Goal: Task Accomplishment & Management: Use online tool/utility

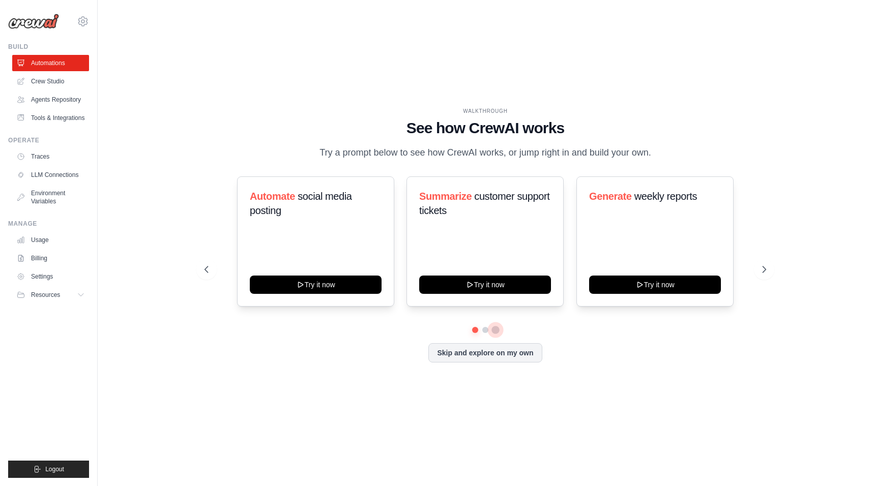
click at [491, 331] on button at bounding box center [495, 330] width 8 height 8
click at [485, 331] on button at bounding box center [485, 330] width 8 height 8
click at [494, 331] on button at bounding box center [495, 330] width 7 height 7
click at [48, 80] on link "Crew Studio" at bounding box center [51, 81] width 77 height 16
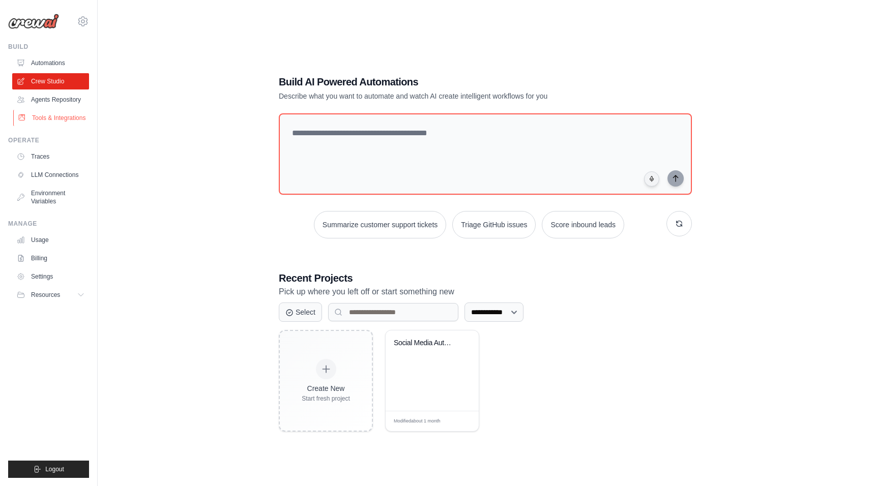
click at [50, 114] on link "Tools & Integrations" at bounding box center [51, 118] width 77 height 16
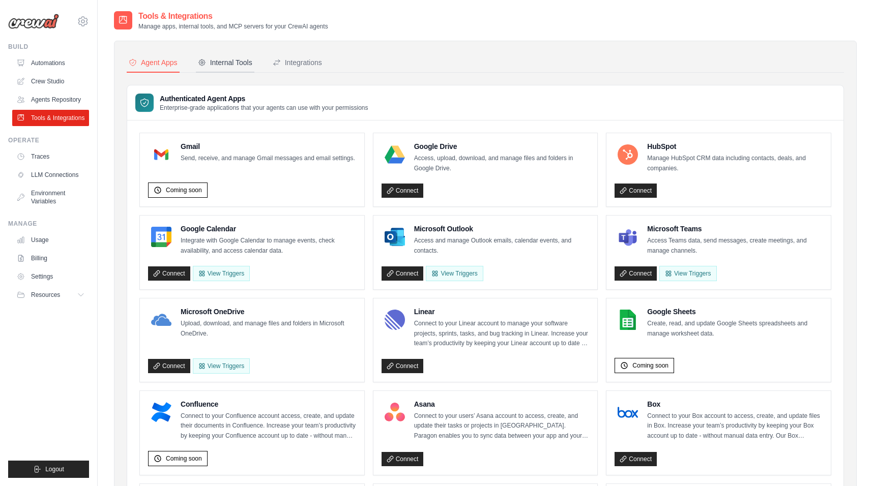
click at [233, 67] on div "Internal Tools" at bounding box center [225, 62] width 54 height 10
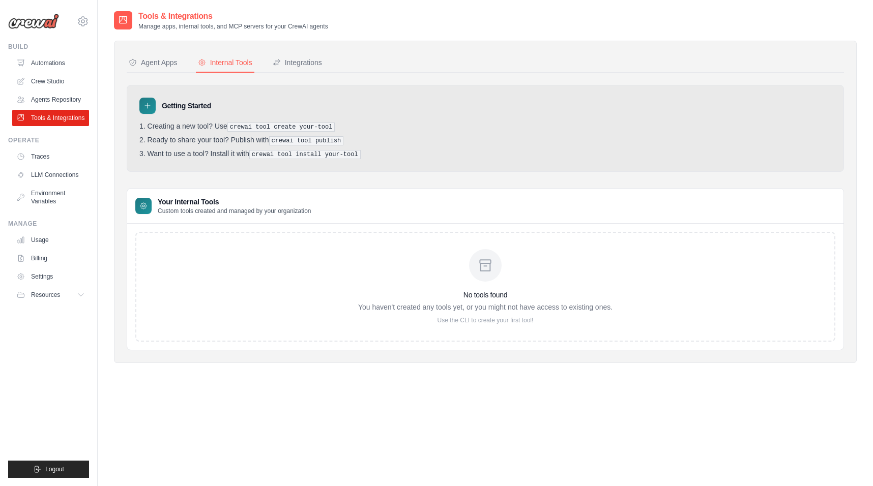
click at [229, 255] on div "No tools found You haven't created any tools yet, or you might not have access …" at bounding box center [485, 287] width 700 height 110
click at [268, 139] on li "Ready to share your tool? Publish with crewai tool publish" at bounding box center [485, 141] width 692 height 10
click at [300, 61] on div "Integrations" at bounding box center [297, 62] width 49 height 10
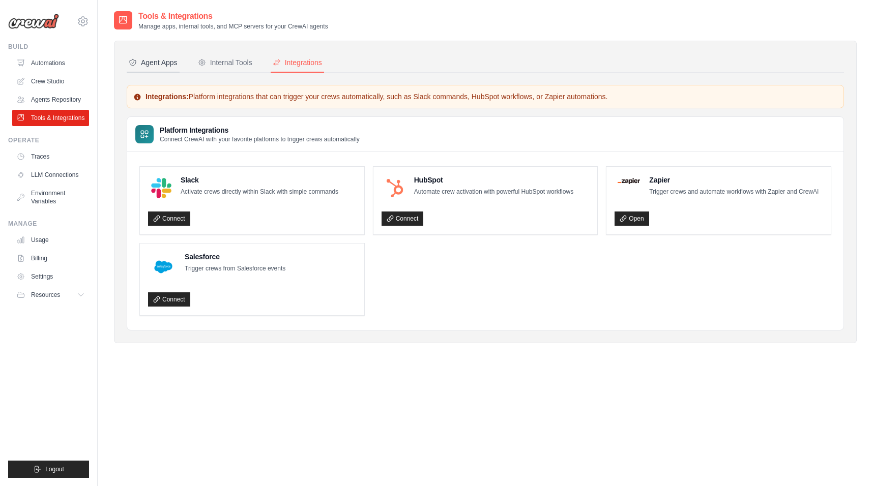
click at [154, 72] on button "Agent Apps" at bounding box center [153, 62] width 53 height 19
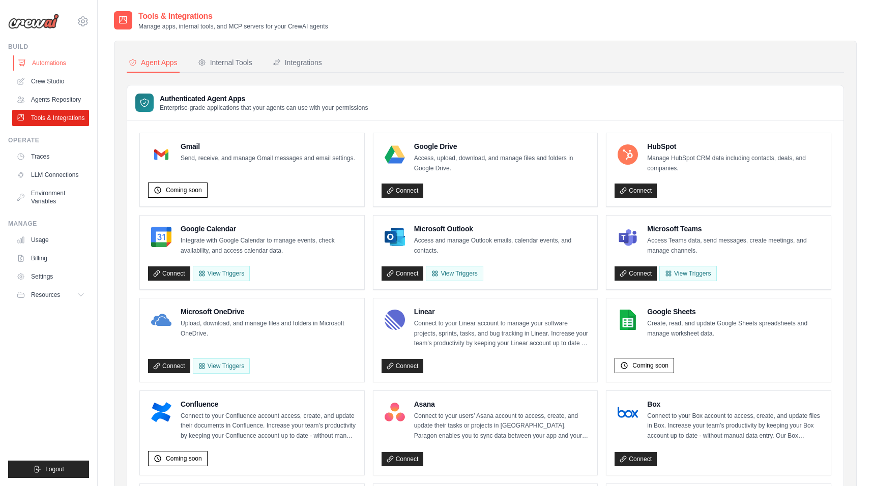
click at [48, 63] on link "Automations" at bounding box center [51, 63] width 77 height 16
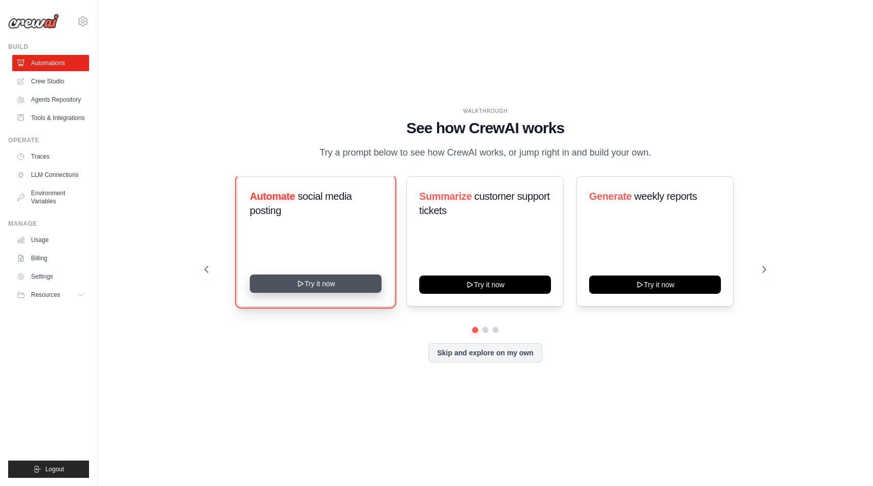
click at [305, 282] on button "Try it now" at bounding box center [316, 284] width 132 height 18
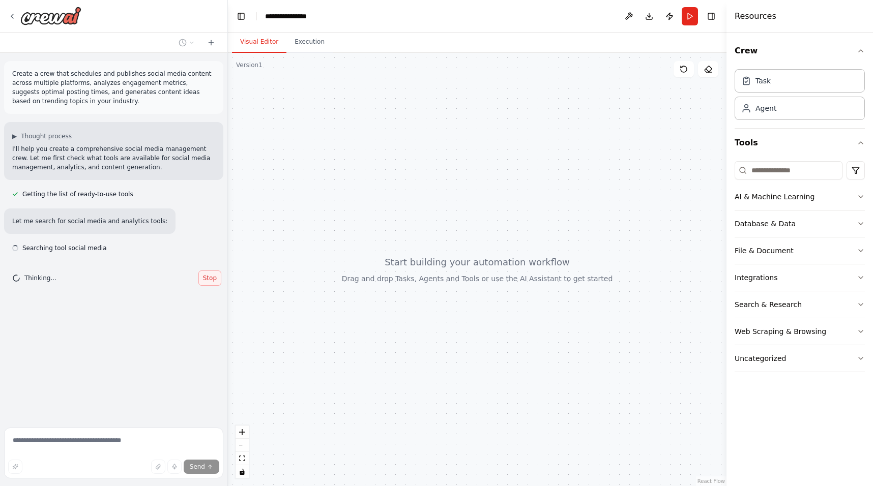
click at [213, 271] on button "Stop" at bounding box center [209, 278] width 23 height 15
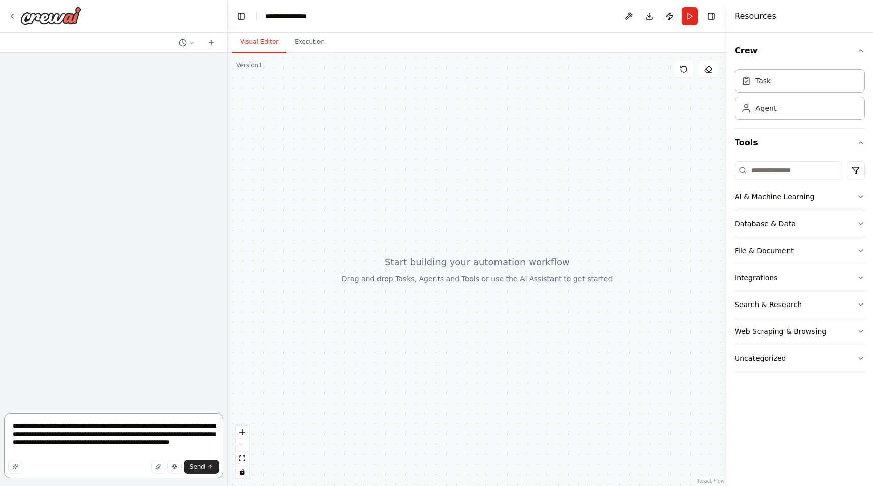
click at [150, 427] on textarea "**********" at bounding box center [113, 446] width 219 height 65
click at [107, 455] on textarea "**********" at bounding box center [113, 446] width 219 height 65
click at [15, 467] on icon "button" at bounding box center [15, 467] width 6 height 6
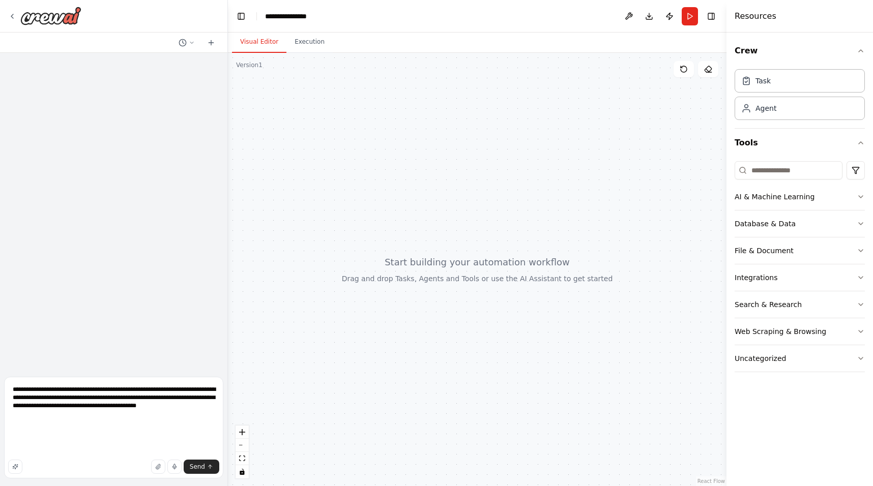
scroll to position [3, 0]
click at [43, 410] on textarea "**********" at bounding box center [113, 428] width 219 height 102
click at [139, 388] on textarea "**********" at bounding box center [113, 428] width 219 height 102
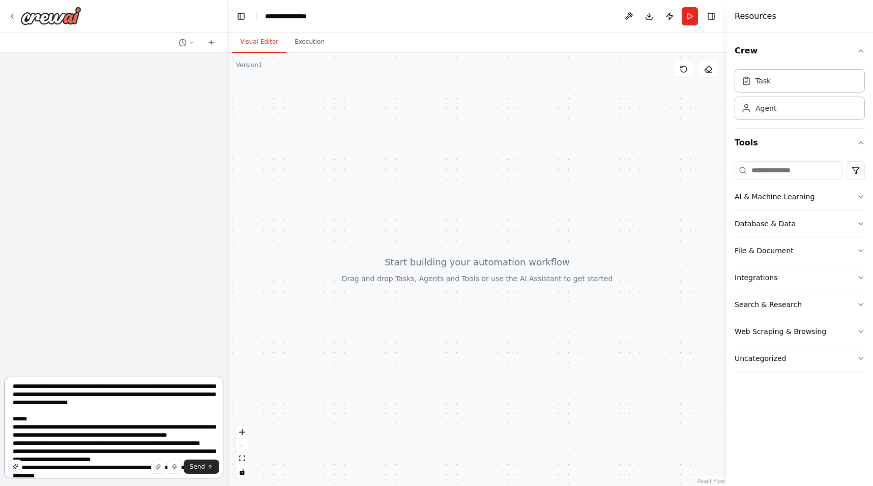
type textarea "**********"
click at [15, 467] on icon "button" at bounding box center [15, 466] width 5 height 5
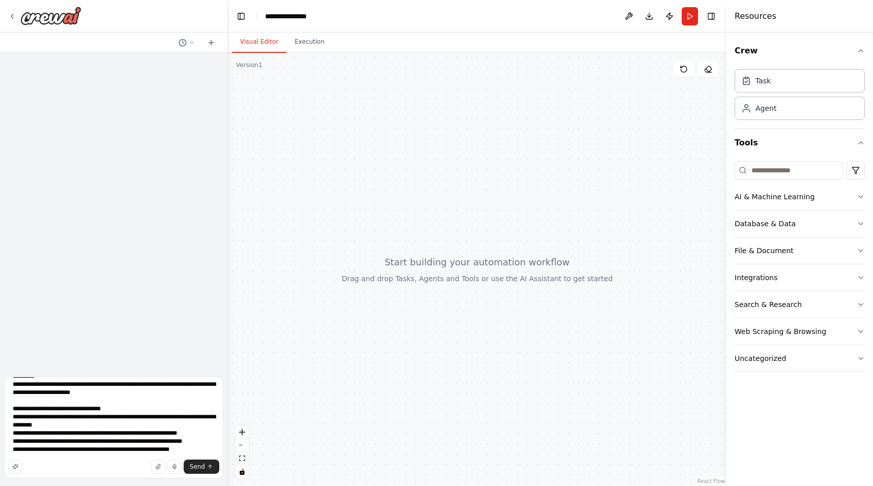
scroll to position [143, 0]
click at [209, 472] on button "Send" at bounding box center [202, 467] width 36 height 14
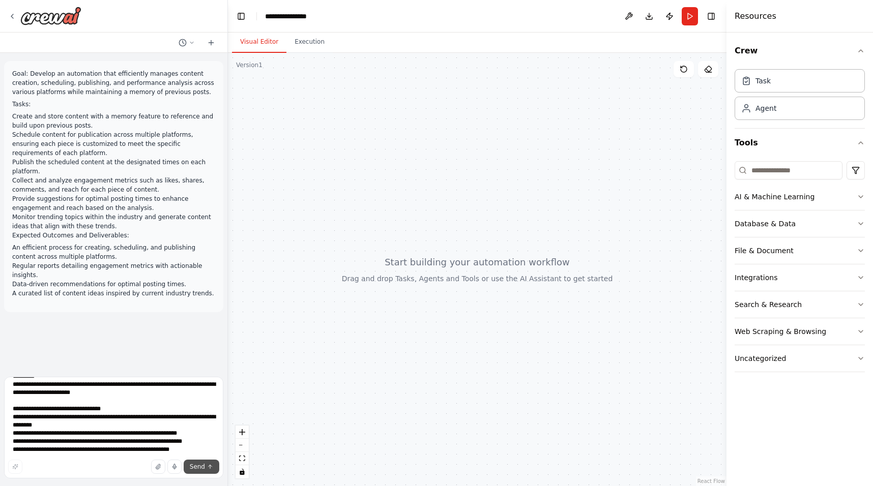
scroll to position [0, 0]
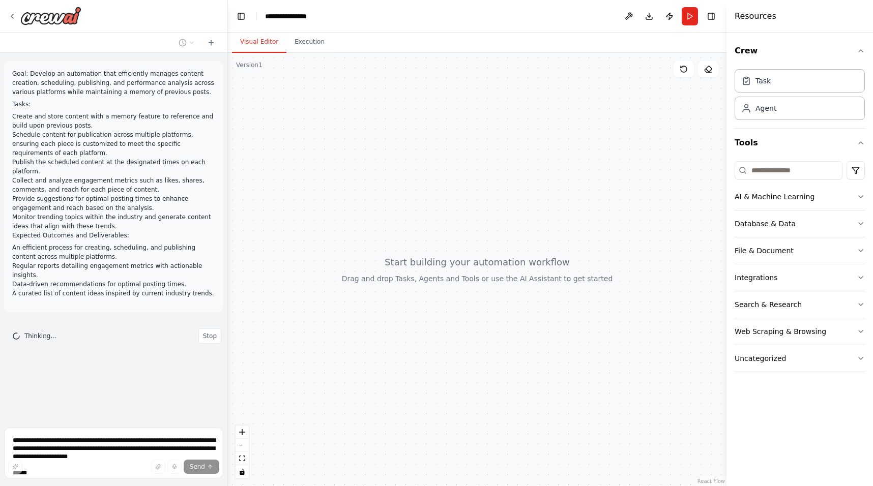
click at [258, 357] on div at bounding box center [477, 269] width 498 height 433
click at [854, 196] on button "AI & Machine Learning" at bounding box center [799, 197] width 130 height 26
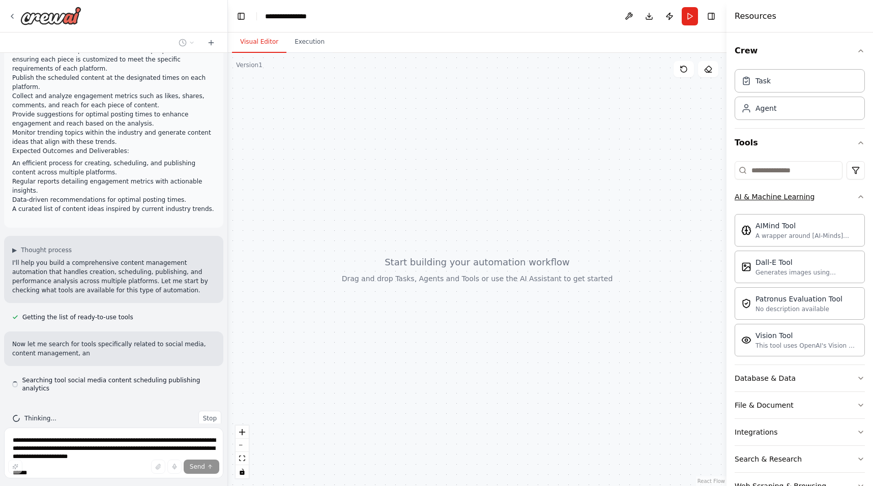
scroll to position [94, 0]
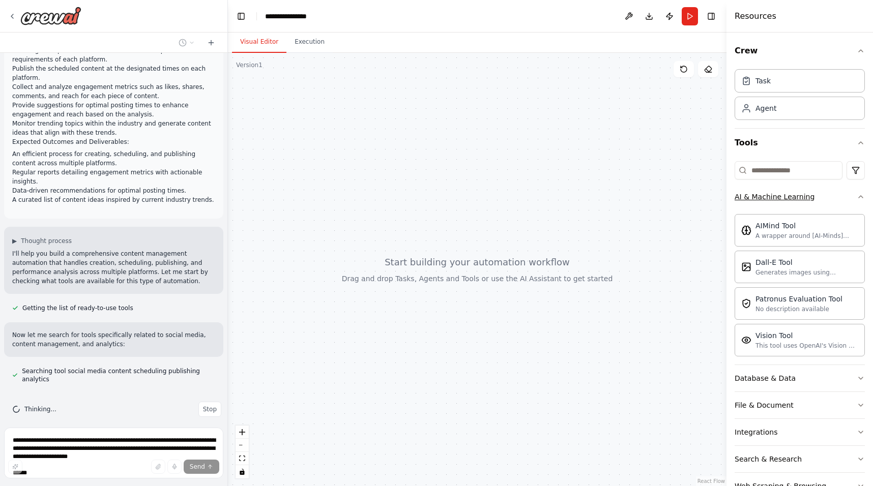
click at [854, 196] on button "AI & Machine Learning" at bounding box center [799, 197] width 130 height 26
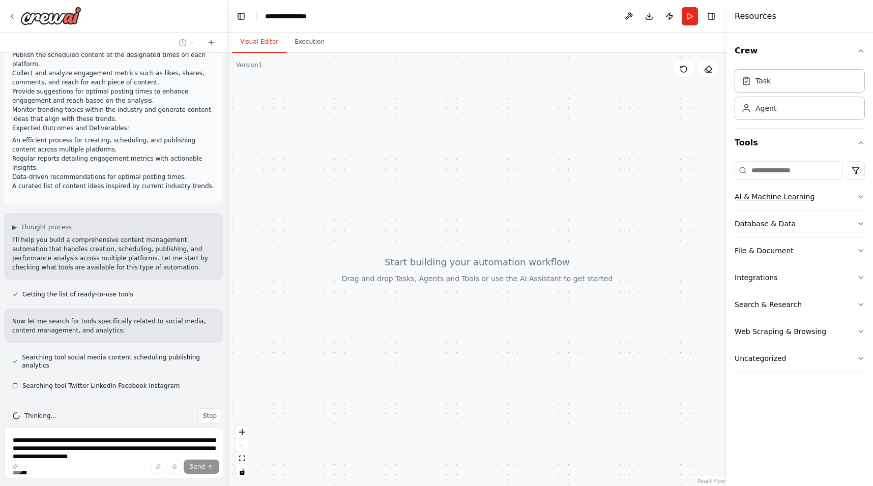
scroll to position [114, 0]
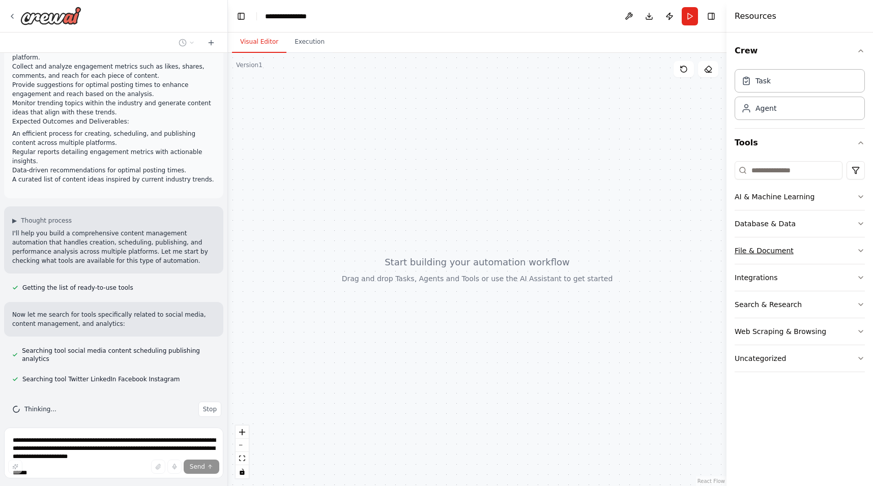
click at [839, 240] on button "File & Document" at bounding box center [799, 251] width 130 height 26
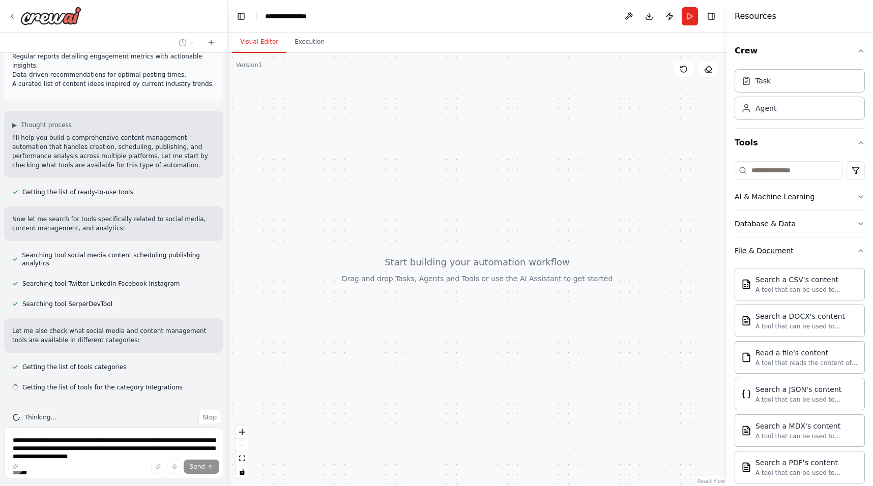
scroll to position [218, 0]
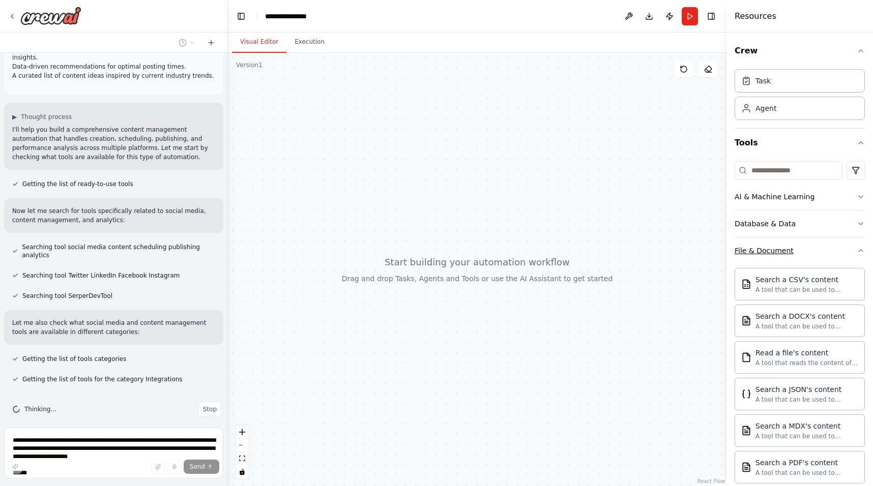
click at [840, 243] on button "File & Document" at bounding box center [799, 251] width 130 height 26
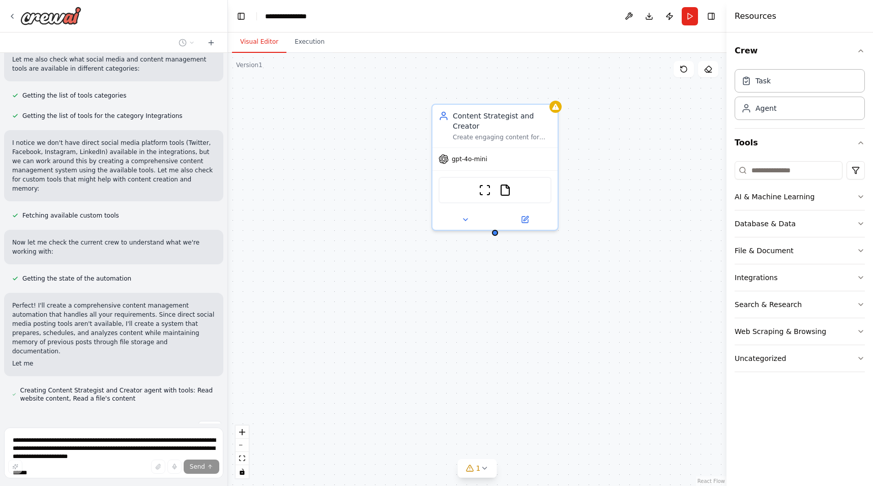
scroll to position [482, 0]
click at [627, 13] on button at bounding box center [629, 16] width 16 height 18
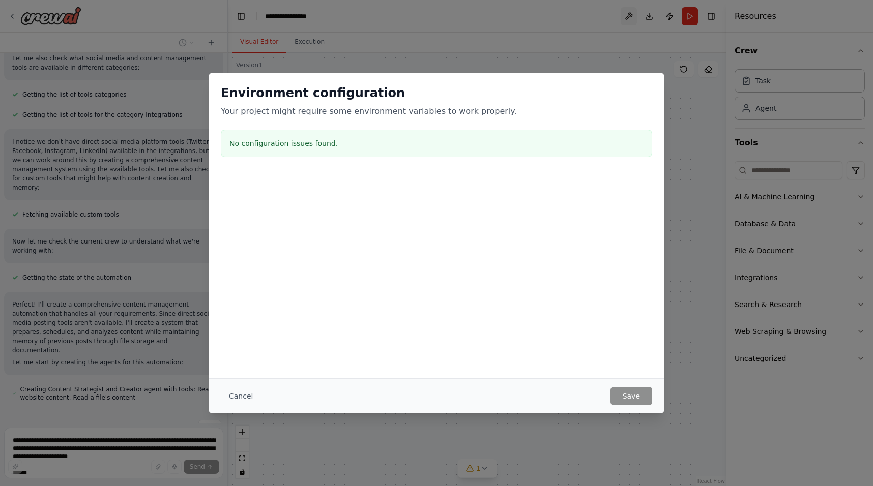
click at [627, 13] on div "Environment configuration Your project might require some environment variables…" at bounding box center [436, 243] width 873 height 486
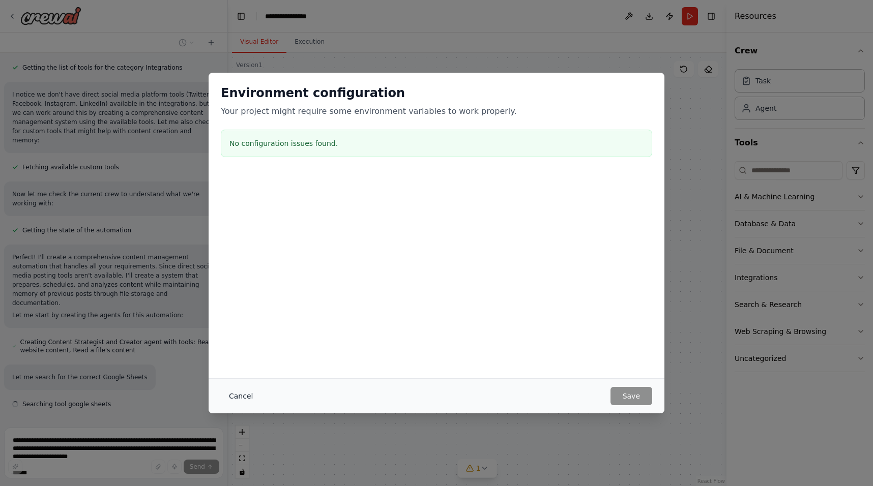
scroll to position [536, 0]
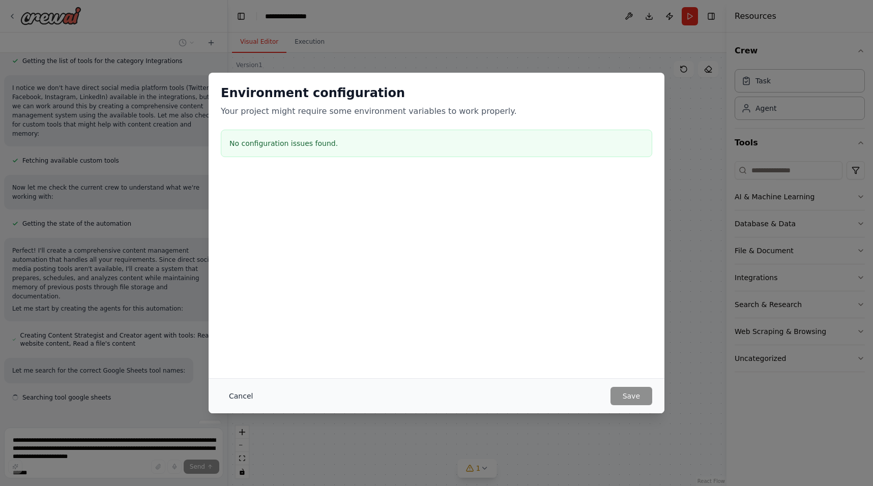
click at [235, 394] on button "Cancel" at bounding box center [241, 396] width 40 height 18
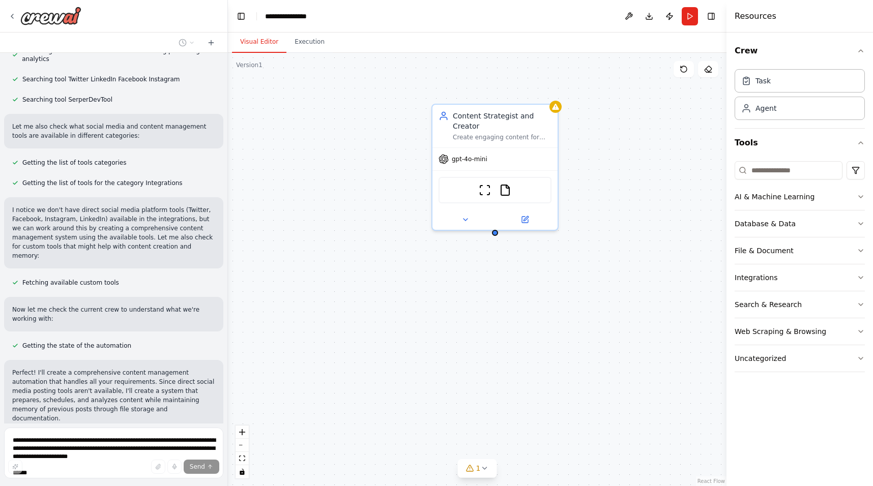
scroll to position [413, 0]
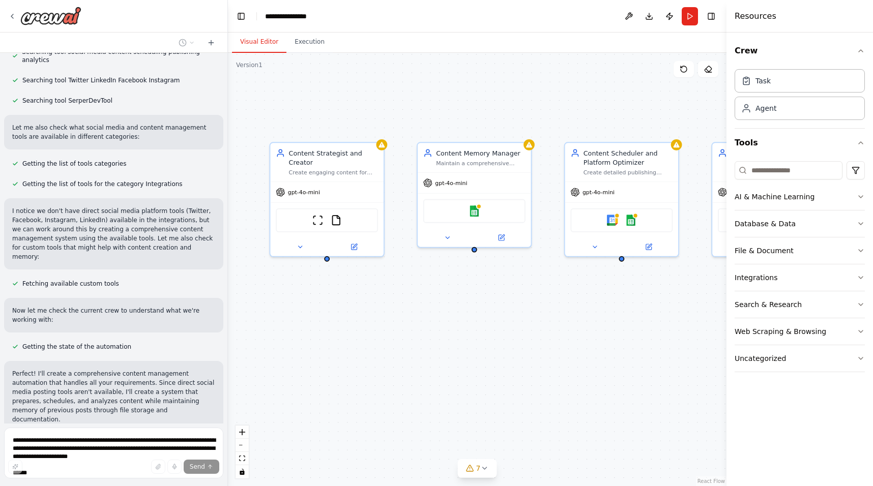
drag, startPoint x: 440, startPoint y: 224, endPoint x: 258, endPoint y: 256, distance: 185.4
click at [258, 256] on div "Content Strategist and Creator Create engaging content for {target_audience} in…" at bounding box center [477, 269] width 498 height 433
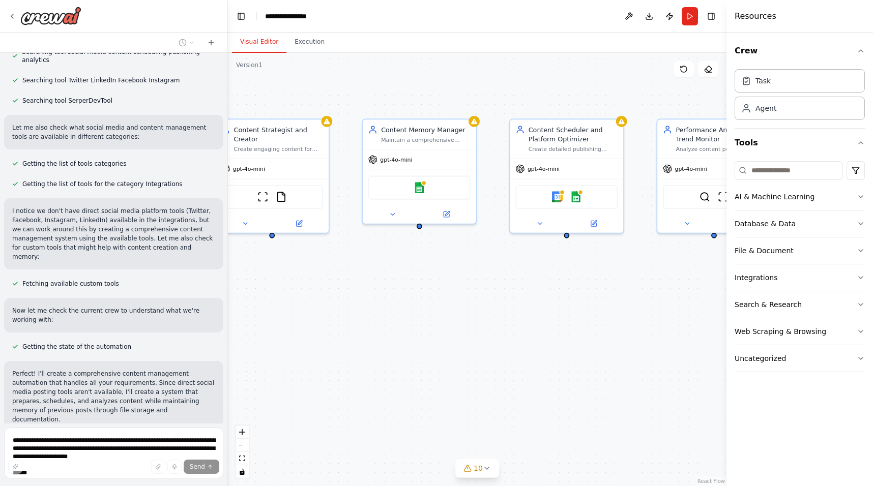
drag, startPoint x: 419, startPoint y: 317, endPoint x: 364, endPoint y: 294, distance: 59.7
click at [364, 294] on div "Content Strategist and Creator Create engaging content for {target_audience} in…" at bounding box center [477, 269] width 498 height 433
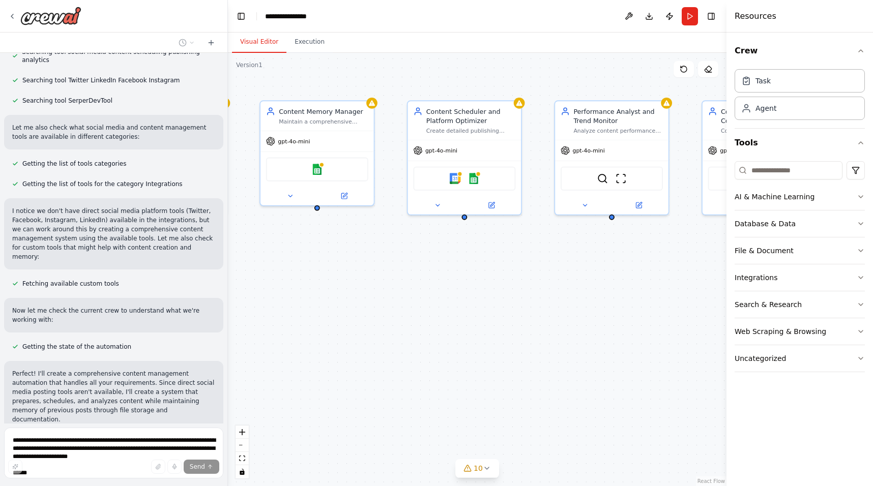
drag, startPoint x: 560, startPoint y: 295, endPoint x: 457, endPoint y: 276, distance: 103.9
click at [457, 276] on div "Content Strategist and Creator Create engaging content for {target_audience} in…" at bounding box center [477, 269] width 498 height 433
click at [451, 116] on div "Content Scheduler and Platform Optimizer" at bounding box center [471, 114] width 90 height 18
click at [438, 205] on icon at bounding box center [437, 203] width 7 height 7
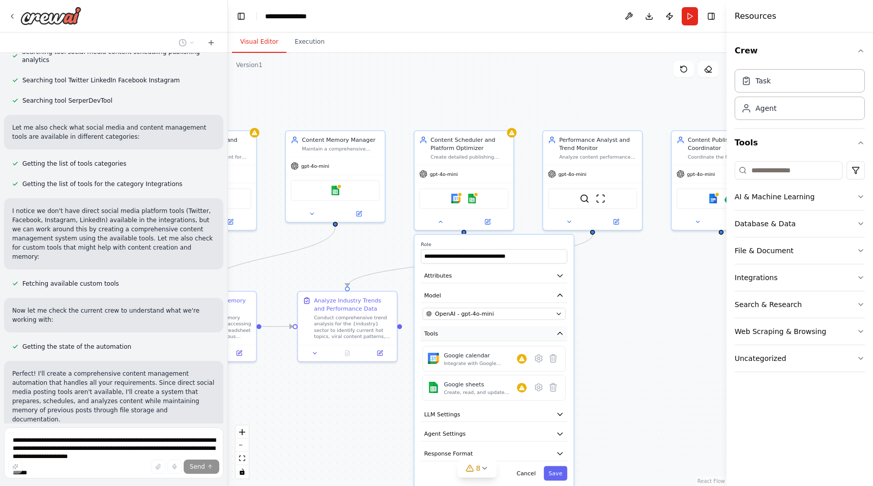
drag, startPoint x: 460, startPoint y: 336, endPoint x: 451, endPoint y: 287, distance: 50.2
click at [451, 287] on div "**********" at bounding box center [494, 361] width 159 height 252
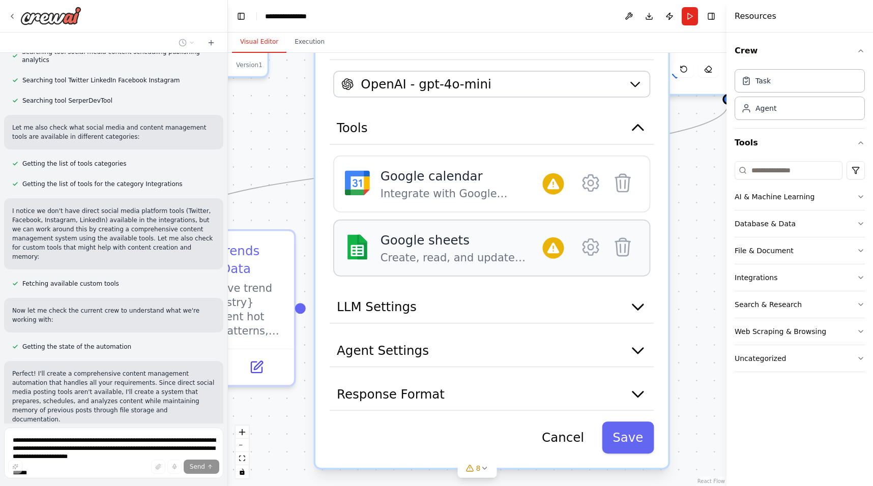
drag, startPoint x: 481, startPoint y: 342, endPoint x: 476, endPoint y: 255, distance: 86.6
click at [476, 255] on div "Create, read, and update Google Sheets spreadsheets and manage worksheet data." at bounding box center [461, 258] width 162 height 14
click at [515, 318] on button "LLM Settings" at bounding box center [492, 307] width 324 height 33
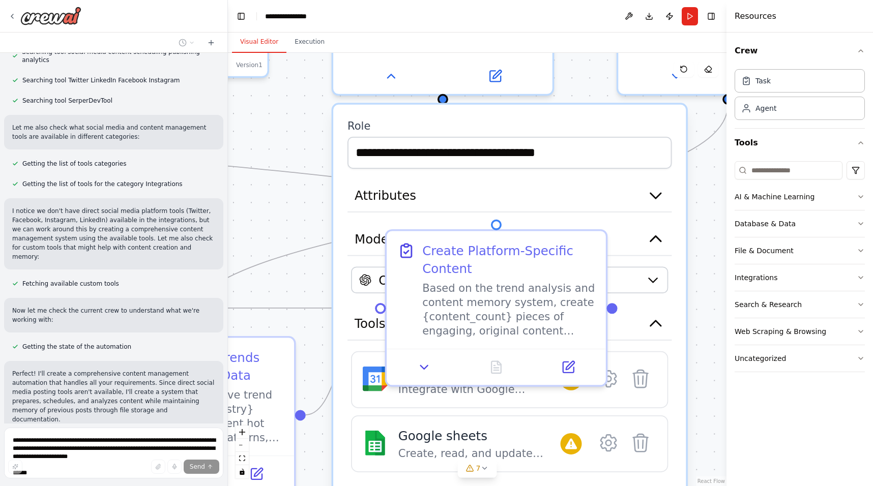
click at [594, 108] on div "**********" at bounding box center [509, 446] width 352 height 683
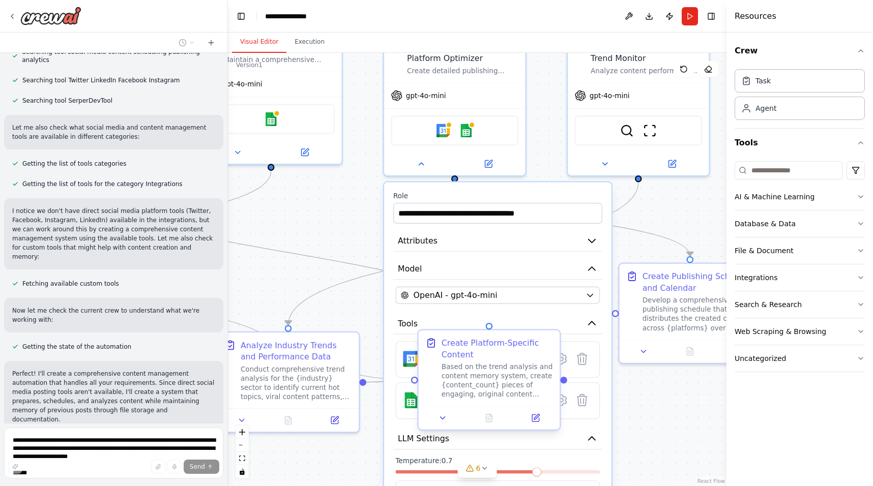
click at [476, 323] on button "Tools" at bounding box center [497, 323] width 209 height 21
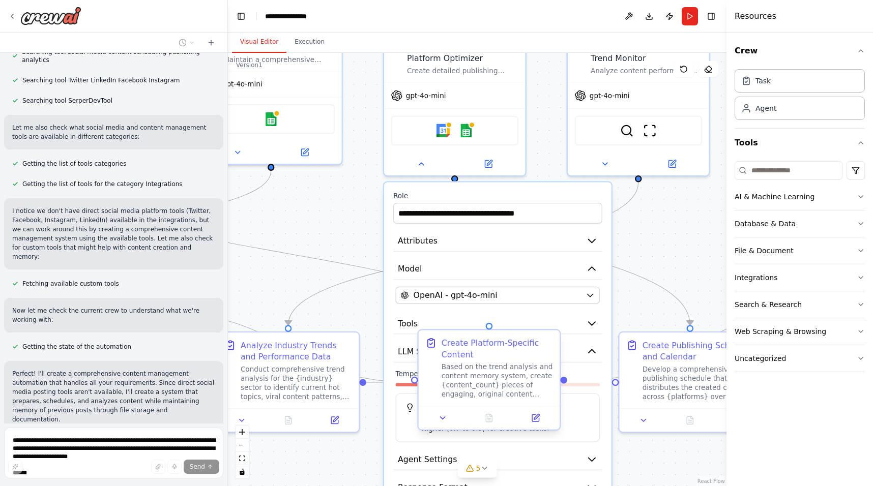
drag, startPoint x: 476, startPoint y: 323, endPoint x: 476, endPoint y: 333, distance: 10.2
click at [348, 333] on div "Triggers No triggers configured Event Schedule Manage Content Strategist and Cr…" at bounding box center [67, 220] width 563 height 489
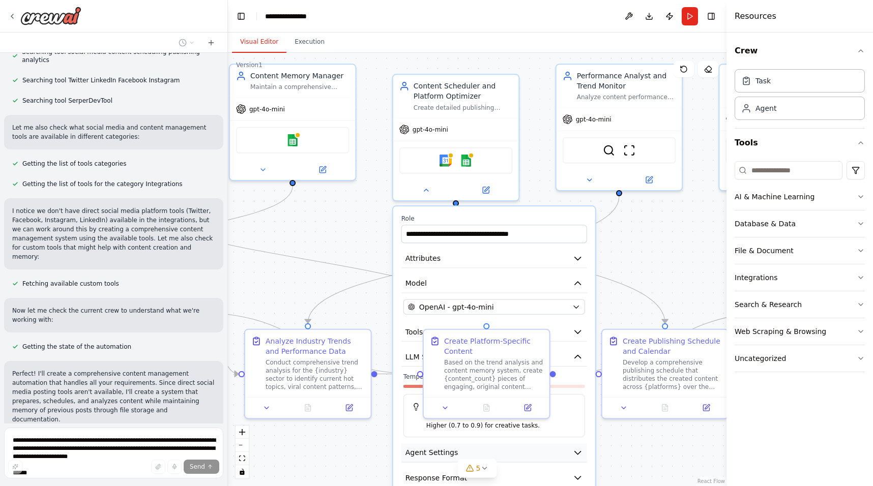
click at [508, 462] on div "**********" at bounding box center [494, 364] width 202 height 314
drag, startPoint x: 508, startPoint y: 462, endPoint x: 507, endPoint y: 449, distance: 13.3
click at [507, 449] on div "**********" at bounding box center [494, 364] width 202 height 314
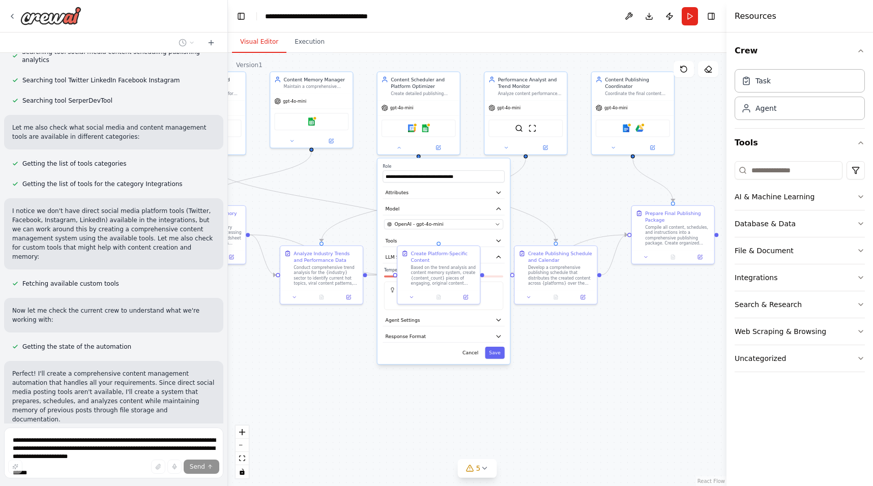
drag, startPoint x: 597, startPoint y: 472, endPoint x: 542, endPoint y: 347, distance: 136.2
click at [542, 347] on div ".deletable-edge-delete-btn { width: 20px; height: 20px; border: 0px solid #ffff…" at bounding box center [477, 269] width 498 height 433
click at [501, 321] on icon "button" at bounding box center [498, 320] width 7 height 7
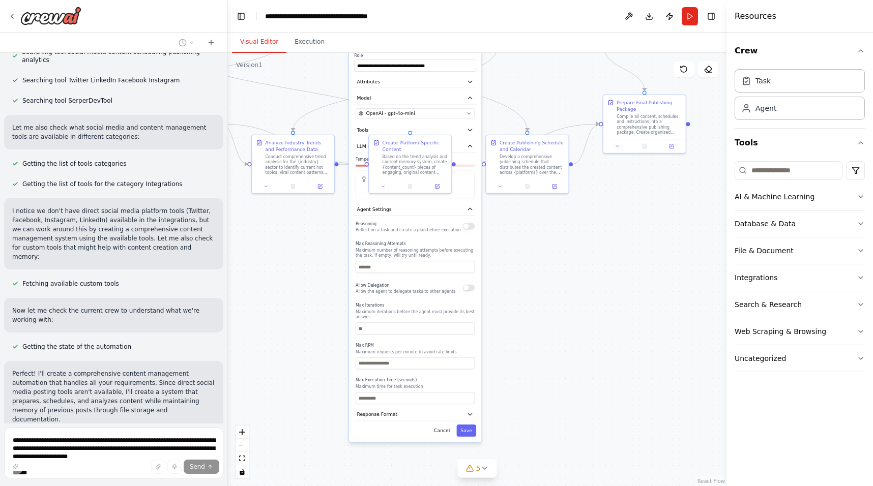
drag, startPoint x: 568, startPoint y: 430, endPoint x: 540, endPoint y: 319, distance: 114.5
click at [540, 319] on div ".deletable-edge-delete-btn { width: 20px; height: 20px; border: 0px solid #ffff…" at bounding box center [477, 269] width 498 height 433
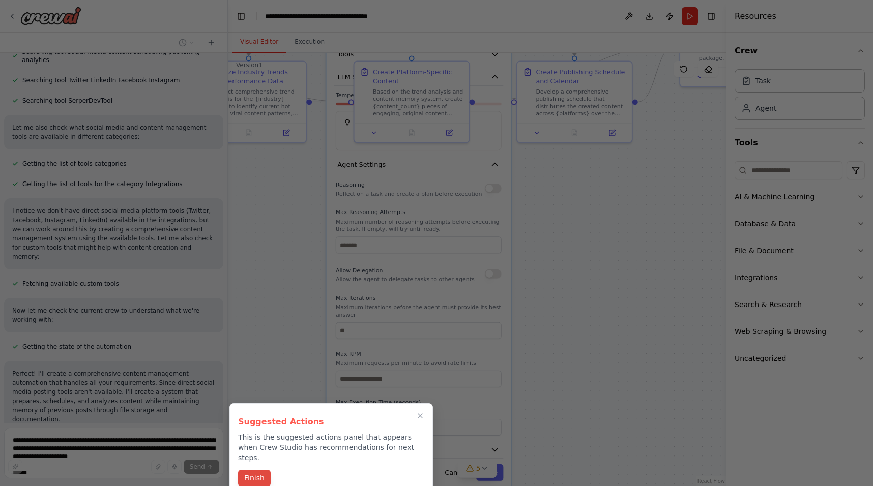
click at [253, 470] on button "Finish" at bounding box center [254, 478] width 33 height 17
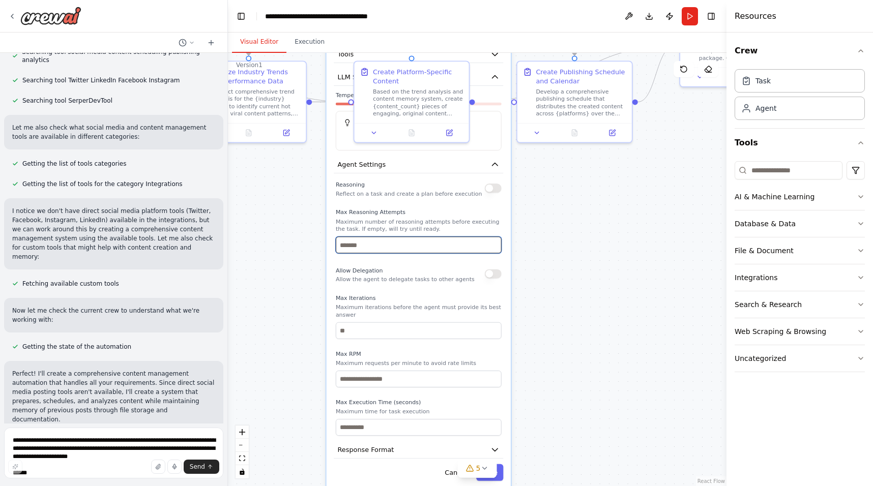
click at [366, 252] on input "number" at bounding box center [419, 245] width 166 height 17
click at [498, 453] on icon "button" at bounding box center [494, 449] width 9 height 9
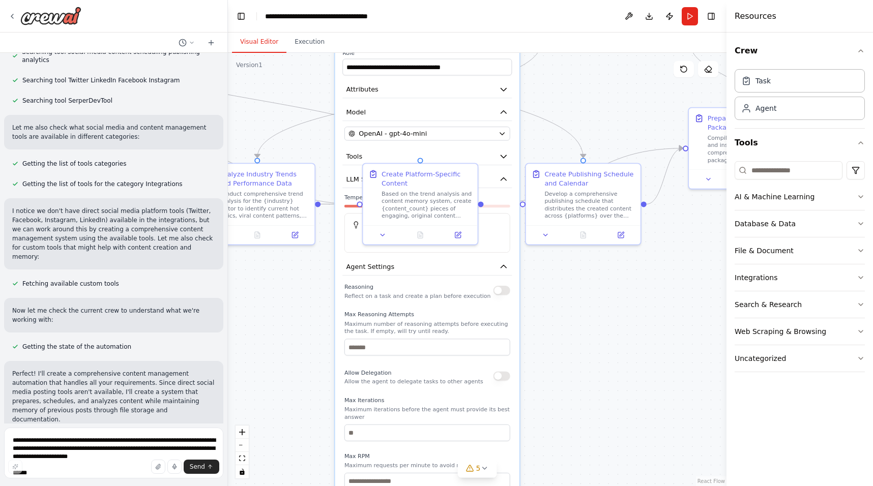
drag, startPoint x: 591, startPoint y: 387, endPoint x: 600, endPoint y: 489, distance: 102.6
click at [600, 486] on html "Goal: Develop an automation that efficiently manages content creation, scheduli…" at bounding box center [436, 243] width 873 height 486
click at [381, 240] on div at bounding box center [420, 232] width 114 height 19
click at [381, 234] on icon at bounding box center [383, 233] width 8 height 8
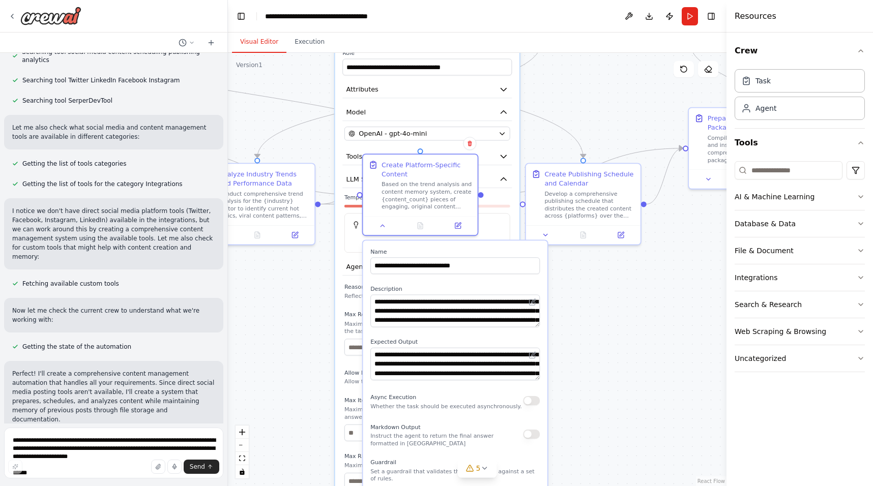
drag, startPoint x: 539, startPoint y: 337, endPoint x: 538, endPoint y: 330, distance: 7.3
click at [538, 330] on div "**********" at bounding box center [455, 421] width 184 height 360
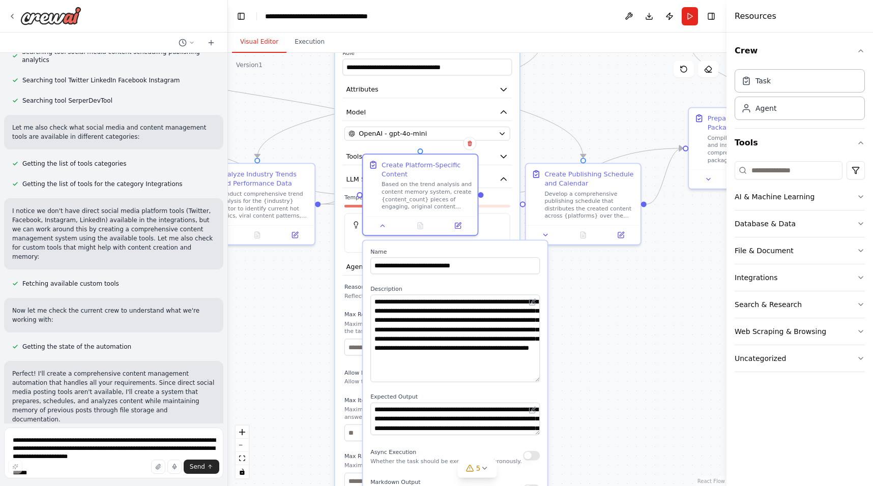
drag, startPoint x: 537, startPoint y: 325, endPoint x: 555, endPoint y: 380, distance: 57.9
click at [555, 380] on div ".deletable-edge-delete-btn { width: 20px; height: 20px; border: 0px solid #ffff…" at bounding box center [477, 269] width 498 height 433
click at [857, 327] on button "Web Scraping & Browsing" at bounding box center [799, 331] width 130 height 26
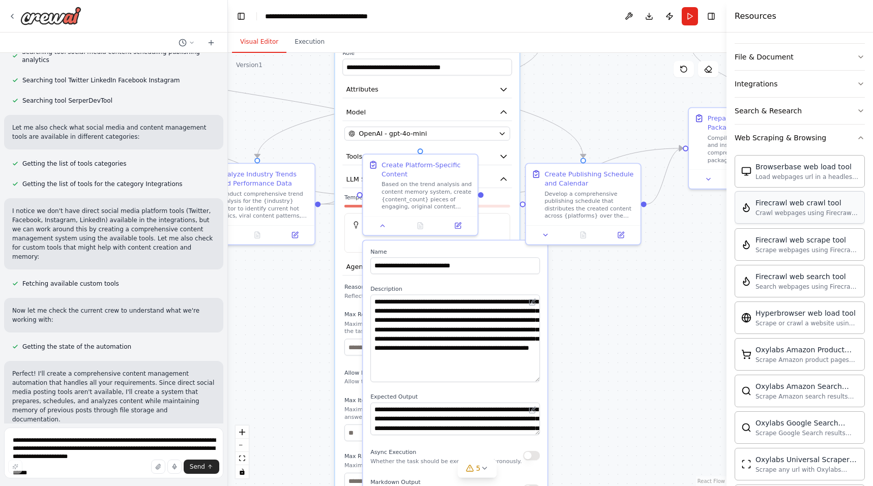
scroll to position [167, 0]
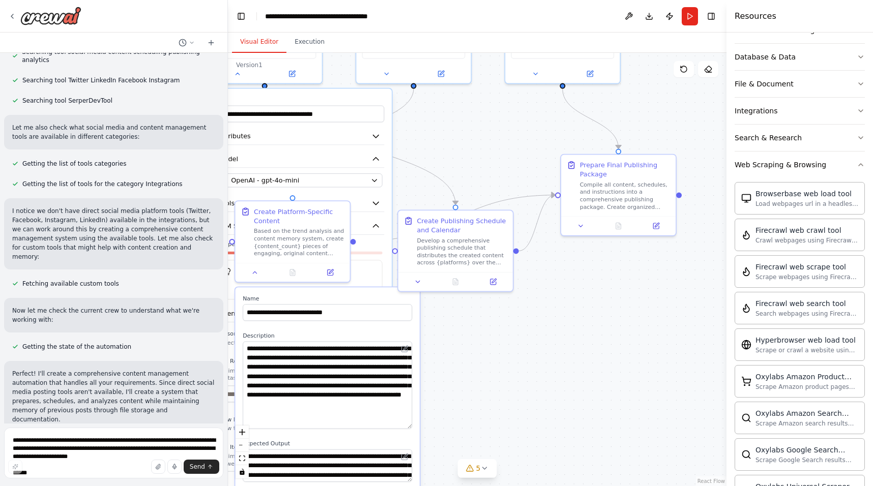
drag, startPoint x: 647, startPoint y: 351, endPoint x: 519, endPoint y: 398, distance: 136.0
click at [519, 398] on div ".deletable-edge-delete-btn { width: 20px; height: 20px; border: 0px solid #ffff…" at bounding box center [477, 269] width 498 height 433
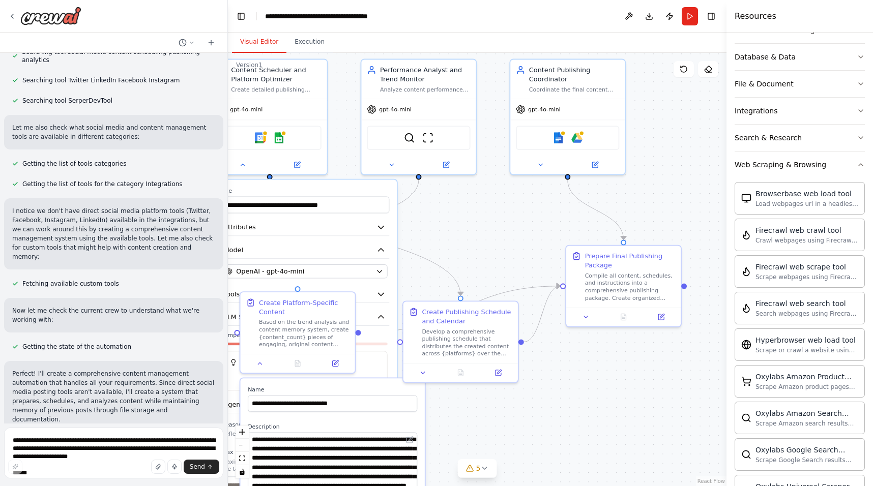
drag, startPoint x: 519, startPoint y: 398, endPoint x: 524, endPoint y: 489, distance: 91.2
click at [524, 486] on html "Goal: Develop an automation that efficiently manages content creation, scheduli…" at bounding box center [436, 243] width 873 height 486
click at [555, 135] on img at bounding box center [558, 136] width 11 height 11
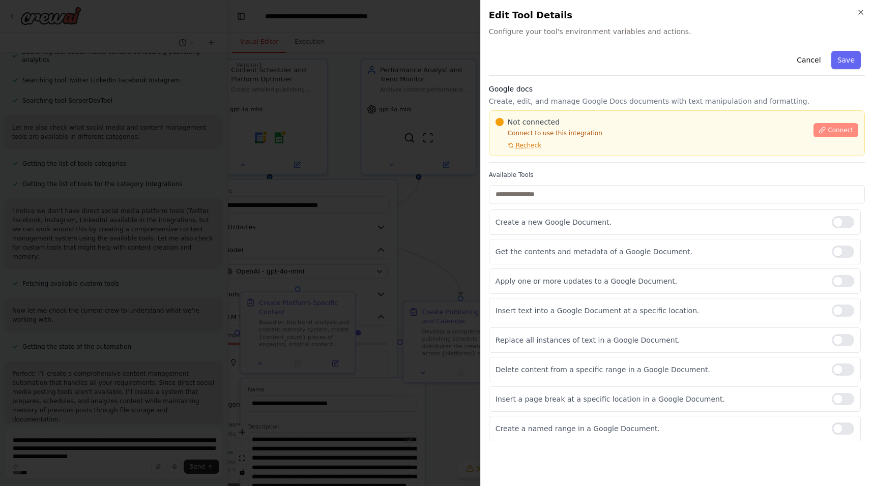
click at [821, 128] on icon at bounding box center [821, 130] width 7 height 7
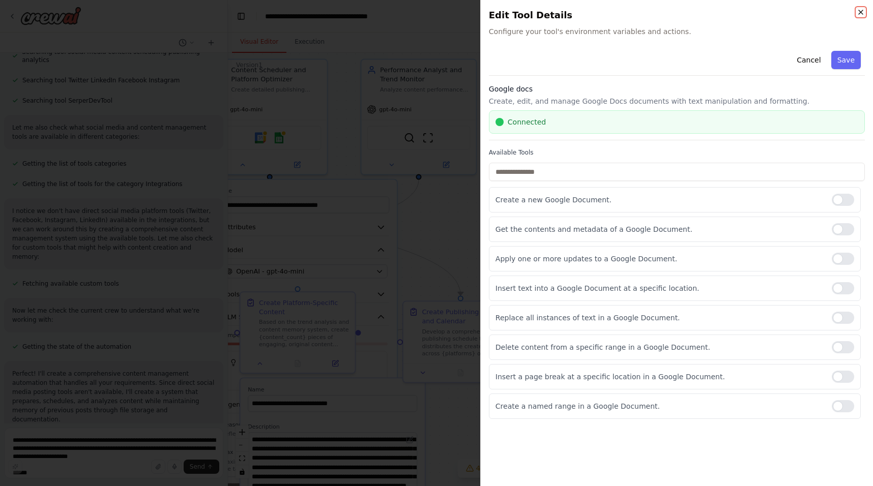
click at [857, 12] on icon "button" at bounding box center [861, 12] width 8 height 8
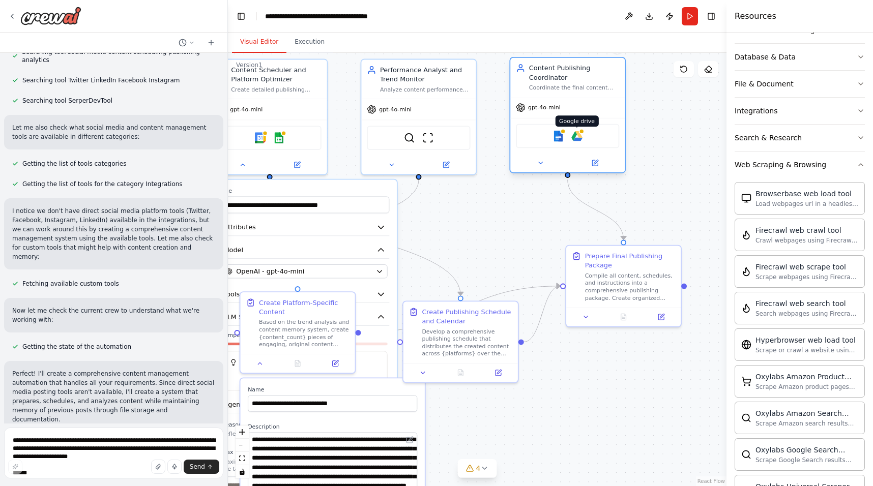
click at [579, 136] on img at bounding box center [576, 136] width 11 height 11
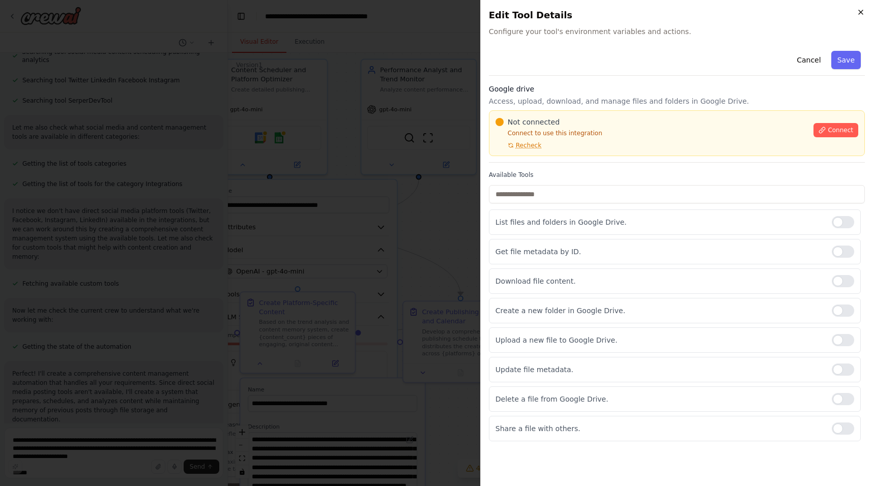
click at [861, 9] on icon "button" at bounding box center [861, 12] width 8 height 8
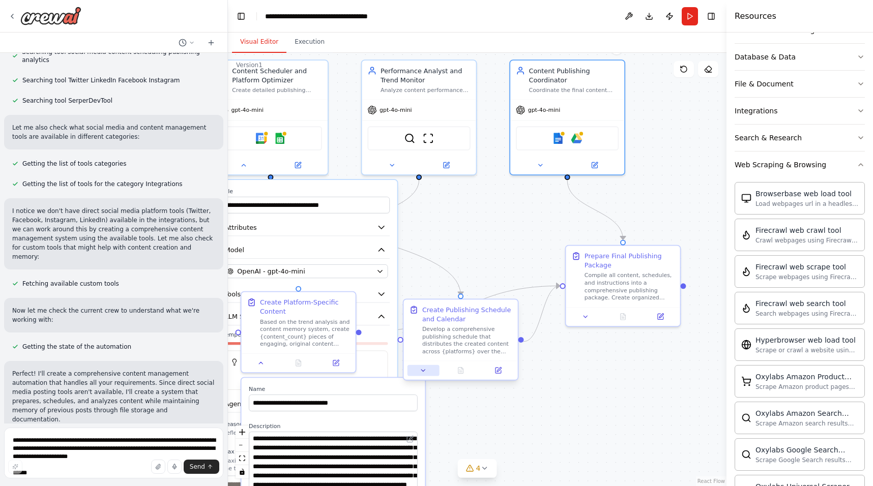
click at [418, 375] on button at bounding box center [423, 370] width 32 height 11
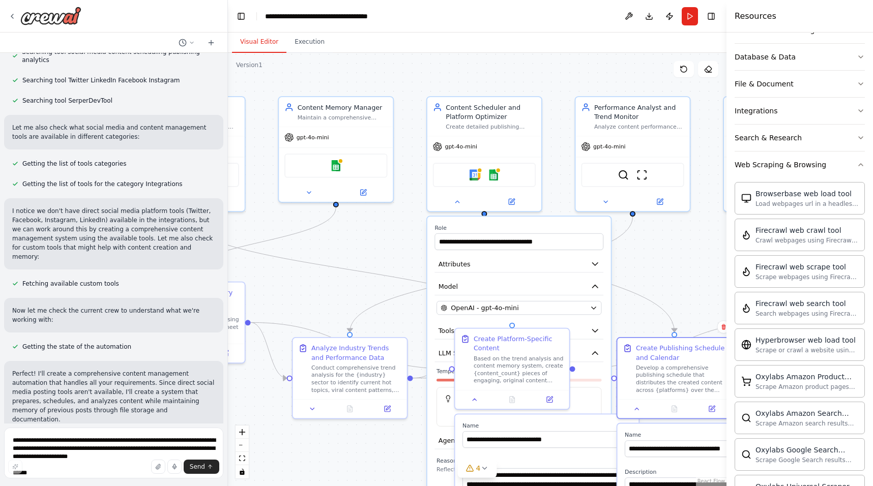
drag, startPoint x: 472, startPoint y: 274, endPoint x: 685, endPoint y: 311, distance: 216.7
click at [685, 311] on div ".deletable-edge-delete-btn { width: 20px; height: 20px; border: 0px solid #ffff…" at bounding box center [477, 269] width 498 height 433
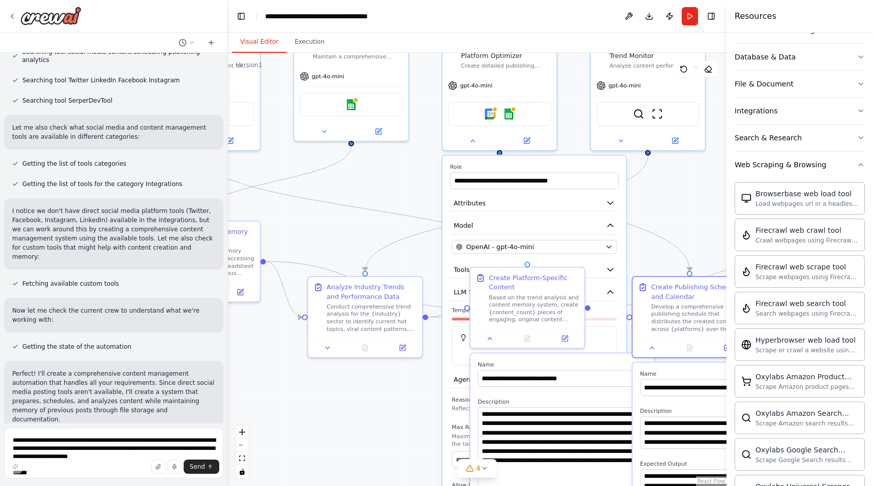
drag, startPoint x: 332, startPoint y: 290, endPoint x: 347, endPoint y: 229, distance: 62.9
click at [347, 229] on div ".deletable-edge-delete-btn { width: 20px; height: 20px; border: 0px solid #ffff…" at bounding box center [477, 269] width 498 height 433
click at [471, 139] on icon at bounding box center [472, 139] width 8 height 8
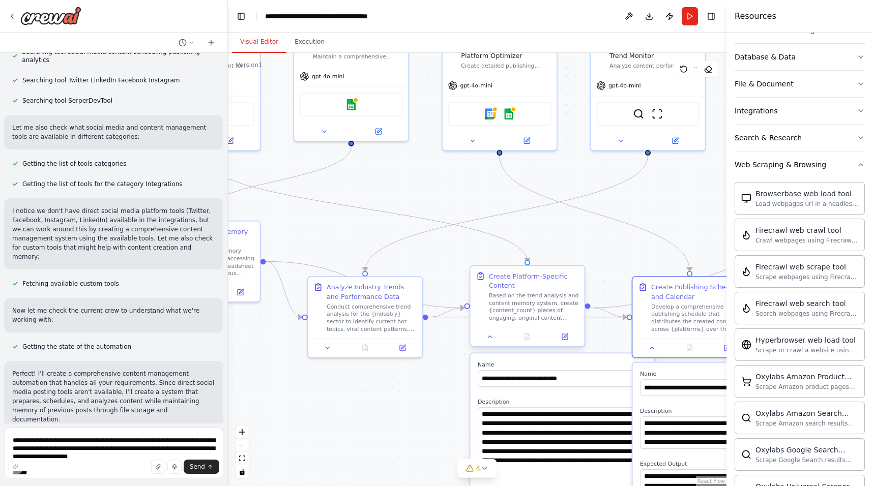
click at [490, 344] on div at bounding box center [527, 336] width 114 height 19
click at [487, 340] on button at bounding box center [490, 336] width 32 height 11
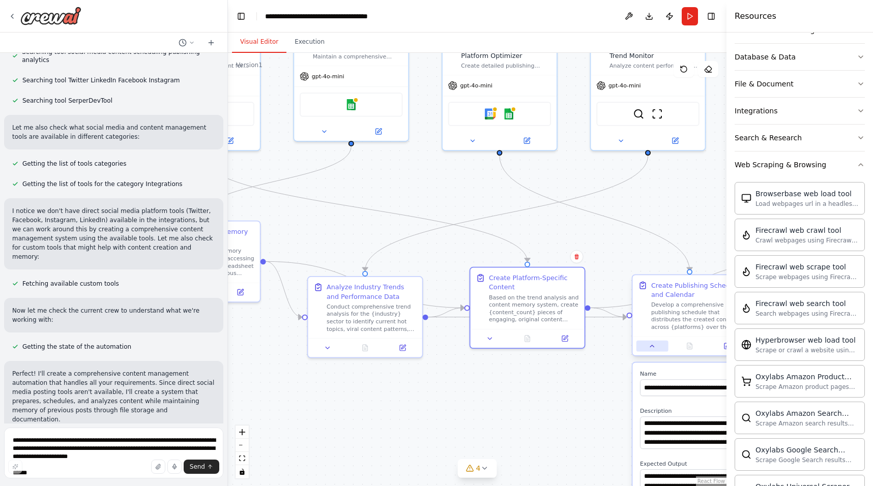
click at [652, 348] on icon at bounding box center [653, 346] width 8 height 8
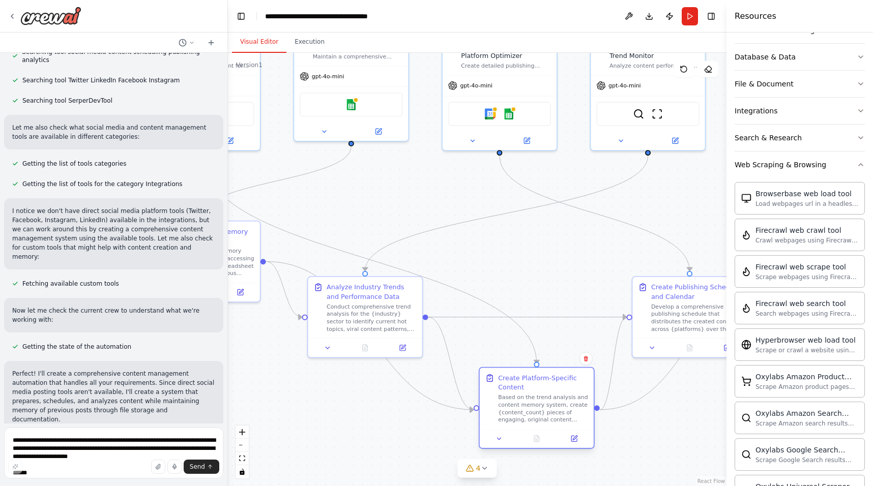
drag, startPoint x: 538, startPoint y: 282, endPoint x: 551, endPoint y: 380, distance: 98.6
click at [551, 380] on div "Create Platform-Specific Content" at bounding box center [543, 382] width 90 height 18
click at [296, 40] on button "Execution" at bounding box center [309, 42] width 46 height 21
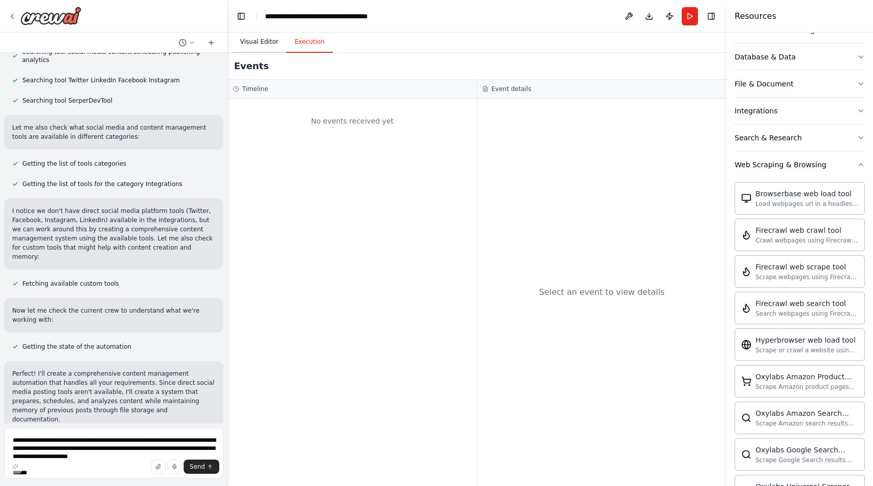
click at [250, 42] on button "Visual Editor" at bounding box center [259, 42] width 54 height 21
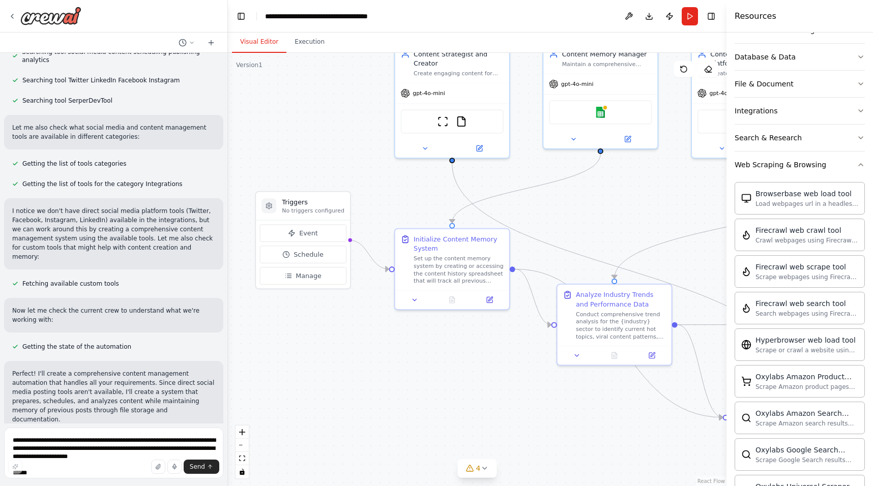
drag, startPoint x: 435, startPoint y: 264, endPoint x: 685, endPoint y: 272, distance: 249.3
click at [685, 272] on div ".deletable-edge-delete-btn { width: 20px; height: 20px; border: 0px solid #ffff…" at bounding box center [477, 269] width 498 height 433
click at [671, 16] on button "Publish" at bounding box center [669, 16] width 16 height 18
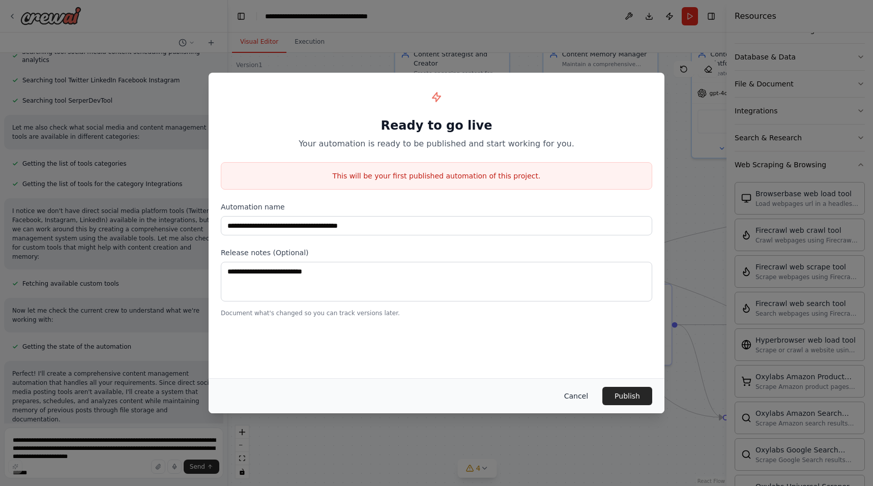
click at [571, 396] on button "Cancel" at bounding box center [576, 396] width 40 height 18
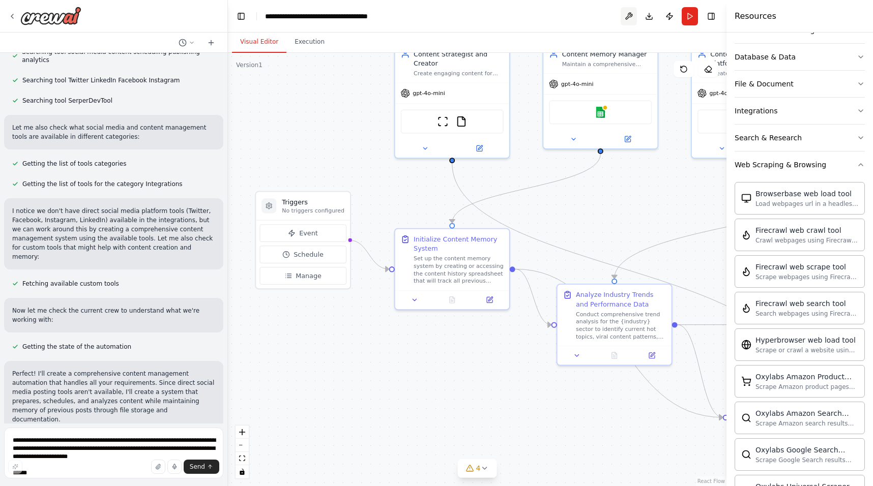
click at [630, 19] on button at bounding box center [629, 16] width 16 height 18
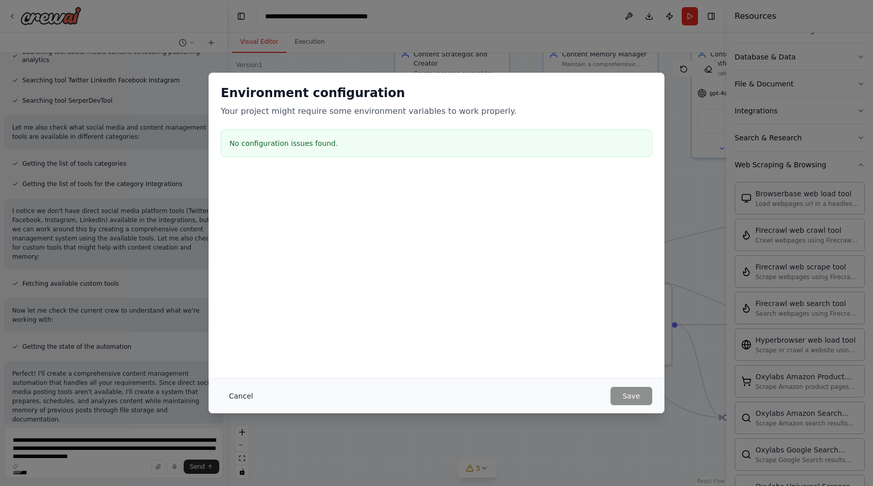
click at [235, 398] on button "Cancel" at bounding box center [241, 396] width 40 height 18
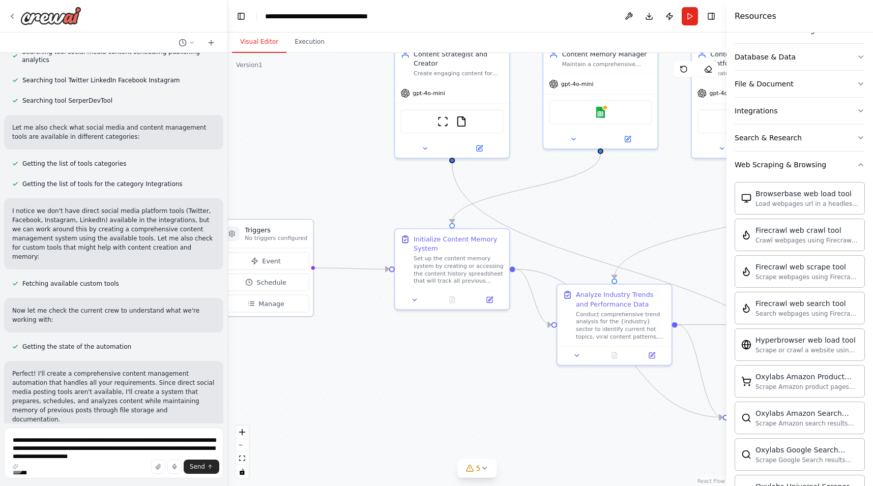
drag, startPoint x: 313, startPoint y: 202, endPoint x: 274, endPoint y: 233, distance: 50.4
click at [274, 233] on h3 "Triggers" at bounding box center [276, 229] width 63 height 9
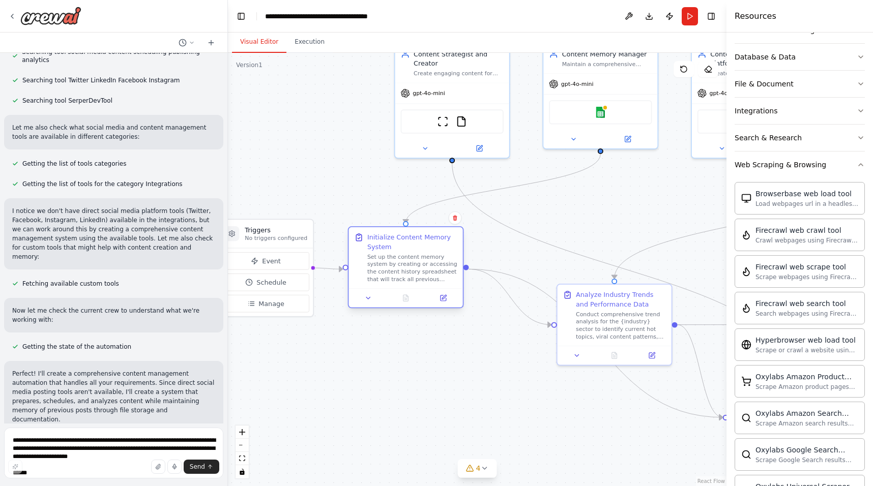
drag, startPoint x: 475, startPoint y: 243, endPoint x: 426, endPoint y: 243, distance: 48.3
click at [426, 243] on div "Initialize Content Memory System" at bounding box center [412, 242] width 90 height 18
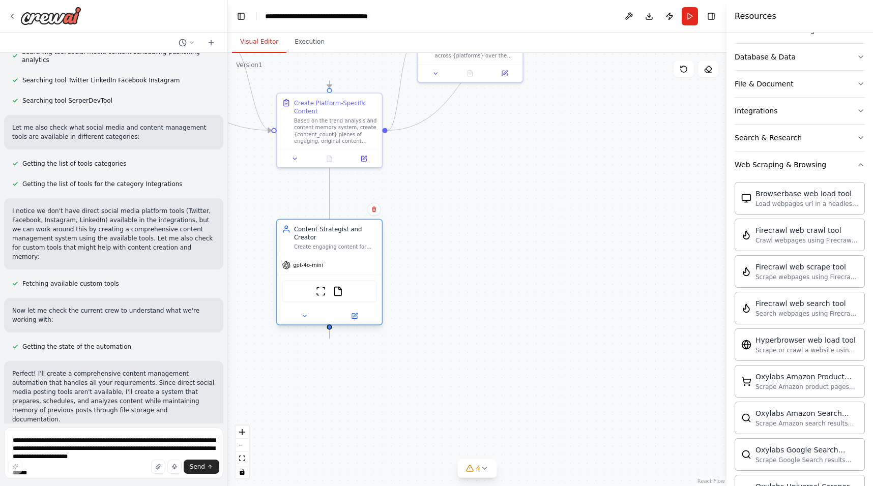
drag, startPoint x: 441, startPoint y: 76, endPoint x: 317, endPoint y: 246, distance: 210.1
click at [317, 246] on div "Create engaging content for {target_audience} in the {industry} sector, maintai…" at bounding box center [335, 247] width 83 height 7
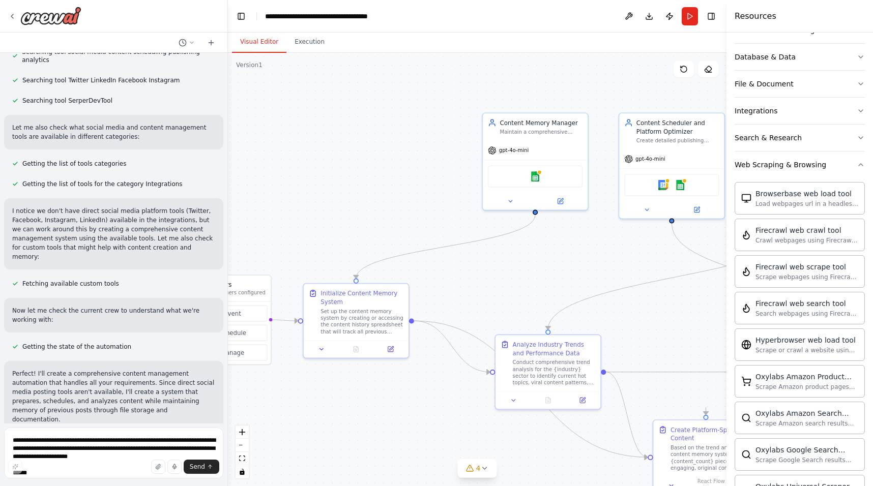
drag, startPoint x: 269, startPoint y: 162, endPoint x: 645, endPoint y: 489, distance: 498.6
click at [645, 486] on html "Goal: Develop an automation that efficiently manages content creation, scheduli…" at bounding box center [436, 243] width 873 height 486
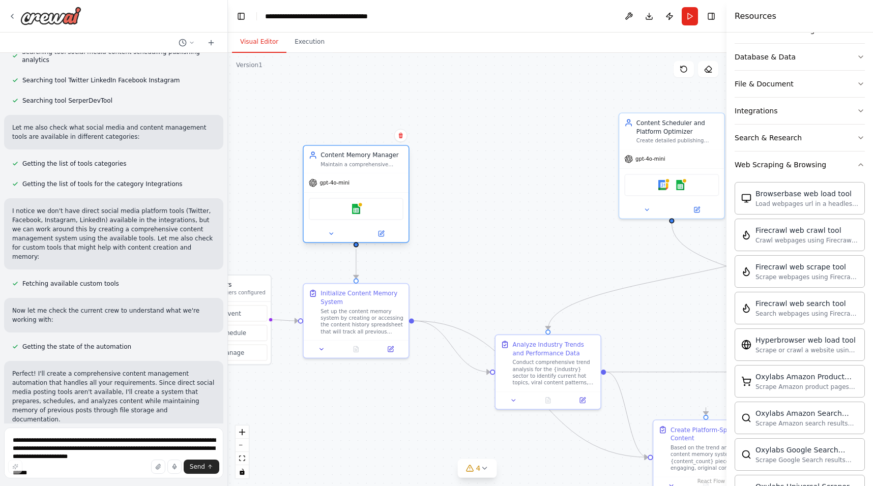
drag, startPoint x: 515, startPoint y: 126, endPoint x: 336, endPoint y: 156, distance: 181.6
click at [336, 156] on div "Content Memory Manager Maintain a comprehensive database of previous content, t…" at bounding box center [361, 159] width 83 height 17
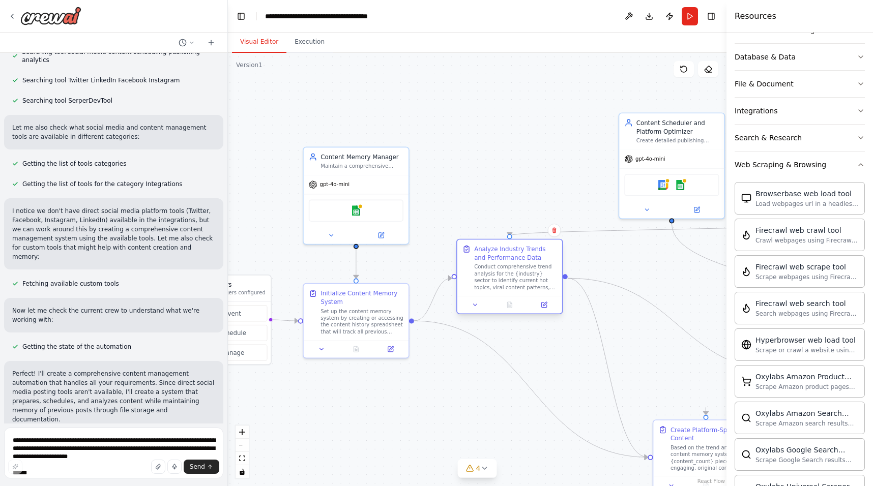
drag, startPoint x: 527, startPoint y: 347, endPoint x: 490, endPoint y: 251, distance: 103.3
click at [490, 251] on div "Analyze Industry Trends and Performance Data" at bounding box center [515, 253] width 83 height 17
click at [428, 305] on icon "Edge from 10c41374-3203-4c6c-8822-00ada86a5774 to 313d27ad-fddb-4bc2-aa29-d0829…" at bounding box center [433, 299] width 38 height 43
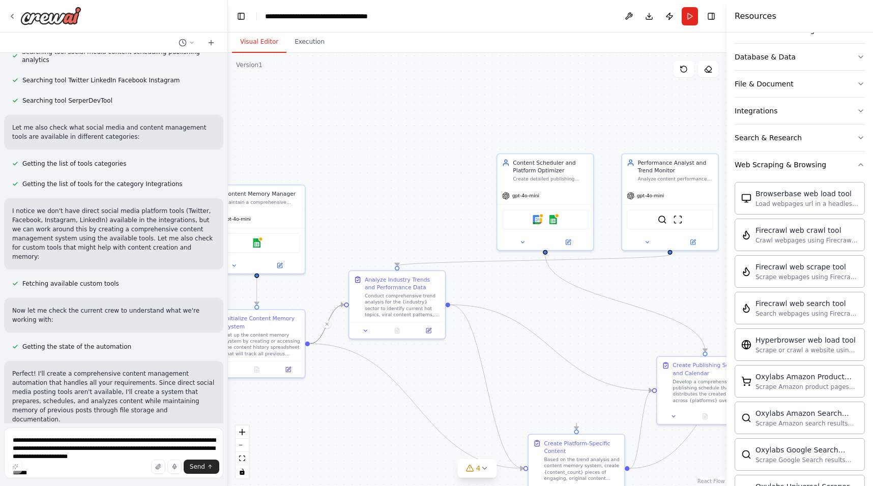
drag, startPoint x: 568, startPoint y: 167, endPoint x: 450, endPoint y: 203, distance: 122.9
click at [450, 203] on div ".deletable-edge-delete-btn { width: 20px; height: 20px; border: 0px solid #ffff…" at bounding box center [477, 269] width 498 height 433
drag, startPoint x: 668, startPoint y: 170, endPoint x: 393, endPoint y: 162, distance: 274.8
click at [393, 162] on div "Performance Analyst and Trend Monitor" at bounding box center [403, 158] width 76 height 16
click at [400, 174] on div "Performance Analyst and Trend Monitor Analyze content performance metrics, iden…" at bounding box center [397, 161] width 96 height 33
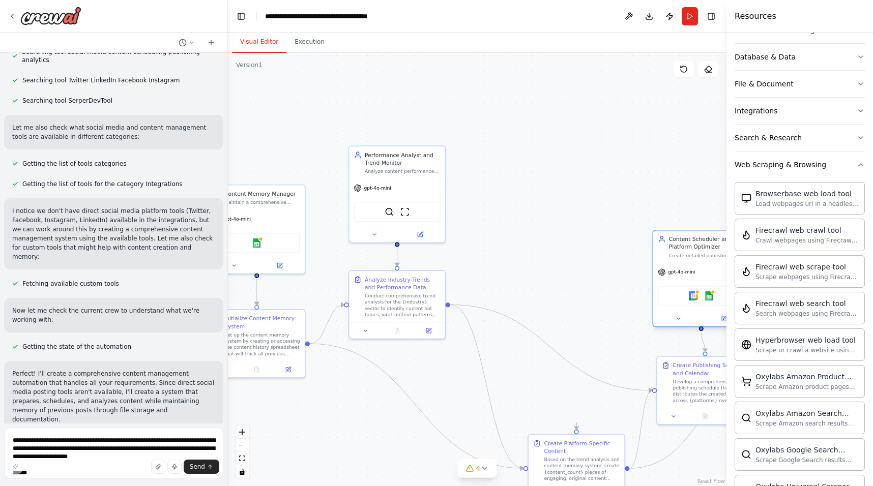
drag, startPoint x: 534, startPoint y: 164, endPoint x: 692, endPoint y: 245, distance: 177.2
click at [692, 245] on div "Content Scheduler and Platform Optimizer" at bounding box center [707, 243] width 76 height 16
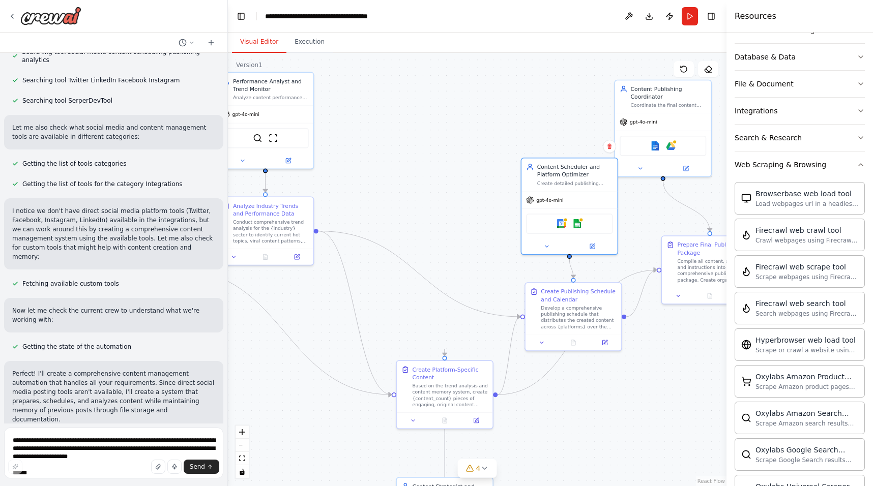
drag, startPoint x: 496, startPoint y: 274, endPoint x: 365, endPoint y: 200, distance: 151.0
click at [365, 200] on div ".deletable-edge-delete-btn { width: 20px; height: 20px; border: 0px solid #ffff…" at bounding box center [477, 269] width 498 height 433
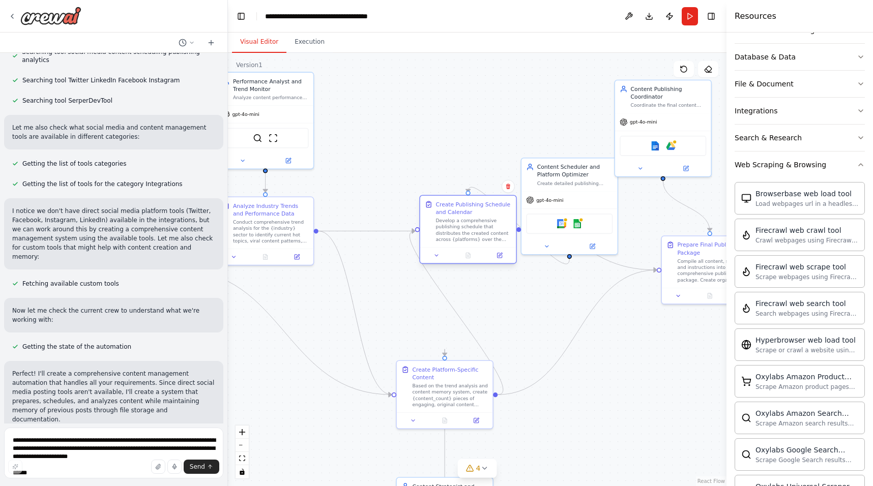
drag, startPoint x: 571, startPoint y: 297, endPoint x: 466, endPoint y: 213, distance: 133.9
click at [466, 213] on div "Create Publishing Schedule and Calendar" at bounding box center [473, 208] width 76 height 16
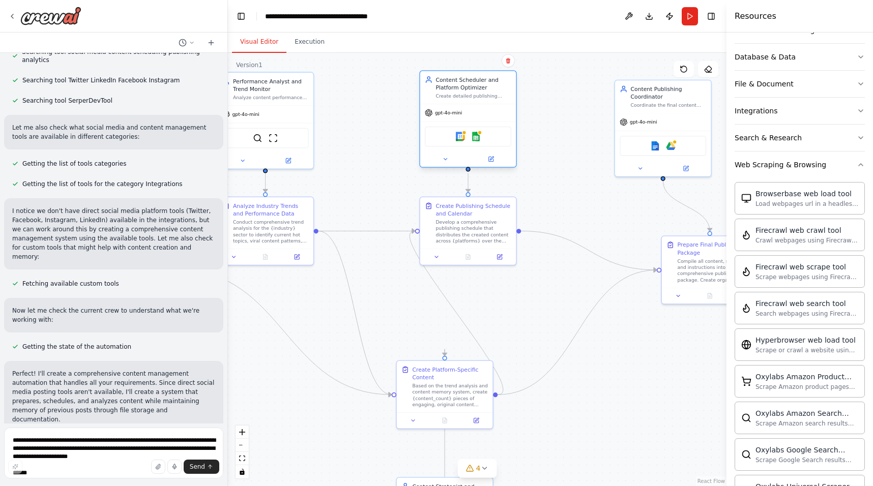
drag, startPoint x: 549, startPoint y: 175, endPoint x: 447, endPoint y: 93, distance: 131.4
click at [447, 93] on div "Content Scheduler and Platform Optimizer Create detailed publishing schedules f…" at bounding box center [473, 87] width 76 height 23
drag, startPoint x: 697, startPoint y: 247, endPoint x: 651, endPoint y: 215, distance: 56.3
click at [651, 215] on div "Prepare Final Publishing Package" at bounding box center [669, 217] width 76 height 16
click at [662, 220] on div "Prepare Final Publishing Package" at bounding box center [669, 217] width 76 height 16
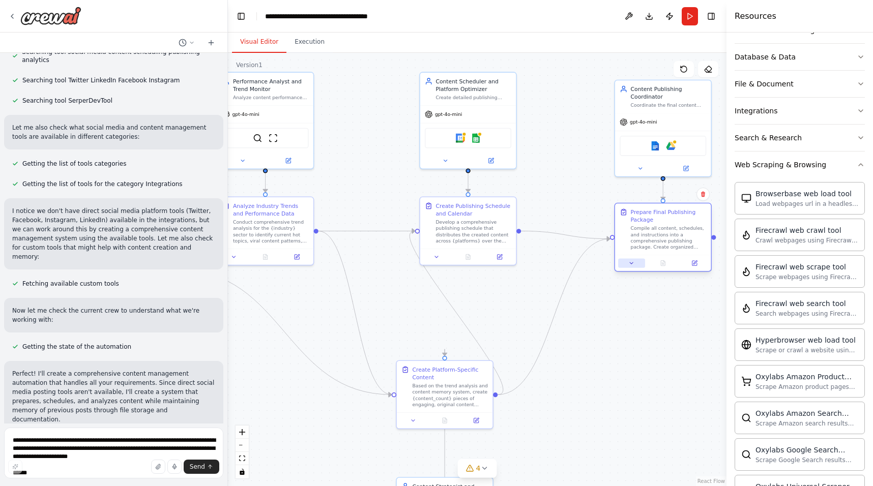
click at [628, 261] on icon at bounding box center [631, 263] width 6 height 6
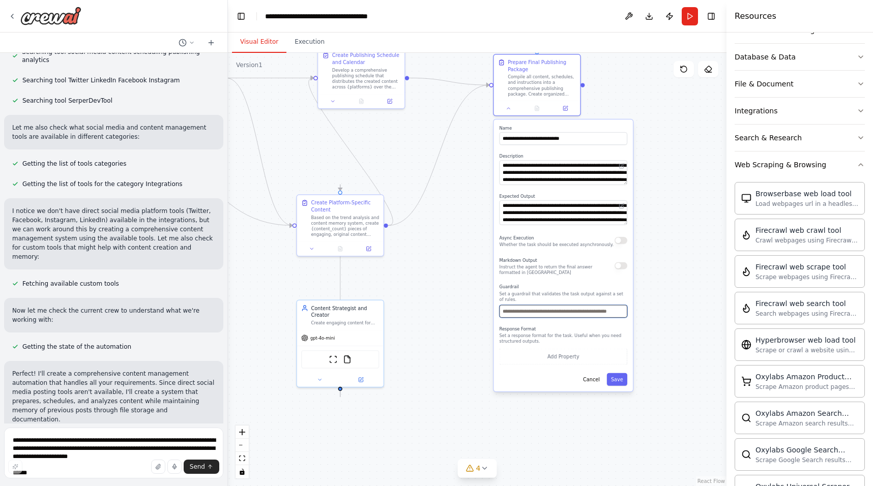
drag, startPoint x: 551, startPoint y: 308, endPoint x: 436, endPoint y: 148, distance: 197.6
click at [436, 148] on div ".deletable-edge-delete-btn { width: 20px; height: 20px; border: 0px solid #ffff…" at bounding box center [477, 269] width 498 height 433
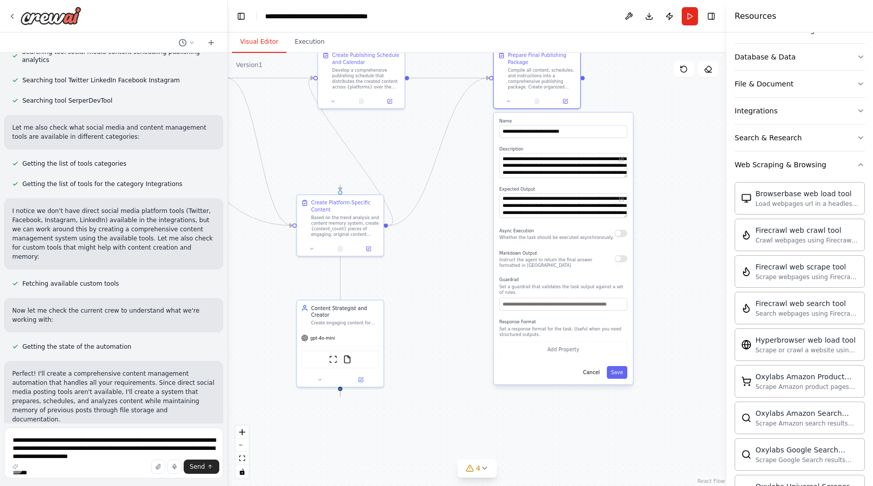
click at [627, 226] on div "**********" at bounding box center [563, 248] width 139 height 272
click at [580, 373] on button "Cancel" at bounding box center [591, 372] width 25 height 13
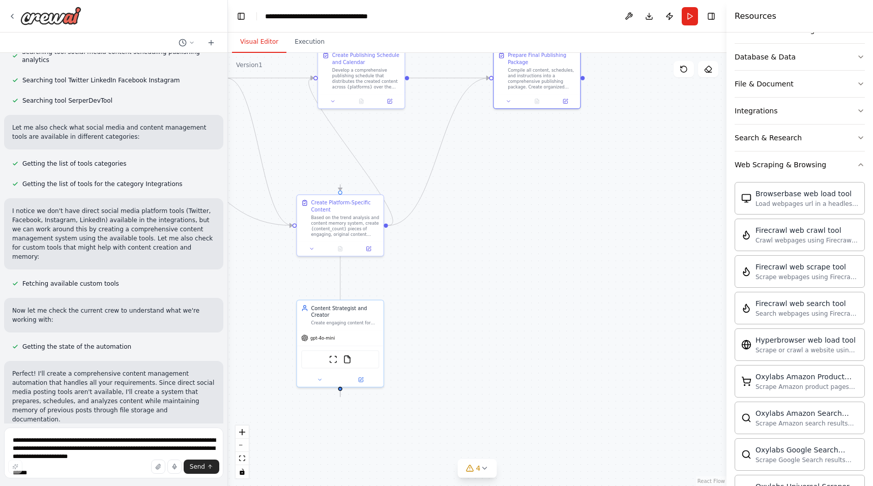
click at [580, 373] on div ".deletable-edge-delete-btn { width: 20px; height: 20px; border: 0px solid #ffff…" at bounding box center [477, 269] width 498 height 433
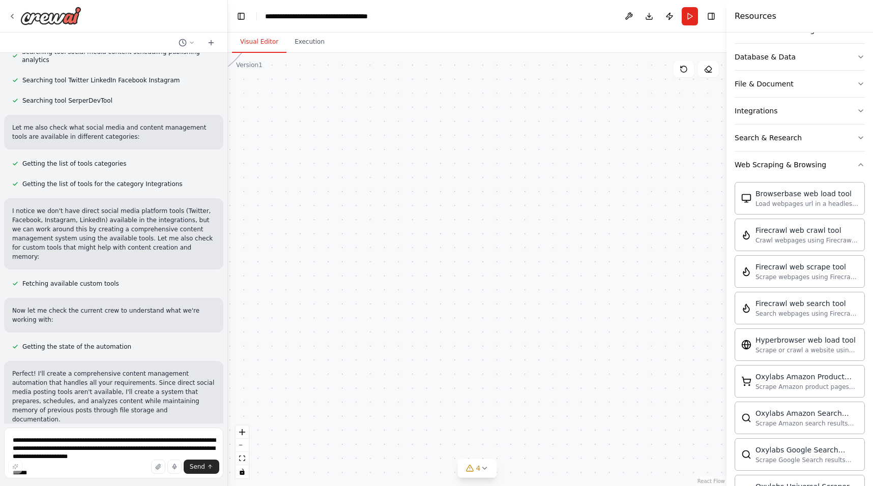
click at [593, 335] on div ".deletable-edge-delete-btn { width: 20px; height: 20px; border: 0px solid #ffff…" at bounding box center [477, 269] width 498 height 433
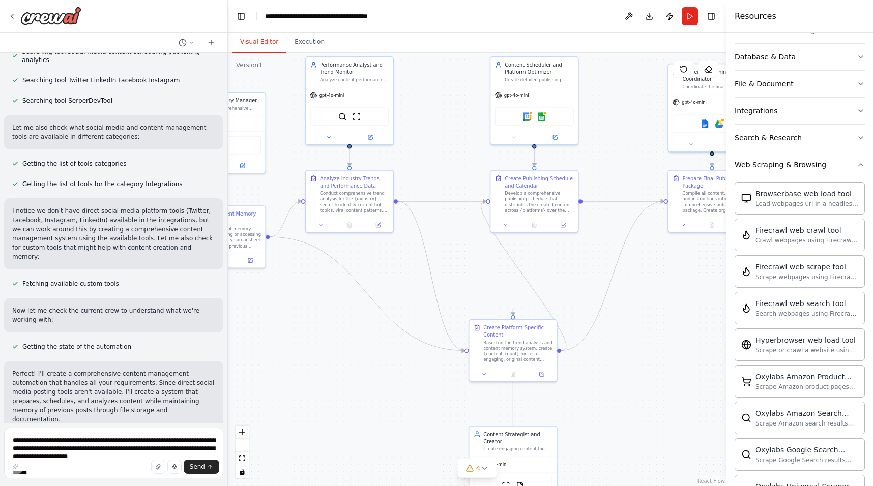
drag, startPoint x: 475, startPoint y: 227, endPoint x: 643, endPoint y: 371, distance: 221.9
click at [643, 371] on div ".deletable-edge-delete-btn { width: 20px; height: 20px; border: 0px solid #ffff…" at bounding box center [477, 269] width 498 height 433
drag, startPoint x: 502, startPoint y: 328, endPoint x: 432, endPoint y: 304, distance: 73.7
click at [432, 304] on div "Create Platform-Specific Content" at bounding box center [447, 309] width 69 height 14
click at [415, 201] on icon "Edge from 313d27ad-fddb-4bc2-aa29-d08290487d16 to 2d649c2b-b9d3-41fb-b25f-d537f…" at bounding box center [442, 201] width 88 height 0
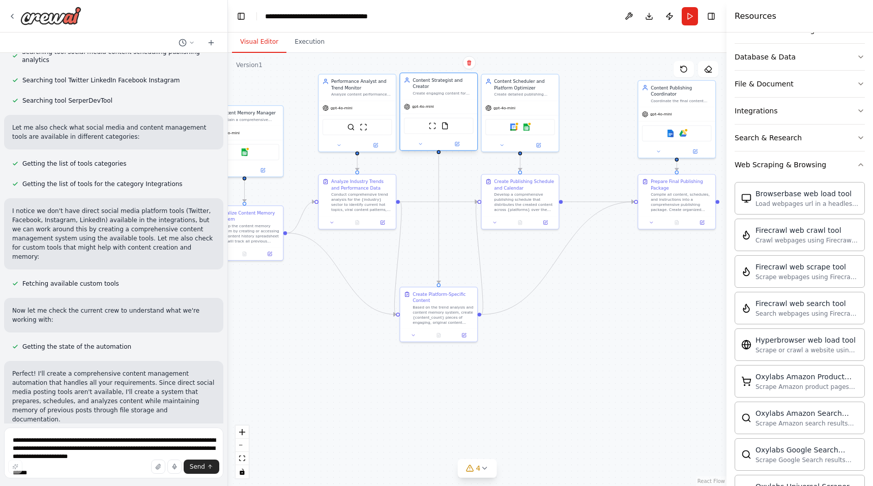
drag, startPoint x: 503, startPoint y: 416, endPoint x: 437, endPoint y: 88, distance: 334.6
click at [437, 88] on div "Content Strategist and Creator Create engaging content for {target_audience} in…" at bounding box center [443, 86] width 61 height 19
drag, startPoint x: 351, startPoint y: 194, endPoint x: 342, endPoint y: 192, distance: 9.5
click at [342, 192] on div "Conduct comprehensive trend analysis for the {industry} sector to identify curr…" at bounding box center [355, 201] width 61 height 20
drag, startPoint x: 353, startPoint y: 79, endPoint x: 346, endPoint y: 79, distance: 6.6
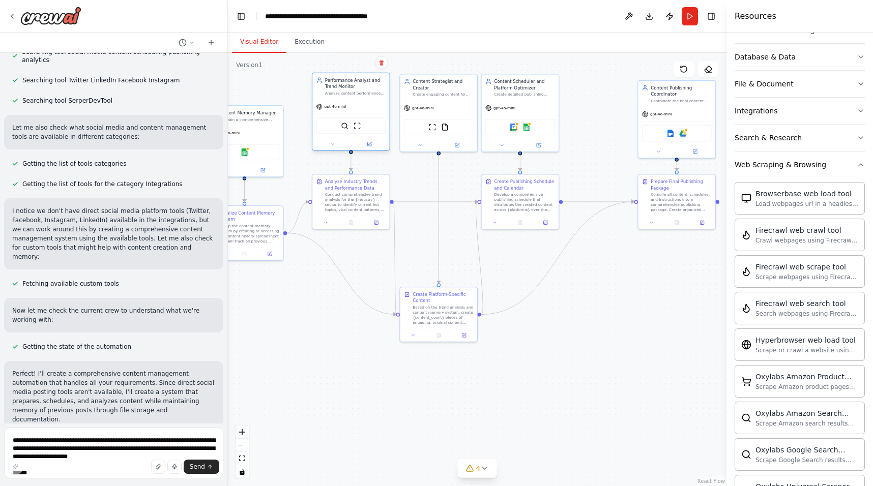
click at [346, 79] on div "Performance Analyst and Trend Monitor" at bounding box center [355, 83] width 61 height 13
drag, startPoint x: 513, startPoint y: 188, endPoint x: 532, endPoint y: 187, distance: 18.8
click at [532, 187] on div "Create Publishing Schedule and Calendar" at bounding box center [543, 184] width 61 height 13
drag, startPoint x: 519, startPoint y: 84, endPoint x: 549, endPoint y: 86, distance: 30.1
click at [549, 86] on div "Content Scheduler and Platform Optimizer" at bounding box center [555, 83] width 61 height 13
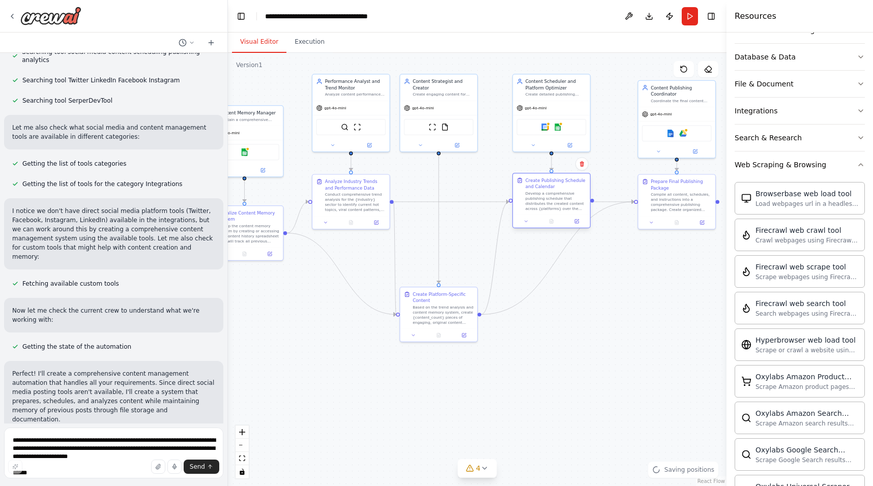
drag, startPoint x: 535, startPoint y: 188, endPoint x: 548, endPoint y: 188, distance: 13.2
click at [548, 188] on div "Create Publishing Schedule and Calendar" at bounding box center [555, 184] width 61 height 13
drag, startPoint x: 431, startPoint y: 296, endPoint x: 445, endPoint y: 293, distance: 14.1
click at [445, 293] on div "Create Platform-Specific Content" at bounding box center [455, 296] width 61 height 13
drag, startPoint x: 434, startPoint y: 84, endPoint x: 445, endPoint y: 94, distance: 14.8
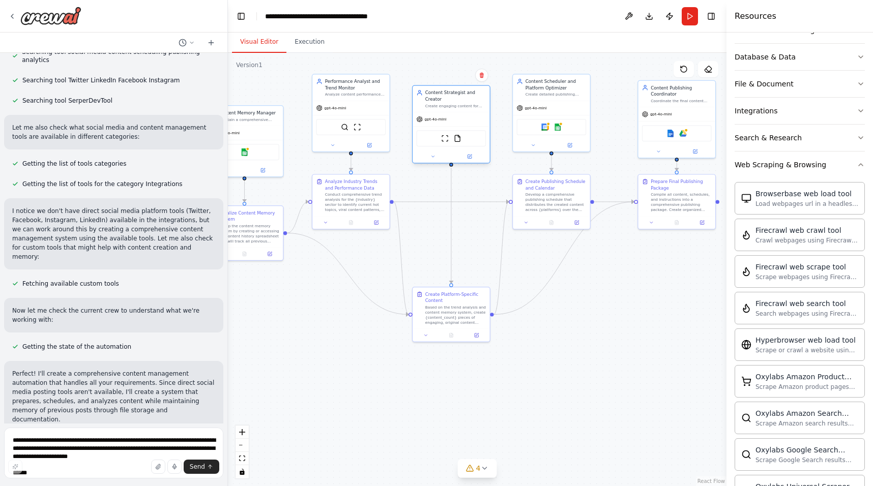
click at [445, 94] on div "Content Strategist and Creator" at bounding box center [455, 96] width 61 height 13
drag, startPoint x: 448, startPoint y: 300, endPoint x: 446, endPoint y: 240, distance: 59.5
click at [446, 240] on div "Create Platform-Specific Content" at bounding box center [455, 239] width 61 height 13
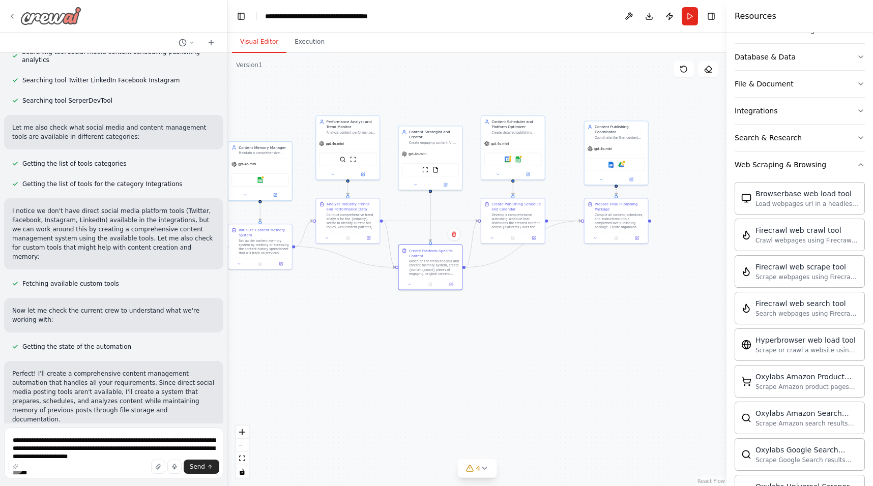
click at [15, 14] on icon at bounding box center [12, 16] width 8 height 8
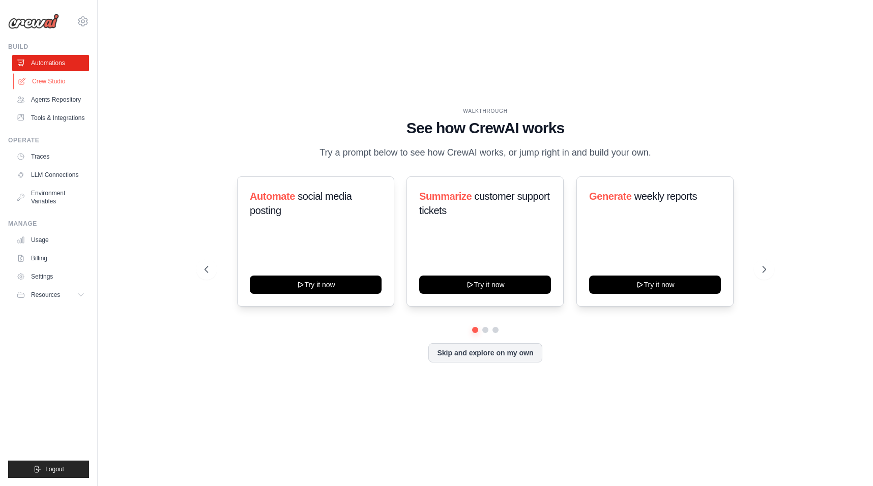
click at [53, 82] on link "Crew Studio" at bounding box center [51, 81] width 77 height 16
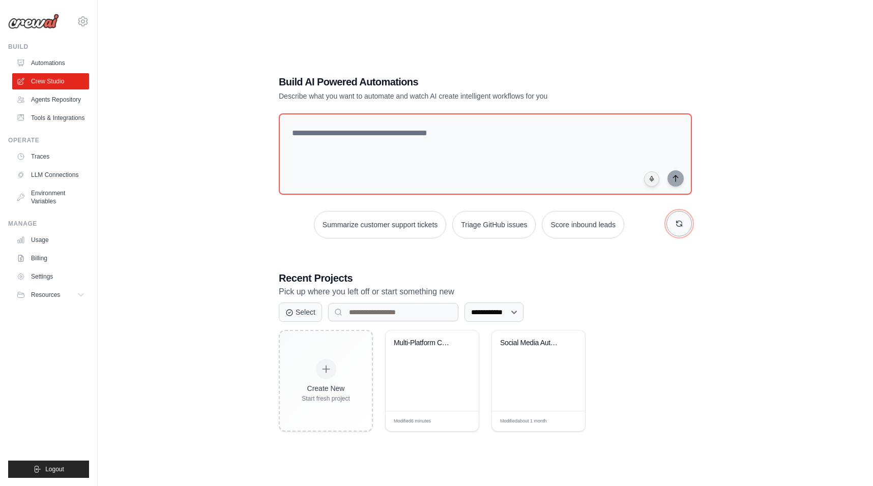
click at [678, 227] on icon "button" at bounding box center [679, 224] width 8 height 8
click at [51, 115] on link "Tools & Integrations" at bounding box center [51, 118] width 77 height 16
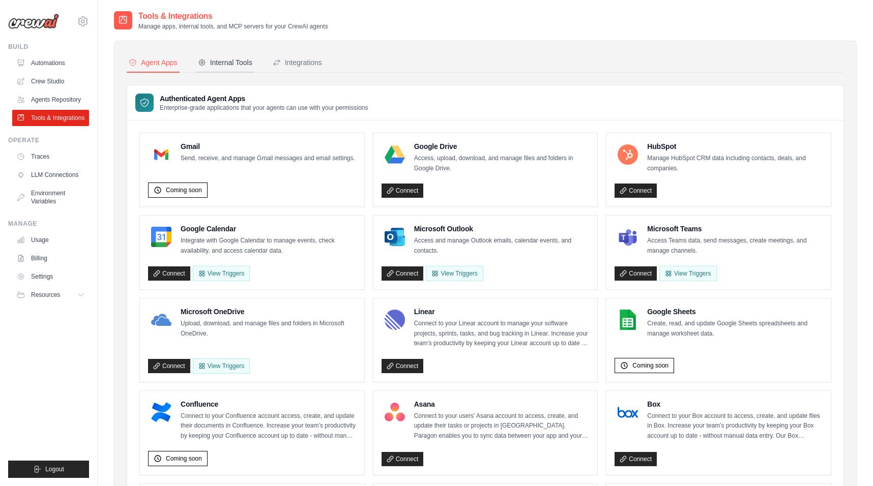
click at [246, 58] on div "Internal Tools" at bounding box center [225, 62] width 54 height 10
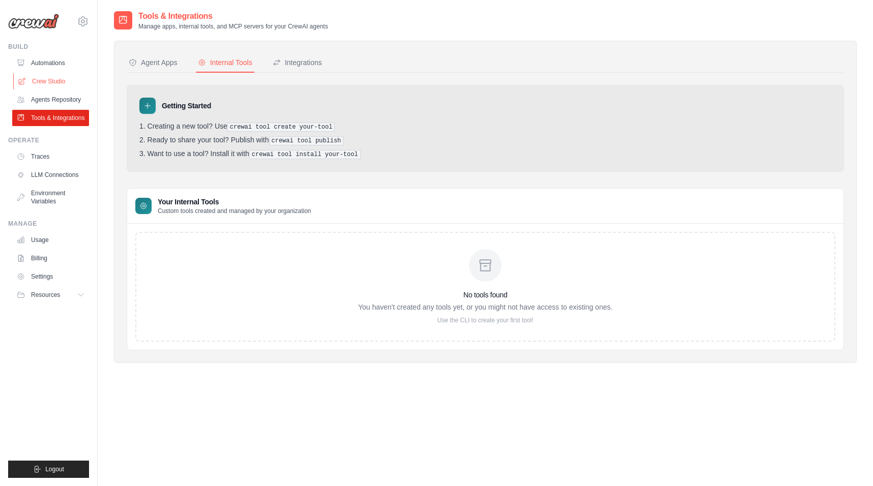
click at [43, 81] on link "Crew Studio" at bounding box center [51, 81] width 77 height 16
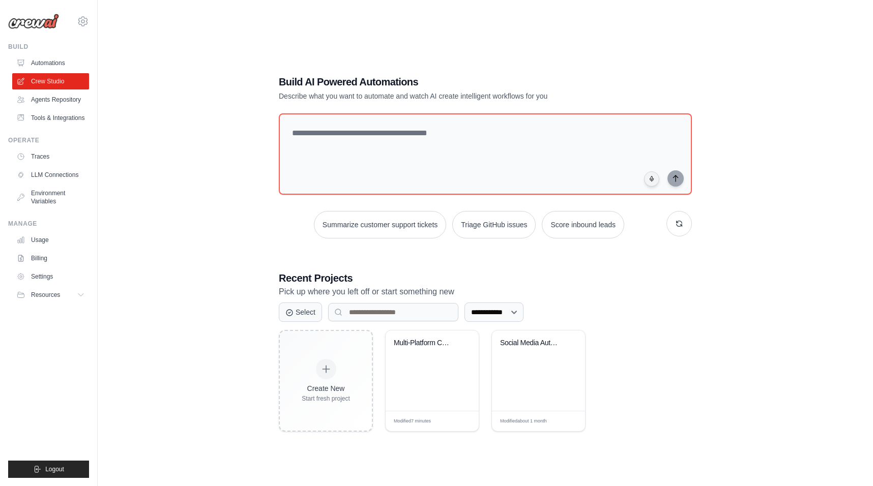
click at [43, 104] on link "Agents Repository" at bounding box center [50, 100] width 77 height 16
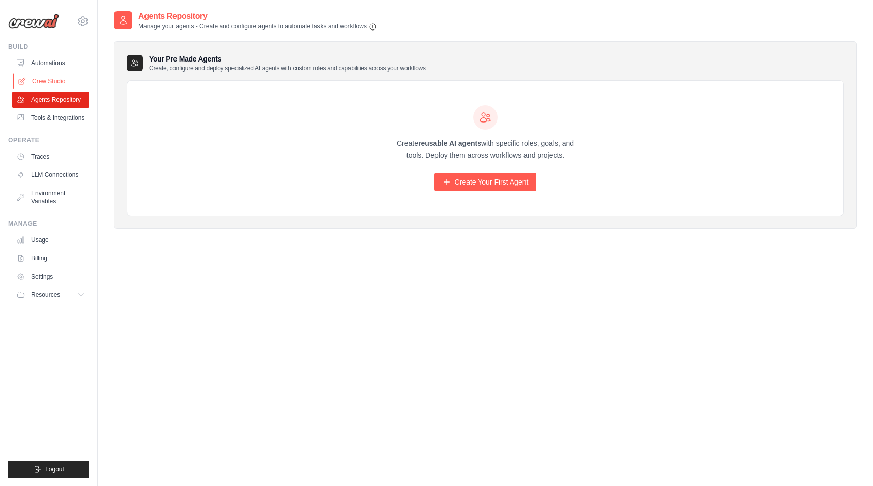
click at [42, 81] on link "Crew Studio" at bounding box center [51, 81] width 77 height 16
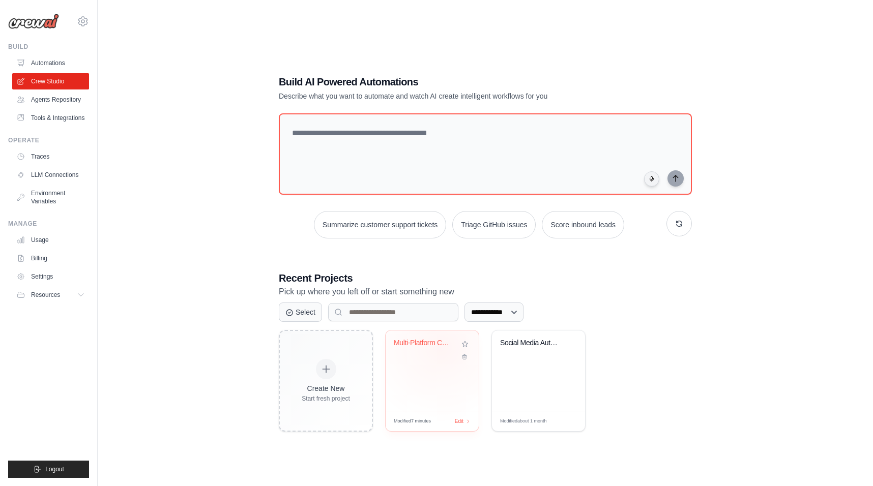
click at [439, 347] on div "Multi-Platform Content Management S..." at bounding box center [425, 343] width 62 height 9
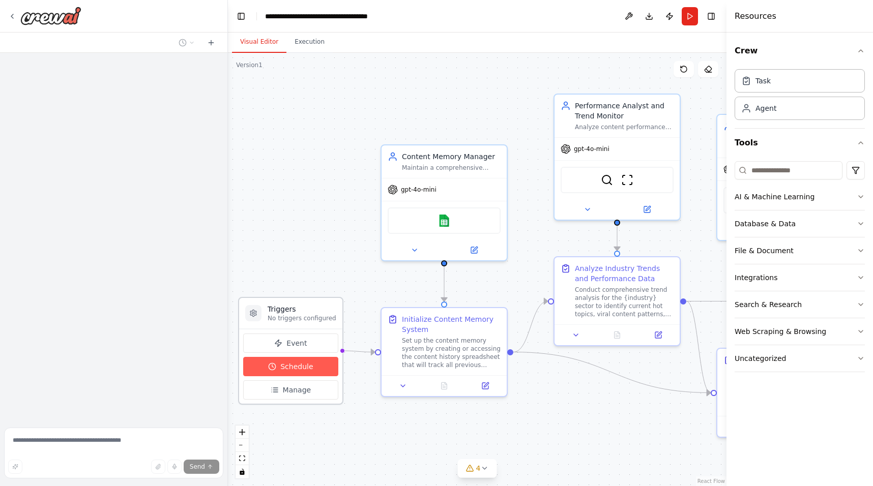
click at [256, 369] on button "Schedule" at bounding box center [290, 366] width 95 height 19
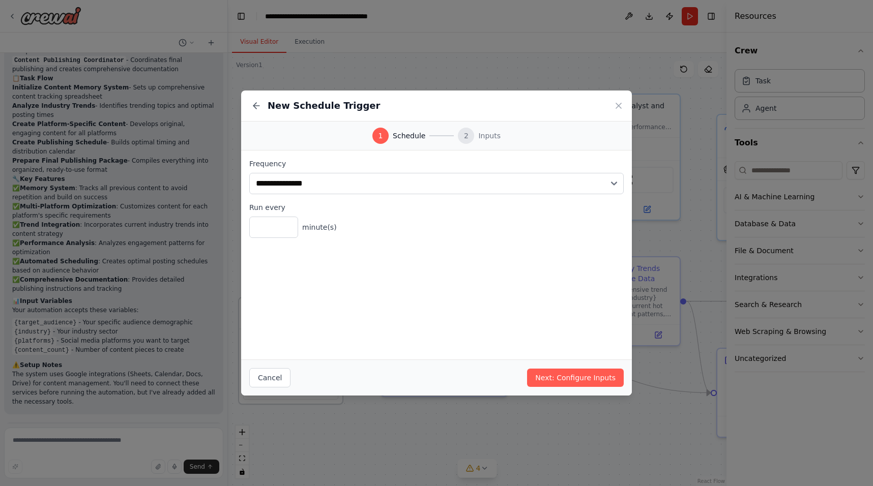
scroll to position [1433, 0]
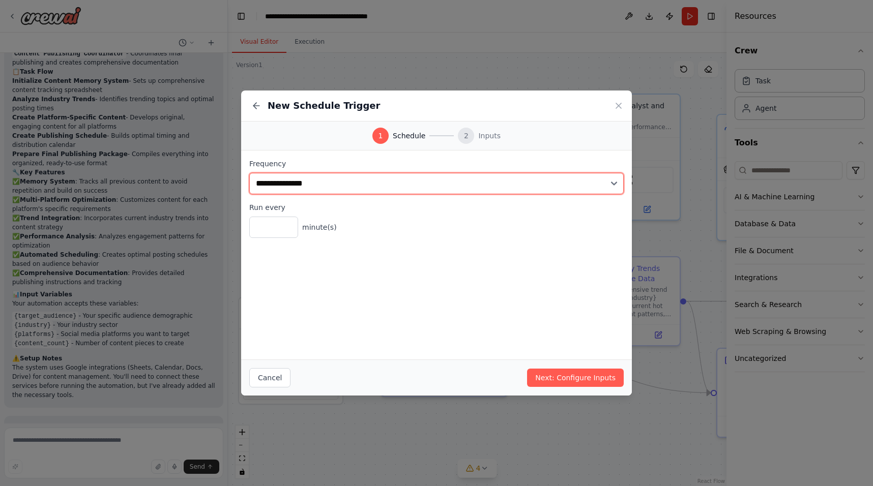
click at [298, 189] on select "**********" at bounding box center [436, 183] width 374 height 21
select select "*****"
click at [249, 173] on select "**********" at bounding box center [436, 183] width 374 height 21
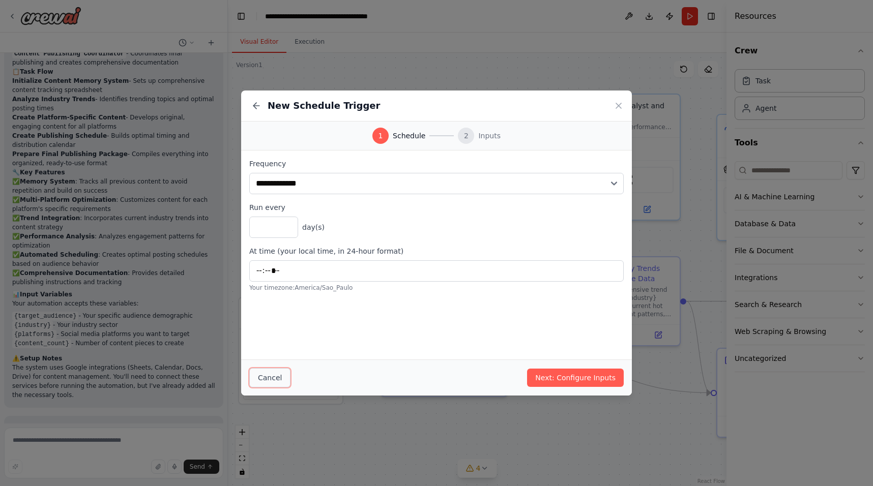
click at [270, 380] on button "Cancel" at bounding box center [269, 377] width 41 height 19
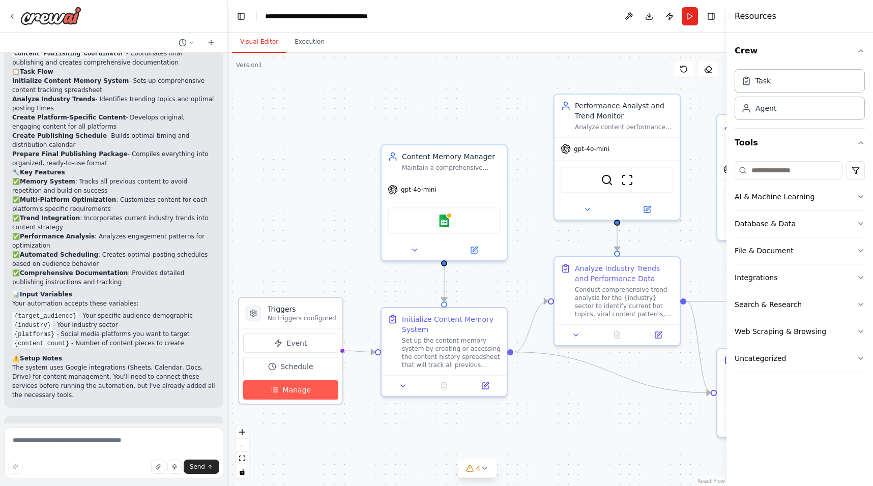
click at [279, 386] on button "Manage" at bounding box center [290, 389] width 95 height 19
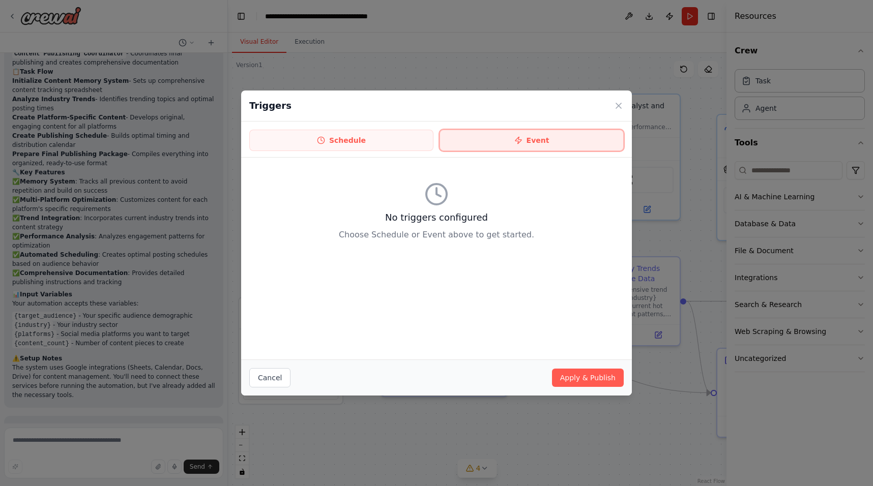
click at [495, 136] on button "Event" at bounding box center [531, 140] width 184 height 21
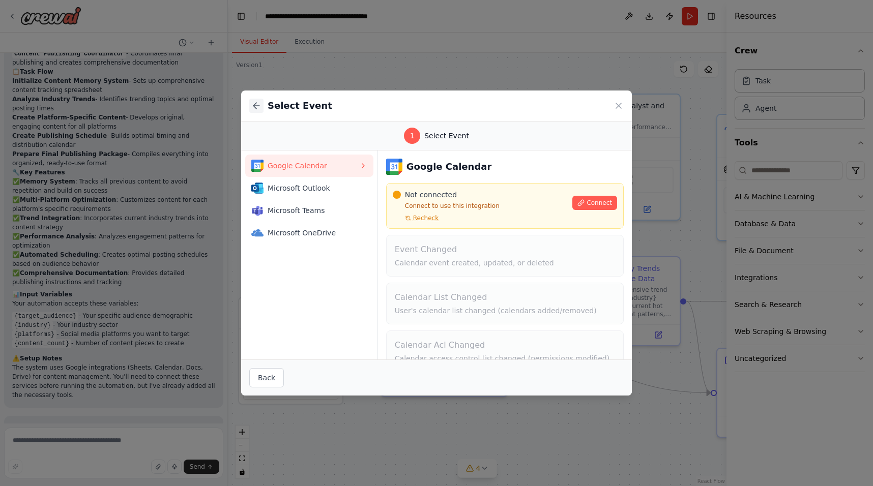
click at [256, 101] on icon at bounding box center [256, 106] width 10 height 10
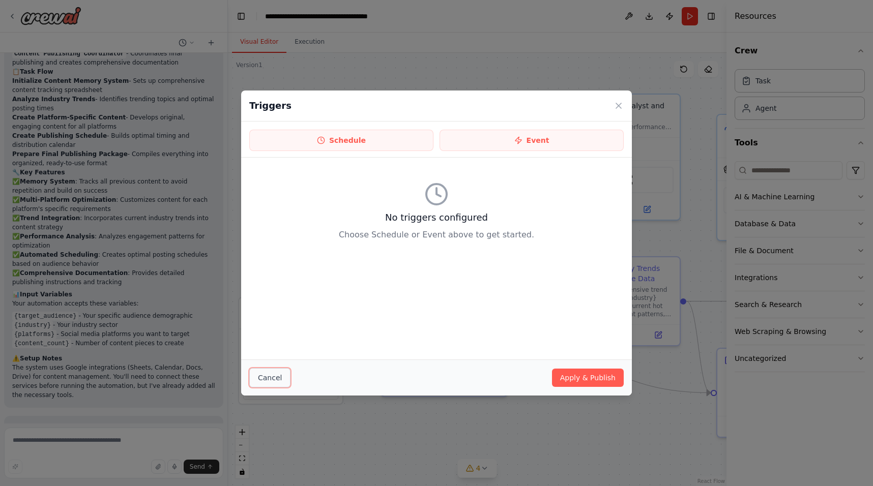
click at [260, 379] on button "Cancel" at bounding box center [269, 377] width 41 height 19
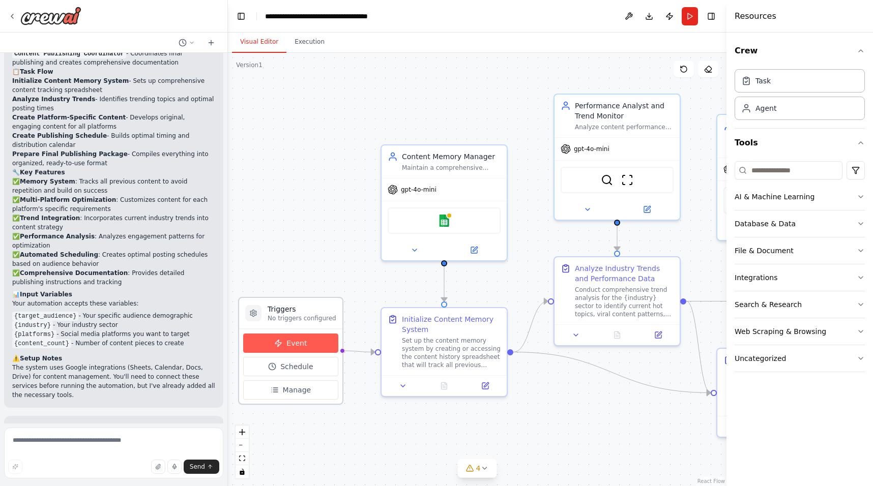
click at [293, 352] on button "Event" at bounding box center [290, 343] width 95 height 19
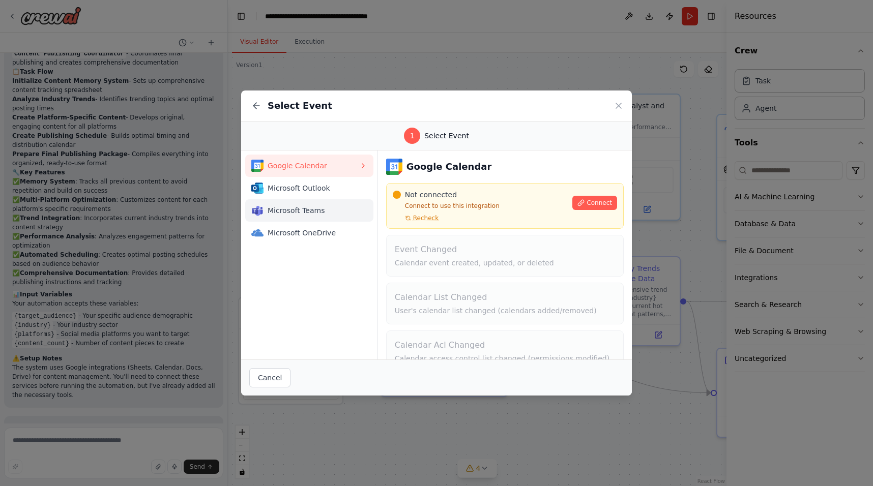
click at [308, 218] on button "Microsoft Teams" at bounding box center [309, 210] width 128 height 22
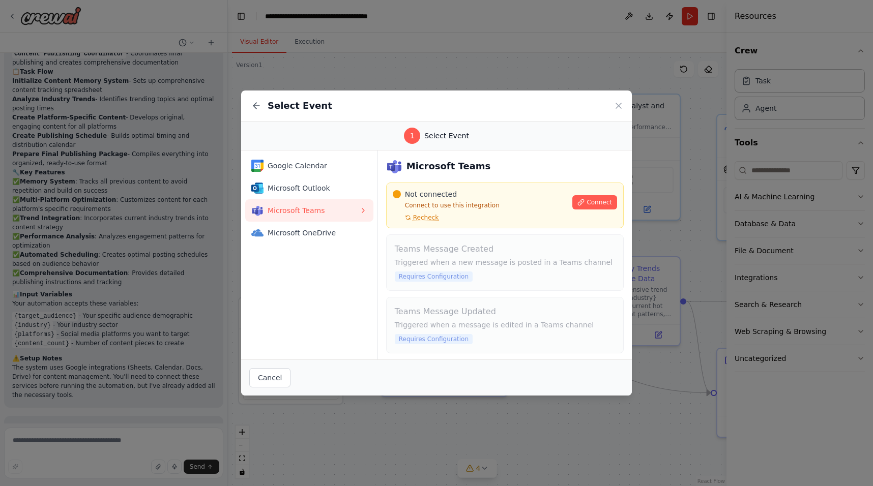
scroll to position [0, 0]
click at [255, 108] on icon at bounding box center [256, 106] width 10 height 10
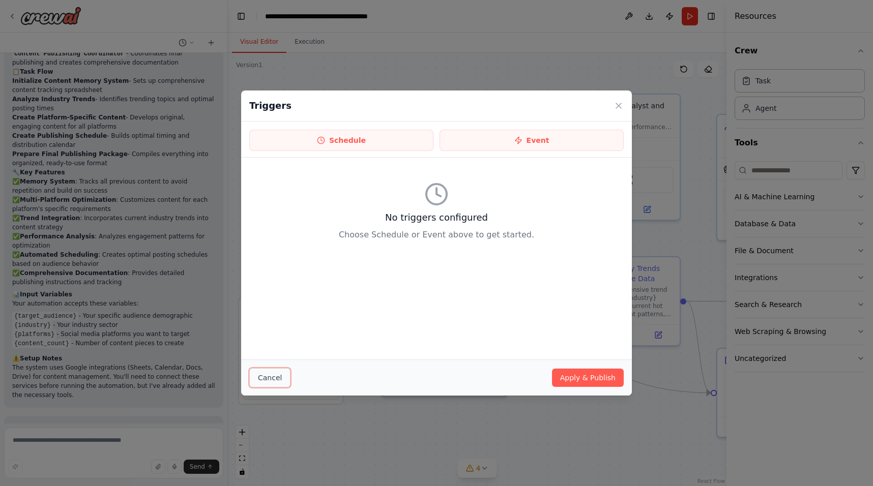
click at [264, 371] on button "Cancel" at bounding box center [269, 377] width 41 height 19
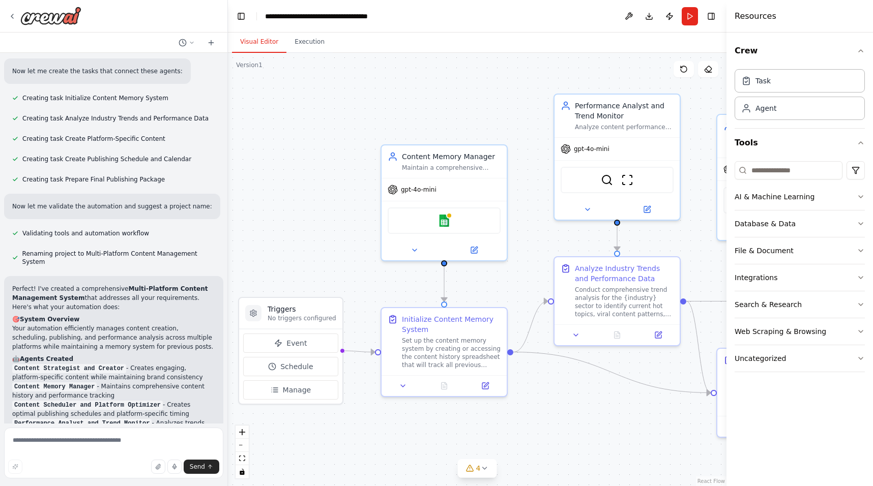
scroll to position [1045, 0]
click at [15, 16] on icon at bounding box center [12, 16] width 8 height 8
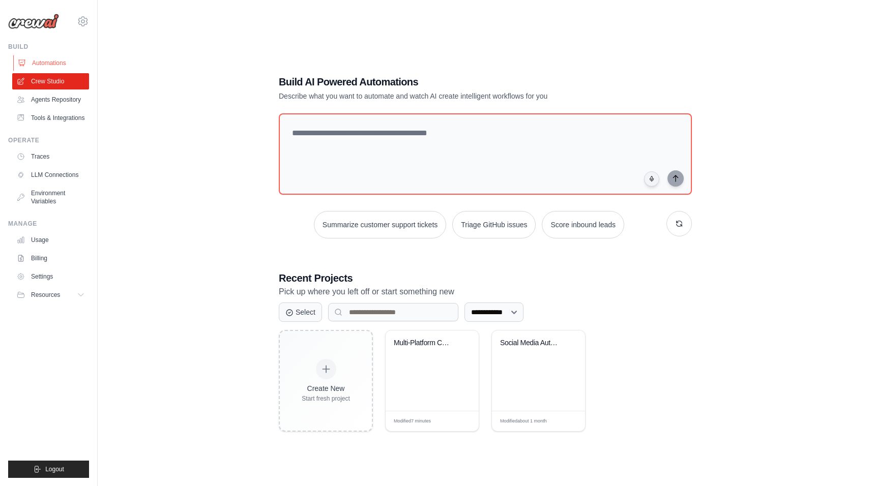
click at [62, 60] on link "Automations" at bounding box center [51, 63] width 77 height 16
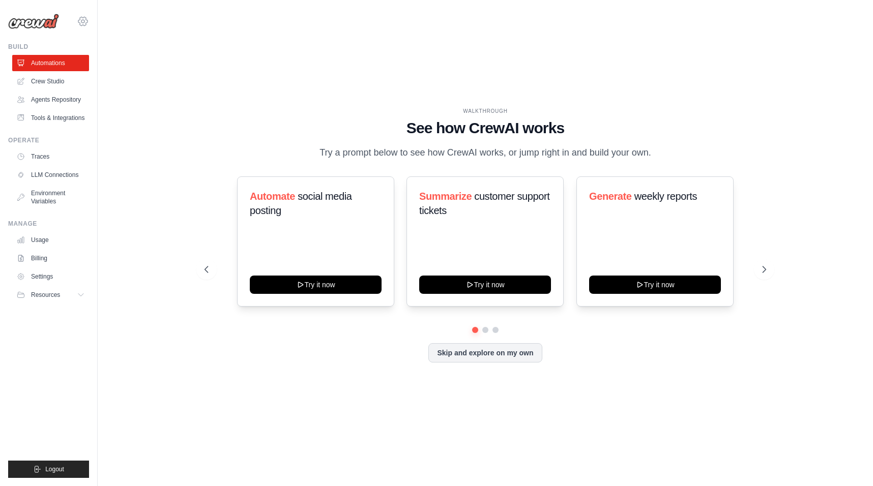
click at [83, 20] on icon at bounding box center [83, 21] width 12 height 12
click at [112, 65] on span "Settings" at bounding box center [126, 63] width 80 height 10
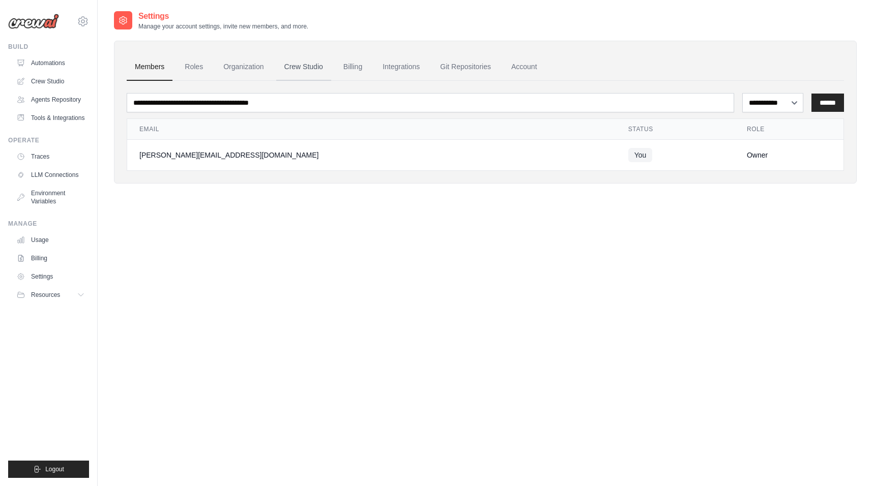
click at [299, 70] on link "Crew Studio" at bounding box center [303, 66] width 55 height 27
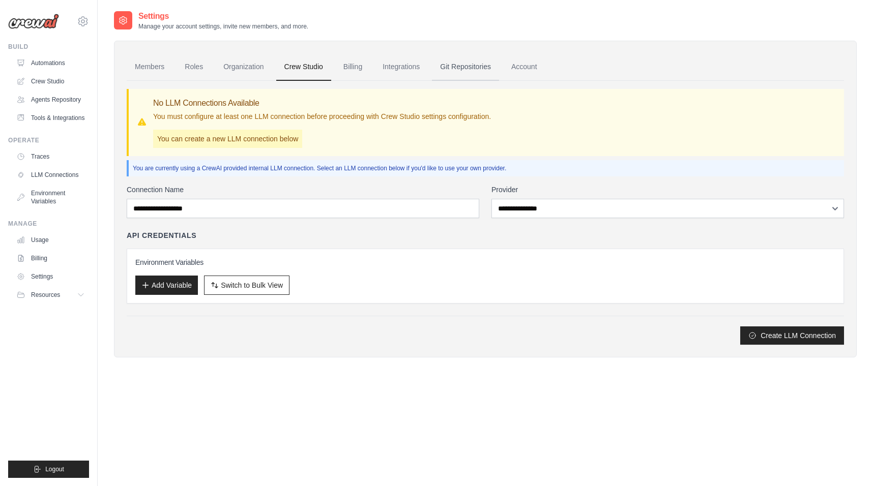
click at [470, 73] on link "Git Repositories" at bounding box center [465, 66] width 67 height 27
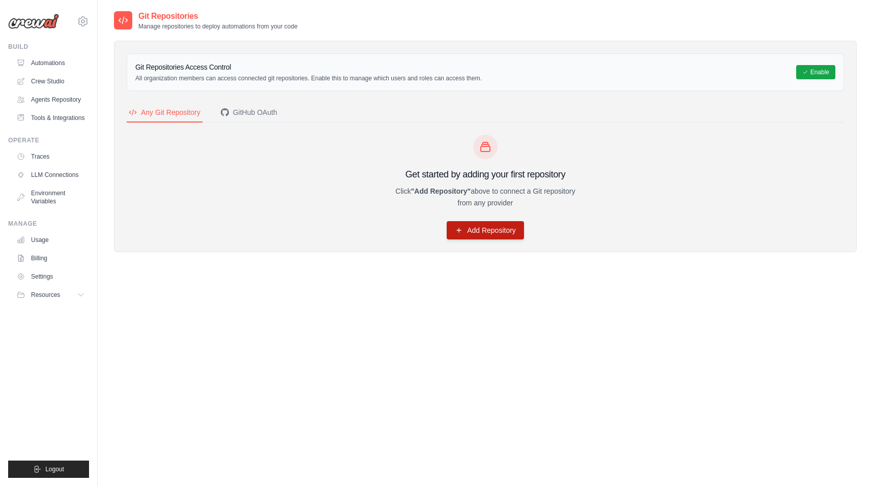
click at [452, 234] on link "Add Repository" at bounding box center [485, 230] width 77 height 18
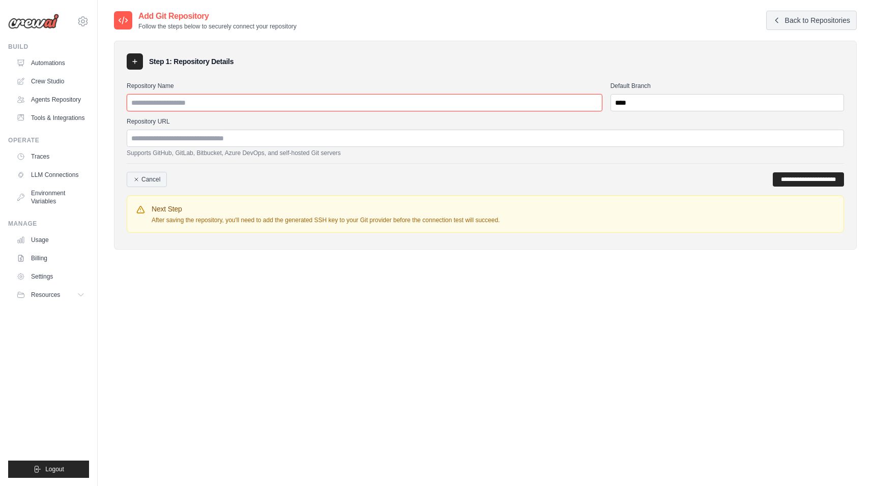
click at [238, 108] on input "Repository Name" at bounding box center [365, 102] width 476 height 17
type input "*****"
click at [254, 144] on input "Repository URL" at bounding box center [485, 138] width 717 height 17
click at [280, 140] on input "Repository URL" at bounding box center [485, 138] width 717 height 17
paste input "**********"
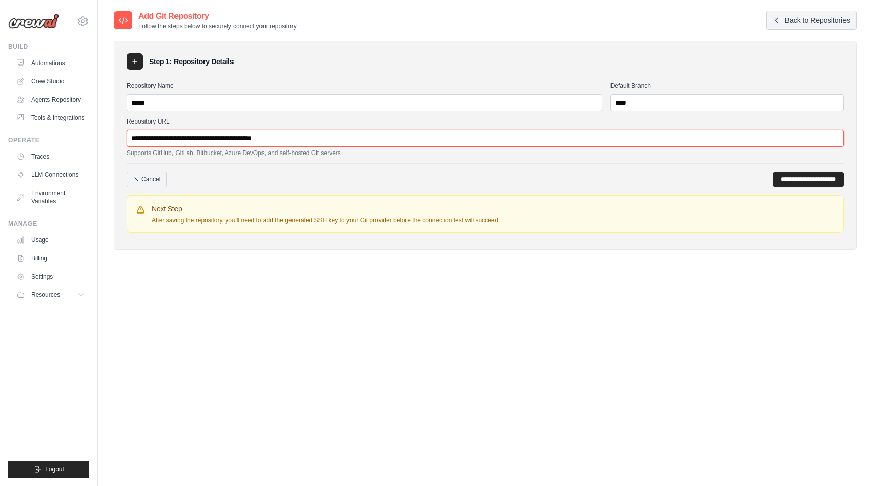
type input "**********"
click at [588, 180] on div "**********" at bounding box center [485, 175] width 717 height 24
click at [780, 175] on input "**********" at bounding box center [808, 179] width 71 height 14
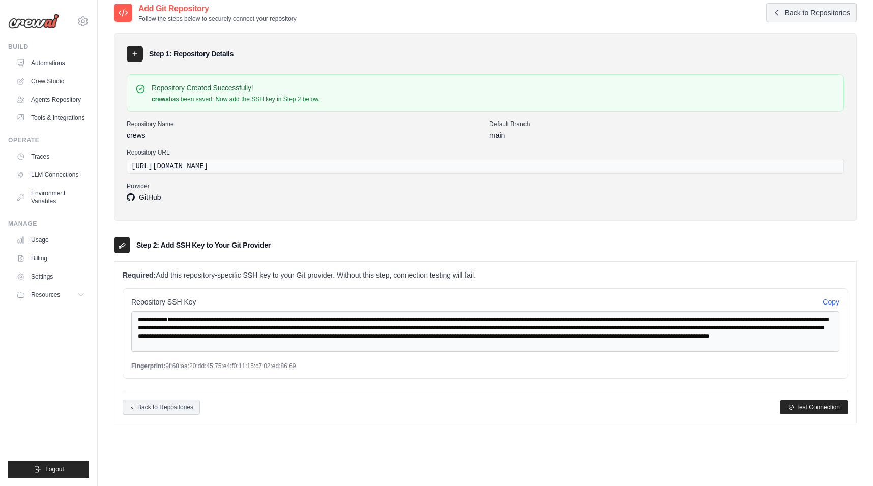
scroll to position [55, 0]
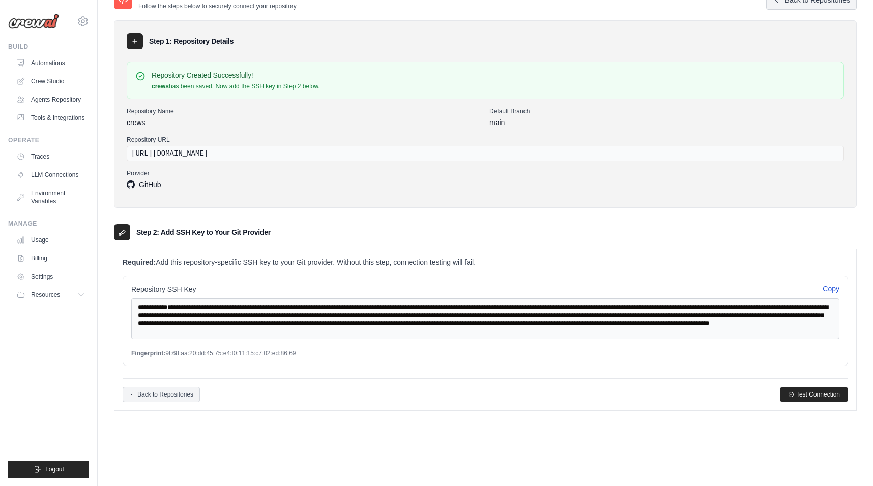
click at [834, 291] on button "Copy" at bounding box center [830, 289] width 17 height 10
click at [424, 294] on div "Repository SSH Key Copy" at bounding box center [485, 289] width 708 height 10
click at [813, 396] on span "Test Connection" at bounding box center [818, 394] width 44 height 8
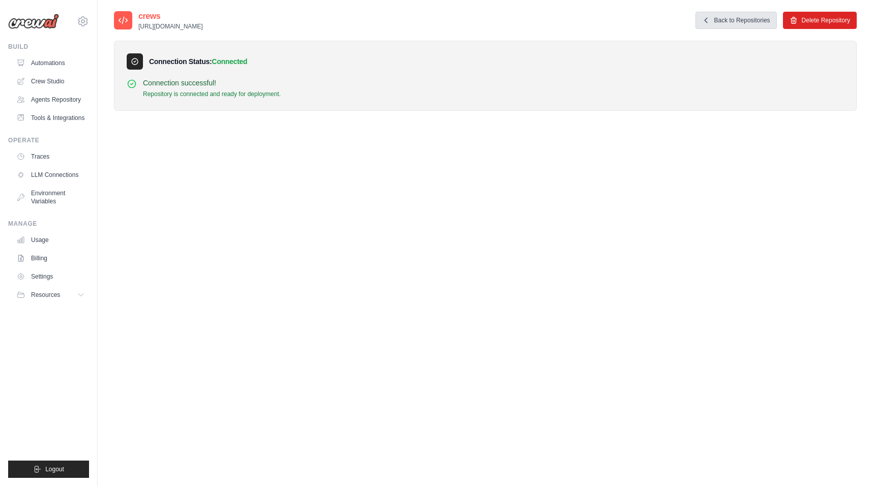
click at [717, 19] on link "Back to Repositories" at bounding box center [735, 20] width 81 height 17
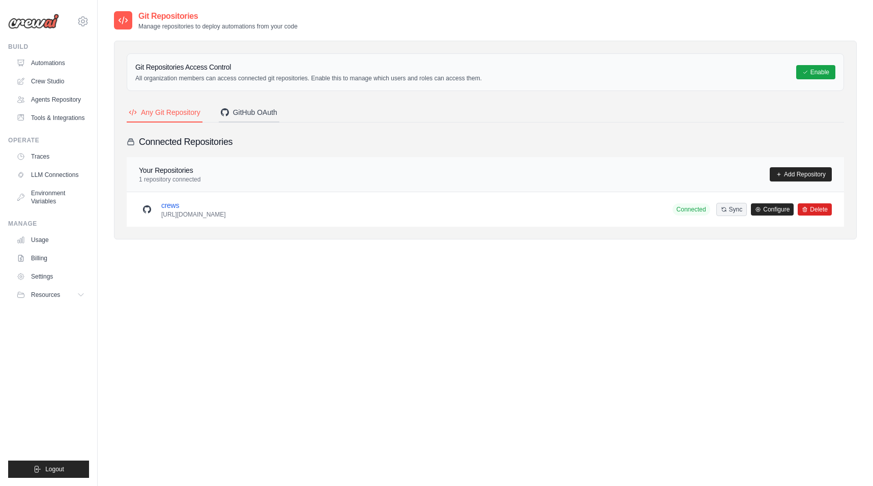
click at [250, 112] on div "GitHub OAuth" at bounding box center [249, 112] width 56 height 10
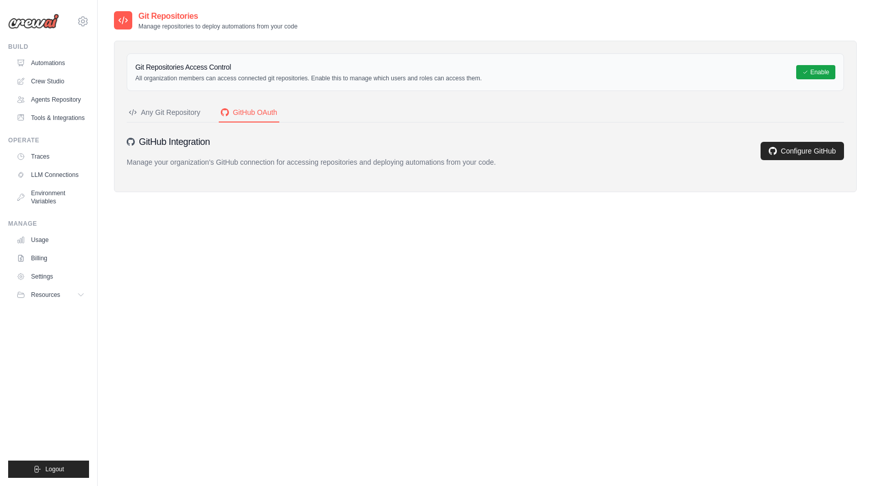
click at [176, 111] on div "Any Git Repository" at bounding box center [165, 112] width 72 height 10
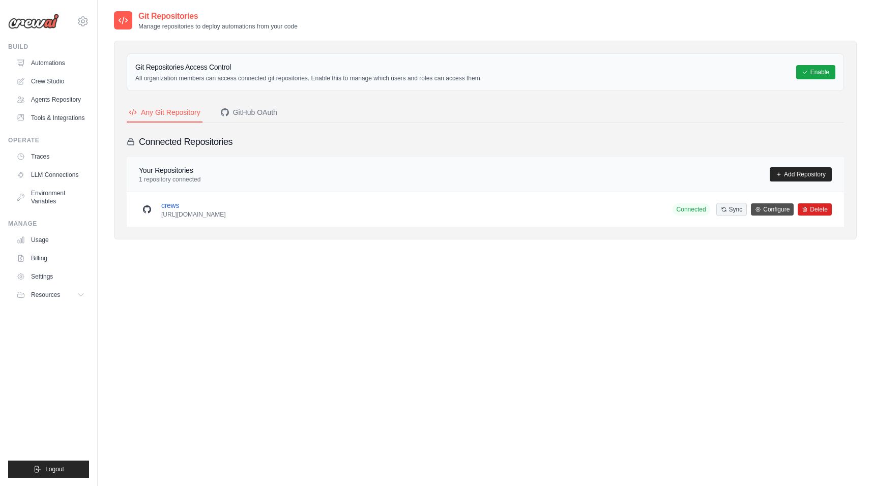
click at [784, 213] on link "Configure" at bounding box center [772, 209] width 43 height 12
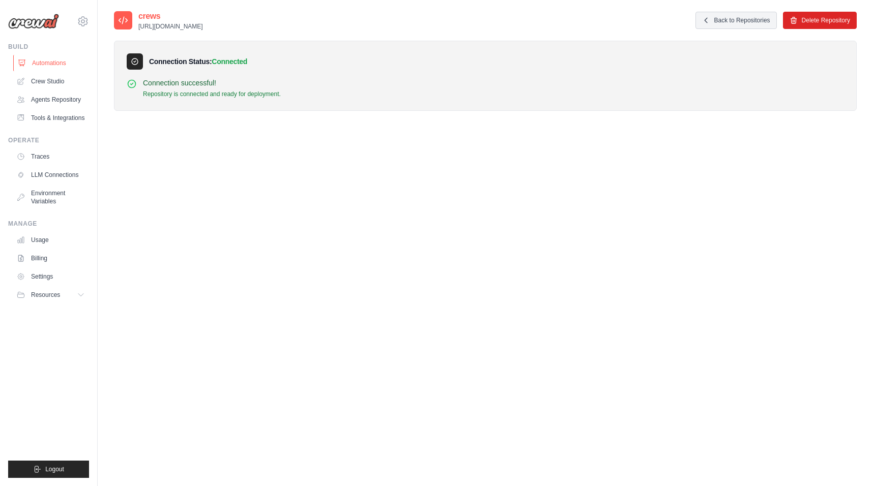
click at [43, 68] on link "Automations" at bounding box center [51, 63] width 77 height 16
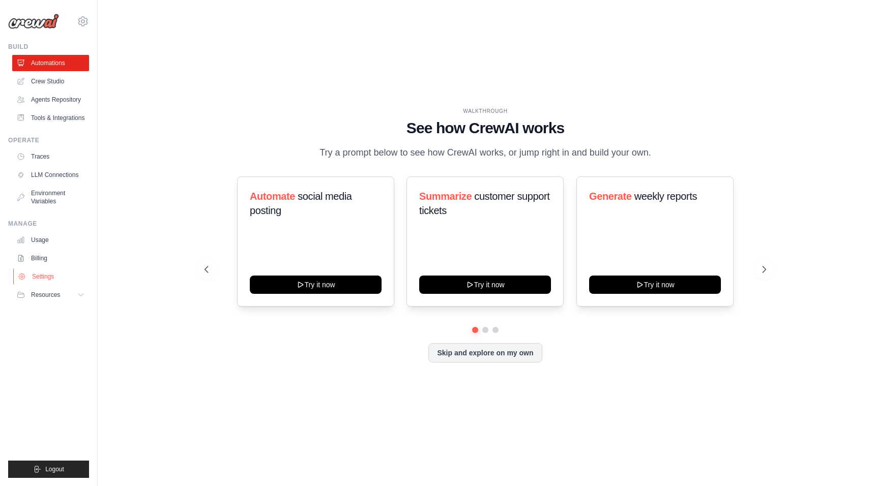
click at [49, 274] on link "Settings" at bounding box center [51, 277] width 77 height 16
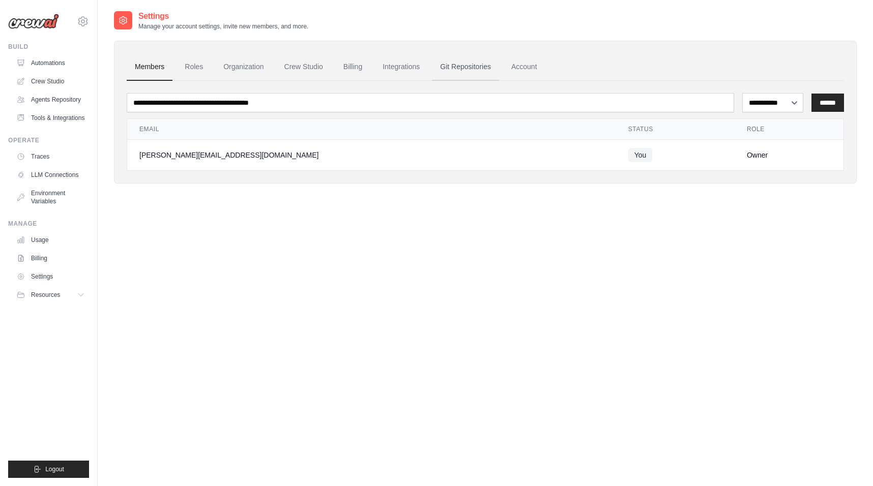
click at [466, 64] on link "Git Repositories" at bounding box center [465, 66] width 67 height 27
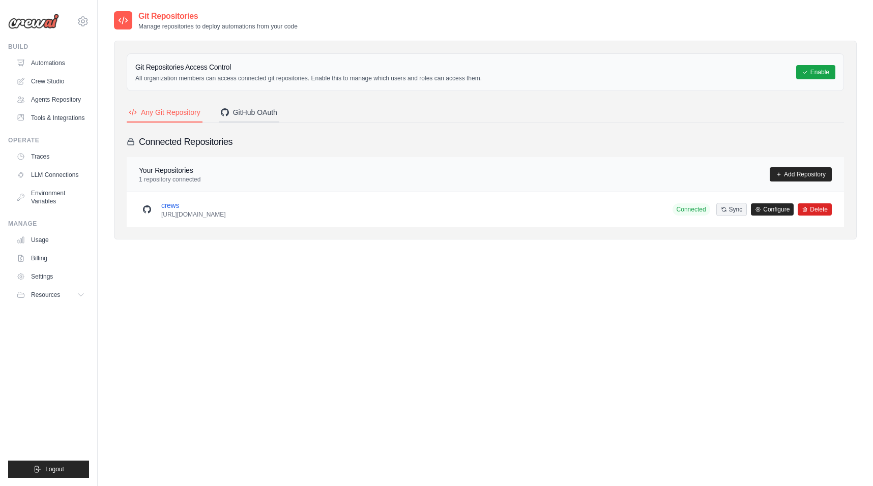
click at [261, 110] on div "GitHub OAuth" at bounding box center [249, 112] width 56 height 10
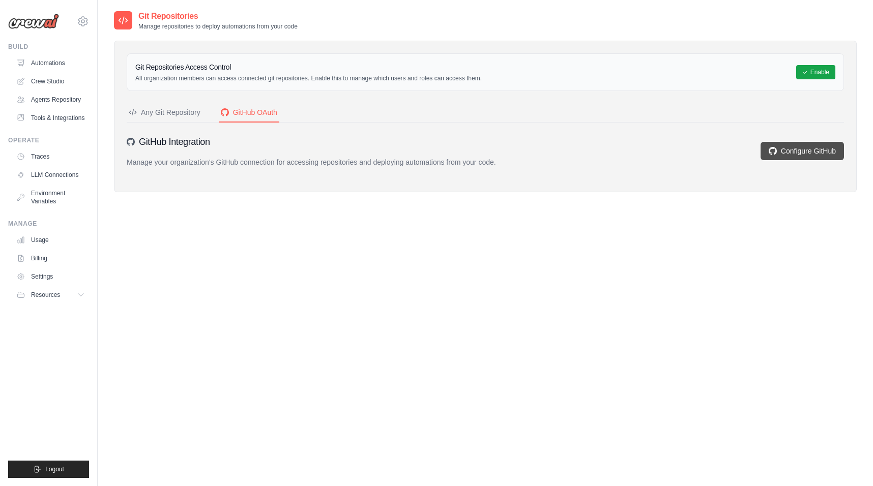
click at [803, 148] on link "Configure GitHub" at bounding box center [801, 151] width 83 height 18
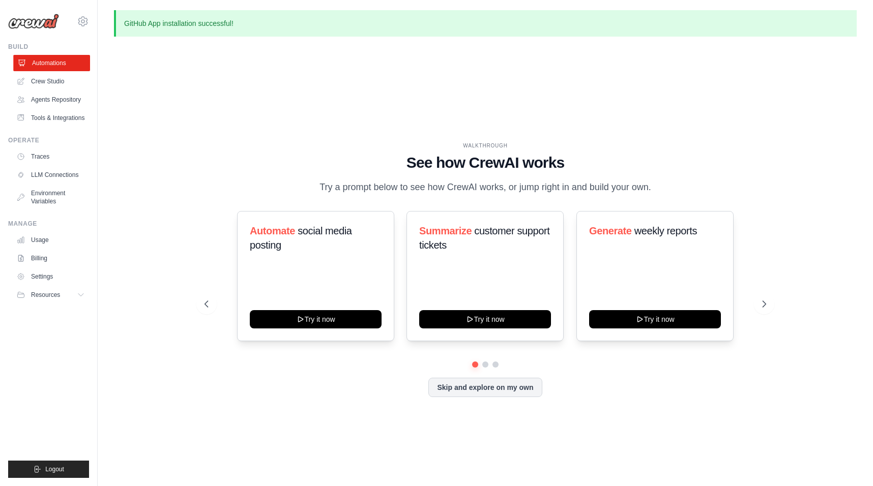
click at [66, 60] on link "Automations" at bounding box center [51, 63] width 77 height 16
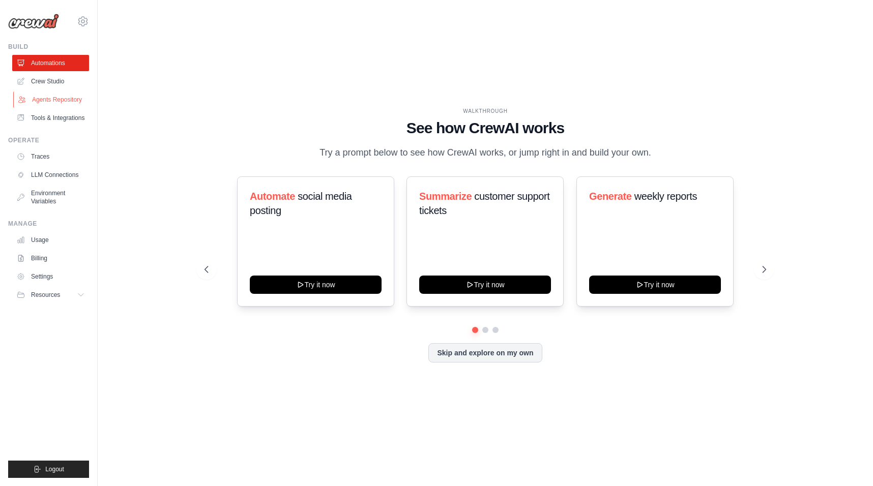
click at [54, 99] on link "Agents Repository" at bounding box center [51, 100] width 77 height 16
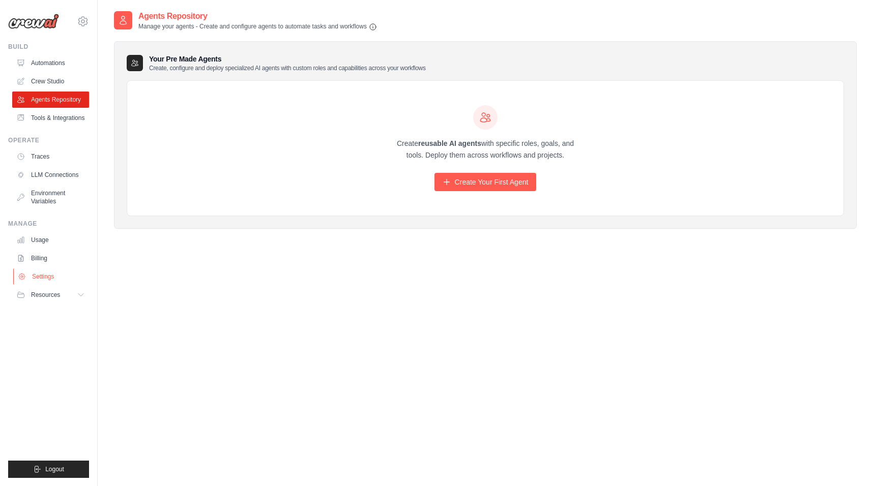
click at [48, 280] on link "Settings" at bounding box center [51, 277] width 77 height 16
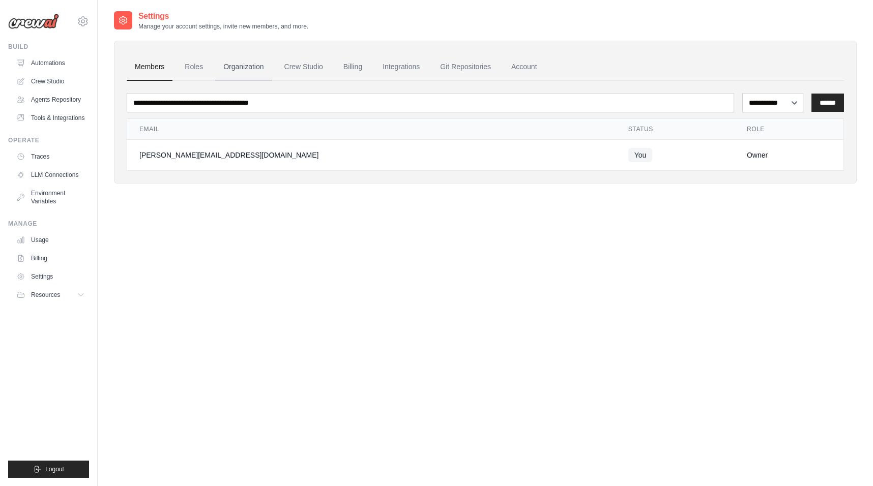
click at [247, 69] on link "Organization" at bounding box center [243, 66] width 56 height 27
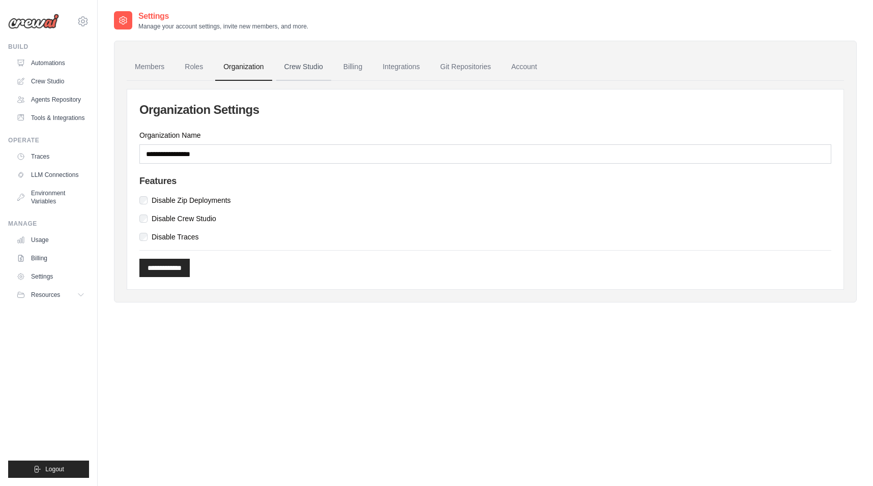
click at [313, 70] on link "Crew Studio" at bounding box center [303, 66] width 55 height 27
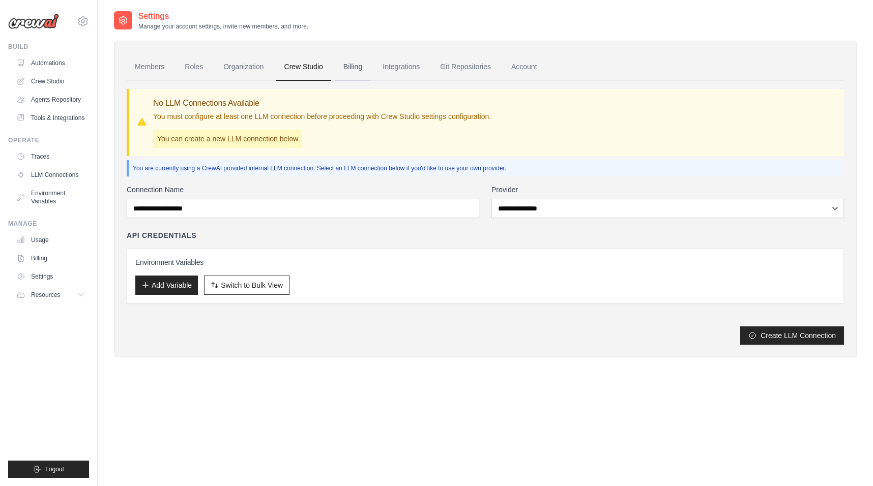
click at [352, 68] on link "Billing" at bounding box center [352, 66] width 35 height 27
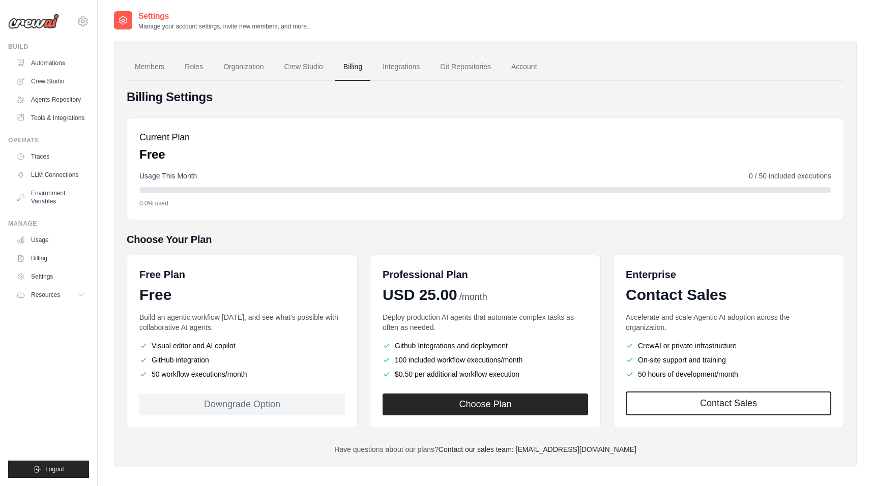
click at [408, 68] on link "Integrations" at bounding box center [400, 66] width 53 height 27
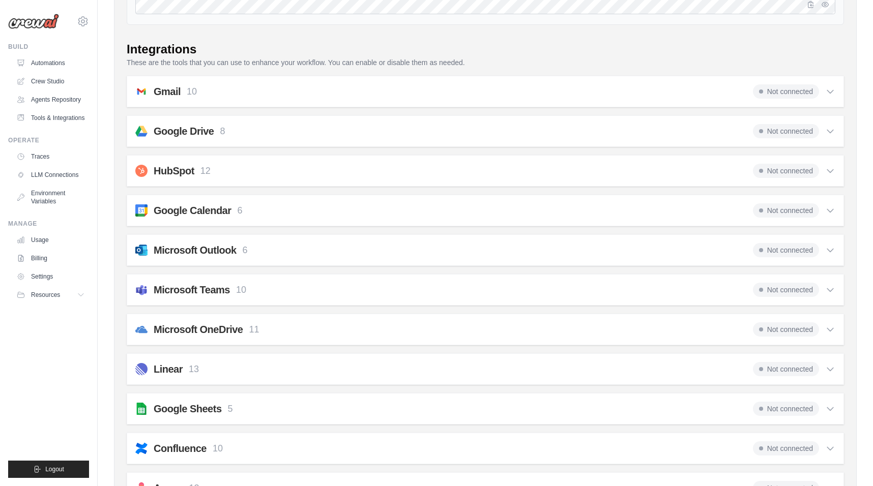
scroll to position [149, 0]
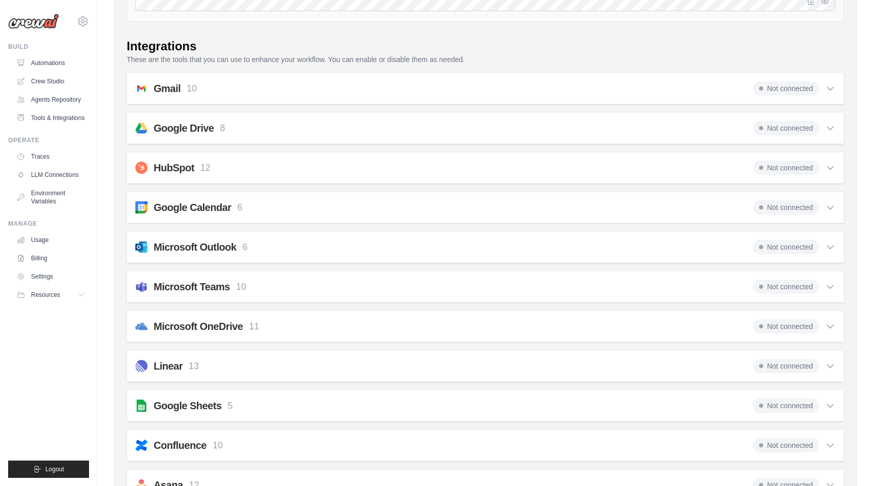
click at [543, 93] on div "Gmail 10 Not connected" at bounding box center [485, 88] width 700 height 14
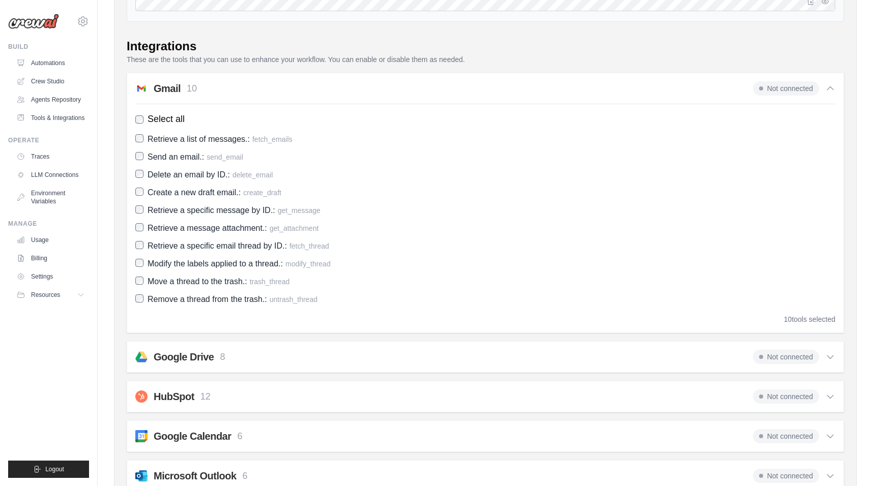
click at [543, 93] on div "Gmail 10 Not connected" at bounding box center [485, 88] width 700 height 14
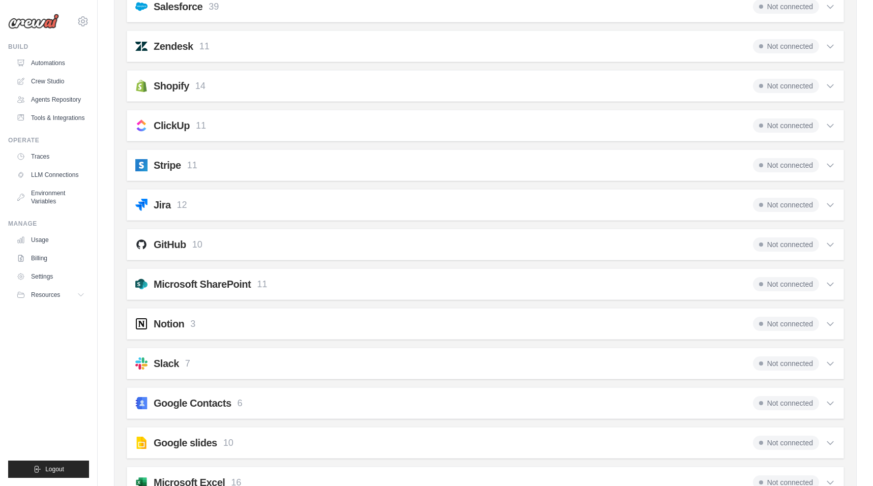
scroll to position [709, 0]
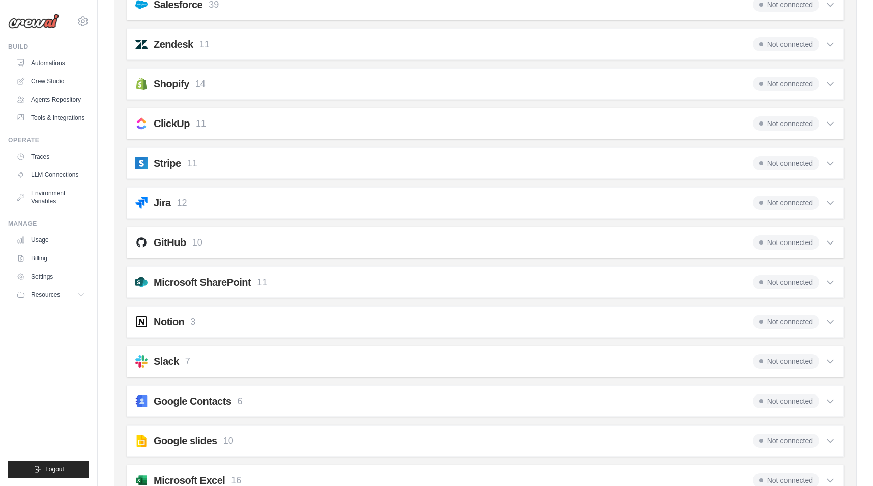
click at [396, 134] on div "ClickUp 11 Not connected Select all Search Tasks: clickup_search_tasks Get Task…" at bounding box center [485, 124] width 717 height 32
click at [390, 119] on div "ClickUp 11 Not connected" at bounding box center [485, 123] width 700 height 14
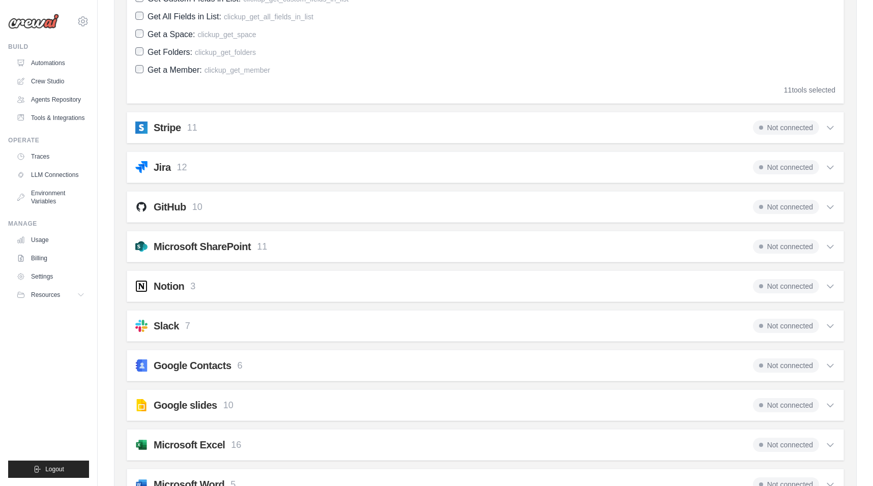
scroll to position [998, 0]
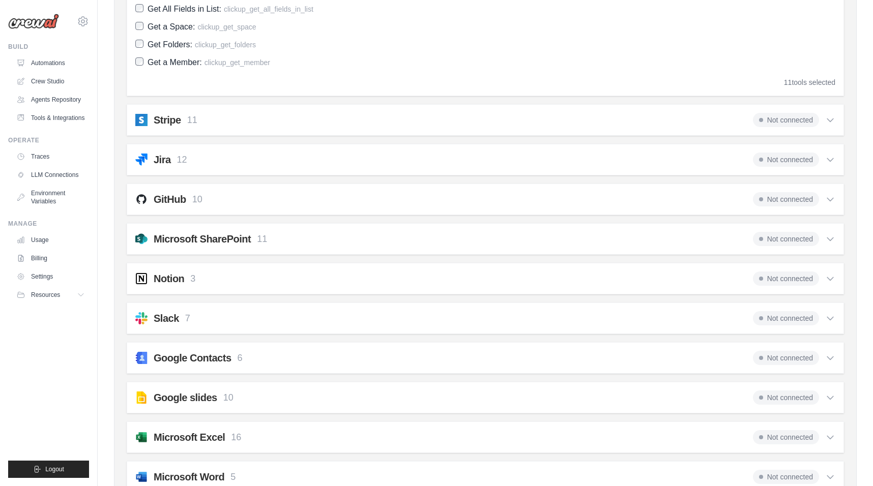
click at [451, 197] on div "GitHub 10 Not connected" at bounding box center [485, 199] width 700 height 14
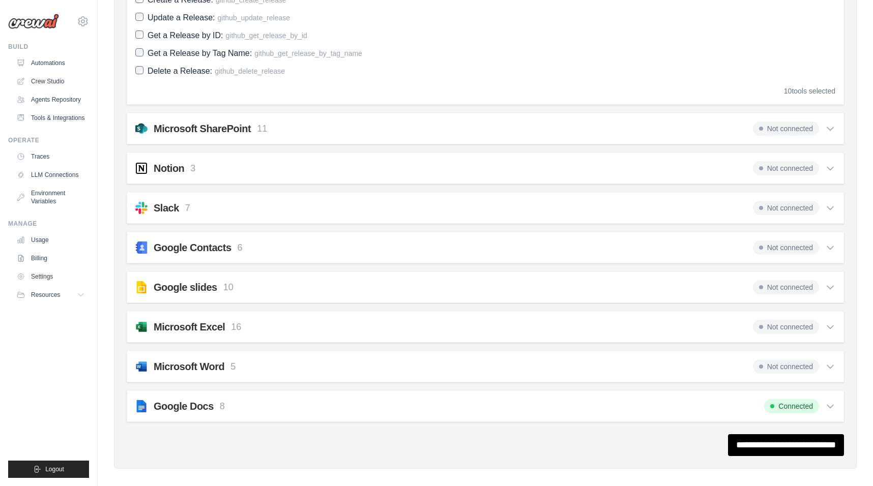
scroll to position [1347, 0]
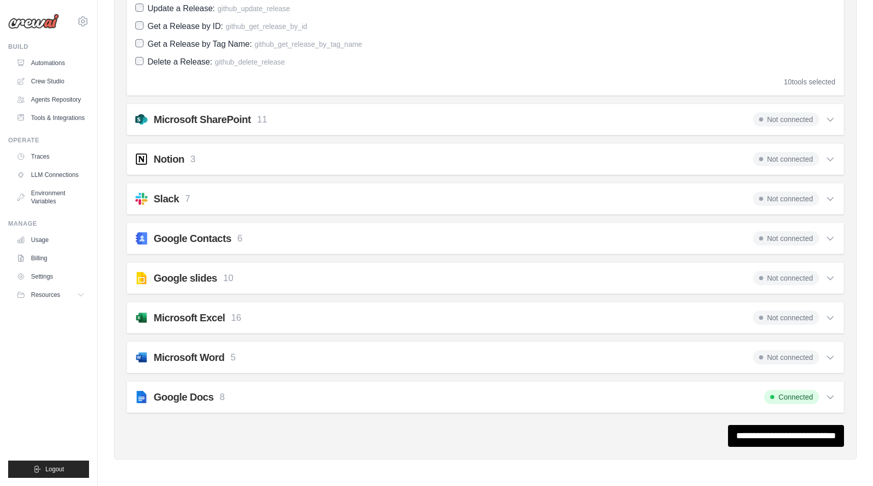
click at [455, 155] on div "Notion 3 Not connected" at bounding box center [485, 159] width 700 height 14
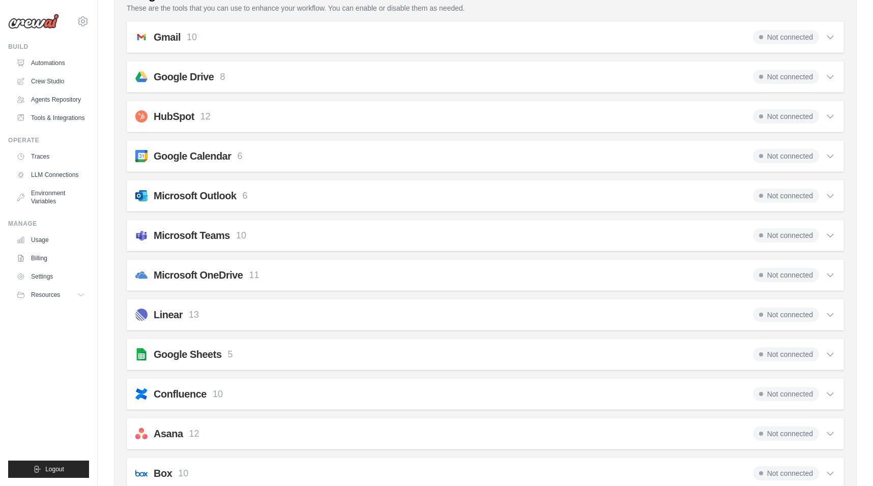
scroll to position [0, 0]
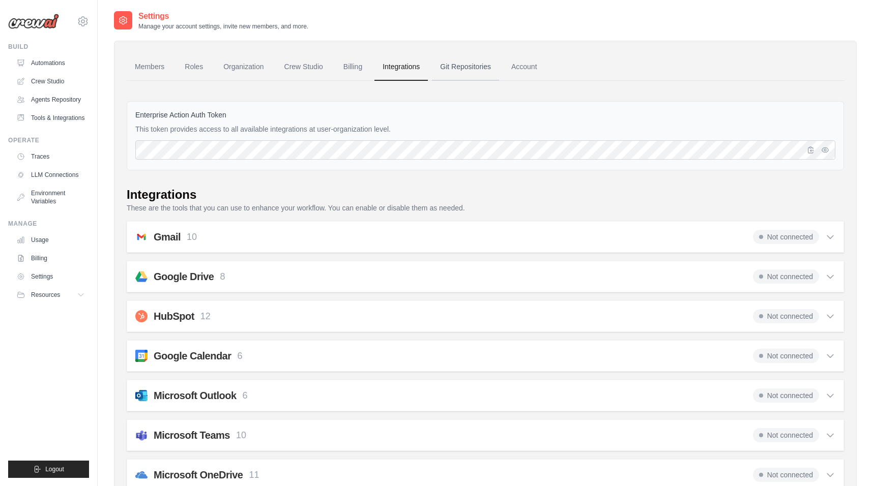
click at [450, 64] on link "Git Repositories" at bounding box center [465, 66] width 67 height 27
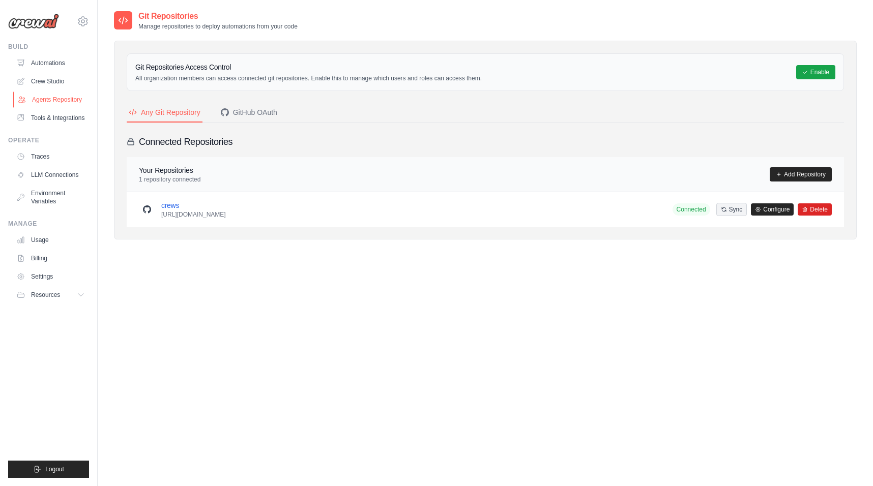
click at [47, 95] on link "Agents Repository" at bounding box center [51, 100] width 77 height 16
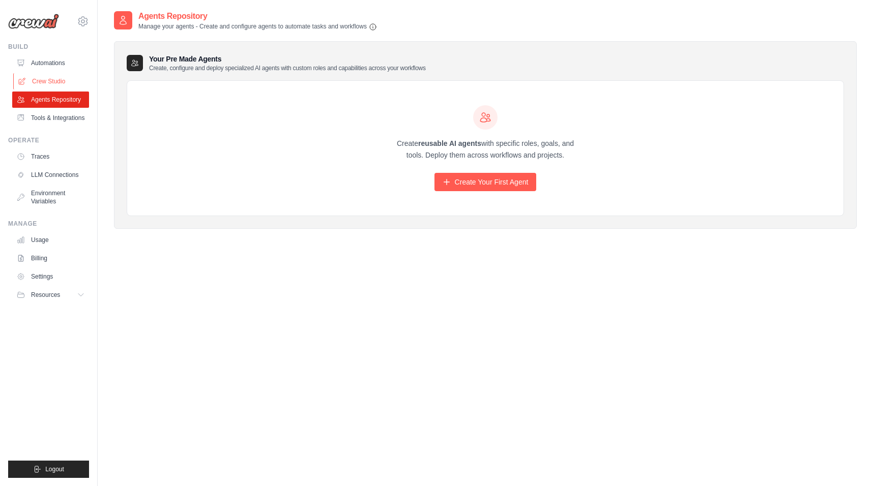
click at [35, 78] on link "Crew Studio" at bounding box center [51, 81] width 77 height 16
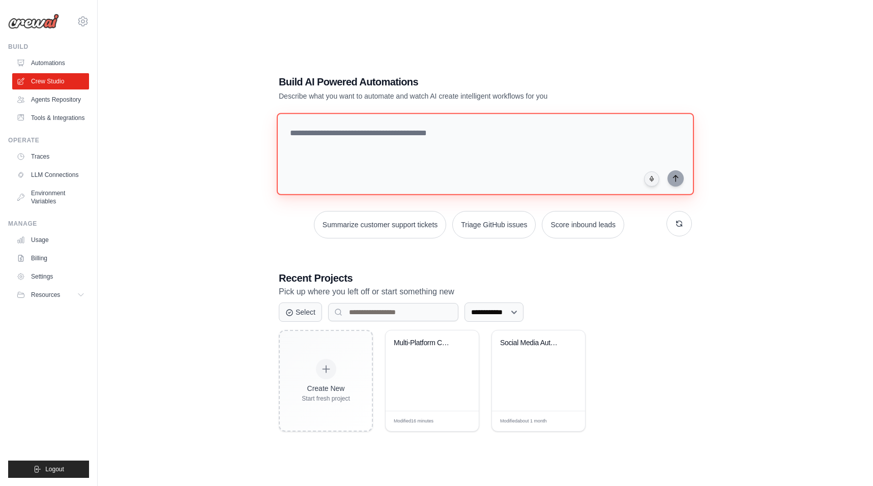
click at [348, 149] on textarea at bounding box center [485, 154] width 417 height 82
type textarea "**********"
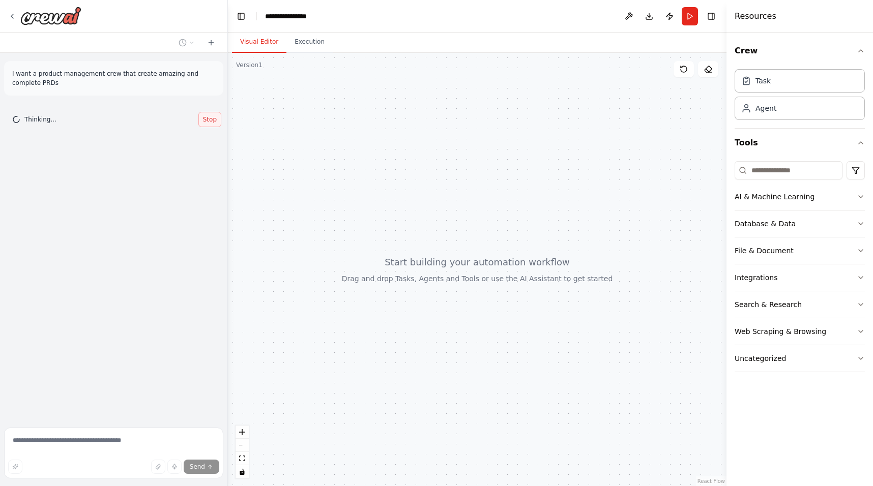
click at [211, 122] on span "Stop" at bounding box center [210, 119] width 14 height 8
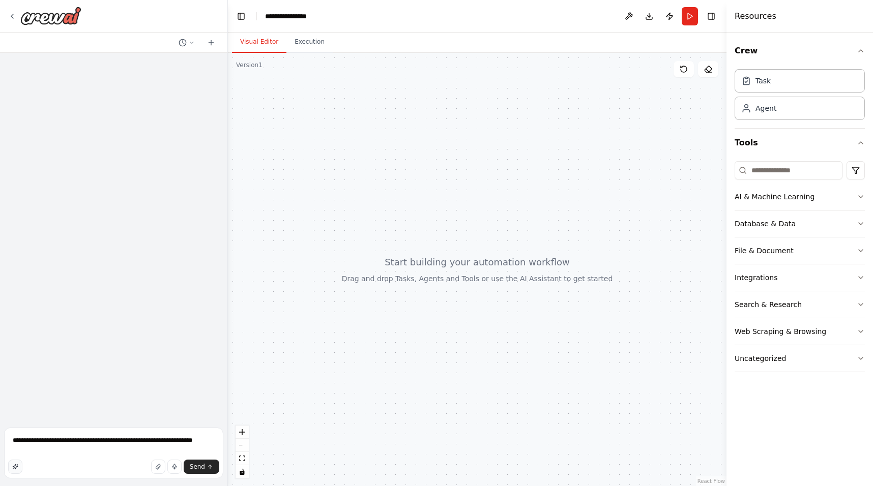
click at [13, 466] on icon "button" at bounding box center [15, 467] width 6 height 6
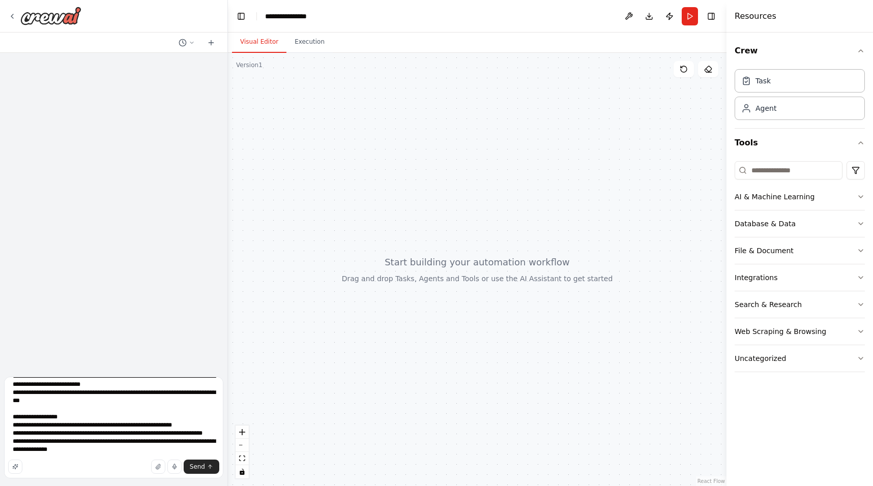
scroll to position [127, 0]
click at [201, 464] on span "Send" at bounding box center [197, 467] width 15 height 8
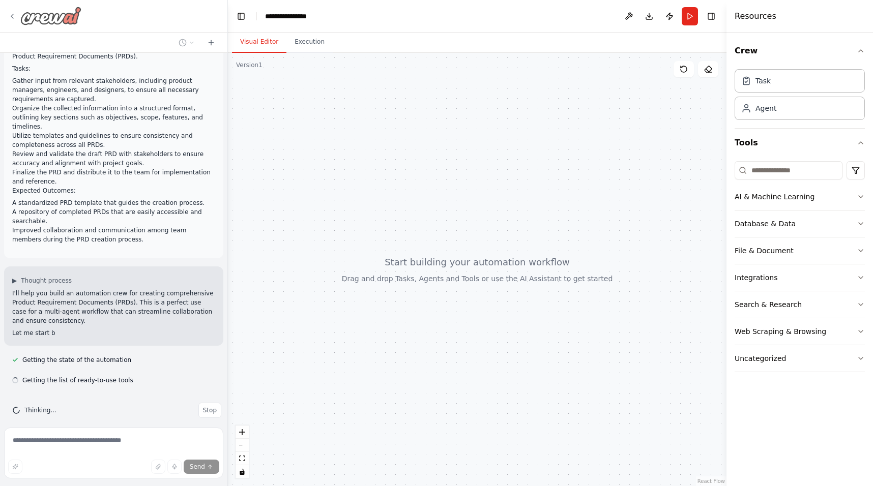
scroll to position [37, 0]
click at [51, 12] on img at bounding box center [50, 16] width 61 height 18
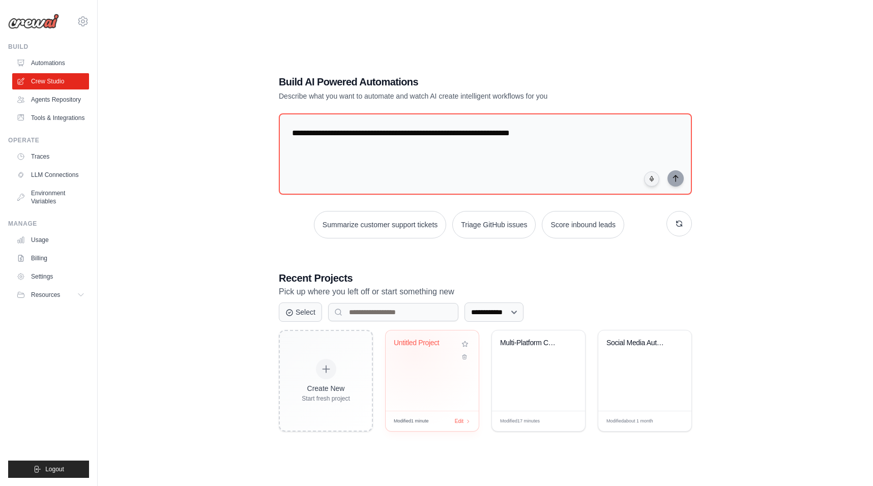
click at [415, 352] on div "Untitled Project" at bounding box center [432, 350] width 77 height 23
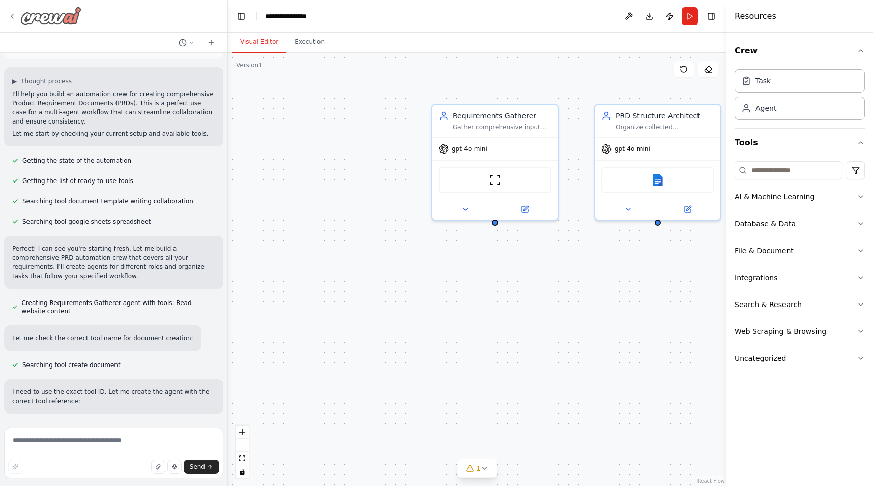
scroll to position [244, 0]
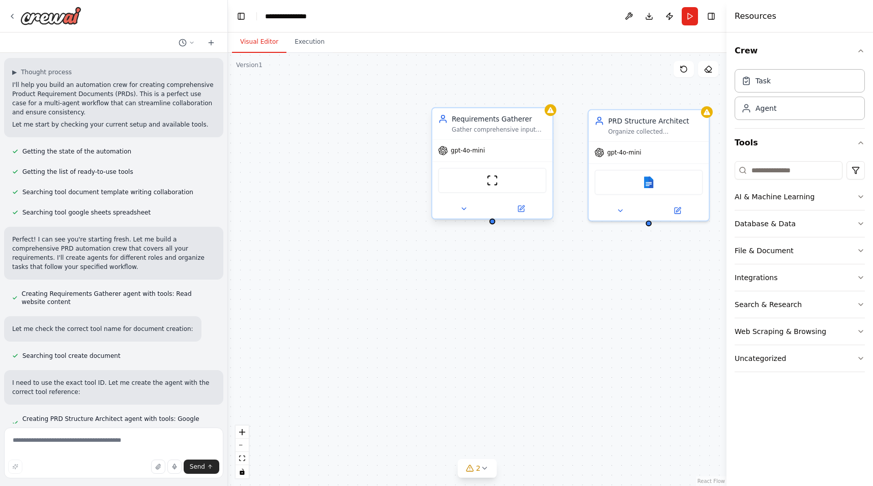
click at [485, 154] on div "gpt-4o-mini" at bounding box center [492, 150] width 120 height 21
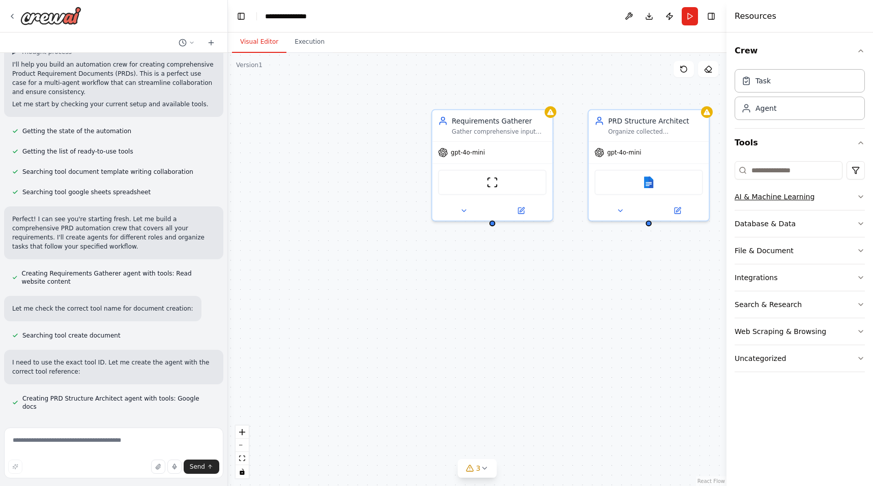
click at [830, 192] on button "AI & Machine Learning" at bounding box center [799, 197] width 130 height 26
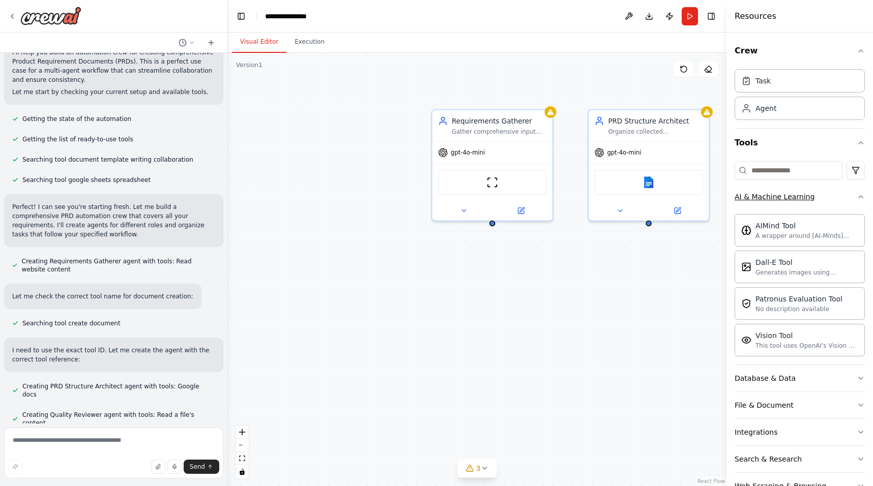
scroll to position [285, 0]
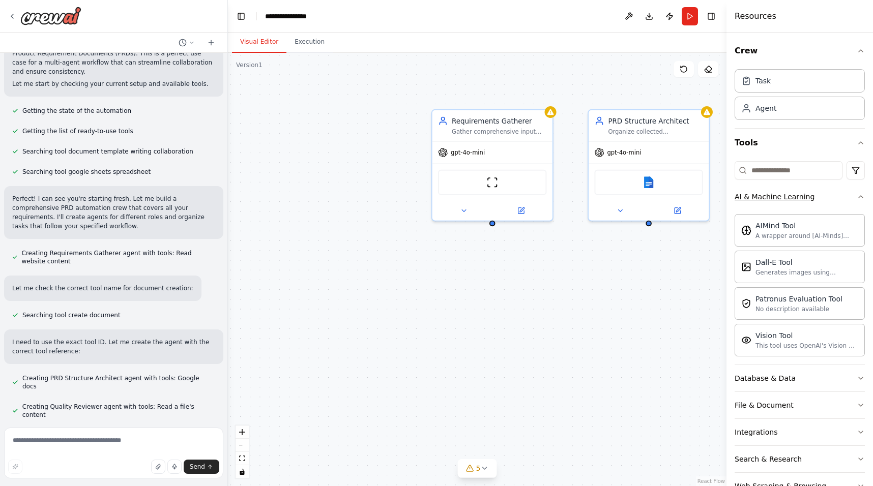
click at [830, 192] on button "AI & Machine Learning" at bounding box center [799, 197] width 130 height 26
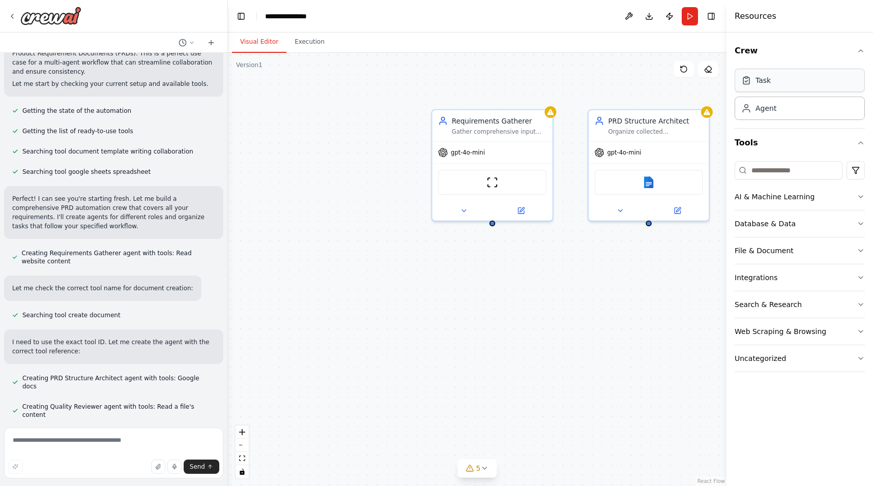
click at [783, 82] on div "Task" at bounding box center [799, 80] width 130 height 23
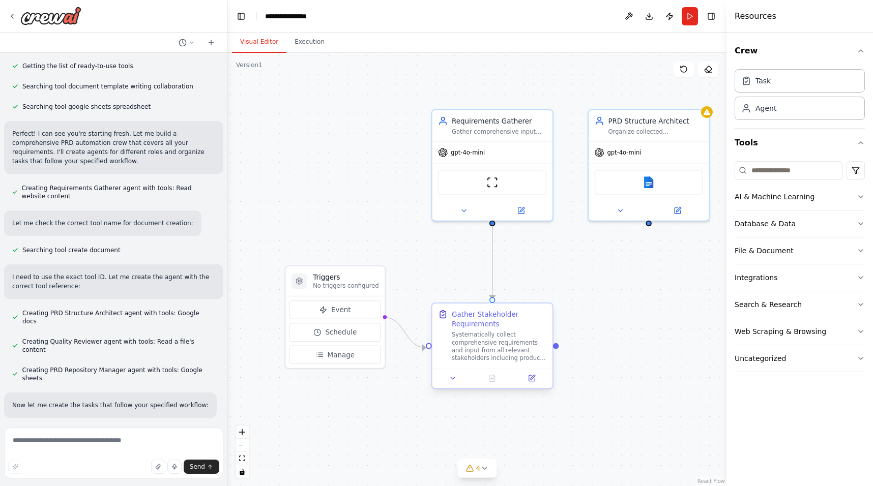
scroll to position [359, 0]
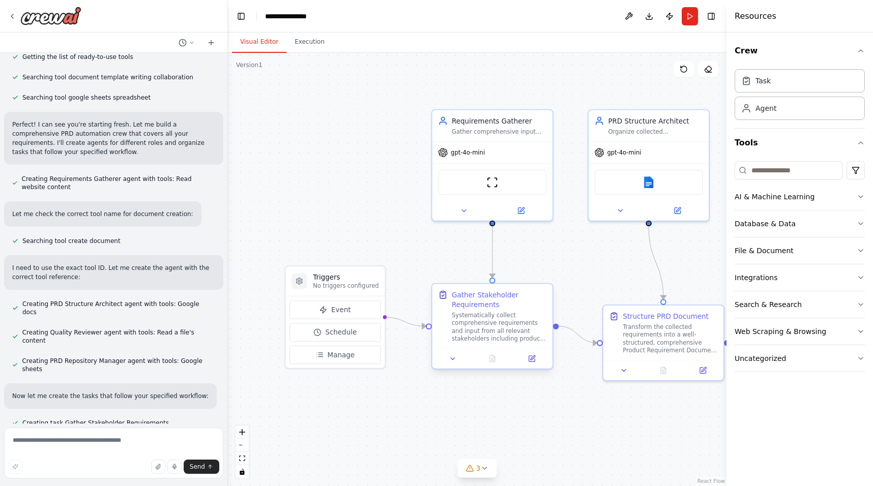
drag, startPoint x: 453, startPoint y: 318, endPoint x: 450, endPoint y: 298, distance: 20.5
click at [450, 298] on div "Gather Stakeholder Requirements Systematically collect comprehensive requiremen…" at bounding box center [492, 316] width 108 height 53
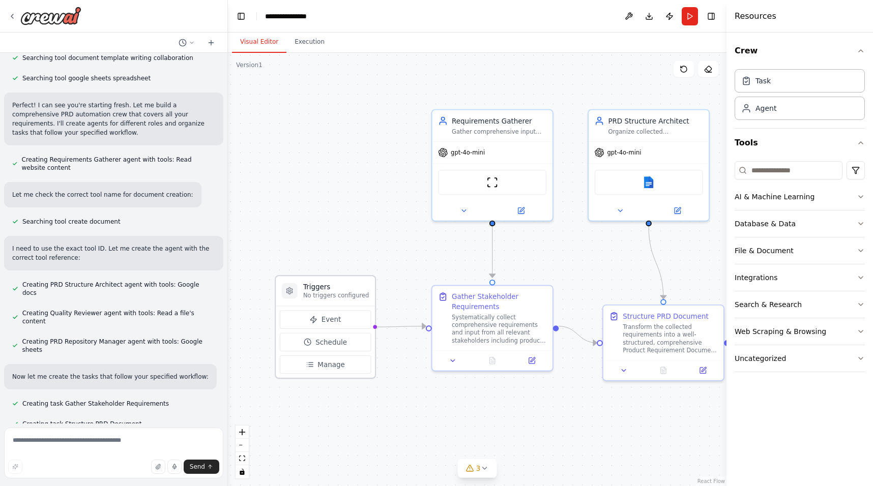
drag, startPoint x: 333, startPoint y: 276, endPoint x: 320, endPoint y: 284, distance: 15.4
click at [320, 284] on h3 "Triggers" at bounding box center [336, 287] width 66 height 10
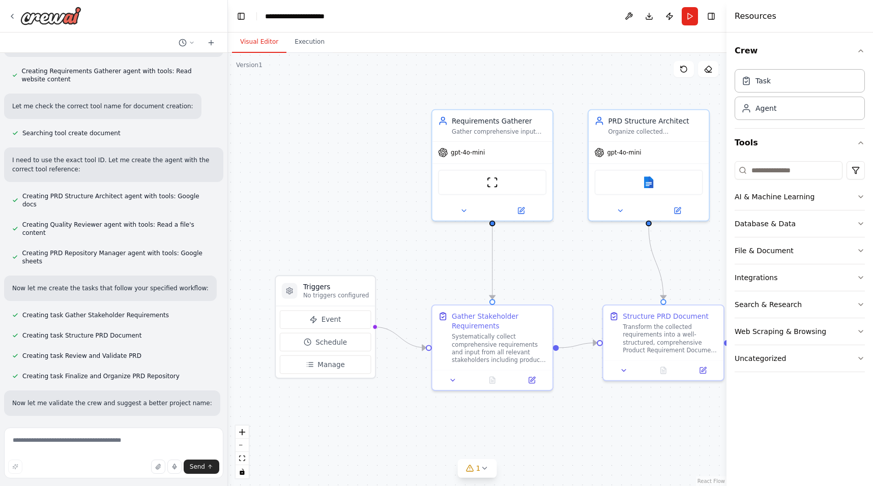
scroll to position [474, 0]
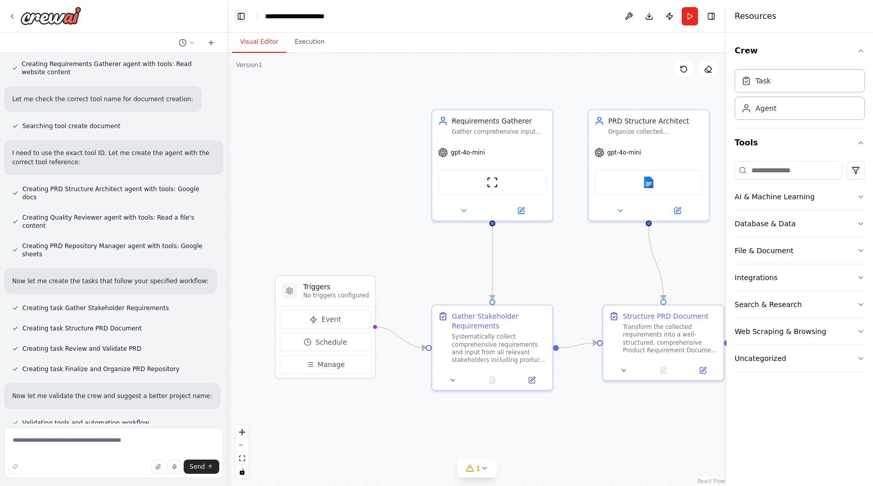
click at [240, 17] on button "Toggle Left Sidebar" at bounding box center [241, 16] width 14 height 14
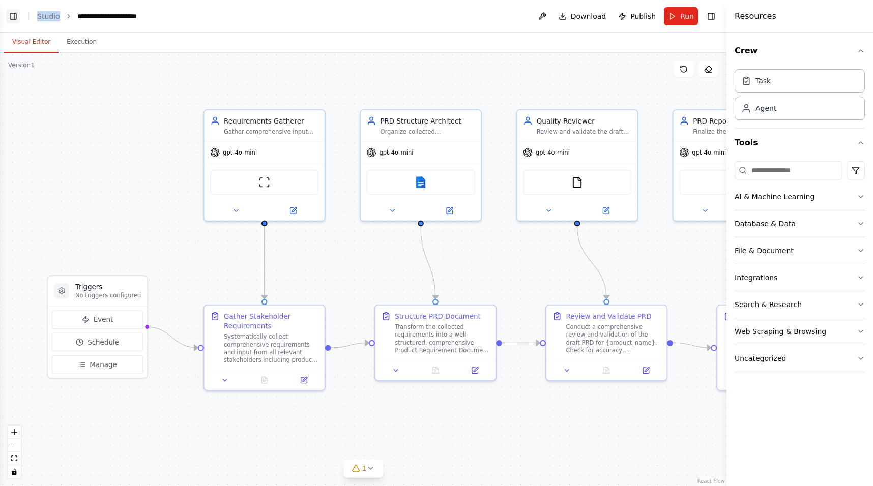
click at [14, 14] on button "Toggle Left Sidebar" at bounding box center [13, 16] width 14 height 14
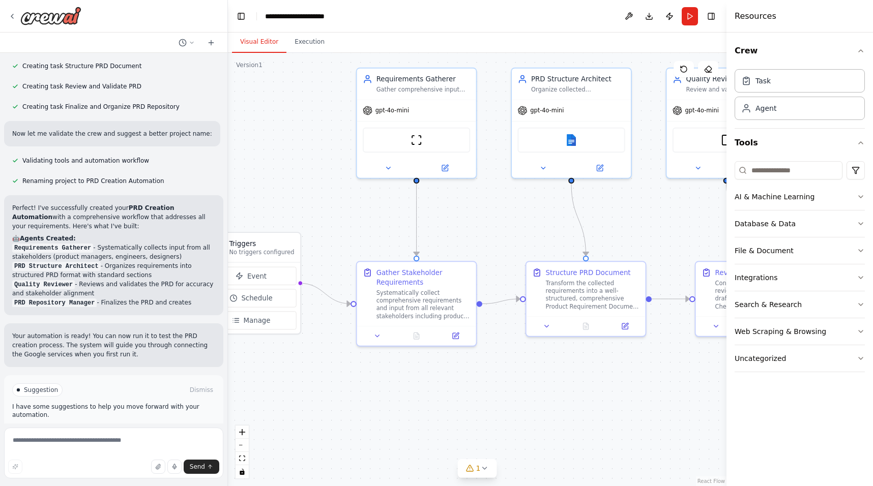
drag, startPoint x: 396, startPoint y: 260, endPoint x: 320, endPoint y: 217, distance: 86.6
click at [320, 217] on div ".deletable-edge-delete-btn { width: 20px; height: 20px; border: 0px solid #ffff…" at bounding box center [477, 269] width 498 height 433
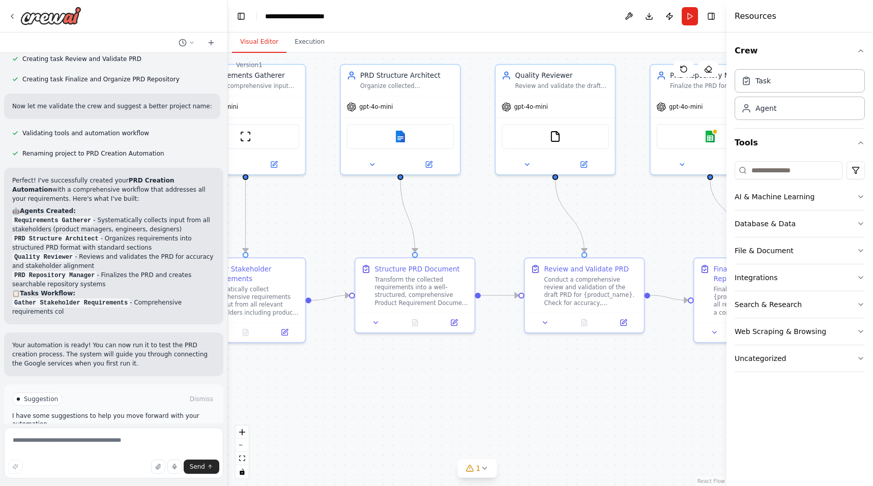
drag, startPoint x: 453, startPoint y: 222, endPoint x: 282, endPoint y: 218, distance: 170.9
click at [282, 218] on div ".deletable-edge-delete-btn { width: 20px; height: 20px; border: 0px solid #ffff…" at bounding box center [477, 269] width 498 height 433
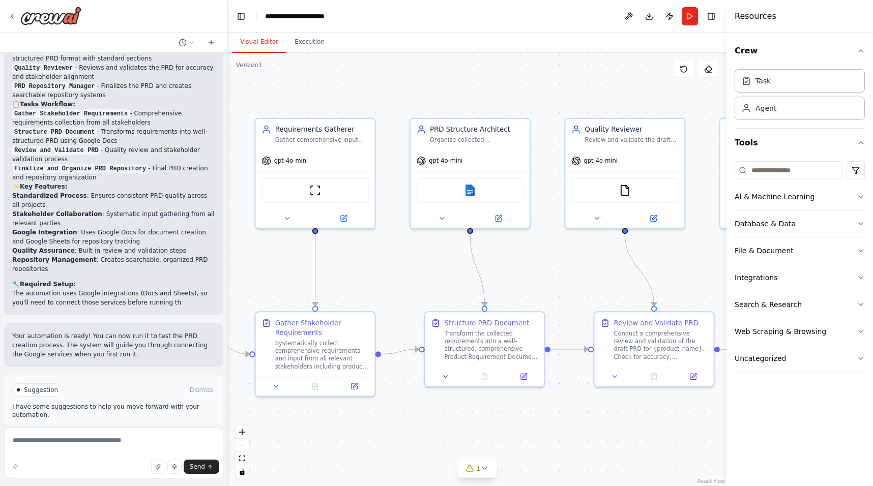
drag, startPoint x: 473, startPoint y: 231, endPoint x: 543, endPoint y: 285, distance: 88.1
click at [543, 285] on div ".deletable-edge-delete-btn { width: 20px; height: 20px; border: 0px solid #ffff…" at bounding box center [477, 269] width 498 height 433
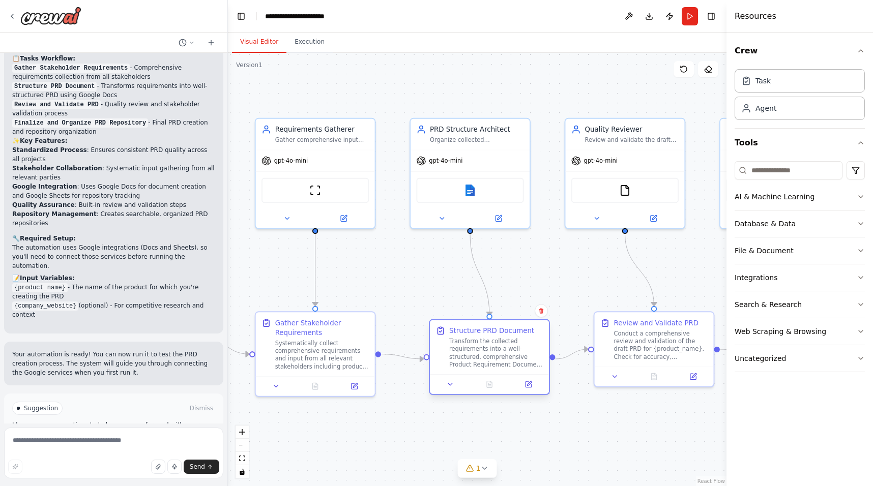
scroll to position [1008, 0]
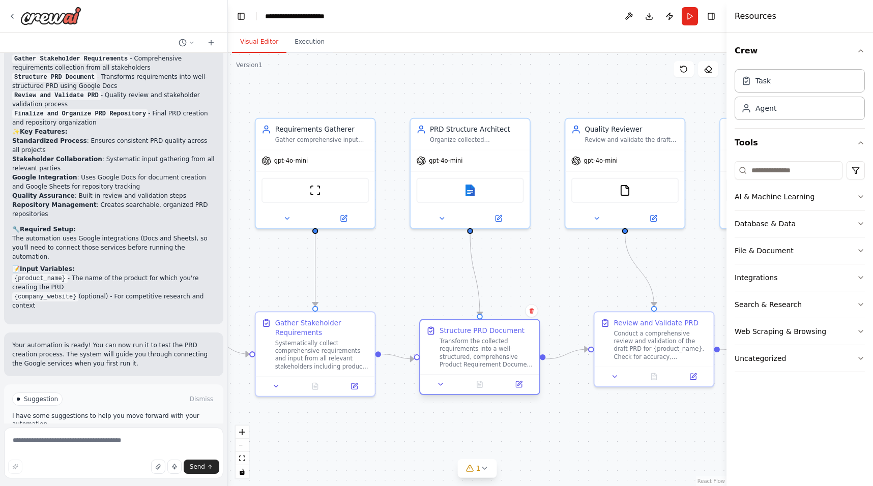
drag, startPoint x: 473, startPoint y: 314, endPoint x: 473, endPoint y: 320, distance: 6.1
click at [473, 320] on div "Structure PRD Document Transform the collected requirements into a well-structu…" at bounding box center [479, 347] width 119 height 54
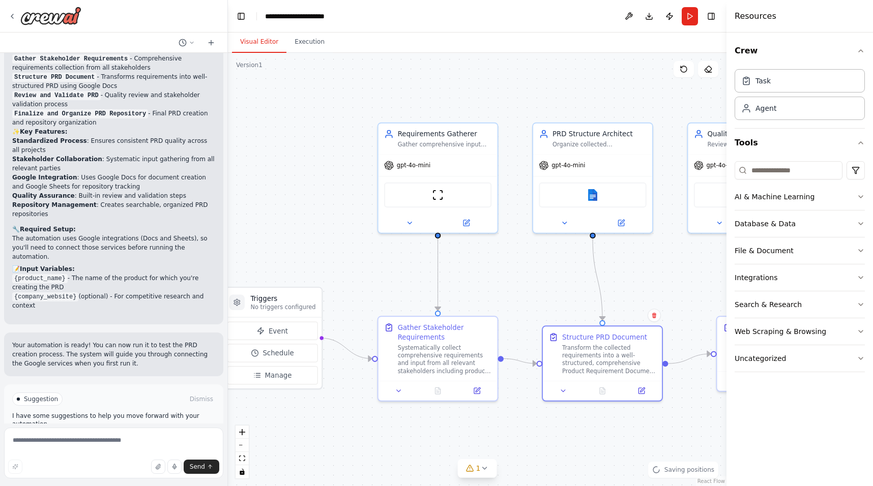
drag, startPoint x: 405, startPoint y: 296, endPoint x: 527, endPoint y: 301, distance: 122.7
click at [527, 301] on div ".deletable-edge-delete-btn { width: 20px; height: 20px; border: 0px solid #ffff…" at bounding box center [477, 269] width 498 height 433
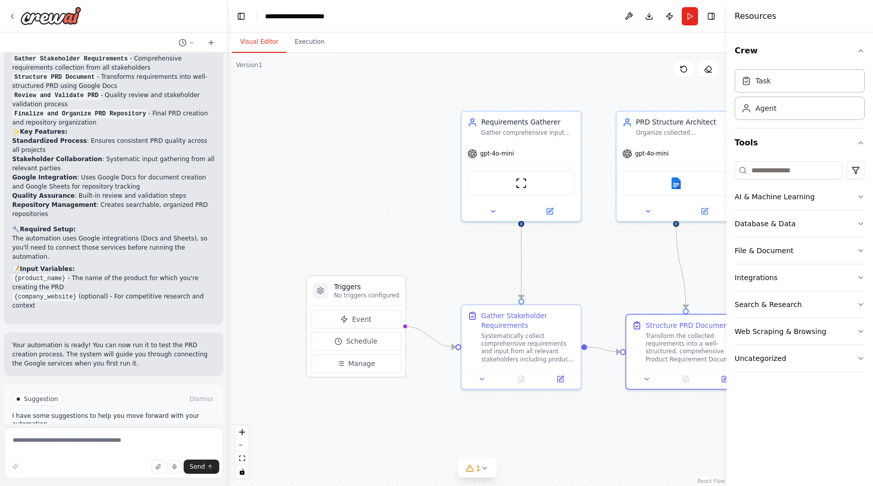
drag, startPoint x: 369, startPoint y: 260, endPoint x: 453, endPoint y: 248, distance: 84.7
click at [453, 248] on div ".deletable-edge-delete-btn { width: 20px; height: 20px; border: 0px solid #ffff…" at bounding box center [477, 269] width 498 height 433
drag, startPoint x: 369, startPoint y: 293, endPoint x: 363, endPoint y: 312, distance: 19.6
click at [363, 312] on p "No triggers configured" at bounding box center [356, 315] width 65 height 8
click at [494, 157] on div "gpt-4o-mini" at bounding box center [521, 151] width 119 height 21
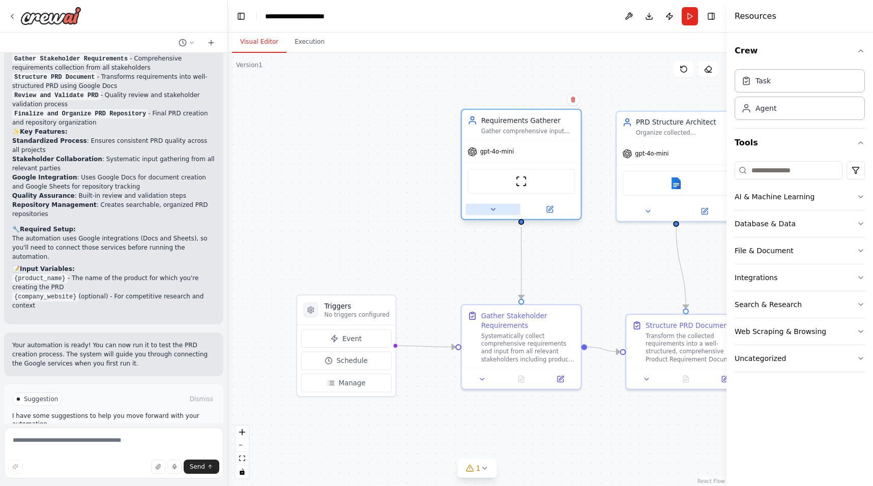
click at [489, 213] on icon at bounding box center [493, 209] width 8 height 8
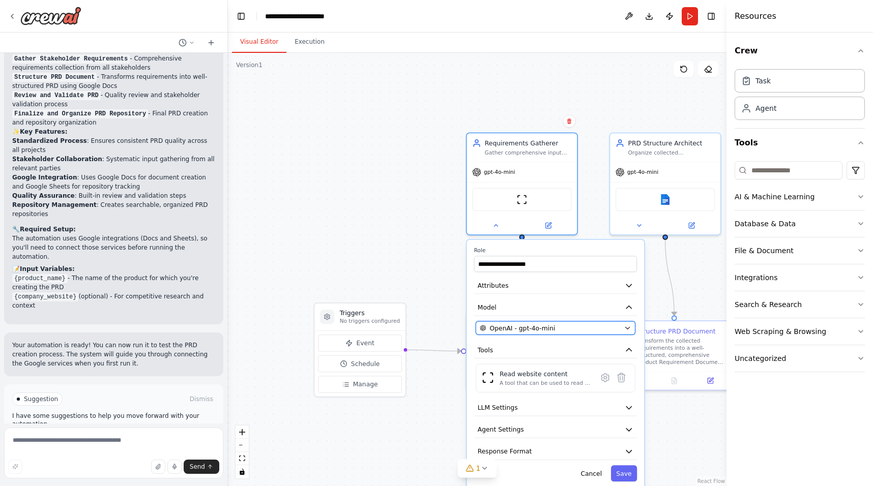
click at [572, 327] on div "OpenAI - gpt-4o-mini" at bounding box center [550, 327] width 140 height 9
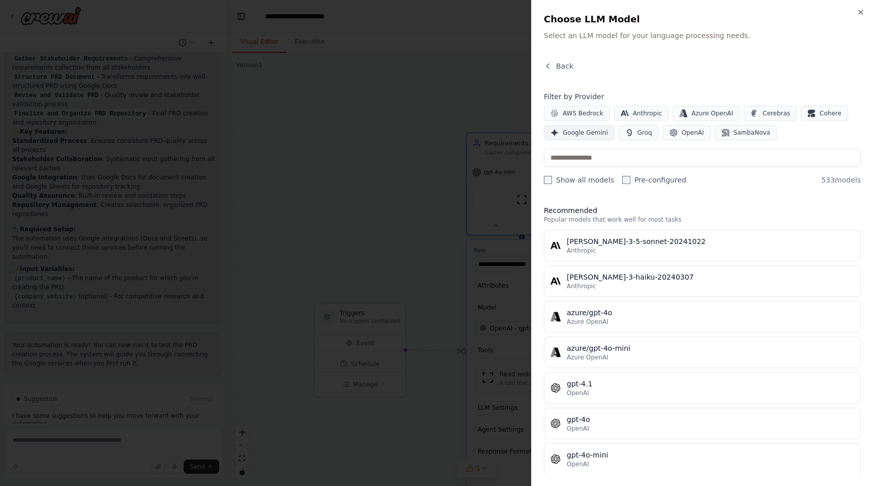
click at [593, 130] on span "Google Gemini" at bounding box center [585, 133] width 45 height 8
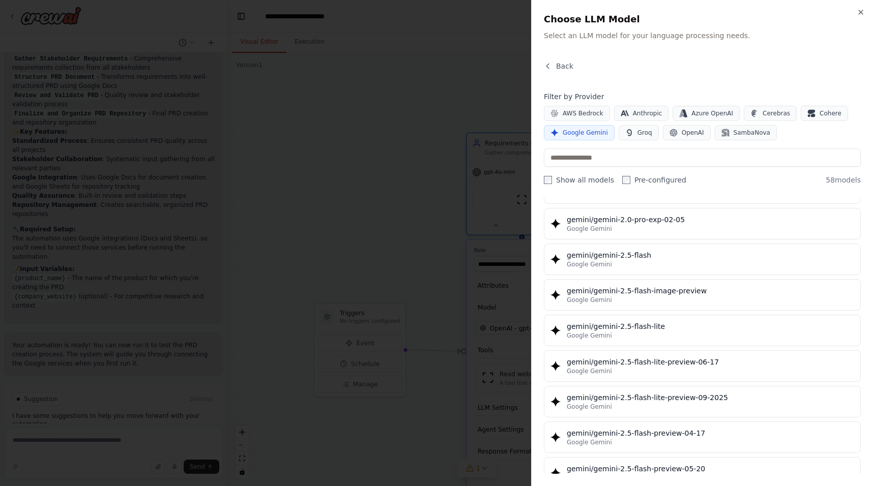
scroll to position [831, 0]
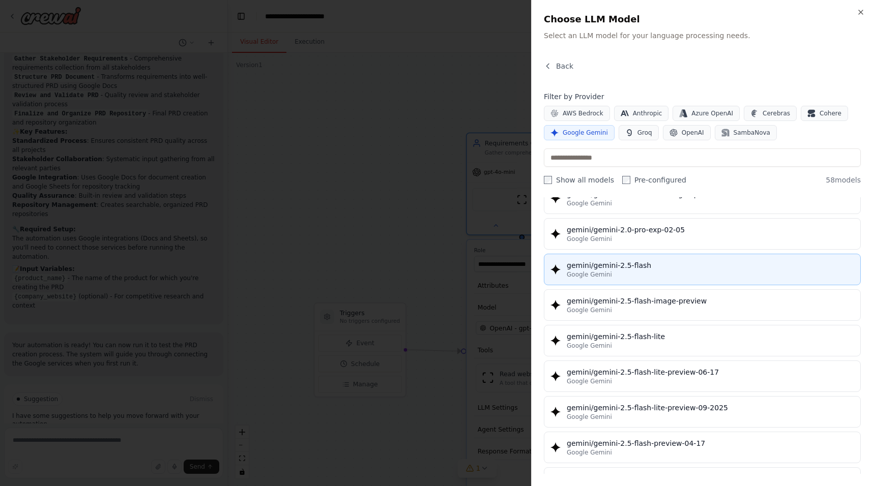
click at [640, 261] on div "gemini/gemini-2.5-flash" at bounding box center [710, 265] width 287 height 10
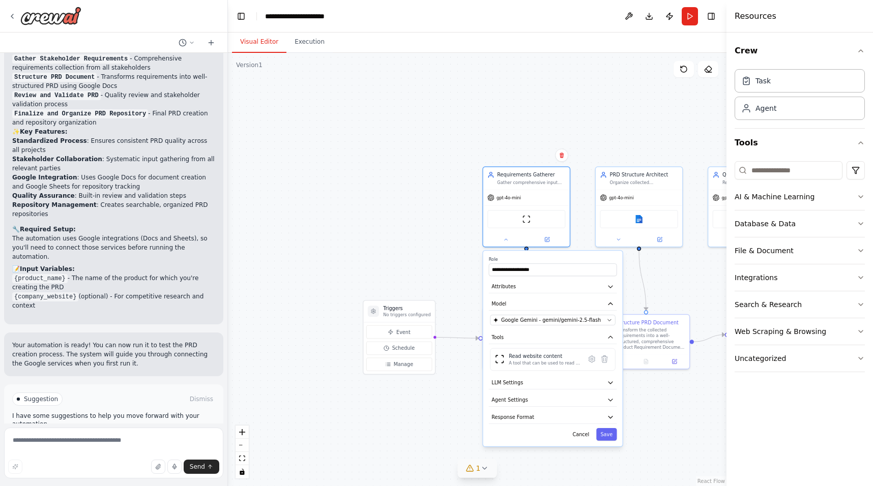
click at [481, 475] on button "1" at bounding box center [477, 468] width 39 height 19
click at [584, 439] on button at bounding box center [584, 435] width 17 height 12
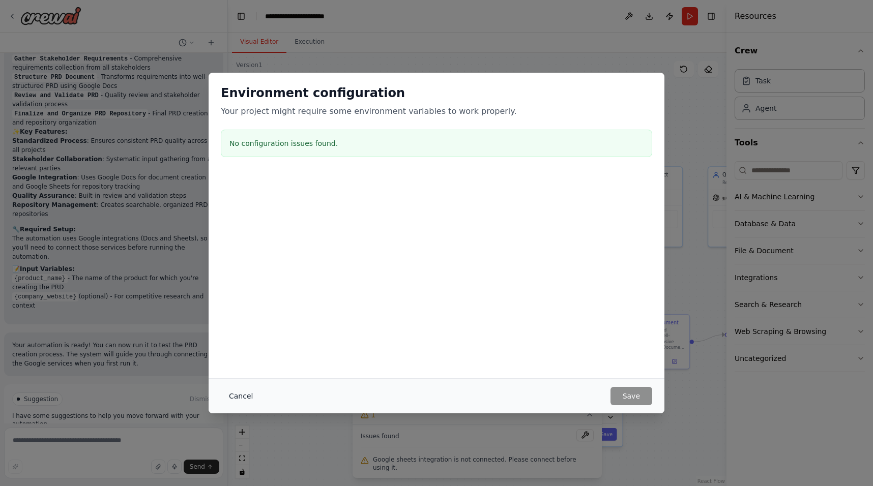
click at [238, 395] on button "Cancel" at bounding box center [241, 396] width 40 height 18
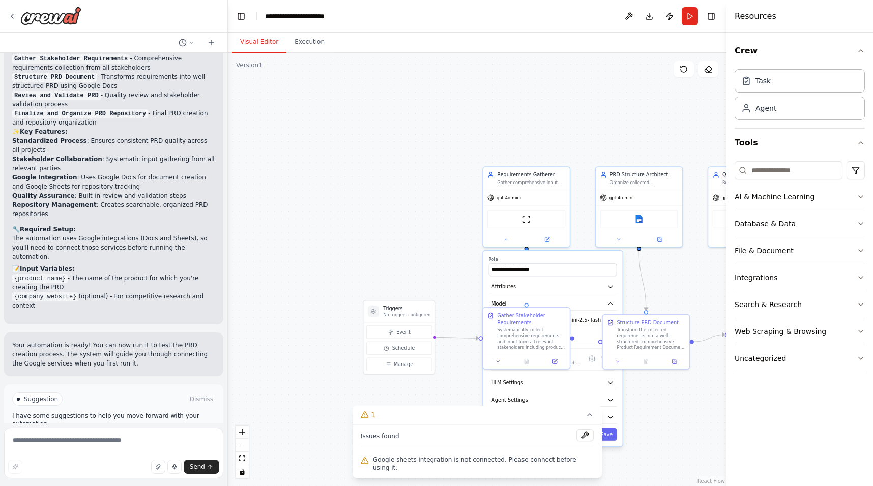
click at [451, 250] on div ".deletable-edge-delete-btn { width: 20px; height: 20px; border: 0px solid #ffff…" at bounding box center [477, 269] width 498 height 433
click at [588, 419] on icon at bounding box center [589, 415] width 8 height 8
click at [549, 262] on div "**********" at bounding box center [553, 266] width 128 height 20
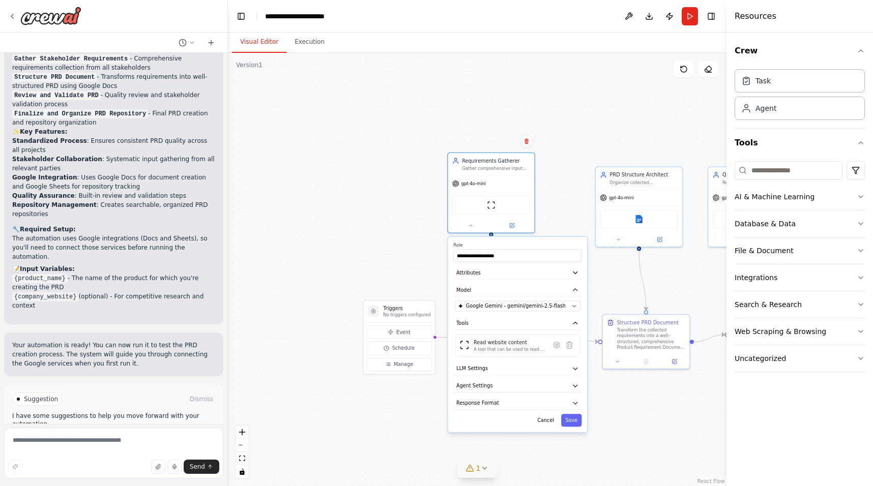
drag, startPoint x: 544, startPoint y: 260, endPoint x: 508, endPoint y: 247, distance: 38.5
click at [508, 247] on label "Role" at bounding box center [518, 246] width 128 height 6
click at [518, 306] on span "Google Gemini - gemini/gemini-2.5-flash" at bounding box center [516, 306] width 100 height 7
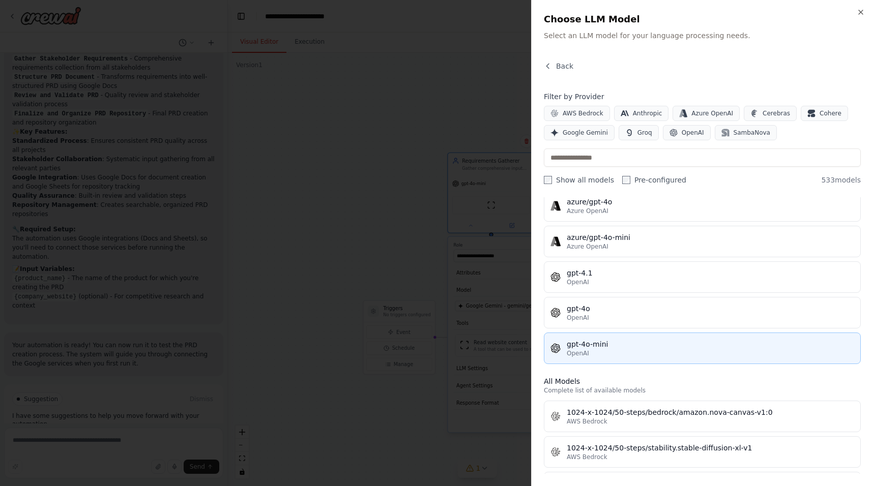
scroll to position [104, 0]
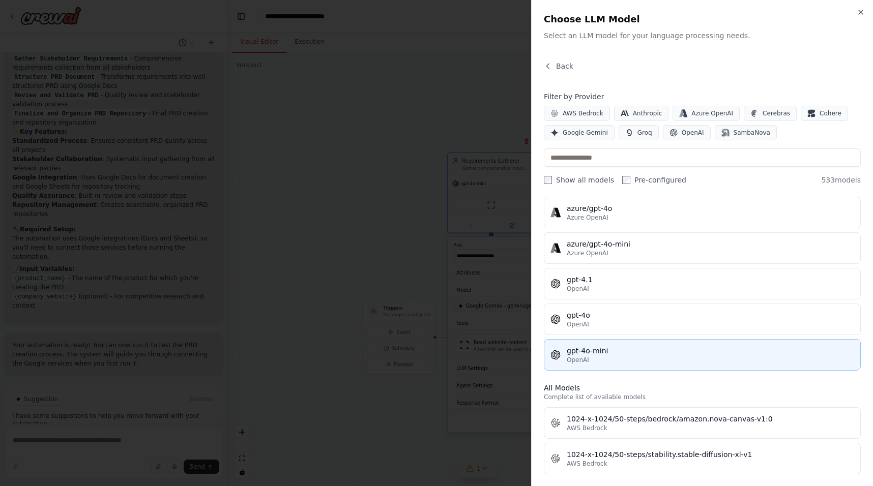
click at [620, 349] on div "gpt-4o-mini" at bounding box center [710, 351] width 287 height 10
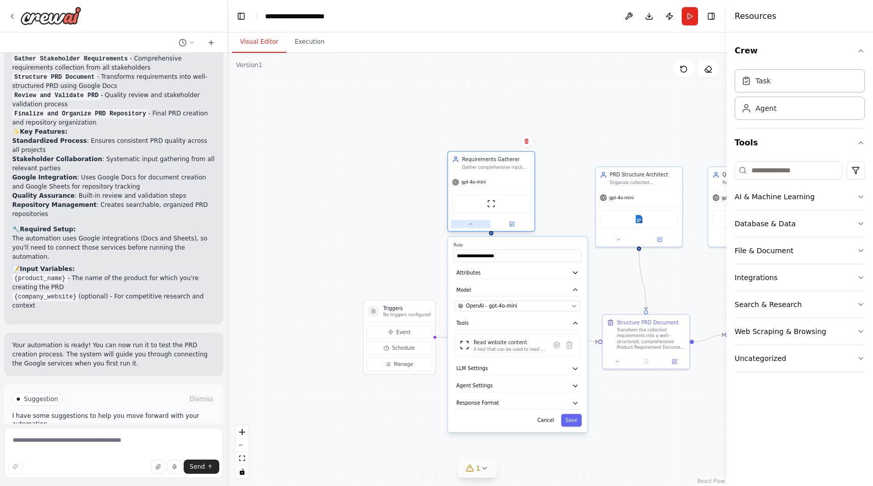
click at [477, 223] on button at bounding box center [471, 224] width 40 height 9
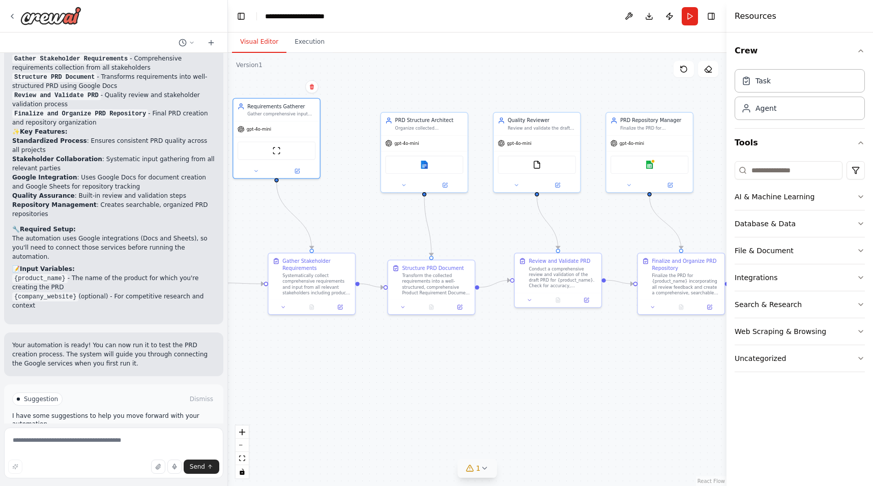
drag, startPoint x: 538, startPoint y: 282, endPoint x: 323, endPoint y: 227, distance: 221.4
click at [323, 227] on div ".deletable-edge-delete-btn { width: 20px; height: 20px; border: 0px solid #ffff…" at bounding box center [477, 269] width 498 height 433
click at [650, 166] on img at bounding box center [649, 163] width 9 height 9
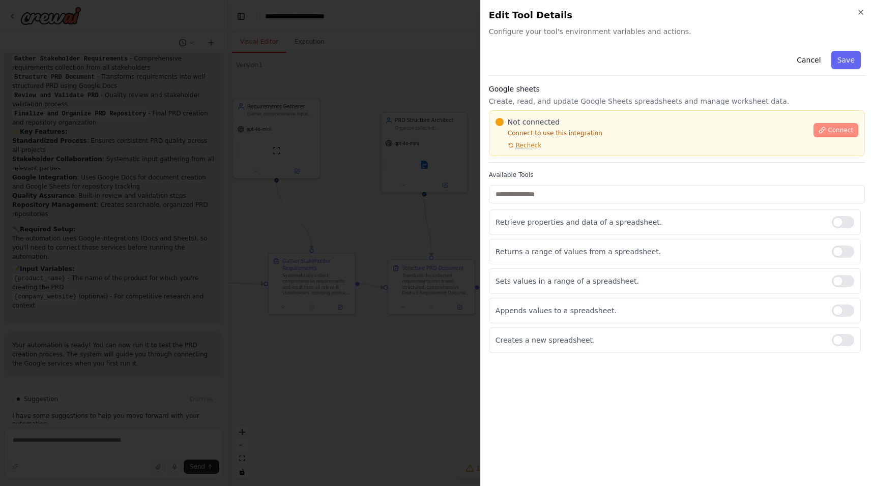
click at [843, 127] on span "Connect" at bounding box center [840, 130] width 25 height 8
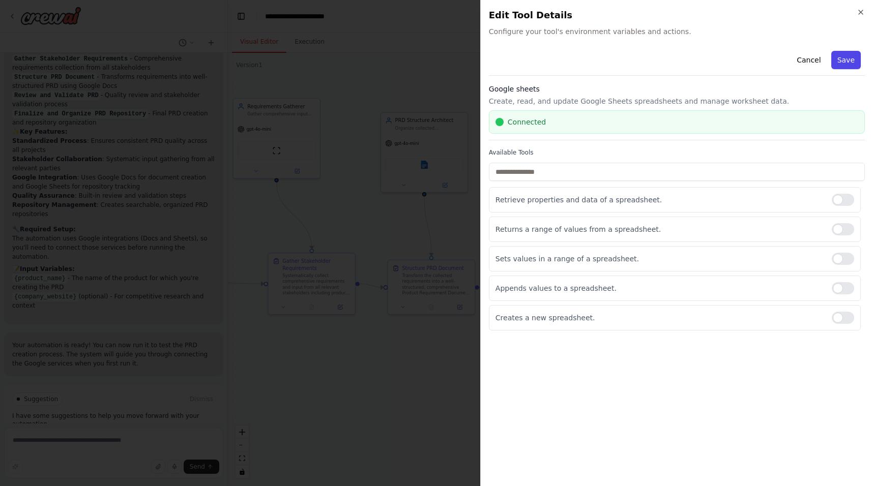
click at [837, 59] on button "Save" at bounding box center [846, 60] width 30 height 18
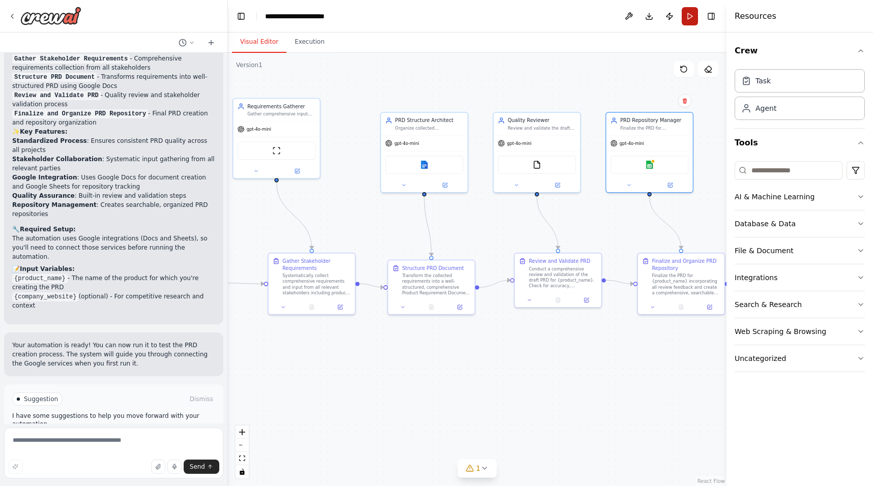
click at [691, 19] on button "Run" at bounding box center [690, 16] width 16 height 18
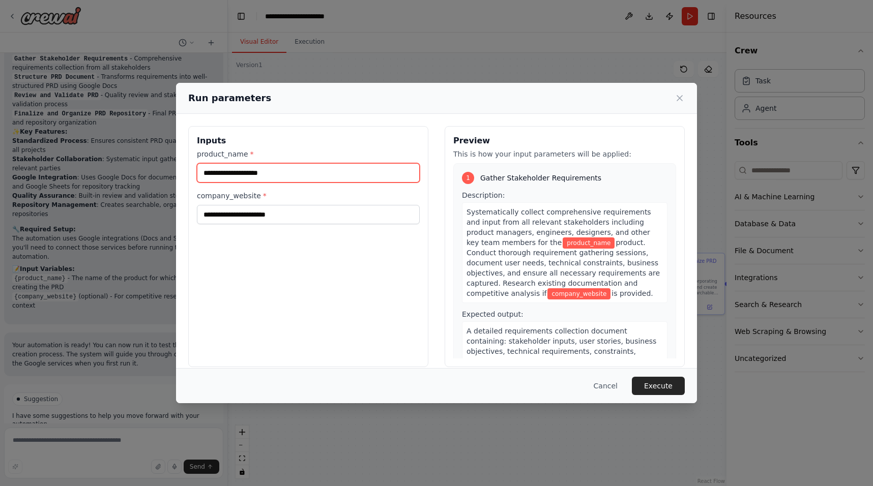
click at [284, 174] on input "product_name *" at bounding box center [308, 172] width 223 height 19
click at [616, 385] on button "Cancel" at bounding box center [605, 386] width 40 height 18
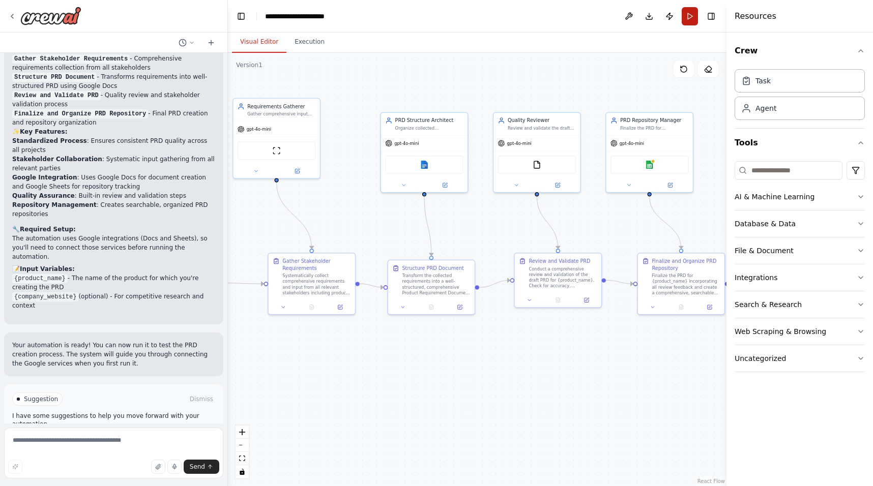
click at [683, 16] on button "Run" at bounding box center [690, 16] width 16 height 18
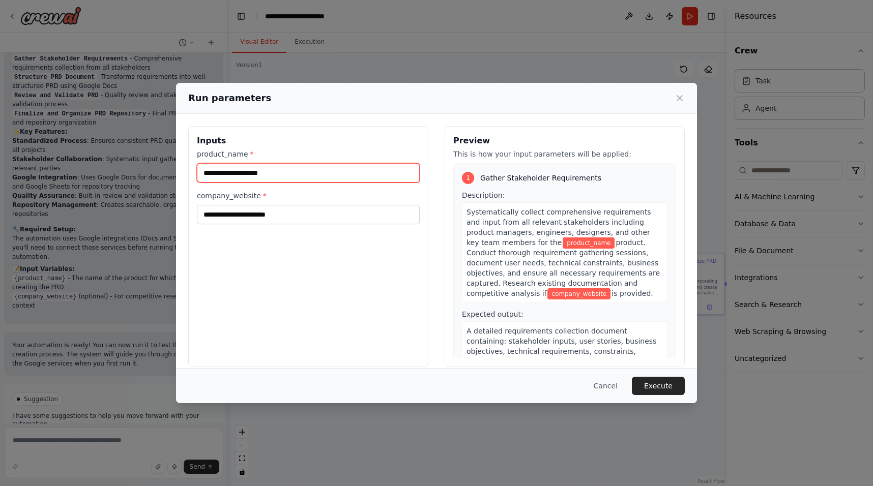
click at [334, 174] on input "product_name *" at bounding box center [308, 172] width 223 height 19
type input "*********"
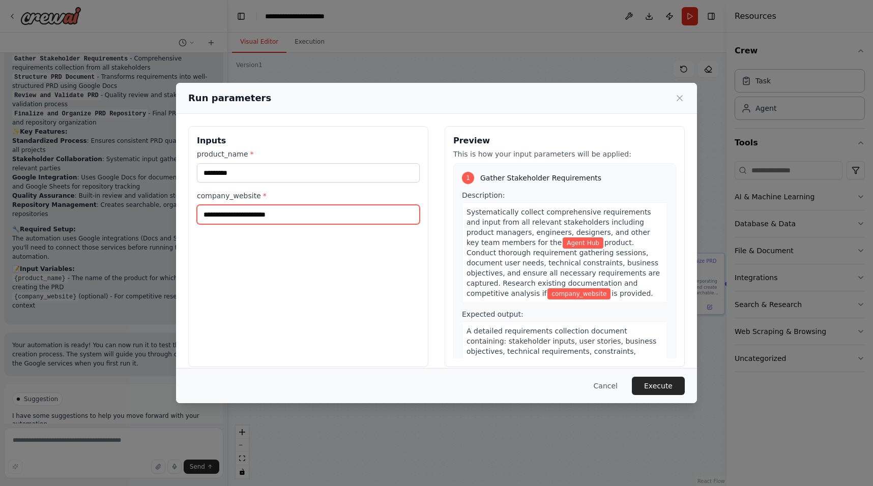
click at [318, 209] on input "company_website *" at bounding box center [308, 214] width 223 height 19
type input "**********"
click at [657, 384] on button "Execute" at bounding box center [658, 386] width 53 height 18
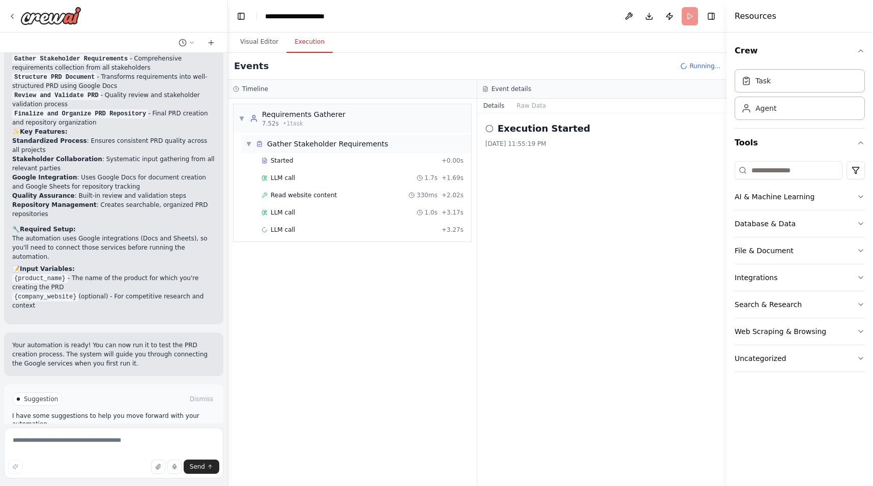
click at [360, 142] on span "Gather Stakeholder Requirements" at bounding box center [327, 144] width 121 height 10
click at [327, 160] on div "Started" at bounding box center [349, 161] width 176 height 8
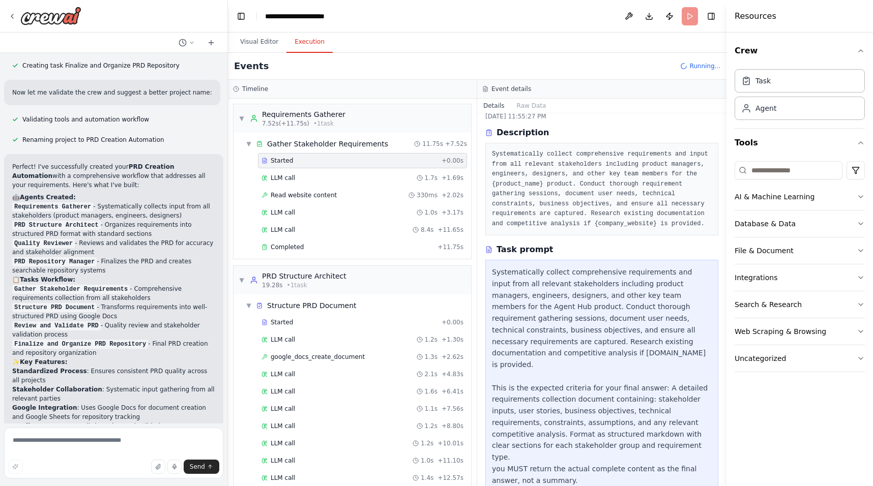
scroll to position [773, 0]
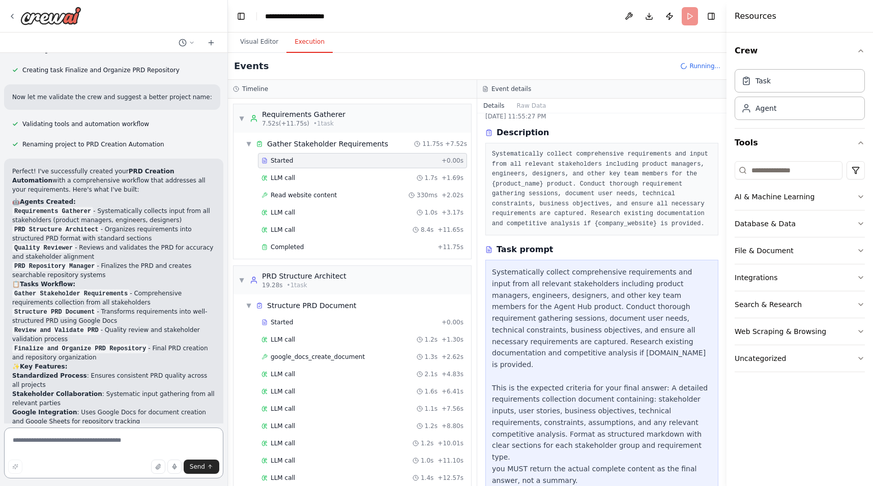
click at [101, 451] on textarea at bounding box center [113, 453] width 219 height 51
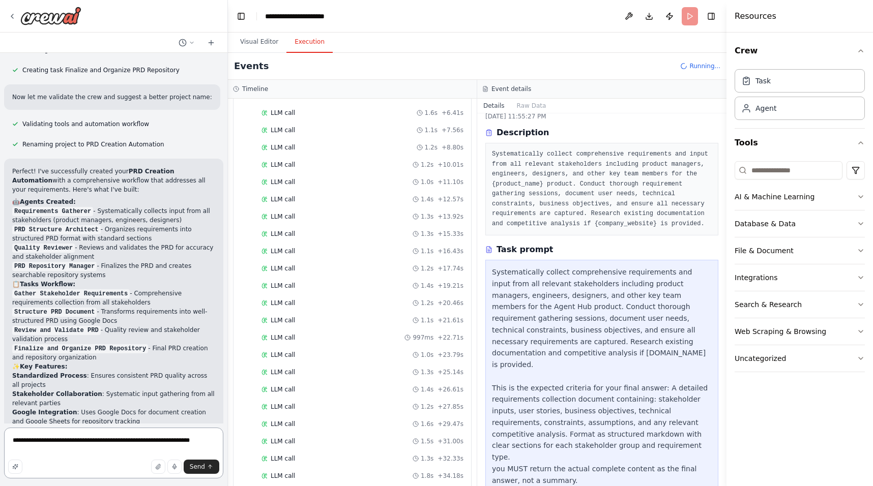
scroll to position [243, 0]
click at [290, 218] on span "LLM call" at bounding box center [283, 218] width 24 height 8
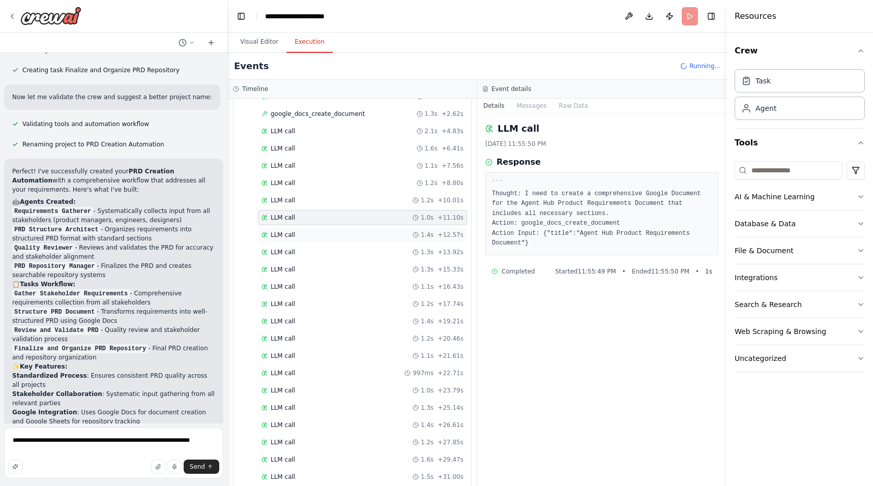
click at [290, 241] on div "LLM call 1.4s + 12.57s" at bounding box center [362, 234] width 209 height 15
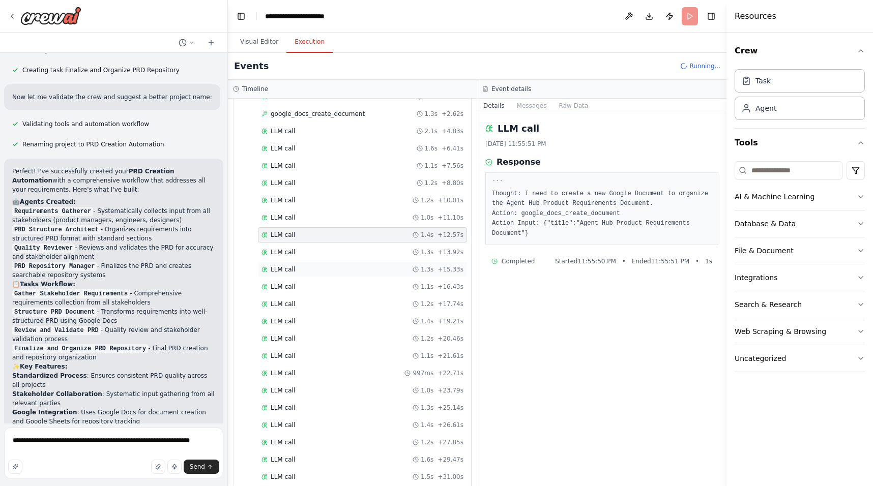
click at [298, 268] on div "LLM call 1.3s + 15.33s" at bounding box center [362, 270] width 202 height 8
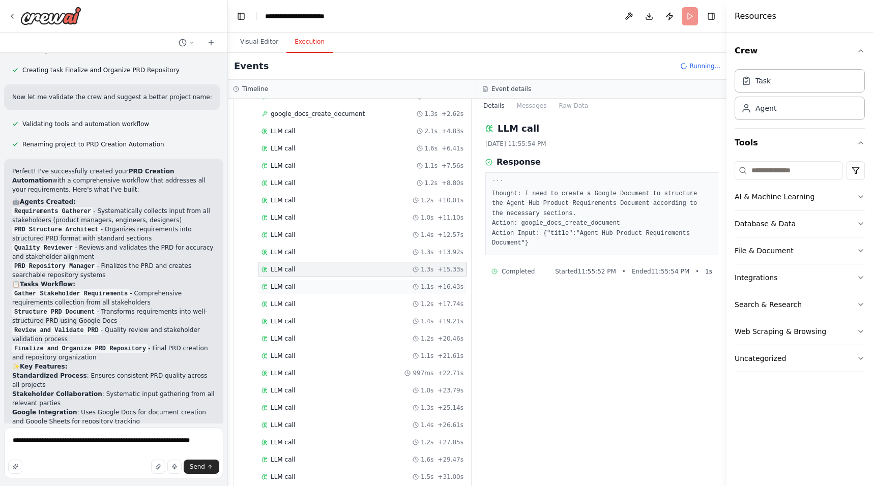
click at [306, 291] on div "LLM call 1.1s + 16.43s" at bounding box center [362, 286] width 209 height 15
click at [312, 316] on div "LLM call 1.4s + 19.21s" at bounding box center [362, 321] width 209 height 15
click at [317, 346] on div "Started + 0.00s LLM call 1.2s + 1.30s google_docs_create_document 1.3s + 2.62s …" at bounding box center [356, 314] width 229 height 484
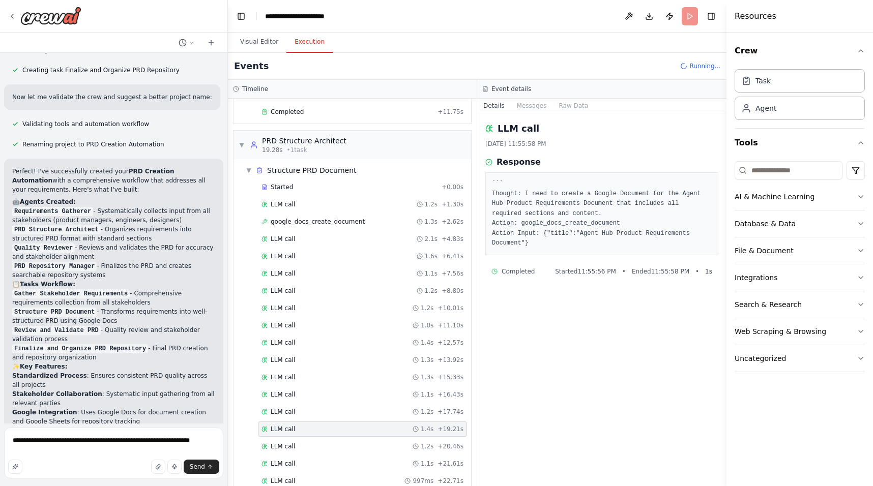
scroll to position [115, 0]
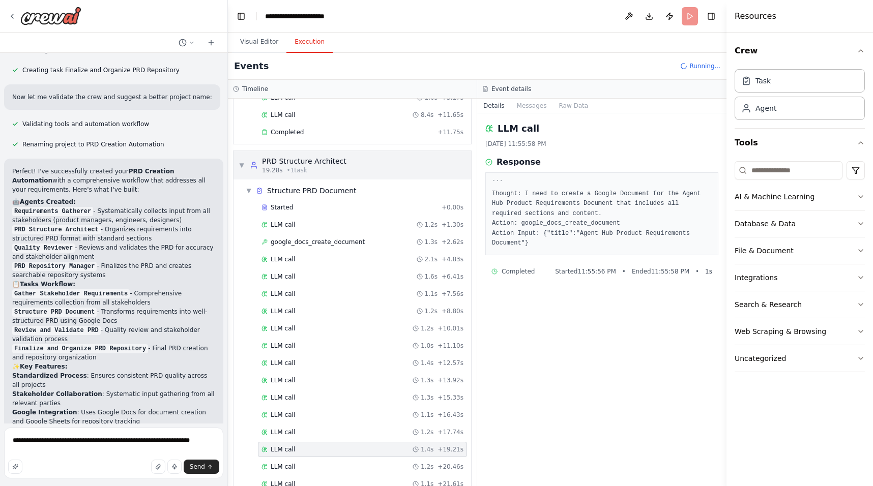
click at [452, 158] on div "▼ PRD Structure Architect 19.28s • 1 task" at bounding box center [352, 165] width 238 height 28
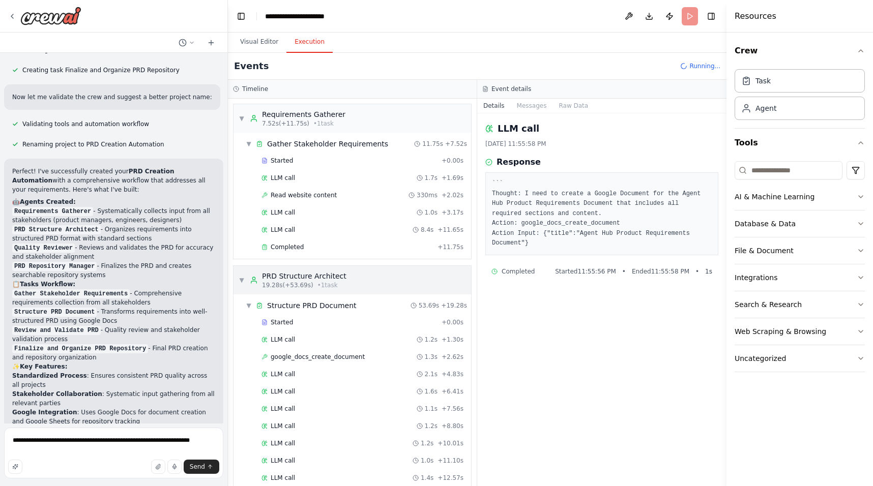
click at [375, 277] on div "▼ PRD Structure Architect 19.28s (+53.69s) • 1 task" at bounding box center [352, 280] width 238 height 28
click at [240, 279] on span "▼" at bounding box center [242, 280] width 6 height 8
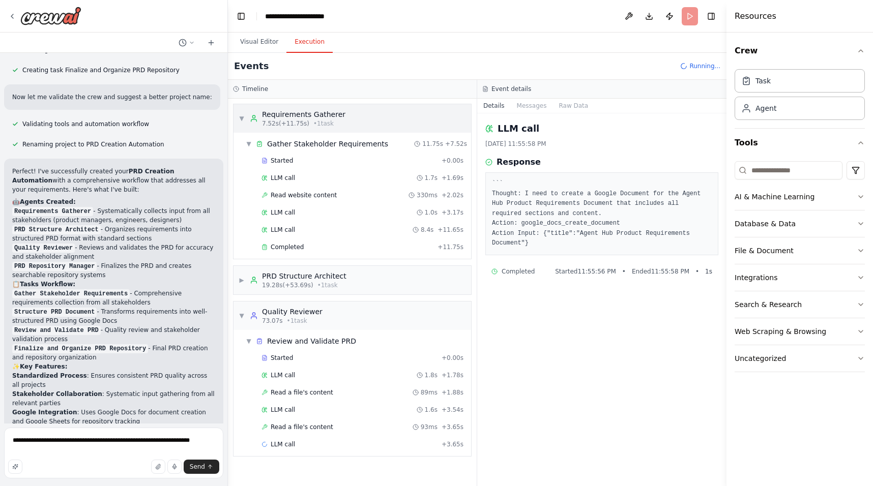
click at [241, 113] on div "▼ Requirements Gatherer 7.52s (+11.75s) • 1 task" at bounding box center [292, 118] width 107 height 18
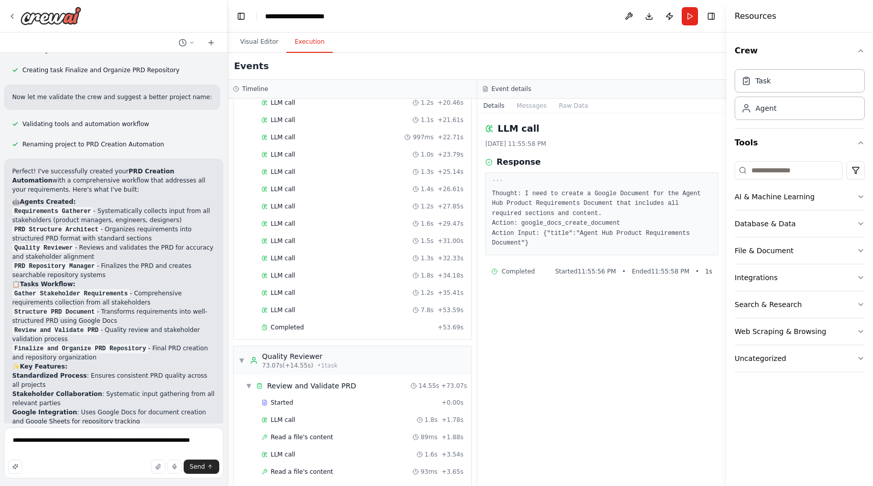
scroll to position [667, 0]
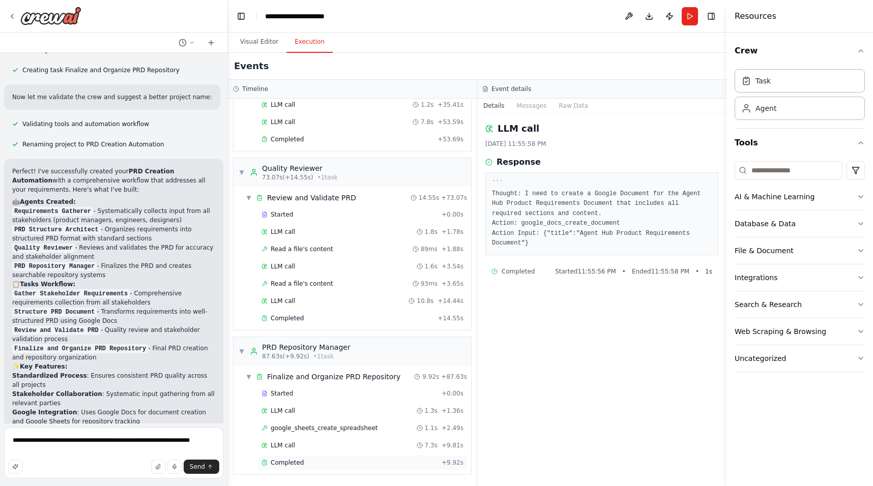
click at [314, 464] on div "Completed" at bounding box center [349, 463] width 176 height 8
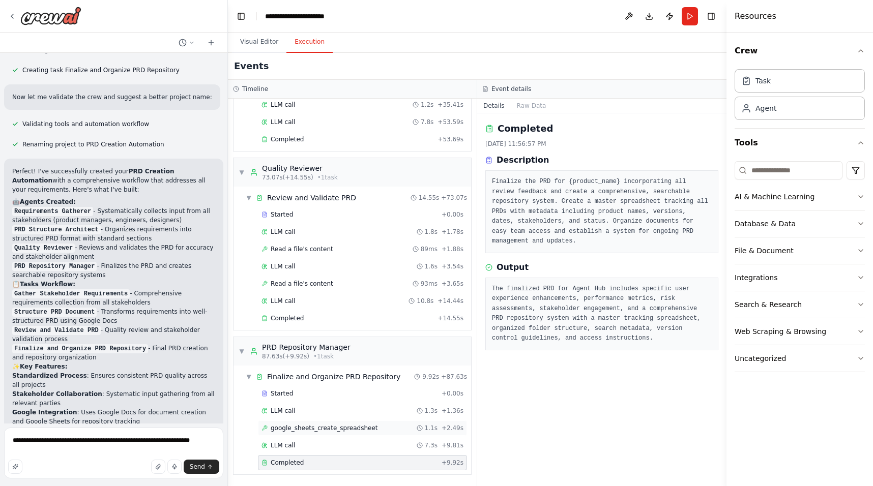
click at [327, 431] on span "google_sheets_create_spreadsheet" at bounding box center [324, 428] width 107 height 8
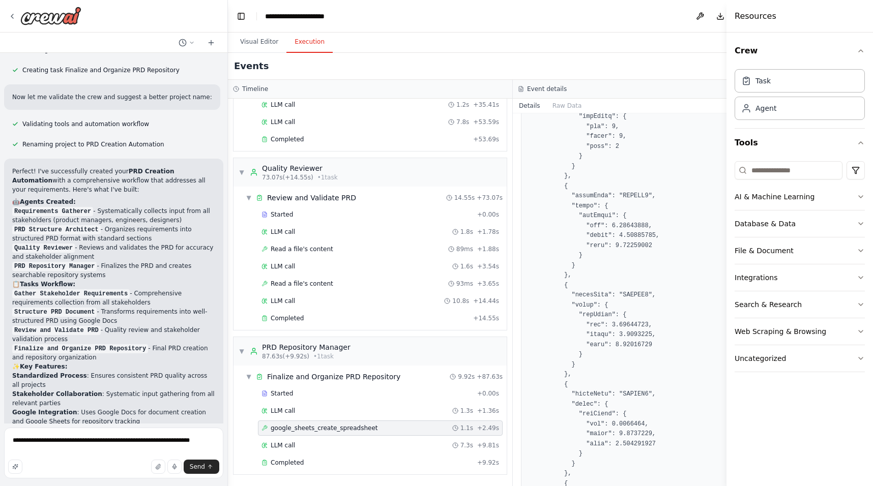
scroll to position [1008, 0]
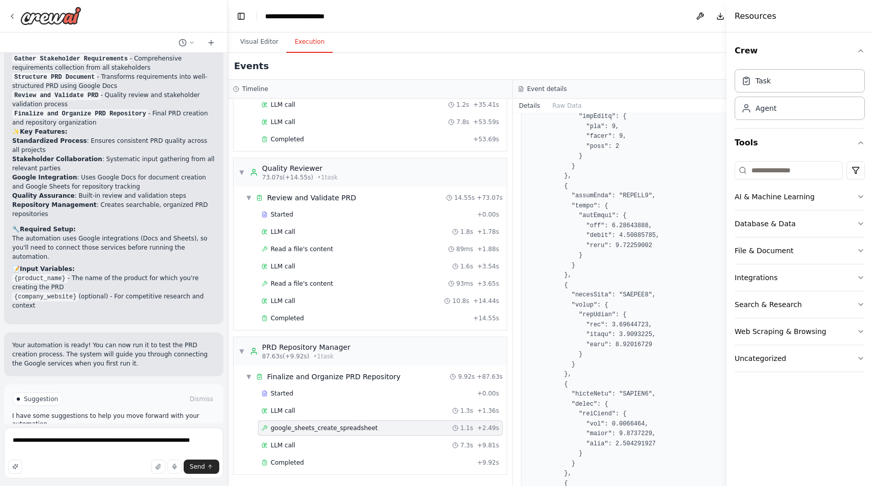
click at [113, 438] on span "Improve automation" at bounding box center [118, 442] width 62 height 8
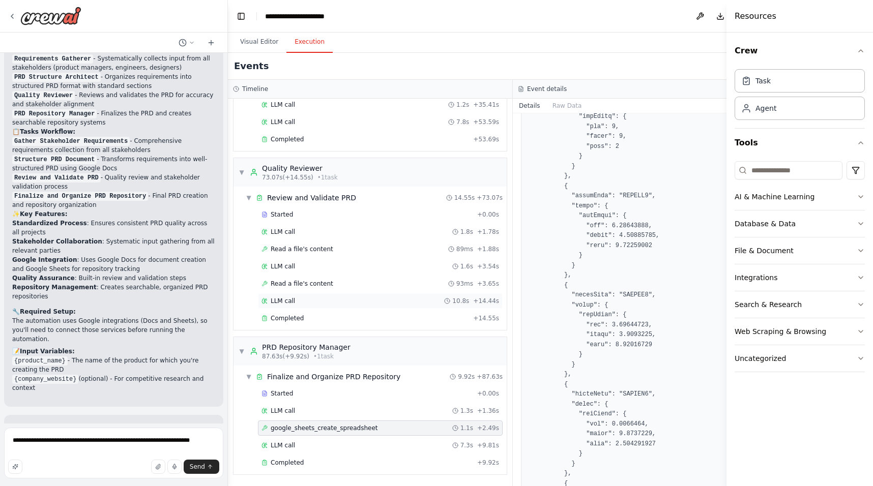
scroll to position [965, 0]
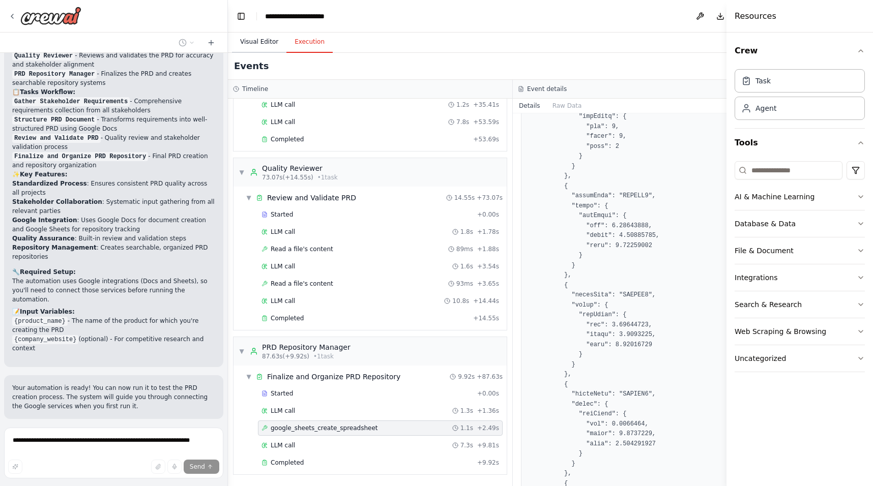
click at [261, 42] on button "Visual Editor" at bounding box center [259, 42] width 54 height 21
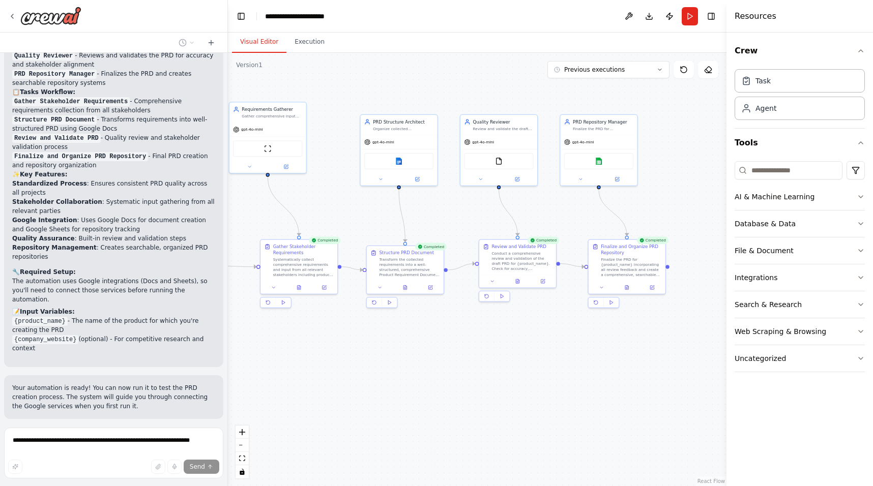
scroll to position [986, 0]
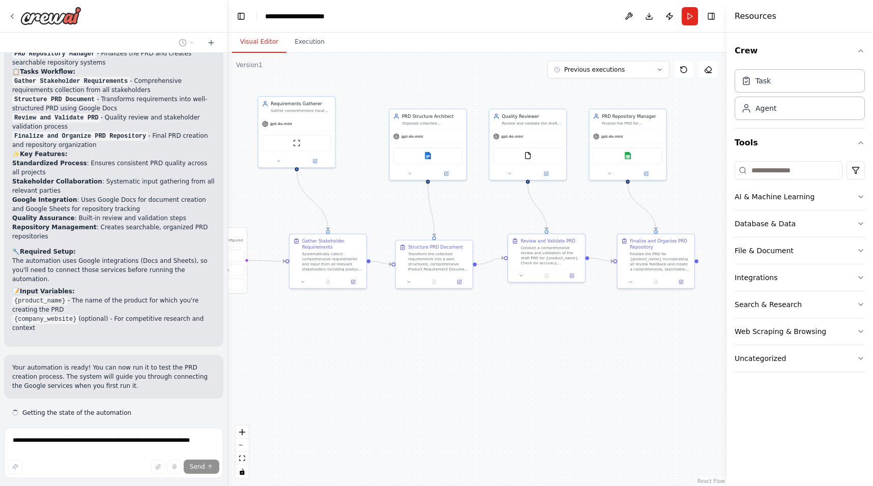
drag, startPoint x: 630, startPoint y: 209, endPoint x: 626, endPoint y: 196, distance: 13.4
click at [626, 196] on div ".deletable-edge-delete-btn { width: 20px; height: 20px; border: 0px solid #ffff…" at bounding box center [477, 269] width 498 height 433
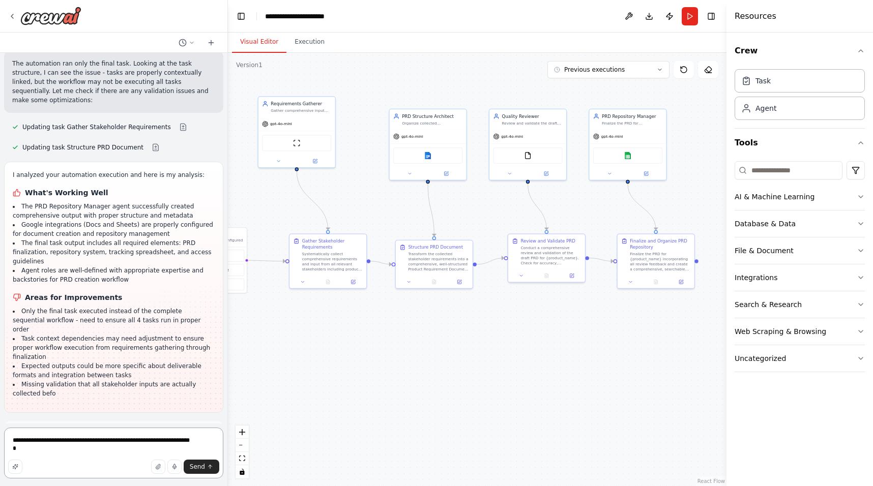
scroll to position [1371, 0]
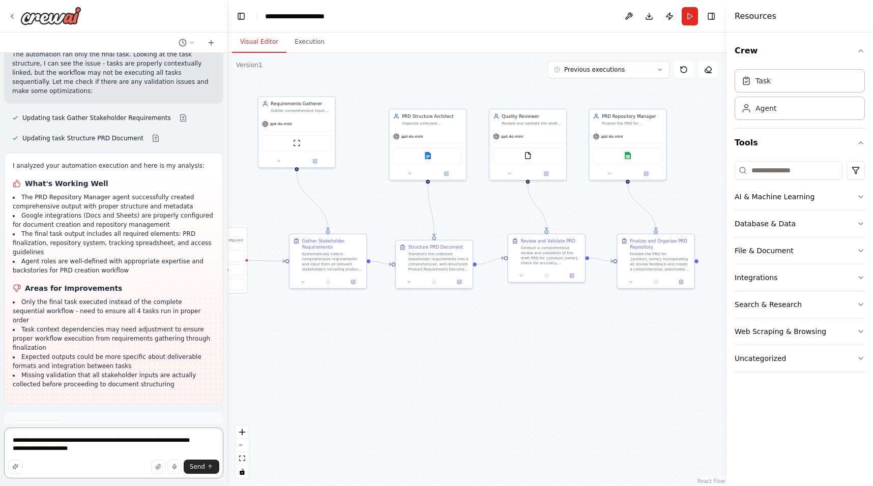
type textarea "**********"
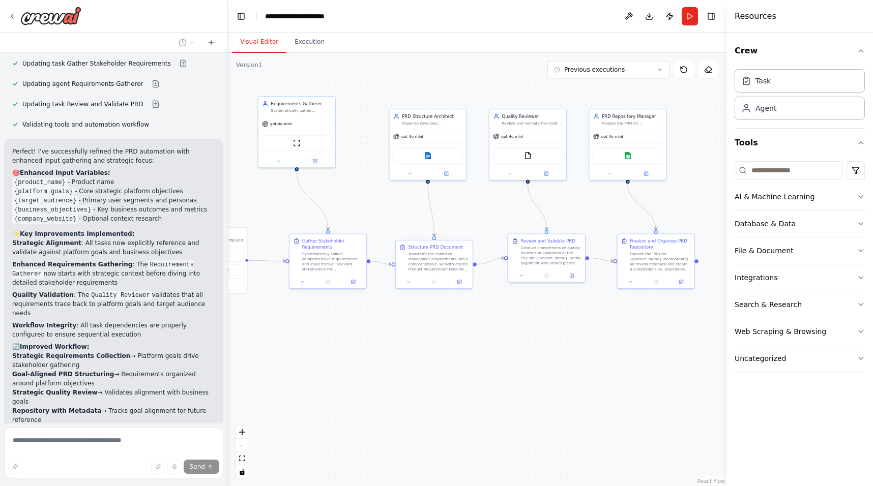
scroll to position [1920, 0]
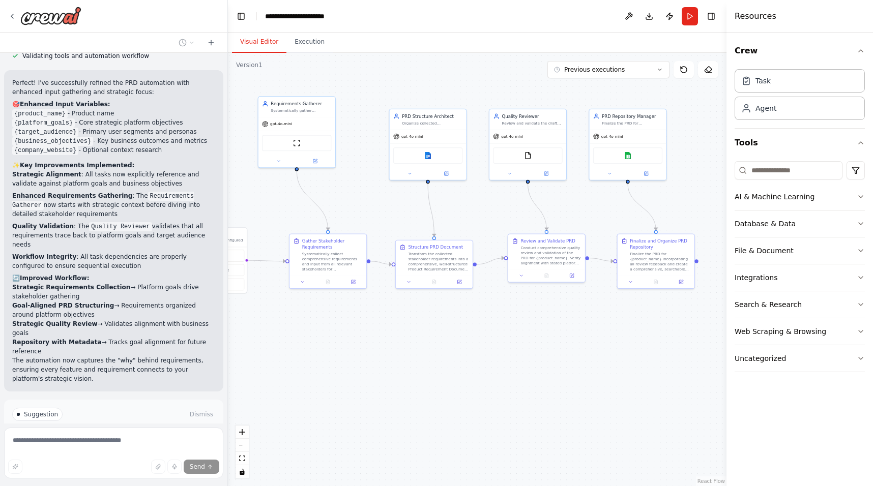
click at [40, 410] on span "Suggestion" at bounding box center [41, 414] width 34 height 8
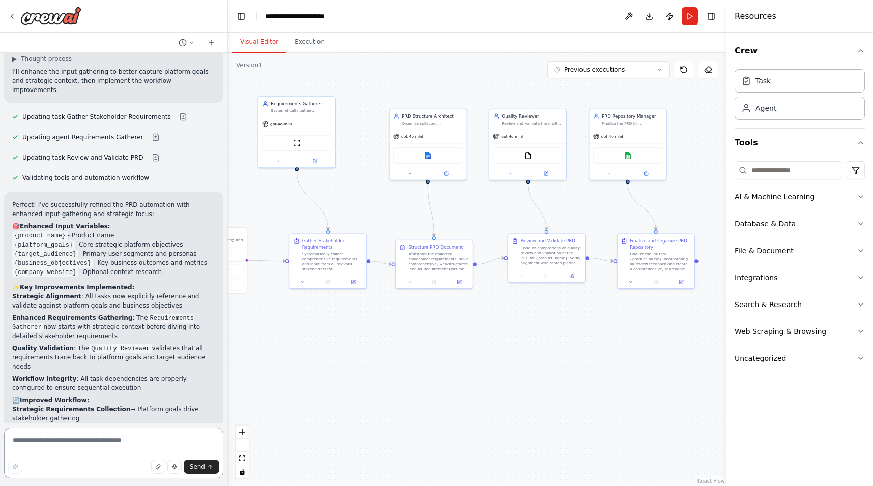
click at [108, 453] on textarea at bounding box center [113, 453] width 219 height 51
type textarea "**********"
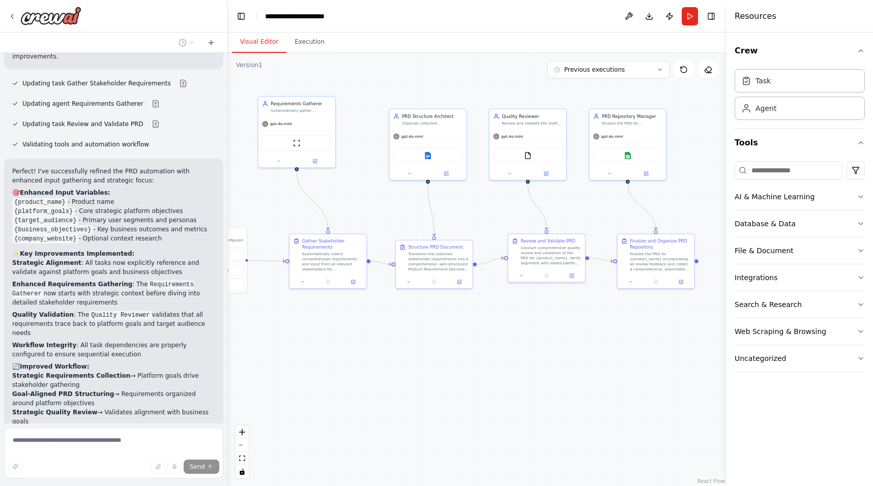
scroll to position [1887, 0]
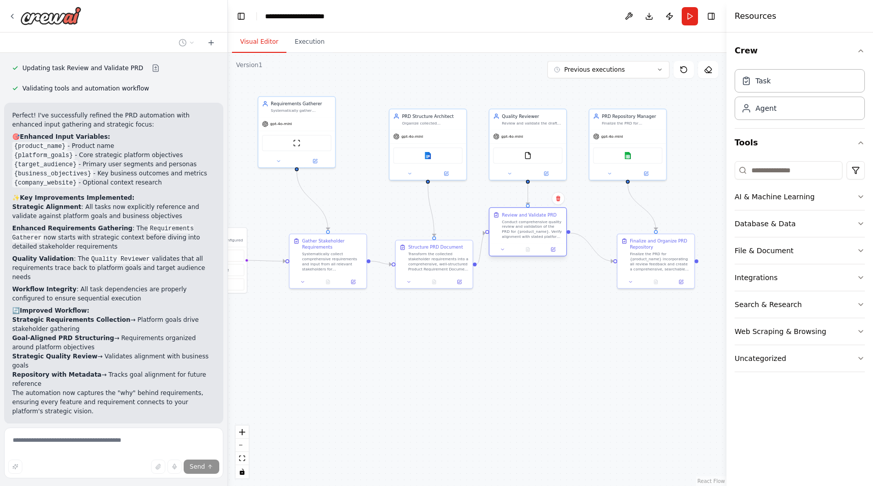
drag, startPoint x: 531, startPoint y: 254, endPoint x: 513, endPoint y: 233, distance: 27.8
click at [513, 233] on div "Conduct comprehensive quality review and validation of the PRD for {product_nam…" at bounding box center [532, 229] width 61 height 20
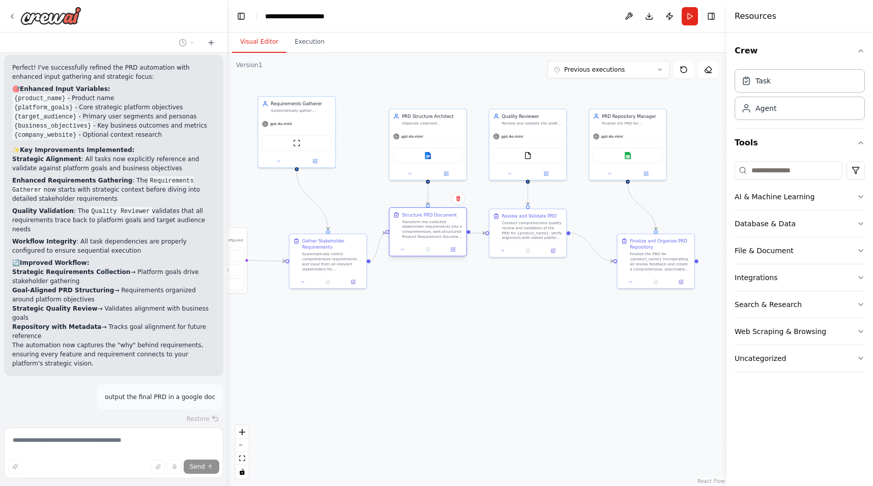
drag, startPoint x: 448, startPoint y: 254, endPoint x: 444, endPoint y: 224, distance: 30.4
click at [444, 224] on div "Transform the collected stakeholder requirements into a comprehensive, well-str…" at bounding box center [432, 229] width 61 height 20
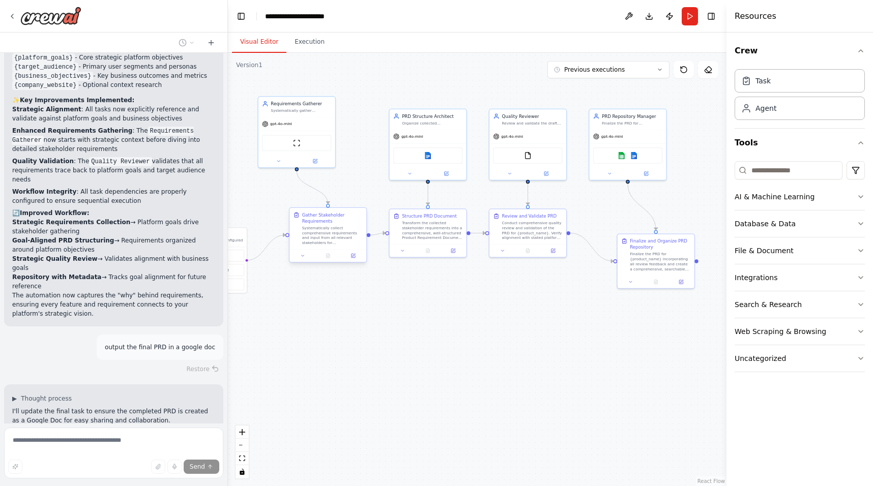
scroll to position [1993, 0]
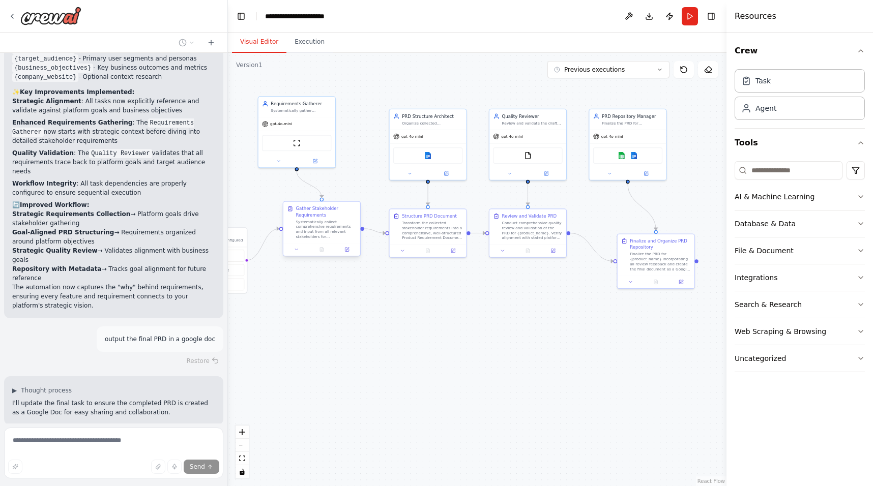
drag, startPoint x: 347, startPoint y: 256, endPoint x: 343, endPoint y: 227, distance: 28.8
click at [343, 227] on div "Systematically collect comprehensive requirements and input from all relevant s…" at bounding box center [326, 229] width 61 height 20
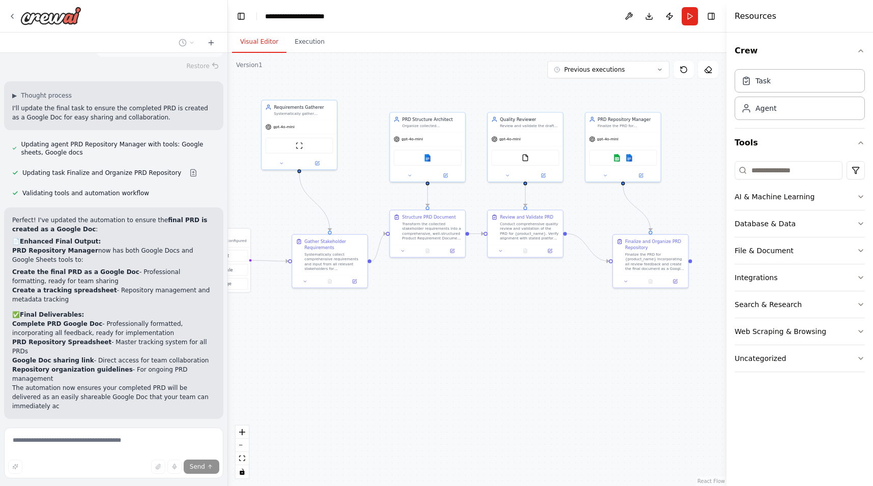
scroll to position [2297, 0]
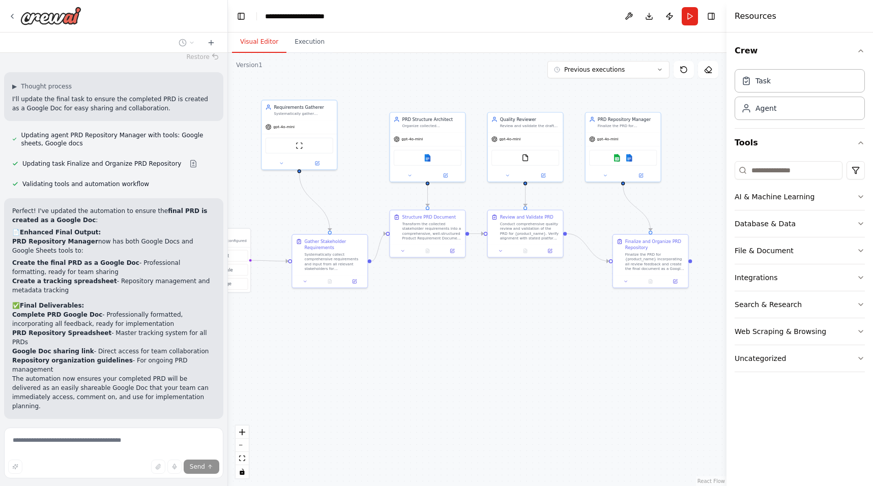
click at [106, 481] on span "Run Automation" at bounding box center [118, 485] width 49 height 8
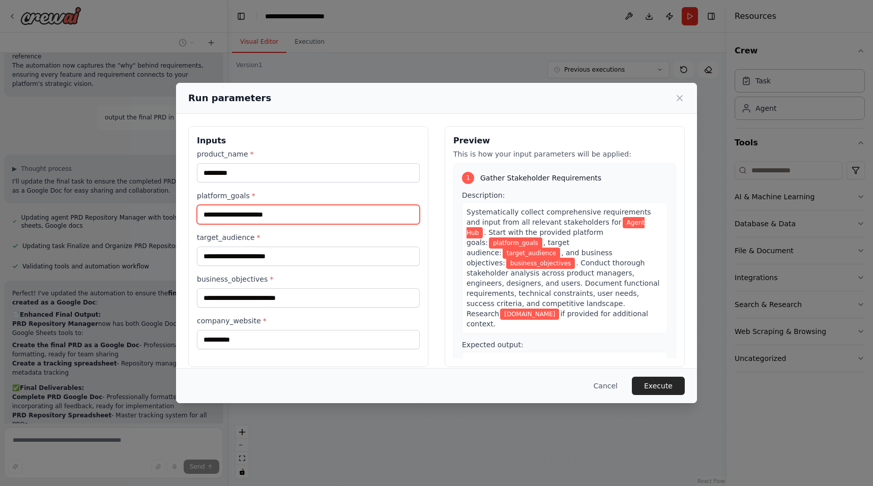
click at [278, 218] on input "platform_goals *" at bounding box center [308, 214] width 223 height 19
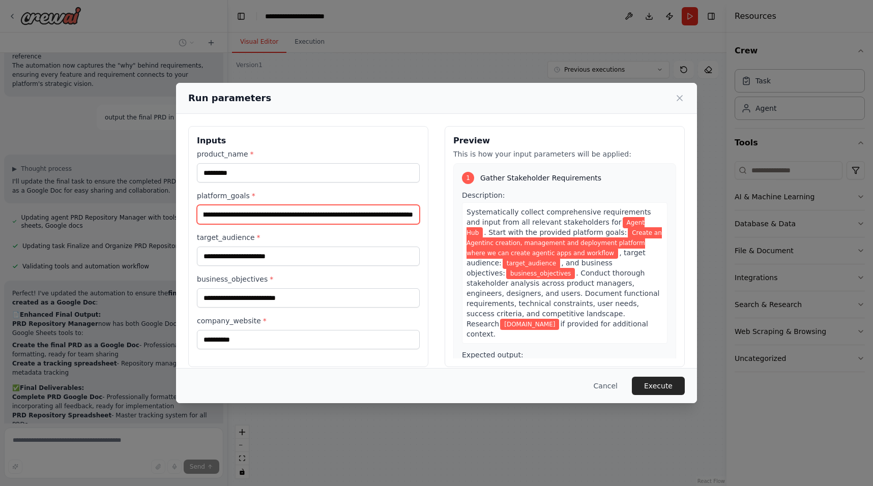
scroll to position [0, 175]
type input "**********"
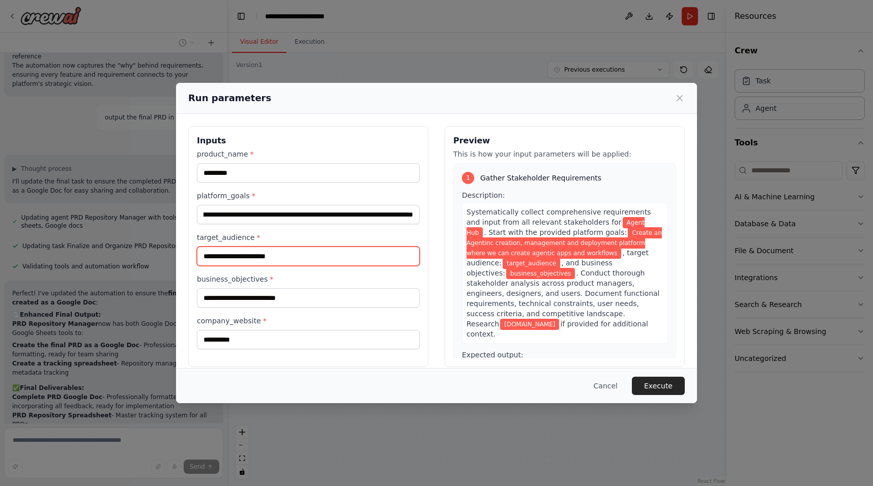
click at [254, 250] on input "target_audience *" at bounding box center [308, 256] width 223 height 19
type input "**********"
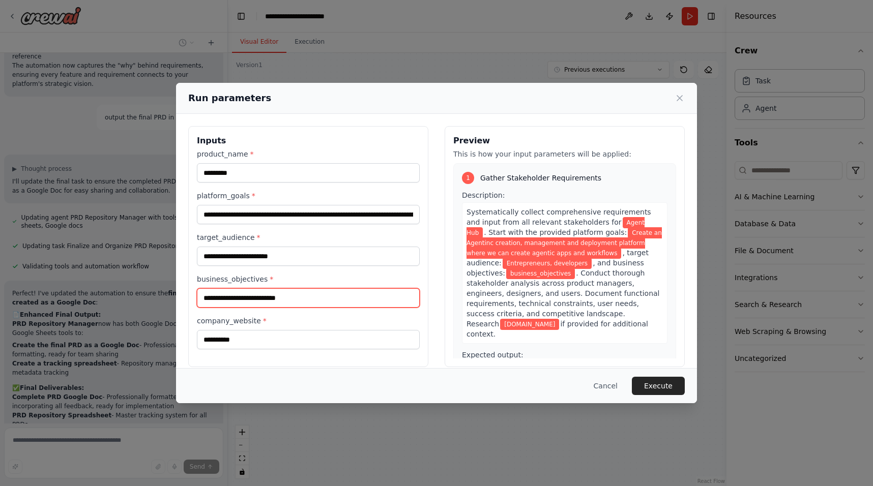
click at [274, 298] on input "business_objectives *" at bounding box center [308, 297] width 223 height 19
type input "**********"
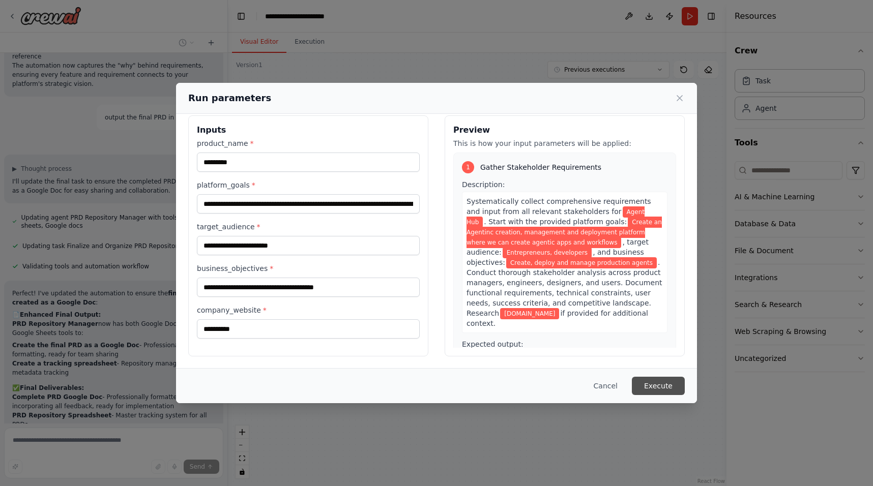
click at [681, 387] on button "Execute" at bounding box center [658, 386] width 53 height 18
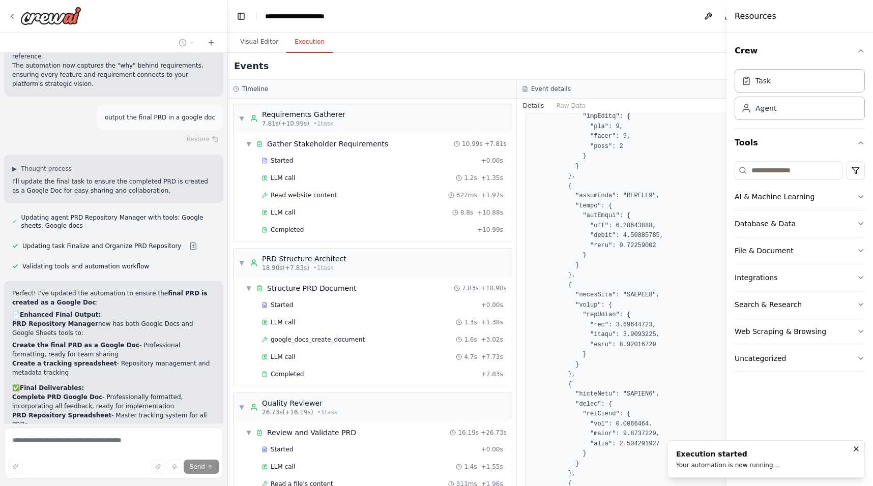
scroll to position [2297, 0]
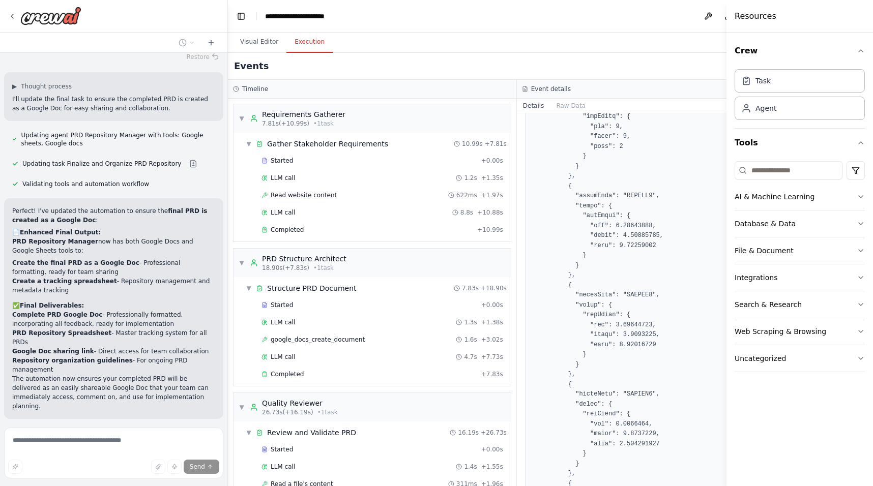
click at [321, 42] on button "Execution" at bounding box center [309, 42] width 46 height 21
click at [298, 120] on span "7.81s (+10.99s)" at bounding box center [285, 124] width 47 height 8
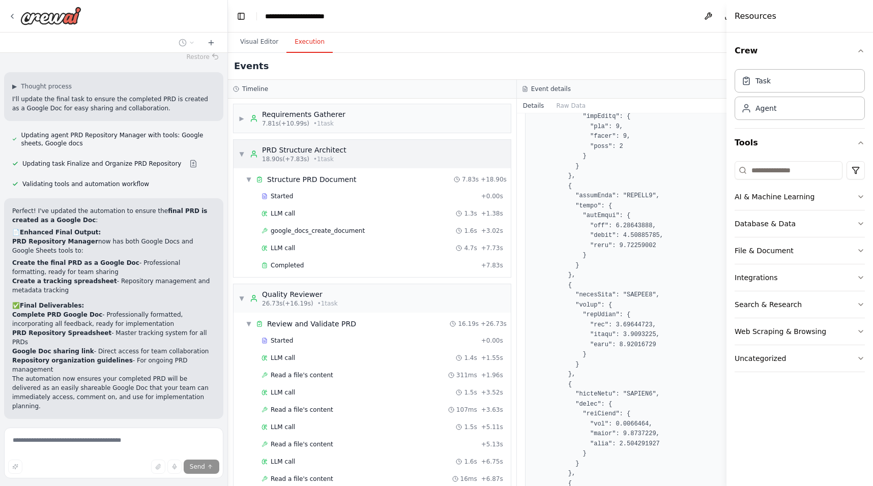
click at [291, 161] on span "18.90s (+7.83s)" at bounding box center [285, 159] width 47 height 8
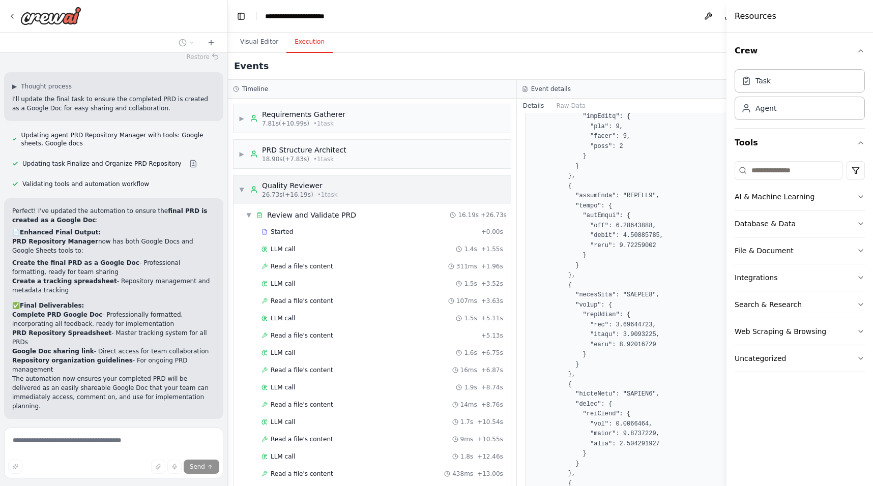
click at [291, 190] on div "Quality Reviewer" at bounding box center [300, 186] width 76 height 10
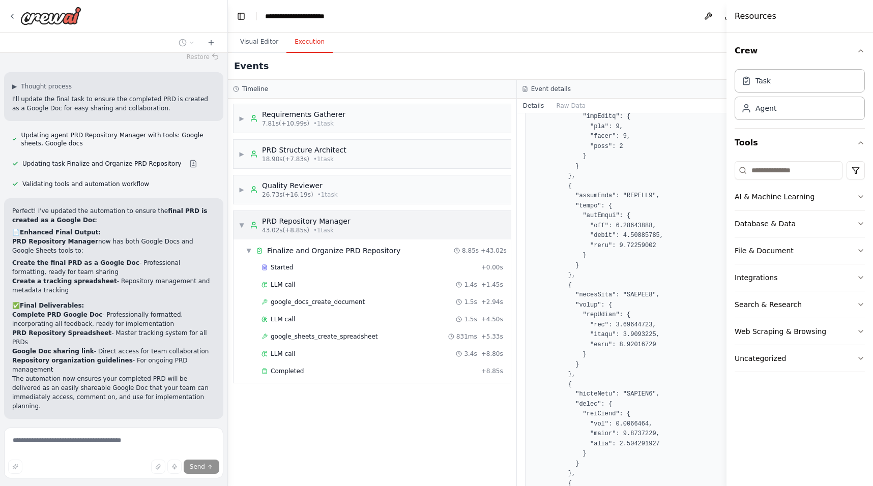
click at [287, 216] on div "▼ PRD Repository Manager 43.02s (+8.85s) • 1 task" at bounding box center [371, 225] width 277 height 28
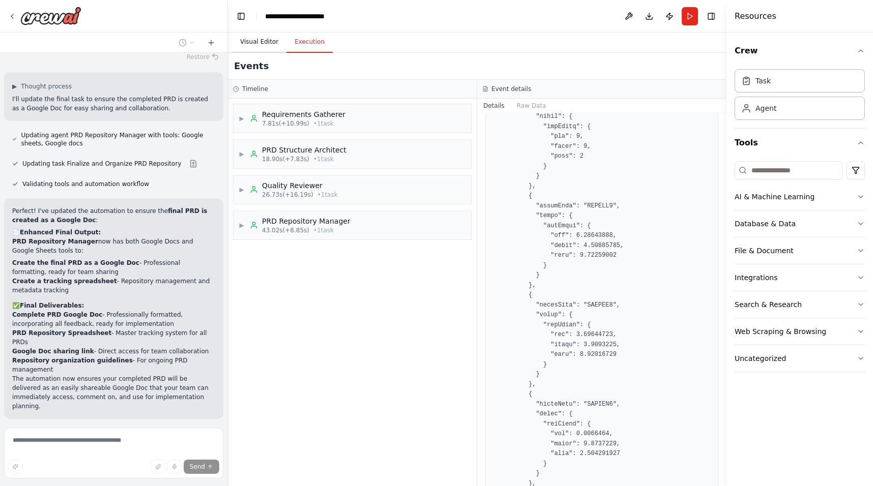
click at [268, 47] on button "Visual Editor" at bounding box center [259, 42] width 54 height 21
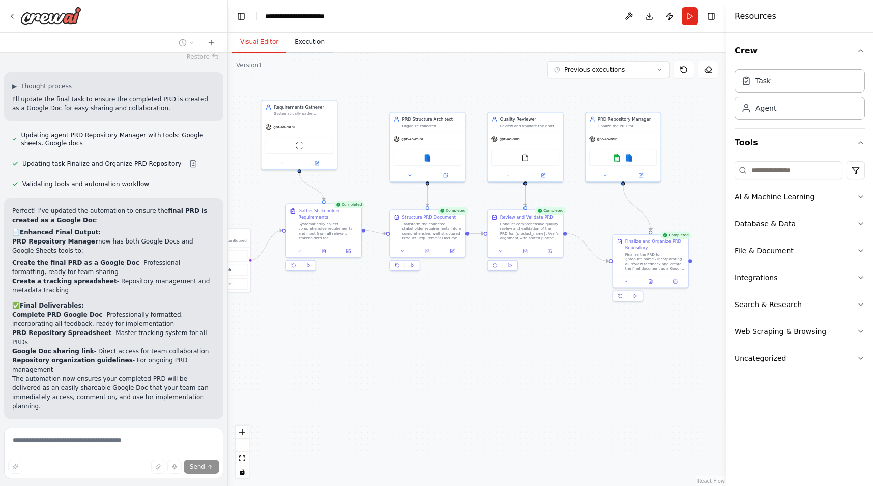
click at [328, 43] on button "Execution" at bounding box center [309, 42] width 46 height 21
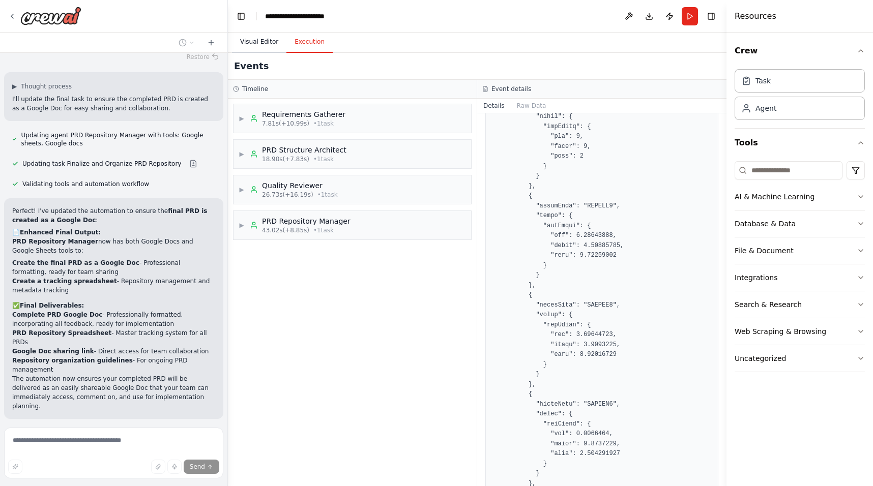
click at [255, 41] on button "Visual Editor" at bounding box center [259, 42] width 54 height 21
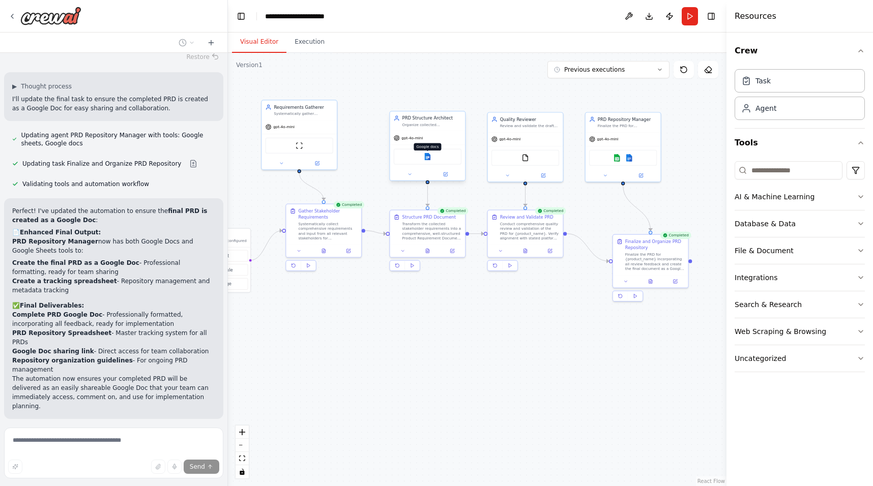
click at [426, 160] on img at bounding box center [427, 156] width 7 height 7
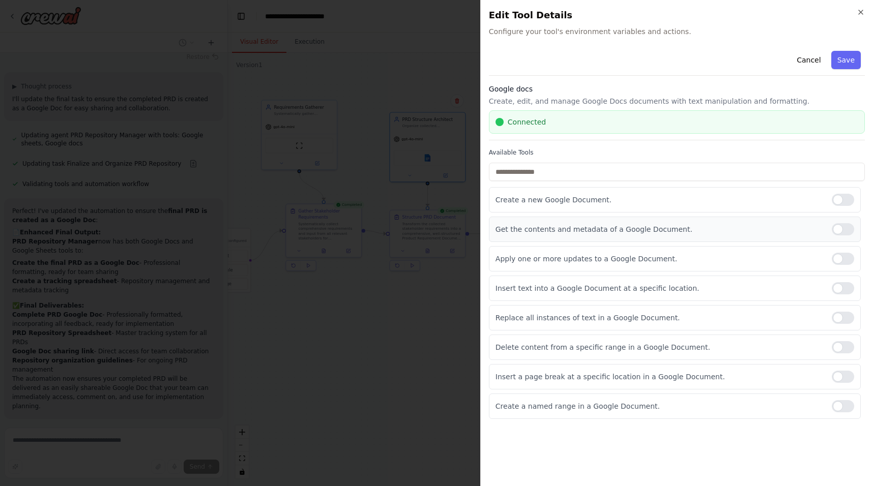
click at [846, 224] on div at bounding box center [843, 229] width 22 height 12
click at [839, 256] on div at bounding box center [843, 259] width 22 height 12
click at [842, 286] on div at bounding box center [843, 288] width 22 height 12
click at [844, 369] on div "Insert a page break at a specific location in a Google Document." at bounding box center [675, 376] width 372 height 25
click at [844, 378] on div at bounding box center [843, 377] width 22 height 12
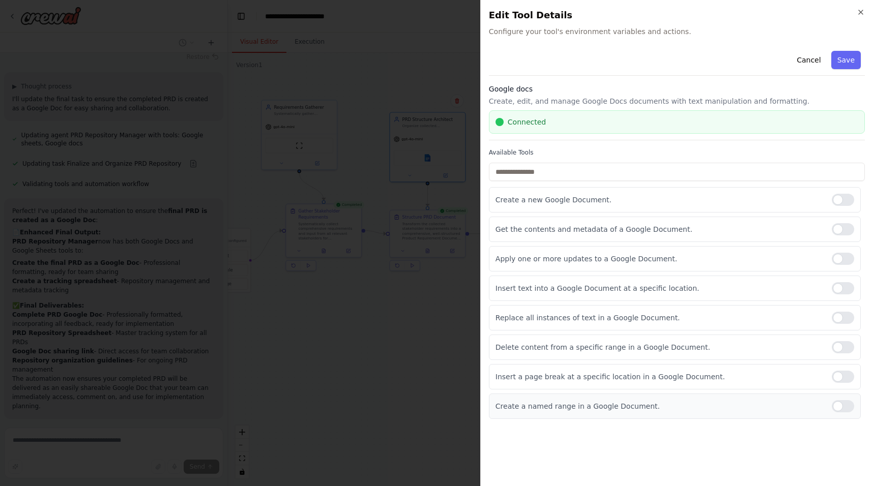
click at [846, 407] on div at bounding box center [843, 406] width 22 height 12
click at [844, 348] on div at bounding box center [843, 347] width 22 height 12
click at [841, 312] on div at bounding box center [843, 318] width 22 height 12
click at [847, 58] on button "Save" at bounding box center [846, 60] width 30 height 18
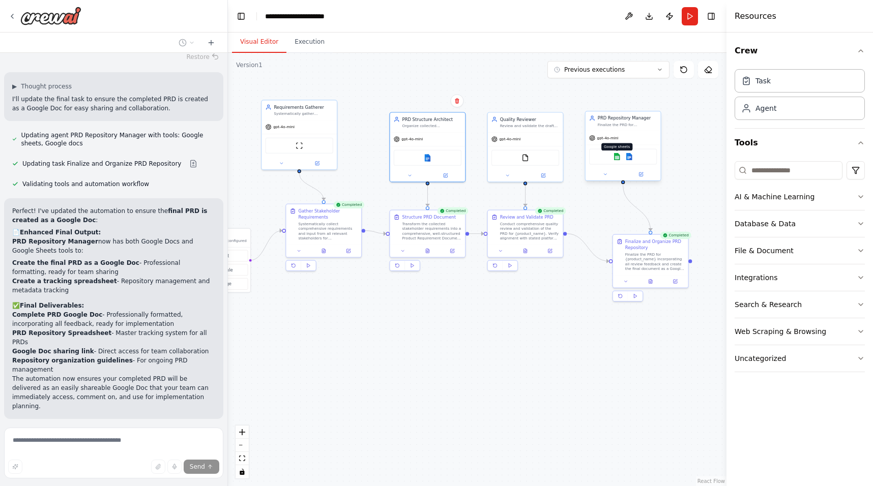
click at [616, 159] on img at bounding box center [616, 156] width 7 height 7
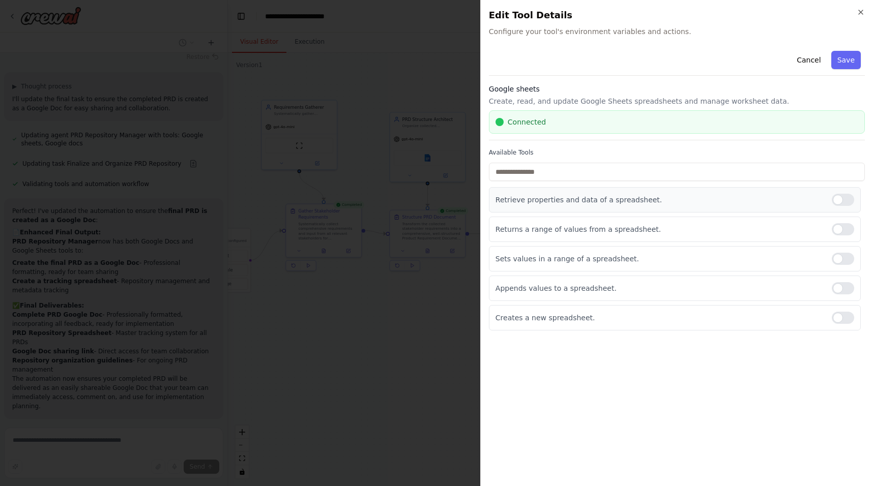
click at [846, 198] on div at bounding box center [843, 200] width 22 height 12
click at [845, 218] on div "Returns a range of values from a spreadsheet." at bounding box center [675, 229] width 372 height 25
click at [845, 230] on div at bounding box center [843, 229] width 22 height 12
click at [845, 253] on div at bounding box center [843, 259] width 22 height 12
click at [843, 274] on div "Retrieve properties and data of a spreadsheet. Returns a range of values from a…" at bounding box center [677, 258] width 376 height 143
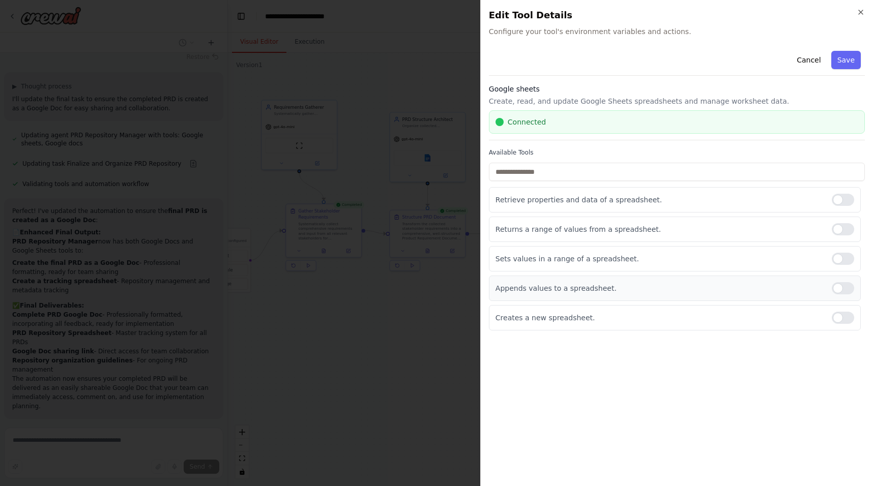
click at [844, 288] on div at bounding box center [843, 288] width 22 height 12
click at [847, 64] on button "Save" at bounding box center [846, 60] width 30 height 18
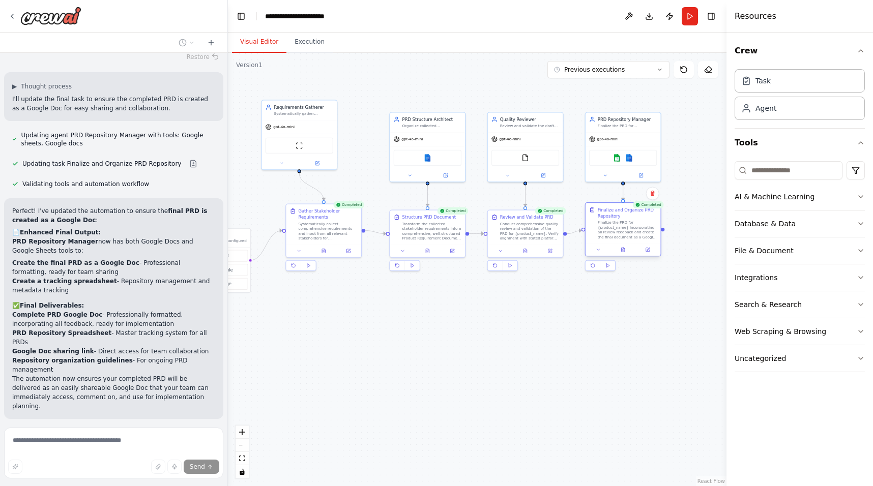
drag, startPoint x: 638, startPoint y: 254, endPoint x: 611, endPoint y: 226, distance: 39.2
click at [611, 226] on div "Finalize the PRD for {product_name} incorporating all review feedback and creat…" at bounding box center [627, 229] width 59 height 19
click at [629, 157] on img at bounding box center [628, 156] width 7 height 7
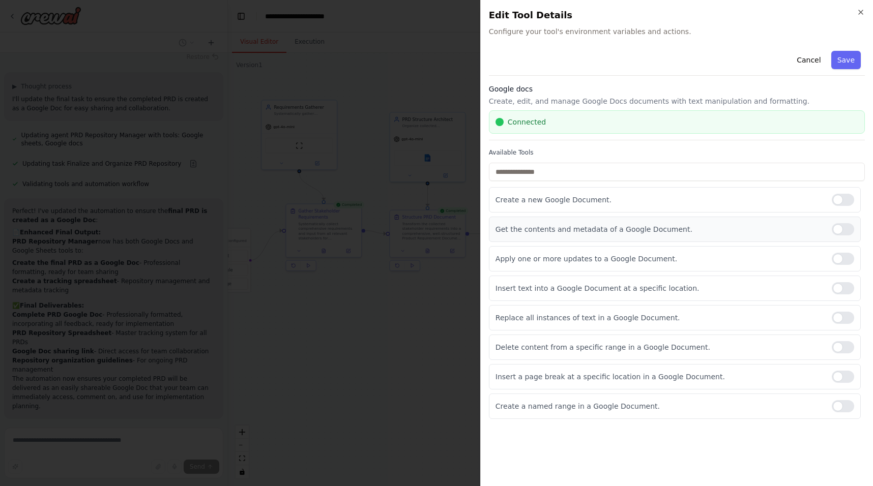
click at [842, 228] on div at bounding box center [843, 229] width 22 height 12
click at [841, 255] on div at bounding box center [843, 259] width 22 height 12
click at [837, 291] on div at bounding box center [843, 288] width 22 height 12
click at [839, 321] on div at bounding box center [843, 318] width 22 height 12
click at [840, 351] on div at bounding box center [843, 347] width 22 height 12
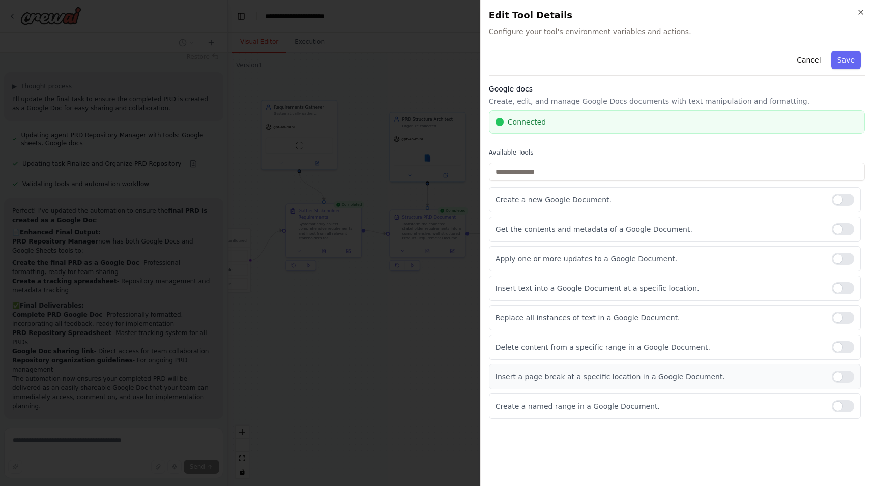
click at [840, 377] on div at bounding box center [843, 377] width 22 height 12
click at [840, 404] on div at bounding box center [843, 406] width 22 height 12
click at [853, 65] on button "Save" at bounding box center [846, 60] width 30 height 18
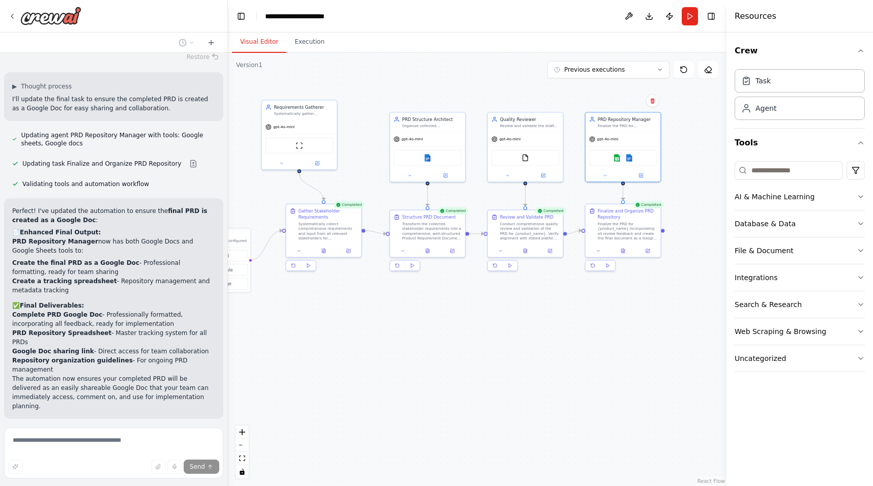
click at [153, 477] on button "Improve automation" at bounding box center [113, 485] width 203 height 16
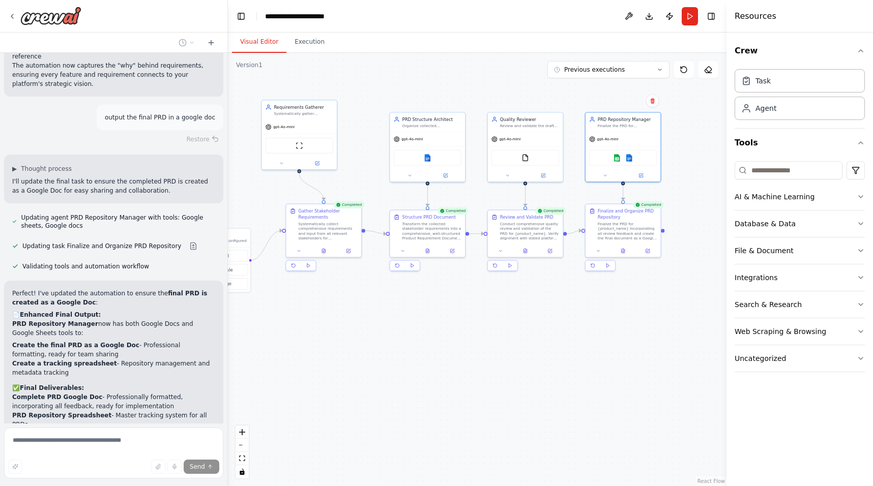
click at [680, 23] on header "**********" at bounding box center [477, 16] width 498 height 33
click at [683, 20] on button "Run" at bounding box center [690, 16] width 16 height 18
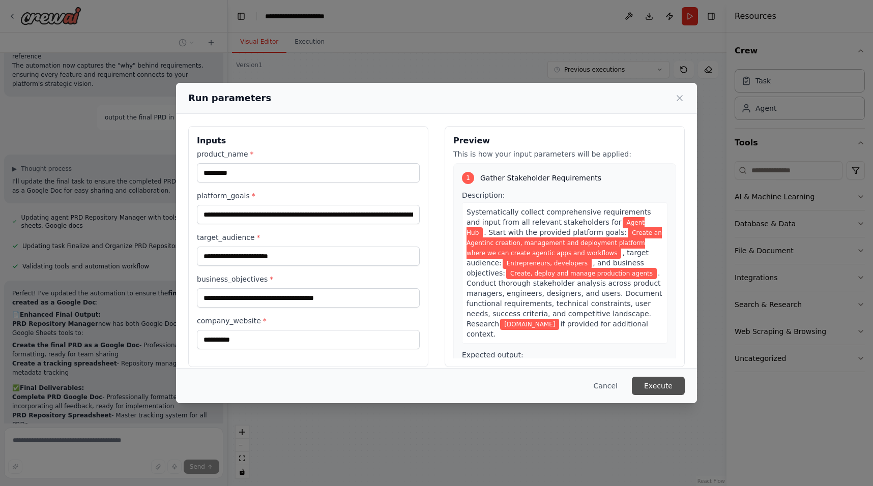
click at [666, 386] on button "Execute" at bounding box center [658, 386] width 53 height 18
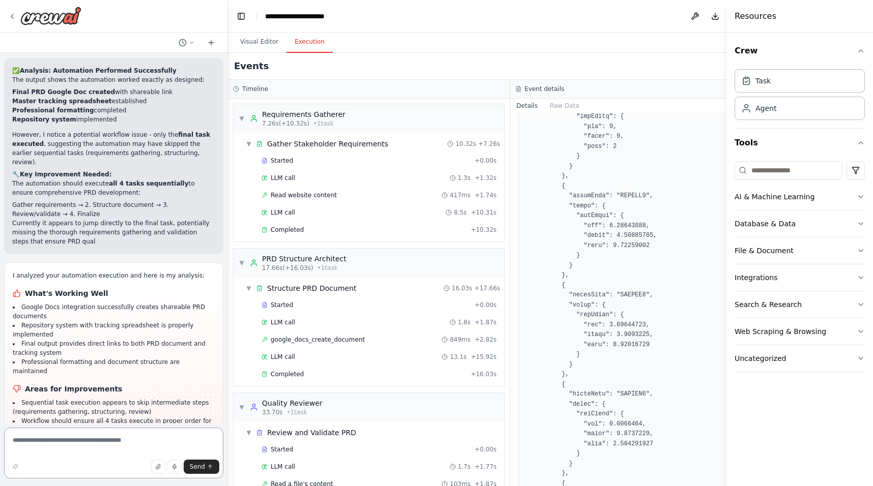
scroll to position [2696, 0]
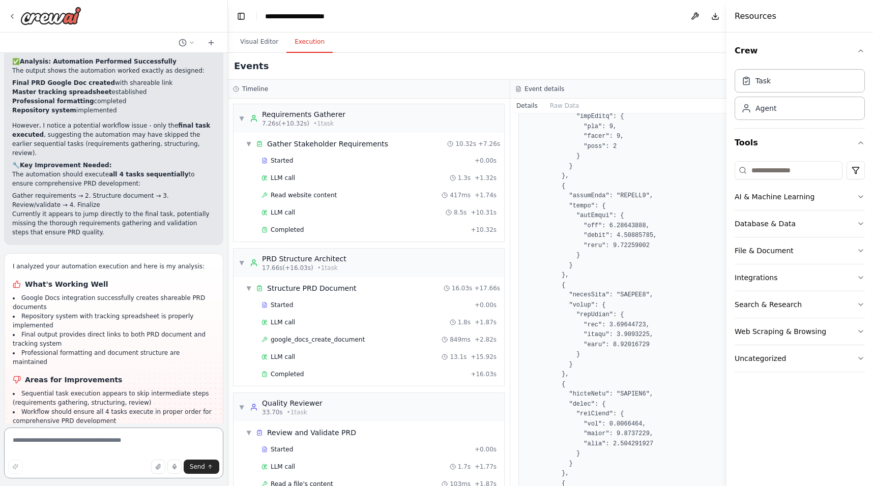
click at [52, 452] on textarea at bounding box center [113, 453] width 219 height 51
type textarea "**********"
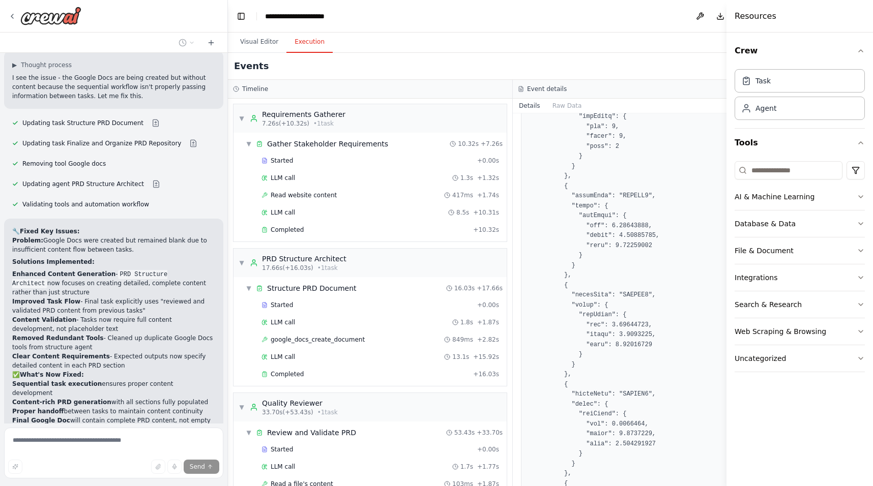
scroll to position [3182, 0]
click at [268, 42] on button "Visual Editor" at bounding box center [259, 42] width 54 height 21
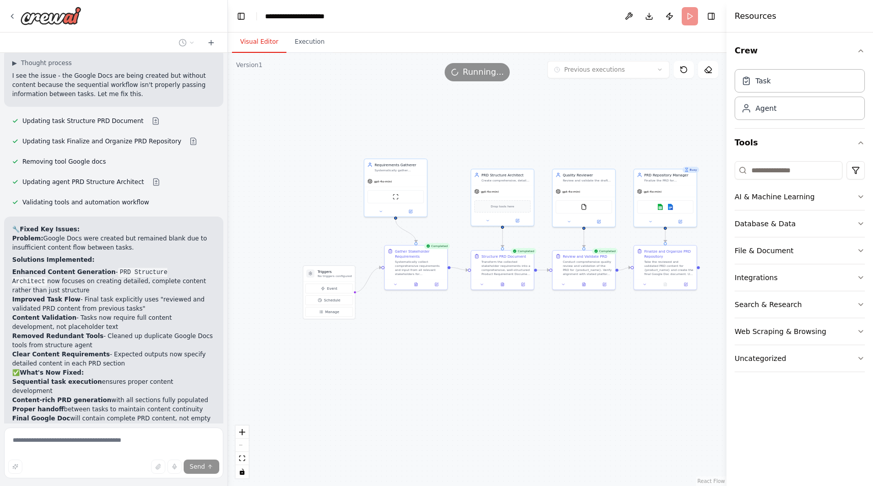
drag, startPoint x: 440, startPoint y: 297, endPoint x: 513, endPoint y: 322, distance: 77.2
click at [513, 322] on div ".deletable-edge-delete-btn { width: 20px; height: 20px; border: 0px solid #ffff…" at bounding box center [477, 269] width 498 height 433
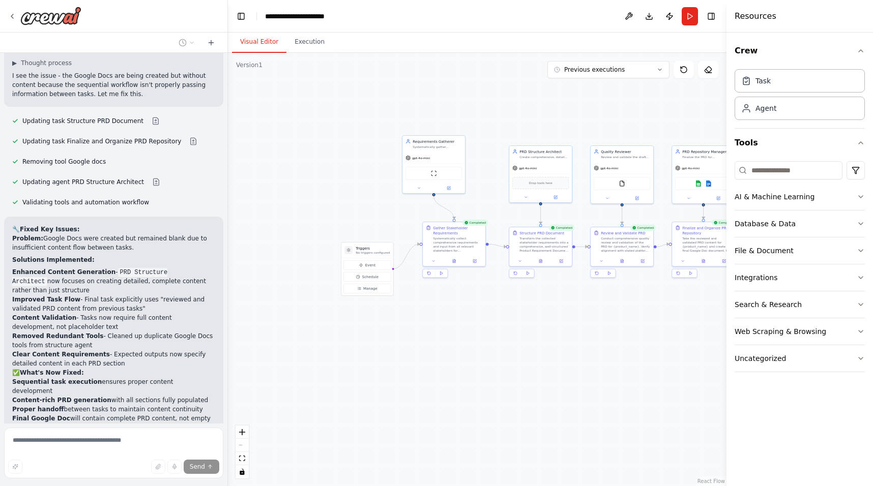
drag, startPoint x: 492, startPoint y: 373, endPoint x: 530, endPoint y: 349, distance: 44.8
click at [530, 349] on div ".deletable-edge-delete-btn { width: 20px; height: 20px; border: 0px solid #ffff…" at bounding box center [477, 269] width 498 height 433
click at [364, 101] on div ".deletable-edge-delete-btn { width: 20px; height: 20px; border: 0px solid #ffff…" at bounding box center [477, 269] width 498 height 433
click at [266, 45] on button "Visual Editor" at bounding box center [259, 42] width 54 height 21
click at [688, 71] on button at bounding box center [683, 69] width 20 height 17
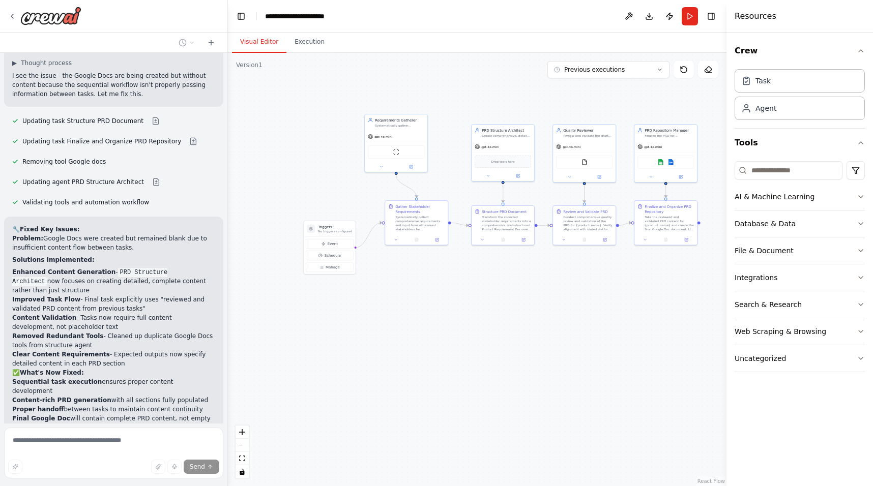
drag, startPoint x: 316, startPoint y: 218, endPoint x: 278, endPoint y: 197, distance: 43.3
click at [278, 197] on div ".deletable-edge-delete-btn { width: 20px; height: 20px; border: 0px solid #ffff…" at bounding box center [477, 269] width 498 height 433
click at [695, 12] on button "Run" at bounding box center [690, 16] width 16 height 18
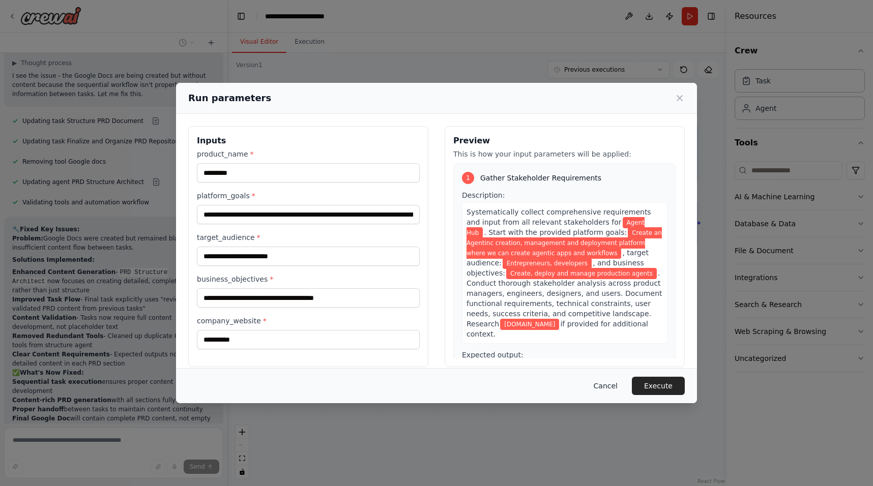
click at [620, 394] on button "Cancel" at bounding box center [605, 386] width 40 height 18
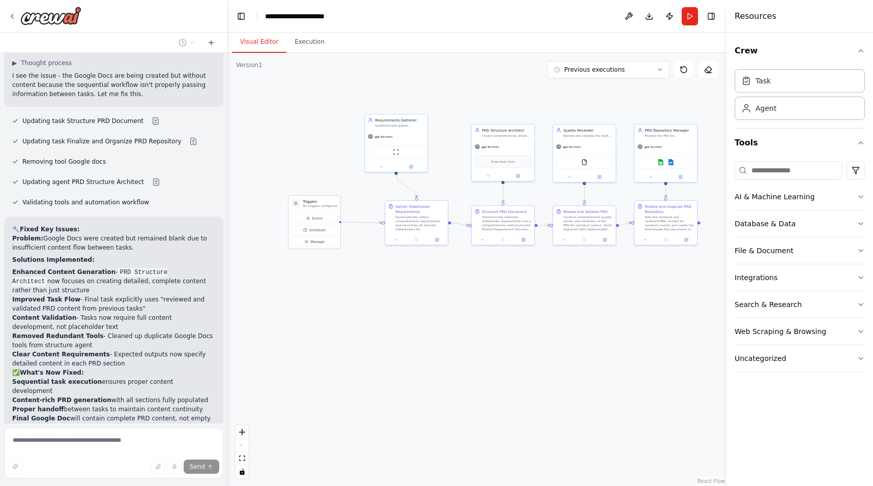
drag, startPoint x: 328, startPoint y: 230, endPoint x: 311, endPoint y: 205, distance: 30.0
click at [311, 205] on p "No triggers configured" at bounding box center [320, 206] width 34 height 4
click at [10, 15] on icon at bounding box center [12, 16] width 8 height 8
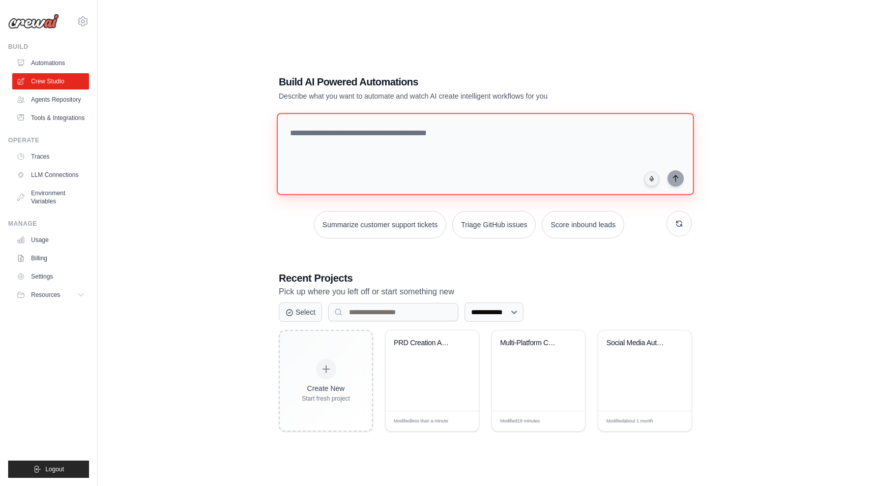
click at [353, 142] on textarea at bounding box center [485, 154] width 417 height 82
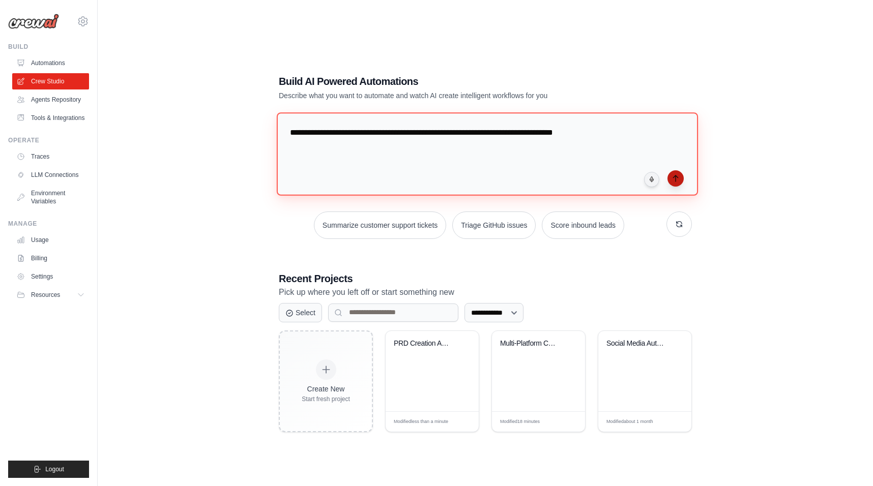
type textarea "**********"
click at [676, 176] on icon "submit" at bounding box center [675, 178] width 8 height 8
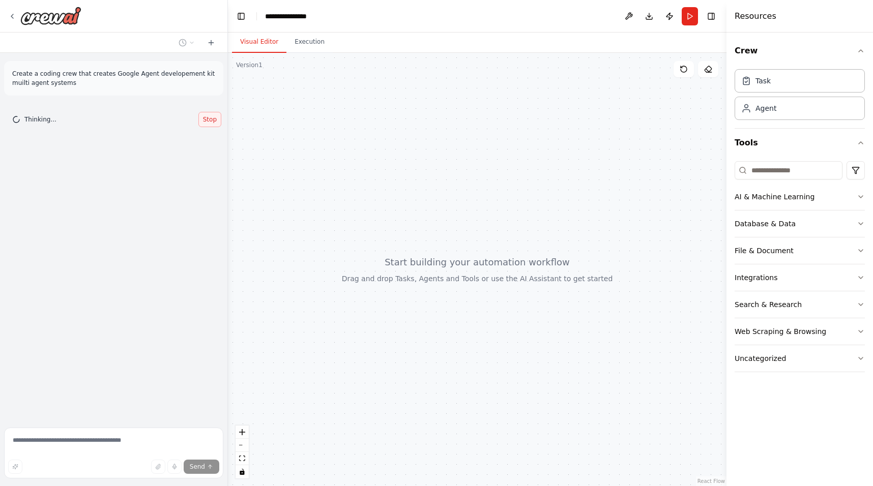
click at [209, 122] on span "Stop" at bounding box center [210, 119] width 14 height 8
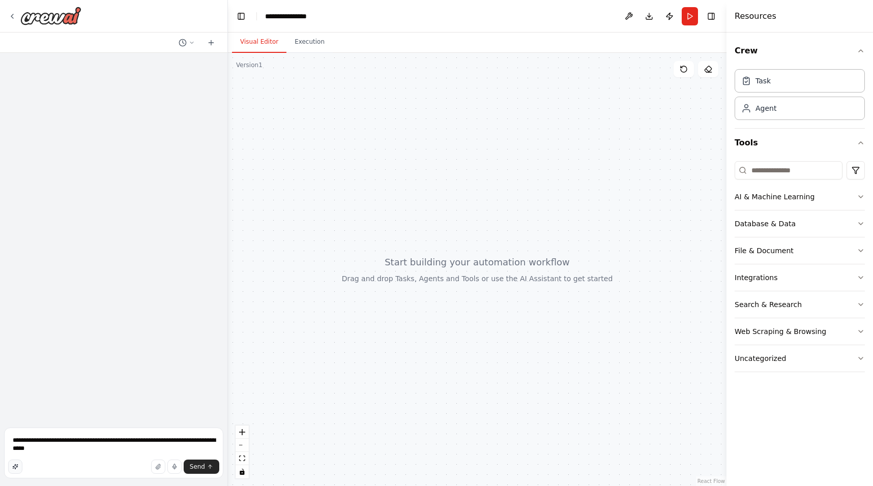
click at [11, 464] on button "button" at bounding box center [15, 467] width 14 height 14
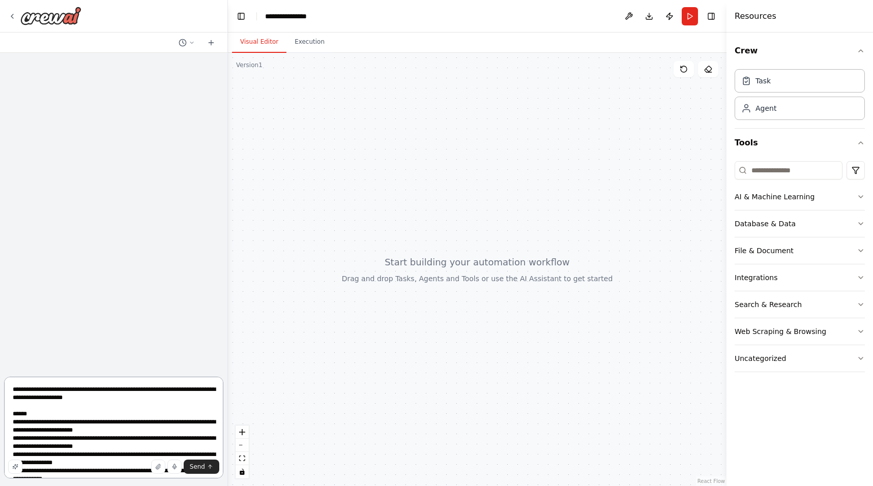
click at [133, 400] on textarea at bounding box center [113, 428] width 219 height 102
click at [138, 400] on textarea at bounding box center [113, 428] width 219 height 102
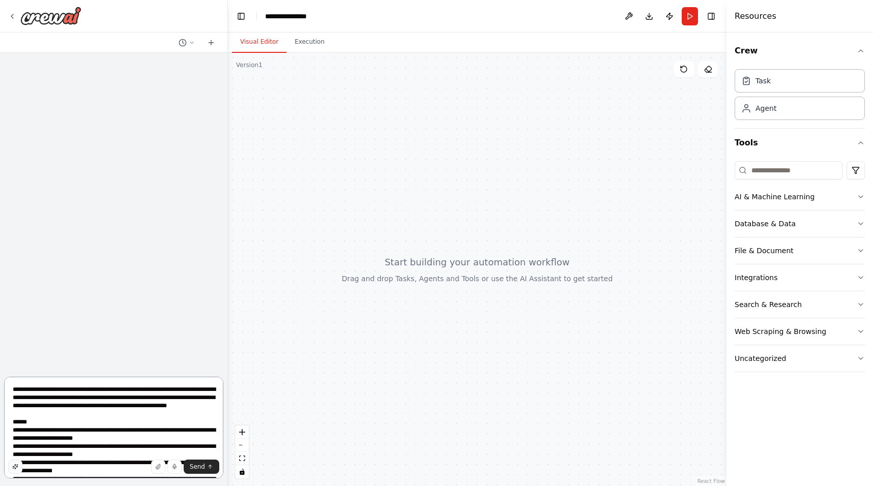
type textarea "**********"
click at [20, 470] on button "button" at bounding box center [15, 467] width 14 height 14
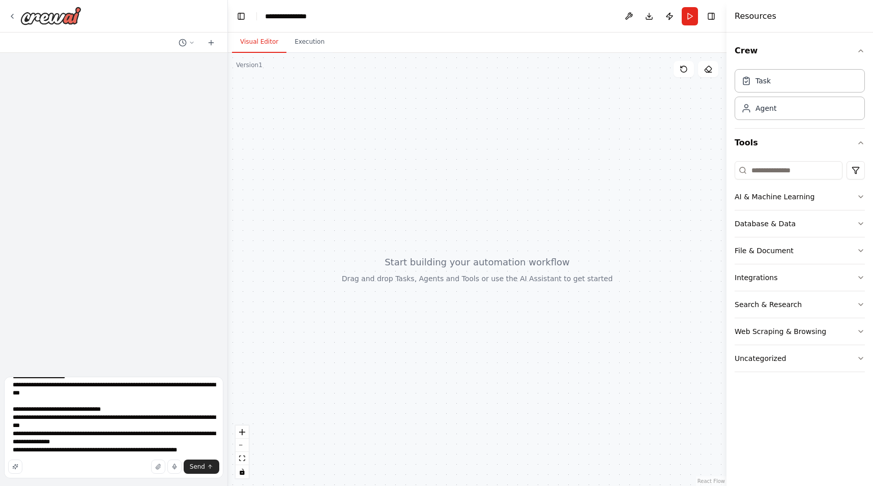
scroll to position [152, 0]
click at [198, 467] on span "Send" at bounding box center [197, 467] width 15 height 8
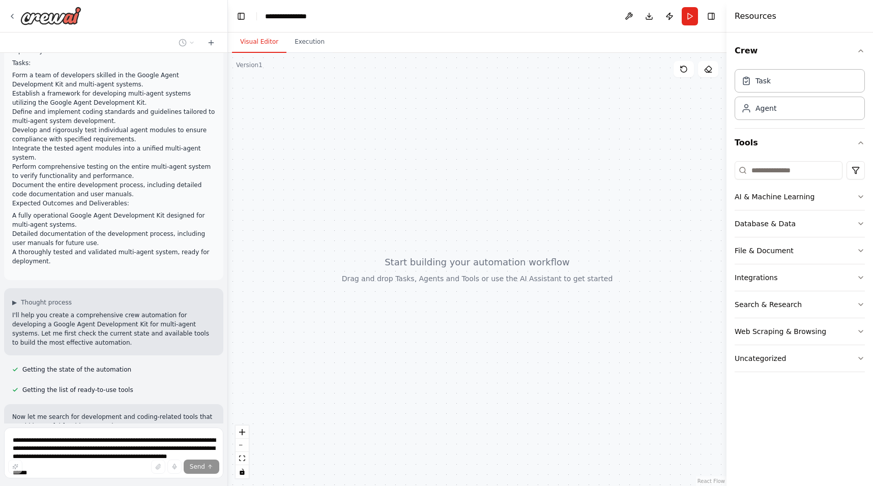
scroll to position [47, 0]
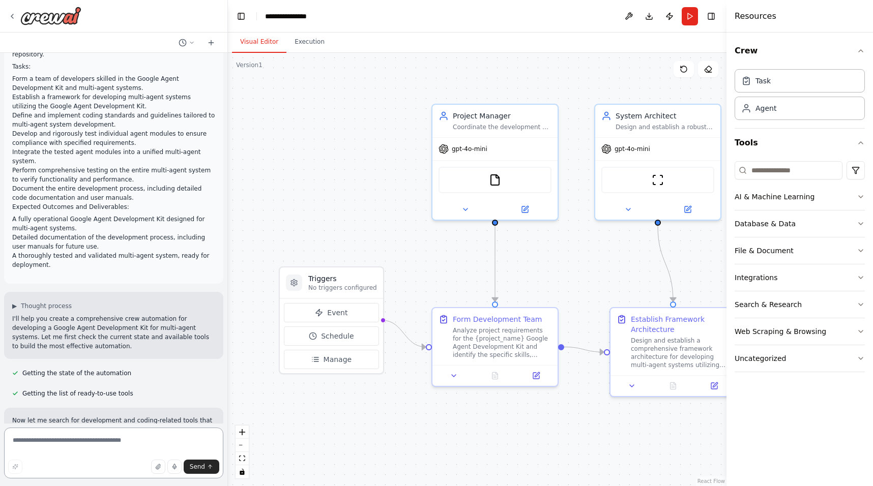
click at [146, 441] on textarea at bounding box center [113, 453] width 219 height 51
click at [691, 15] on button "Run" at bounding box center [690, 16] width 16 height 18
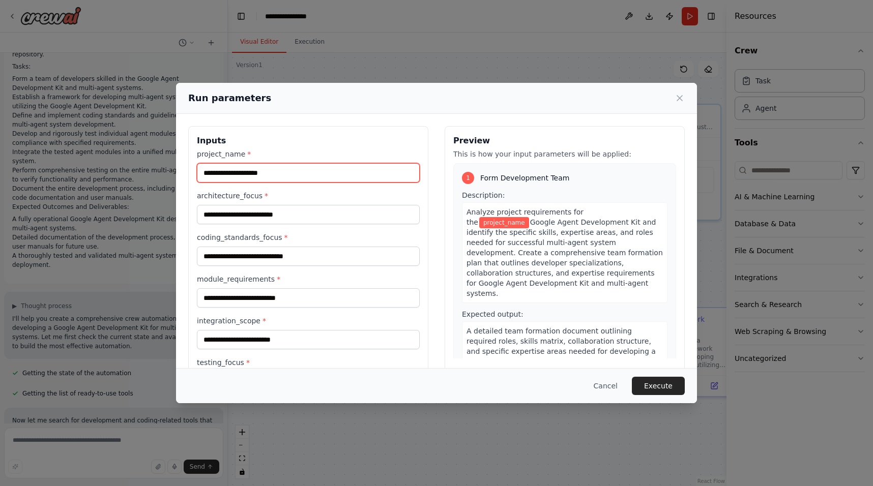
click at [282, 173] on input "project_name *" at bounding box center [308, 172] width 223 height 19
type input "*"
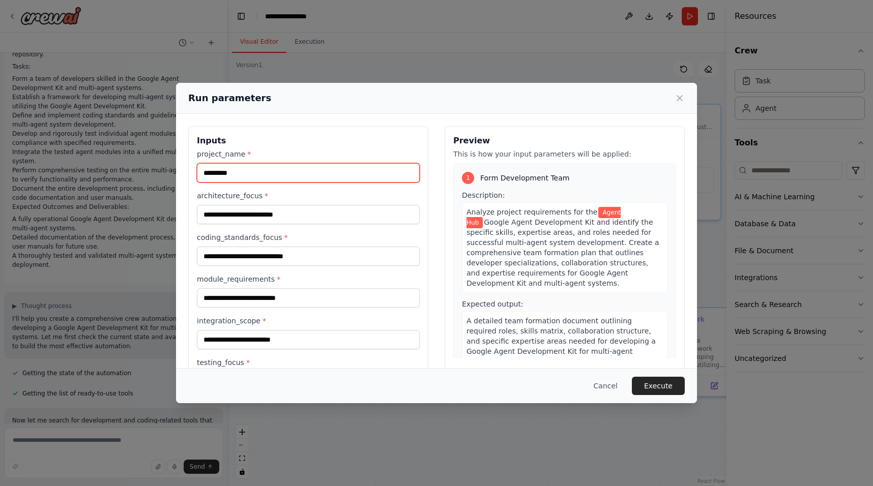
type input "*********"
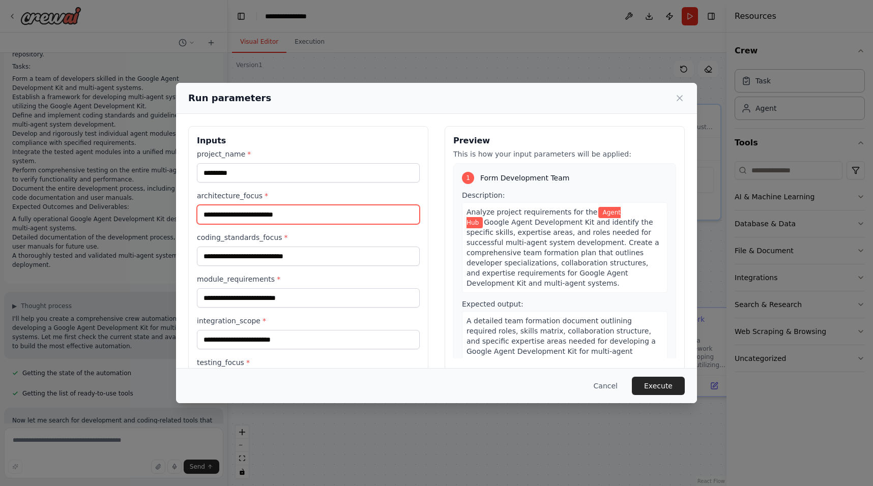
click at [341, 211] on input "architecture_focus *" at bounding box center [308, 214] width 223 height 19
type input "*"
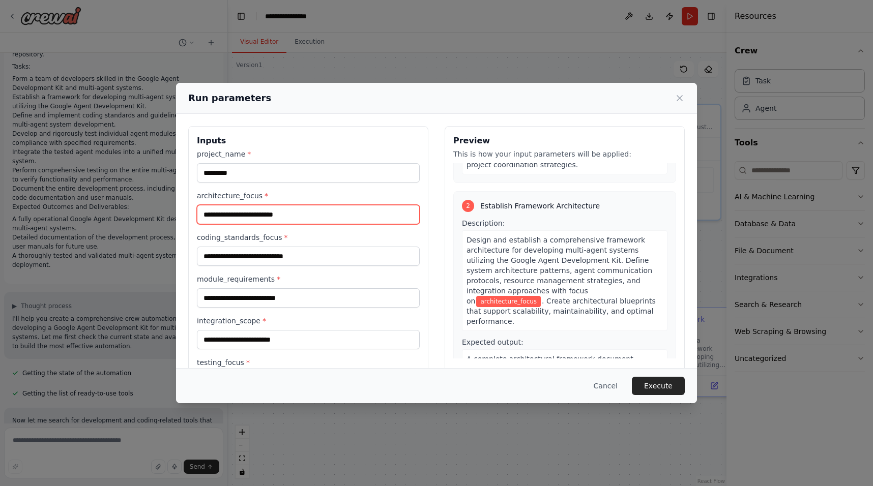
scroll to position [205, 0]
type input "**********"
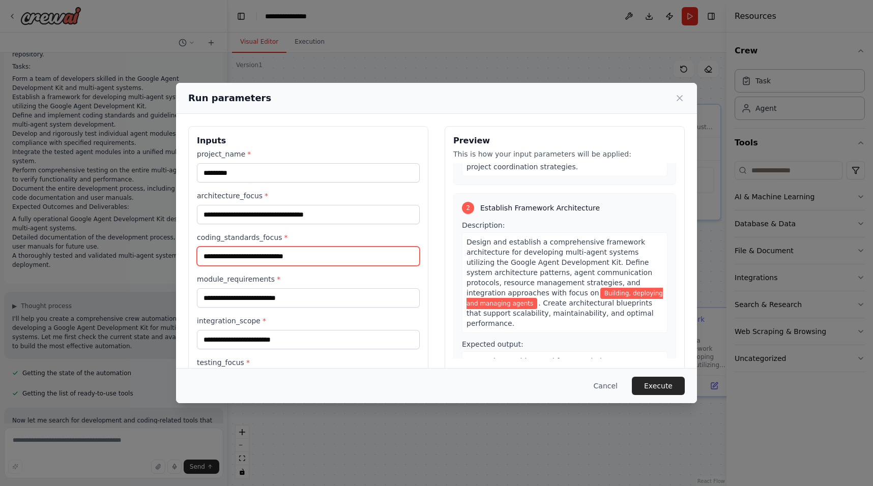
click at [303, 258] on input "coding_standards_focus *" at bounding box center [308, 256] width 223 height 19
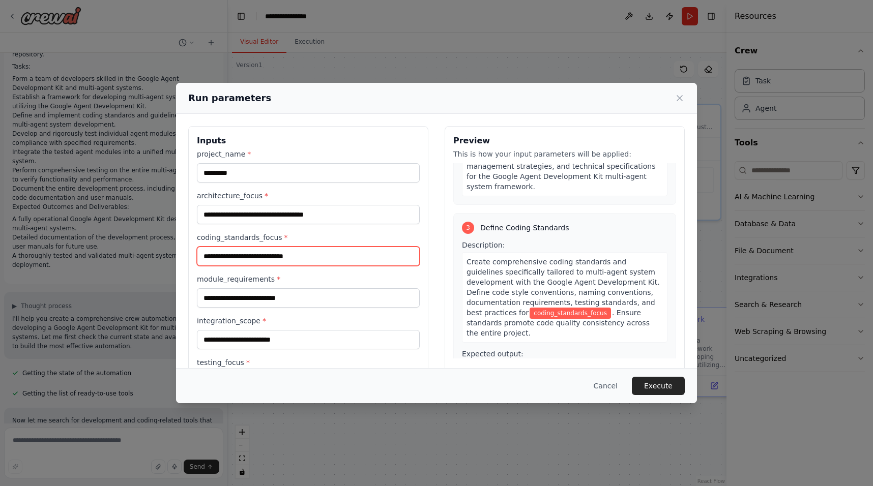
scroll to position [437, 0]
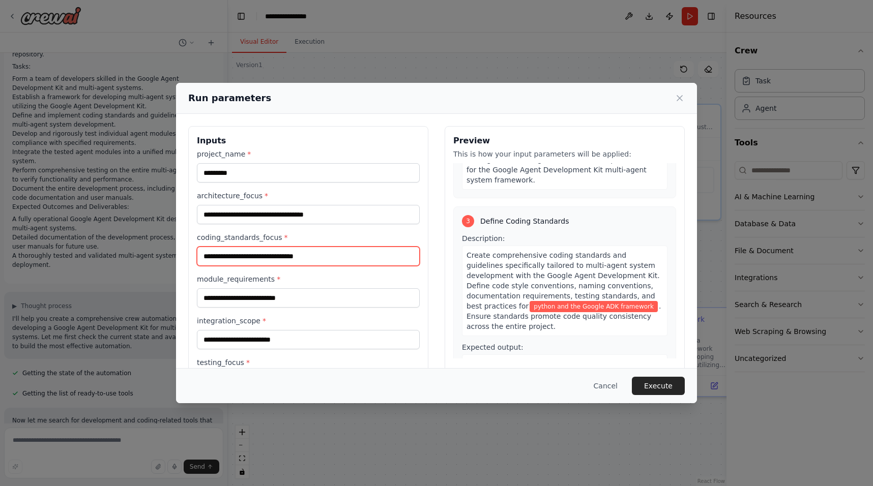
type input "**********"
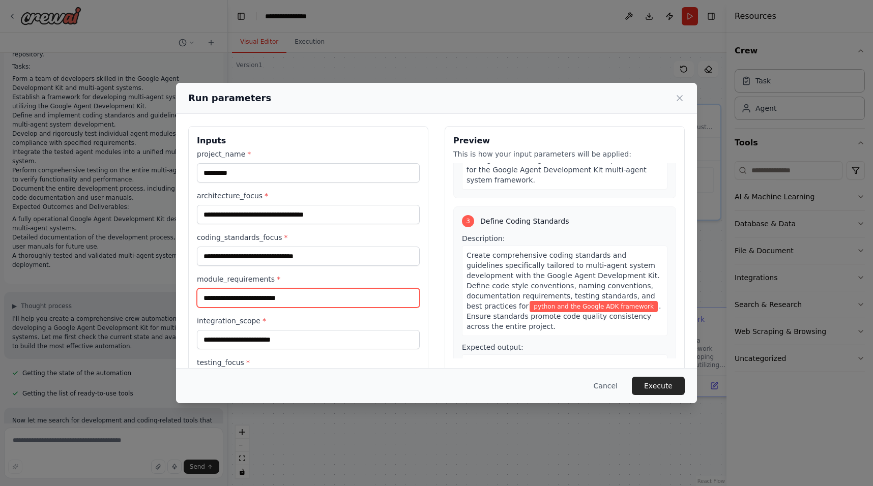
click at [301, 296] on input "module_requirements *" at bounding box center [308, 297] width 223 height 19
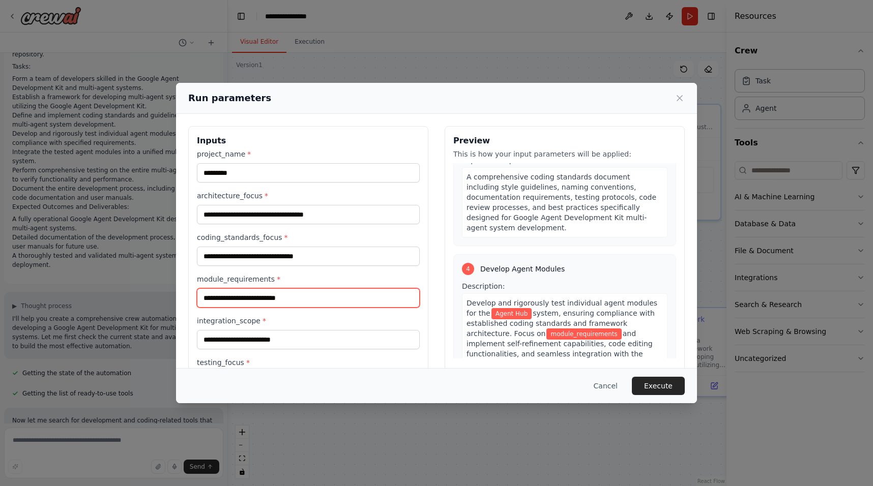
scroll to position [631, 0]
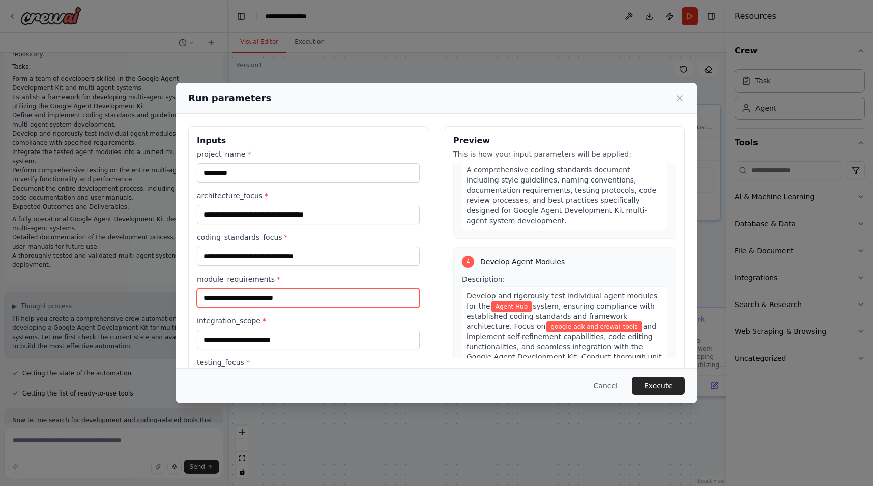
type input "**********"
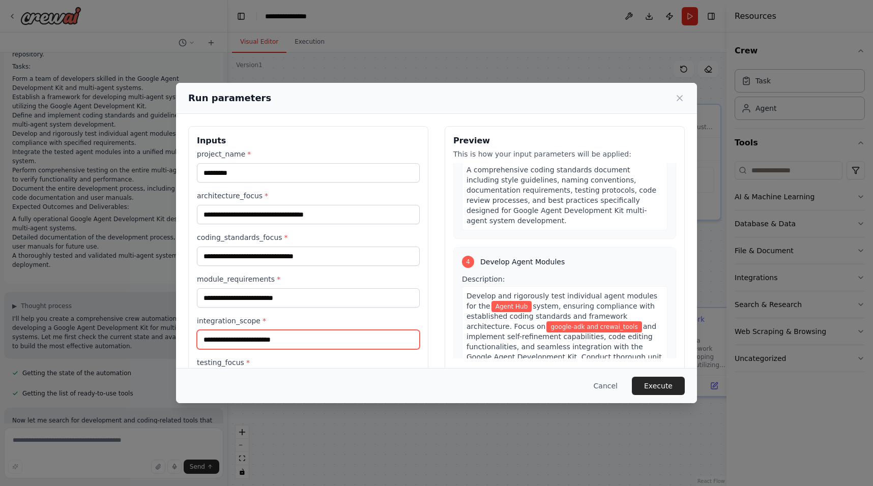
click at [345, 342] on input "integration_scope *" at bounding box center [308, 339] width 223 height 19
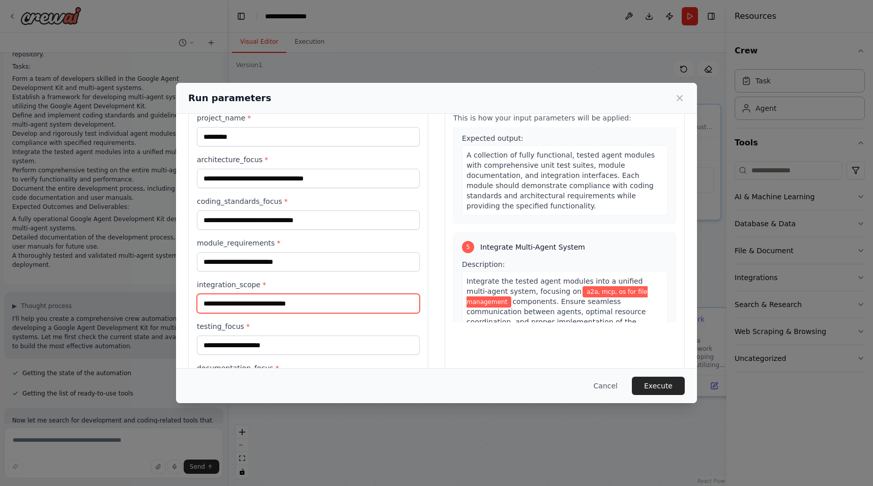
scroll to position [85, 0]
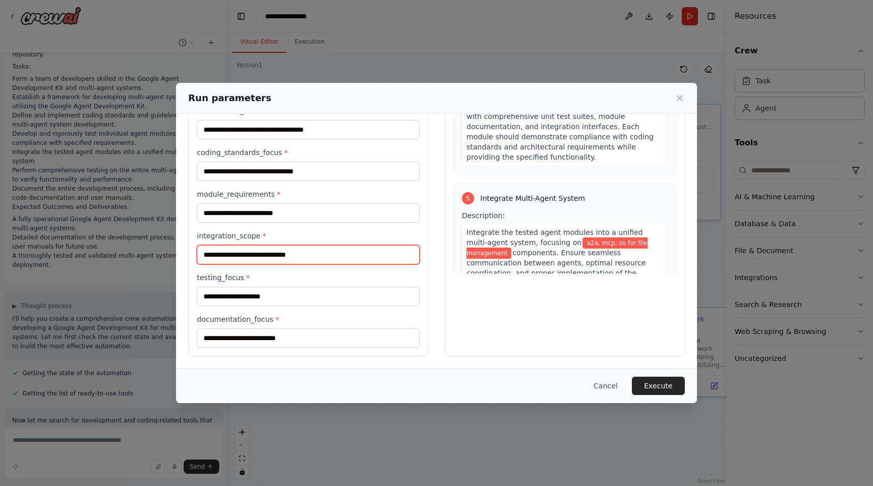
type input "**********"
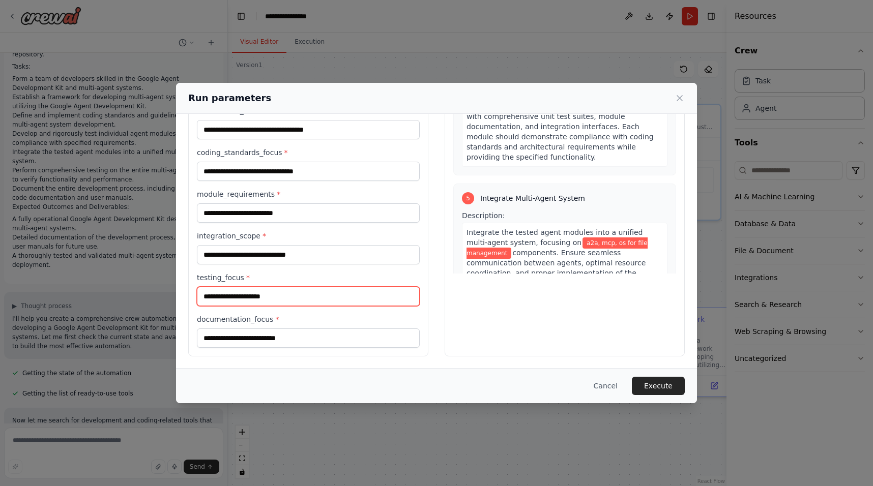
click at [256, 289] on input "testing_focus *" at bounding box center [308, 296] width 223 height 19
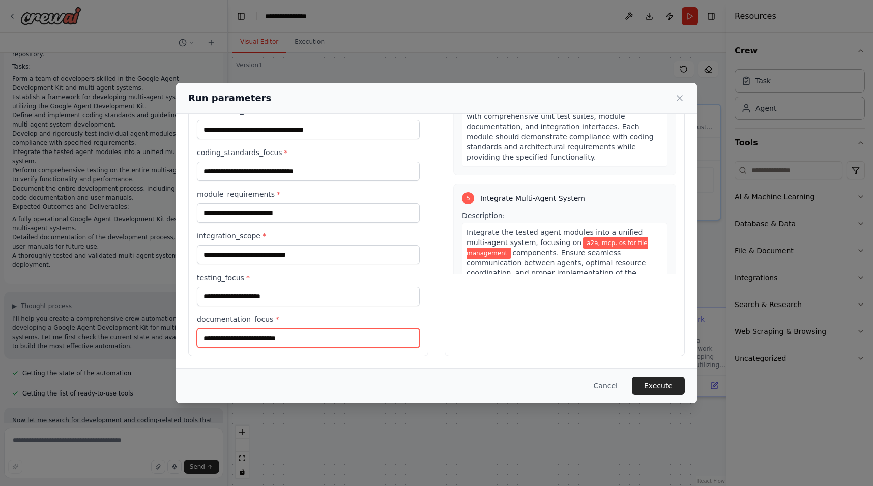
click at [270, 335] on input "documentation_focus *" at bounding box center [308, 338] width 223 height 19
type input "**********"
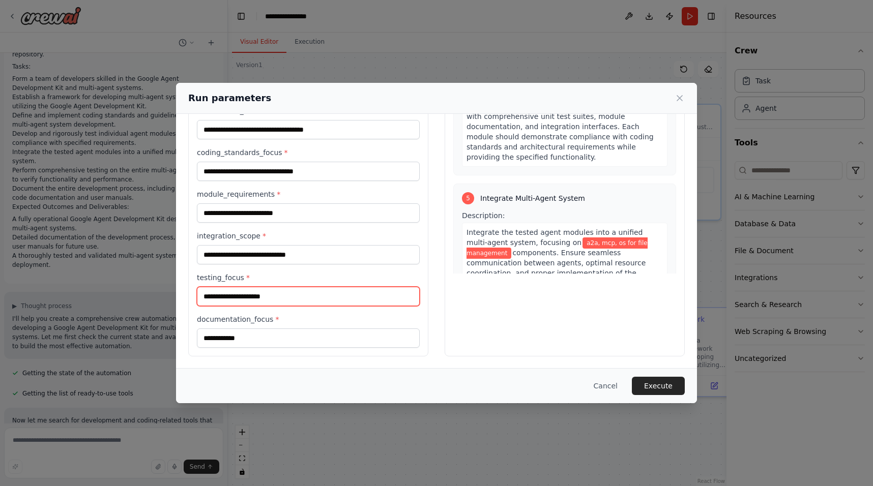
click at [229, 300] on input "testing_focus *" at bounding box center [308, 296] width 223 height 19
type input "**********"
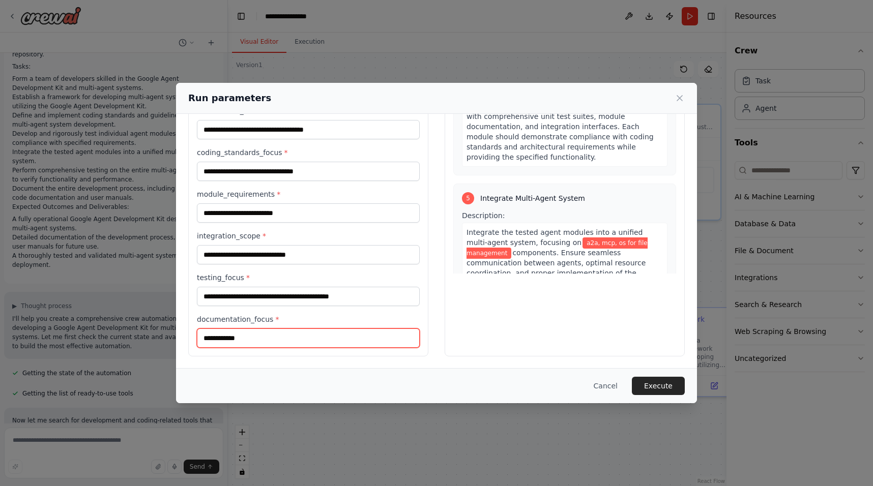
click at [256, 341] on input "**********" at bounding box center [308, 338] width 223 height 19
type input "**********"
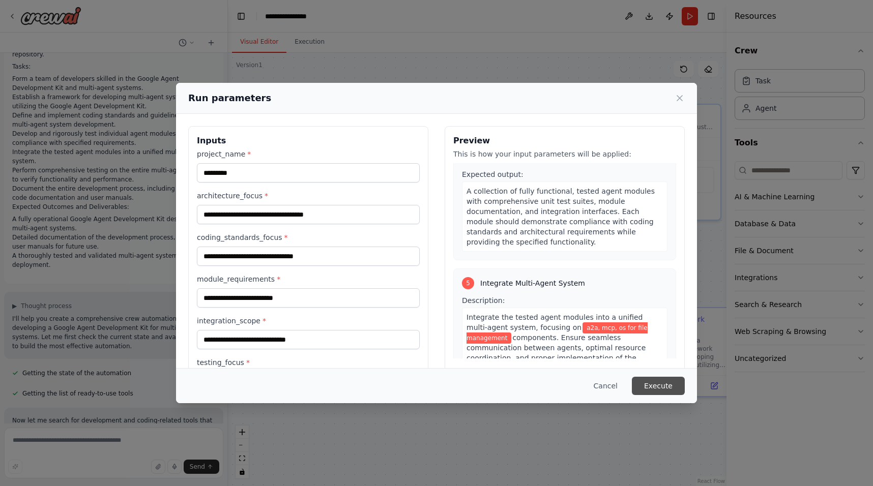
click at [643, 381] on button "Execute" at bounding box center [658, 386] width 53 height 18
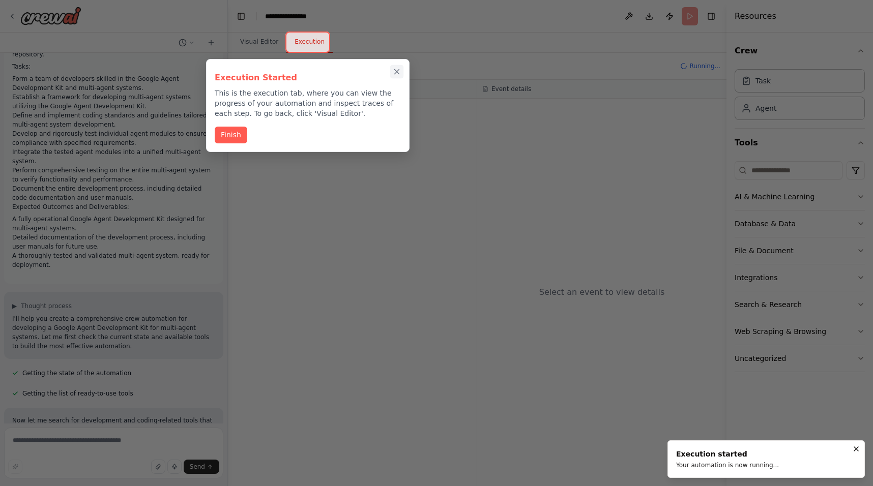
click at [393, 75] on icon "Close walkthrough" at bounding box center [396, 71] width 9 height 9
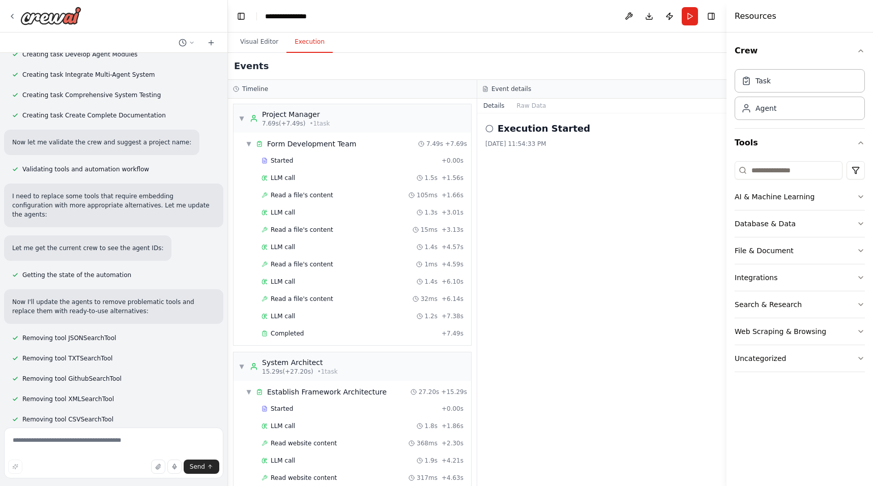
scroll to position [1122, 0]
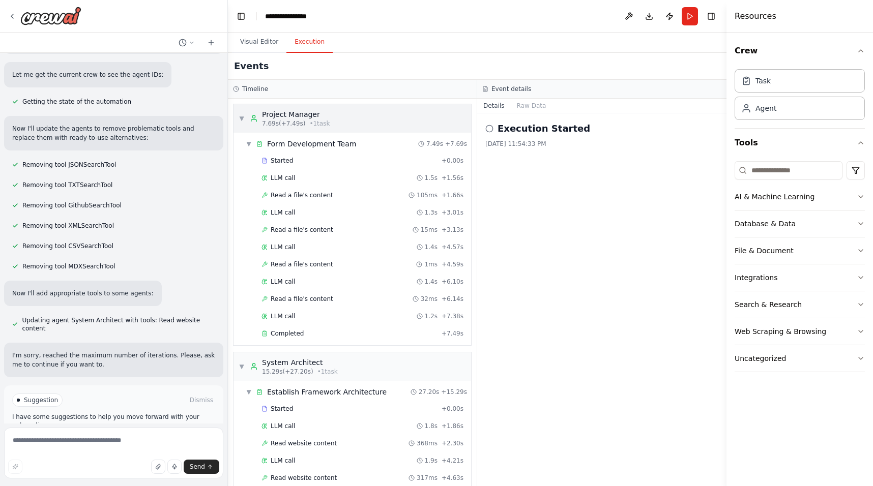
click at [359, 127] on div "▼ Project Manager 7.69s (+7.49s) • 1 task" at bounding box center [352, 118] width 238 height 28
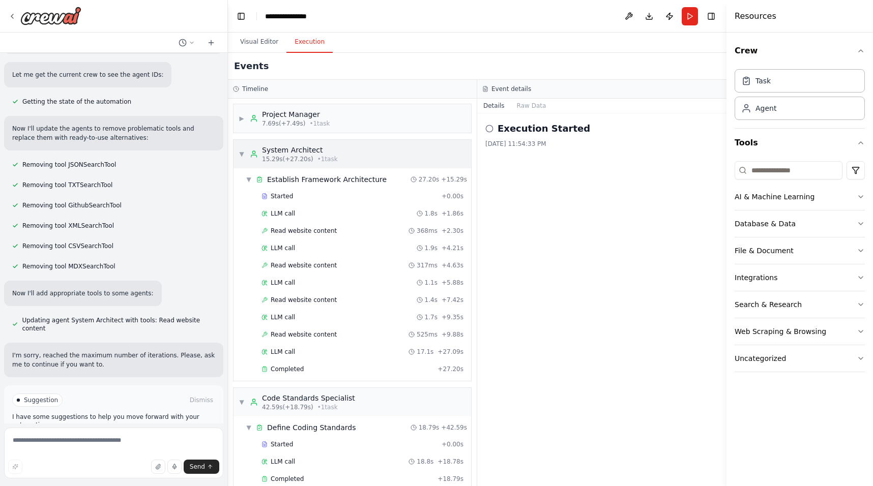
click at [353, 155] on div "▼ System Architect 15.29s (+27.20s) • 1 task" at bounding box center [352, 154] width 238 height 28
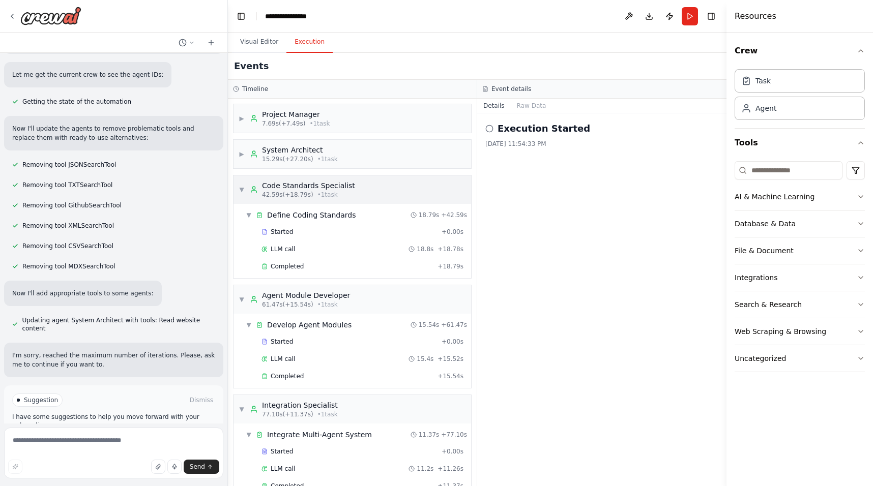
click at [348, 178] on div "▼ Code Standards Specialist 42.59s (+18.79s) • 1 task" at bounding box center [352, 189] width 238 height 28
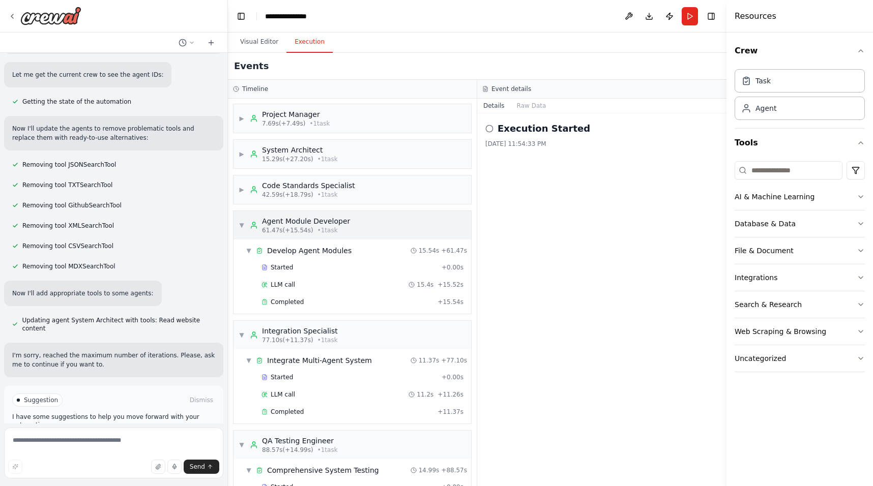
click at [349, 213] on div "▼ Agent Module Developer 61.47s (+15.54s) • 1 task" at bounding box center [352, 225] width 238 height 28
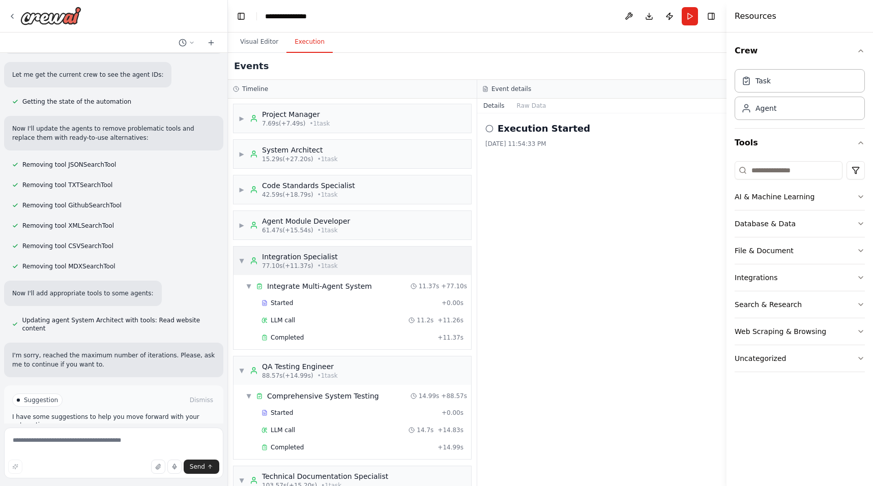
click at [347, 255] on div "▼ Integration Specialist 77.10s (+11.37s) • 1 task" at bounding box center [352, 261] width 238 height 28
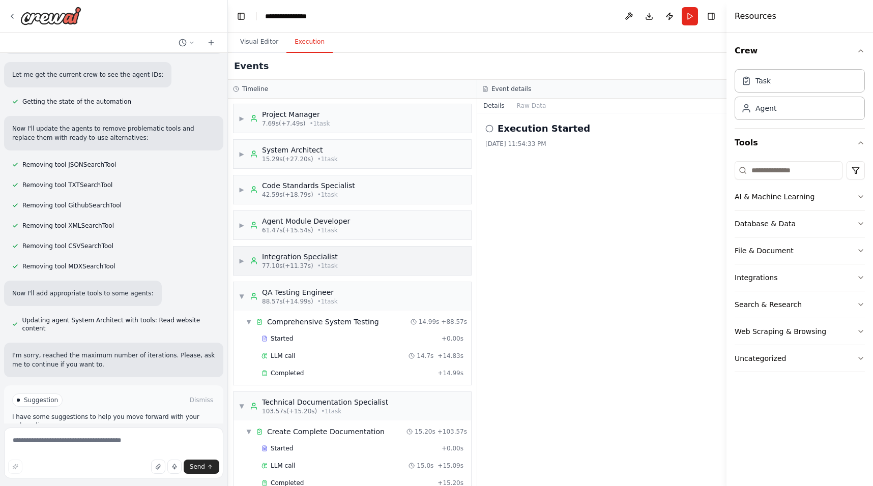
scroll to position [20, 0]
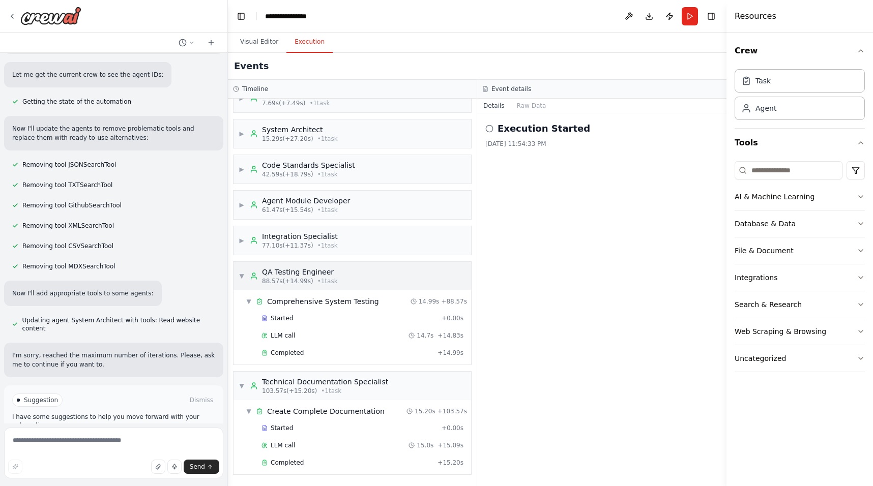
click at [350, 269] on div "▼ QA Testing Engineer 88.57s (+14.99s) • 1 task" at bounding box center [352, 276] width 238 height 28
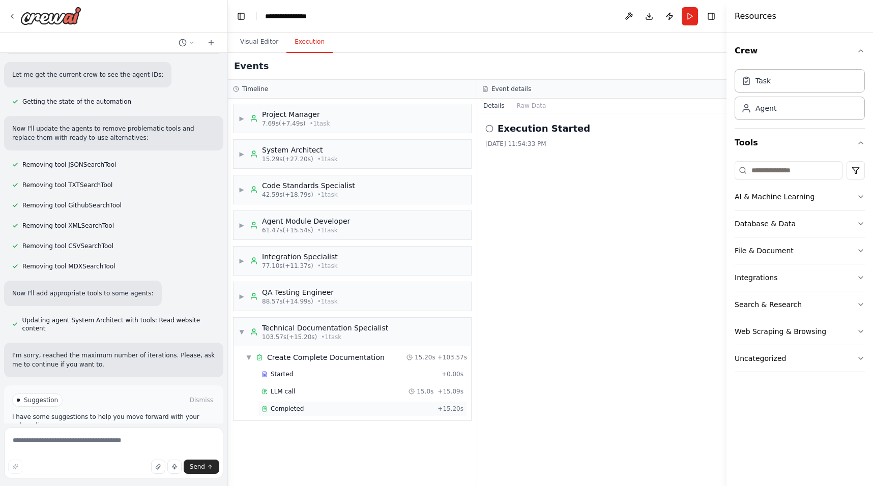
click at [321, 406] on div "Completed" at bounding box center [347, 409] width 172 height 8
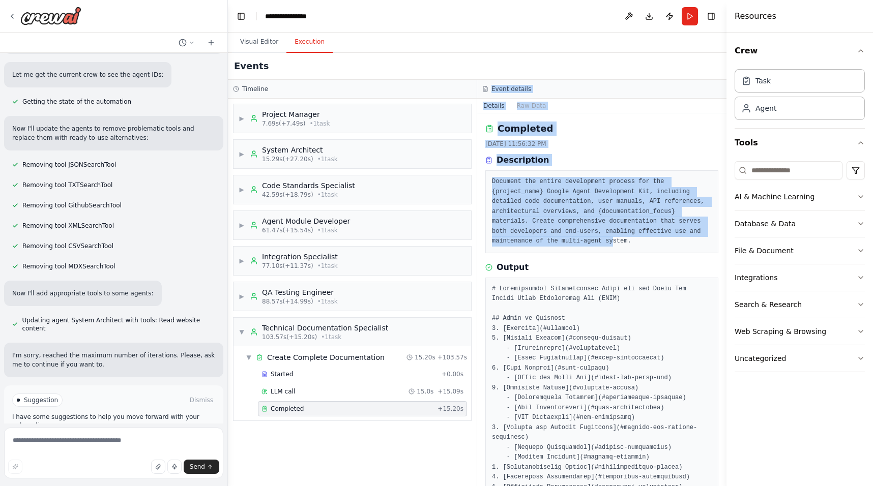
drag, startPoint x: 612, startPoint y: 239, endPoint x: 628, endPoint y: 83, distance: 156.4
click at [628, 83] on div "Event details Details Raw Data Completed [DATE] 11:56:32 PM Description Documen…" at bounding box center [601, 283] width 249 height 406
click at [596, 231] on pre "Document the entire development process for the {project_name} Google Agent Dev…" at bounding box center [602, 212] width 220 height 70
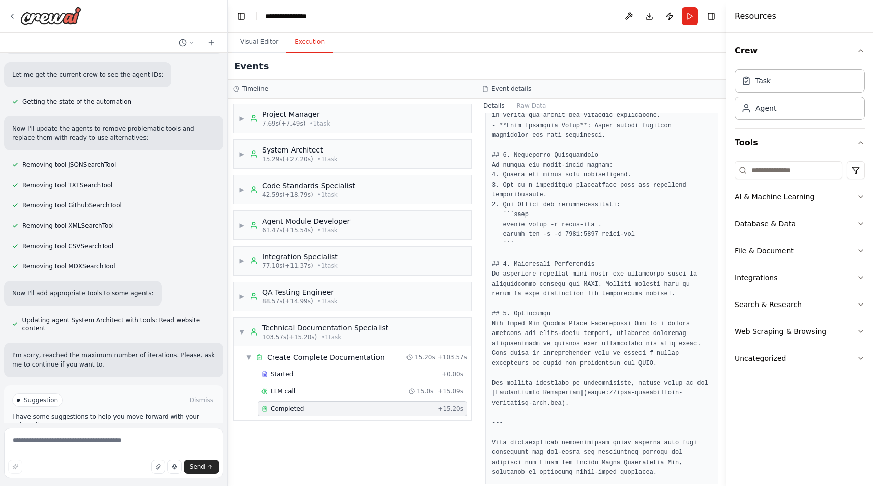
scroll to position [1507, 0]
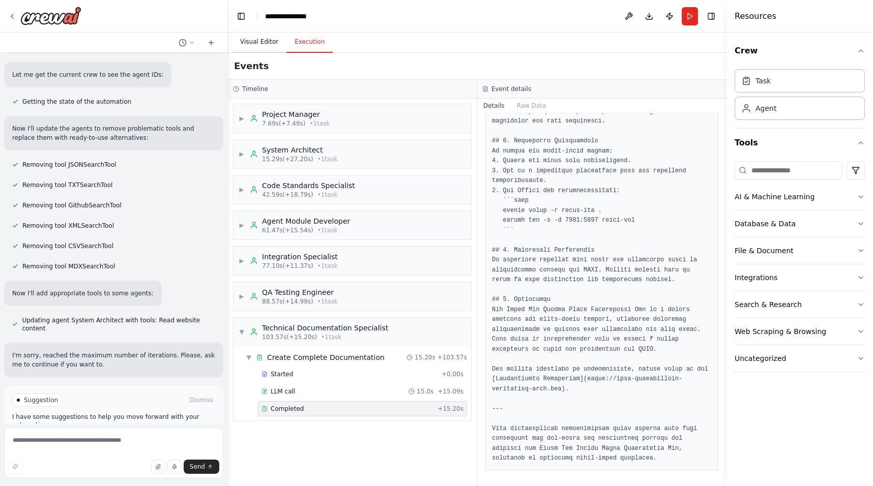
click at [266, 42] on button "Visual Editor" at bounding box center [259, 42] width 54 height 21
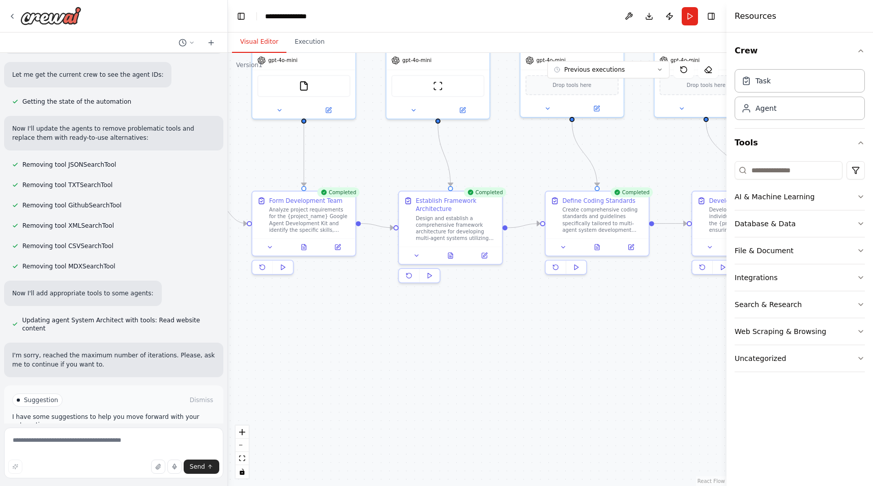
drag, startPoint x: 562, startPoint y: 224, endPoint x: 371, endPoint y: 123, distance: 215.5
click at [371, 123] on div ".deletable-edge-delete-btn { width: 20px; height: 20px; border: 0px solid #ffff…" at bounding box center [477, 269] width 498 height 433
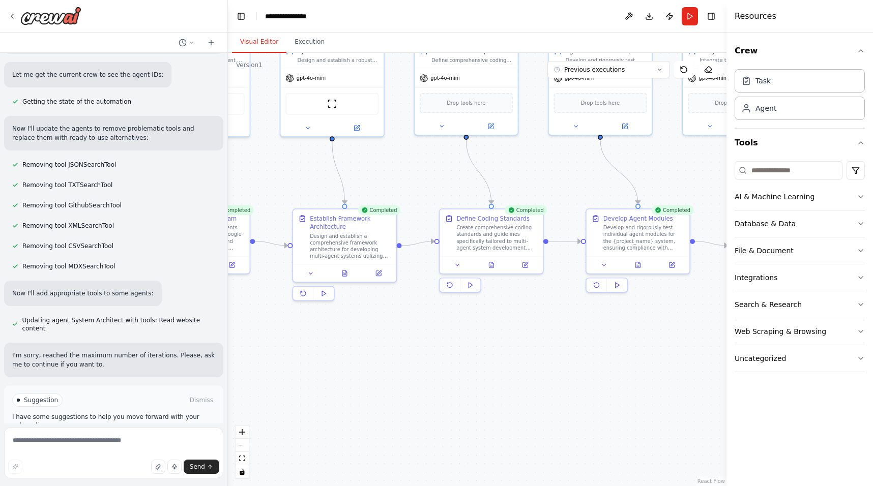
drag, startPoint x: 443, startPoint y: 136, endPoint x: 337, endPoint y: 154, distance: 107.3
click at [337, 154] on div ".deletable-edge-delete-btn { width: 20px; height: 20px; border: 0px solid #ffff…" at bounding box center [477, 269] width 498 height 433
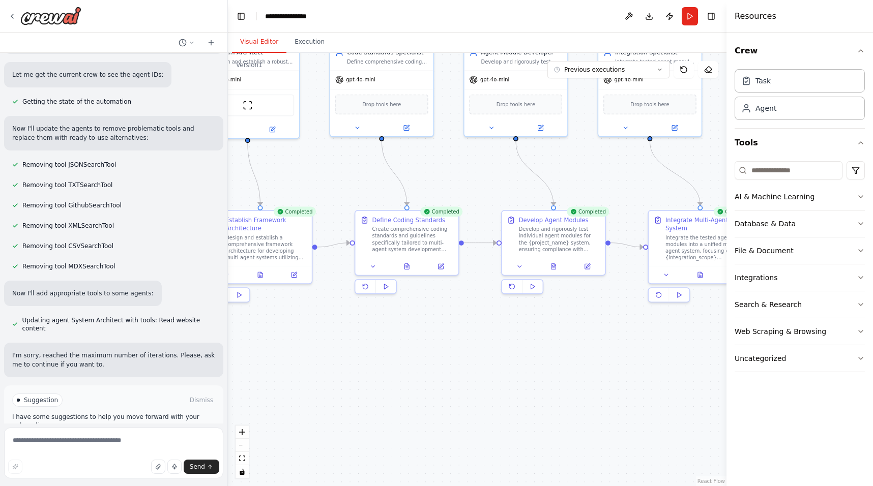
drag, startPoint x: 511, startPoint y: 181, endPoint x: 426, endPoint y: 183, distance: 84.4
click at [426, 183] on div ".deletable-edge-delete-btn { width: 20px; height: 20px; border: 0px solid #ffff…" at bounding box center [477, 269] width 498 height 433
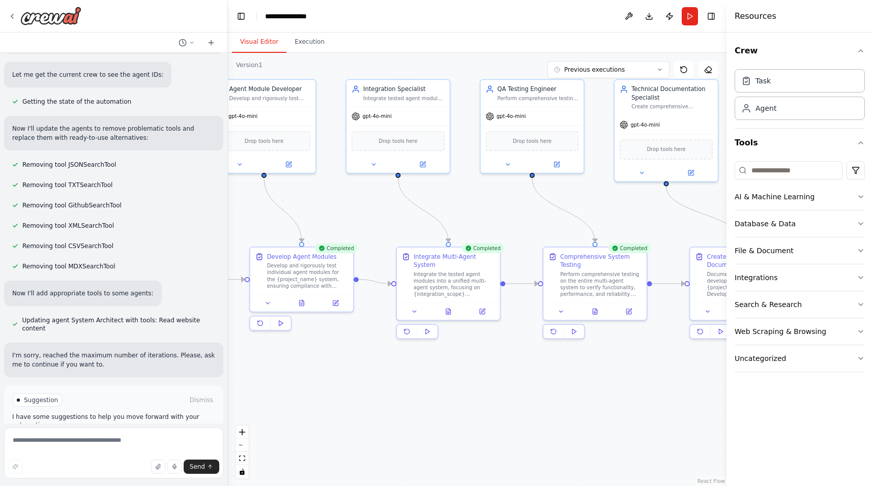
drag, startPoint x: 426, startPoint y: 183, endPoint x: 174, endPoint y: 219, distance: 254.4
click at [174, 219] on div "Goal: Create a crew automation to develop a Google Agent Development Kit specif…" at bounding box center [436, 243] width 873 height 486
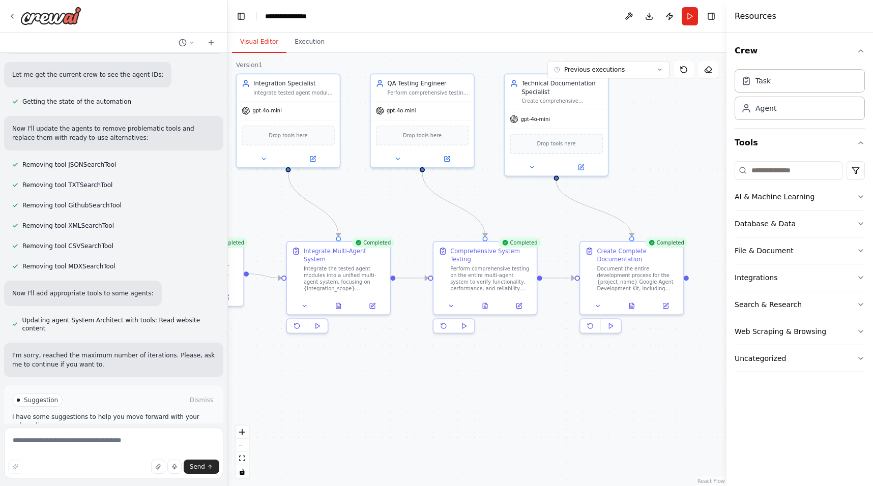
drag, startPoint x: 497, startPoint y: 239, endPoint x: 388, endPoint y: 233, distance: 110.0
click at [388, 233] on div ".deletable-edge-delete-btn { width: 20px; height: 20px; border: 0px solid #ffff…" at bounding box center [477, 269] width 498 height 433
click at [623, 258] on div "Create Complete Documentation" at bounding box center [637, 253] width 81 height 17
click at [627, 263] on div "Document the entire development process for the {project_name} Google Agent Dev…" at bounding box center [637, 276] width 81 height 27
click at [329, 45] on button "Execution" at bounding box center [309, 42] width 46 height 21
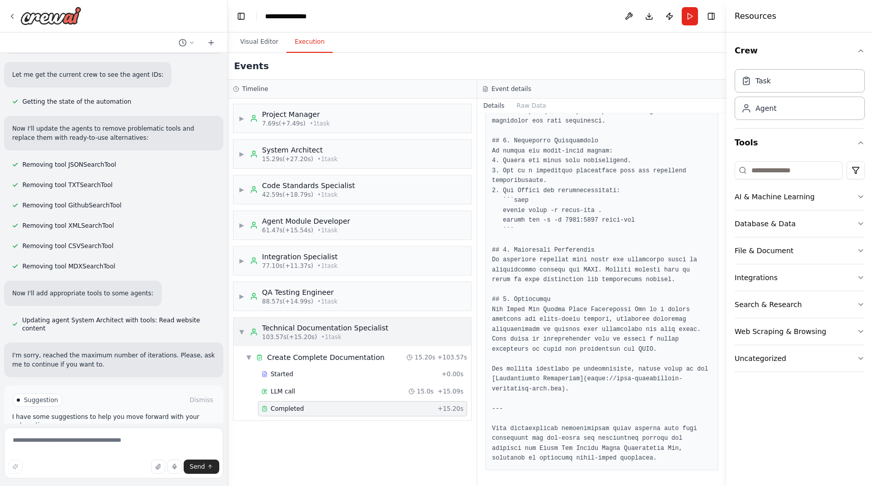
click at [394, 334] on div "▼ Technical Documentation Specialist 103.57s (+15.20s) • 1 task" at bounding box center [352, 332] width 238 height 28
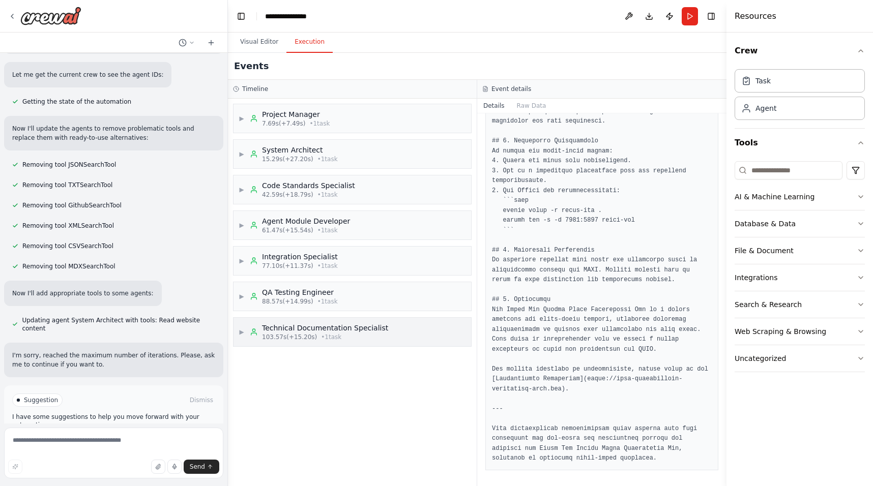
click at [395, 334] on div "▶ Technical Documentation Specialist 103.57s (+15.20s) • 1 task" at bounding box center [352, 332] width 238 height 28
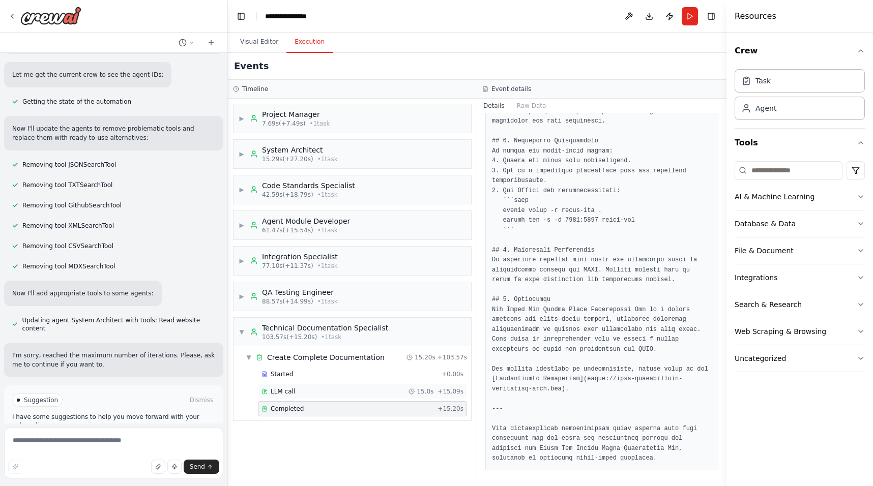
click at [342, 392] on div "LLM call 15.0s + 15.09s" at bounding box center [362, 392] width 202 height 8
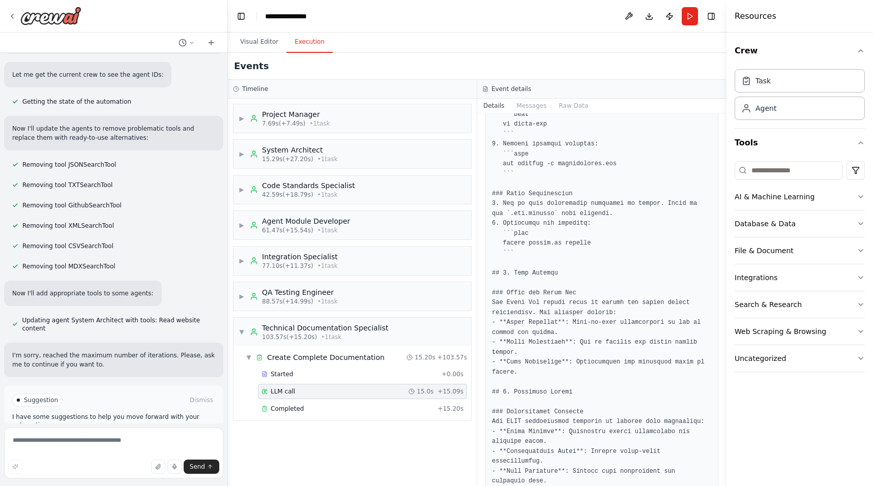
scroll to position [538, 0]
click at [96, 439] on span "Improve automation" at bounding box center [118, 443] width 62 height 8
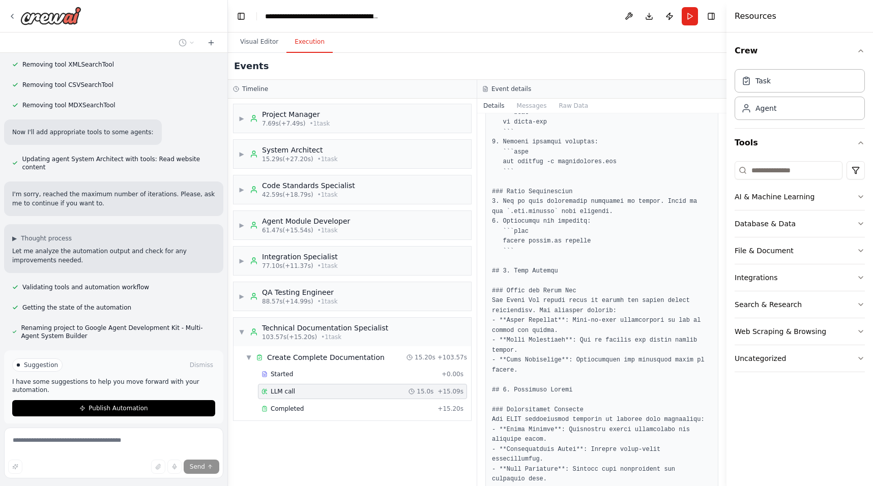
scroll to position [1288, 0]
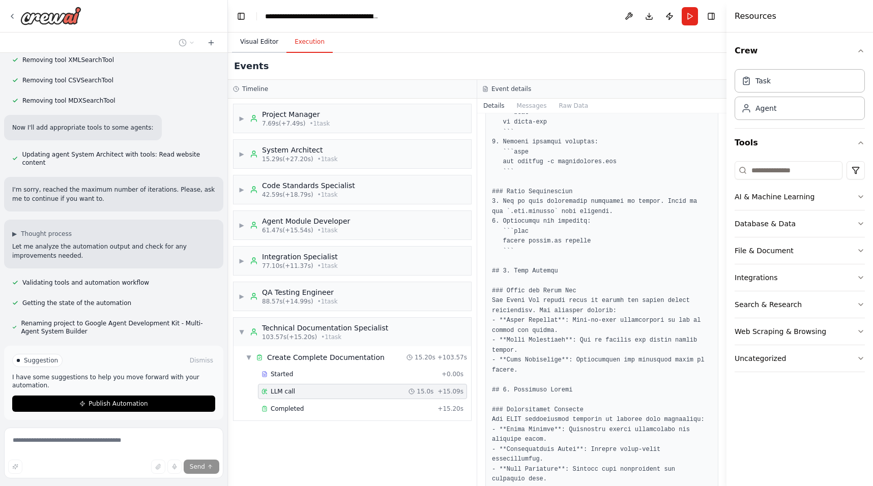
click at [255, 41] on button "Visual Editor" at bounding box center [259, 42] width 54 height 21
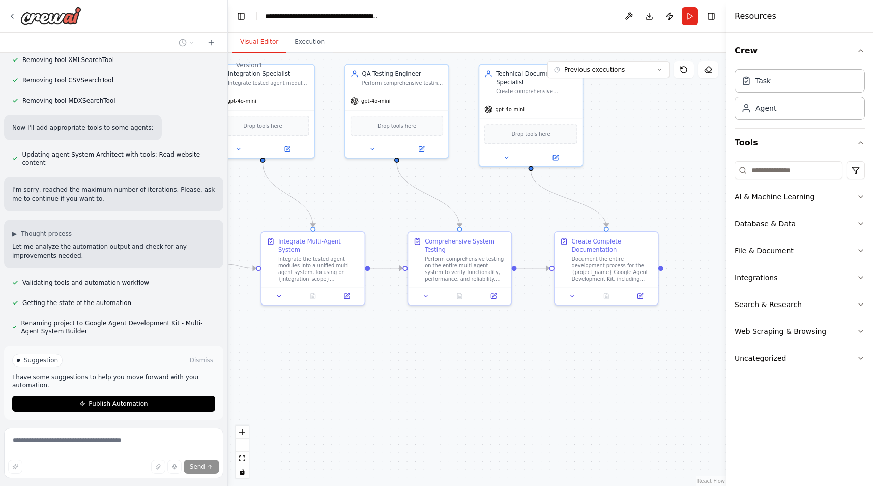
drag, startPoint x: 551, startPoint y: 196, endPoint x: 525, endPoint y: 187, distance: 27.2
click at [525, 187] on div ".deletable-edge-delete-btn { width: 20px; height: 20px; border: 0px solid #ffff…" at bounding box center [477, 269] width 498 height 433
drag, startPoint x: 565, startPoint y: 200, endPoint x: 493, endPoint y: 198, distance: 71.7
click at [493, 198] on div ".deletable-edge-delete-btn { width: 20px; height: 20px; border: 0px solid #ffff…" at bounding box center [477, 269] width 498 height 433
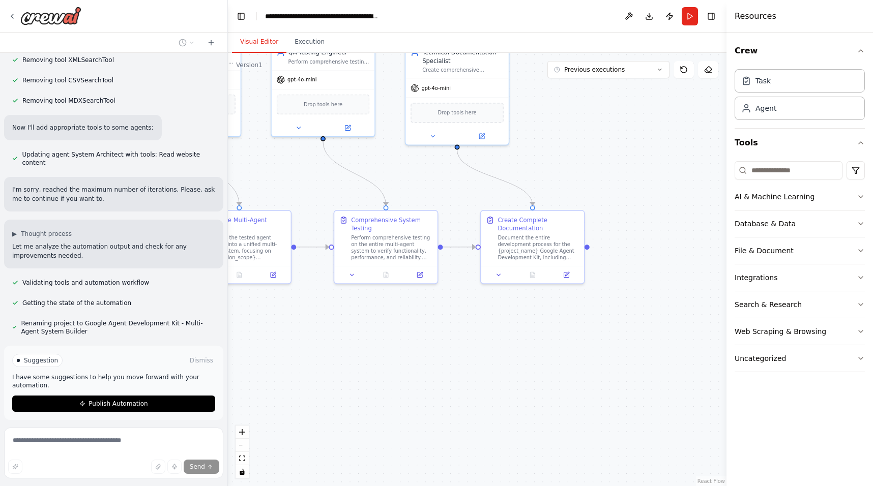
drag, startPoint x: 510, startPoint y: 201, endPoint x: 436, endPoint y: 180, distance: 76.8
click at [436, 180] on div ".deletable-edge-delete-btn { width: 20px; height: 20px; border: 0px solid #ffff…" at bounding box center [477, 269] width 498 height 433
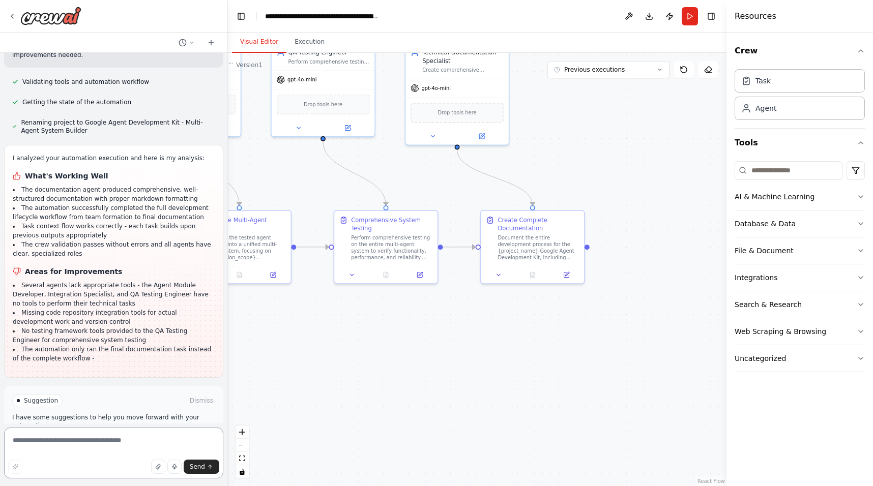
scroll to position [1489, 0]
click at [71, 438] on textarea at bounding box center [113, 453] width 219 height 51
click at [96, 438] on textarea at bounding box center [113, 453] width 219 height 51
type textarea "**********"
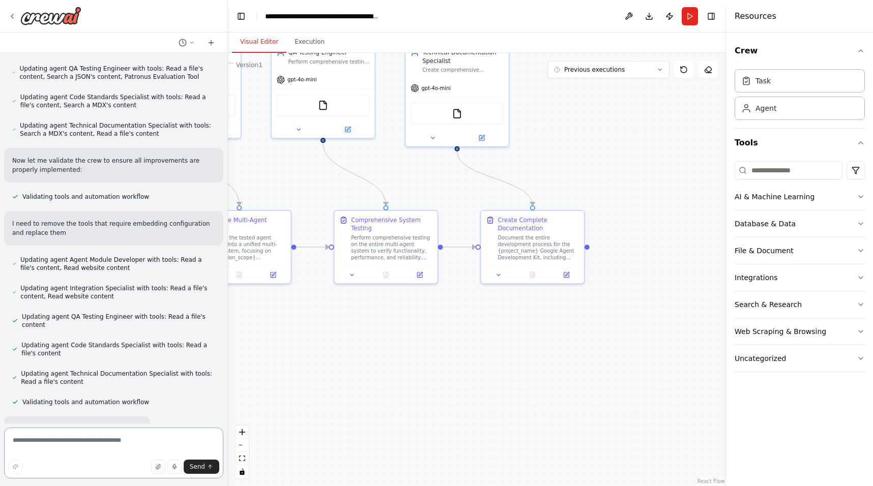
scroll to position [2126, 0]
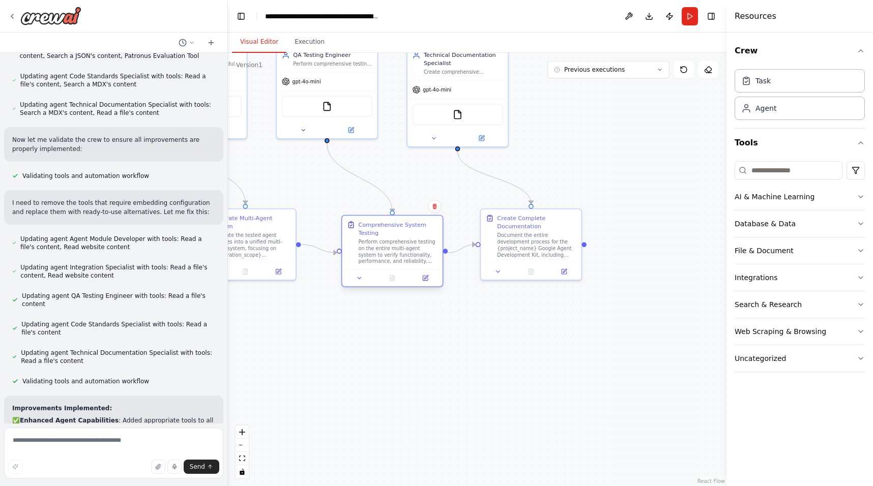
drag, startPoint x: 363, startPoint y: 244, endPoint x: 367, endPoint y: 249, distance: 6.5
click at [367, 249] on div "Perform comprehensive testing on the entire multi-agent system to verify functi…" at bounding box center [398, 252] width 79 height 26
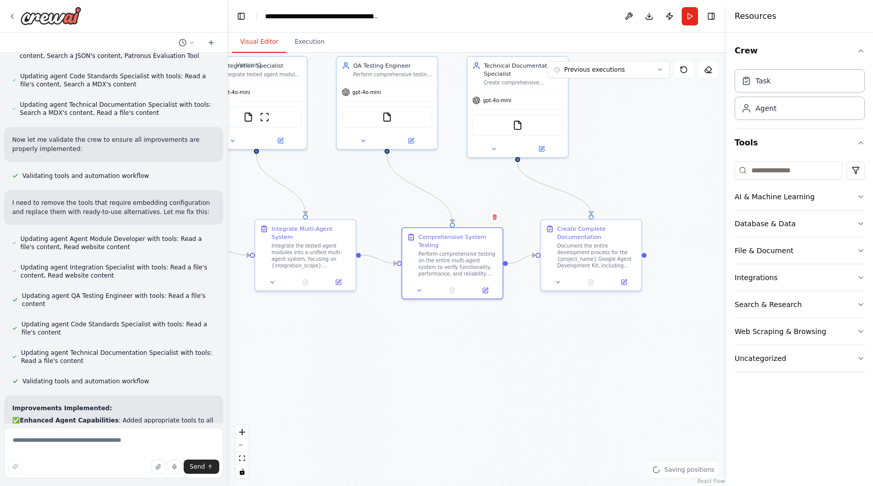
drag, startPoint x: 339, startPoint y: 176, endPoint x: 399, endPoint y: 187, distance: 61.0
click at [399, 187] on div ".deletable-edge-delete-btn { width: 20px; height: 20px; border: 0px solid #ffff…" at bounding box center [477, 269] width 498 height 433
click at [116, 445] on textarea at bounding box center [113, 453] width 219 height 51
type textarea "**********"
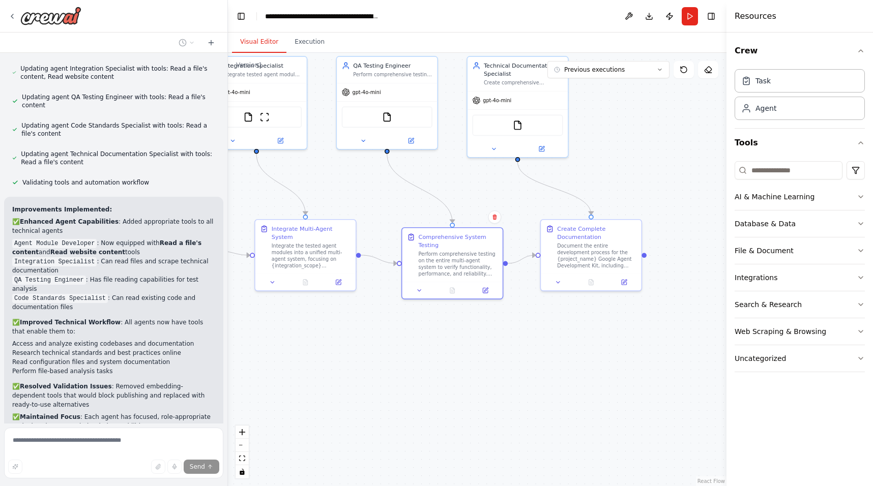
scroll to position [2426, 0]
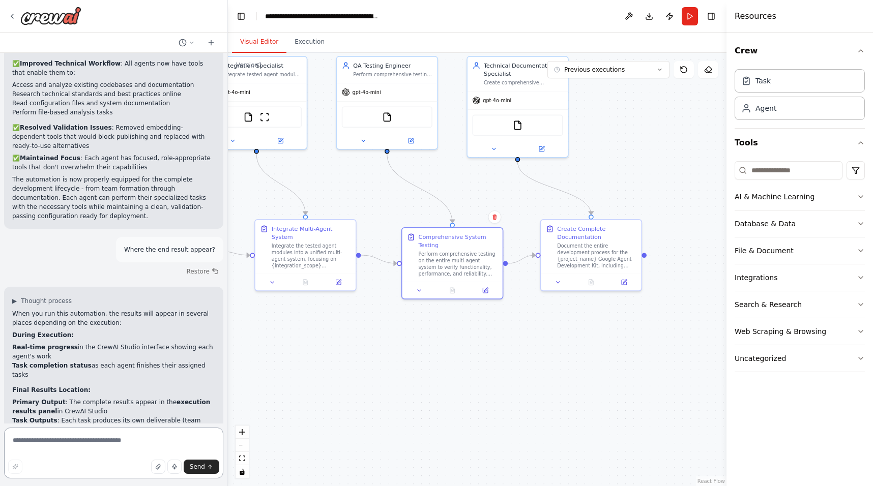
click at [104, 442] on textarea at bounding box center [113, 453] width 219 height 51
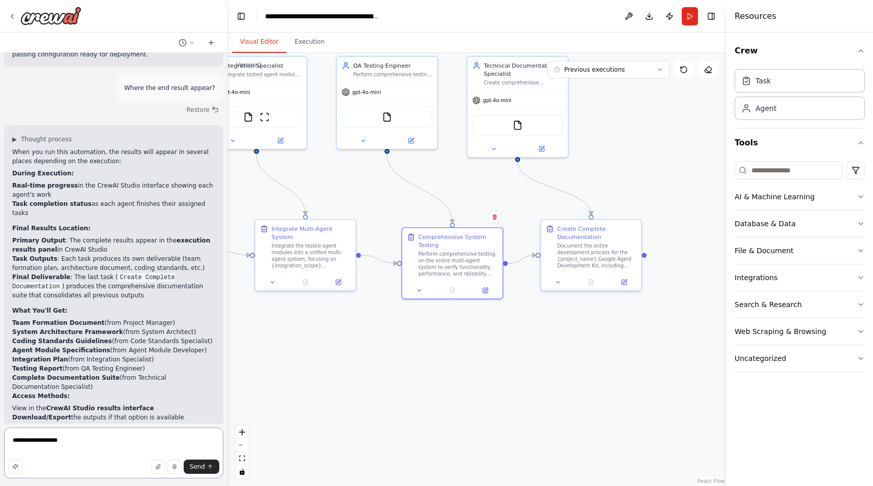
scroll to position [2755, 0]
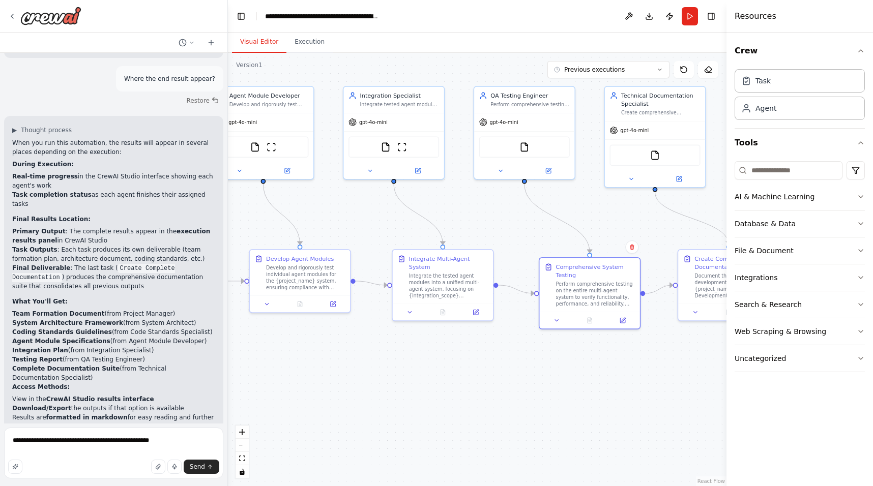
drag, startPoint x: 353, startPoint y: 176, endPoint x: 490, endPoint y: 207, distance: 140.6
click at [490, 207] on div ".deletable-edge-delete-btn { width: 20px; height: 20px; border: 0px solid #ffff…" at bounding box center [477, 269] width 498 height 433
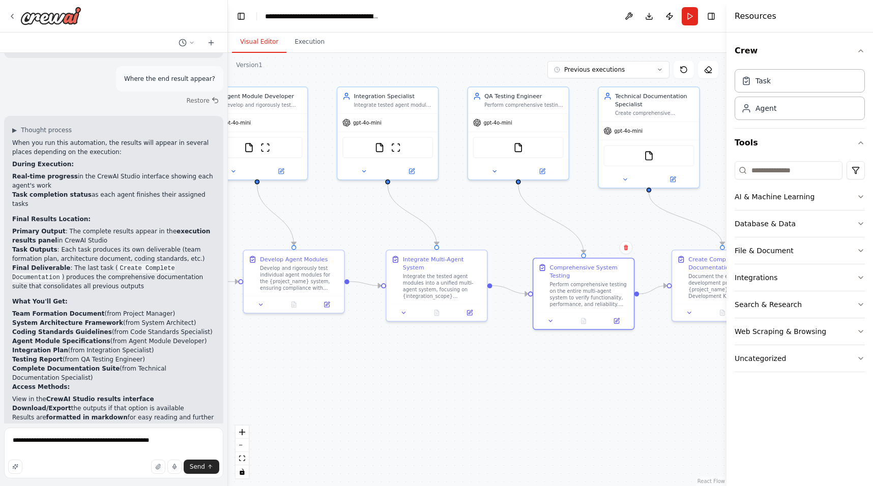
drag, startPoint x: 490, startPoint y: 207, endPoint x: 484, endPoint y: 207, distance: 6.1
click at [484, 207] on div ".deletable-edge-delete-btn { width: 20px; height: 20px; border: 0px solid #ffff…" at bounding box center [477, 269] width 498 height 433
drag, startPoint x: 349, startPoint y: 124, endPoint x: 352, endPoint y: 129, distance: 6.2
click at [352, 129] on div "gpt-4o-mini" at bounding box center [361, 129] width 39 height 8
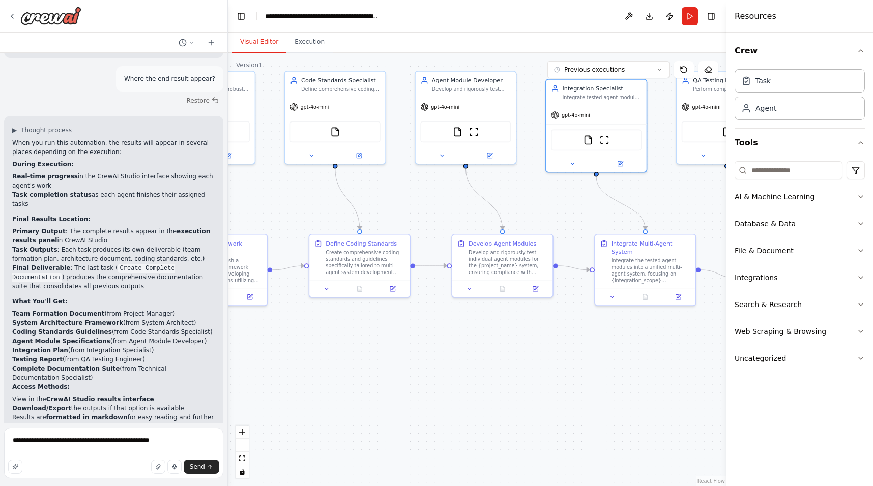
drag, startPoint x: 330, startPoint y: 132, endPoint x: 539, endPoint y: 116, distance: 209.1
click at [539, 116] on div ".deletable-edge-delete-btn { width: 20px; height: 20px; border: 0px solid #ffff…" at bounding box center [477, 269] width 498 height 433
click at [102, 461] on div "Send" at bounding box center [113, 467] width 211 height 14
click at [83, 450] on textarea "**********" at bounding box center [113, 453] width 219 height 51
click at [86, 454] on textarea "**********" at bounding box center [113, 453] width 219 height 51
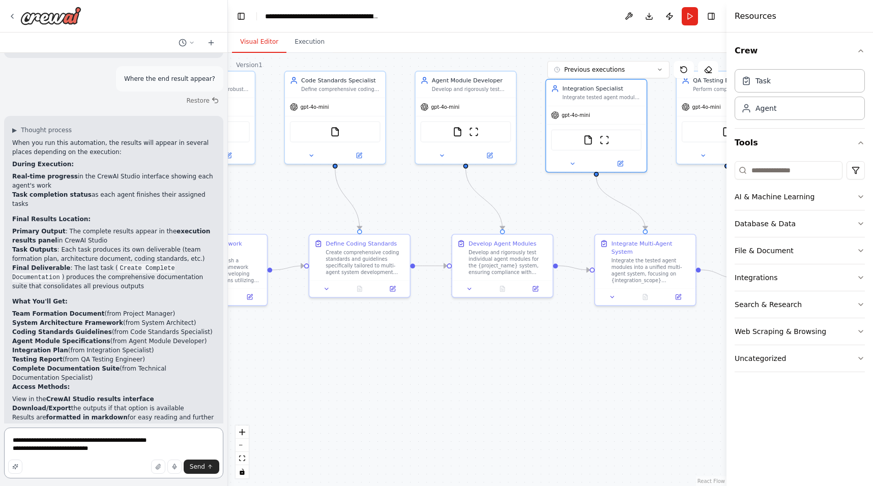
paste textarea "**********"
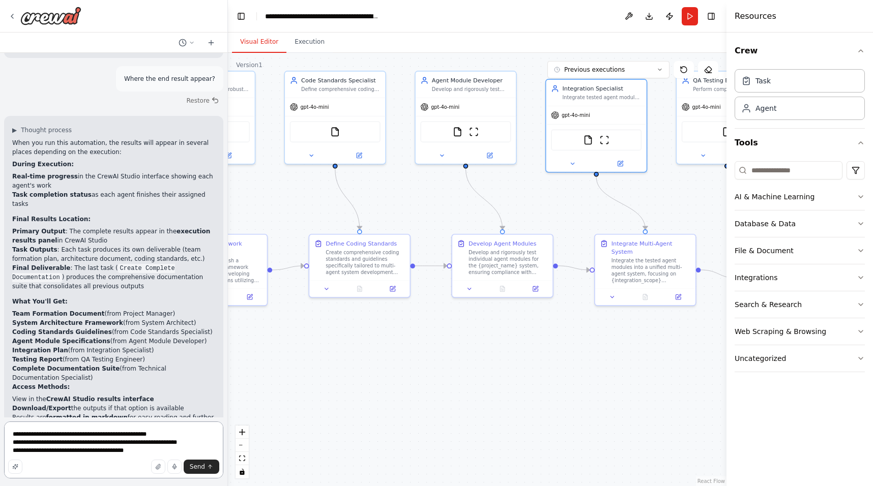
type textarea "**********"
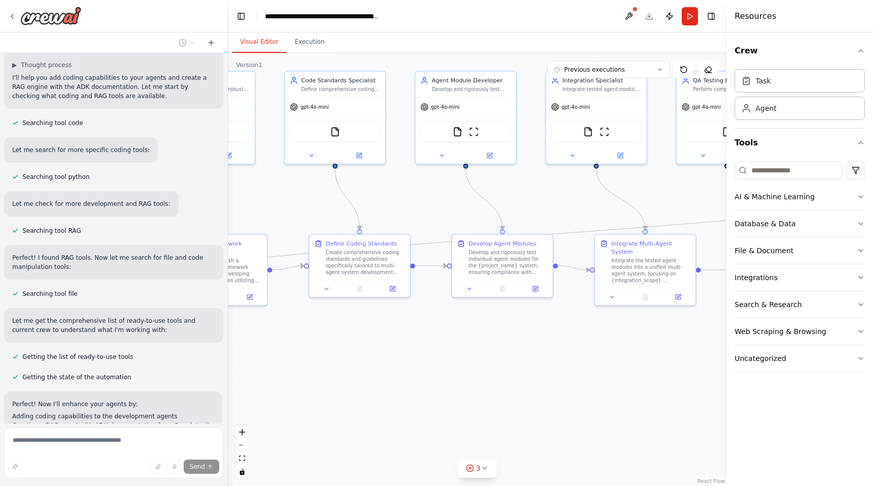
scroll to position [3271, 0]
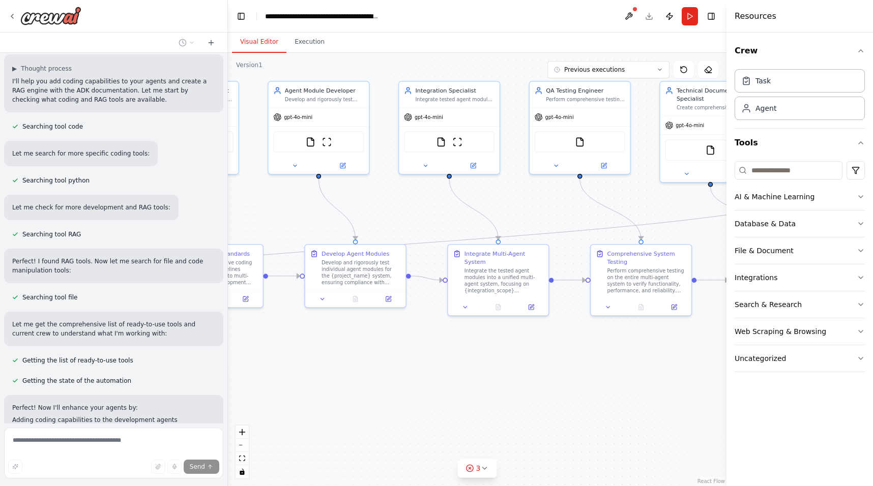
drag, startPoint x: 513, startPoint y: 200, endPoint x: 366, endPoint y: 211, distance: 147.3
click at [366, 211] on div ".deletable-edge-delete-btn { width: 20px; height: 20px; border: 0px solid #ffff…" at bounding box center [477, 269] width 498 height 433
drag, startPoint x: 507, startPoint y: 233, endPoint x: 430, endPoint y: 235, distance: 76.8
click at [430, 235] on div ".deletable-edge-delete-btn { width: 20px; height: 20px; border: 0px solid #ffff…" at bounding box center [477, 269] width 498 height 433
drag, startPoint x: 481, startPoint y: 218, endPoint x: 404, endPoint y: 219, distance: 76.8
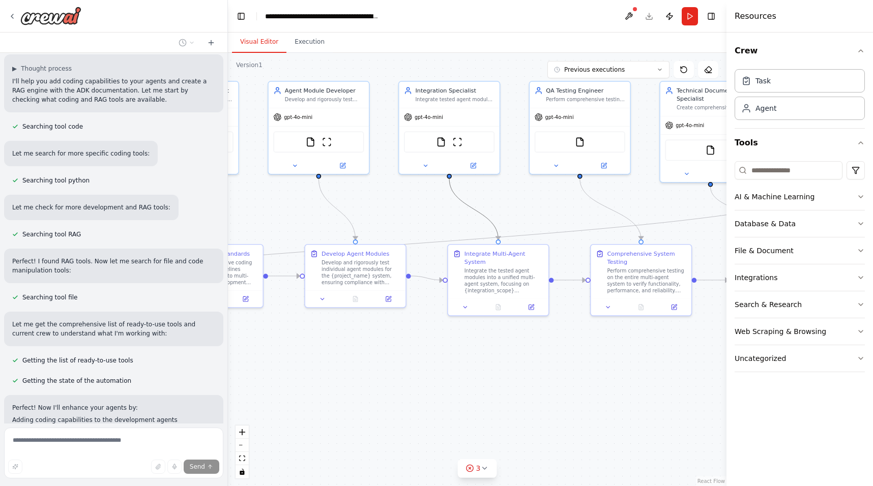
click at [404, 219] on div ".deletable-edge-delete-btn { width: 20px; height: 20px; border: 0px solid #ffff…" at bounding box center [477, 269] width 498 height 433
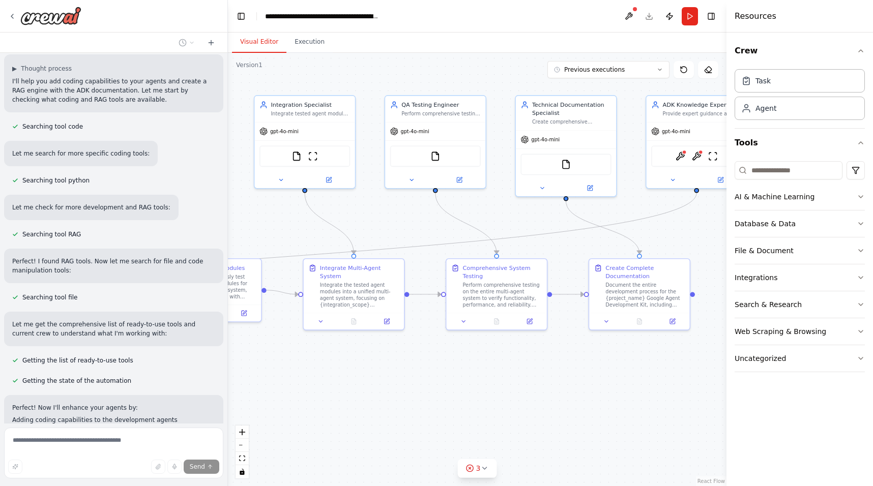
drag, startPoint x: 516, startPoint y: 201, endPoint x: 371, endPoint y: 216, distance: 145.2
click at [371, 216] on div ".deletable-edge-delete-btn { width: 20px; height: 20px; border: 0px solid #ffff…" at bounding box center [477, 269] width 498 height 433
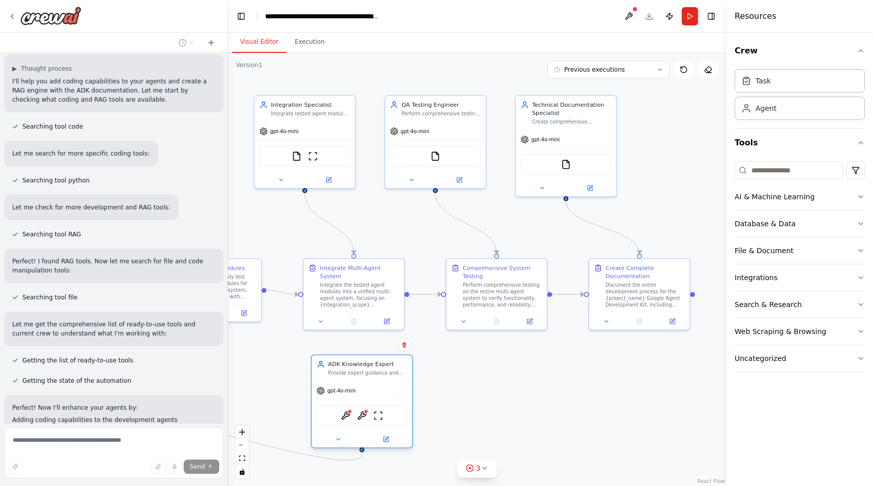
drag, startPoint x: 688, startPoint y: 108, endPoint x: 351, endPoint y: 371, distance: 427.1
click at [351, 371] on div ".deletable-edge-delete-btn { width: 20px; height: 20px; border: 0px solid #ffff…" at bounding box center [477, 269] width 498 height 433
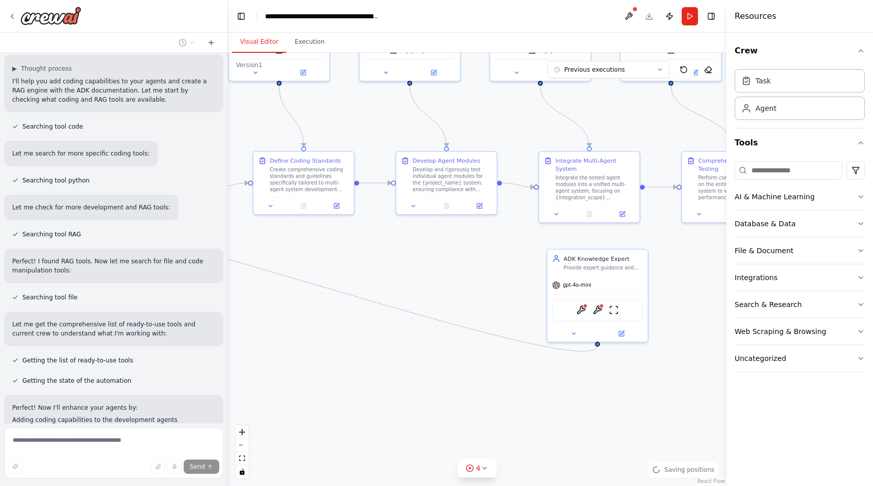
drag, startPoint x: 487, startPoint y: 379, endPoint x: 722, endPoint y: 272, distance: 259.0
click at [722, 272] on div "Goal: Create a crew automation to develop a Google Agent Development Kit specif…" at bounding box center [436, 243] width 873 height 486
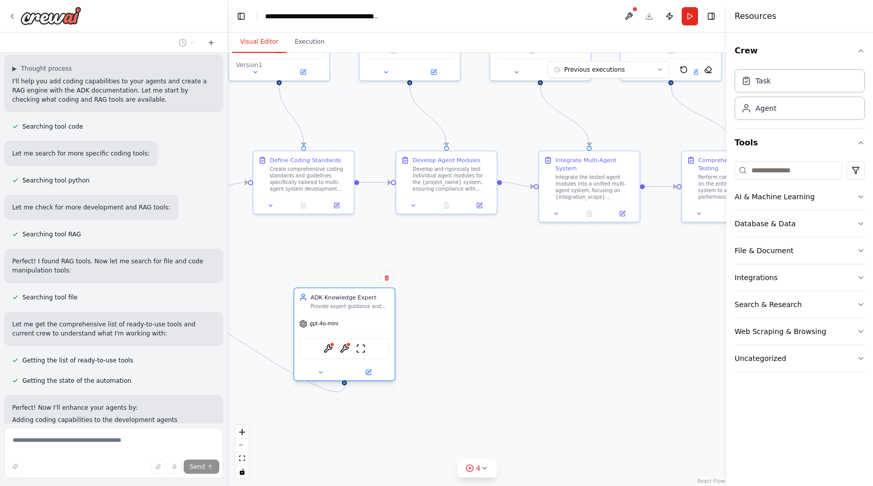
drag, startPoint x: 601, startPoint y: 261, endPoint x: 351, endPoint y: 302, distance: 253.0
click at [351, 302] on div "ADK Knowledge Expert Provide expert guidance and detailed information about Goo…" at bounding box center [349, 301] width 79 height 16
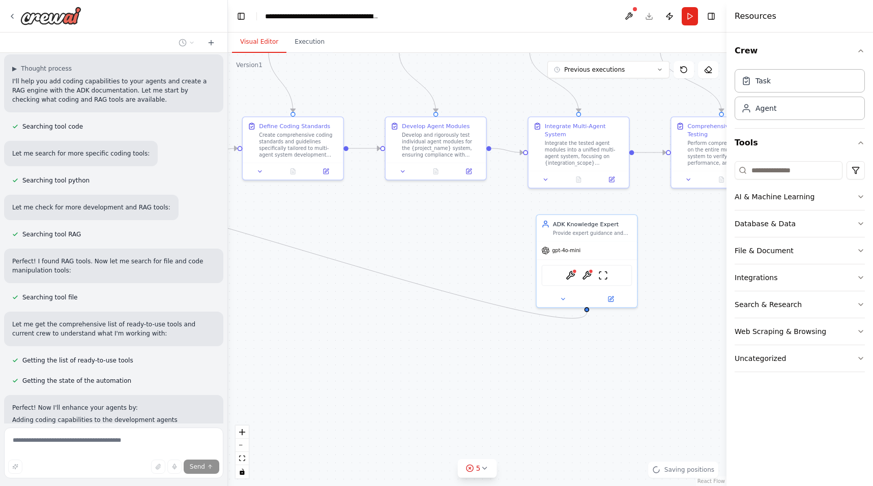
drag, startPoint x: 453, startPoint y: 305, endPoint x: 442, endPoint y: 271, distance: 35.7
click at [442, 271] on div ".deletable-edge-delete-btn { width: 20px; height: 20px; border: 0px solid #ffff…" at bounding box center [477, 269] width 498 height 433
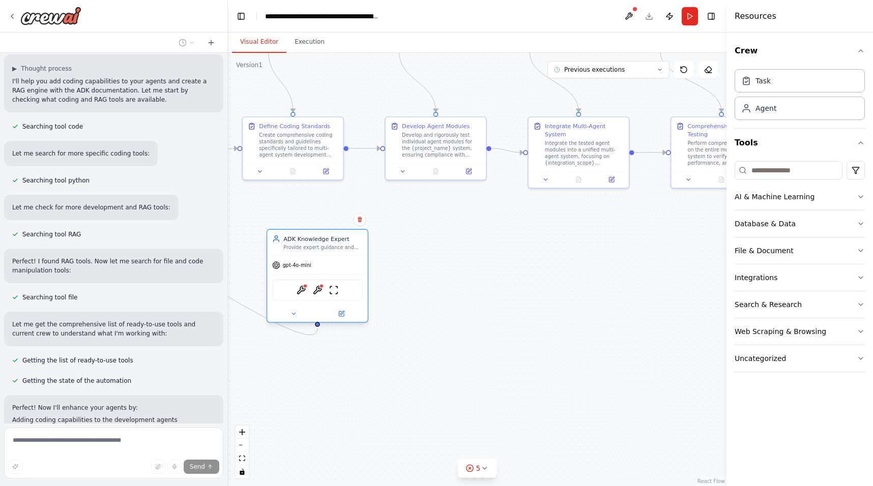
drag, startPoint x: 568, startPoint y: 225, endPoint x: 295, endPoint y: 241, distance: 273.6
click at [295, 241] on div "ADK Knowledge Expert" at bounding box center [322, 239] width 79 height 8
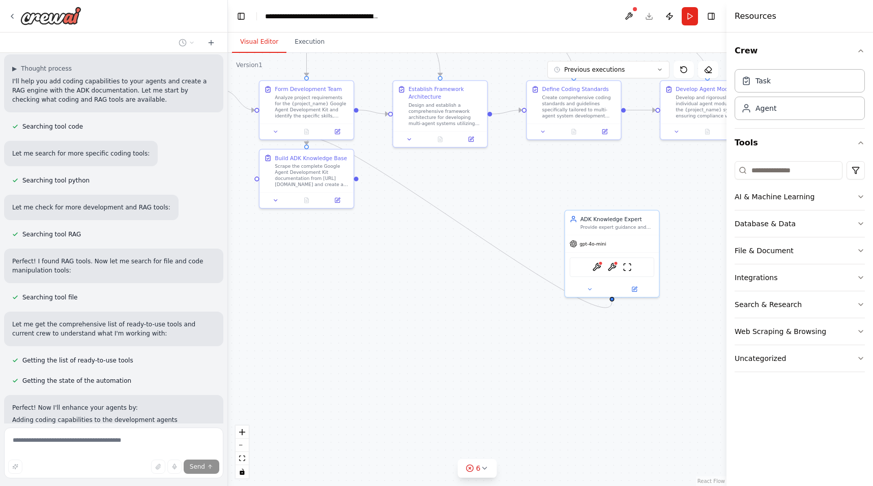
drag, startPoint x: 428, startPoint y: 257, endPoint x: 701, endPoint y: 212, distance: 277.4
click at [701, 212] on div ".deletable-edge-delete-btn { width: 20px; height: 20px; border: 0px solid #ffff…" at bounding box center [477, 269] width 498 height 433
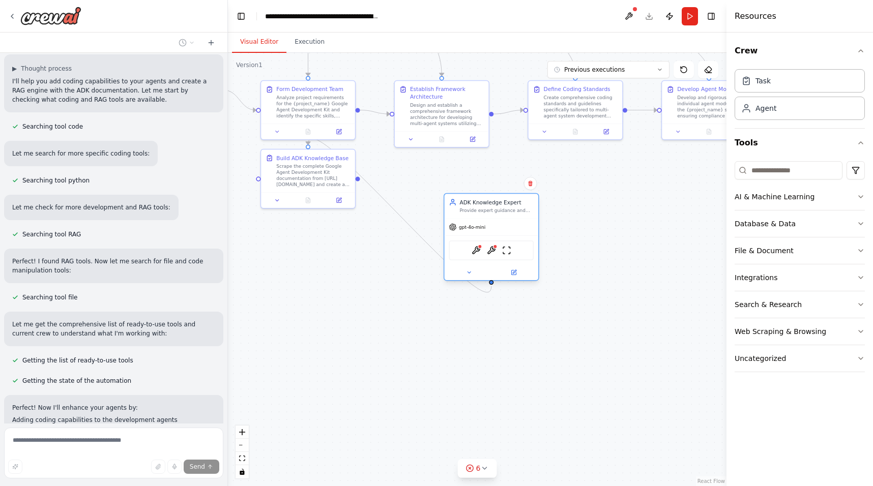
drag, startPoint x: 620, startPoint y: 229, endPoint x: 495, endPoint y: 213, distance: 126.2
click at [495, 213] on div "ADK Knowledge Expert Provide expert guidance and detailed information about Goo…" at bounding box center [491, 206] width 94 height 24
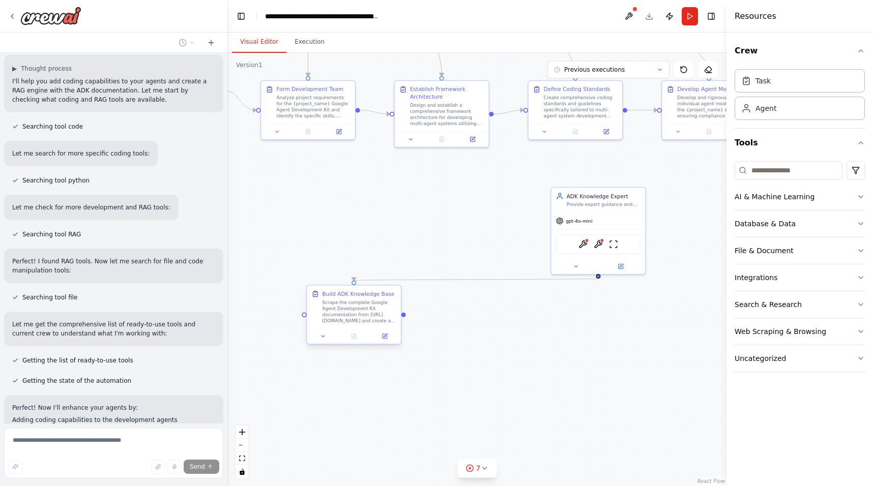
drag, startPoint x: 284, startPoint y: 156, endPoint x: 333, endPoint y: 295, distance: 146.7
click at [333, 295] on div "Build ADK Knowledge Base" at bounding box center [358, 294] width 72 height 8
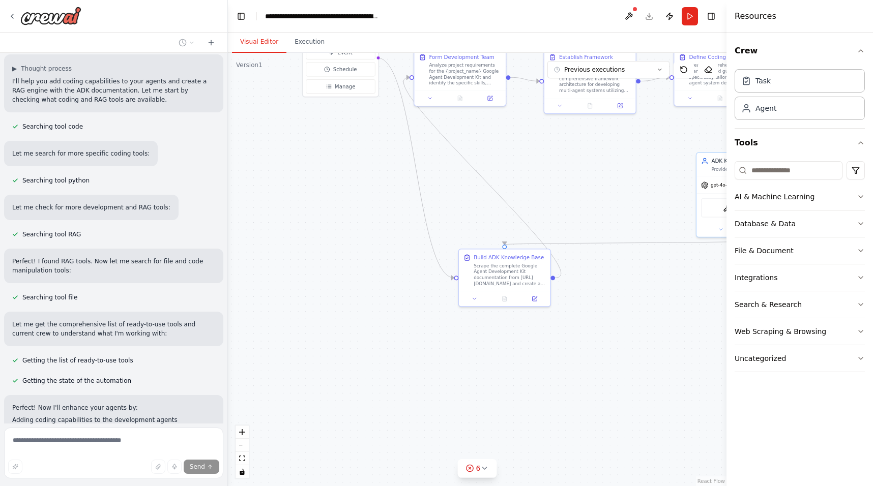
drag, startPoint x: 320, startPoint y: 252, endPoint x: 472, endPoint y: 215, distance: 155.9
click at [472, 215] on div ".deletable-edge-delete-btn { width: 20px; height: 20px; border: 0px solid #ffff…" at bounding box center [477, 269] width 498 height 433
drag, startPoint x: 501, startPoint y: 271, endPoint x: 409, endPoint y: 212, distance: 108.5
click at [409, 212] on div "Scrape the complete Google Agent Development Kit documentation from https://goo…" at bounding box center [421, 214] width 72 height 24
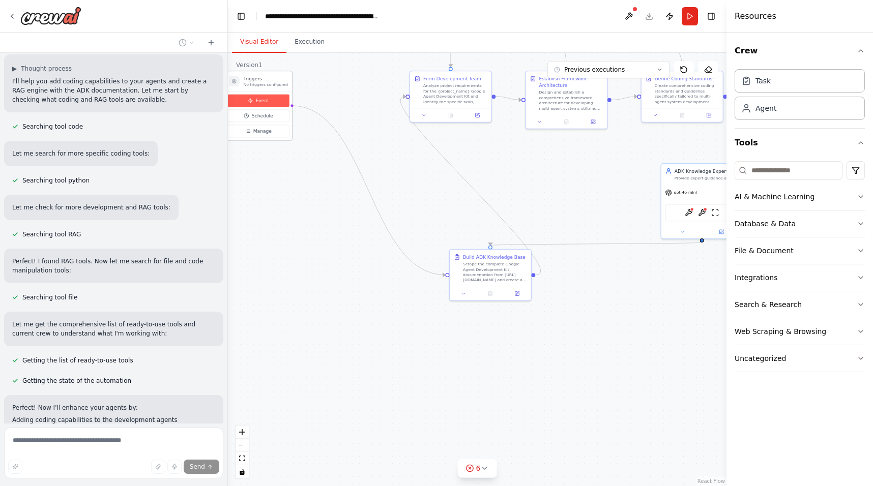
drag, startPoint x: 345, startPoint y: 67, endPoint x: 257, endPoint y: 100, distance: 94.0
click at [257, 100] on span "Event" at bounding box center [262, 101] width 13 height 7
drag, startPoint x: 459, startPoint y: 264, endPoint x: 318, endPoint y: 85, distance: 227.7
click at [318, 85] on div "Build ADK Knowledge Base Scrape the complete Google Agent Development Kit docum…" at bounding box center [351, 88] width 73 height 29
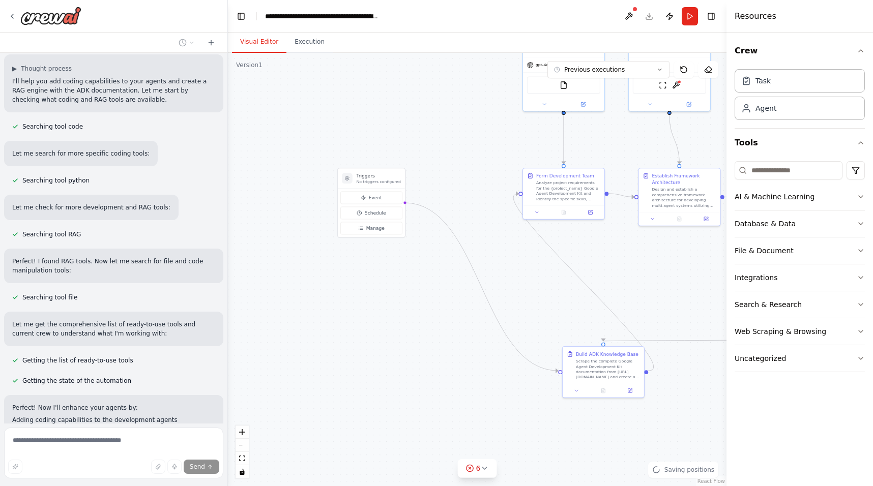
drag, startPoint x: 352, startPoint y: 219, endPoint x: 465, endPoint y: 316, distance: 149.0
click at [465, 316] on div ".deletable-edge-delete-btn { width: 20px; height: 20px; border: 0px solid #ffff…" at bounding box center [477, 269] width 498 height 433
drag, startPoint x: 376, startPoint y: 179, endPoint x: 303, endPoint y: 171, distance: 73.1
click at [303, 171] on div "Triggers No triggers configured" at bounding box center [306, 172] width 45 height 12
drag, startPoint x: 611, startPoint y: 361, endPoint x: 431, endPoint y: 184, distance: 252.1
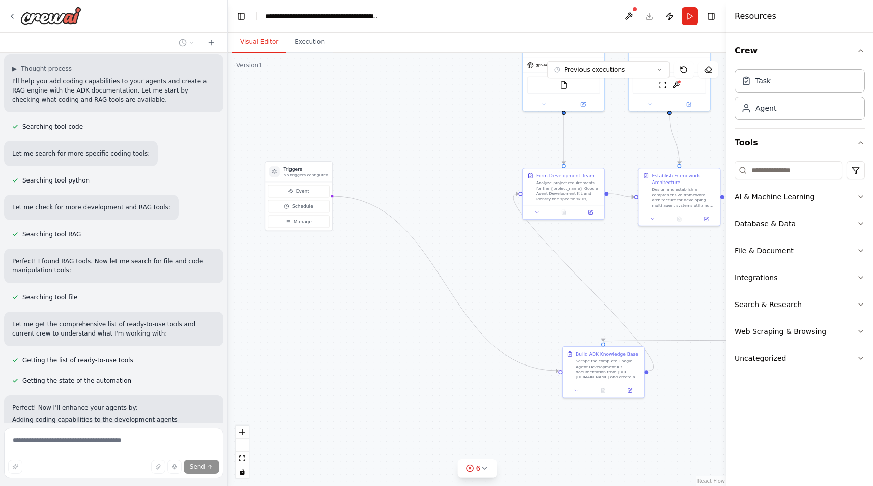
click at [431, 184] on div ".deletable-edge-delete-btn { width: 20px; height: 20px; border: 0px solid #ffff…" at bounding box center [477, 269] width 498 height 433
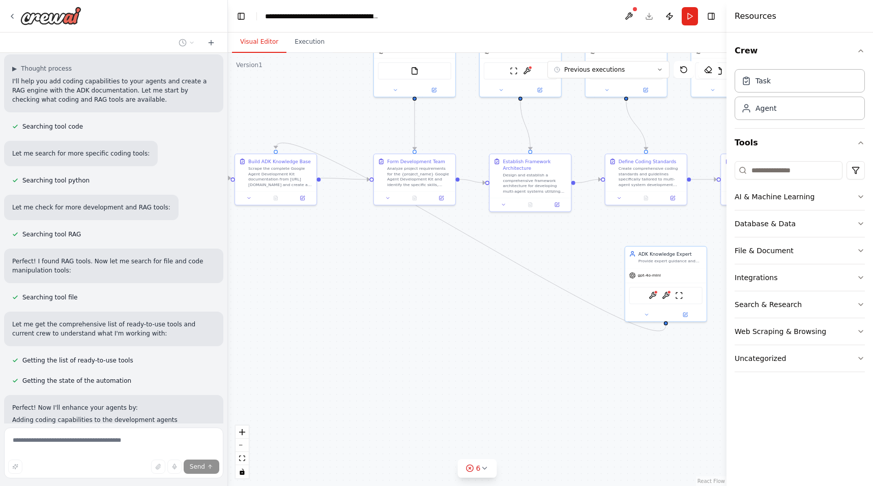
drag, startPoint x: 549, startPoint y: 289, endPoint x: 400, endPoint y: 275, distance: 149.7
click at [400, 275] on div ".deletable-edge-delete-btn { width: 20px; height: 20px; border: 0px solid #ffff…" at bounding box center [477, 269] width 498 height 433
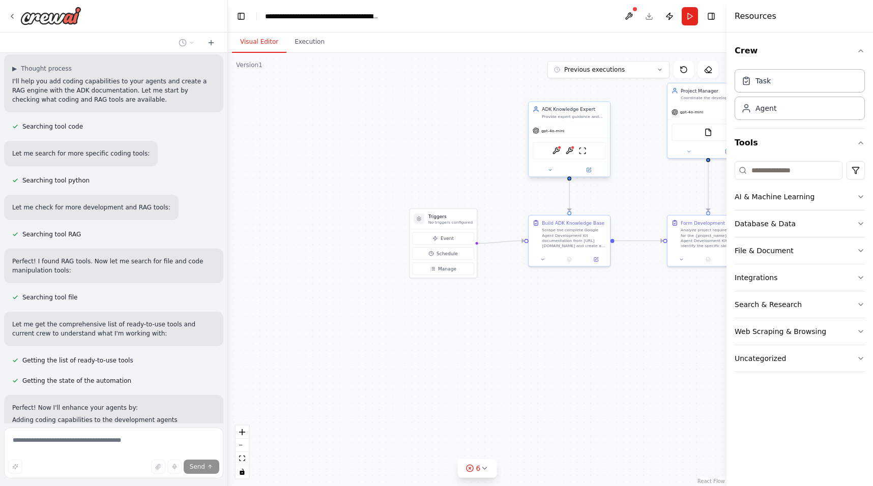
drag, startPoint x: 680, startPoint y: 256, endPoint x: 580, endPoint y: 115, distance: 172.7
click at [580, 115] on div ".deletable-edge-delete-btn { width: 20px; height: 20px; border: 0px solid #ffff…" at bounding box center [477, 269] width 498 height 433
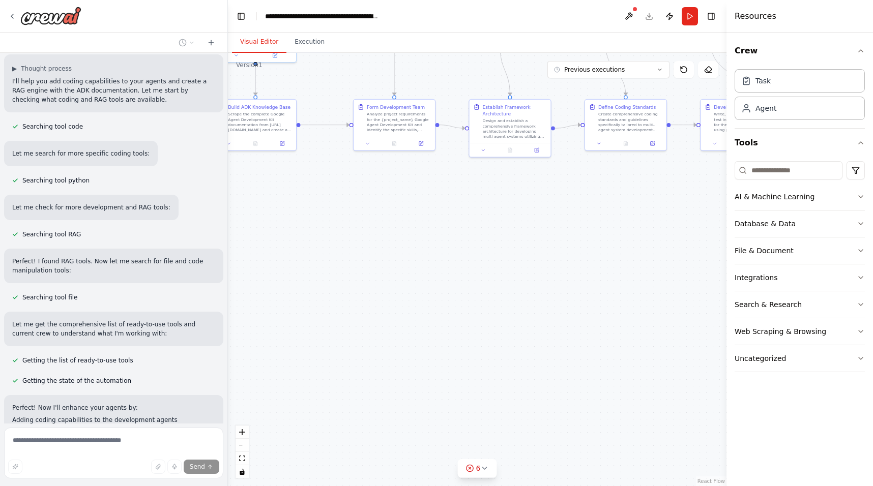
drag, startPoint x: 543, startPoint y: 319, endPoint x: 229, endPoint y: 203, distance: 334.6
click at [229, 203] on div ".deletable-edge-delete-btn { width: 20px; height: 20px; border: 0px solid #ffff…" at bounding box center [477, 269] width 498 height 433
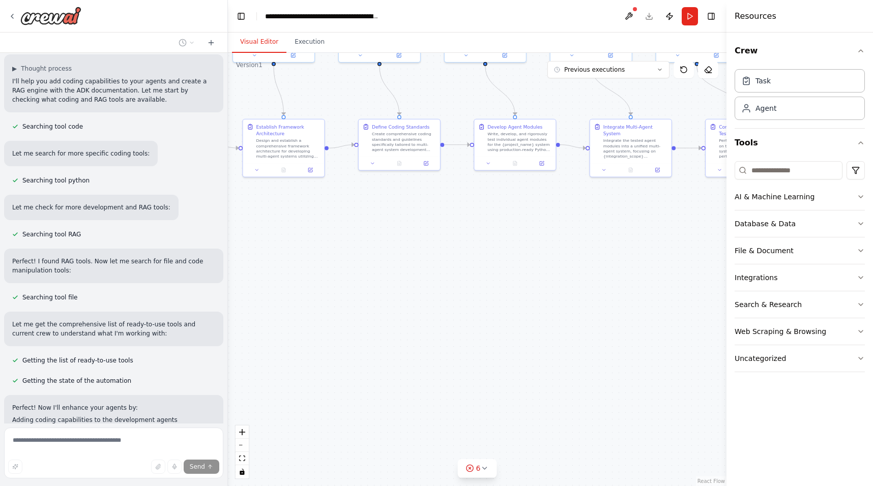
drag, startPoint x: 390, startPoint y: 205, endPoint x: 164, endPoint y: 225, distance: 227.2
click at [164, 225] on div "Goal: Create a crew automation to develop a Google Agent Development Kit specif…" at bounding box center [436, 243] width 873 height 486
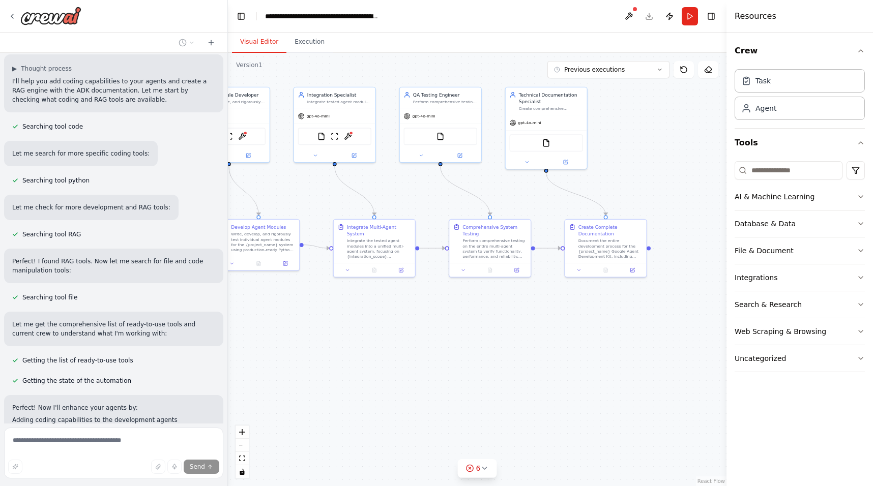
drag, startPoint x: 424, startPoint y: 226, endPoint x: 168, endPoint y: 327, distance: 275.2
click at [168, 327] on div "Goal: Create a crew automation to develop a Google Agent Development Kit specif…" at bounding box center [436, 243] width 873 height 486
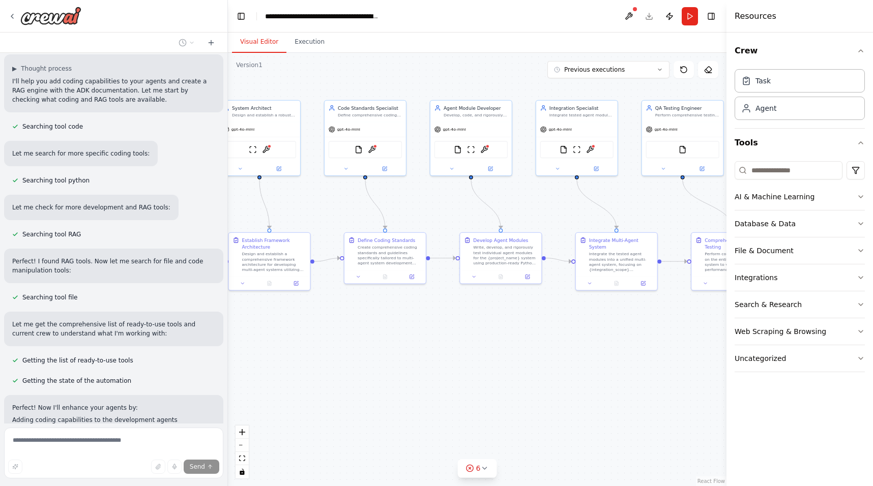
drag, startPoint x: 314, startPoint y: 361, endPoint x: 556, endPoint y: 374, distance: 242.5
click at [556, 374] on div ".deletable-edge-delete-btn { width: 20px; height: 20px; border: 0px solid #ffff…" at bounding box center [477, 269] width 498 height 433
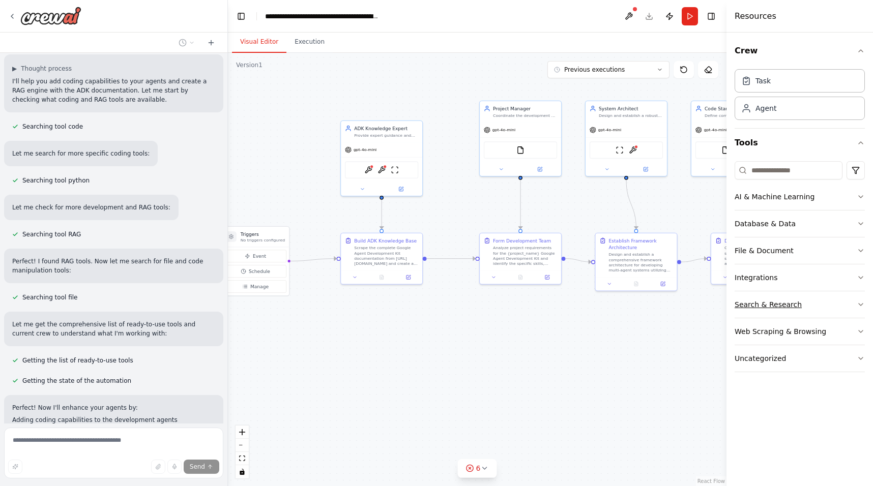
drag, startPoint x: 497, startPoint y: 313, endPoint x: 864, endPoint y: 313, distance: 366.7
click at [864, 313] on div "Goal: Create a crew automation to develop a Google Agent Development Kit specif…" at bounding box center [436, 243] width 873 height 486
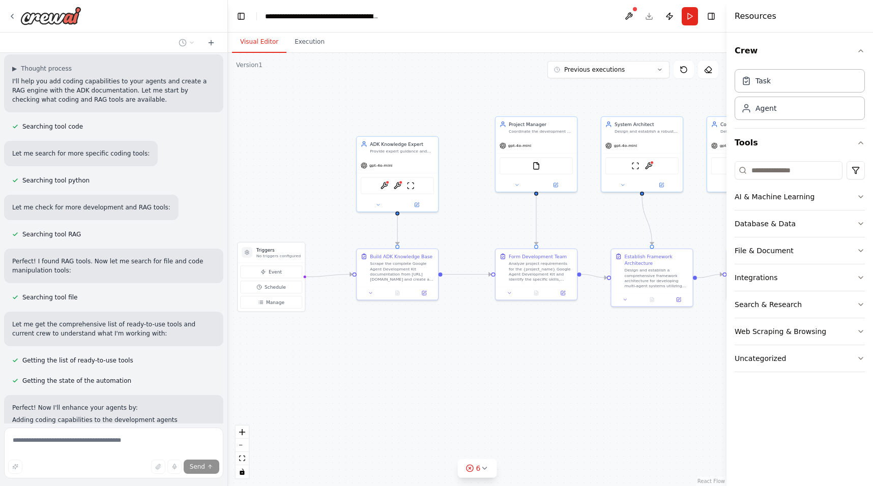
drag, startPoint x: 655, startPoint y: 347, endPoint x: 670, endPoint y: 363, distance: 22.3
click at [670, 363] on div ".deletable-edge-delete-btn { width: 20px; height: 20px; border: 0px solid #ffff…" at bounding box center [477, 269] width 498 height 433
drag, startPoint x: 398, startPoint y: 155, endPoint x: 427, endPoint y: 135, distance: 35.0
click at [427, 135] on div "ADK Knowledge Expert Provide expert guidance and detailed information about Goo…" at bounding box center [423, 125] width 81 height 21
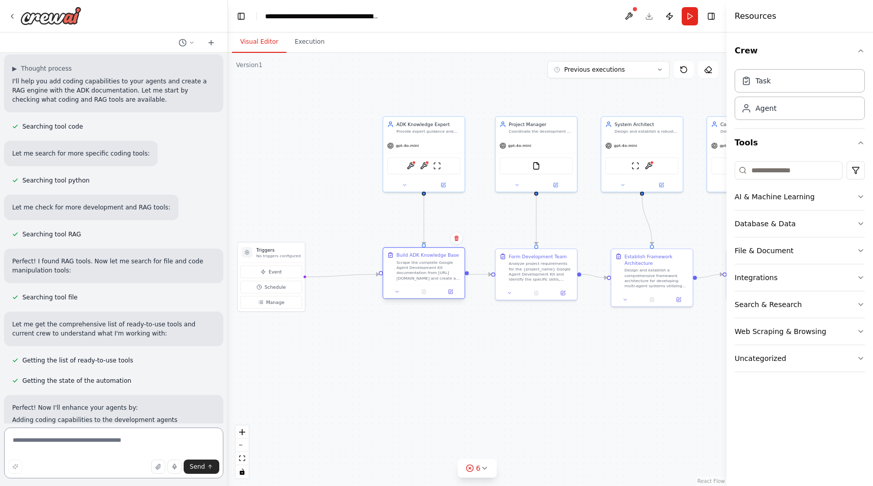
drag, startPoint x: 383, startPoint y: 256, endPoint x: 408, endPoint y: 256, distance: 25.4
click at [408, 256] on div "Build ADK Knowledge Base" at bounding box center [427, 255] width 63 height 7
drag, startPoint x: 267, startPoint y: 253, endPoint x: 310, endPoint y: 250, distance: 43.8
click at [310, 250] on h3 "Triggers" at bounding box center [325, 250] width 45 height 7
click at [428, 271] on div "Scrape the complete Google Agent Development Kit documentation from https://goo…" at bounding box center [428, 270] width 64 height 21
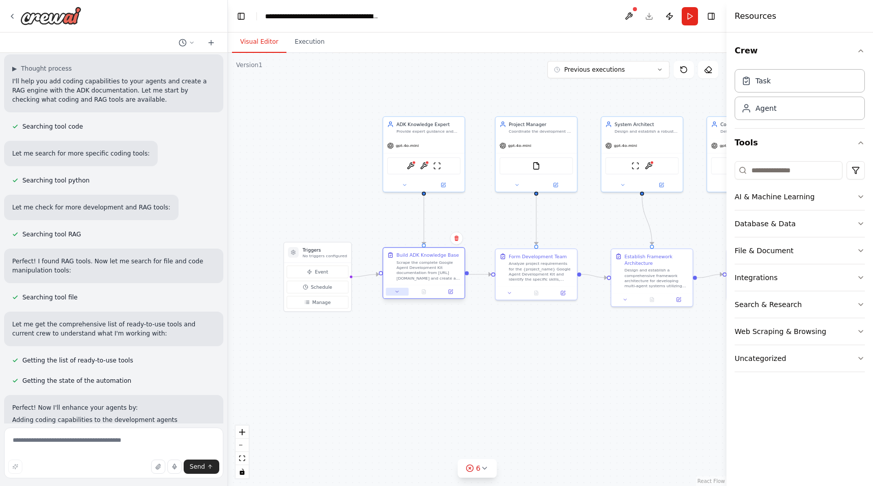
click at [396, 295] on button at bounding box center [397, 292] width 23 height 8
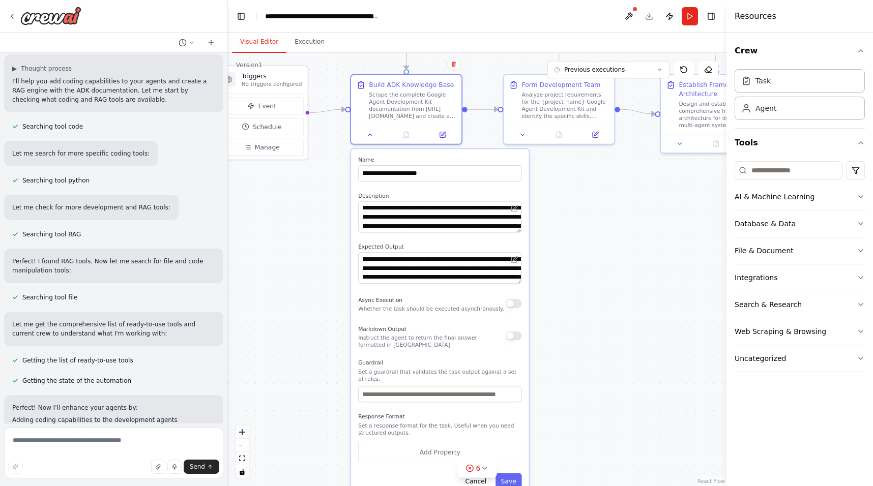
drag, startPoint x: 361, startPoint y: 350, endPoint x: 320, endPoint y: 213, distance: 143.6
click at [320, 213] on div ".deletable-edge-delete-btn { width: 20px; height: 20px; border: 0px solid #ffff…" at bounding box center [477, 269] width 498 height 433
click at [513, 306] on button "button" at bounding box center [514, 303] width 16 height 9
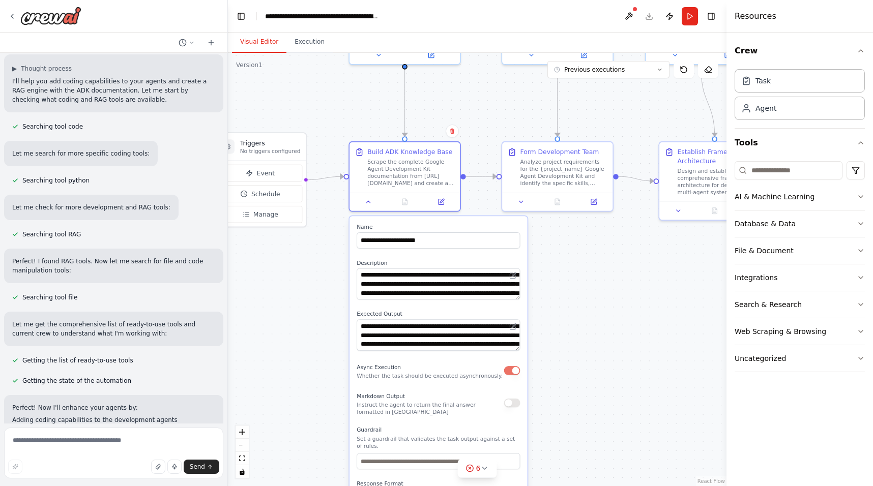
drag, startPoint x: 284, startPoint y: 271, endPoint x: 282, endPoint y: 338, distance: 67.2
click at [282, 338] on div ".deletable-edge-delete-btn { width: 20px; height: 20px; border: 0px solid #ffff…" at bounding box center [477, 269] width 498 height 433
click at [512, 376] on div "Async Execution Whether the task should be executed asynchronously." at bounding box center [438, 371] width 163 height 18
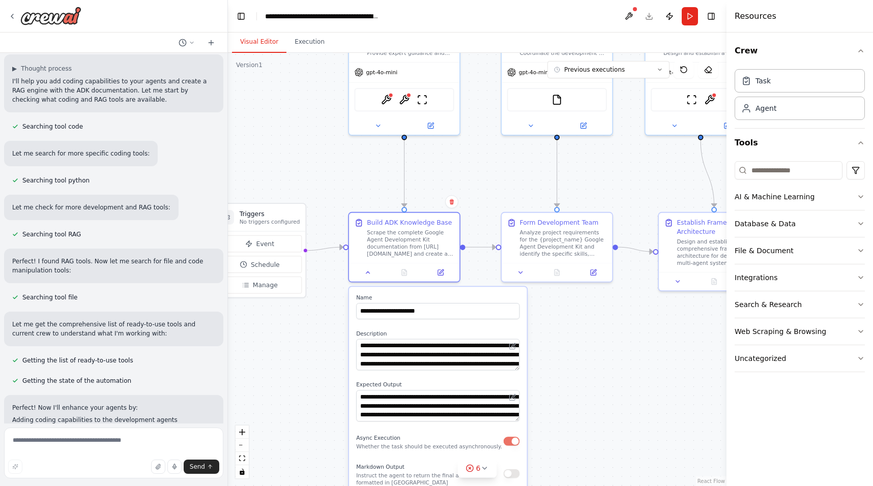
drag, startPoint x: 292, startPoint y: 304, endPoint x: 291, endPoint y: 374, distance: 70.7
click at [291, 374] on div ".deletable-edge-delete-btn { width: 20px; height: 20px; border: 0px solid #ffff…" at bounding box center [477, 269] width 498 height 433
click at [393, 100] on div "ContextualAICreateAgentTool ContextualAIQueryTool ScrapeWebsiteTool" at bounding box center [405, 97] width 100 height 23
click at [378, 128] on button at bounding box center [377, 124] width 51 height 11
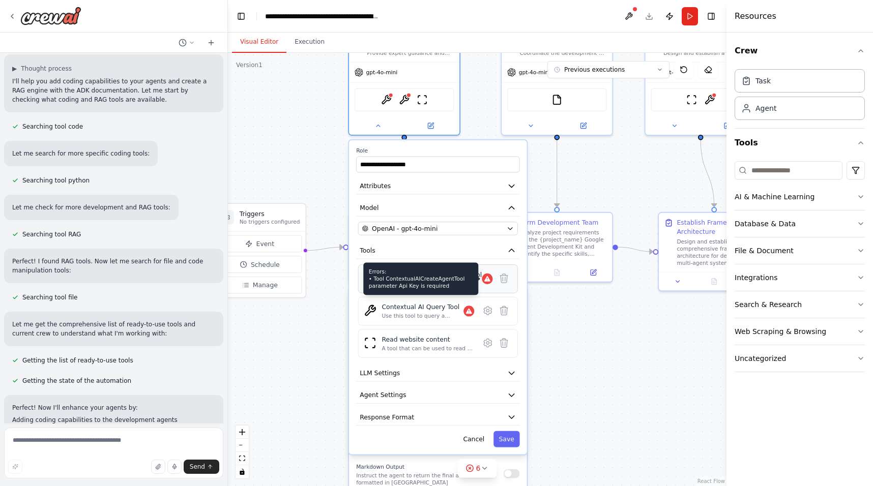
click at [484, 281] on icon at bounding box center [487, 279] width 6 height 6
click at [490, 281] on icon at bounding box center [488, 279] width 8 height 8
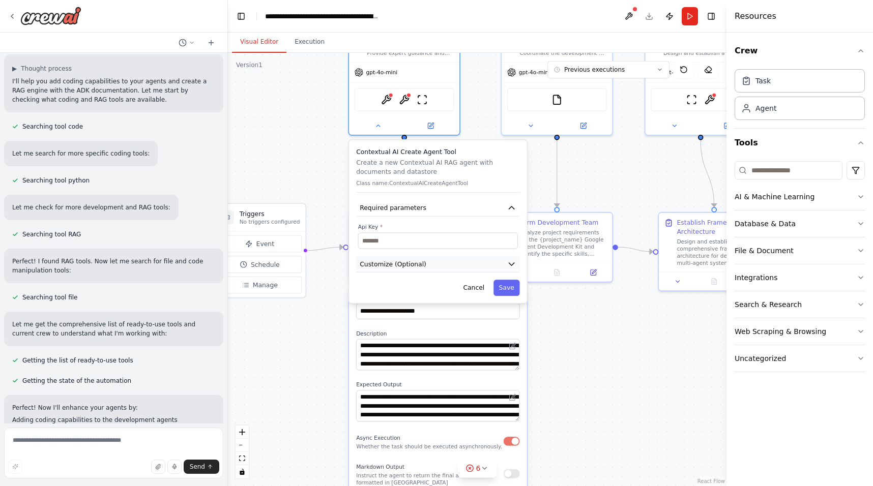
click at [400, 266] on span "Customize (Optional)" at bounding box center [393, 263] width 67 height 9
click at [330, 159] on div ".deletable-edge-delete-btn { width: 20px; height: 20px; border: 0px solid #ffff…" at bounding box center [477, 269] width 498 height 433
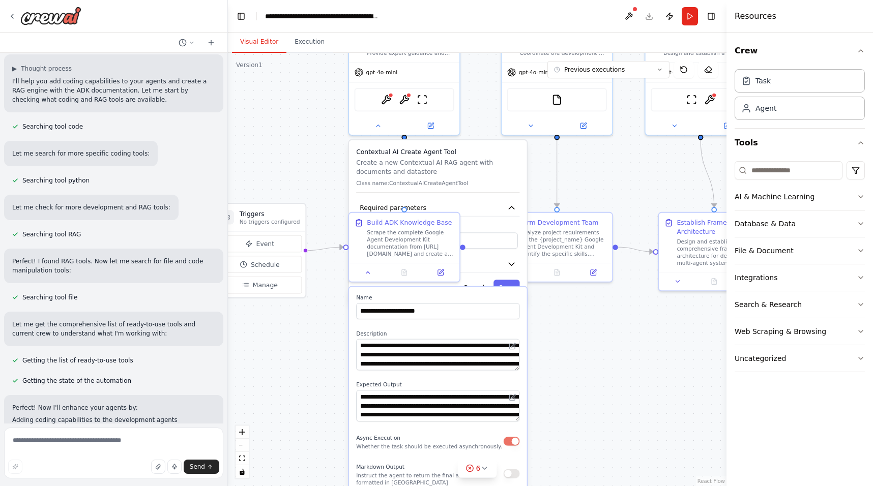
click at [321, 157] on div ".deletable-edge-delete-btn { width: 20px; height: 20px; border: 0px solid #ffff…" at bounding box center [477, 269] width 498 height 433
click at [402, 336] on label "Description" at bounding box center [437, 333] width 163 height 7
click at [484, 469] on icon at bounding box center [484, 468] width 4 height 2
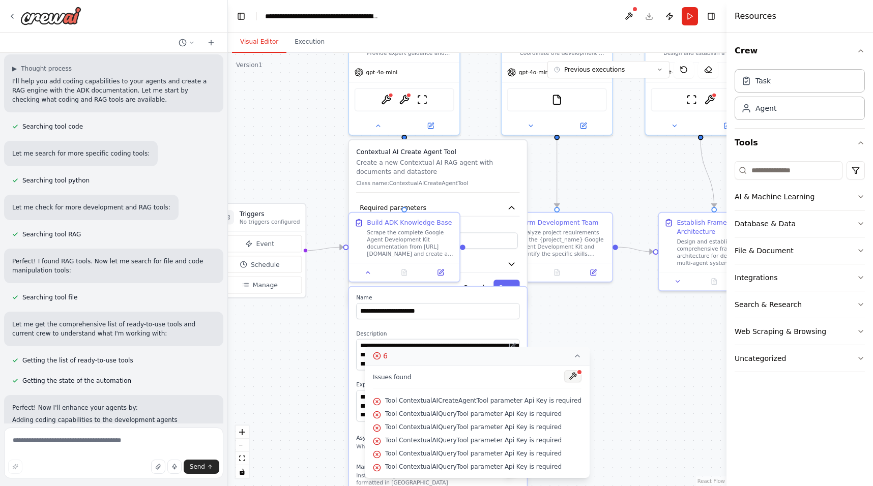
click at [566, 378] on button at bounding box center [572, 376] width 17 height 12
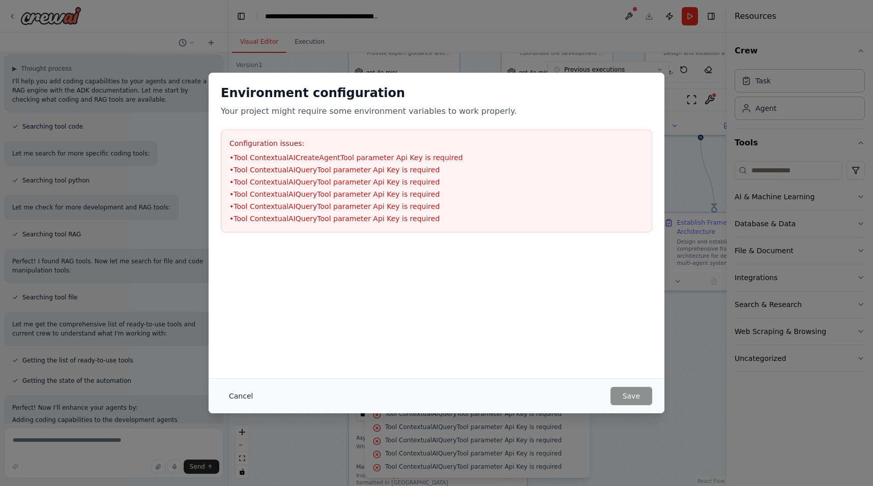
click at [244, 398] on button "Cancel" at bounding box center [241, 396] width 40 height 18
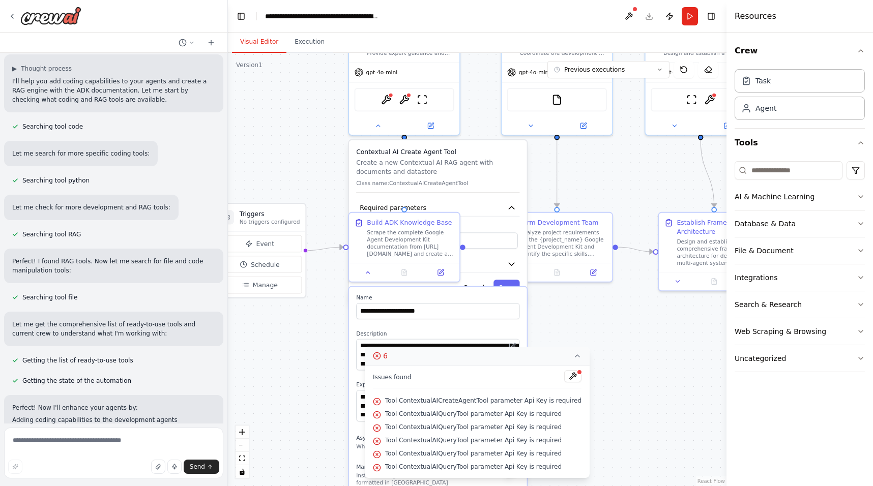
click at [381, 355] on icon at bounding box center [377, 356] width 8 height 8
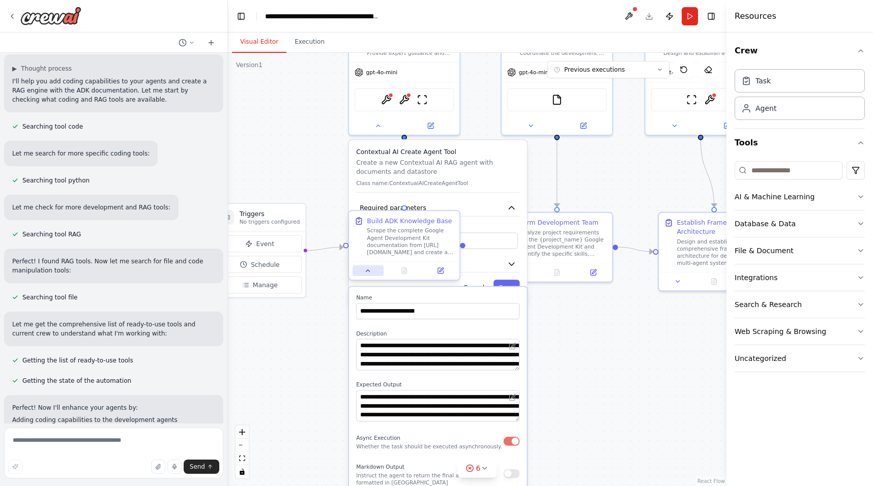
click at [367, 272] on icon at bounding box center [367, 270] width 7 height 7
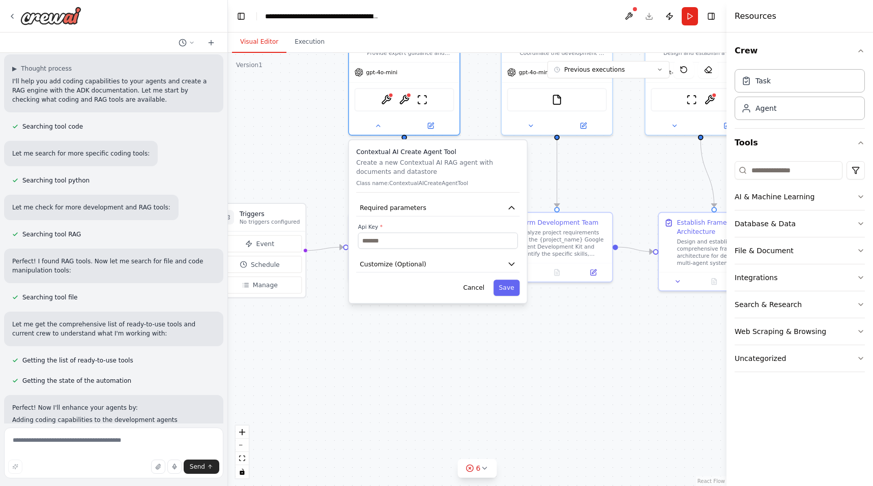
click at [387, 162] on p "Create a new Contextual AI RAG agent with documents and datastore" at bounding box center [437, 167] width 163 height 18
click at [380, 131] on div at bounding box center [404, 124] width 110 height 18
click at [379, 128] on button at bounding box center [377, 124] width 51 height 11
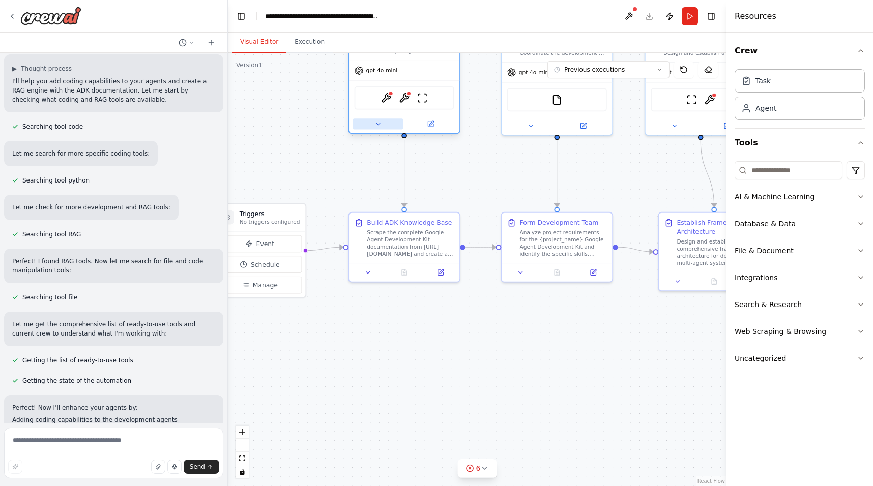
click at [377, 125] on icon at bounding box center [377, 124] width 7 height 7
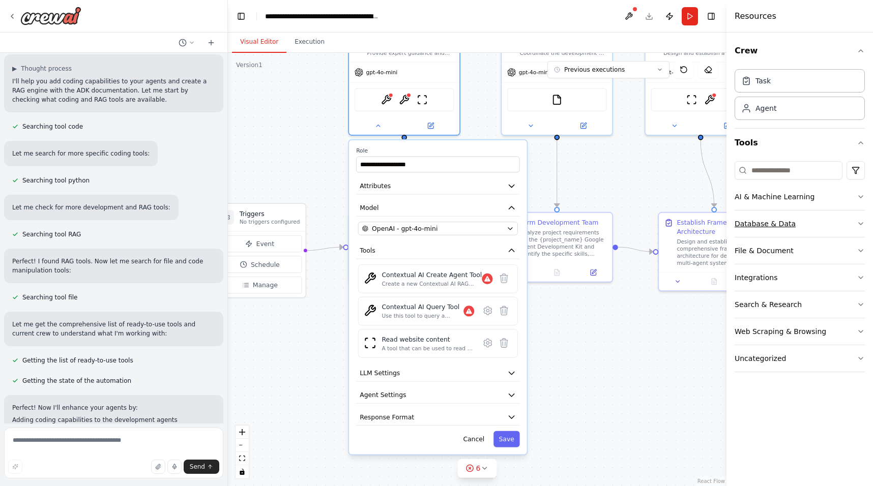
click at [844, 217] on button "Database & Data" at bounding box center [799, 224] width 130 height 26
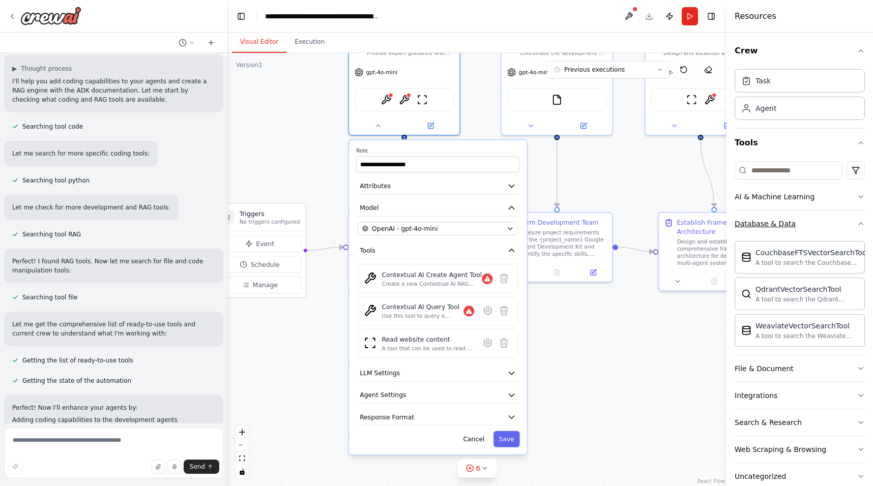
click at [840, 221] on button "Database & Data" at bounding box center [799, 224] width 130 height 26
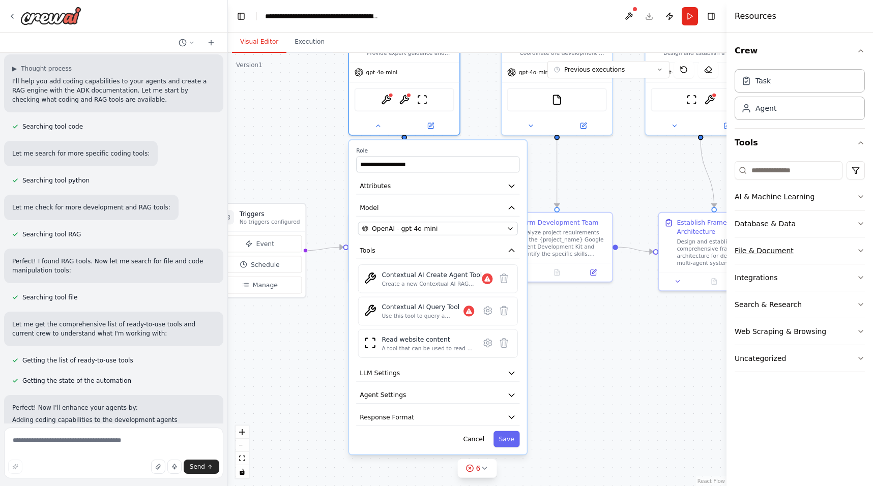
click at [822, 248] on button "File & Document" at bounding box center [799, 251] width 130 height 26
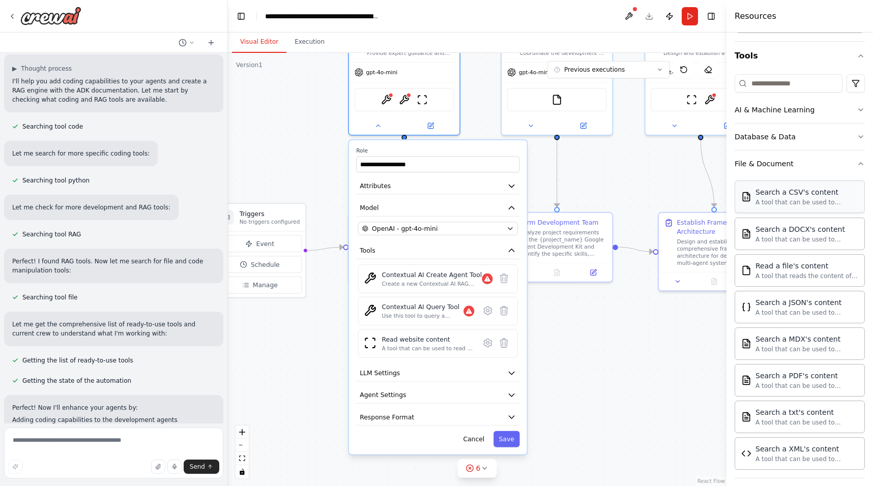
scroll to position [89, 0]
click at [132, 443] on textarea at bounding box center [113, 453] width 219 height 51
type textarea "**********"
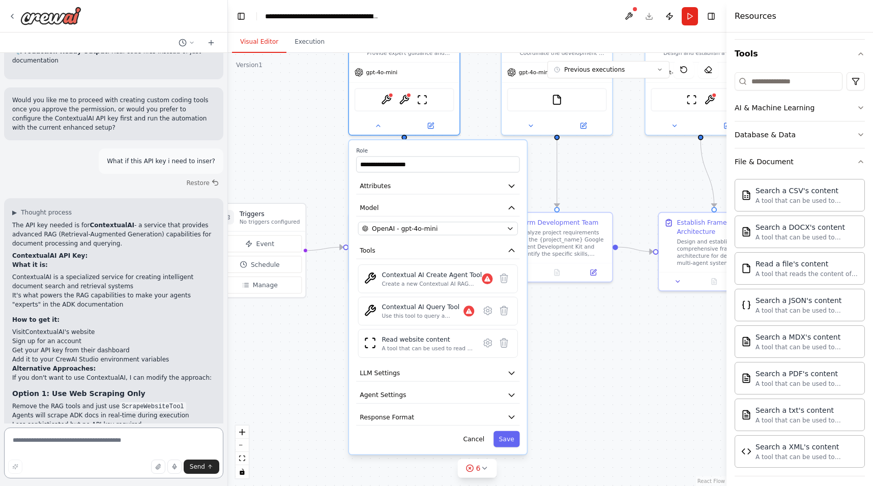
scroll to position [4999, 0]
click at [68, 443] on textarea at bounding box center [113, 453] width 219 height 51
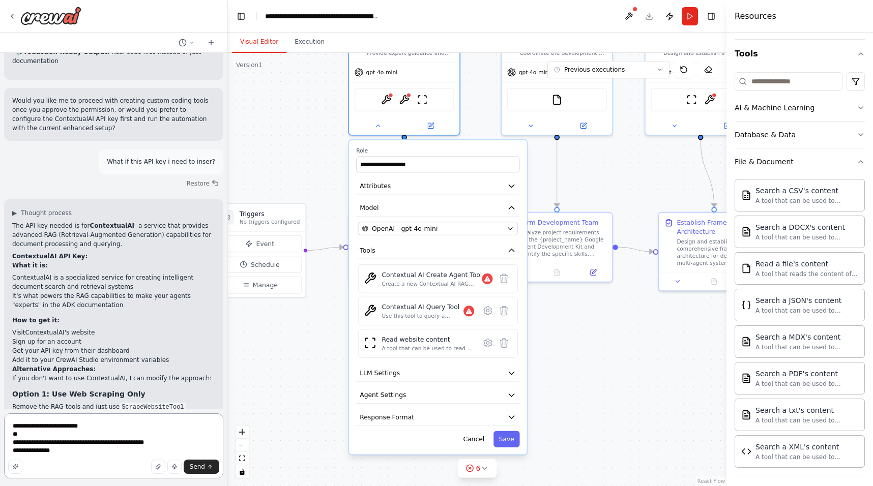
type textarea "**********"
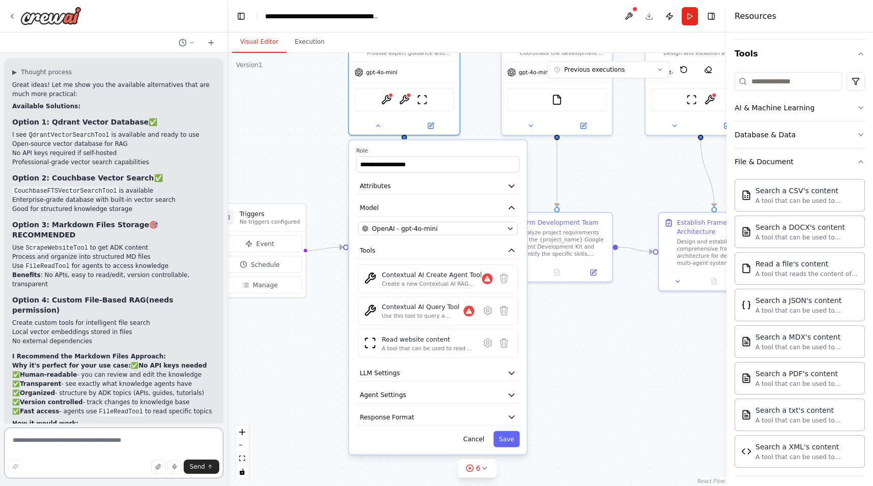
scroll to position [5621, 0]
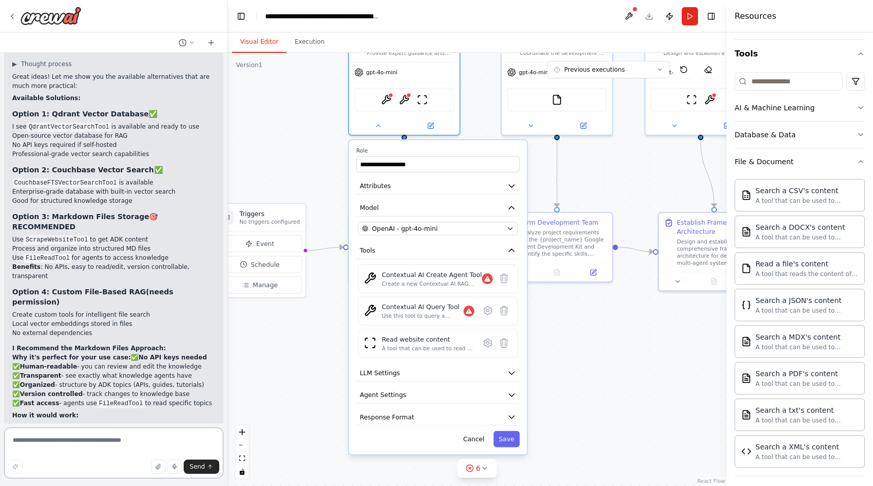
click at [74, 451] on textarea at bounding box center [113, 453] width 219 height 51
type textarea "**********"
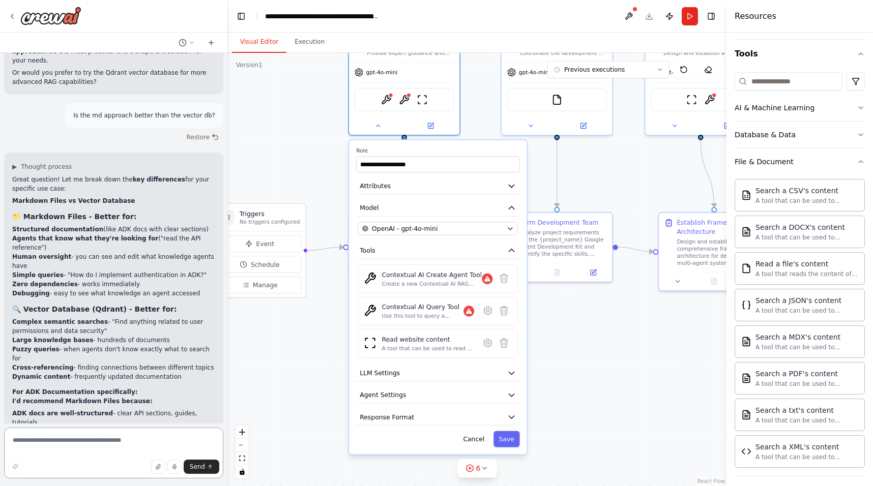
scroll to position [6097, 0]
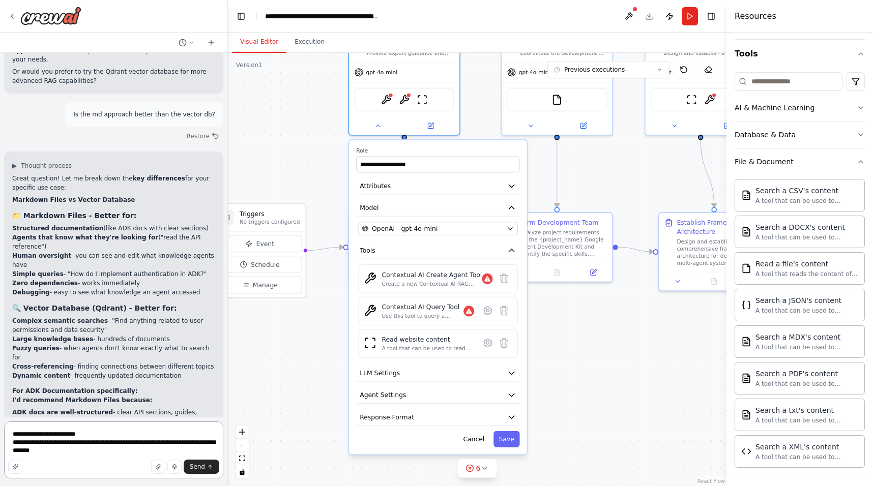
type textarea "**********"
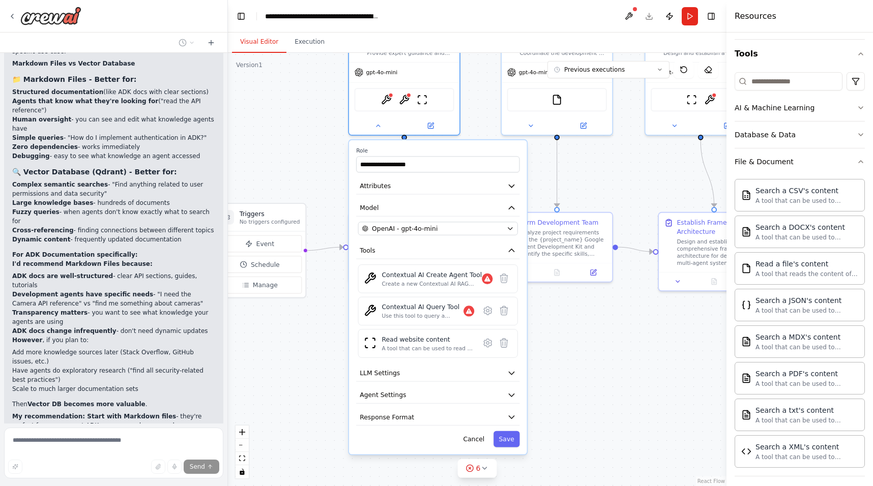
scroll to position [6234, 0]
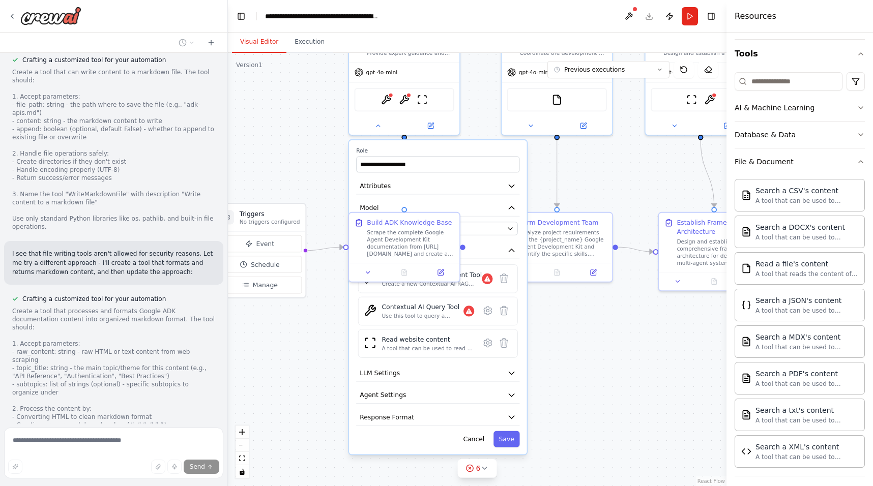
scroll to position [7270, 0]
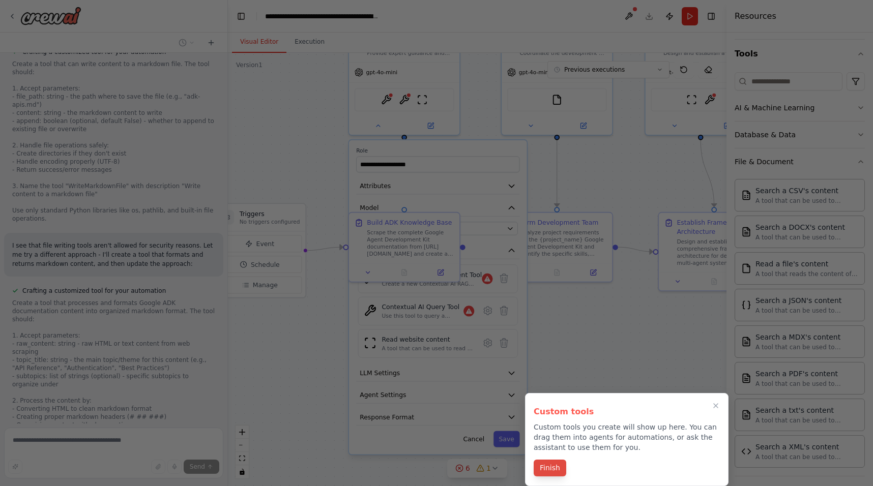
click at [548, 464] on button "Finish" at bounding box center [550, 468] width 33 height 17
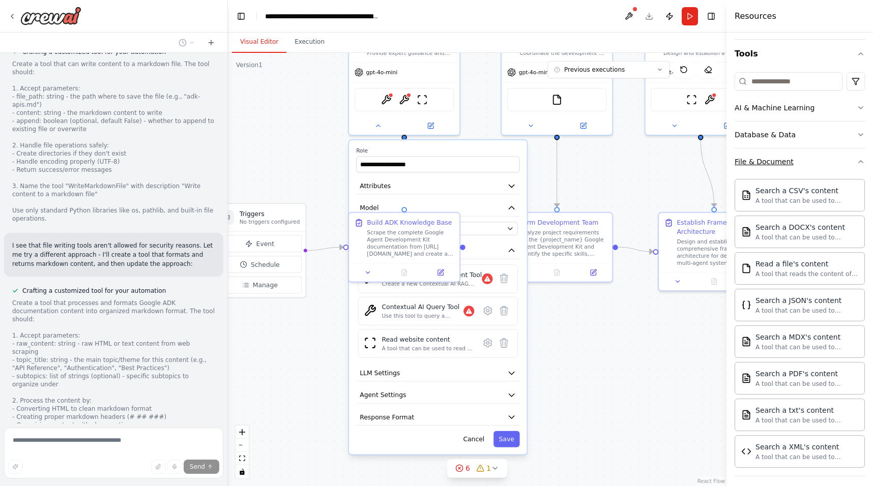
click at [822, 166] on button "File & Document" at bounding box center [799, 162] width 130 height 26
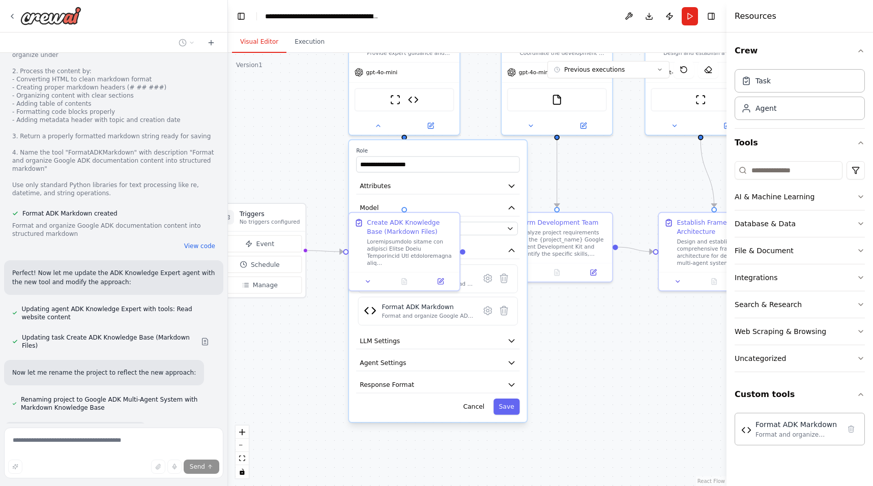
scroll to position [7601, 0]
click at [380, 124] on icon at bounding box center [377, 124] width 7 height 7
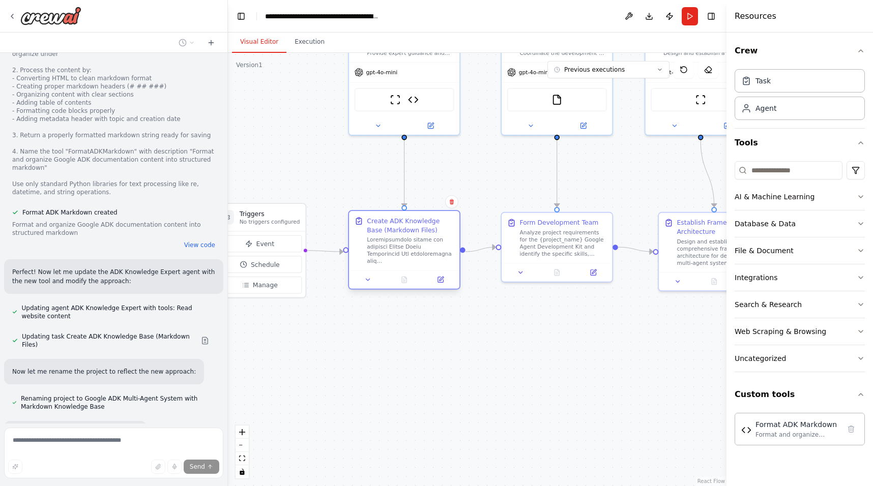
click at [386, 220] on div "Create ADK Knowledge Base (Markdown Files)" at bounding box center [410, 226] width 87 height 18
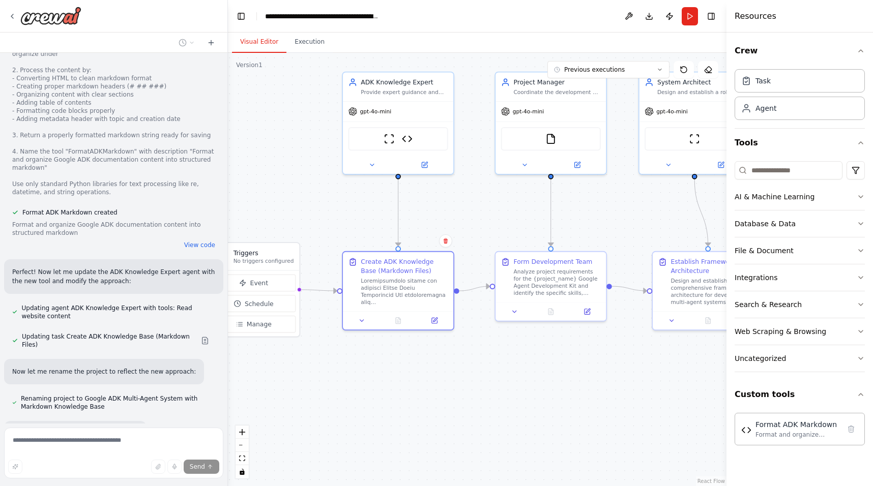
drag, startPoint x: 352, startPoint y: 165, endPoint x: 346, endPoint y: 204, distance: 39.6
click at [346, 204] on div ".deletable-edge-delete-btn { width: 20px; height: 20px; border: 0px solid #ffff…" at bounding box center [477, 269] width 498 height 433
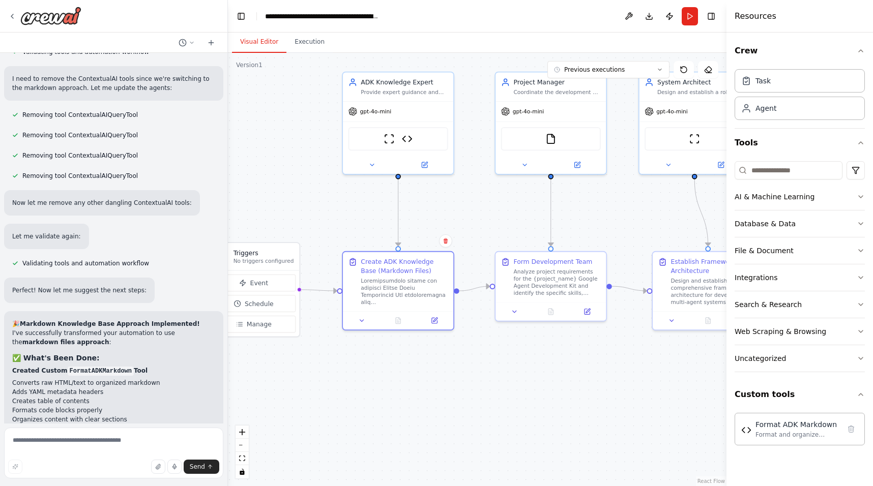
click at [445, 373] on div ".deletable-edge-delete-btn { width: 20px; height: 20px; border: 0px solid #ffff…" at bounding box center [477, 269] width 498 height 433
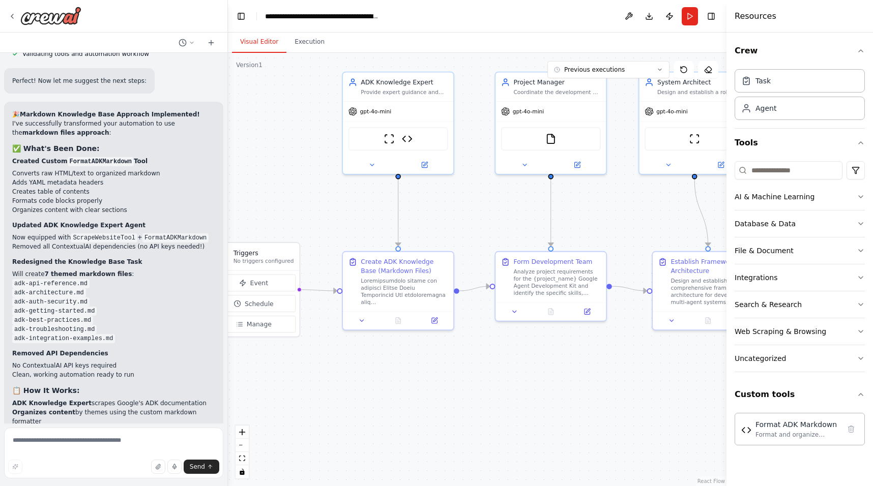
scroll to position [8229, 0]
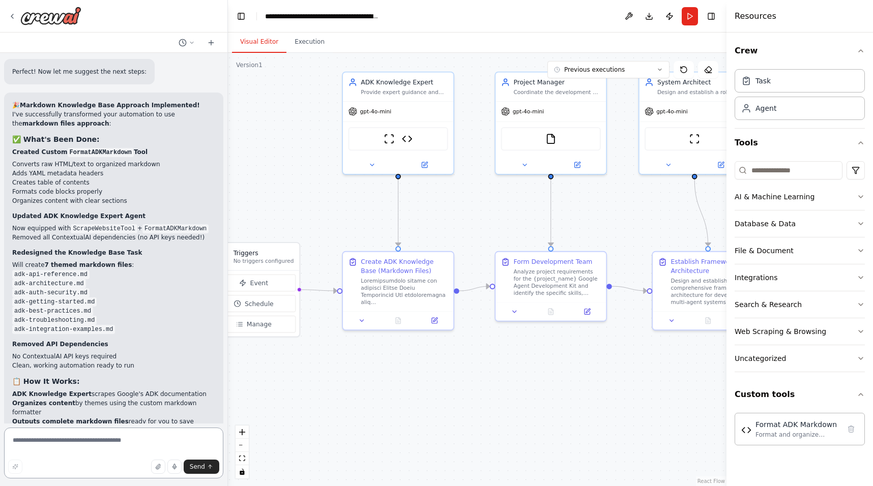
click at [76, 443] on textarea at bounding box center [113, 453] width 219 height 51
click at [83, 439] on textarea at bounding box center [113, 453] width 219 height 51
type textarea "**********"
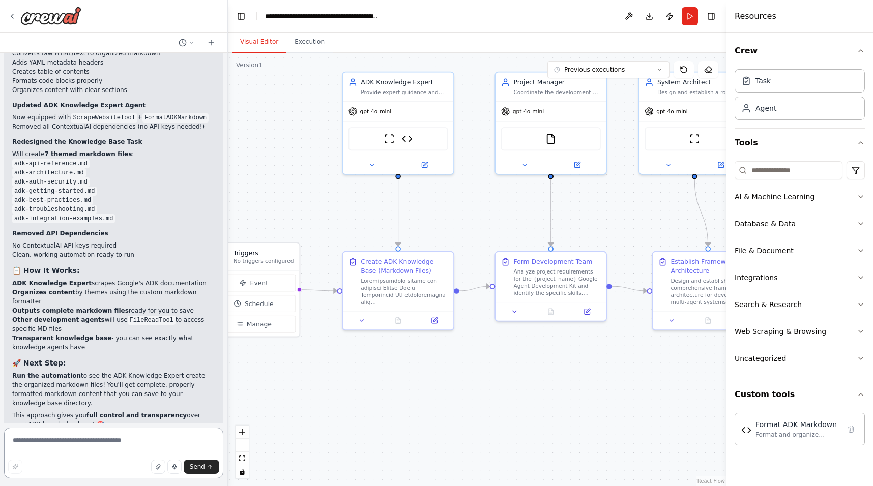
scroll to position [8349, 0]
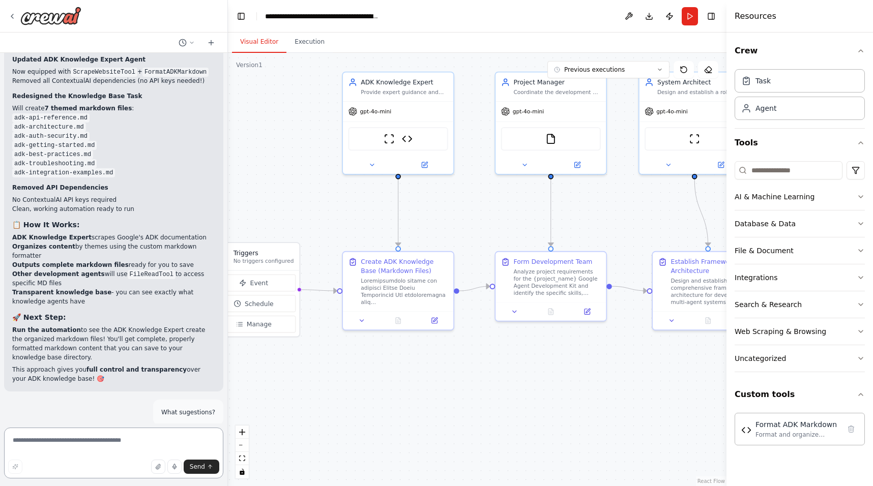
click at [77, 447] on textarea at bounding box center [113, 453] width 219 height 51
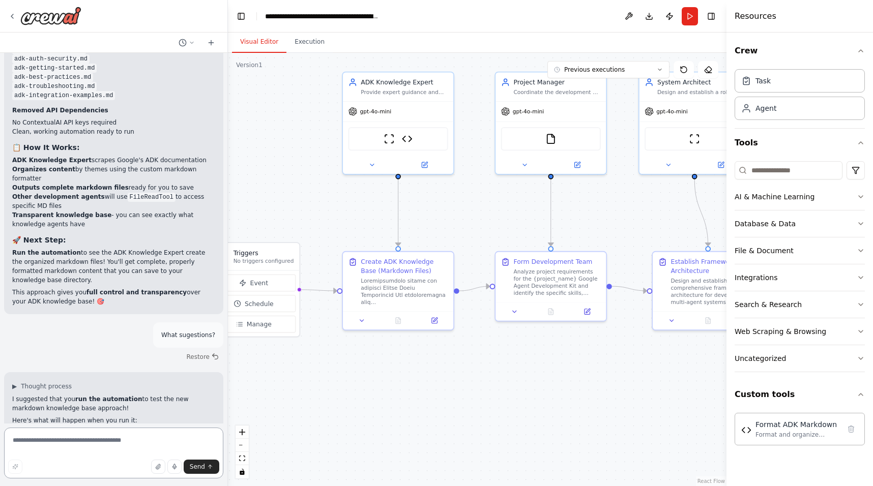
scroll to position [8472, 0]
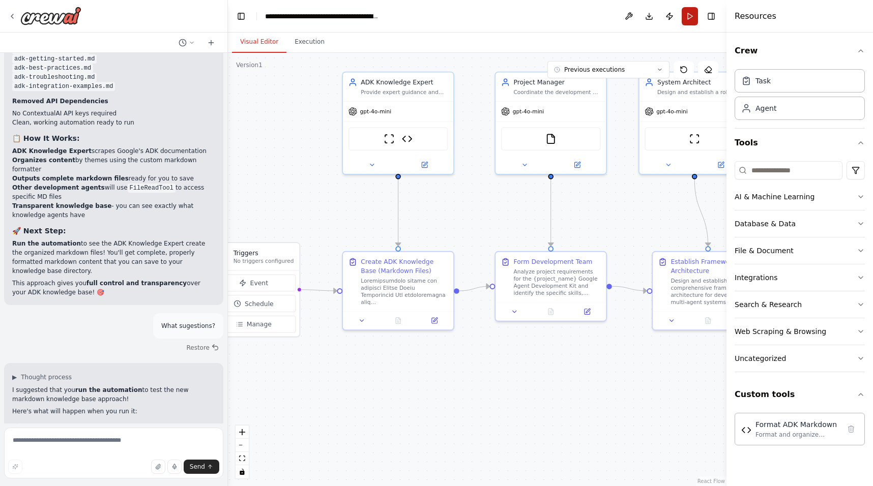
click at [687, 17] on button "Run" at bounding box center [690, 16] width 16 height 18
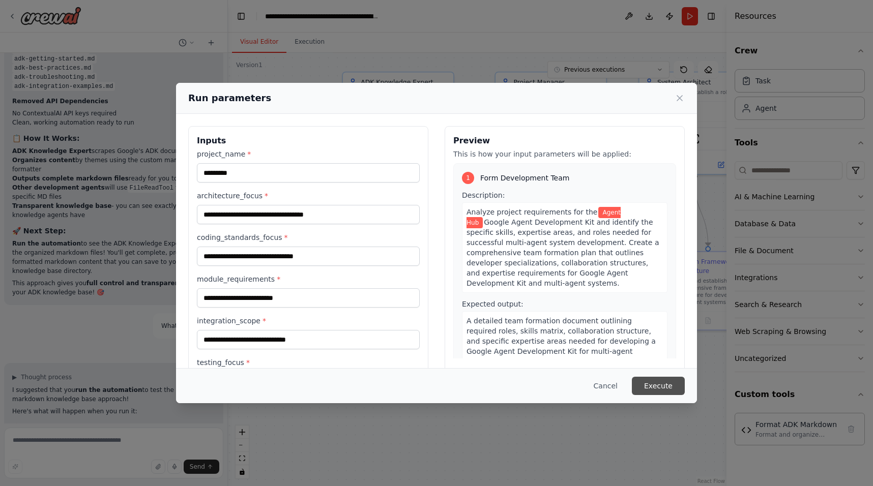
click at [645, 382] on button "Execute" at bounding box center [658, 386] width 53 height 18
click at [650, 383] on button "Execute" at bounding box center [658, 386] width 53 height 18
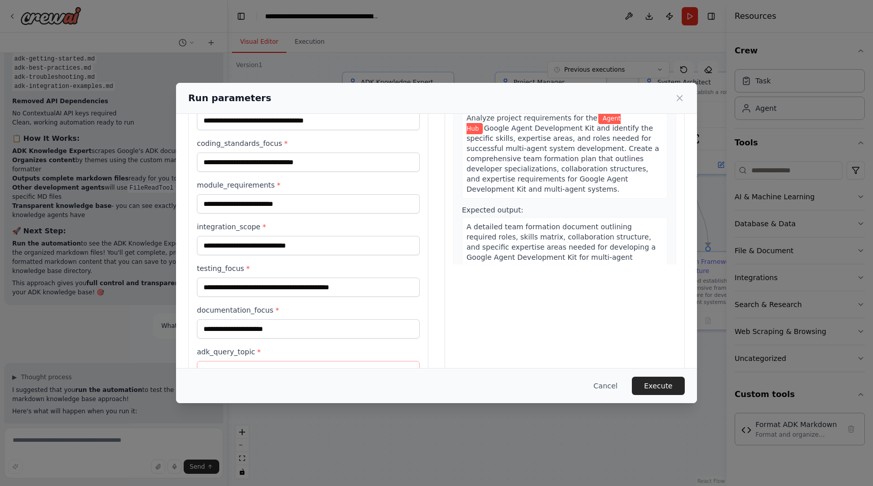
scroll to position [141, 0]
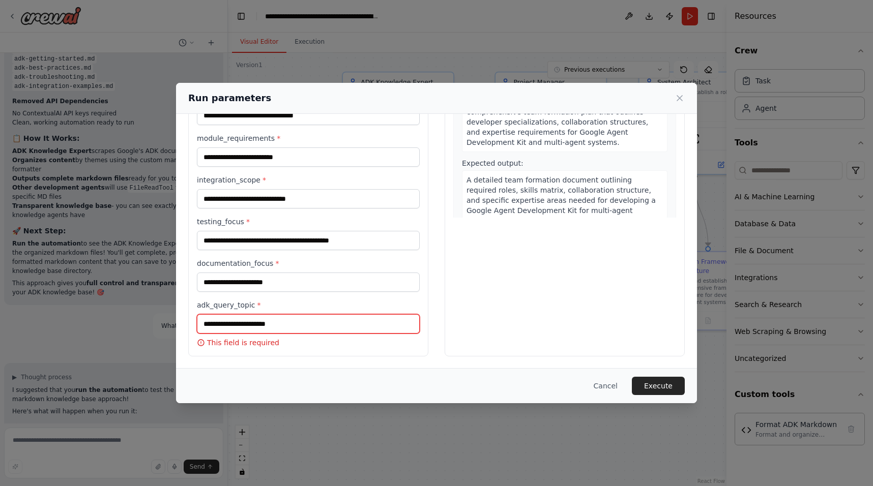
click at [285, 326] on input "adk_query_topic *" at bounding box center [308, 323] width 223 height 19
click at [385, 328] on input "adk_query_topic *" at bounding box center [308, 323] width 223 height 19
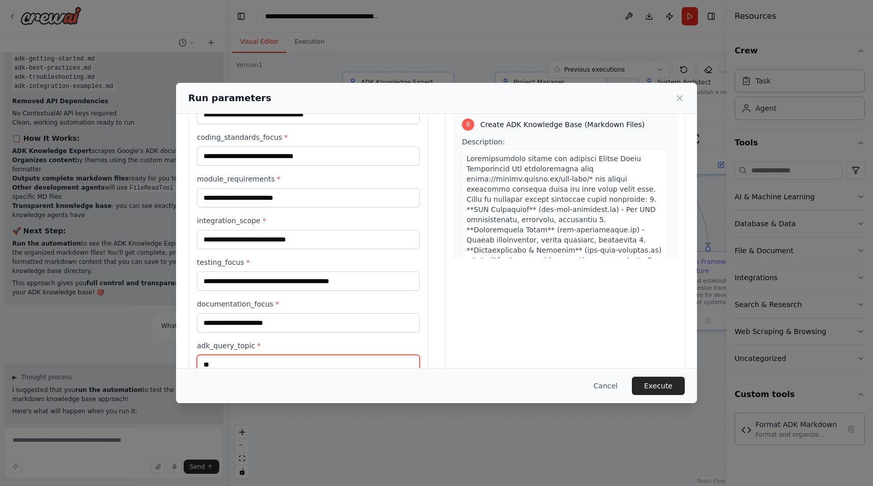
scroll to position [1778, 0]
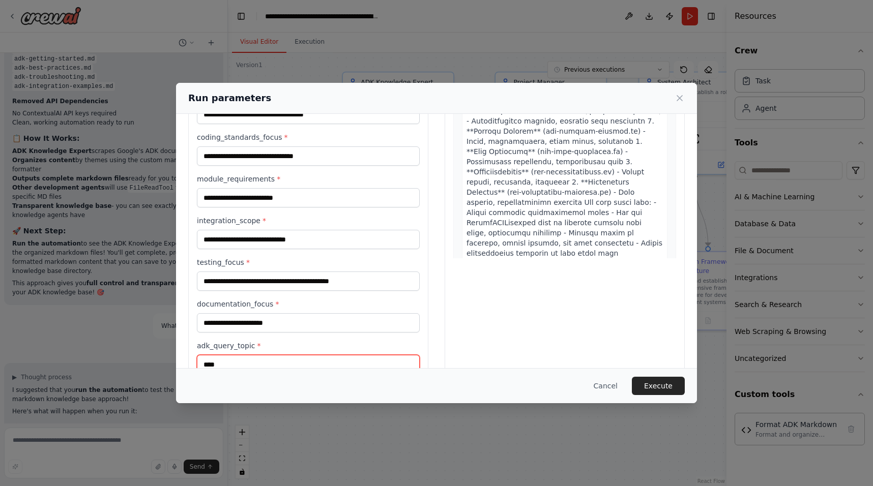
type input "*****"
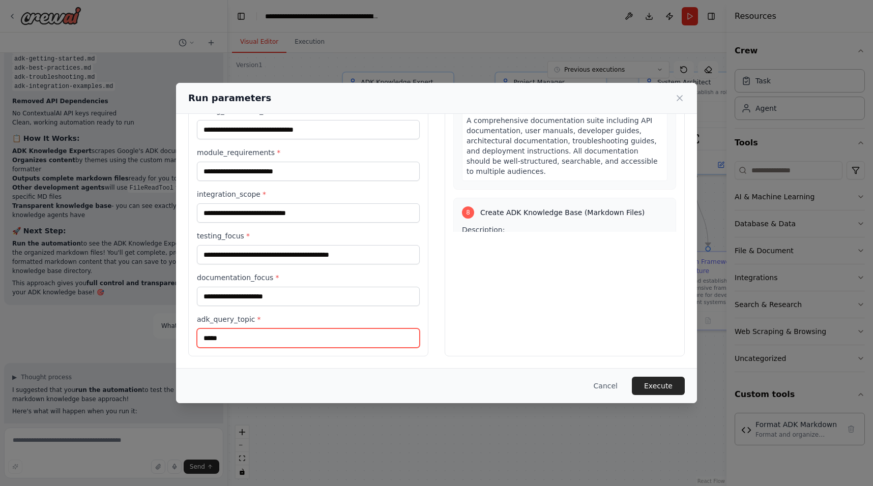
scroll to position [1535, 0]
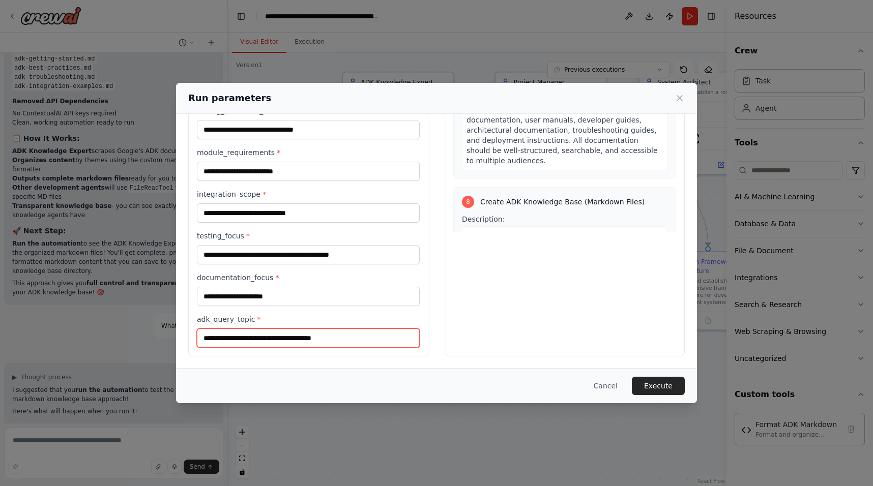
type input "**********"
click at [648, 385] on button "Execute" at bounding box center [658, 386] width 53 height 18
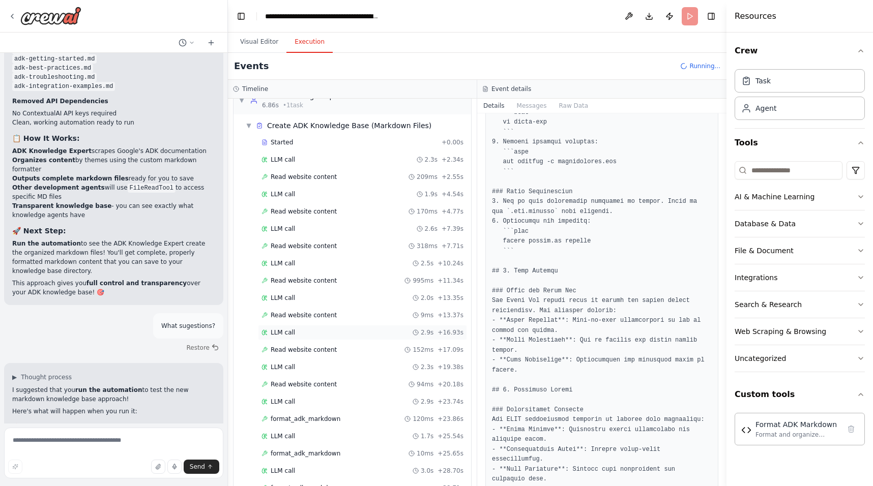
scroll to position [0, 0]
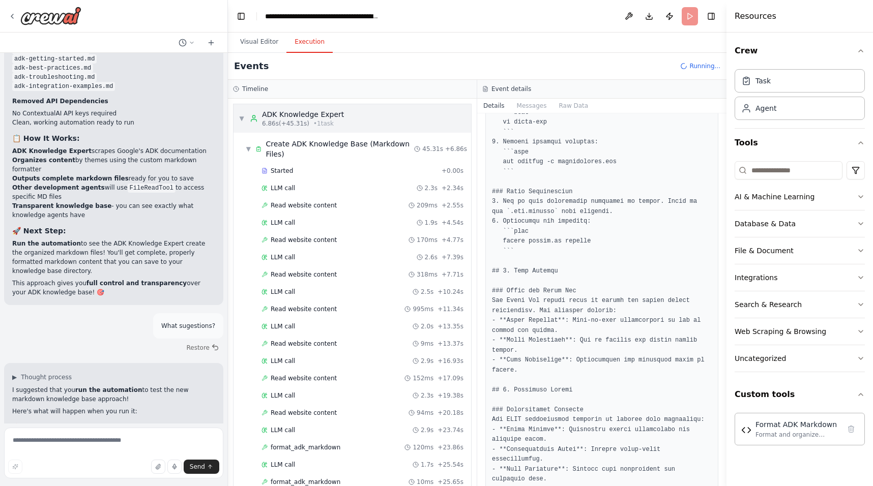
click at [302, 118] on div "ADK Knowledge Expert" at bounding box center [303, 114] width 82 height 10
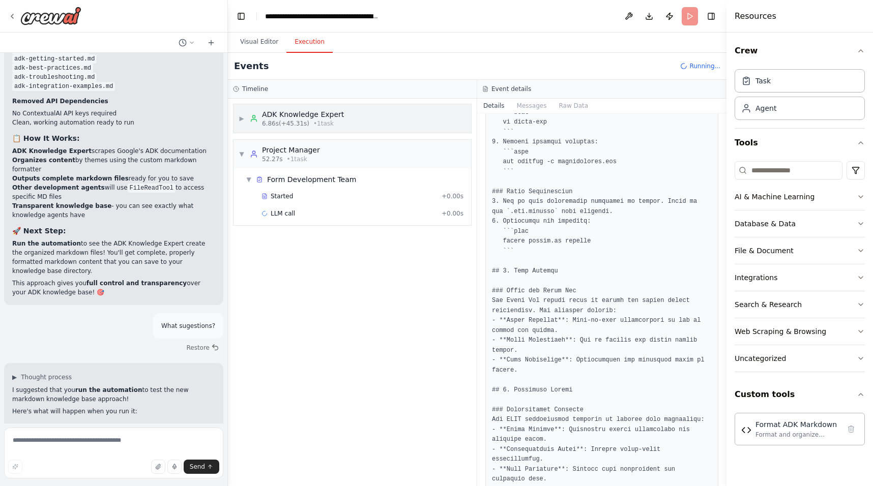
click at [315, 119] on div "ADK Knowledge Expert" at bounding box center [303, 114] width 82 height 10
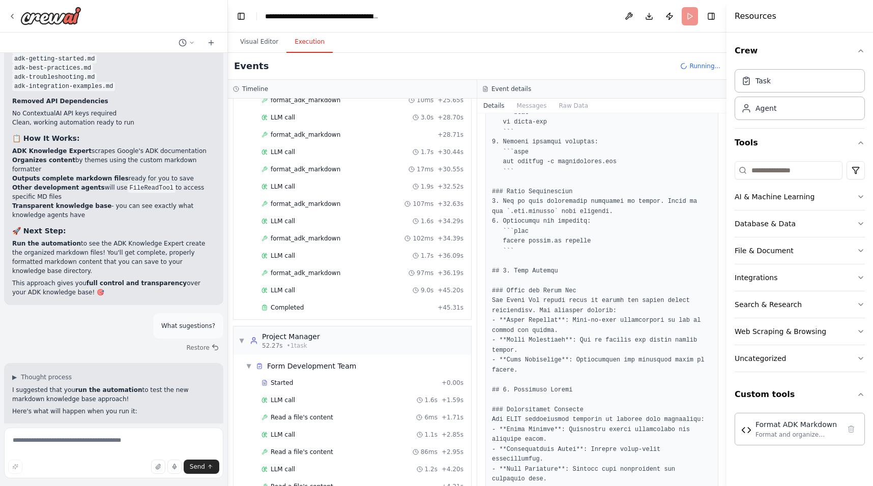
scroll to position [381, 0]
click at [815, 248] on button "File & Document" at bounding box center [799, 251] width 130 height 26
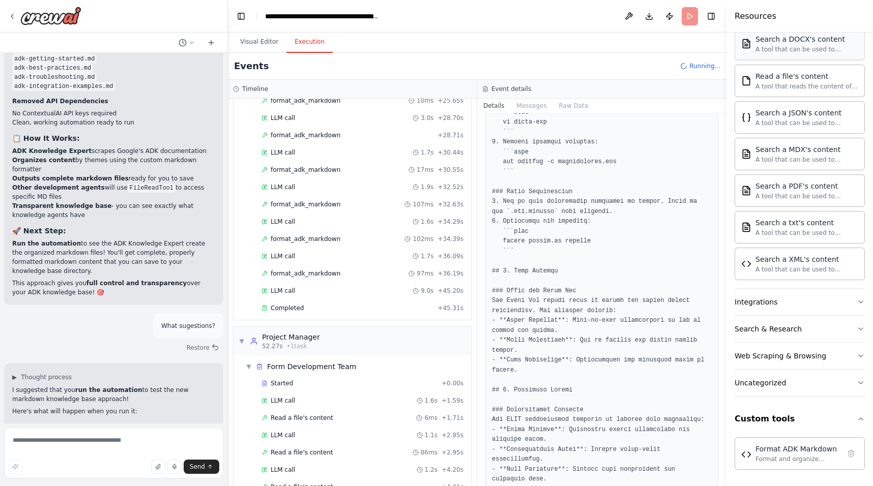
scroll to position [0, 0]
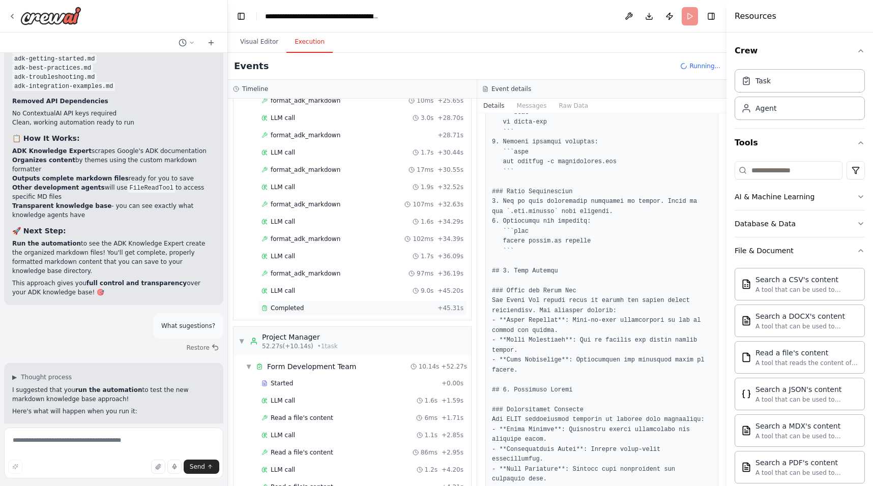
click at [304, 313] on div "Completed + 45.31s" at bounding box center [362, 308] width 209 height 15
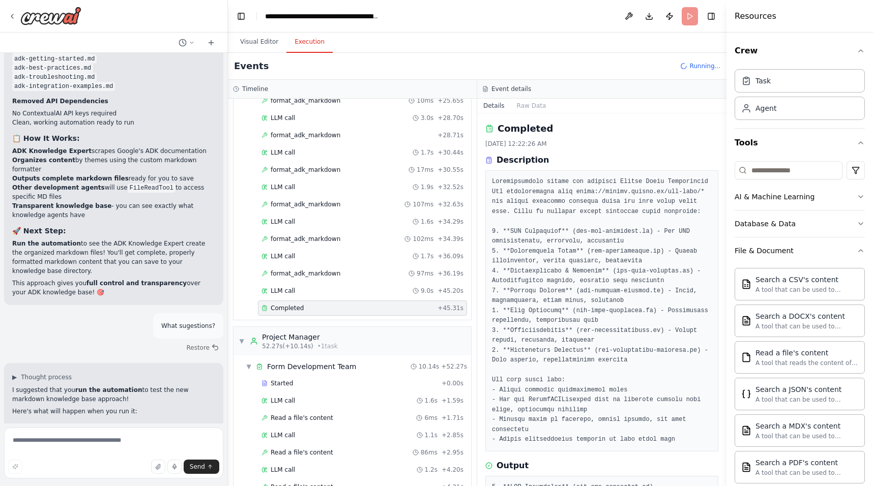
click at [495, 105] on button "Details" at bounding box center [494, 106] width 34 height 14
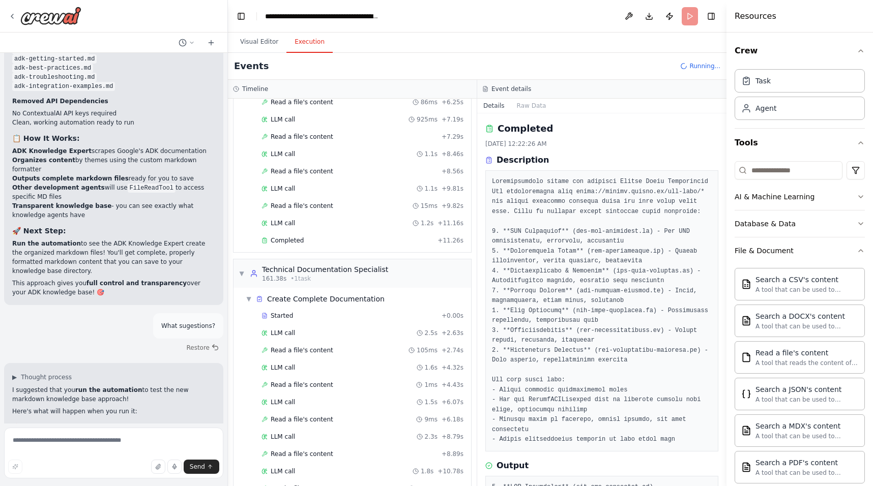
scroll to position [2402, 0]
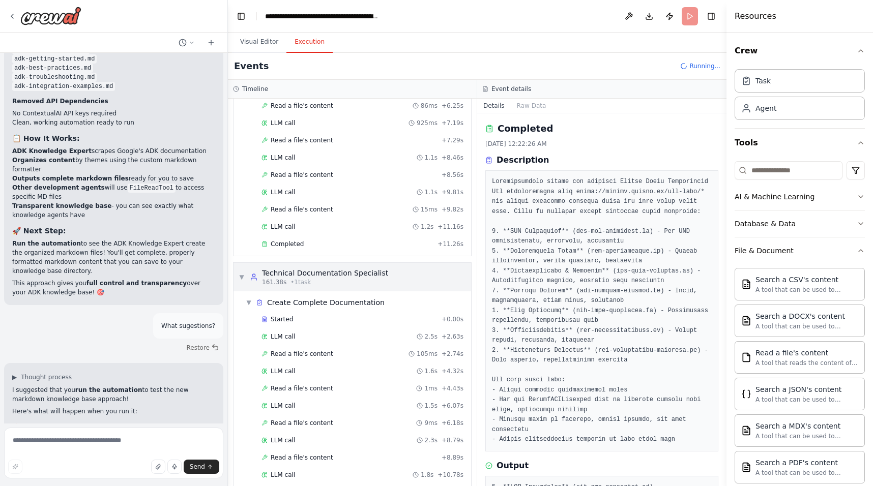
click at [372, 285] on div "161.38s • 1 task" at bounding box center [325, 282] width 126 height 8
click at [90, 439] on textarea at bounding box center [113, 453] width 219 height 51
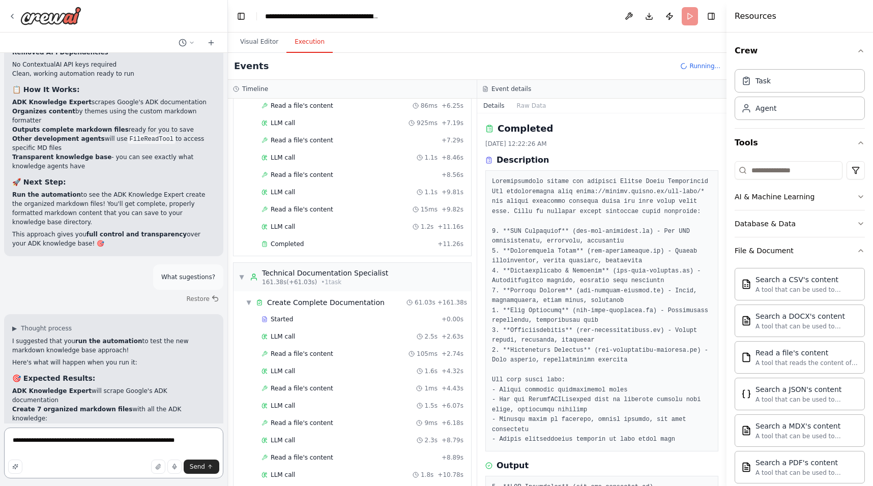
scroll to position [8554, 0]
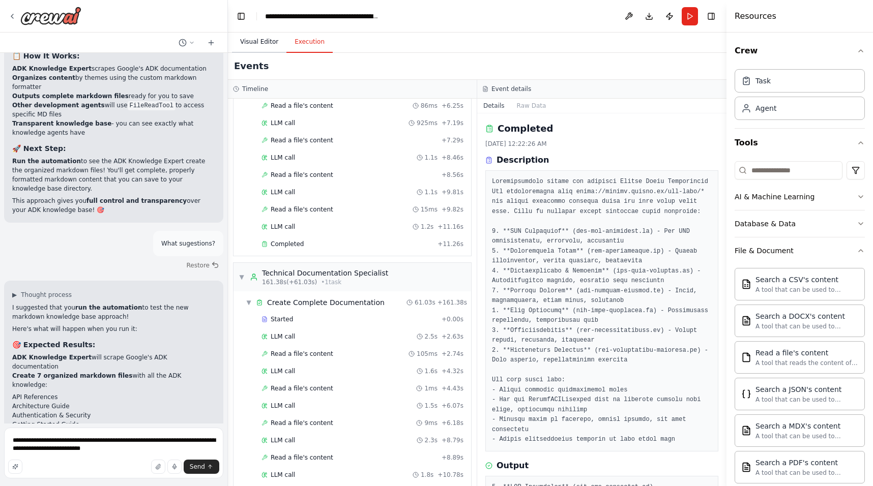
click at [261, 47] on button "Visual Editor" at bounding box center [259, 42] width 54 height 21
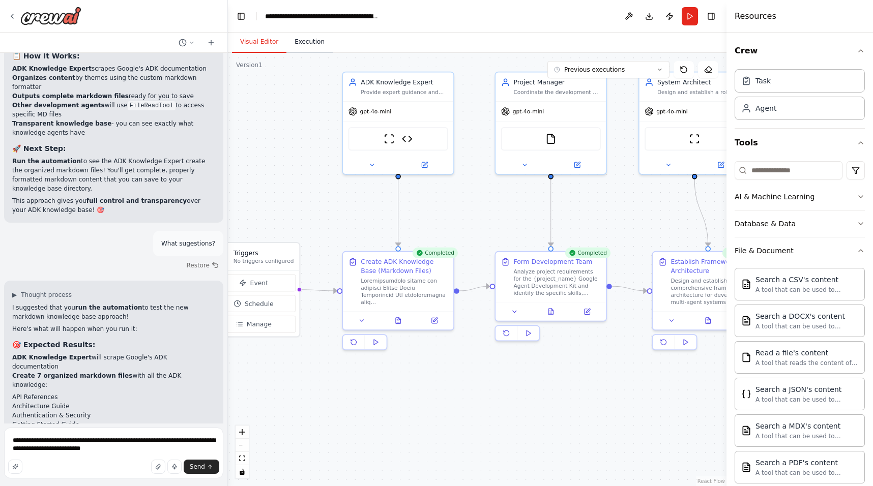
click at [317, 41] on button "Execution" at bounding box center [309, 42] width 46 height 21
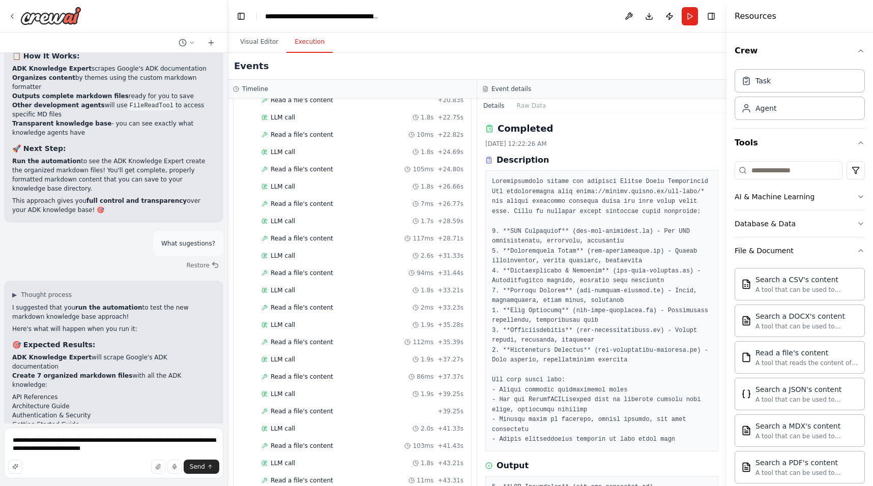
scroll to position [3158, 0]
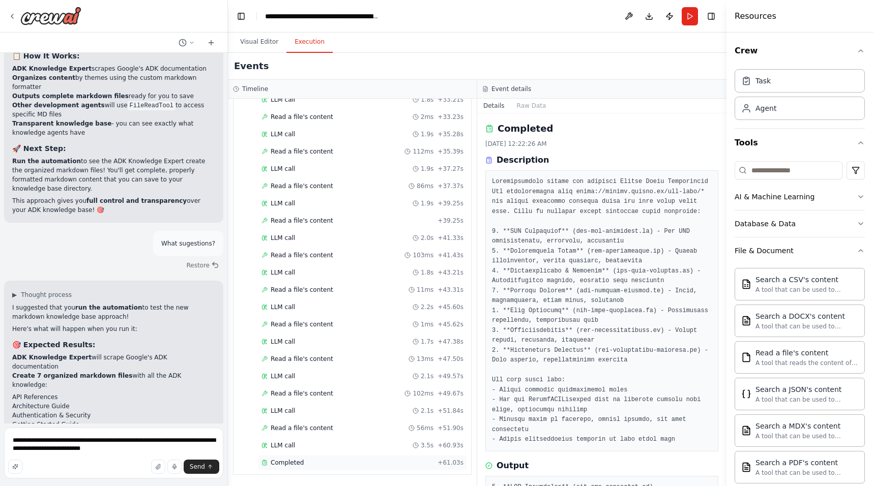
click at [378, 465] on div "Completed" at bounding box center [347, 463] width 172 height 8
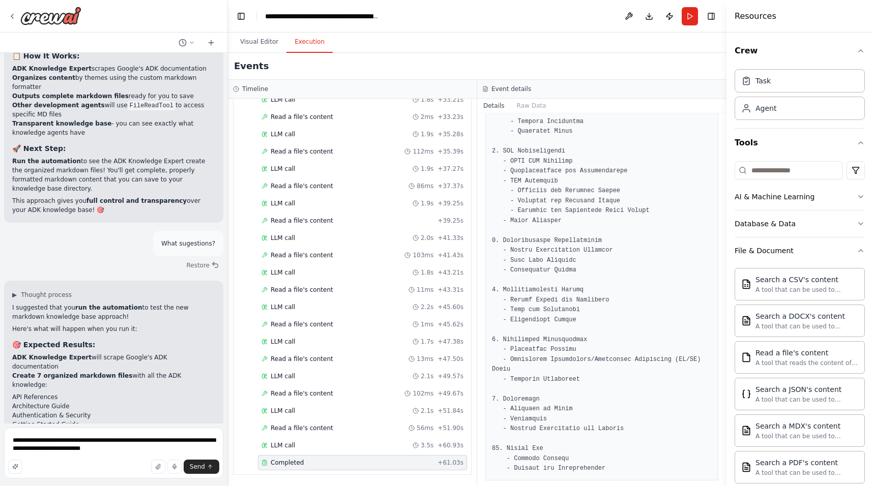
scroll to position [455, 0]
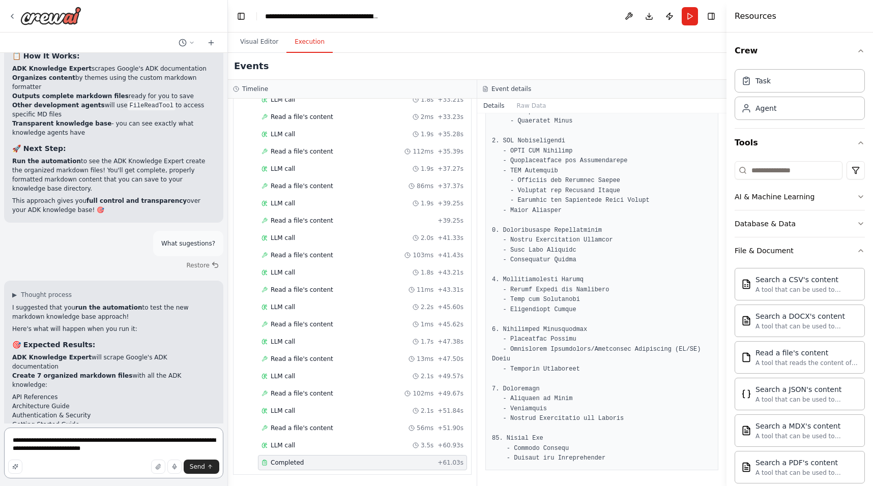
click at [148, 448] on textarea "**********" at bounding box center [113, 453] width 219 height 51
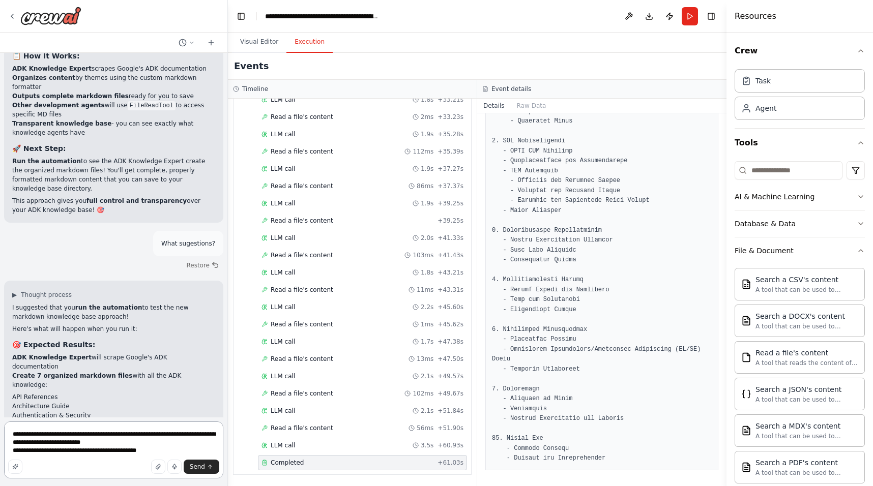
type textarea "**********"
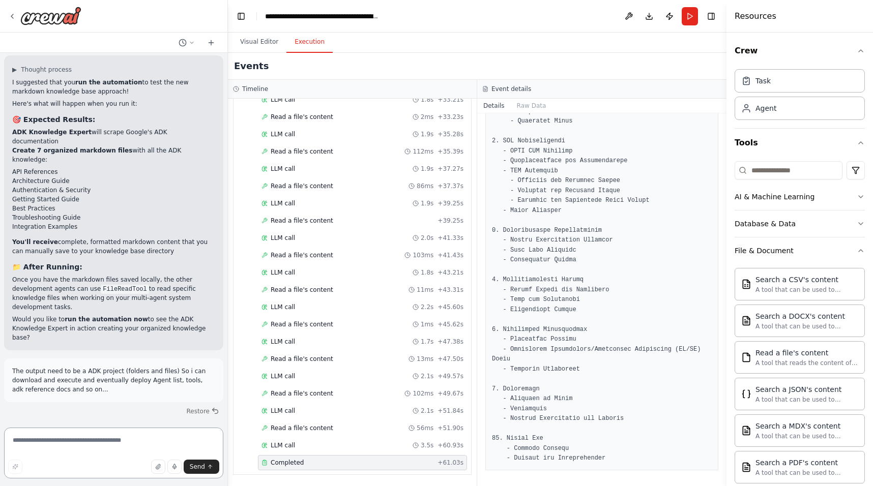
scroll to position [8907, 0]
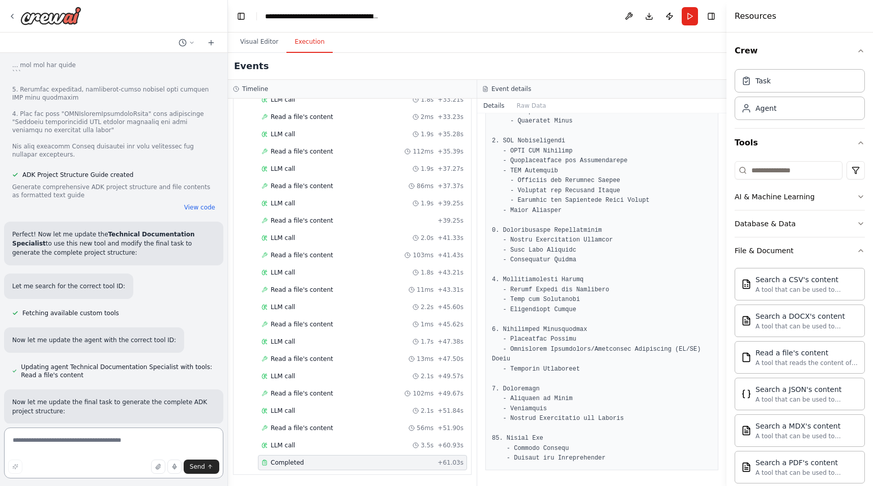
scroll to position [10525, 0]
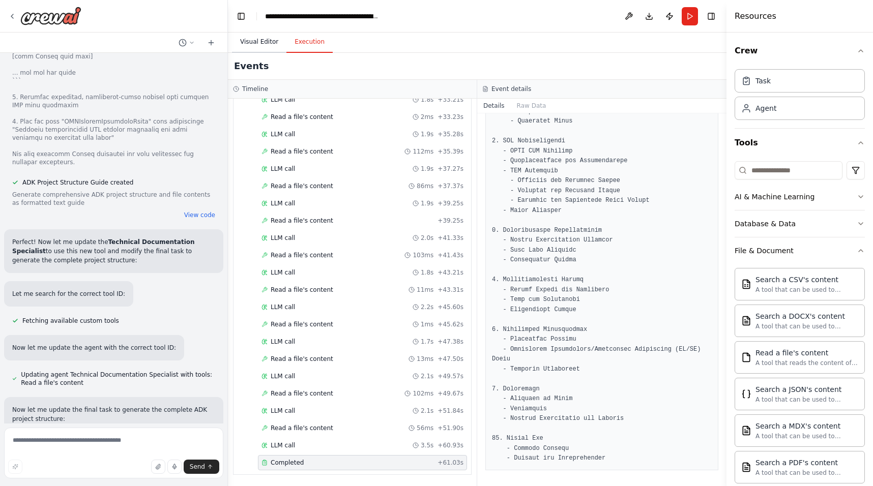
click at [252, 44] on button "Visual Editor" at bounding box center [259, 42] width 54 height 21
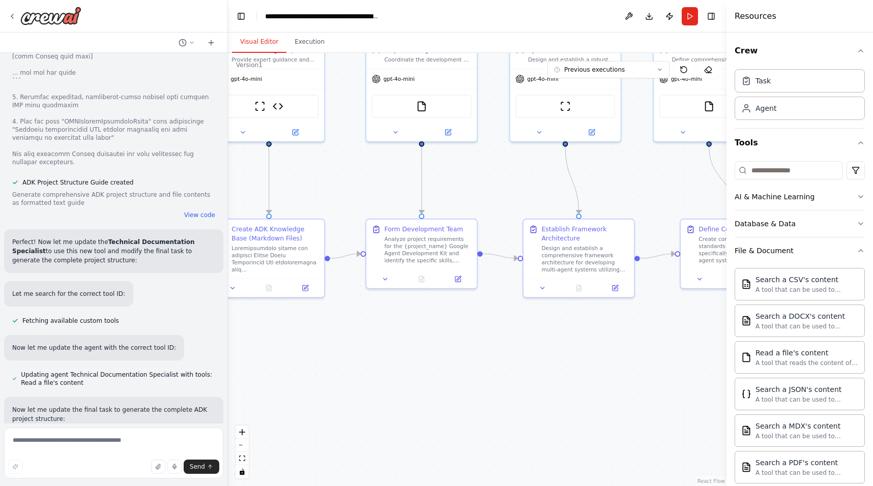
drag, startPoint x: 434, startPoint y: 226, endPoint x: 305, endPoint y: 193, distance: 133.2
click at [305, 193] on div ".deletable-edge-delete-btn { width: 20px; height: 20px; border: 0px solid #ffff…" at bounding box center [477, 269] width 498 height 433
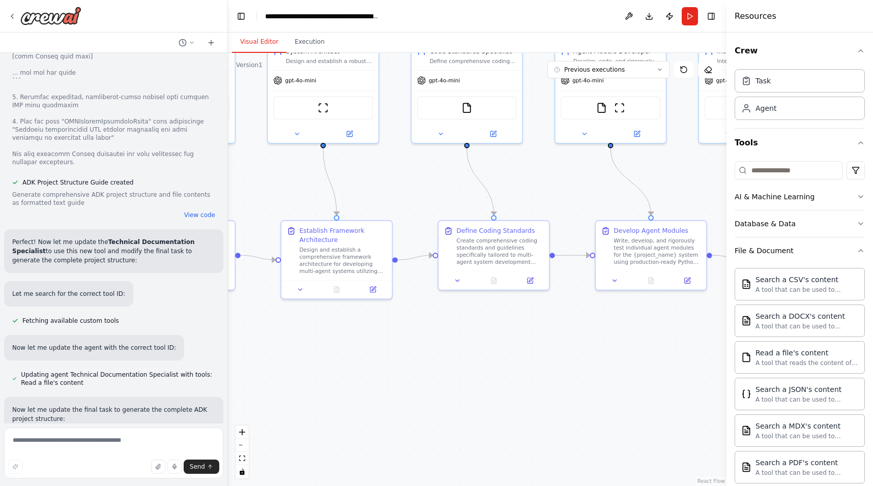
drag, startPoint x: 565, startPoint y: 399, endPoint x: 322, endPoint y: 400, distance: 242.1
click at [322, 400] on div ".deletable-edge-delete-btn { width: 20px; height: 20px; border: 0px solid #ffff…" at bounding box center [477, 269] width 498 height 433
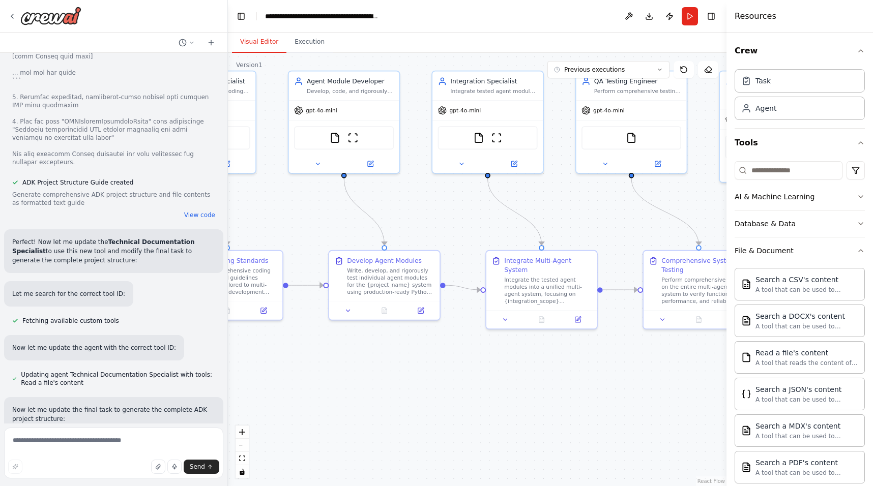
drag, startPoint x: 457, startPoint y: 408, endPoint x: 190, endPoint y: 438, distance: 268.2
click at [190, 438] on div "Goal: Create a crew automation to develop a Google Agent Development Kit specif…" at bounding box center [436, 243] width 873 height 486
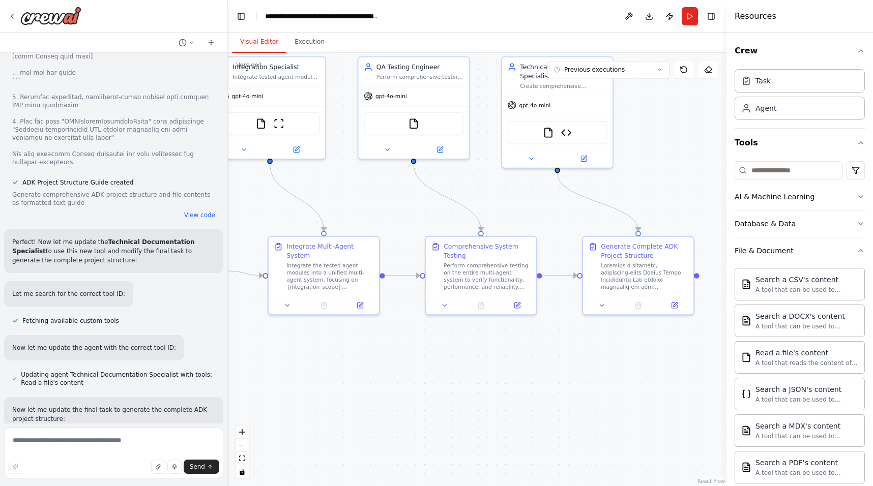
drag, startPoint x: 410, startPoint y: 461, endPoint x: 184, endPoint y: 448, distance: 226.3
click at [184, 448] on div "Goal: Create a crew automation to develop a Google Agent Development Kit specif…" at bounding box center [436, 243] width 873 height 486
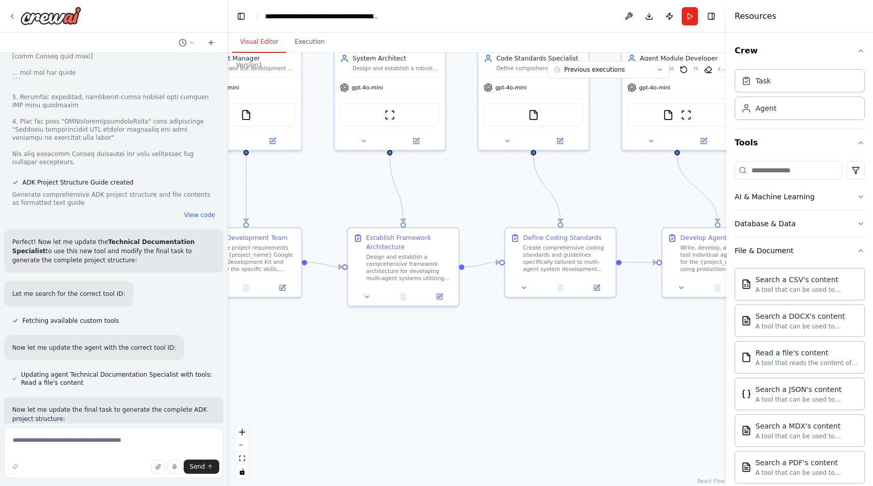
drag, startPoint x: 316, startPoint y: 440, endPoint x: 875, endPoint y: 431, distance: 559.1
click at [872, 431] on html "Goal: Create a crew automation to develop a Google Agent Development Kit specif…" at bounding box center [436, 243] width 873 height 486
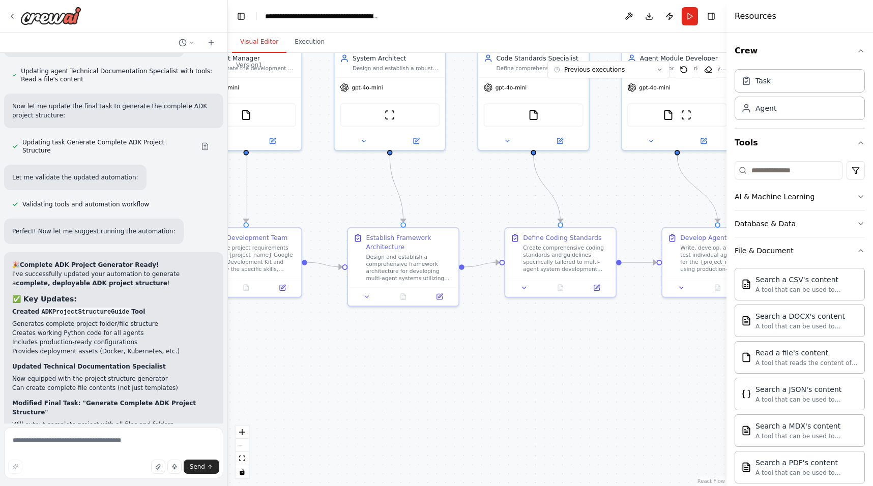
scroll to position [10877, 0]
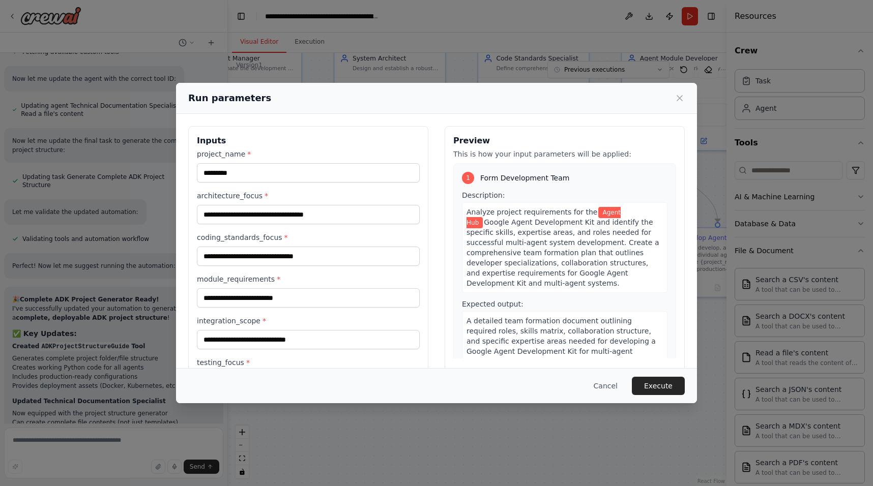
scroll to position [168, 0]
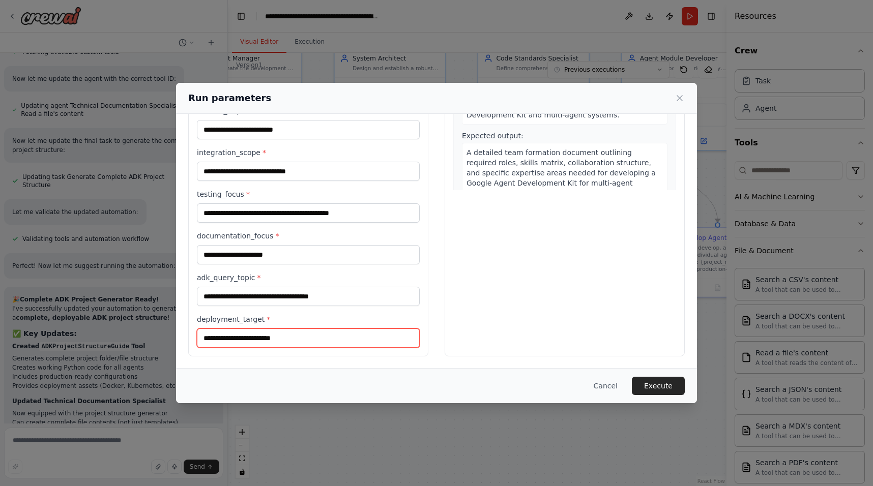
click at [270, 337] on input "deployment_target *" at bounding box center [308, 338] width 223 height 19
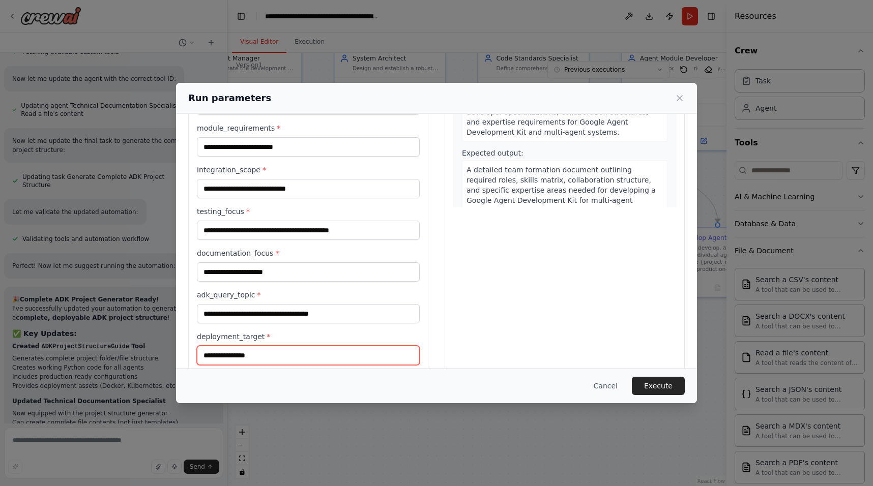
scroll to position [150, 0]
type input "**********"
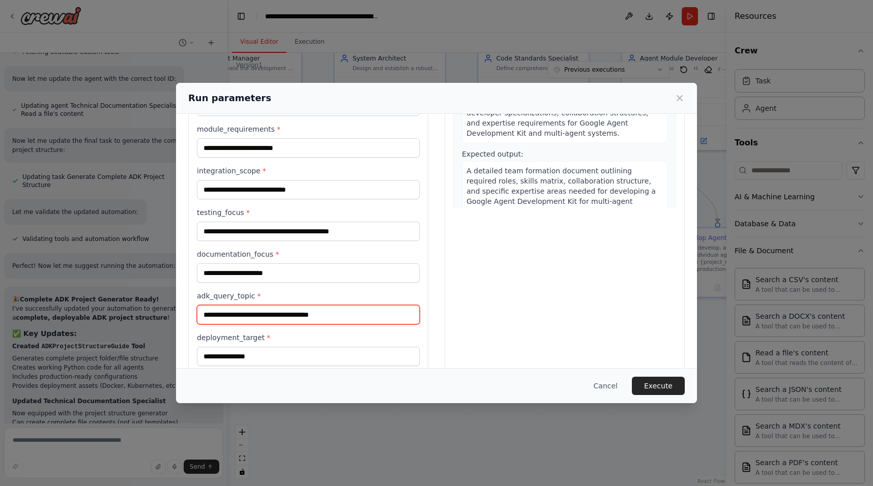
click at [334, 317] on input "**********" at bounding box center [308, 314] width 223 height 19
type input "**********"
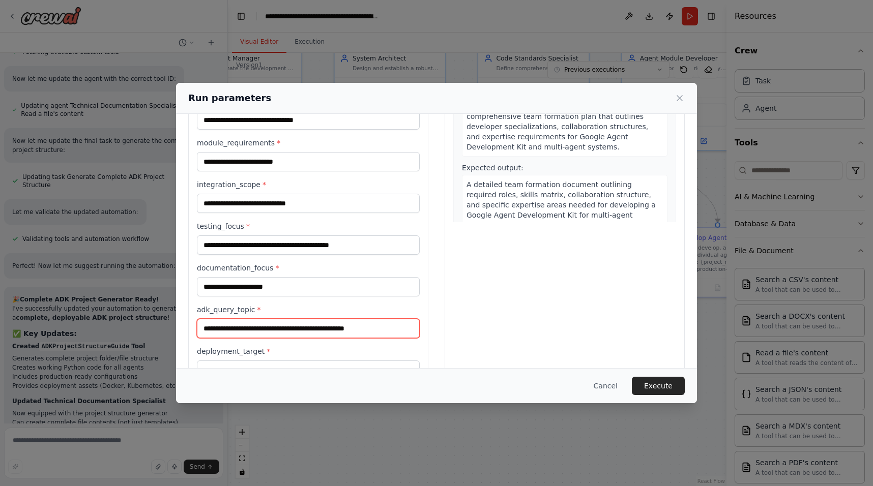
scroll to position [130, 0]
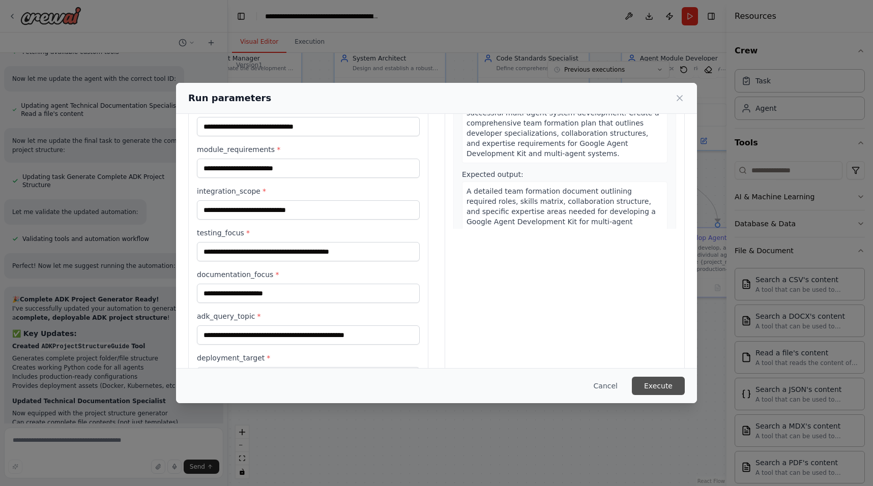
click at [655, 380] on button "Execute" at bounding box center [658, 386] width 53 height 18
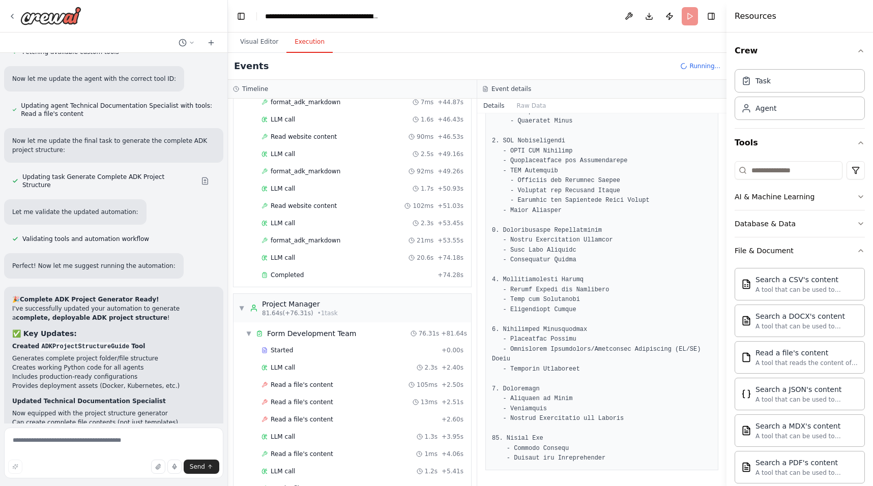
scroll to position [561, 0]
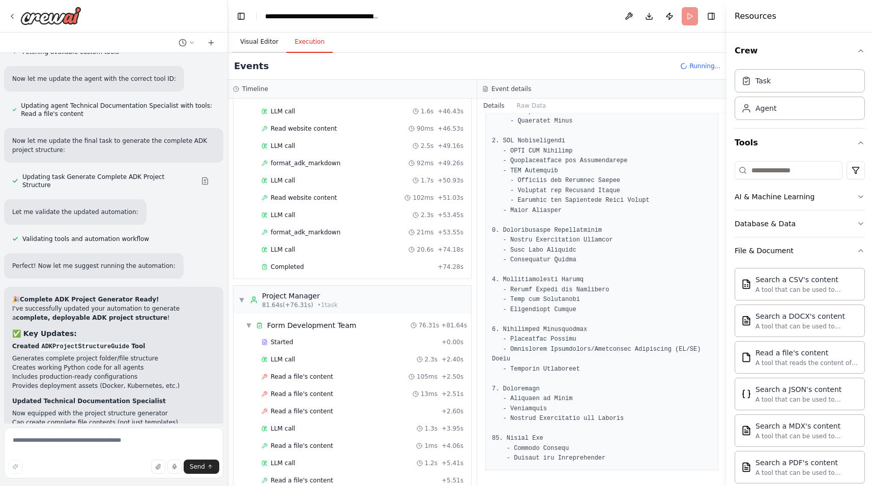
click at [251, 33] on button "Visual Editor" at bounding box center [259, 42] width 54 height 21
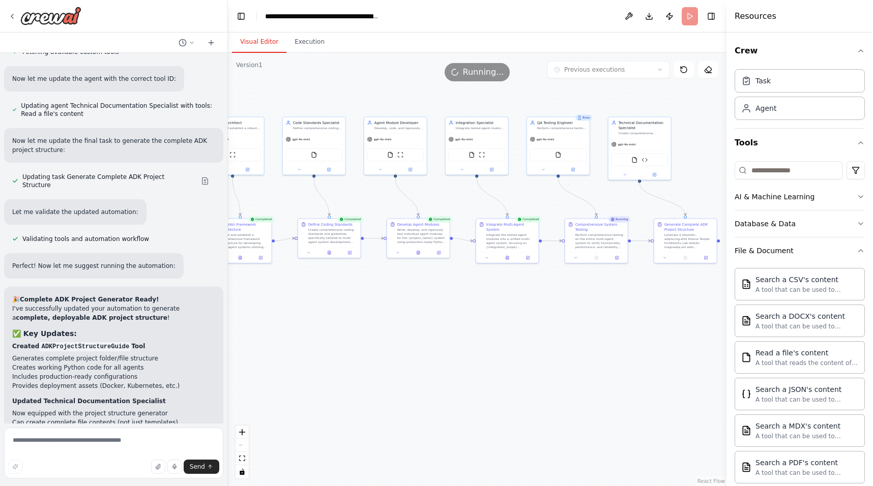
drag, startPoint x: 536, startPoint y: 328, endPoint x: 396, endPoint y: 339, distance: 140.8
click at [396, 339] on div ".deletable-edge-delete-btn { width: 20px; height: 20px; border: 0px solid #ffff…" at bounding box center [477, 269] width 498 height 433
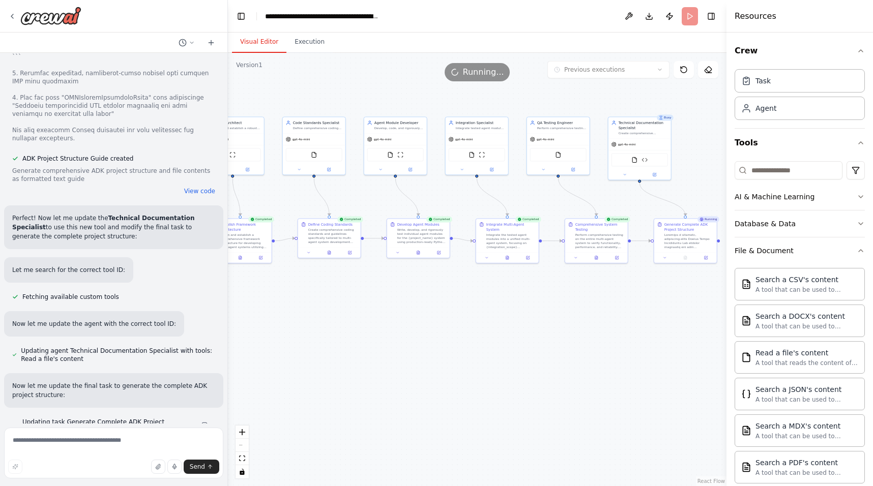
scroll to position [10794, 0]
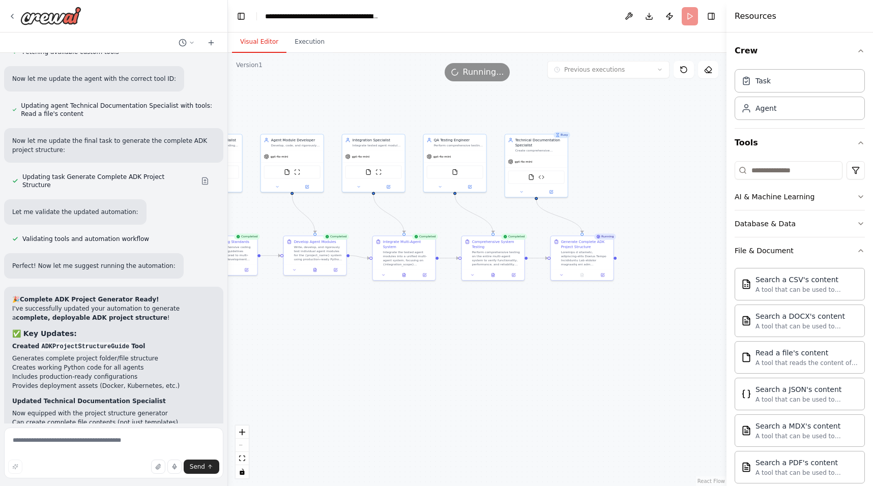
drag, startPoint x: 594, startPoint y: 338, endPoint x: 490, endPoint y: 355, distance: 104.7
click at [490, 355] on div ".deletable-edge-delete-btn { width: 20px; height: 20px; border: 0px solid #ffff…" at bounding box center [477, 269] width 498 height 433
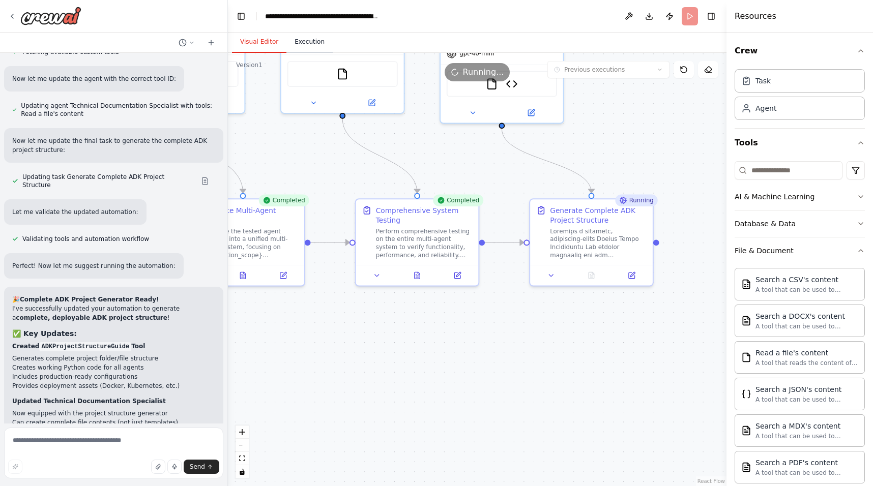
click at [311, 44] on button "Execution" at bounding box center [309, 42] width 46 height 21
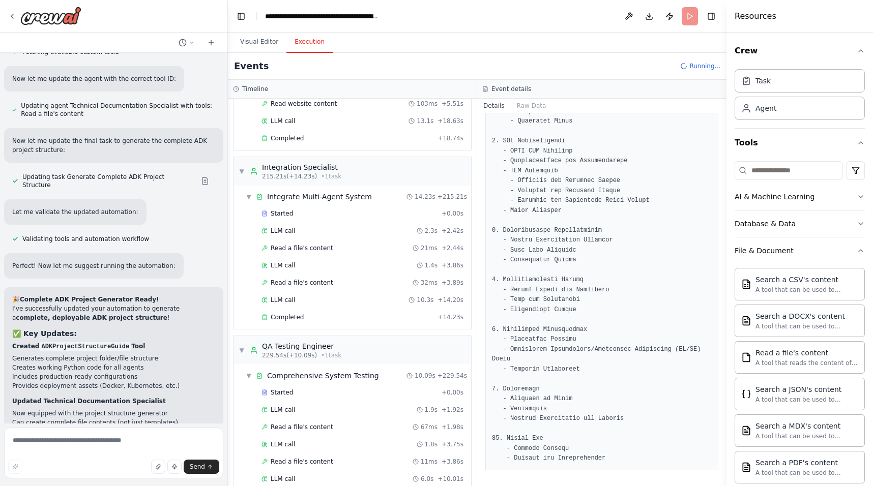
scroll to position [2604, 0]
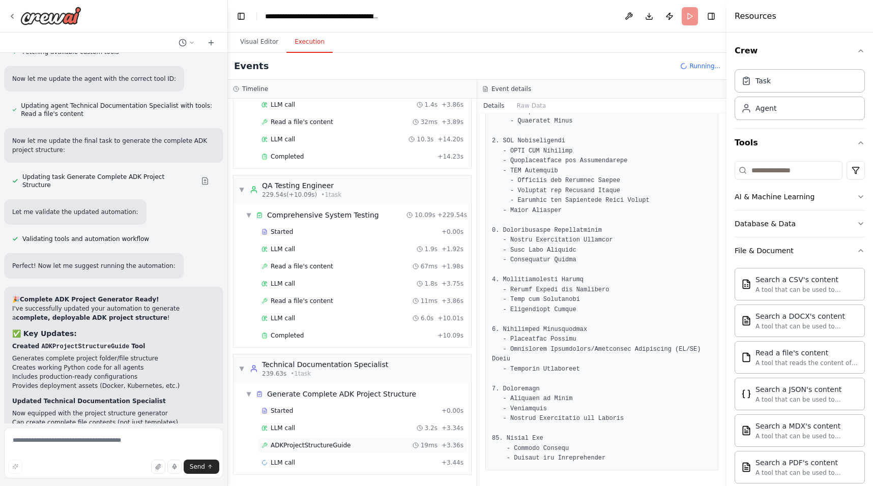
click at [311, 446] on span "ADKProjectStructureGuide" at bounding box center [311, 445] width 80 height 8
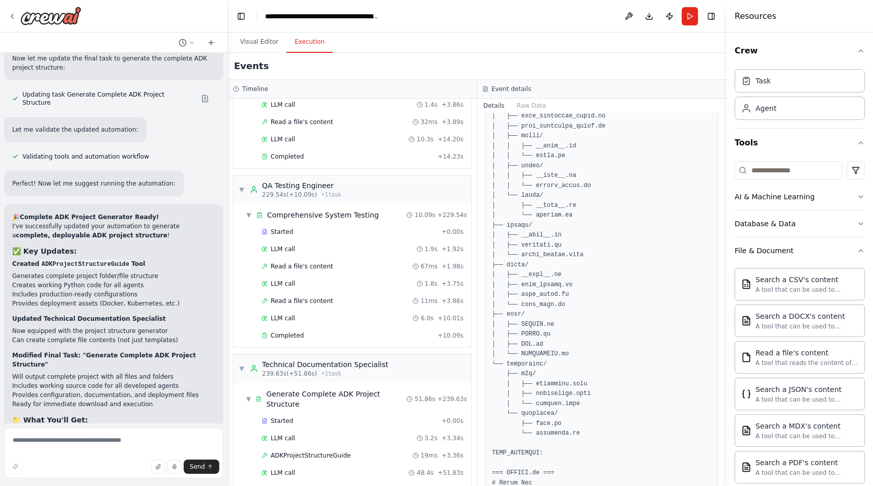
scroll to position [358, 0]
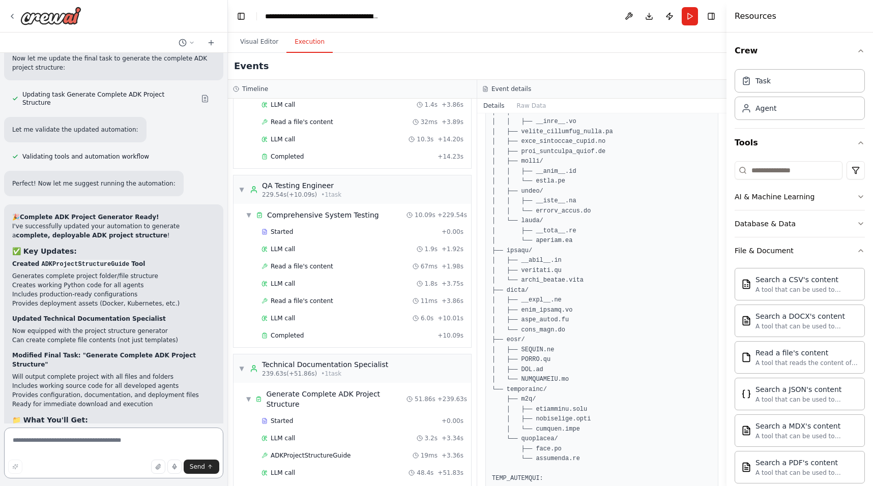
click at [108, 439] on textarea at bounding box center [113, 453] width 219 height 51
type textarea "**********"
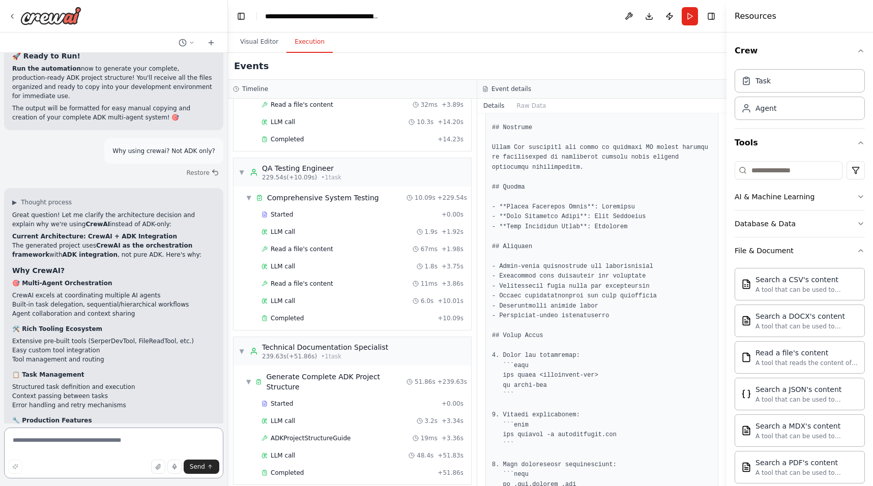
scroll to position [11368, 0]
click at [41, 446] on textarea at bounding box center [113, 453] width 219 height 51
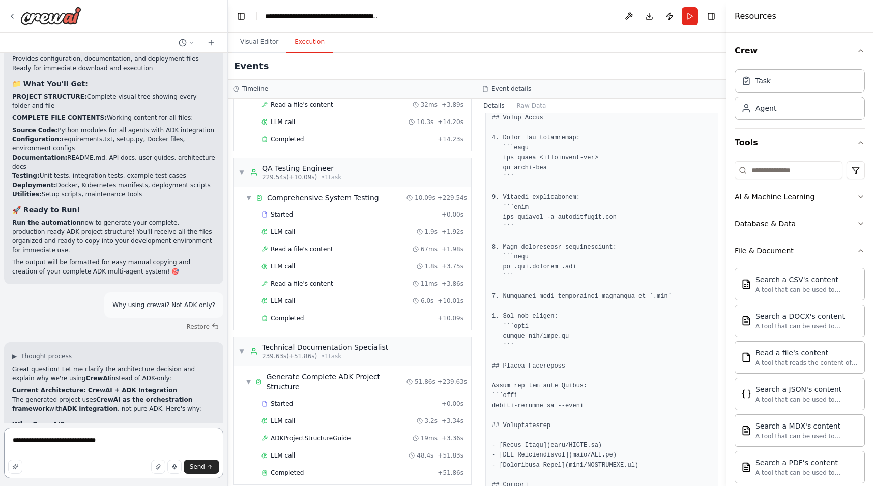
scroll to position [1068, 0]
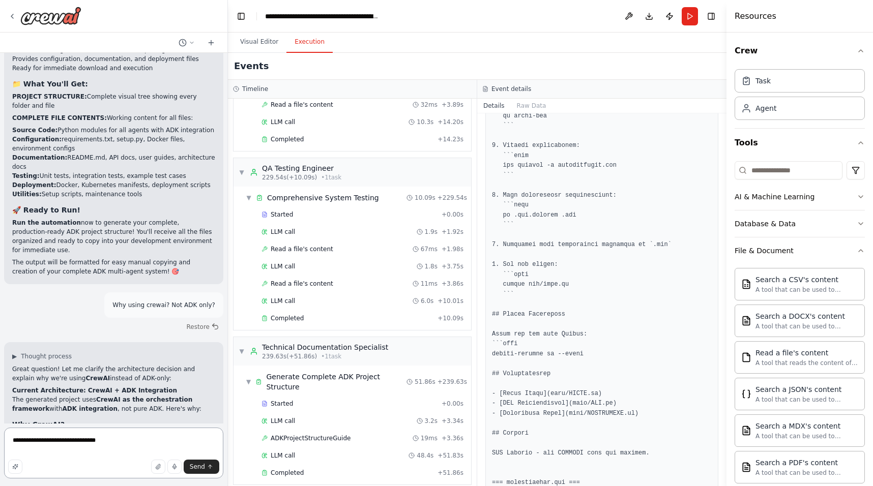
click at [107, 450] on textarea "**********" at bounding box center [113, 453] width 219 height 51
click at [115, 440] on textarea "**********" at bounding box center [113, 453] width 219 height 51
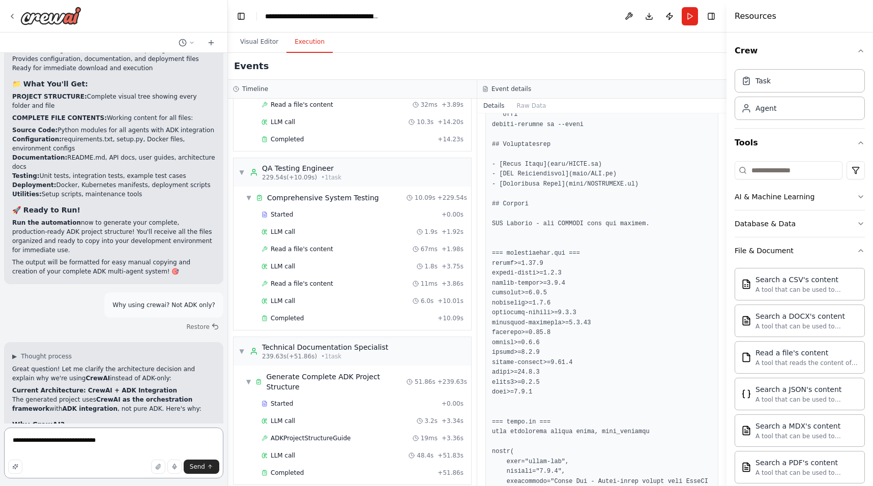
scroll to position [1369, 0]
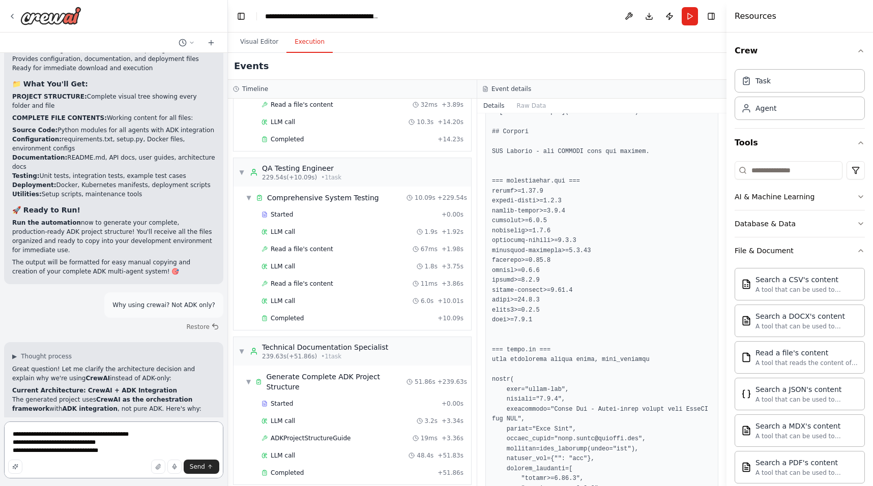
type textarea "**********"
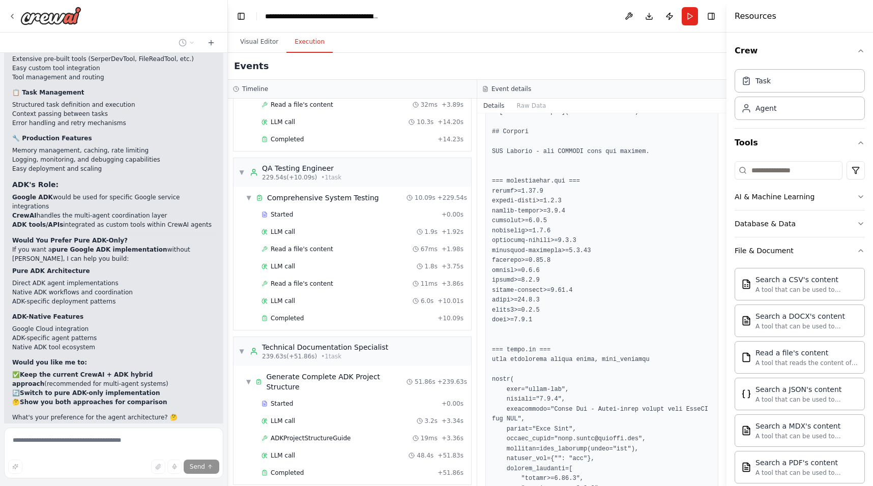
scroll to position [11670, 0]
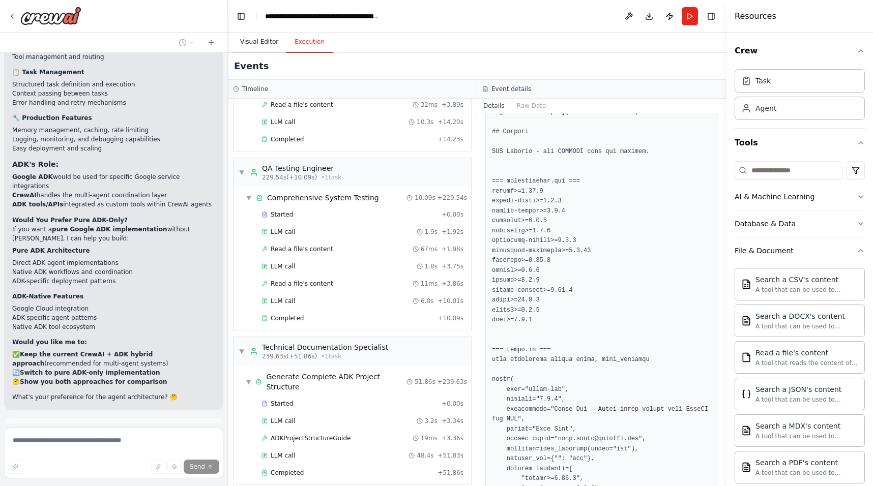
click at [251, 45] on button "Visual Editor" at bounding box center [259, 42] width 54 height 21
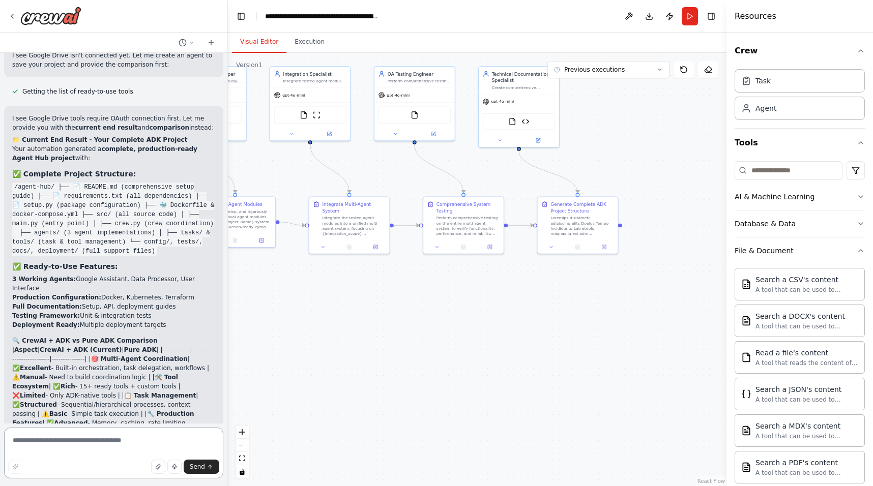
scroll to position [12253, 0]
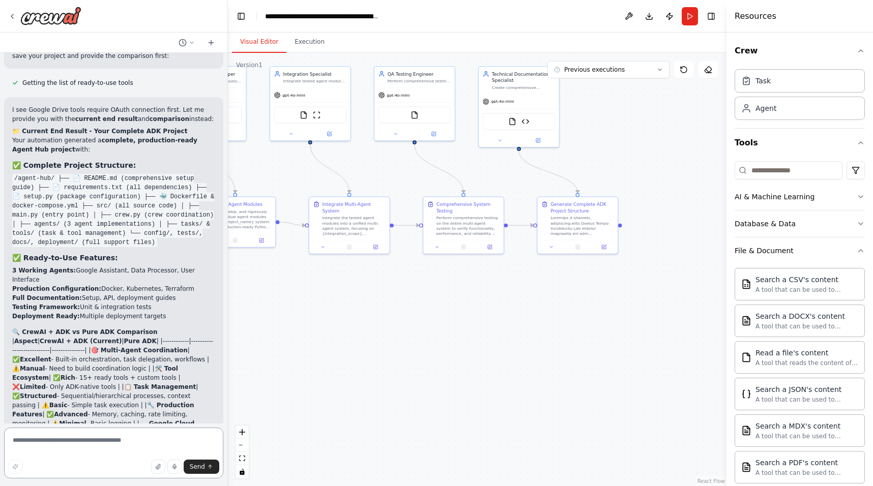
click at [68, 441] on textarea at bounding box center [113, 453] width 219 height 51
type textarea "**********"
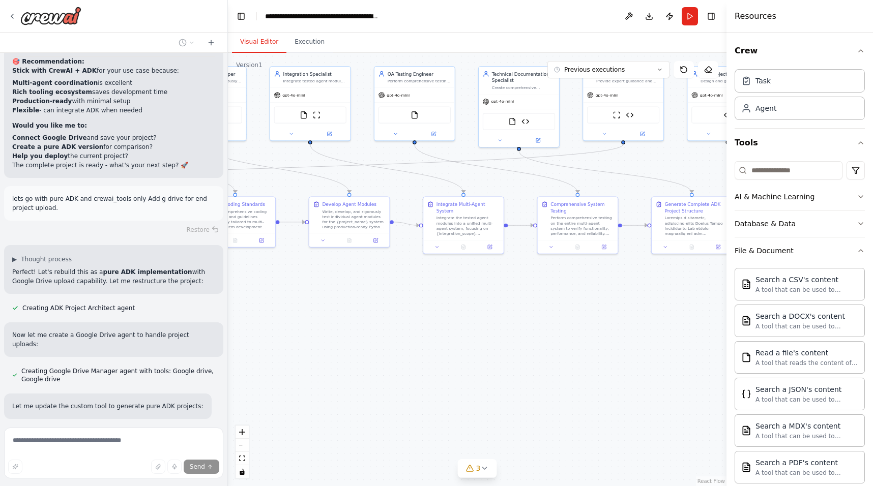
scroll to position [12976, 0]
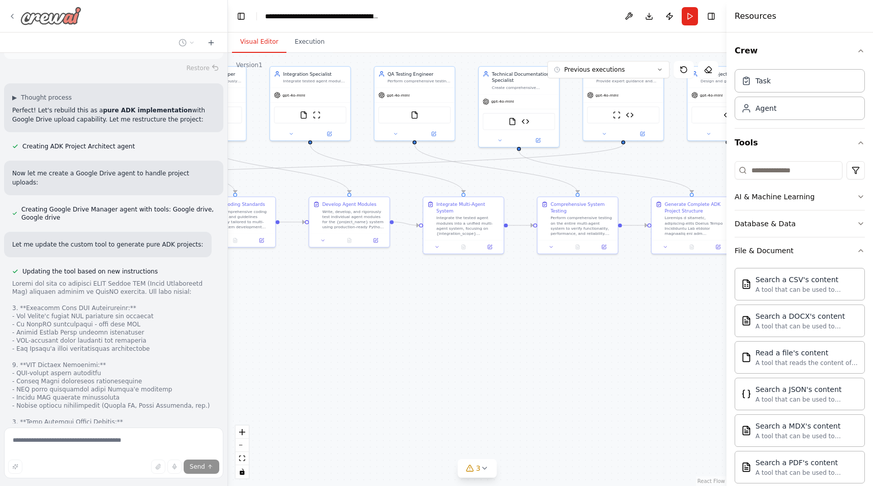
click at [18, 18] on div at bounding box center [44, 16] width 73 height 18
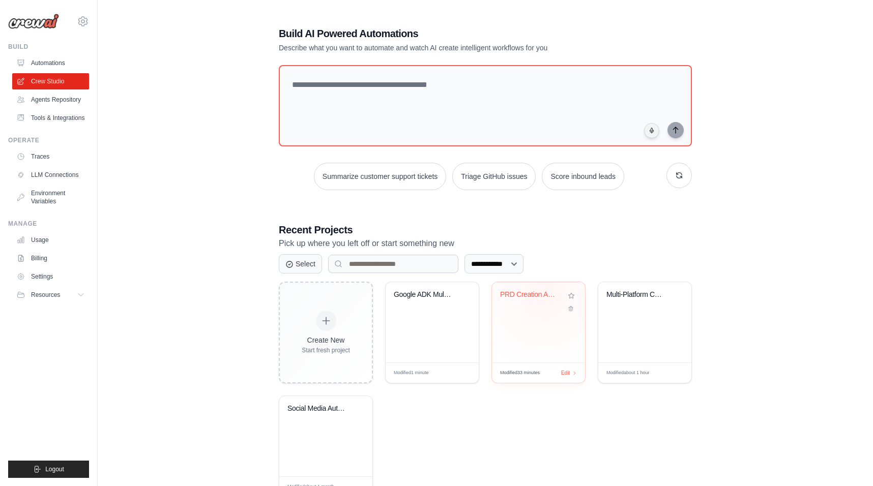
click at [544, 297] on div "PRD Creation Automation" at bounding box center [531, 294] width 62 height 9
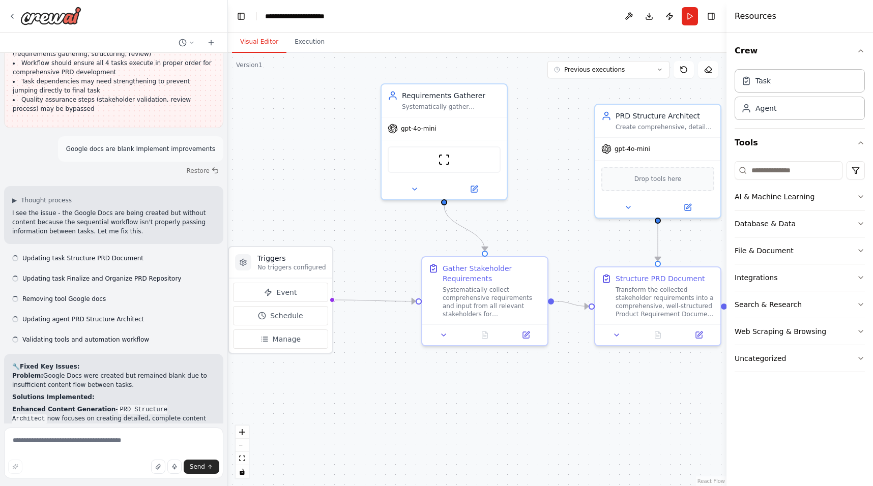
scroll to position [3060, 0]
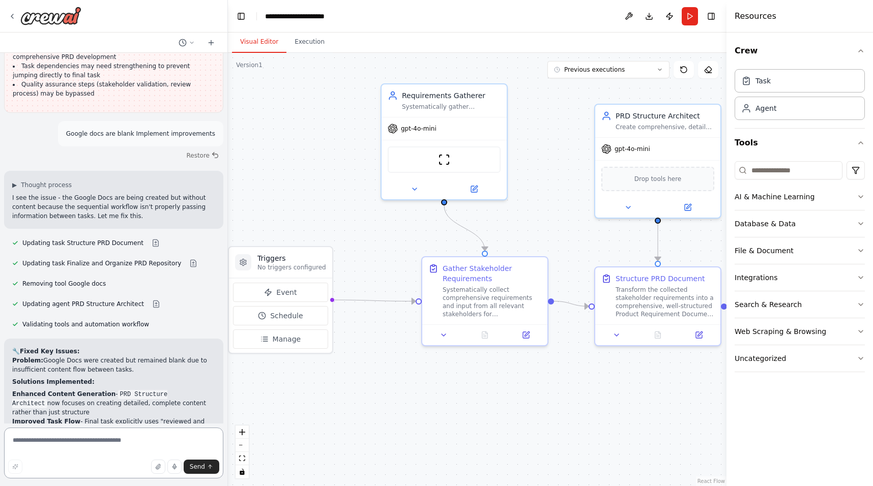
click at [122, 436] on textarea at bounding box center [113, 453] width 219 height 51
type textarea "*****"
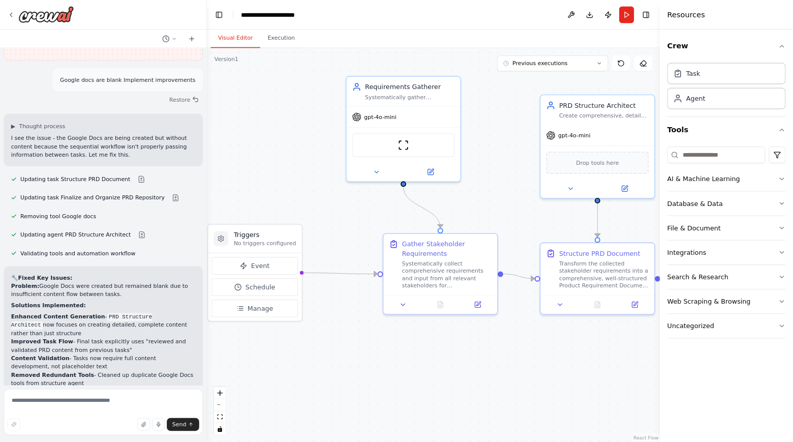
scroll to position [3110, 0]
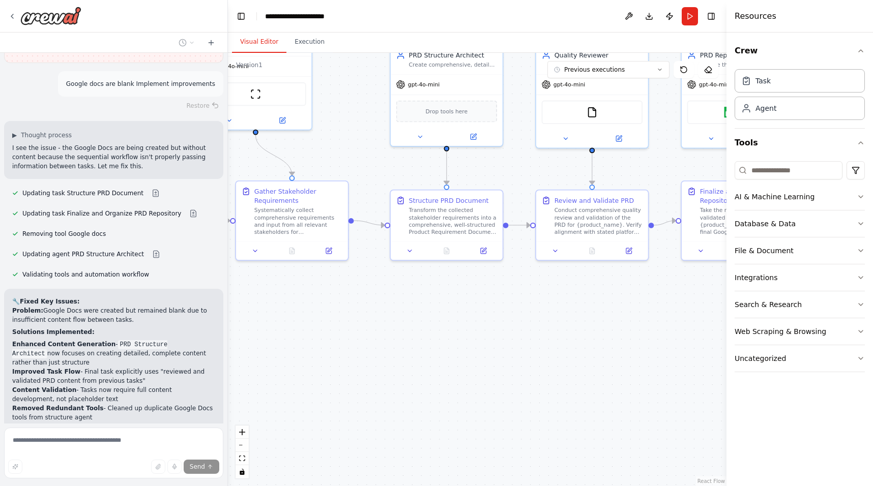
drag, startPoint x: 551, startPoint y: 232, endPoint x: 351, endPoint y: 159, distance: 212.9
click at [351, 159] on div ".deletable-edge-delete-btn { width: 20px; height: 20px; border: 0px solid #ffff…" at bounding box center [477, 269] width 498 height 433
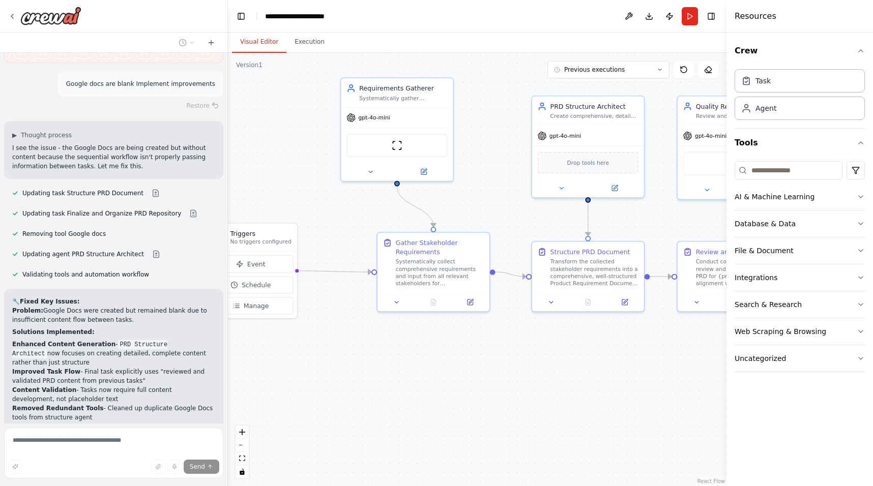
drag, startPoint x: 521, startPoint y: 160, endPoint x: 663, endPoint y: 211, distance: 150.4
click at [663, 211] on div ".deletable-edge-delete-btn { width: 20px; height: 20px; border: 0px solid #ffff…" at bounding box center [477, 269] width 498 height 433
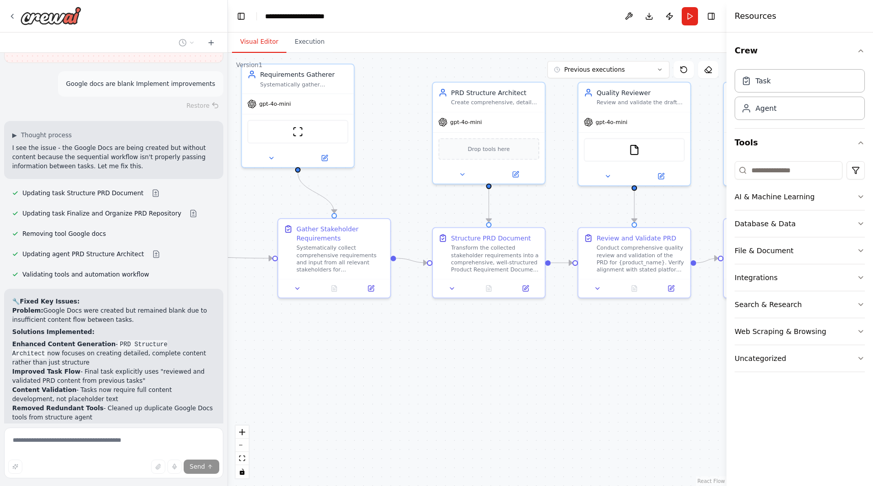
drag, startPoint x: 363, startPoint y: 242, endPoint x: 241, endPoint y: 225, distance: 123.2
click at [241, 225] on div ".deletable-edge-delete-btn { width: 20px; height: 20px; border: 0px solid #ffff…" at bounding box center [477, 269] width 498 height 433
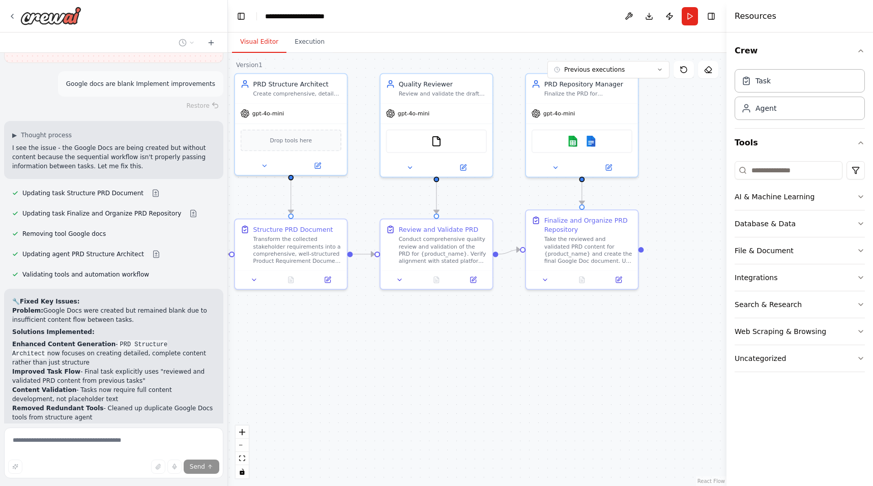
drag, startPoint x: 546, startPoint y: 202, endPoint x: 371, endPoint y: 196, distance: 175.1
click at [371, 196] on div ".deletable-edge-delete-btn { width: 20px; height: 20px; border: 0px solid #ffff…" at bounding box center [477, 269] width 498 height 433
click at [592, 143] on img at bounding box center [590, 139] width 11 height 11
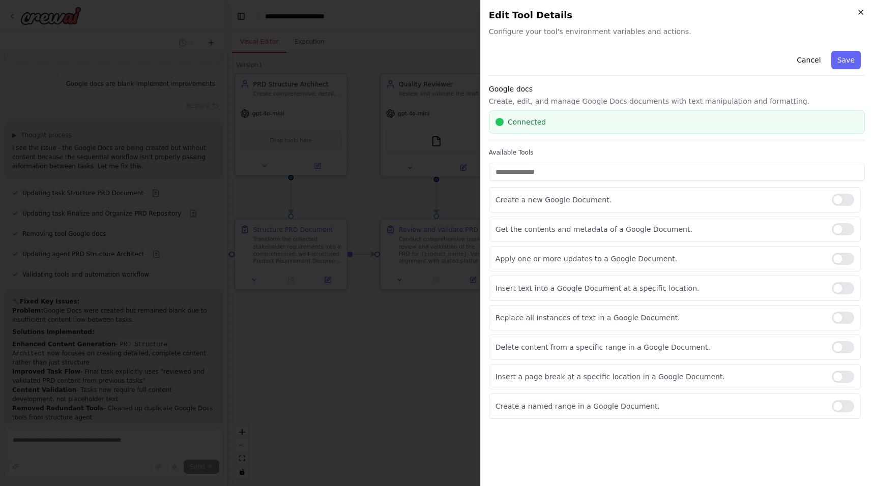
click at [863, 11] on icon "button" at bounding box center [861, 12] width 8 height 8
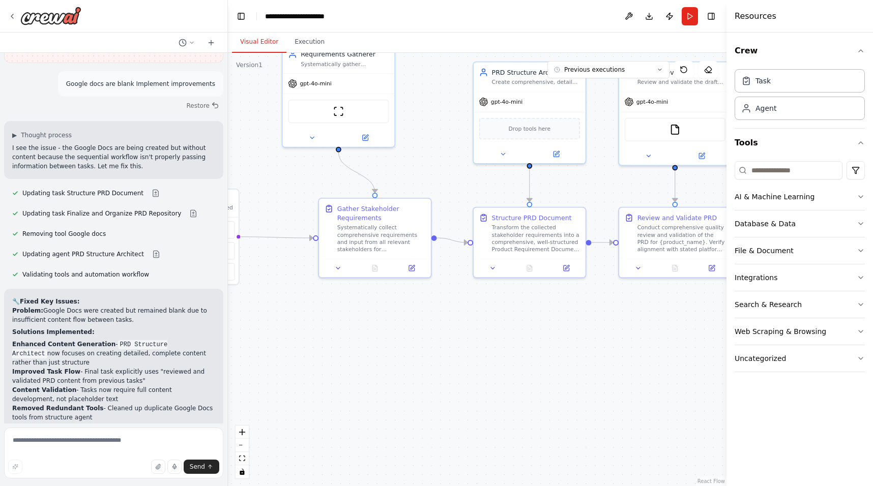
drag, startPoint x: 363, startPoint y: 397, endPoint x: 601, endPoint y: 385, distance: 238.8
click at [601, 385] on div ".deletable-edge-delete-btn { width: 20px; height: 20px; border: 0px solid #ffff…" at bounding box center [477, 269] width 498 height 433
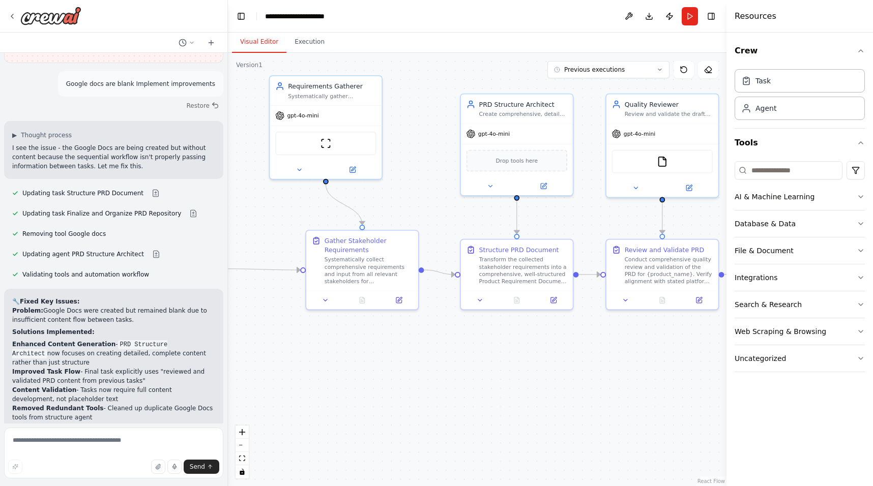
drag, startPoint x: 581, startPoint y: 279, endPoint x: 568, endPoint y: 311, distance: 34.5
click at [568, 311] on div ".deletable-edge-delete-btn { width: 20px; height: 20px; border: 0px solid #ffff…" at bounding box center [477, 269] width 498 height 433
click at [527, 141] on div "gpt-4o-mini" at bounding box center [517, 132] width 112 height 20
click at [489, 182] on icon at bounding box center [489, 184] width 7 height 7
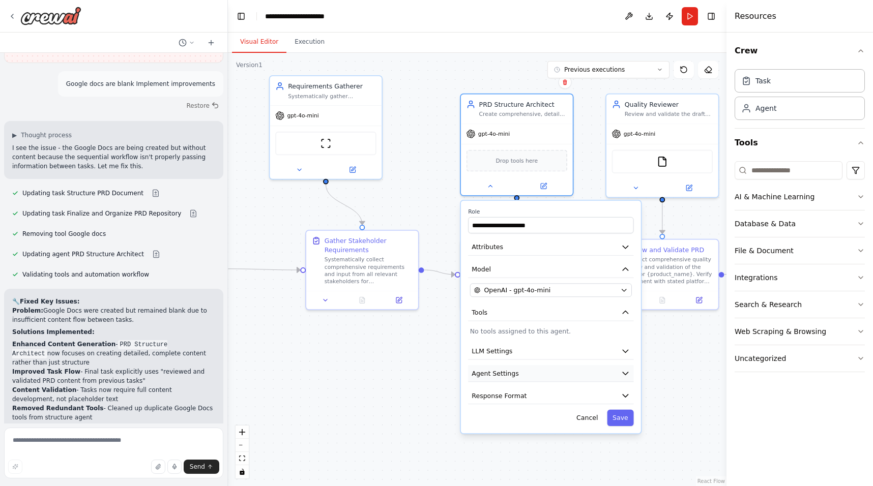
click at [560, 378] on button "Agent Settings" at bounding box center [550, 373] width 165 height 17
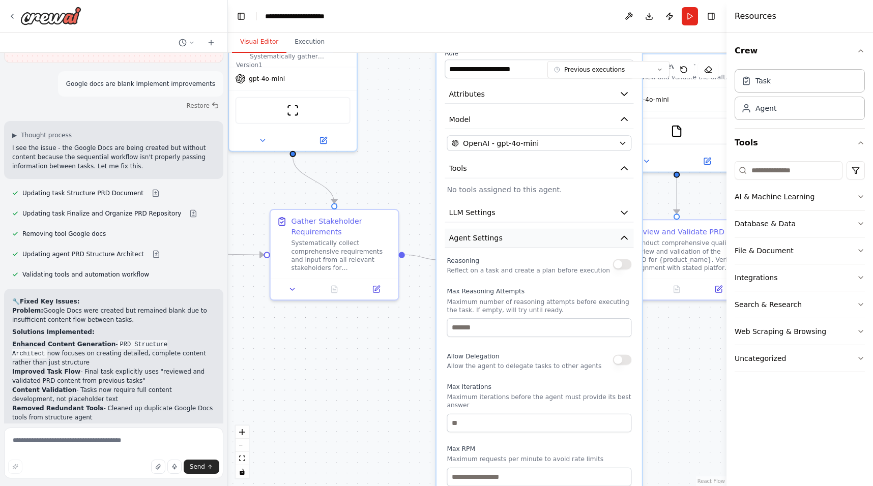
drag, startPoint x: 560, startPoint y: 378, endPoint x: 547, endPoint y: 243, distance: 135.4
click at [547, 243] on button "Agent Settings" at bounding box center [539, 238] width 189 height 19
click at [341, 360] on div ".deletable-edge-delete-btn { width: 20px; height: 20px; border: 0px solid #ffff…" at bounding box center [477, 269] width 498 height 433
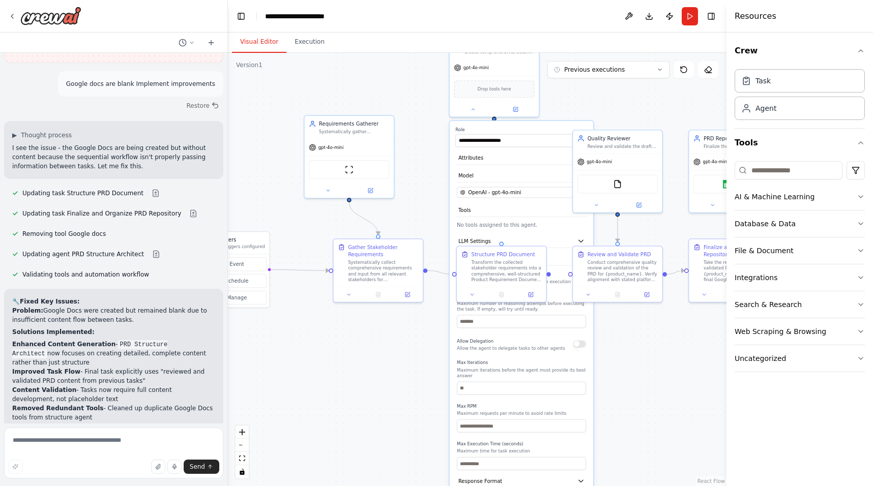
drag, startPoint x: 436, startPoint y: 99, endPoint x: 434, endPoint y: 157, distance: 58.5
click at [434, 157] on div ".deletable-edge-delete-btn { width: 20px; height: 20px; border: 0px solid #ffff…" at bounding box center [477, 269] width 498 height 433
click at [473, 113] on div at bounding box center [494, 108] width 89 height 15
click at [473, 108] on icon at bounding box center [473, 108] width 6 height 6
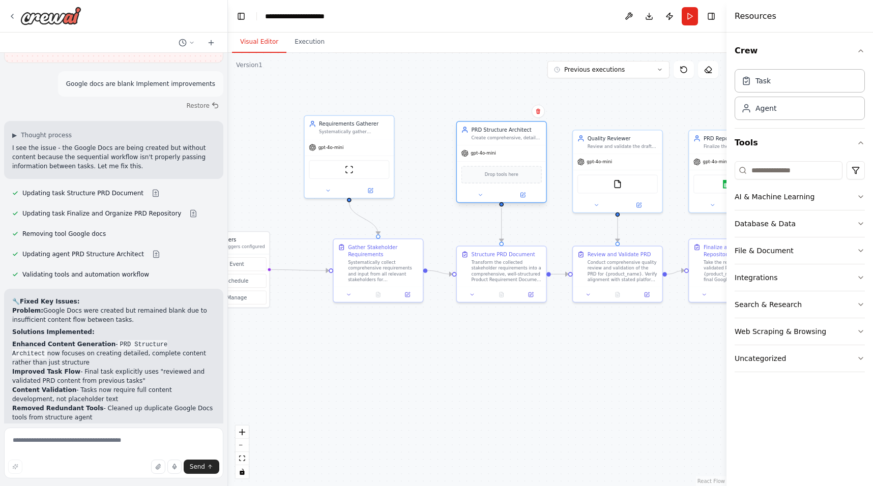
drag, startPoint x: 468, startPoint y: 74, endPoint x: 475, endPoint y: 165, distance: 90.8
click at [475, 165] on div "Drop tools here" at bounding box center [501, 174] width 89 height 26
drag, startPoint x: 348, startPoint y: 144, endPoint x: 377, endPoint y: 155, distance: 30.9
click at [377, 155] on div "gpt-4o-mini" at bounding box center [378, 153] width 89 height 16
click at [688, 18] on button "Run" at bounding box center [690, 16] width 16 height 18
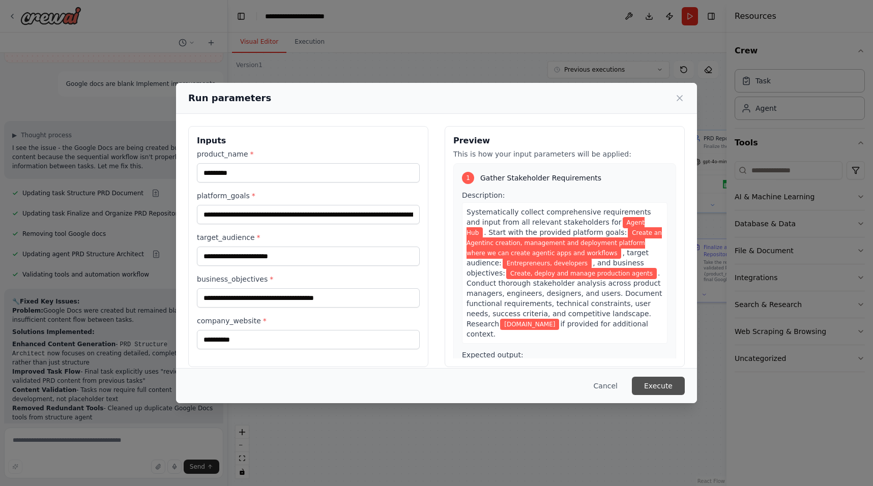
click at [658, 387] on button "Execute" at bounding box center [658, 386] width 53 height 18
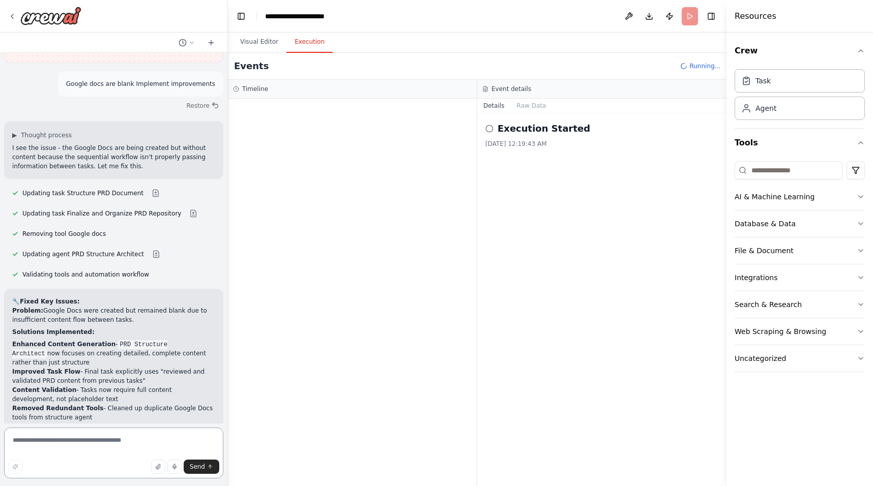
click at [64, 445] on textarea at bounding box center [113, 453] width 219 height 51
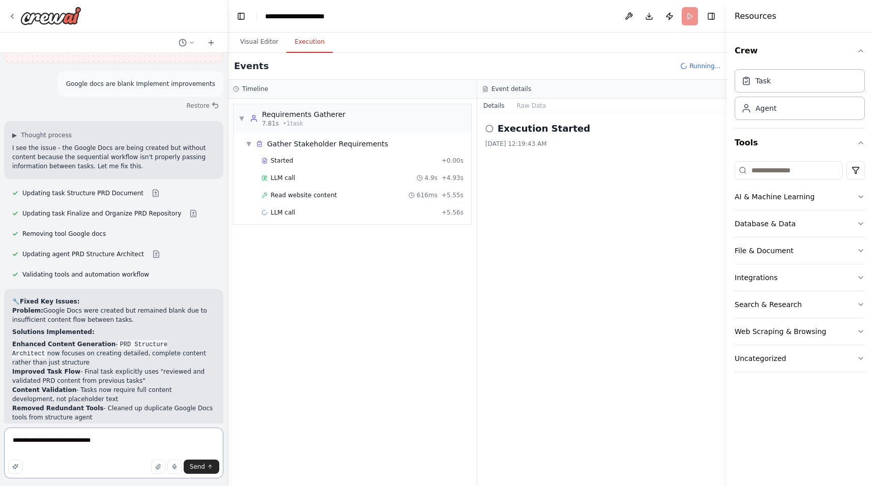
type textarea "**********"
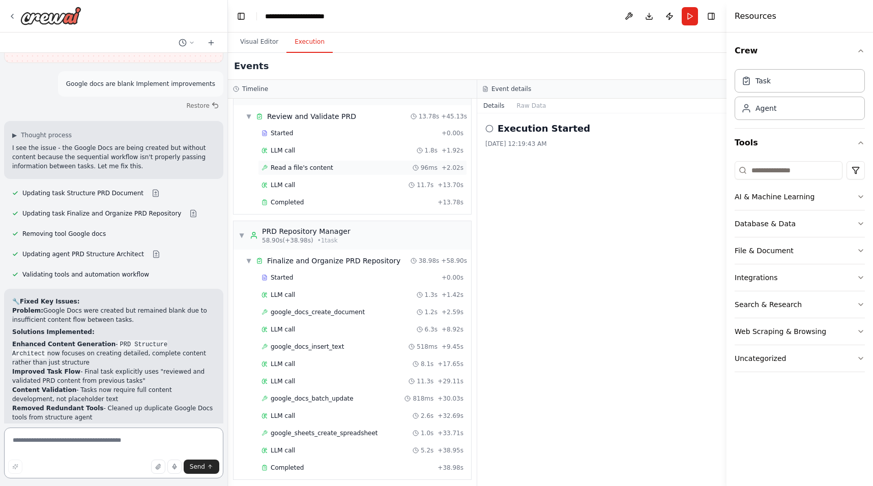
scroll to position [287, 0]
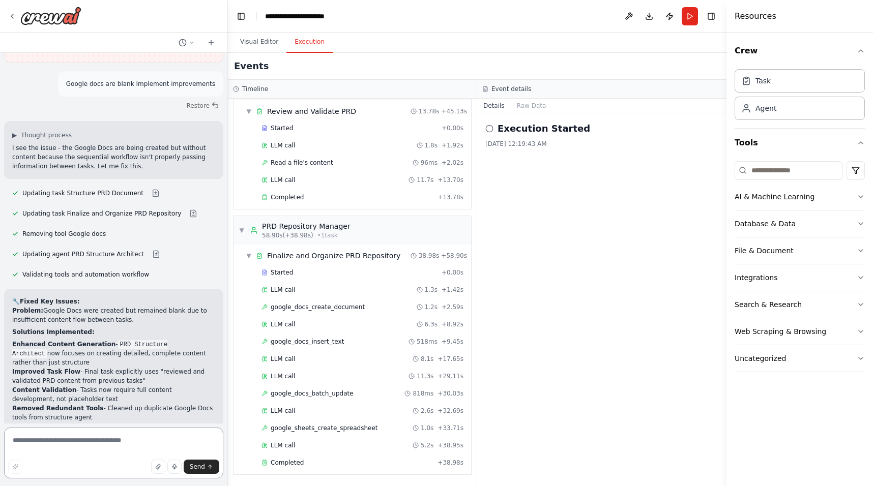
click at [129, 443] on textarea at bounding box center [113, 453] width 219 height 51
type textarea "**********"
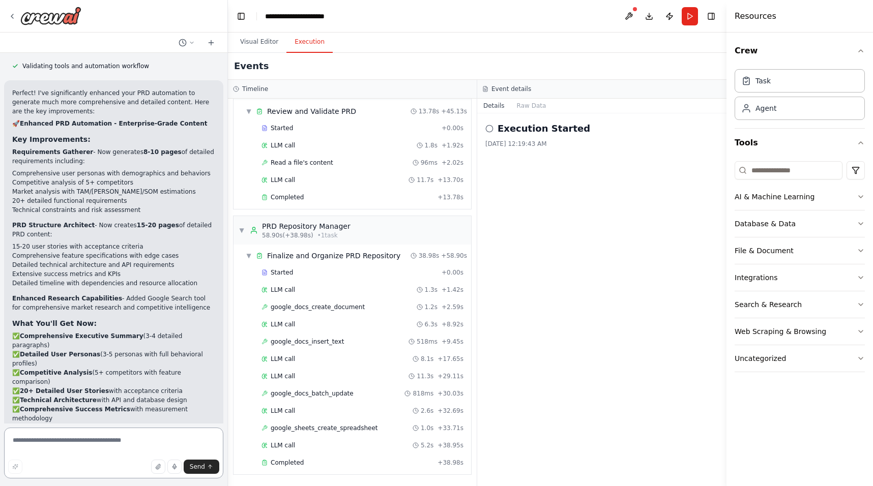
scroll to position [4212, 0]
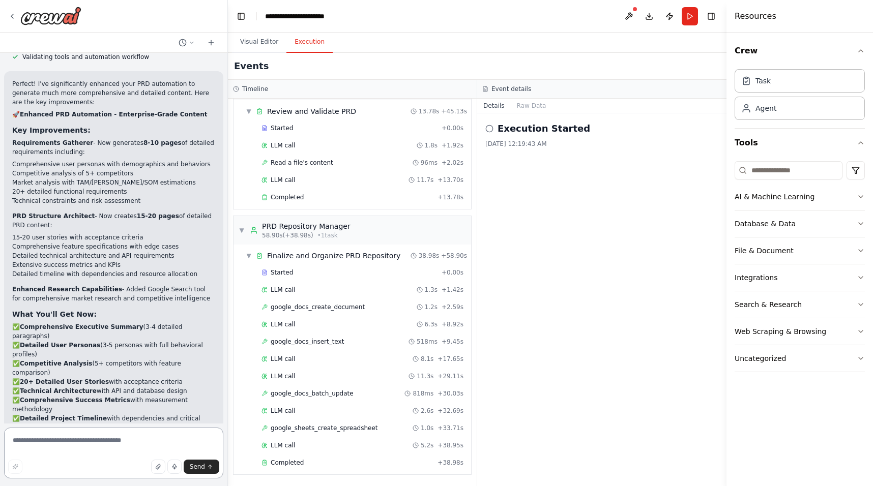
click at [113, 447] on textarea at bounding box center [113, 453] width 219 height 51
type textarea "*******"
type textarea "**********"
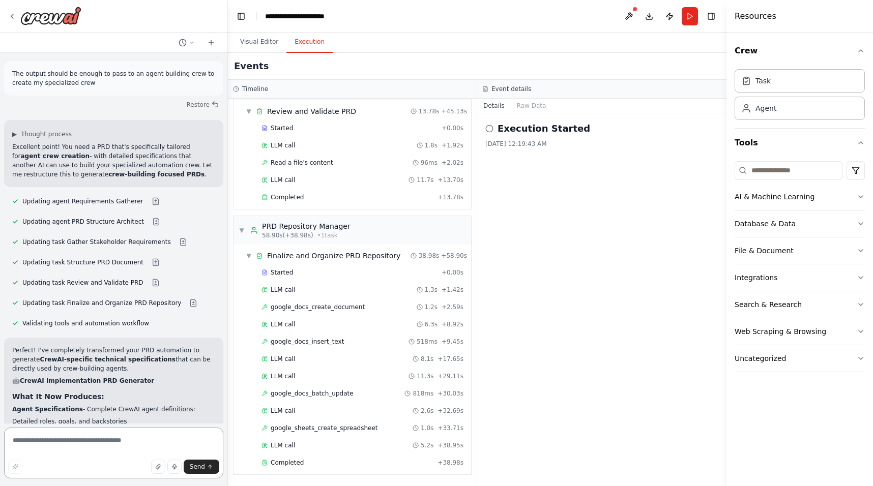
scroll to position [4690, 0]
click at [80, 443] on textarea at bounding box center [113, 453] width 219 height 51
type textarea "**********"
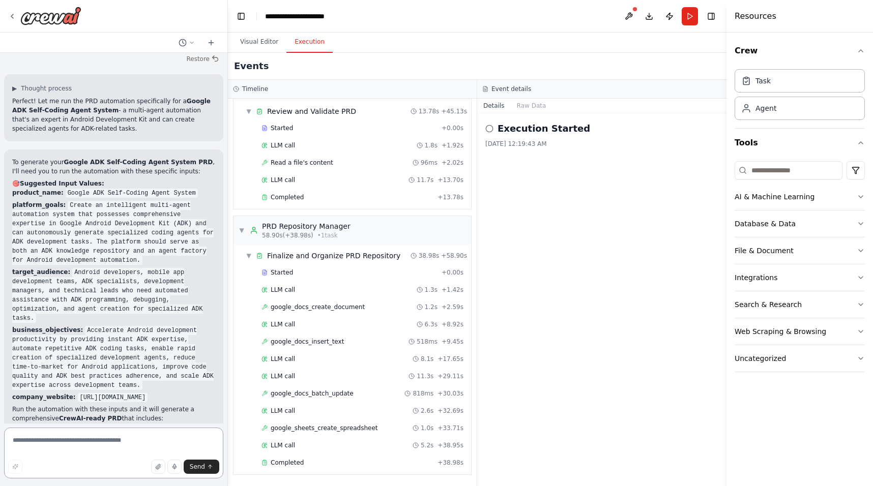
scroll to position [5436, 0]
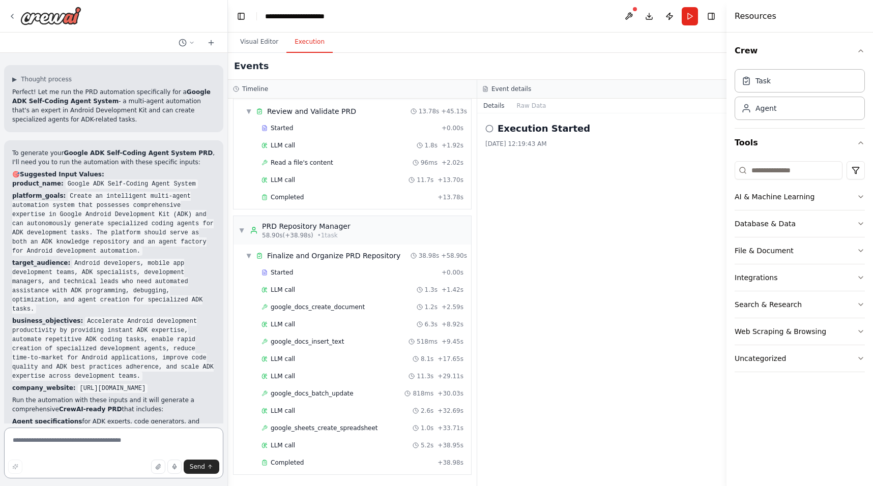
click at [74, 438] on textarea at bounding box center [113, 453] width 219 height 51
type textarea "**********"
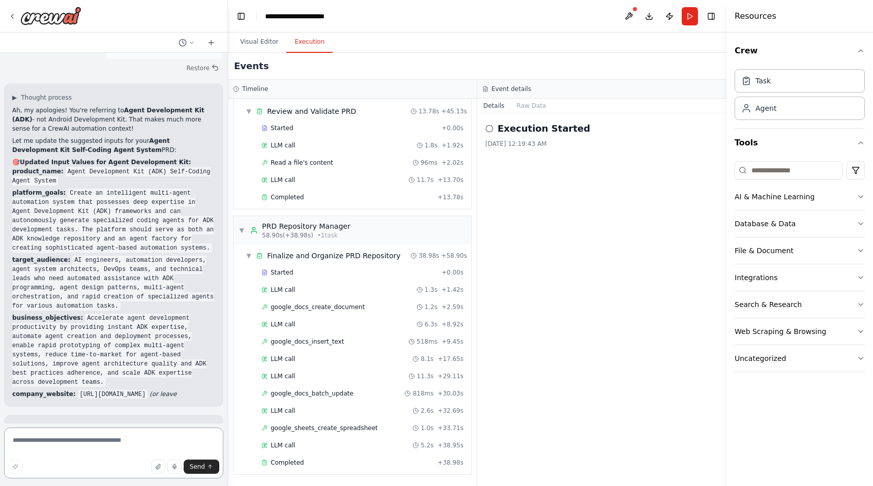
scroll to position [5943, 0]
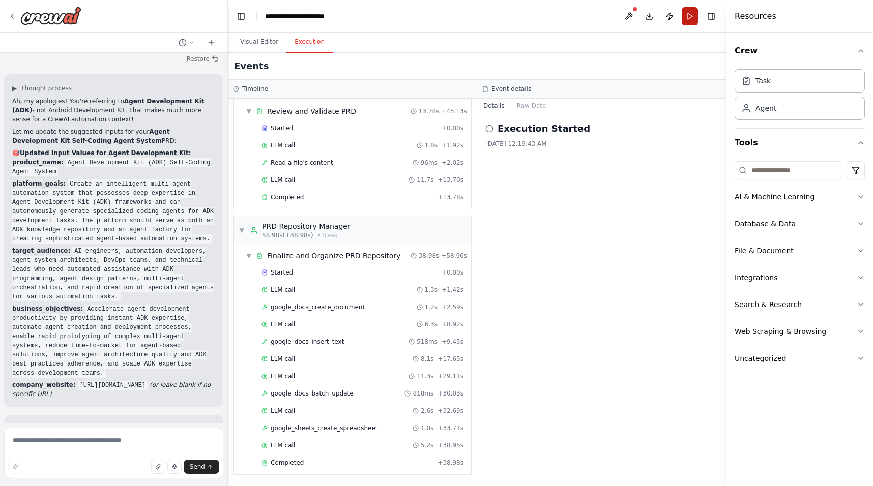
click at [686, 18] on button "Run" at bounding box center [690, 16] width 16 height 18
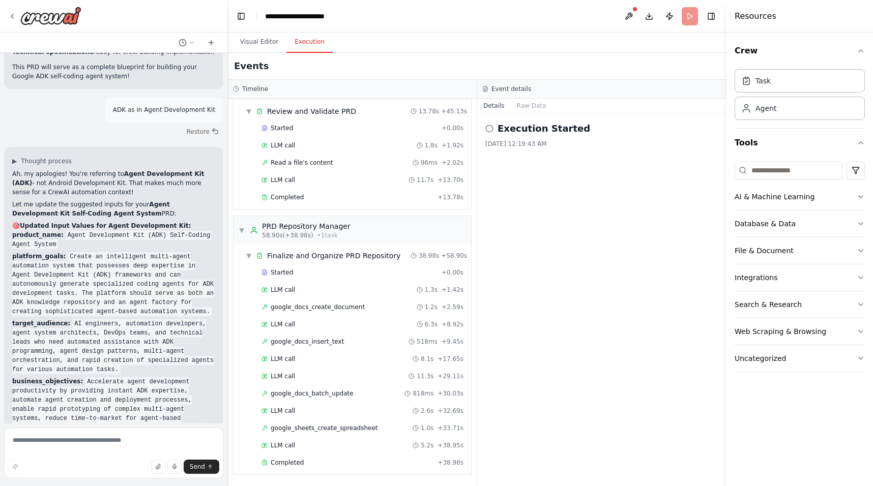
scroll to position [5856, 0]
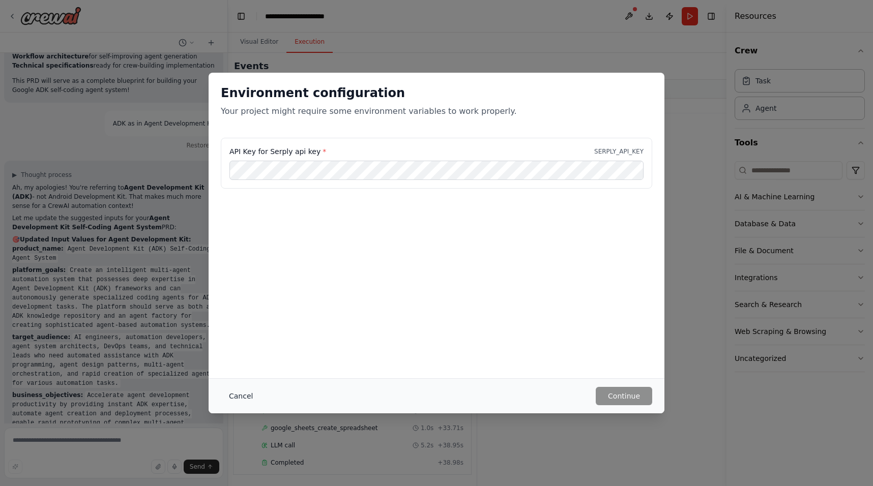
click at [240, 398] on button "Cancel" at bounding box center [241, 396] width 40 height 18
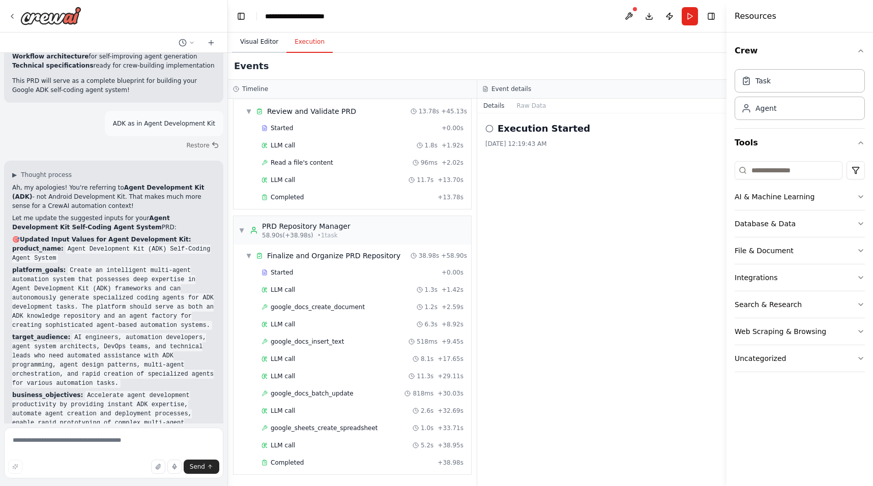
click at [248, 37] on button "Visual Editor" at bounding box center [259, 42] width 54 height 21
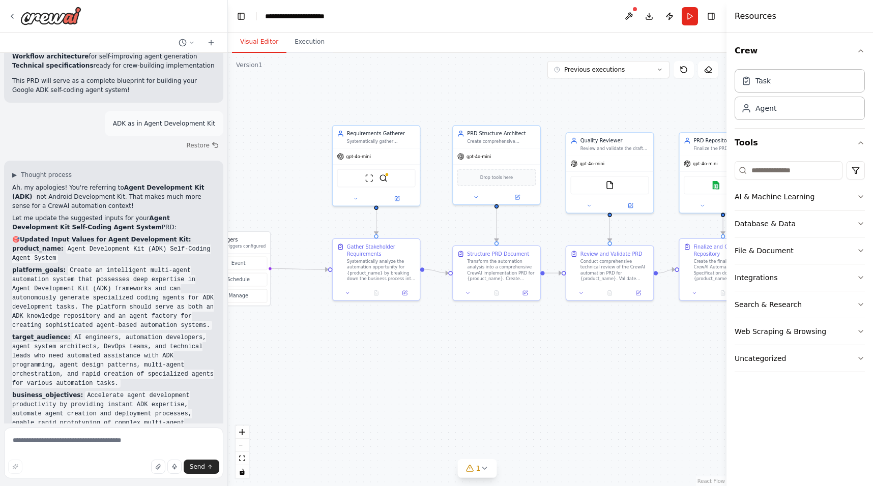
click at [442, 226] on div ".deletable-edge-delete-btn { width: 20px; height: 20px; border: 0px solid #ffff…" at bounding box center [477, 269] width 498 height 433
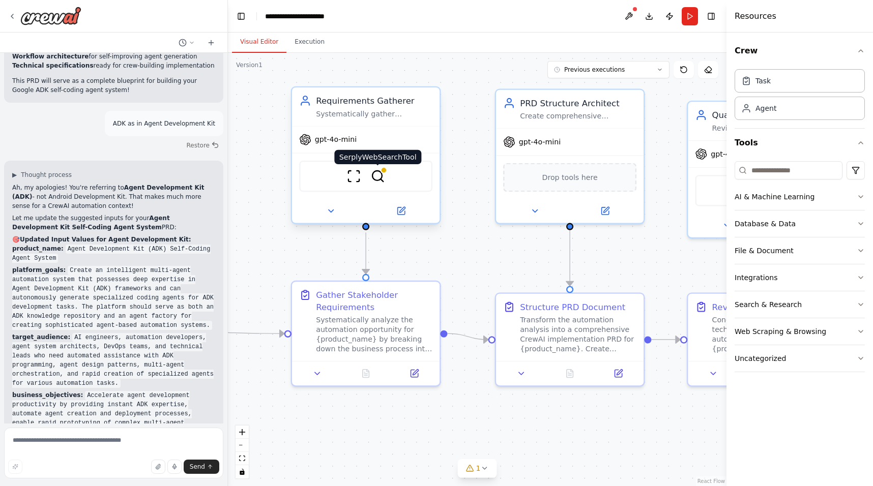
click at [380, 175] on img at bounding box center [378, 176] width 14 height 14
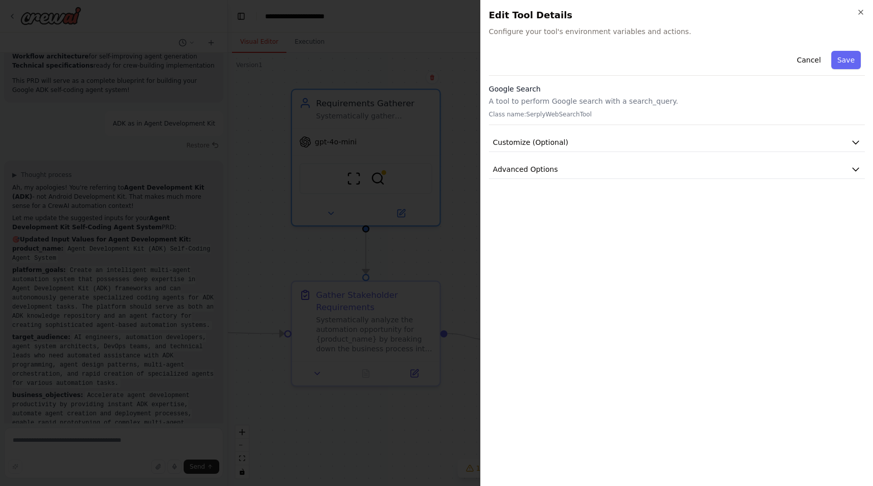
click at [768, 104] on p "A tool to perform Google search with a search_query." at bounding box center [677, 101] width 376 height 10
click at [709, 160] on button "Advanced Options" at bounding box center [677, 169] width 376 height 19
click at [693, 115] on p "Class name: SerplyWebSearchTool" at bounding box center [677, 114] width 376 height 8
click at [687, 138] on button "Customize (Optional)" at bounding box center [677, 142] width 376 height 19
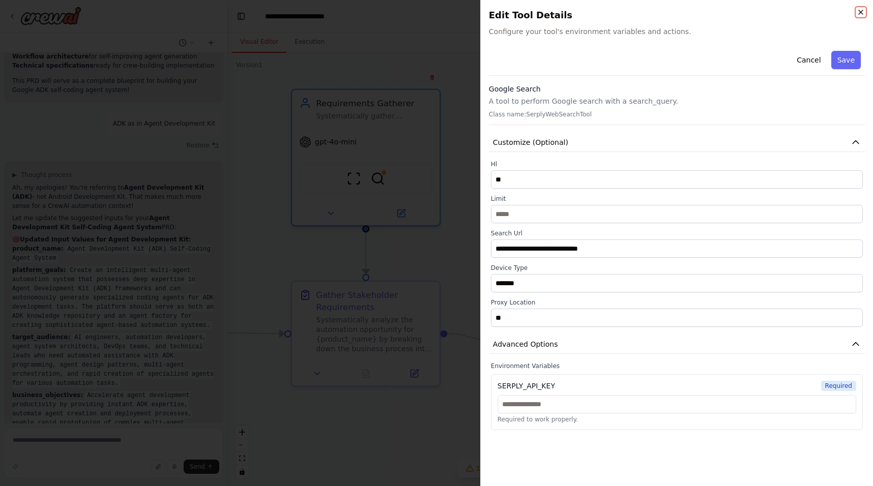
click at [864, 10] on icon "button" at bounding box center [861, 12] width 8 height 8
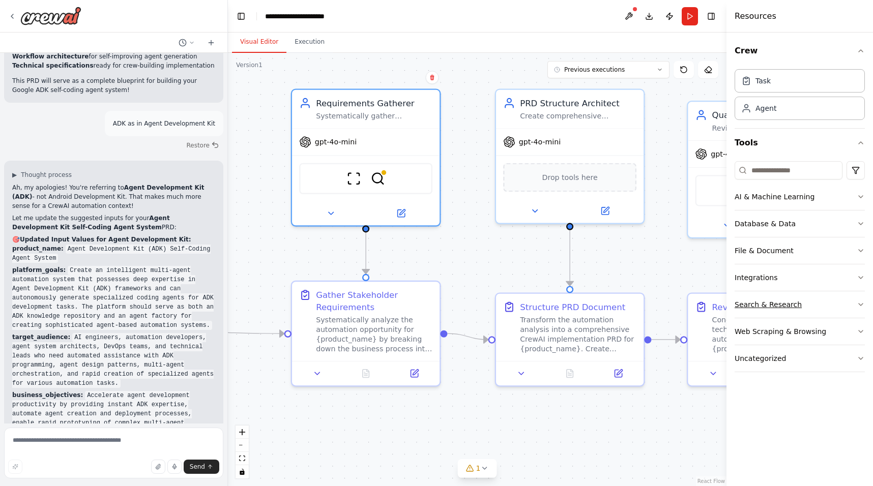
click at [790, 300] on div "Search & Research" at bounding box center [767, 305] width 67 height 10
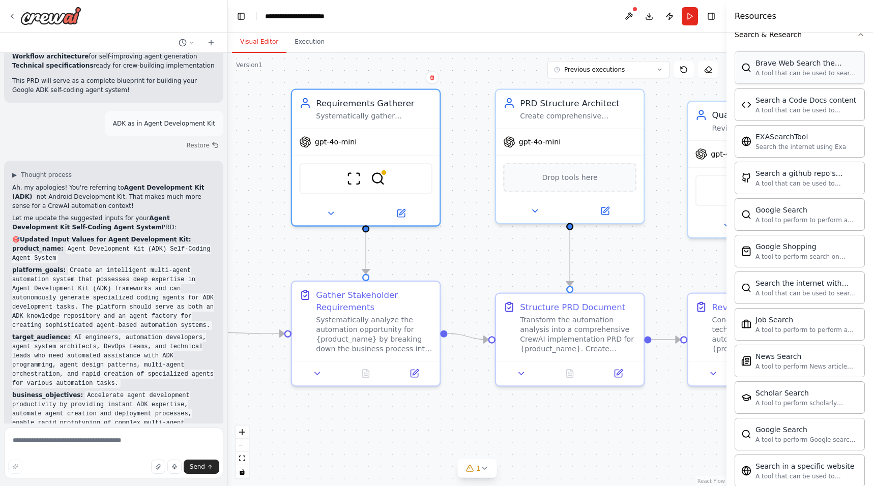
scroll to position [269, 0]
click at [472, 256] on div ".deletable-edge-delete-btn { width: 20px; height: 20px; border: 0px solid #ffff…" at bounding box center [477, 269] width 498 height 433
click at [89, 451] on textarea at bounding box center [113, 453] width 219 height 51
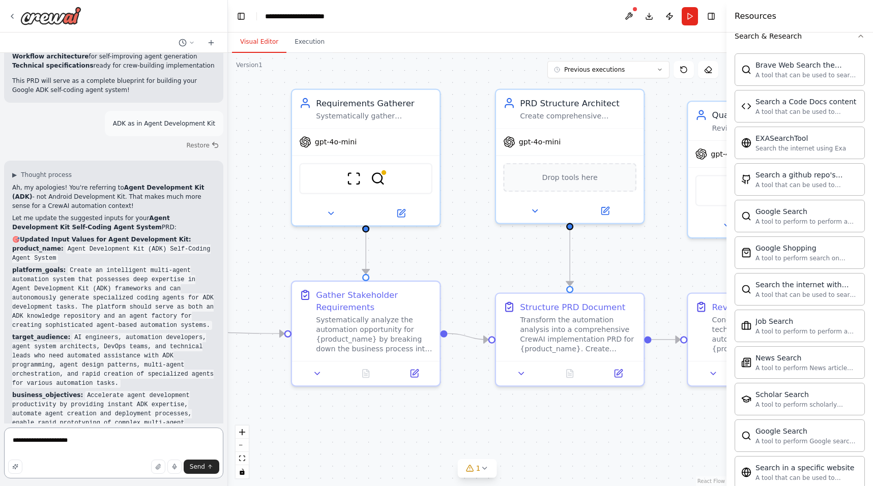
type textarea "**********"
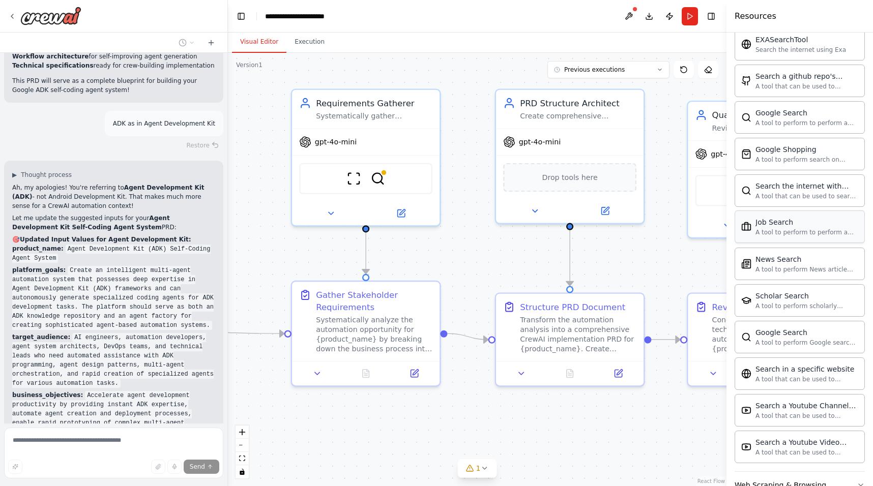
scroll to position [396, 0]
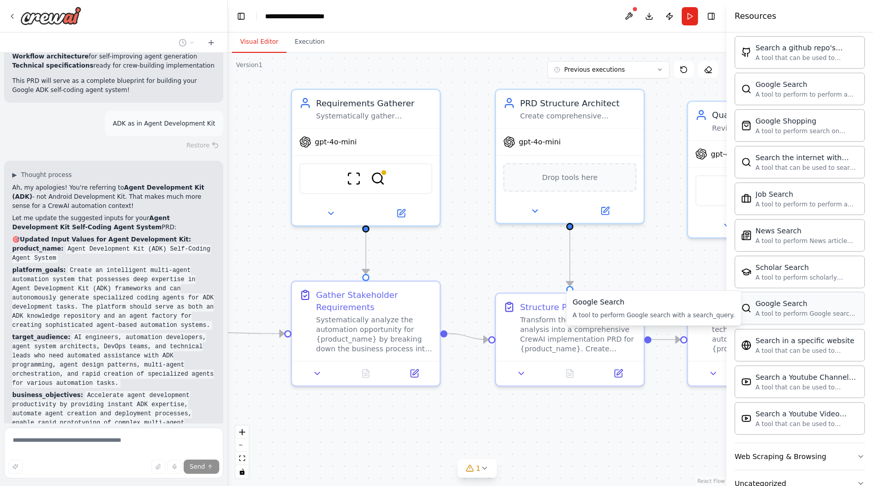
click at [786, 313] on div "A tool to perform Google search with a search_query." at bounding box center [806, 314] width 103 height 8
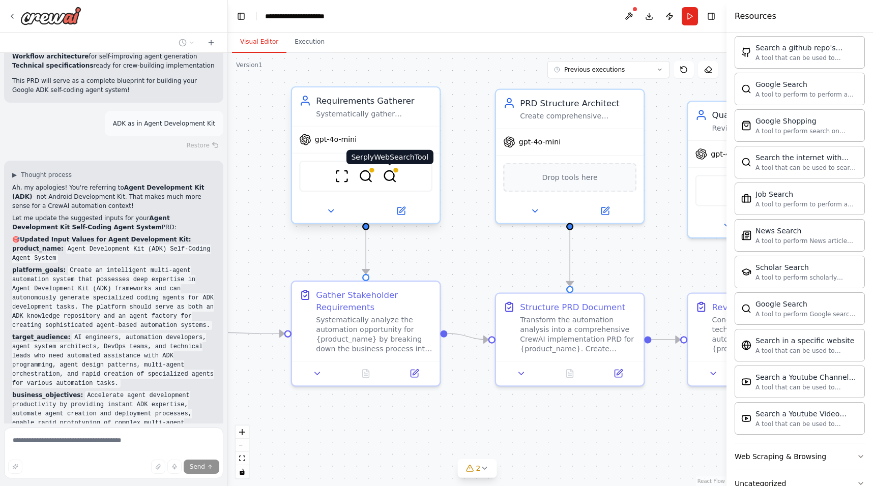
click at [386, 174] on img at bounding box center [389, 176] width 14 height 14
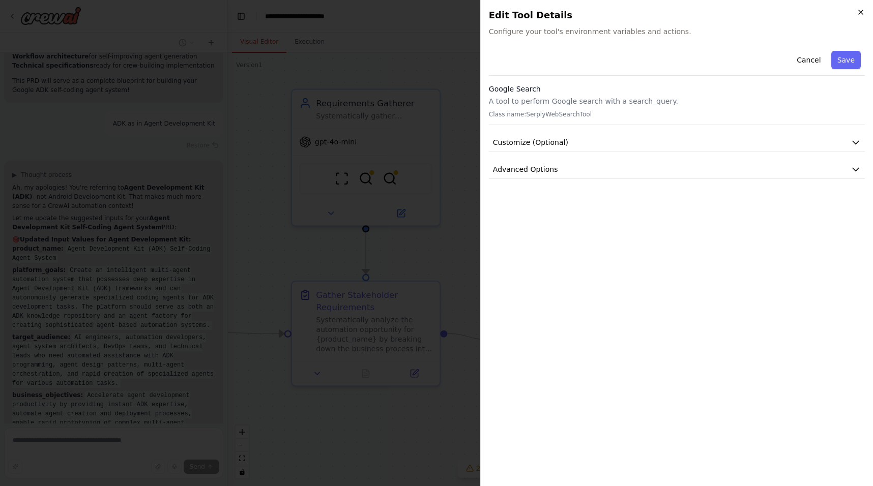
click at [858, 13] on icon "button" at bounding box center [861, 12] width 8 height 8
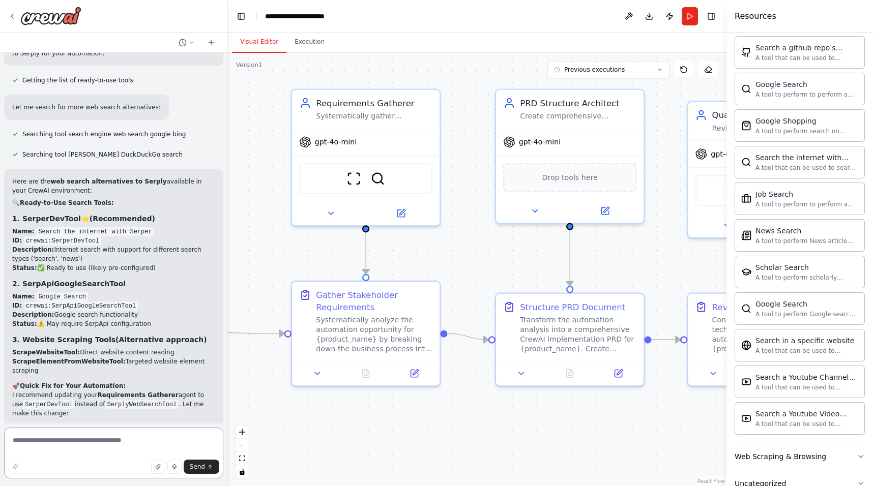
scroll to position [6516, 0]
click at [61, 448] on textarea at bounding box center [113, 453] width 219 height 51
type textarea "**********"
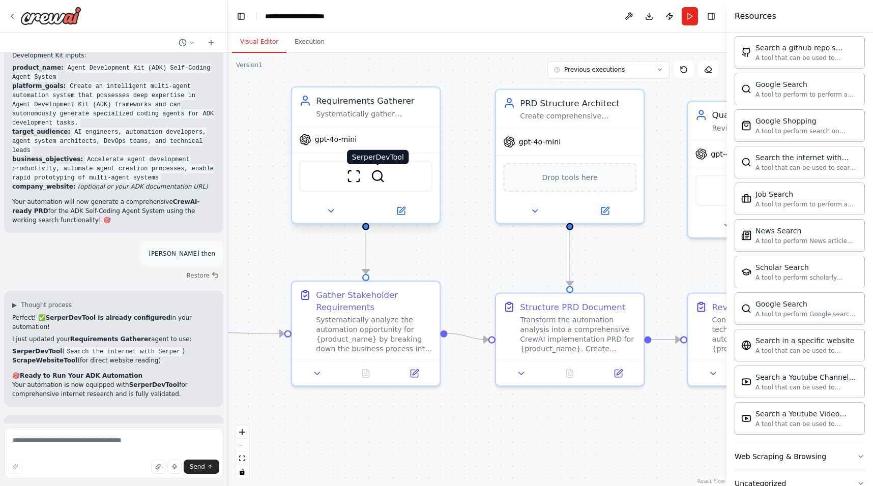
click at [380, 178] on img at bounding box center [378, 176] width 14 height 14
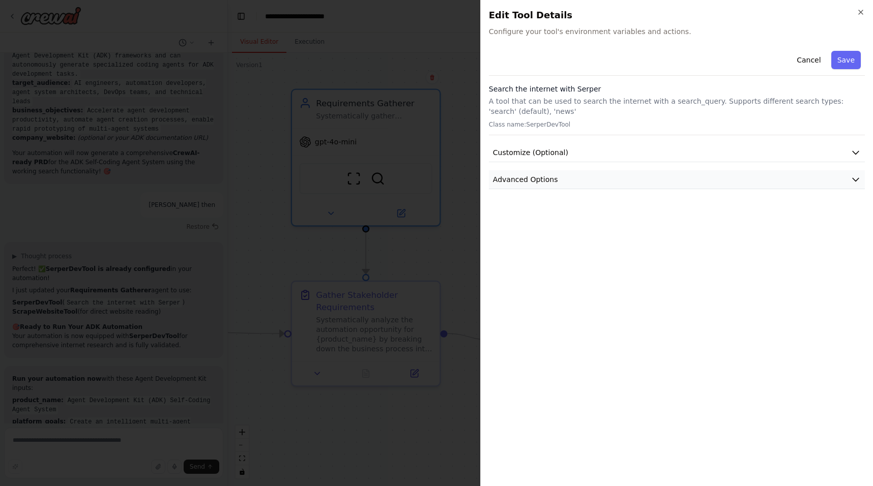
click at [612, 183] on button "Advanced Options" at bounding box center [677, 179] width 376 height 19
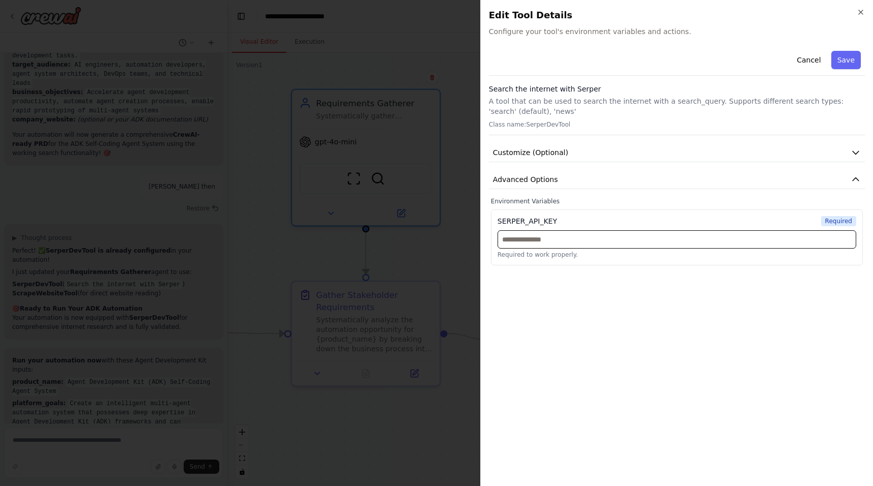
click at [600, 244] on input "text" at bounding box center [676, 239] width 359 height 18
paste input "**********"
type input "**********"
click at [668, 291] on div "**********" at bounding box center [677, 262] width 376 height 431
click at [844, 56] on button "Save" at bounding box center [846, 60] width 30 height 18
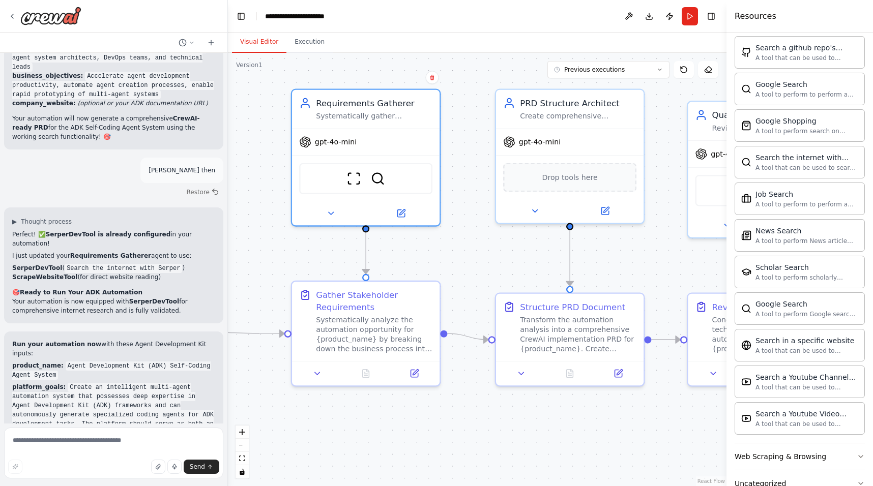
scroll to position [7279, 0]
copy code "Agent Development Kit (ADK) Self-Coding Agent System"
drag, startPoint x: 68, startPoint y: 149, endPoint x: 63, endPoint y: 139, distance: 11.2
click at [63, 362] on p "product_name: Agent Development Kit (ADK) Self-Coding Agent System" at bounding box center [113, 371] width 203 height 18
click at [691, 16] on button "Run" at bounding box center [690, 16] width 16 height 18
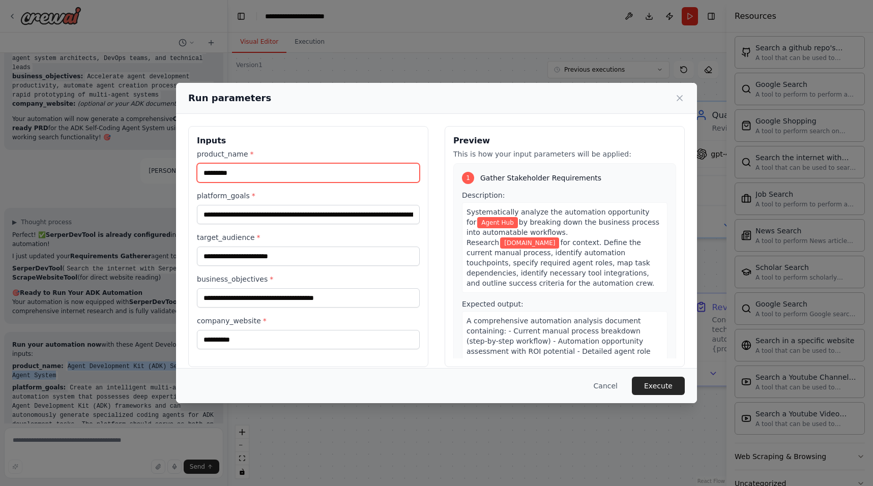
click at [307, 179] on input "*********" at bounding box center [308, 172] width 223 height 19
paste input "**********"
type input "**********"
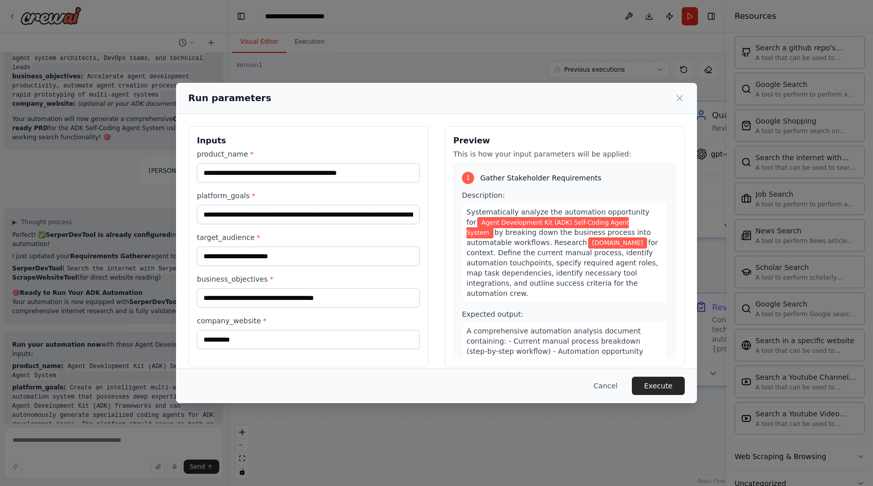
click at [81, 203] on div "**********" at bounding box center [436, 243] width 873 height 486
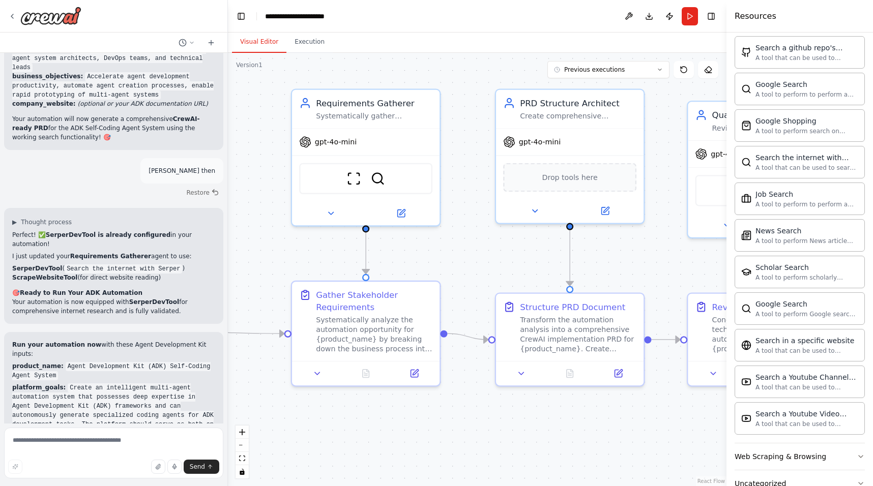
click at [71, 384] on code "Create an intelligent multi-agent automation system that possesses deep experti…" at bounding box center [112, 416] width 201 height 64
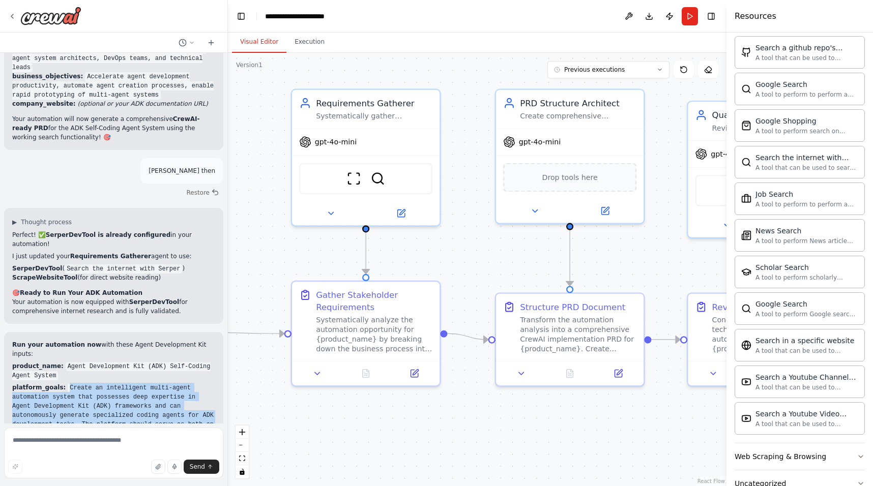
copy code "Create an intelligent multi-agent automation system that possesses deep experti…"
drag, startPoint x: 66, startPoint y: 161, endPoint x: 213, endPoint y: 214, distance: 156.4
click at [213, 383] on p "platform_goals: Create an intelligent multi-agent automation system that posses…" at bounding box center [113, 415] width 203 height 64
click at [684, 17] on button "Run" at bounding box center [690, 16] width 16 height 18
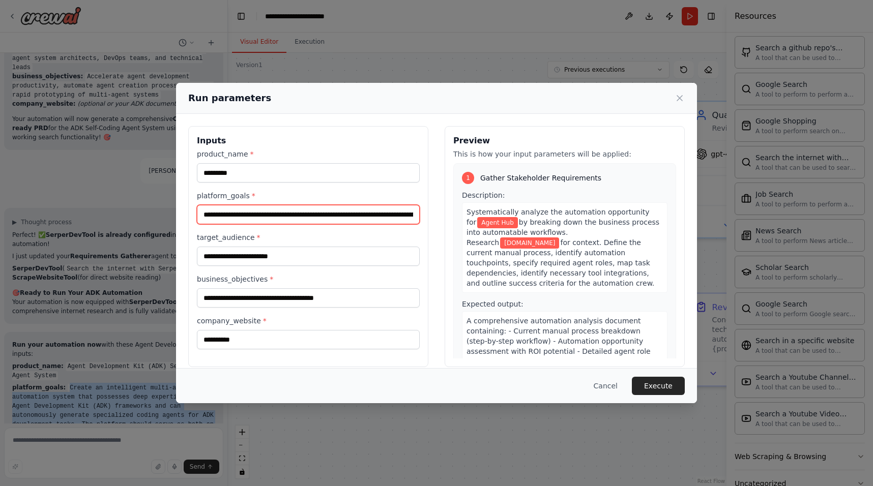
click at [291, 220] on input "**********" at bounding box center [308, 214] width 223 height 19
paste input "**********"
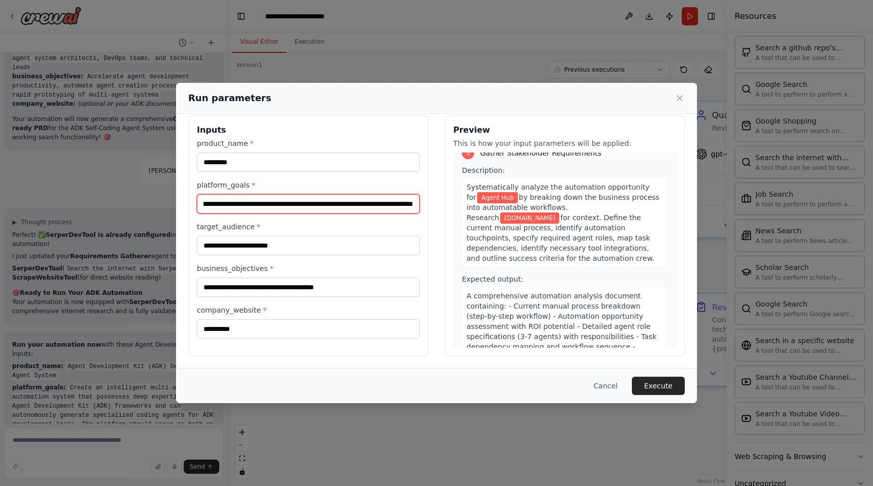
scroll to position [15, 0]
type input "**********"
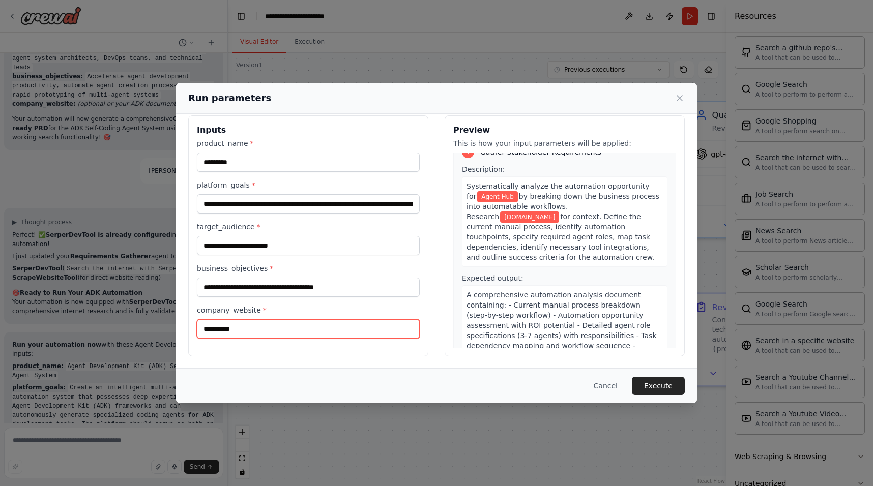
click at [245, 333] on input "**********" at bounding box center [308, 328] width 223 height 19
paste input "**********"
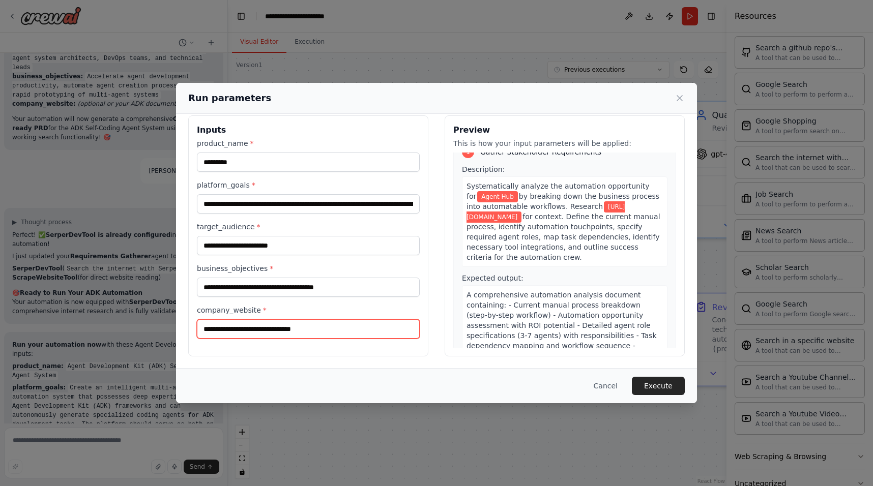
type input "**********"
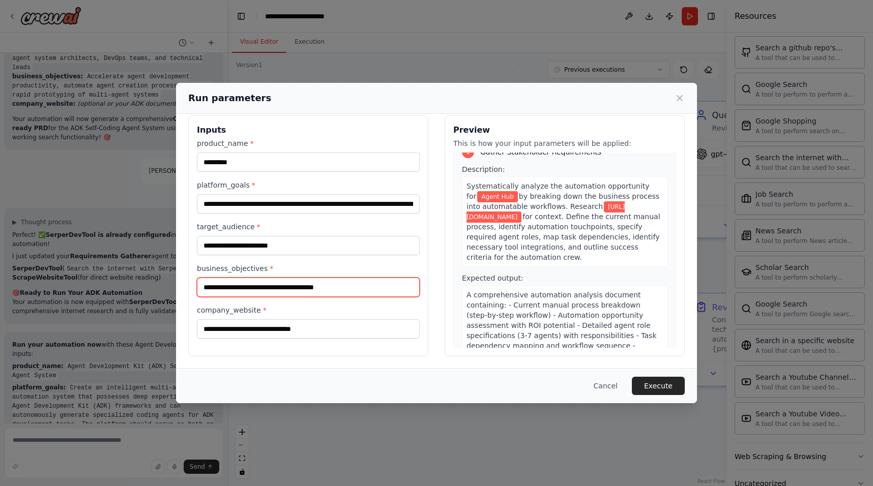
click at [300, 289] on input "**********" at bounding box center [308, 287] width 223 height 19
type input "**********"
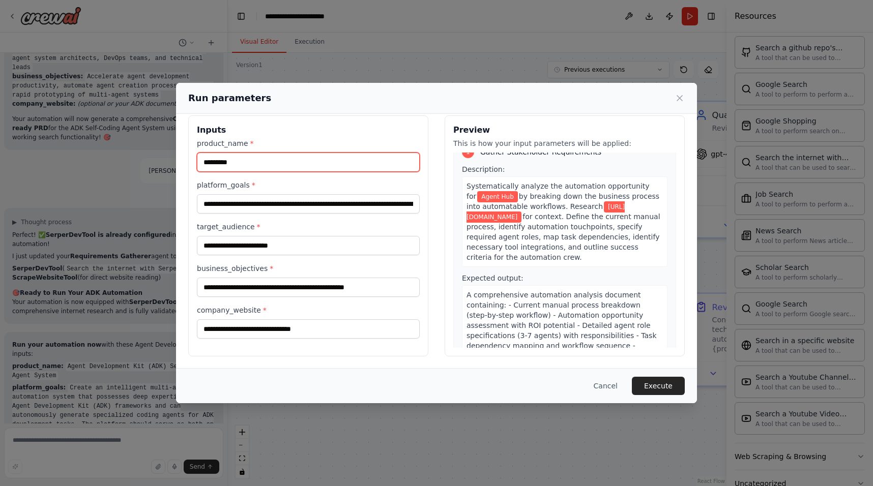
click at [268, 164] on input "*********" at bounding box center [308, 162] width 223 height 19
drag, startPoint x: 254, startPoint y: 101, endPoint x: 272, endPoint y: 96, distance: 18.5
click at [272, 96] on div "Run parameters" at bounding box center [436, 98] width 496 height 14
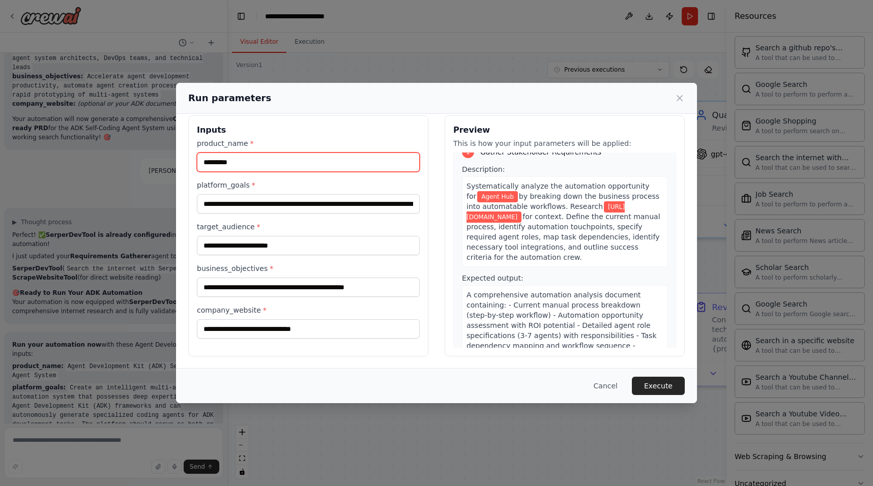
click at [261, 160] on input "*********" at bounding box center [308, 162] width 223 height 19
type input "*****"
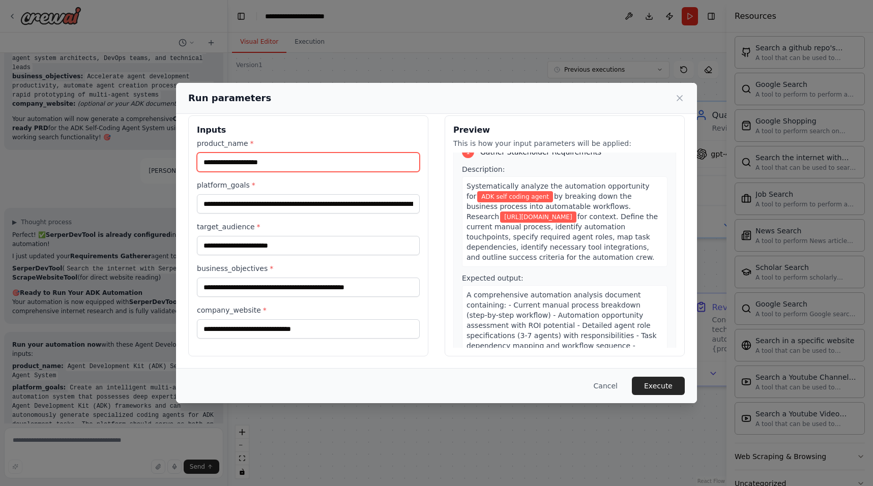
type input "**********"
click at [658, 383] on button "Execute" at bounding box center [658, 386] width 53 height 18
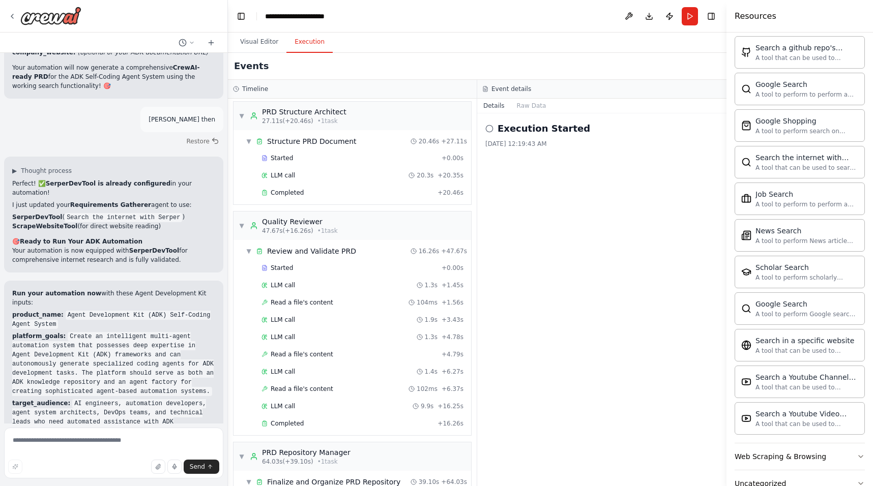
scroll to position [421, 0]
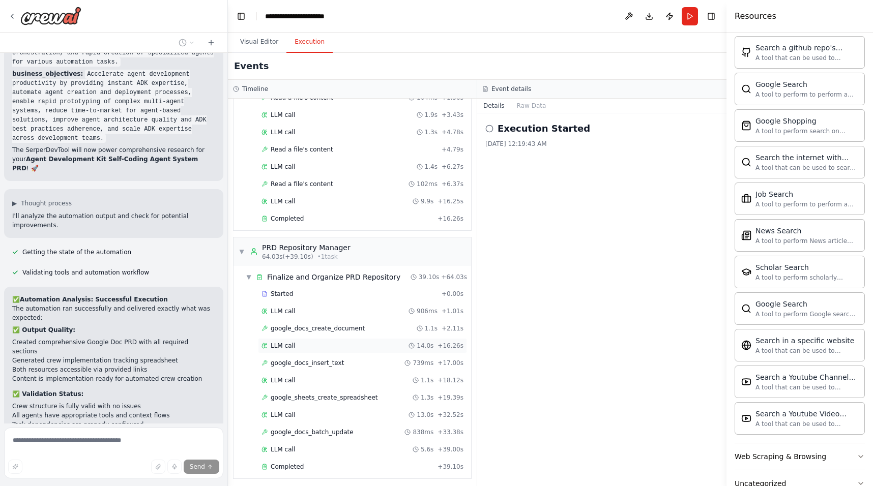
scroll to position [7727, 0]
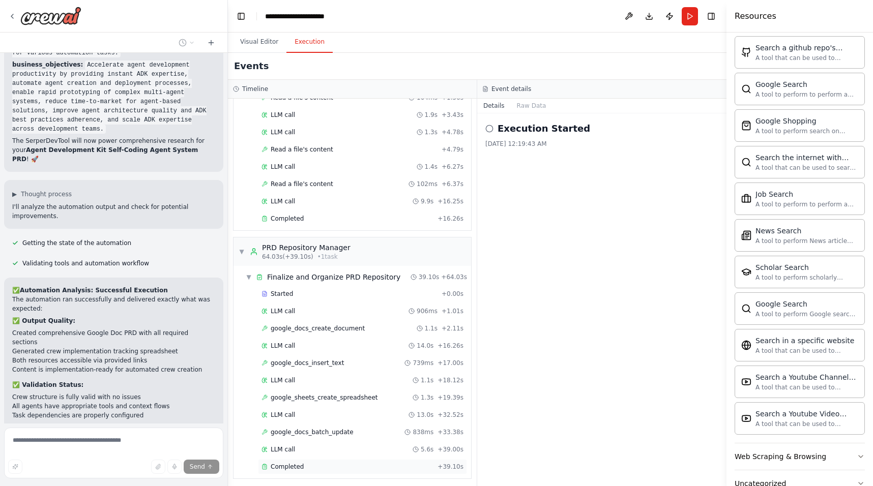
click at [332, 460] on div "Completed + 39.10s" at bounding box center [362, 466] width 209 height 15
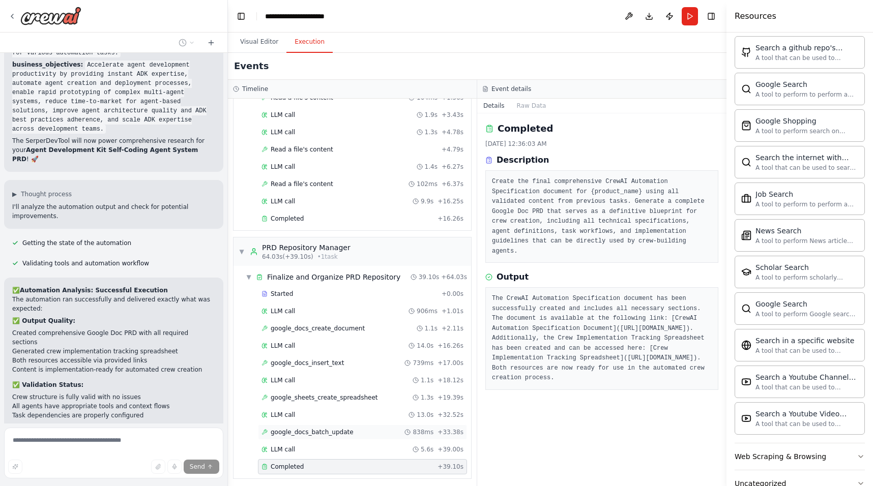
click at [394, 428] on div "google_docs_batch_update 838ms + 33.38s" at bounding box center [362, 432] width 202 height 8
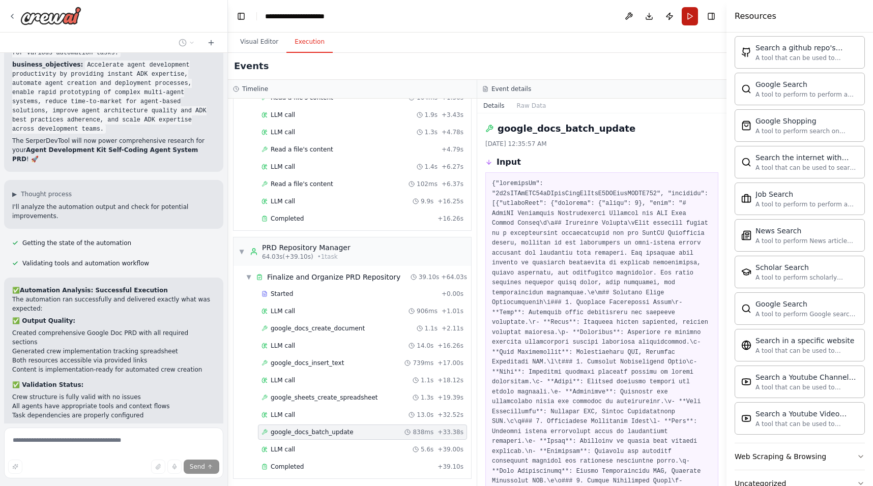
click at [687, 15] on button "Run" at bounding box center [690, 16] width 16 height 18
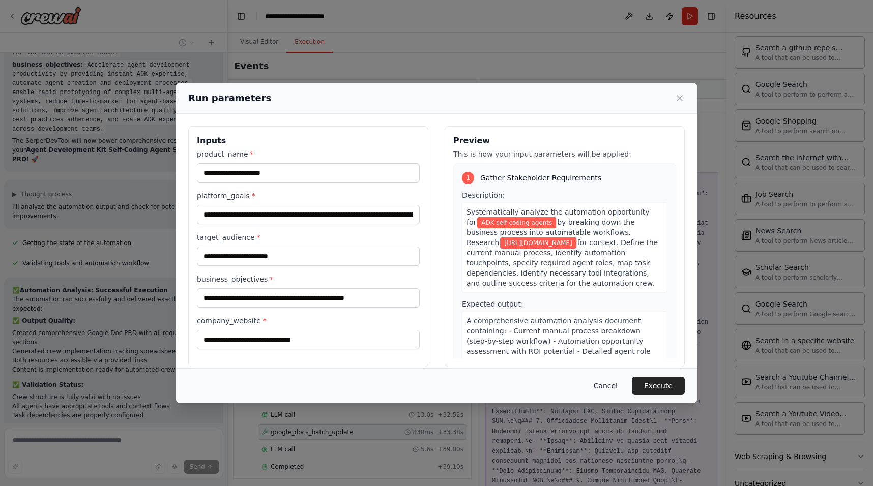
click at [612, 387] on button "Cancel" at bounding box center [605, 386] width 40 height 18
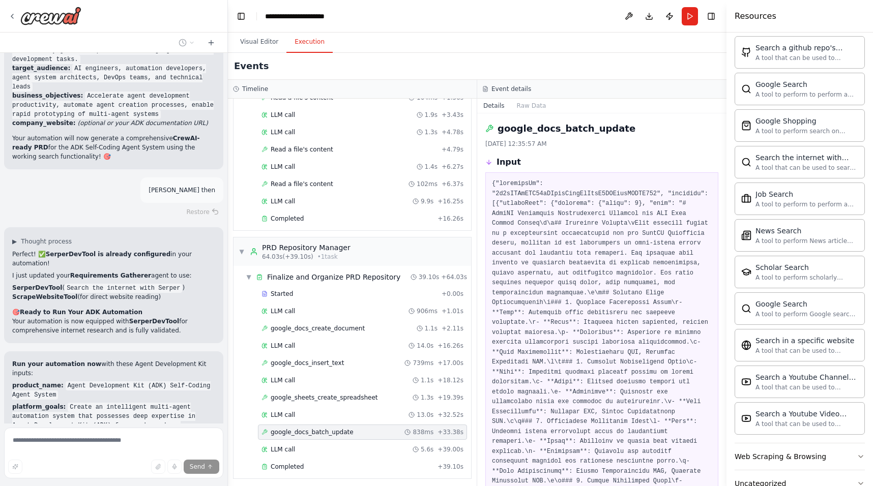
scroll to position [7257, 0]
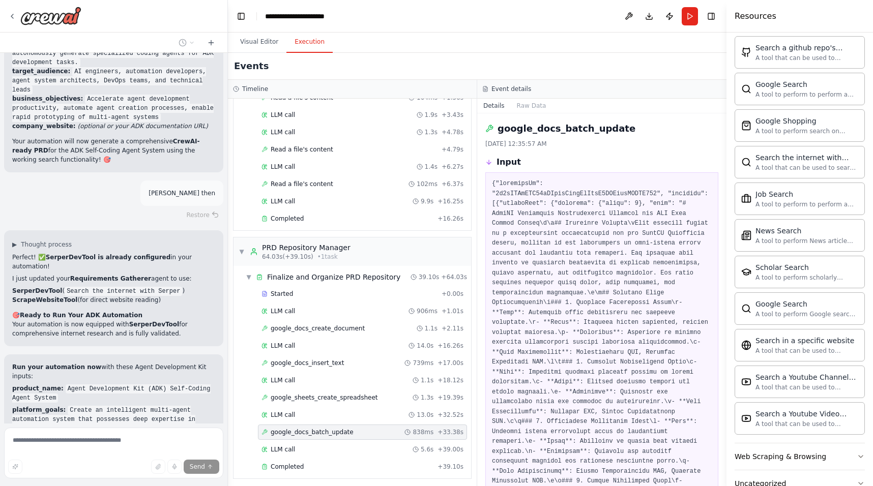
drag, startPoint x: 101, startPoint y: 374, endPoint x: 85, endPoint y: 310, distance: 65.9
copy code "Accelerate agent development productivity by providing instant ADK expertise, a…"
drag, startPoint x: 105, startPoint y: 372, endPoint x: 80, endPoint y: 311, distance: 65.9
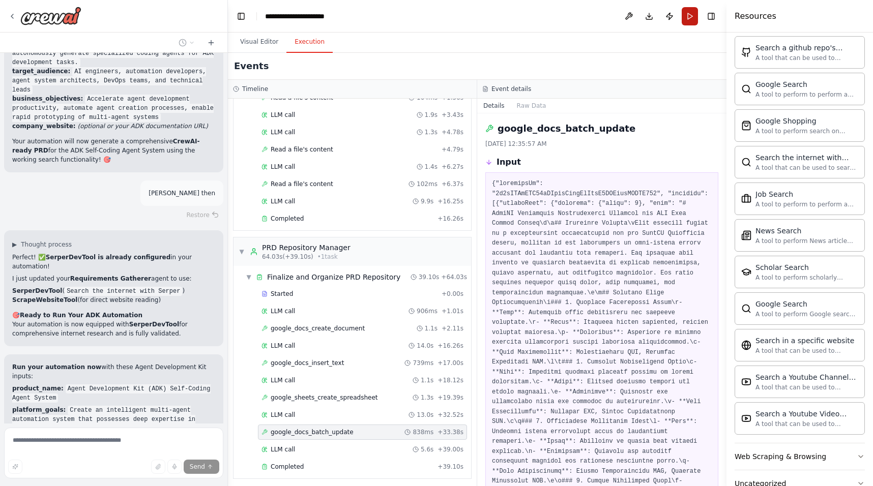
click at [689, 21] on button "Run" at bounding box center [690, 16] width 16 height 18
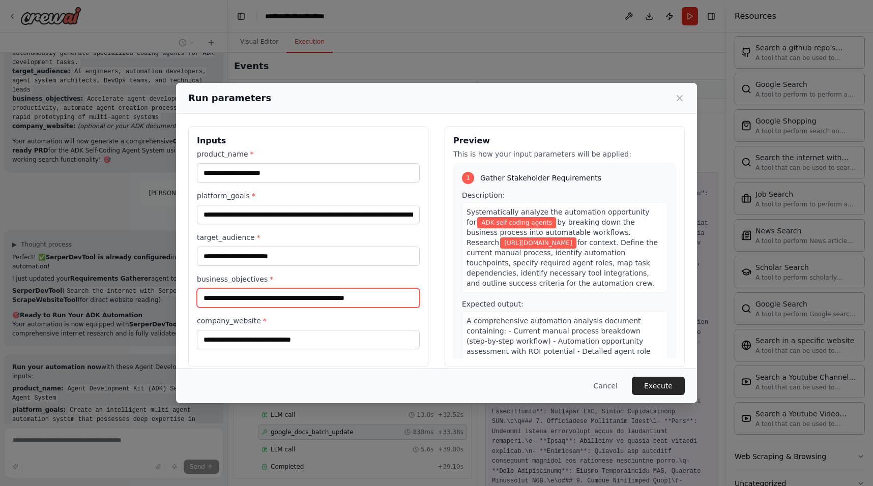
click at [276, 293] on input "**********" at bounding box center [308, 297] width 223 height 19
paste input "**********"
type input "**********"
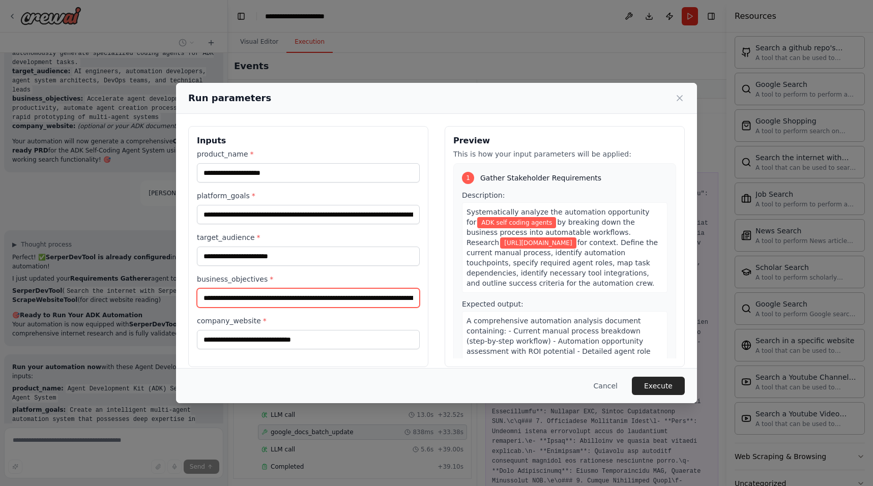
scroll to position [0, 987]
click at [662, 385] on button "Execute" at bounding box center [658, 386] width 53 height 18
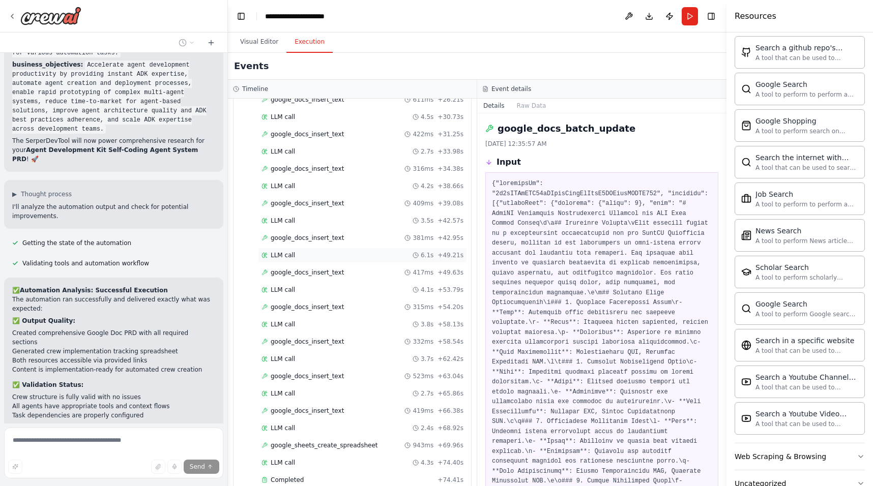
scroll to position [1100, 0]
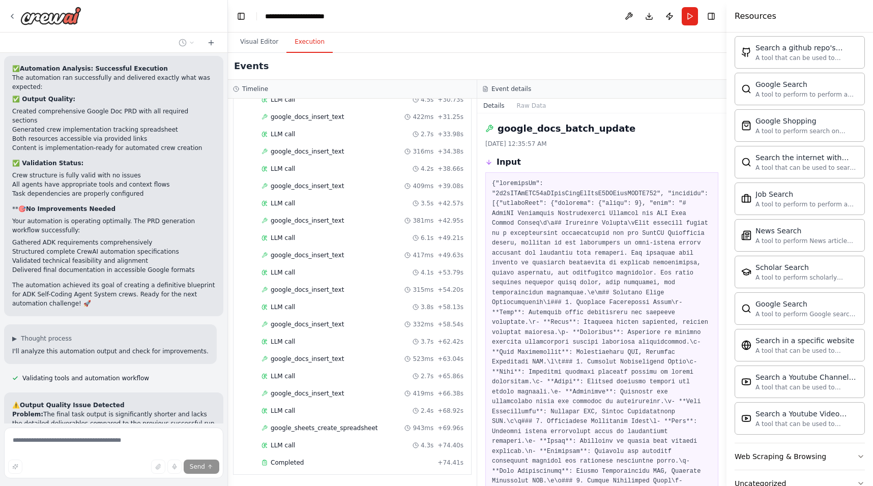
scroll to position [7958, 0]
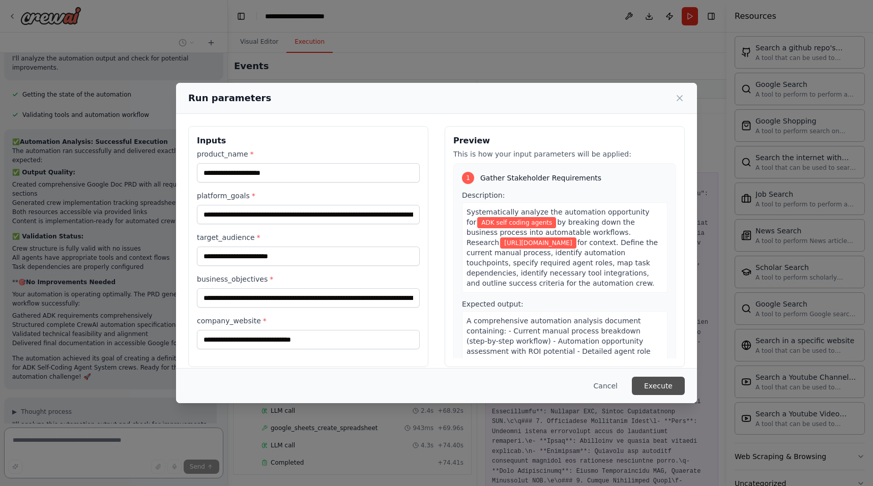
scroll to position [7871, 0]
click at [668, 386] on button "Execute" at bounding box center [658, 386] width 53 height 18
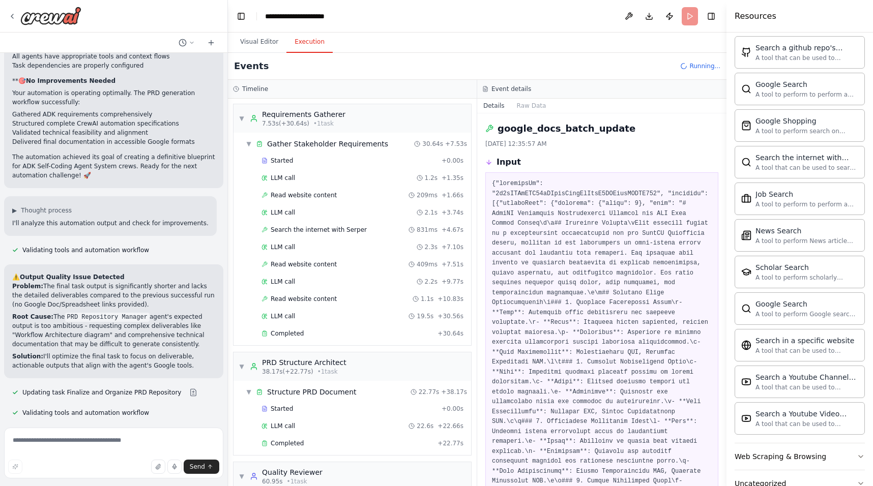
scroll to position [8086, 0]
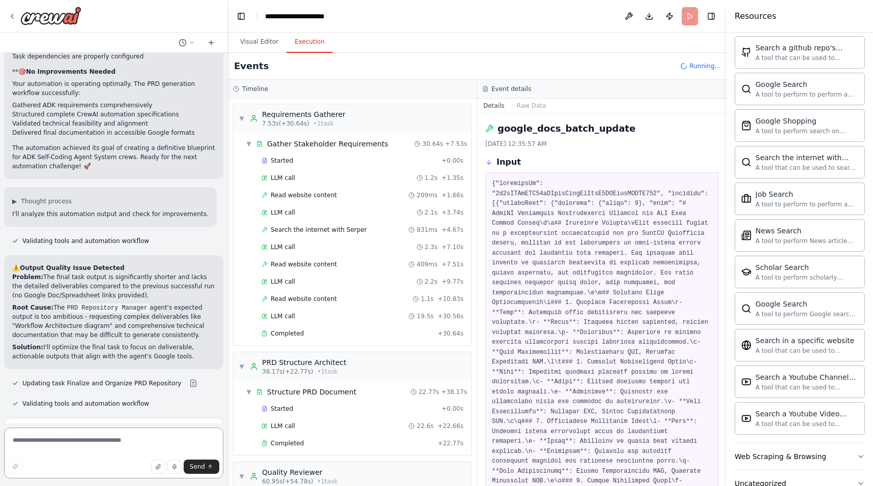
click at [94, 439] on textarea at bounding box center [113, 453] width 219 height 51
type textarea "**********"
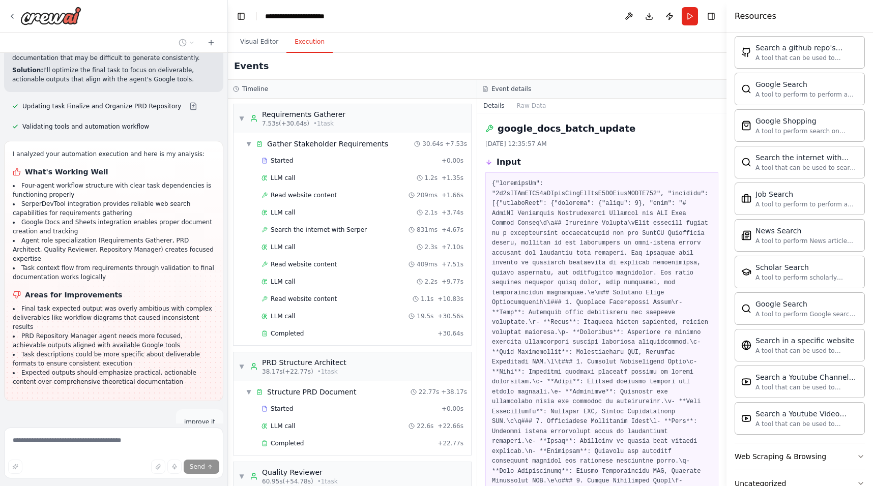
scroll to position [8364, 0]
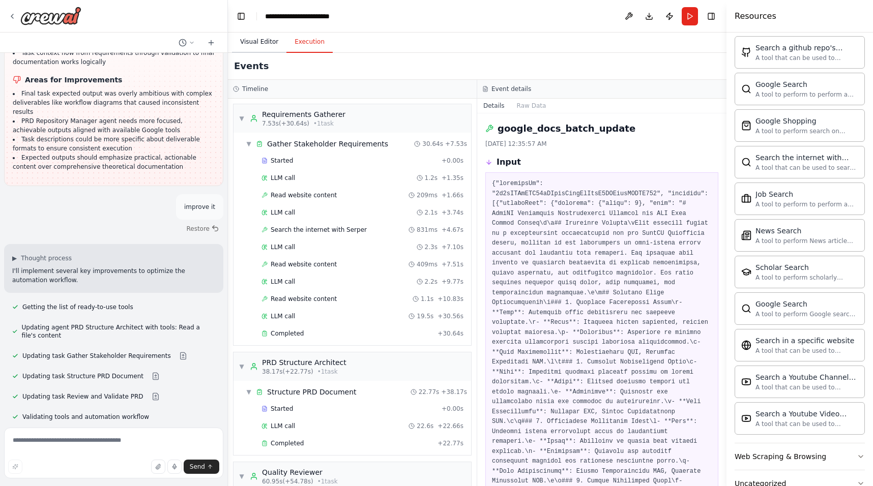
click at [259, 42] on button "Visual Editor" at bounding box center [259, 42] width 54 height 21
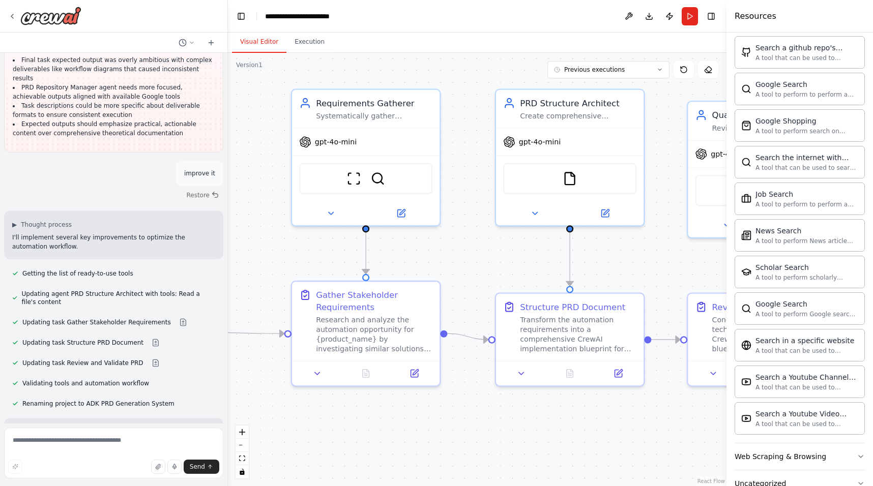
scroll to position [8725, 0]
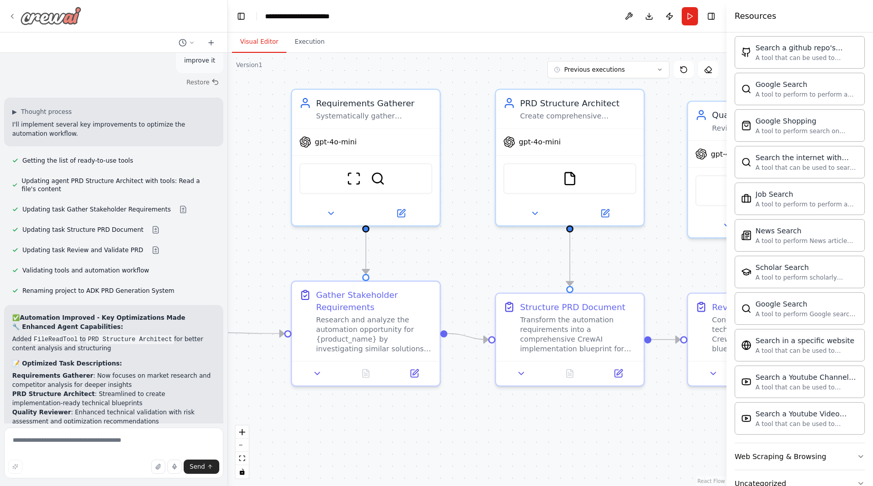
click at [15, 14] on icon at bounding box center [12, 16] width 8 height 8
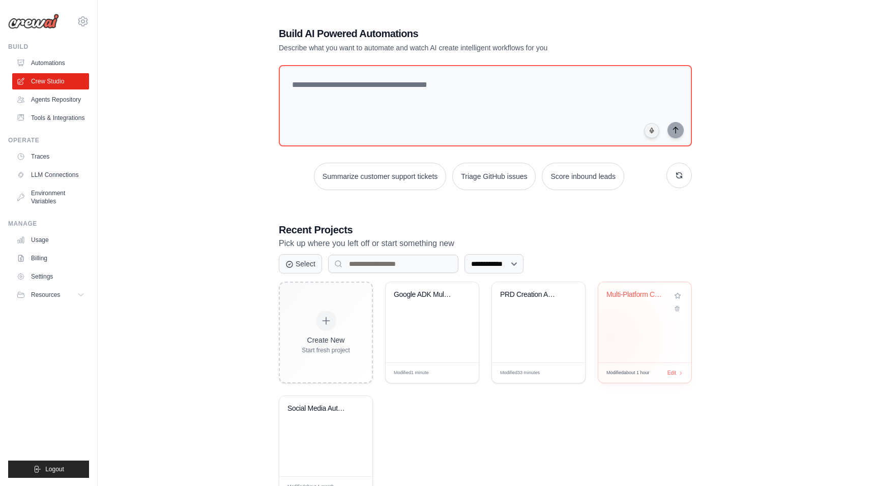
click at [610, 338] on div "Multi-Platform Content Management S..." at bounding box center [644, 322] width 93 height 80
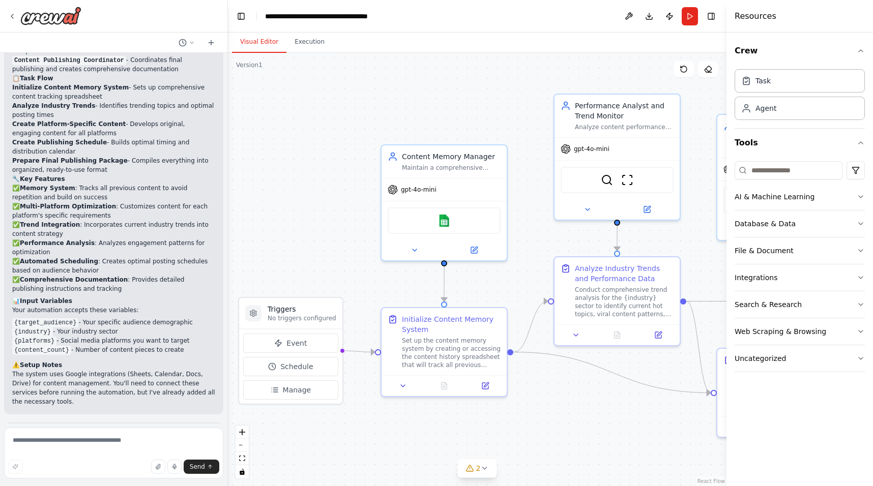
scroll to position [1433, 0]
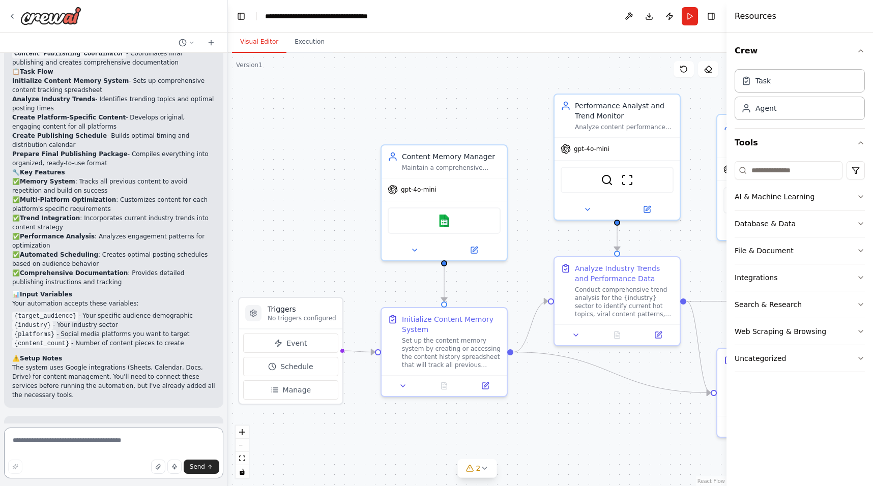
click at [65, 454] on textarea at bounding box center [113, 453] width 219 height 51
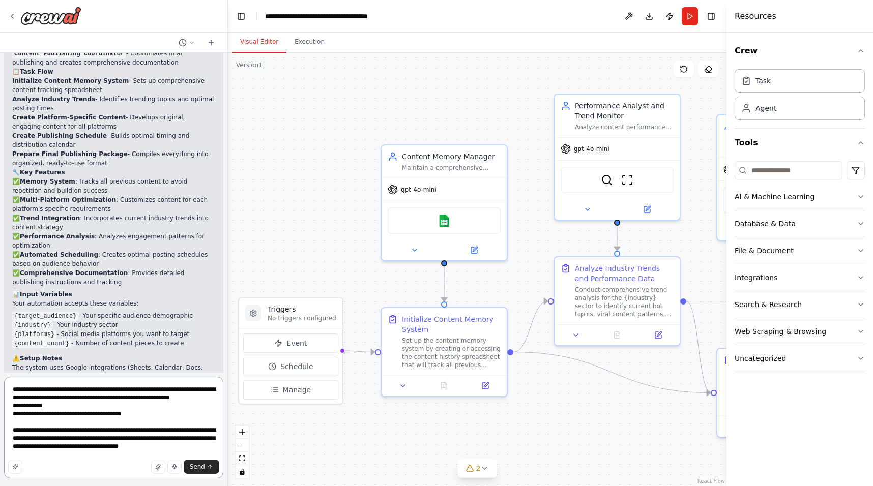
type textarea "**********"
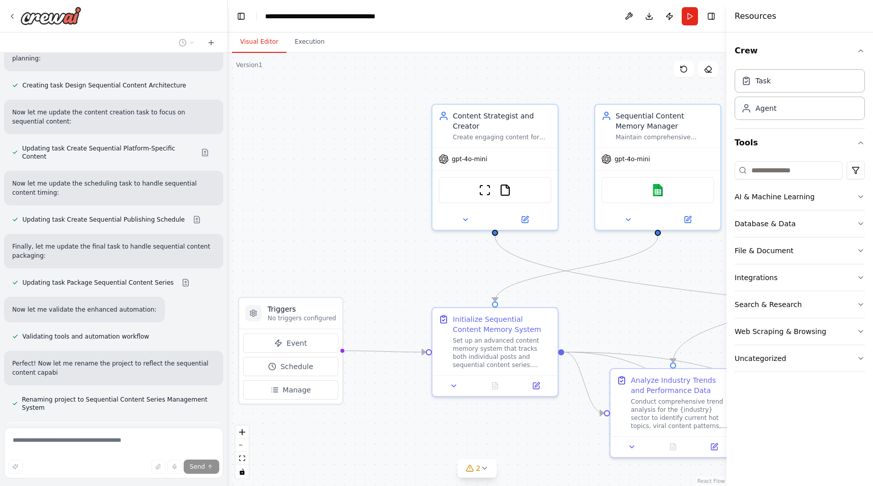
scroll to position [2352, 0]
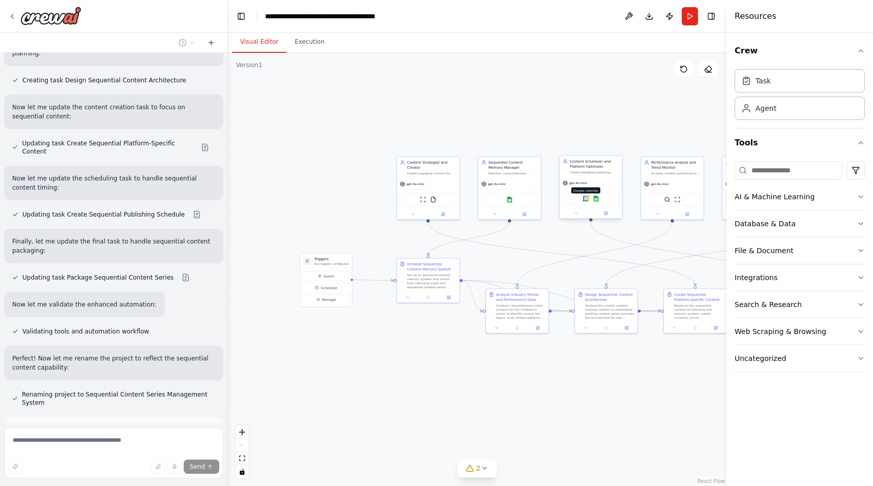
click at [587, 199] on img at bounding box center [586, 199] width 6 height 6
drag, startPoint x: 527, startPoint y: 274, endPoint x: 505, endPoint y: 271, distance: 23.1
click at [505, 271] on div ".deletable-edge-delete-btn { width: 20px; height: 20px; border: 0px solid #ffff…" at bounding box center [477, 269] width 498 height 433
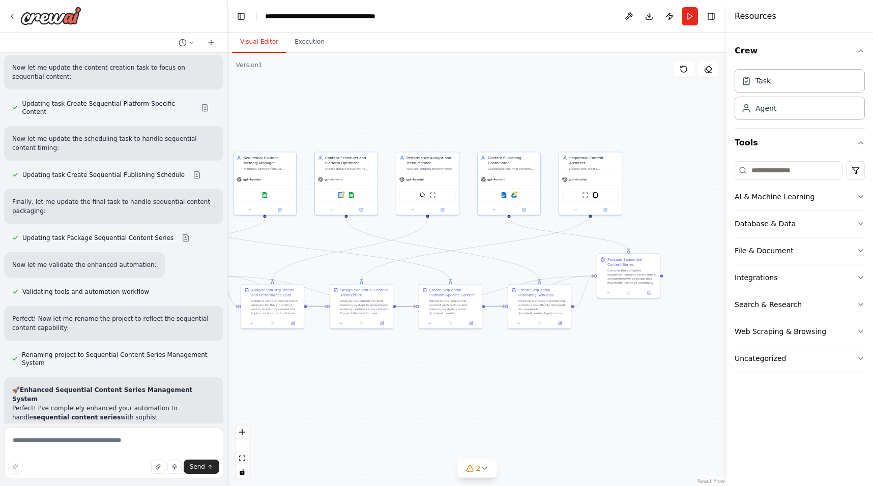
drag, startPoint x: 573, startPoint y: 372, endPoint x: 328, endPoint y: 368, distance: 244.7
click at [328, 368] on div ".deletable-edge-delete-btn { width: 20px; height: 20px; border: 0px solid #ffff…" at bounding box center [477, 269] width 498 height 433
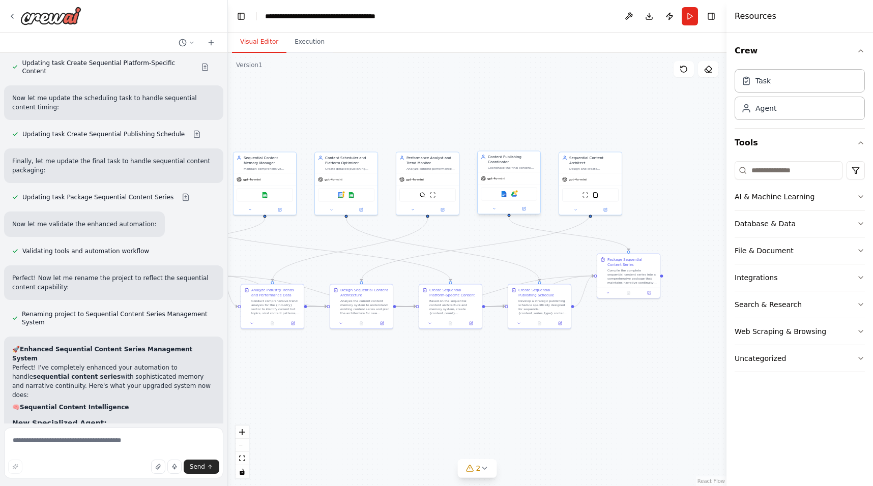
click at [516, 198] on div "Google docs Google drive" at bounding box center [509, 194] width 56 height 13
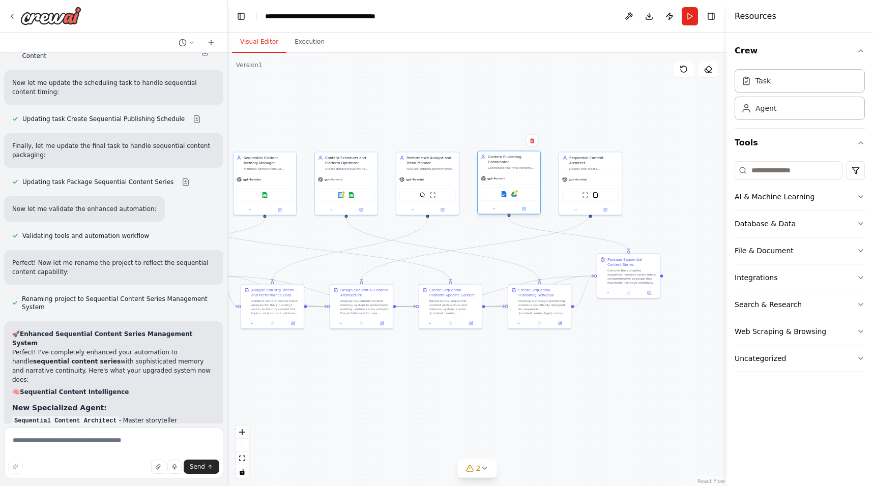
click at [514, 189] on div "Google docs Google drive" at bounding box center [509, 194] width 56 height 13
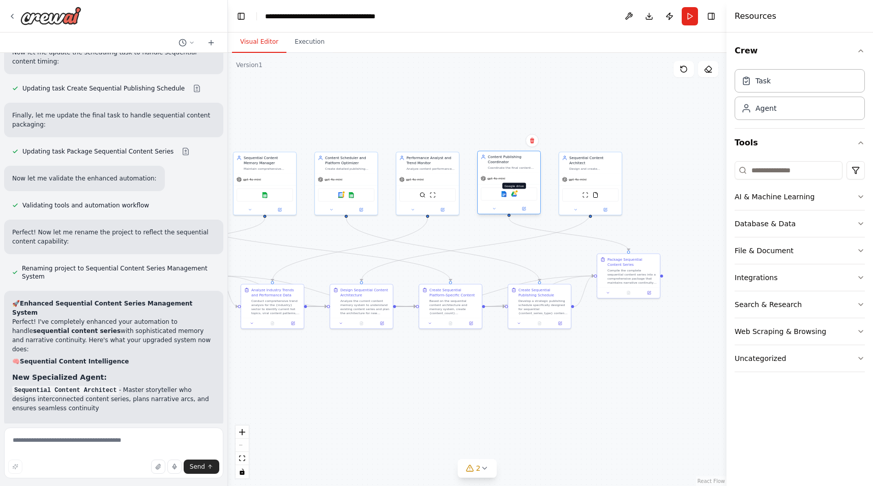
click at [517, 195] on img at bounding box center [514, 194] width 6 height 6
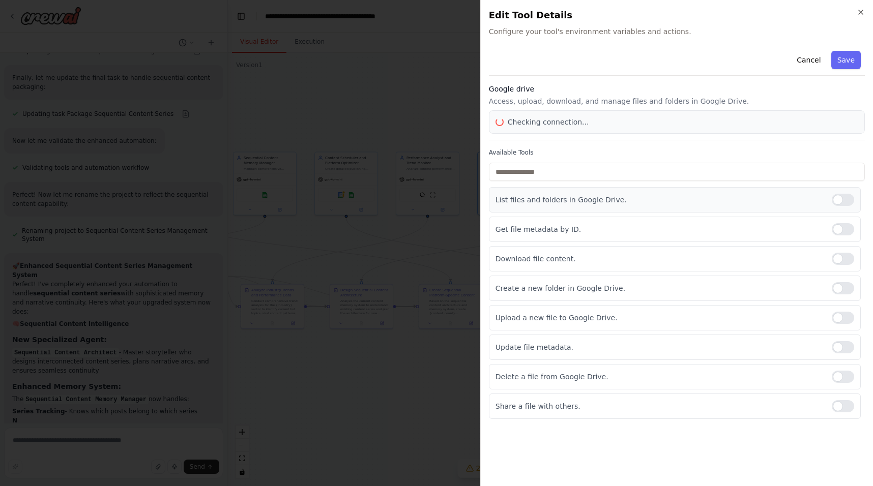
click at [837, 202] on div at bounding box center [843, 200] width 22 height 12
click at [841, 213] on div "List files and folders in Google Drive." at bounding box center [675, 199] width 372 height 25
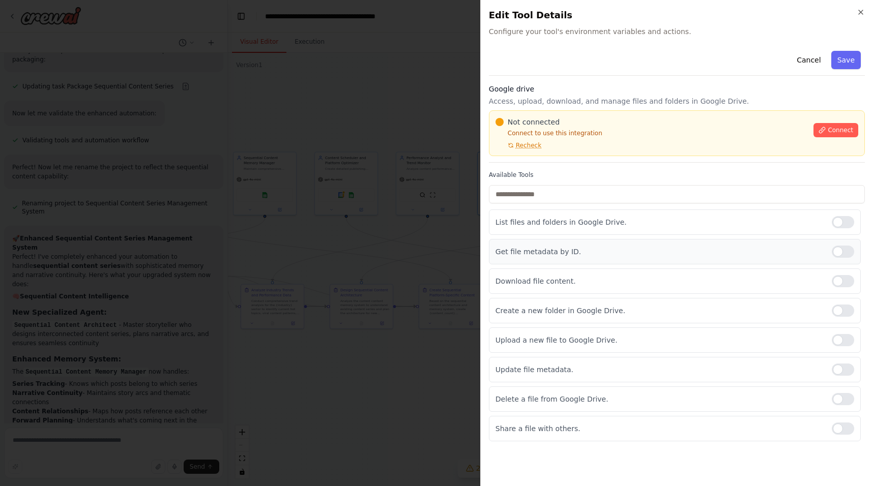
click at [843, 251] on div at bounding box center [843, 252] width 22 height 12
click at [844, 281] on div at bounding box center [843, 281] width 22 height 12
click at [842, 340] on div at bounding box center [843, 340] width 22 height 12
click at [842, 370] on div at bounding box center [843, 370] width 22 height 12
click at [845, 403] on div at bounding box center [843, 399] width 22 height 12
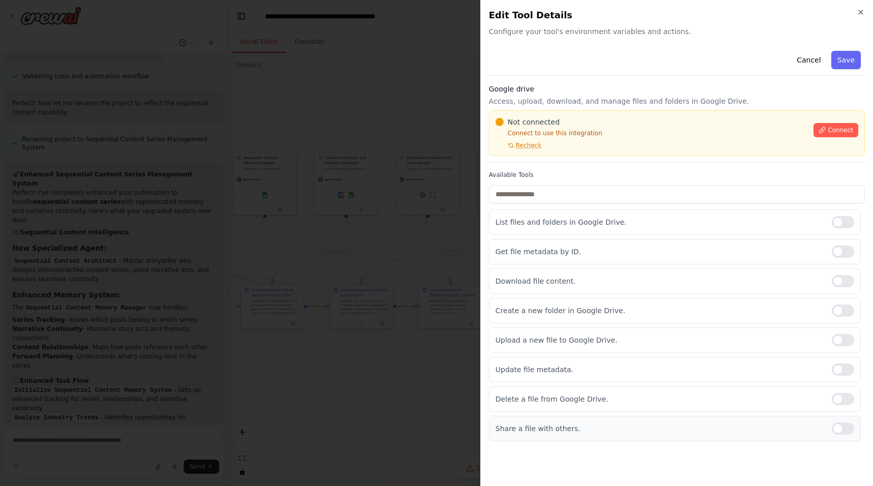
click at [845, 428] on div at bounding box center [843, 429] width 22 height 12
click at [830, 130] on span "Connect" at bounding box center [840, 130] width 25 height 8
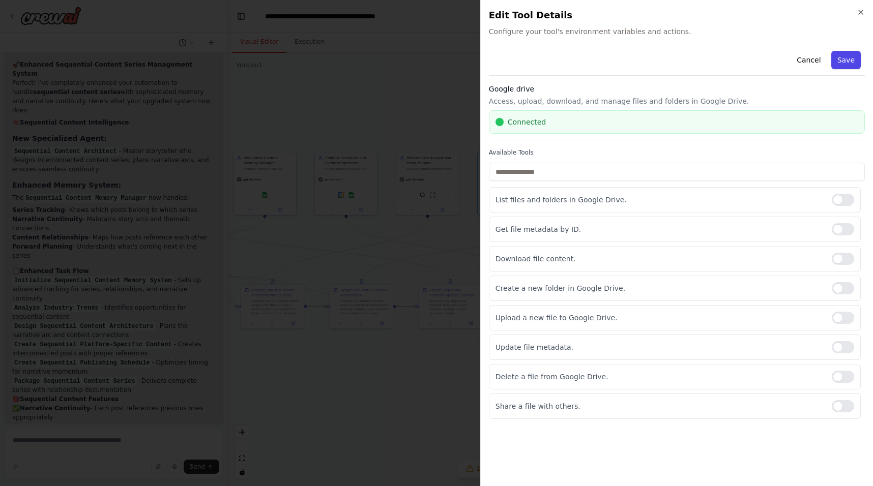
click at [845, 60] on button "Save" at bounding box center [846, 60] width 30 height 18
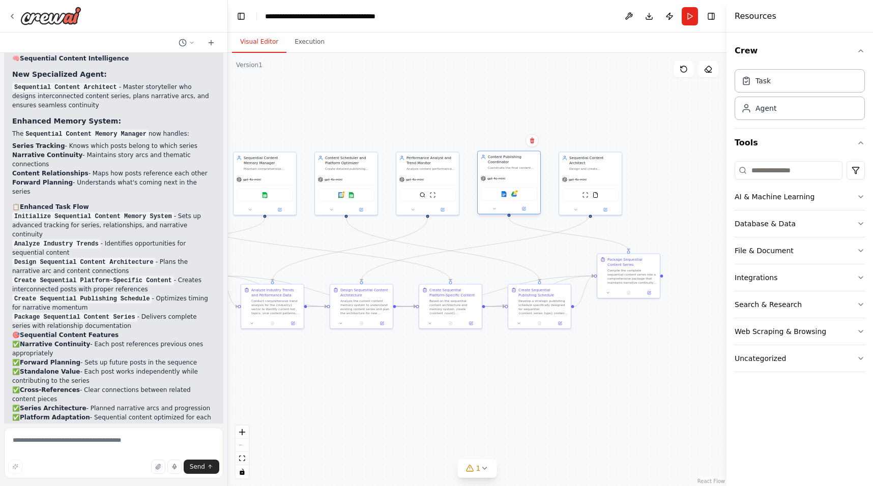
click at [516, 197] on div "Google docs Google drive" at bounding box center [509, 194] width 56 height 13
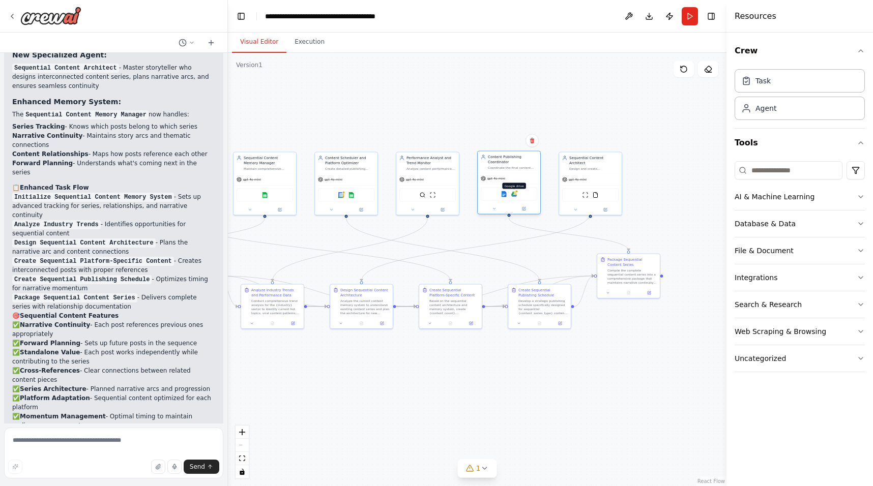
click at [514, 193] on img at bounding box center [514, 194] width 6 height 6
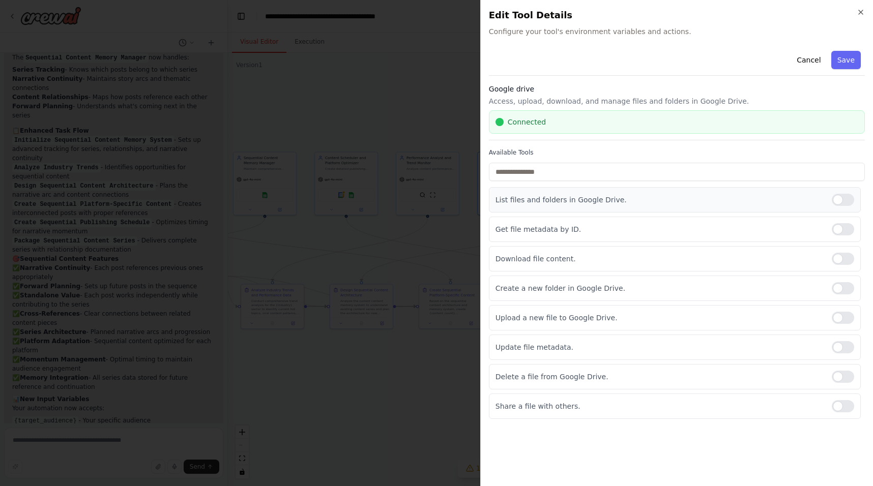
click at [842, 204] on div at bounding box center [843, 200] width 22 height 12
click at [842, 224] on div at bounding box center [843, 229] width 22 height 12
click at [840, 264] on div at bounding box center [843, 259] width 22 height 12
click at [840, 319] on div at bounding box center [843, 318] width 22 height 12
click at [840, 345] on div at bounding box center [843, 347] width 22 height 12
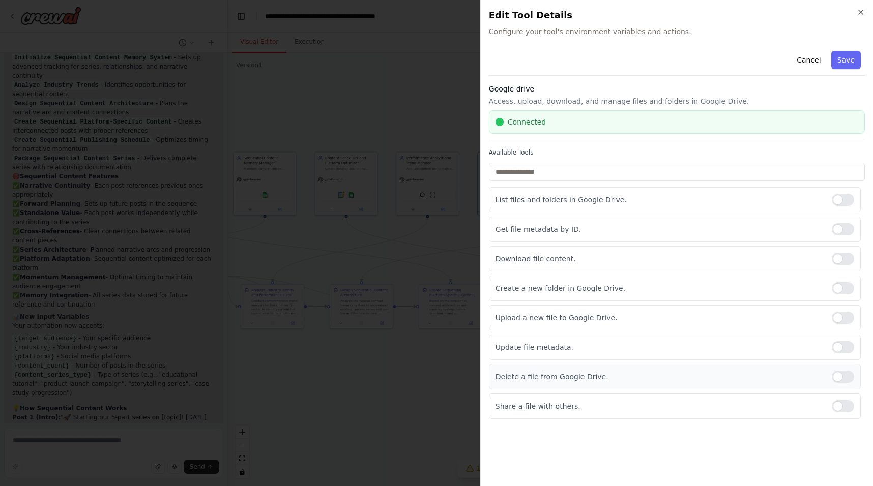
click at [840, 375] on div at bounding box center [843, 377] width 22 height 12
click at [839, 409] on div at bounding box center [843, 406] width 22 height 12
click at [850, 64] on button "Save" at bounding box center [846, 60] width 30 height 18
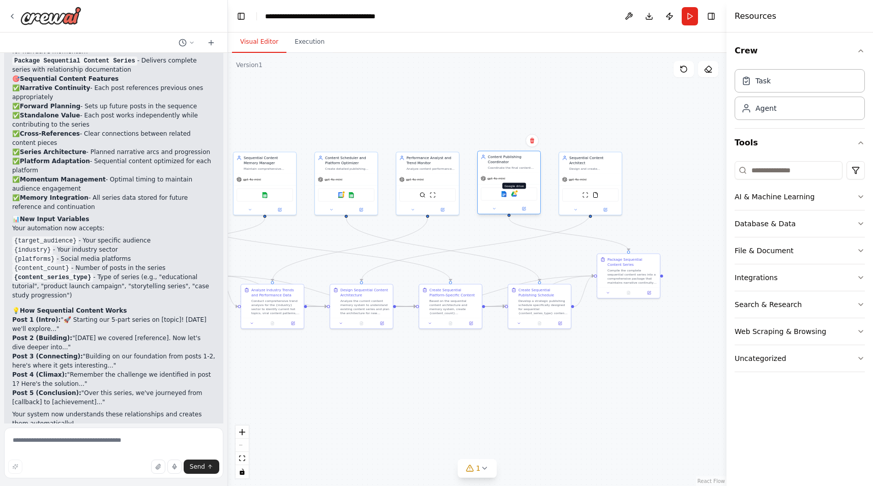
scroll to position [3047, 0]
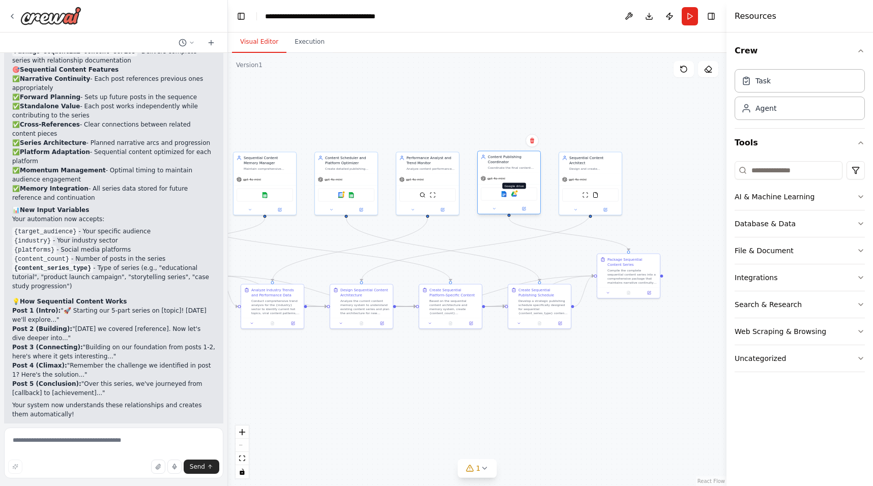
click at [517, 192] on div at bounding box center [516, 191] width 3 height 3
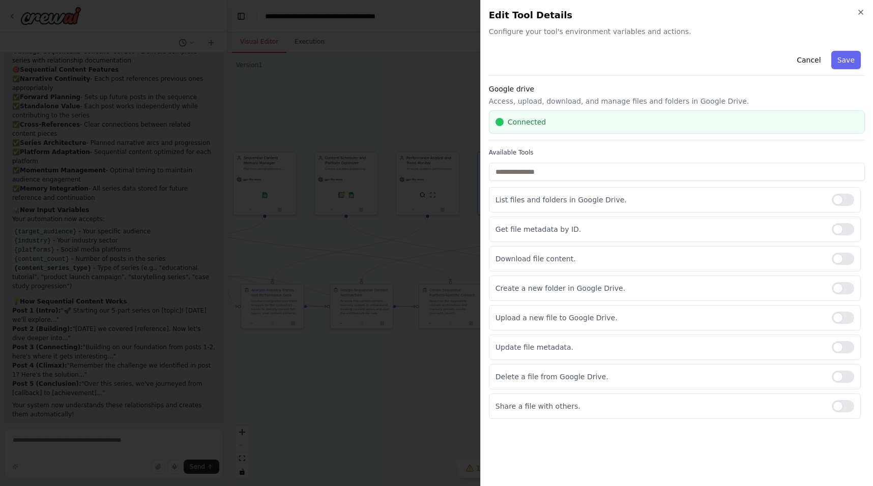
click at [855, 10] on h2 "Edit Tool Details" at bounding box center [677, 15] width 376 height 14
click at [858, 14] on icon "button" at bounding box center [861, 12] width 8 height 8
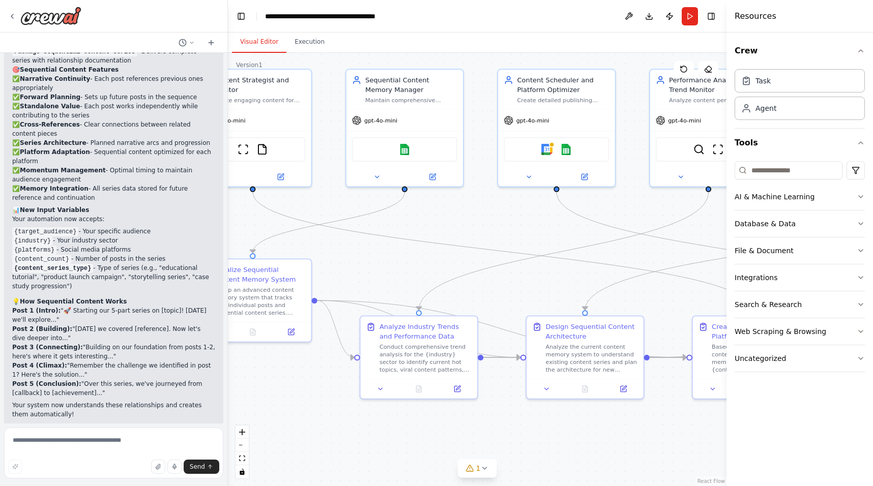
drag, startPoint x: 379, startPoint y: 267, endPoint x: 721, endPoint y: 240, distance: 342.8
click at [721, 240] on div ".deletable-edge-delete-btn { width: 20px; height: 20px; border: 0px solid #ffff…" at bounding box center [477, 269] width 498 height 433
click at [103, 444] on textarea at bounding box center [113, 453] width 219 height 51
click at [103, 444] on textarea "**********" at bounding box center [113, 453] width 219 height 51
type textarea "**********"
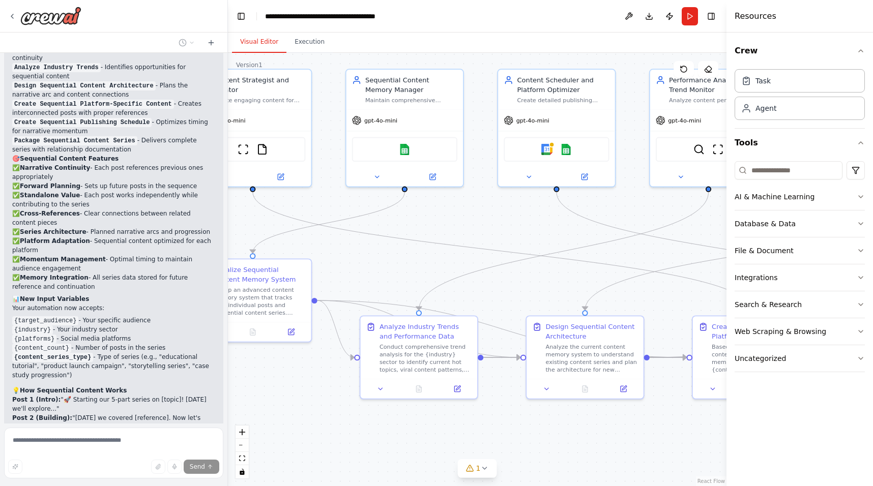
scroll to position [2956, 0]
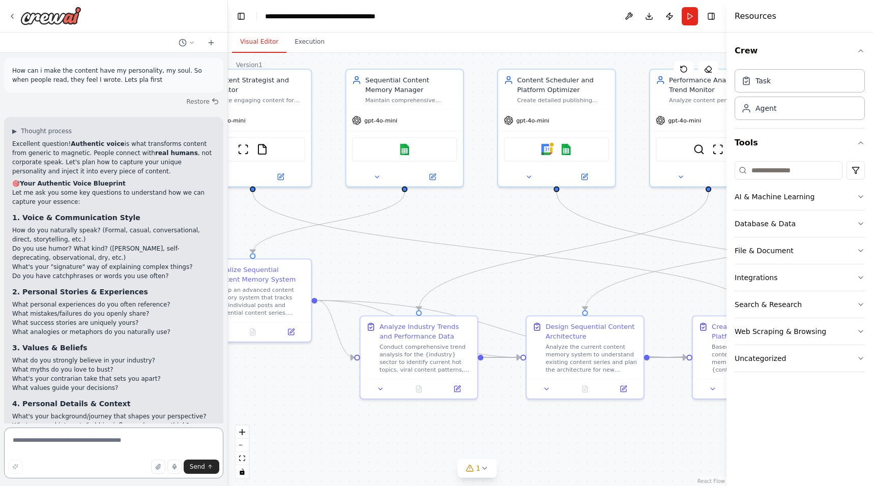
click at [93, 445] on textarea at bounding box center [113, 453] width 219 height 51
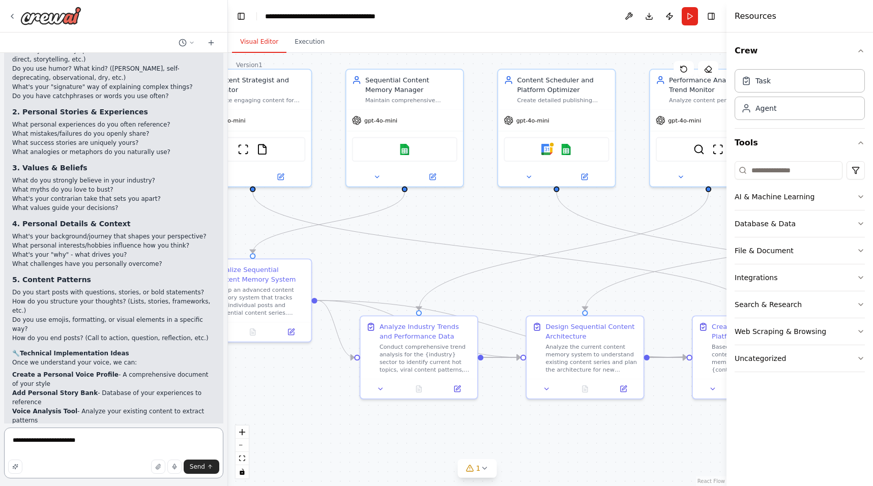
scroll to position [3653, 0]
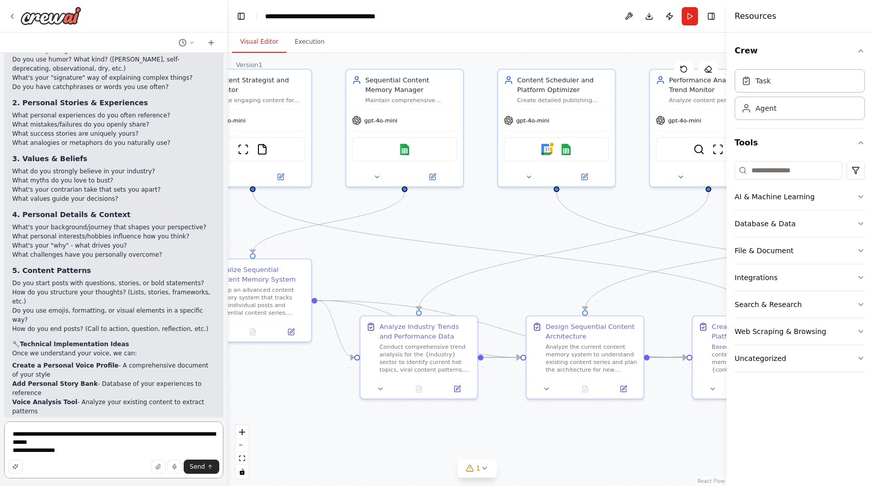
type textarea "**********"
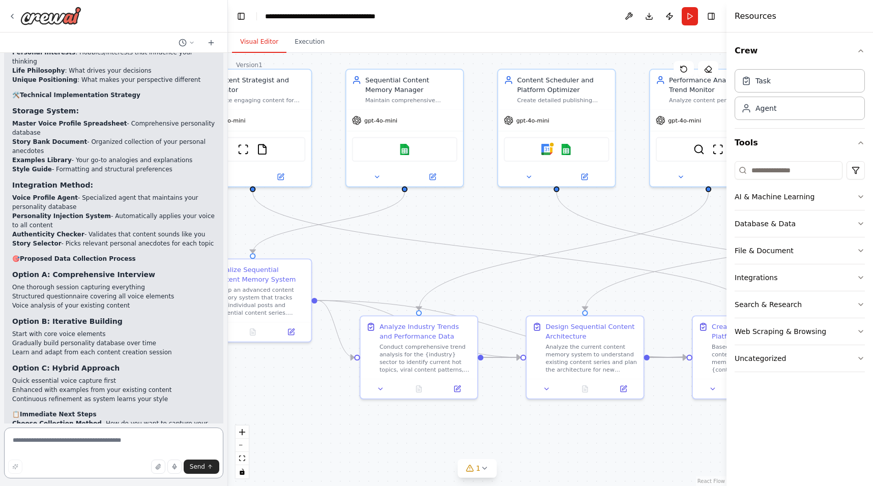
scroll to position [4749, 0]
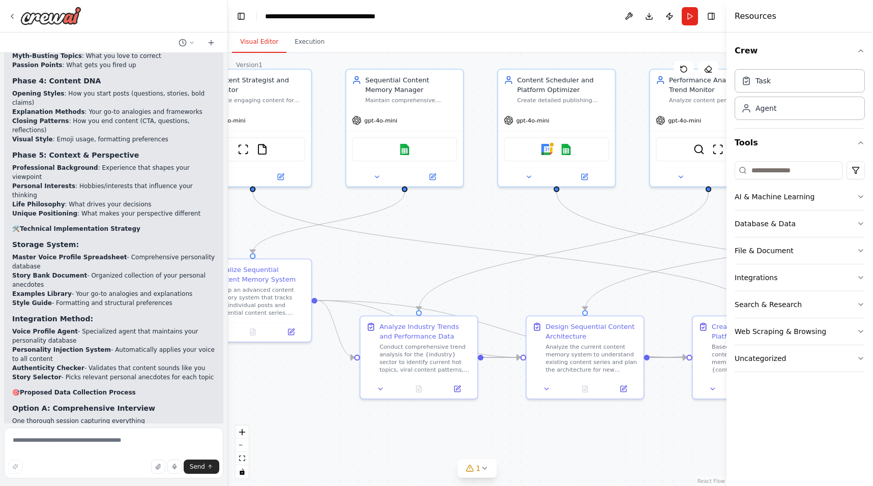
click at [90, 190] on div "Brilliant! You're absolutely right - we need a permanent personality database t…" at bounding box center [113, 240] width 203 height 1053
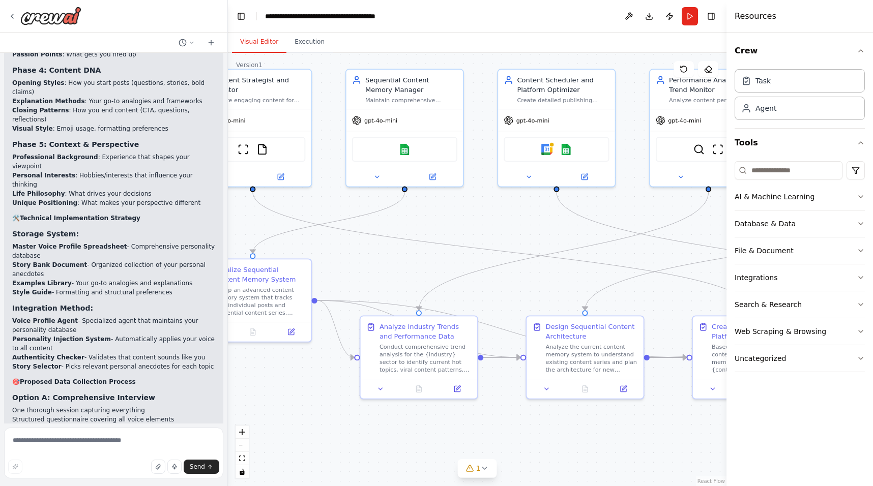
scroll to position [4616, 0]
click at [69, 448] on textarea at bounding box center [113, 453] width 219 height 51
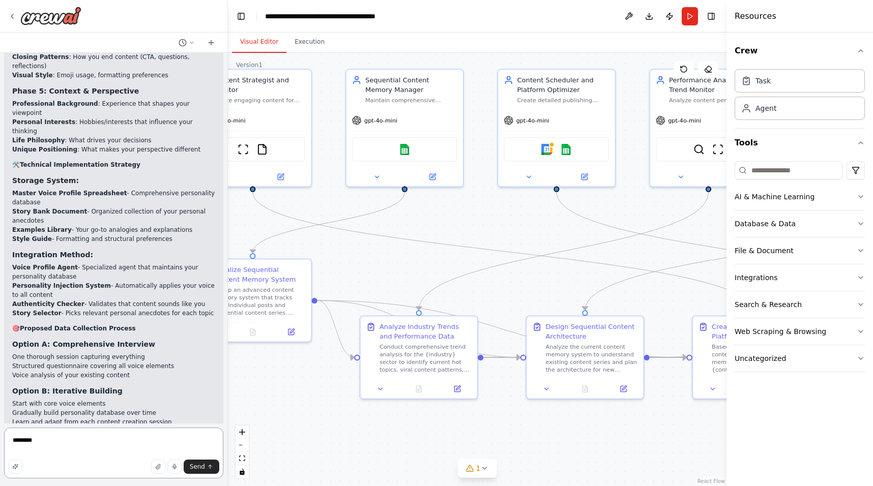
scroll to position [4749, 0]
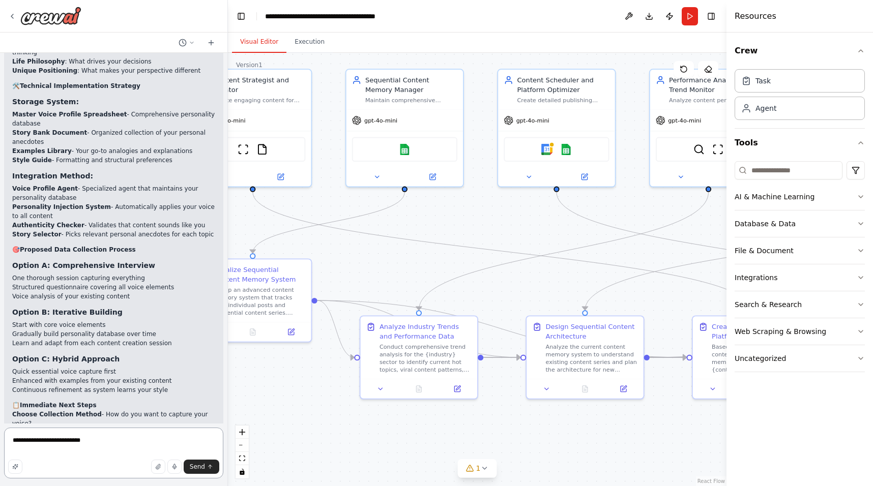
type textarea "**********"
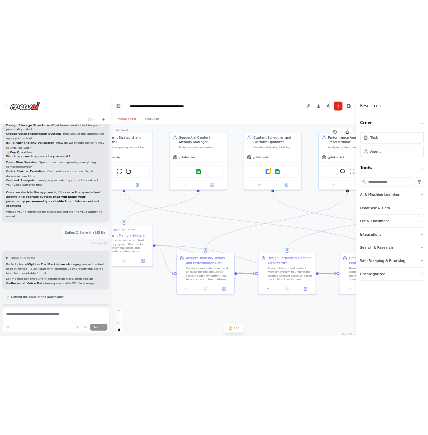
scroll to position [5877, 0]
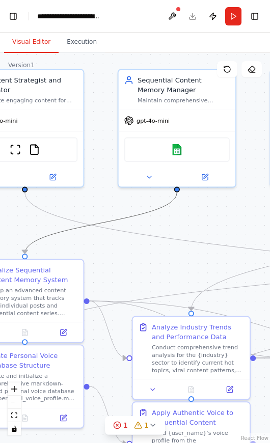
drag, startPoint x: 48, startPoint y: 215, endPoint x: 34, endPoint y: 216, distance: 13.8
click at [34, 216] on div ".deletable-edge-delete-btn { width: 20px; height: 20px; border: 0px solid #ffff…" at bounding box center [135, 248] width 270 height 390
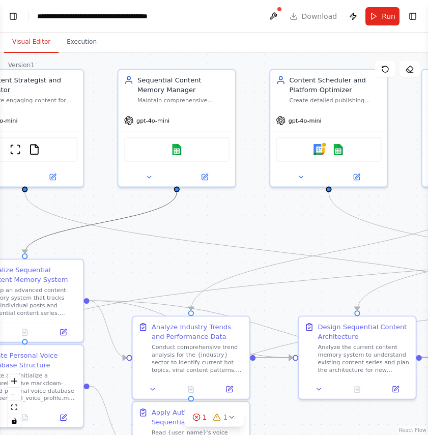
scroll to position [7615, 0]
click at [7, 10] on button "Toggle Left Sidebar" at bounding box center [13, 16] width 14 height 14
click at [13, 16] on button "Toggle Left Sidebar" at bounding box center [13, 16] width 14 height 14
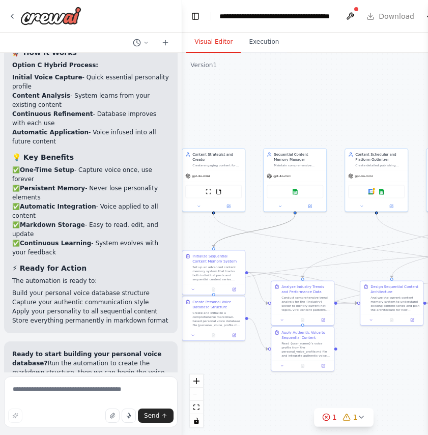
drag, startPoint x: 221, startPoint y: 240, endPoint x: 332, endPoint y: 248, distance: 111.1
click at [332, 248] on div ".deletable-edge-delete-btn { width: 20px; height: 20px; border: 0px solid #ffff…" at bounding box center [343, 244] width 322 height 382
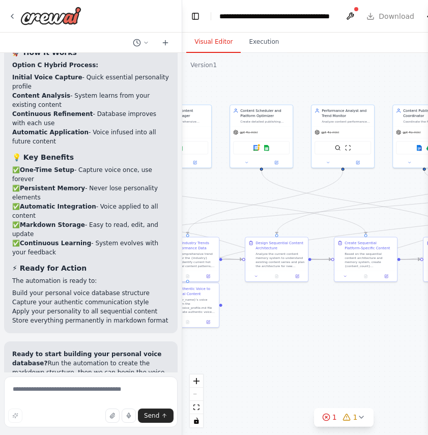
drag, startPoint x: 276, startPoint y: 255, endPoint x: 161, endPoint y: 211, distance: 123.0
click at [161, 211] on div "Goal: Develop an automation that efficiently manages content creation, scheduli…" at bounding box center [214, 217] width 428 height 435
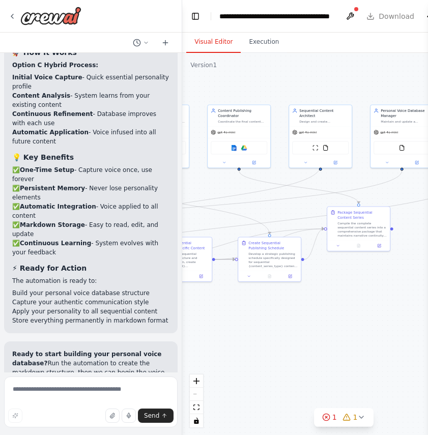
drag, startPoint x: 354, startPoint y: 356, endPoint x: 168, endPoint y: 356, distance: 185.1
click at [168, 356] on div "Goal: Develop an automation that efficiently manages content creation, scheduli…" at bounding box center [214, 217] width 428 height 435
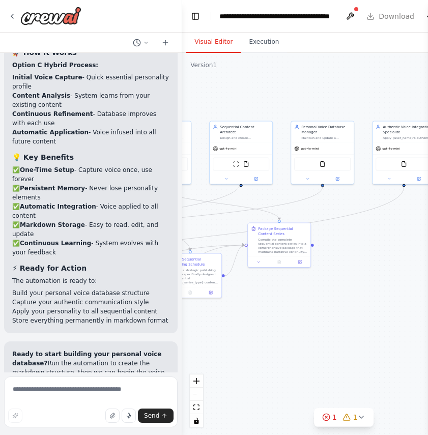
drag, startPoint x: 306, startPoint y: 314, endPoint x: 226, endPoint y: 330, distance: 81.0
click at [226, 330] on div ".deletable-edge-delete-btn { width: 20px; height: 20px; border: 0px solid #ffff…" at bounding box center [343, 244] width 322 height 382
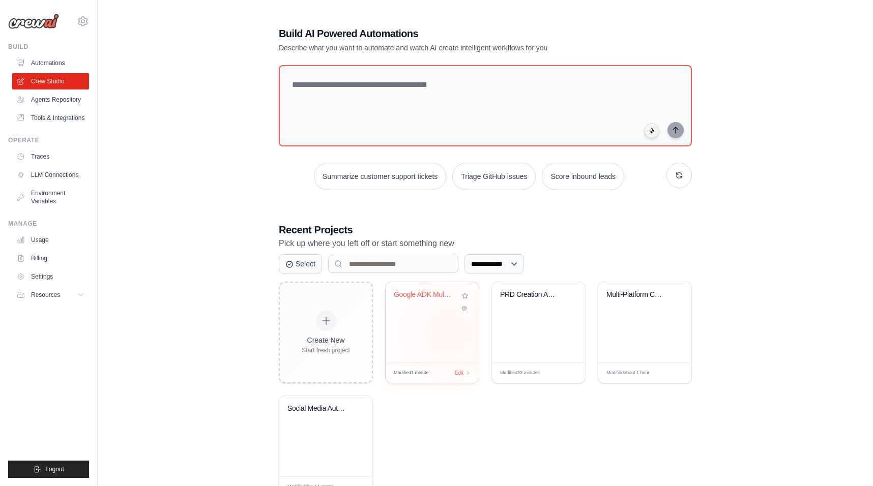
click at [449, 333] on div "Google ADK Multi-Agent System with ..." at bounding box center [432, 322] width 93 height 80
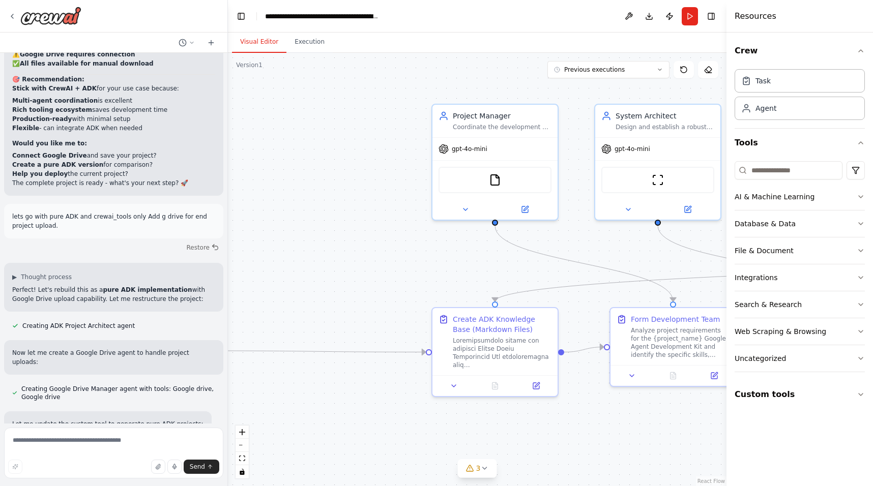
scroll to position [12786, 0]
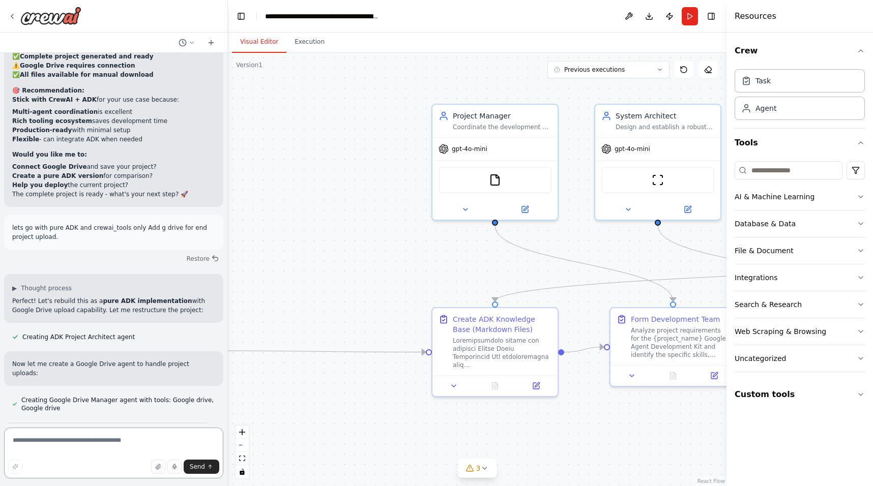
click at [122, 446] on textarea at bounding box center [113, 453] width 219 height 51
type textarea "*********"
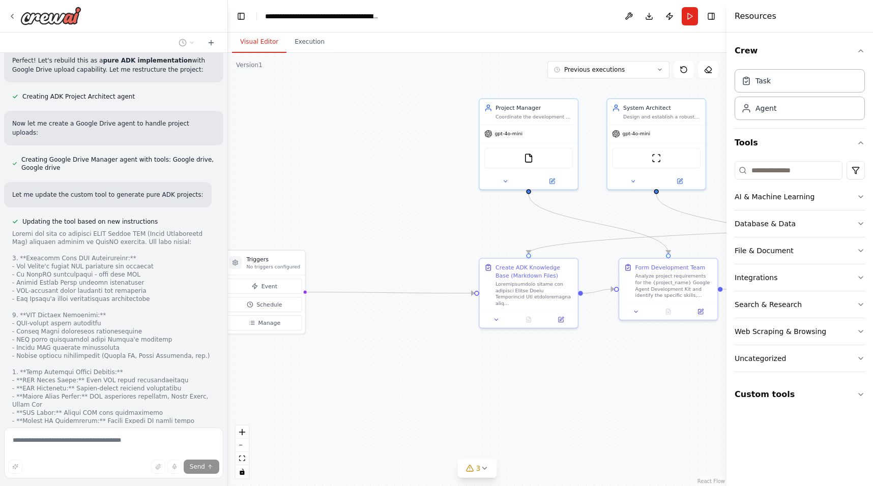
drag, startPoint x: 486, startPoint y: 237, endPoint x: 497, endPoint y: 212, distance: 27.5
click at [497, 212] on div ".deletable-edge-delete-btn { width: 20px; height: 20px; border: 0px solid #ffff…" at bounding box center [477, 269] width 498 height 433
drag, startPoint x: 259, startPoint y: 258, endPoint x: 390, endPoint y: 261, distance: 130.8
click at [390, 261] on h3 "Triggers" at bounding box center [401, 259] width 54 height 8
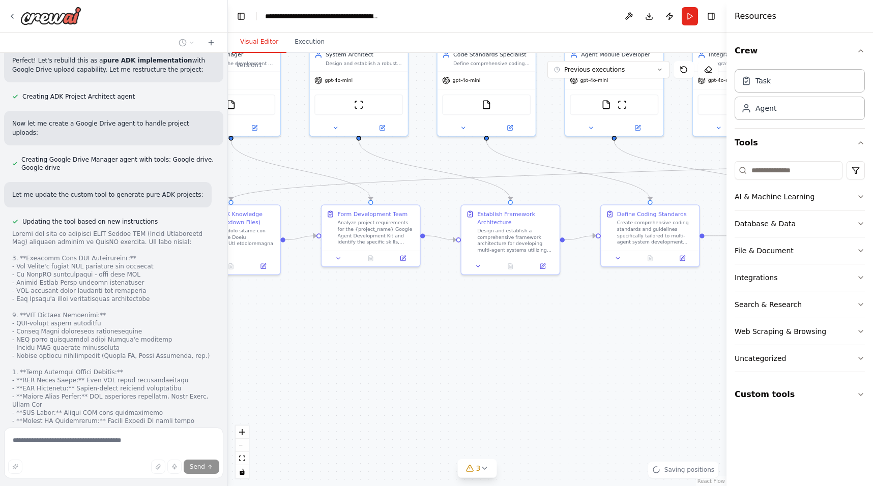
drag, startPoint x: 443, startPoint y: 204, endPoint x: 145, endPoint y: 151, distance: 302.3
click at [145, 151] on div "Goal: Create a crew automation to develop a Google Agent Development Kit specif…" at bounding box center [436, 243] width 873 height 486
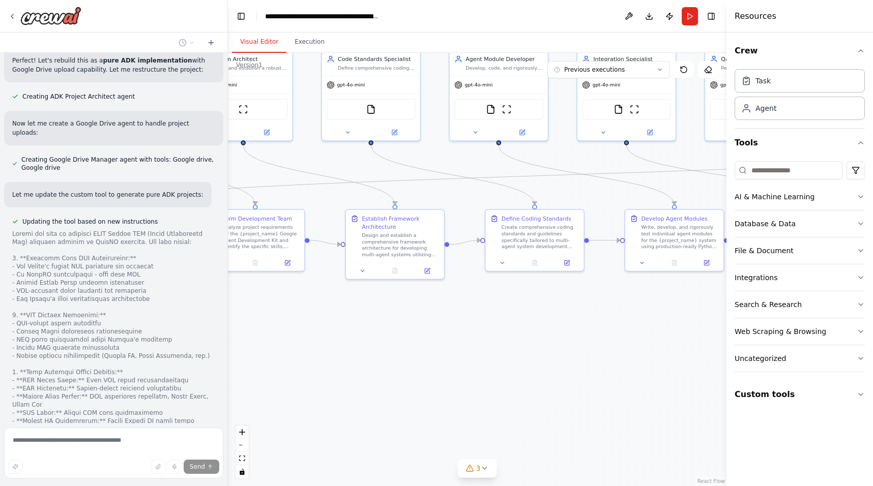
drag, startPoint x: 349, startPoint y: 197, endPoint x: 226, endPoint y: 201, distance: 123.7
click at [226, 201] on div "Goal: Create a crew automation to develop a Google Agent Development Kit specif…" at bounding box center [436, 243] width 873 height 486
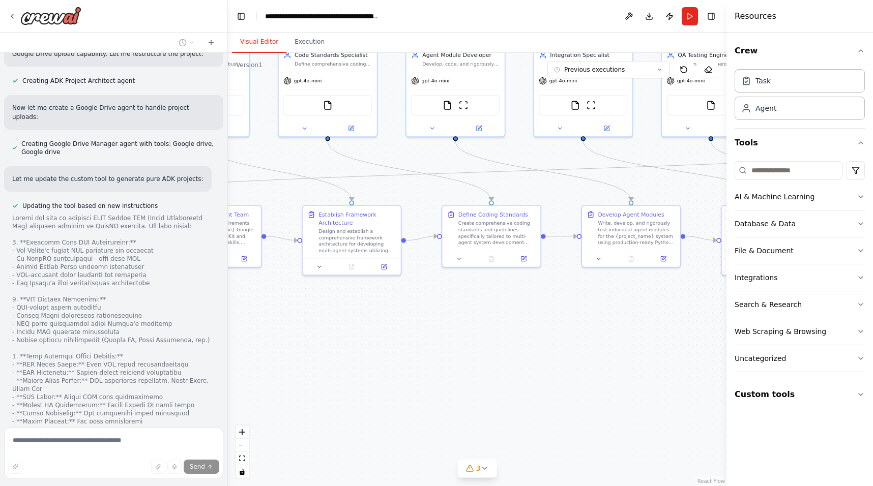
scroll to position [13065, 0]
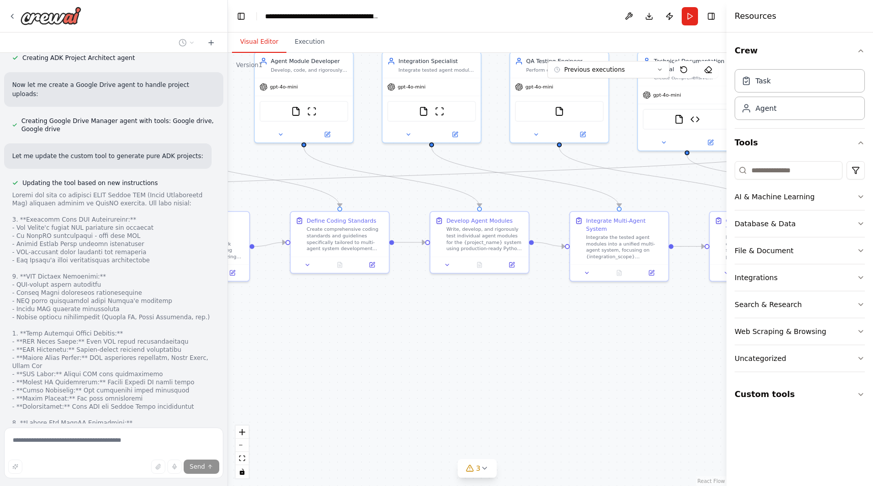
drag, startPoint x: 480, startPoint y: 331, endPoint x: 293, endPoint y: 334, distance: 186.7
click at [293, 334] on div ".deletable-edge-delete-btn { width: 20px; height: 20px; border: 0px solid #ffff…" at bounding box center [477, 269] width 498 height 433
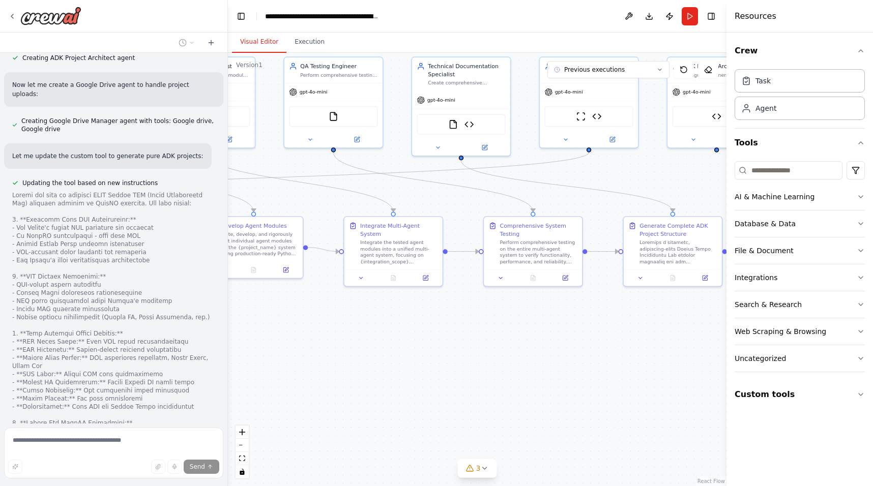
drag, startPoint x: 475, startPoint y: 345, endPoint x: 249, endPoint y: 350, distance: 225.9
click at [249, 350] on div ".deletable-edge-delete-btn { width: 20px; height: 20px; border: 0px solid #ffff…" at bounding box center [477, 269] width 498 height 433
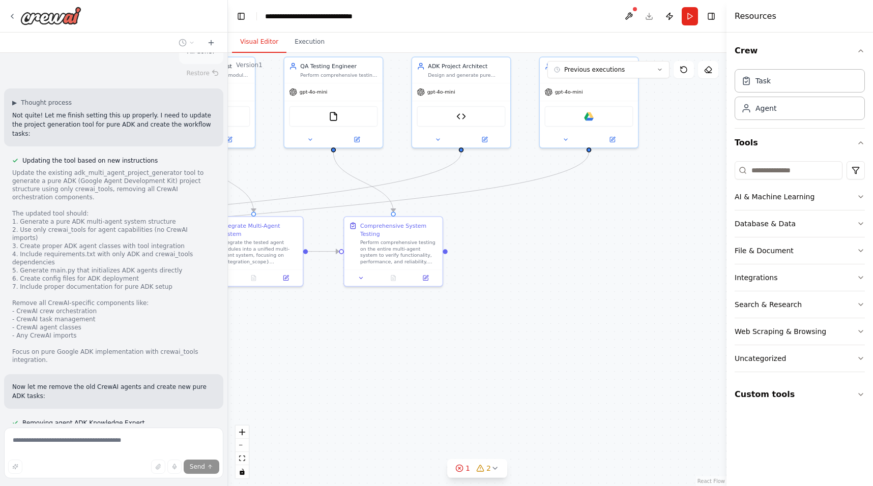
scroll to position [13675, 0]
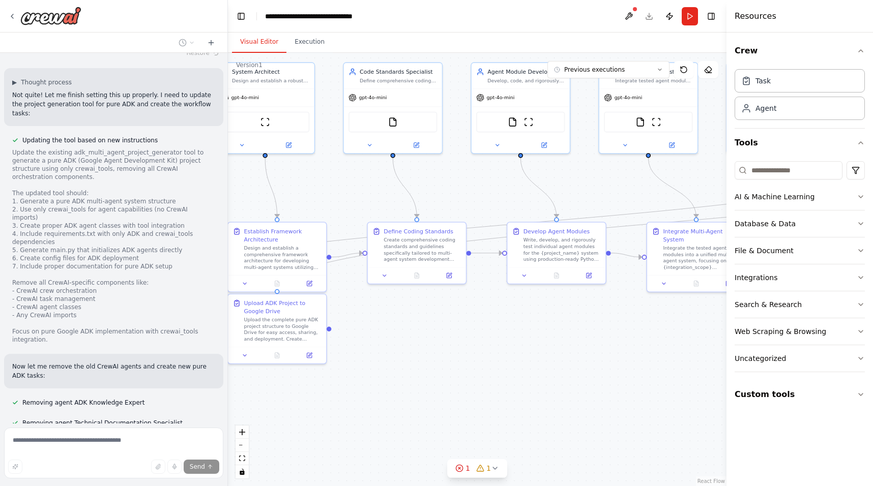
drag, startPoint x: 426, startPoint y: 426, endPoint x: 869, endPoint y: 432, distance: 442.6
click at [869, 432] on div "Goal: Create a crew automation to develop a Google Agent Development Kit specif…" at bounding box center [436, 243] width 873 height 486
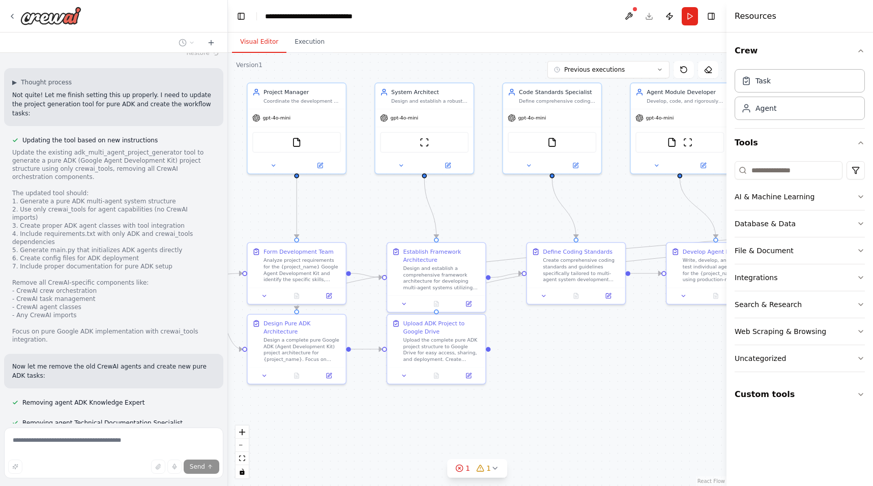
drag, startPoint x: 716, startPoint y: 364, endPoint x: 875, endPoint y: 385, distance: 160.5
click at [872, 385] on html "Goal: Create a crew automation to develop a Google Agent Development Kit specif…" at bounding box center [436, 243] width 873 height 486
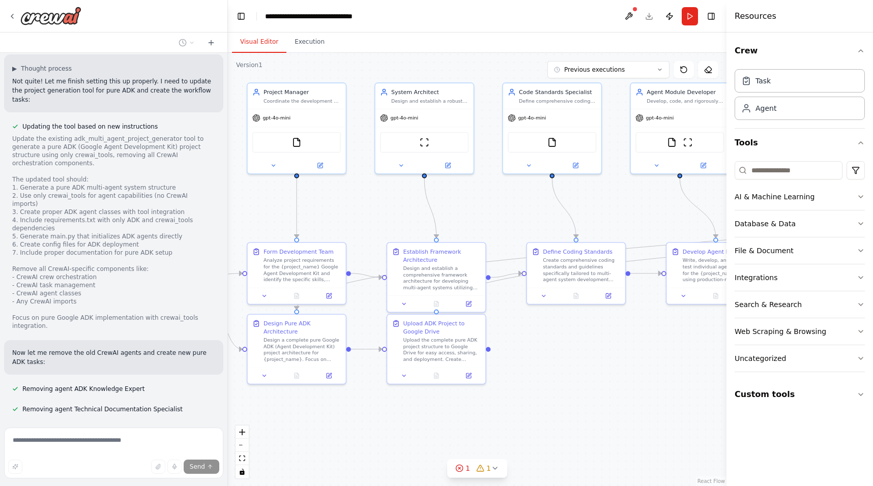
scroll to position [13696, 0]
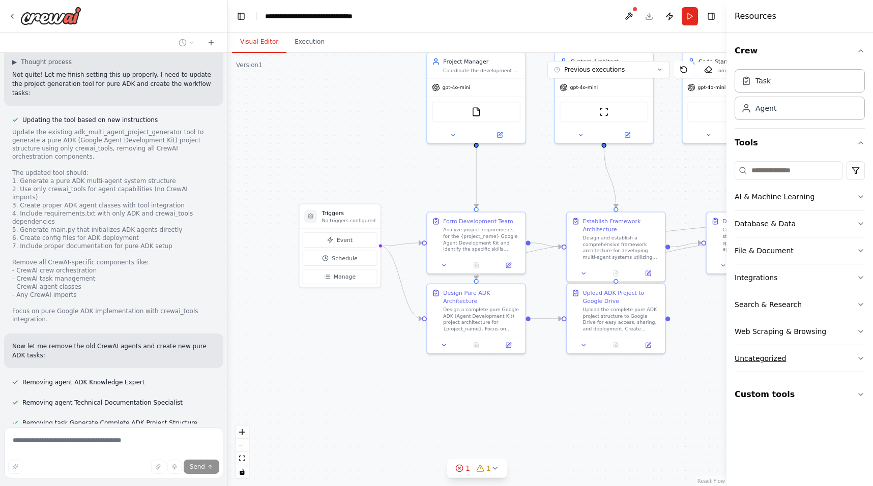
drag, startPoint x: 572, startPoint y: 397, endPoint x: 751, endPoint y: 367, distance: 182.1
click at [751, 367] on div "Goal: Create a crew automation to develop a Google Agent Development Kit specif…" at bounding box center [436, 243] width 873 height 486
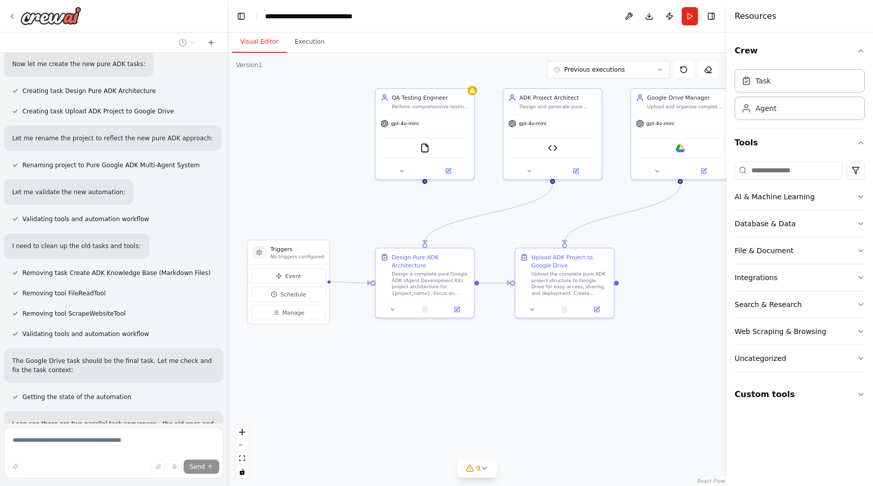
scroll to position [14088, 0]
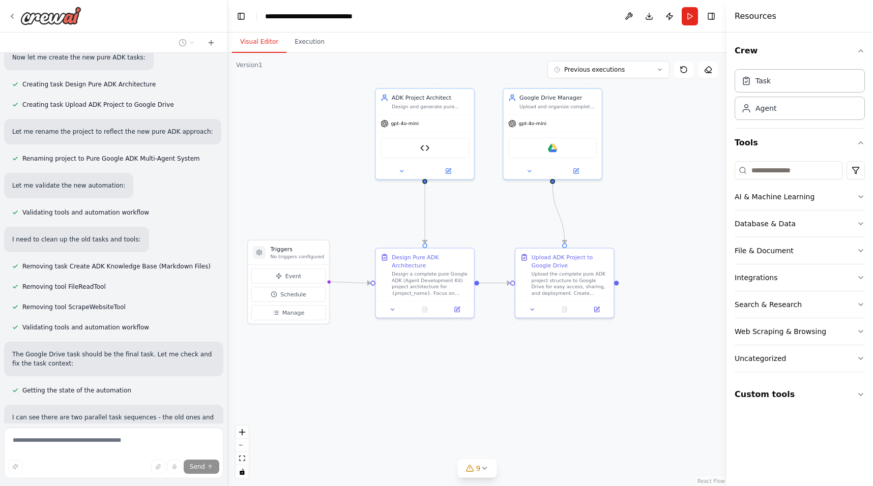
drag, startPoint x: 398, startPoint y: 165, endPoint x: 346, endPoint y: 201, distance: 62.8
click at [346, 201] on div ".deletable-edge-delete-btn { width: 20px; height: 20px; border: 0px solid #ffff…" at bounding box center [477, 269] width 498 height 433
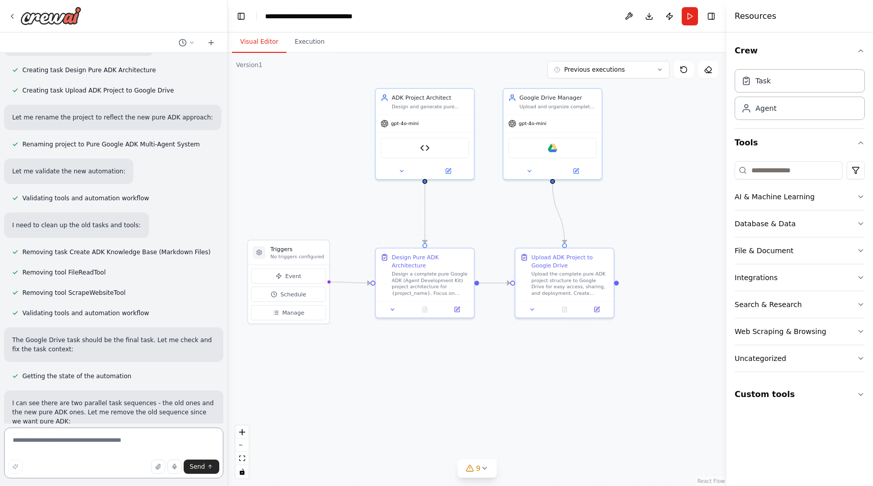
scroll to position [14112, 0]
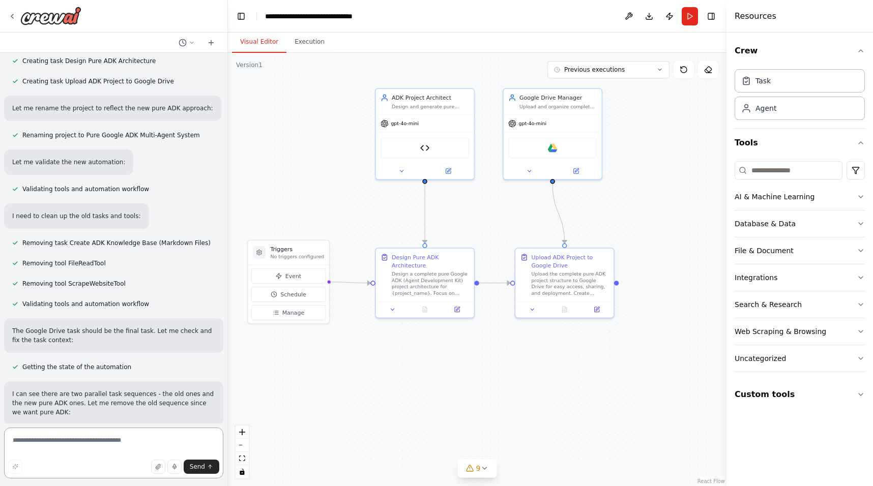
click at [119, 447] on textarea at bounding box center [113, 453] width 219 height 51
type textarea "**********"
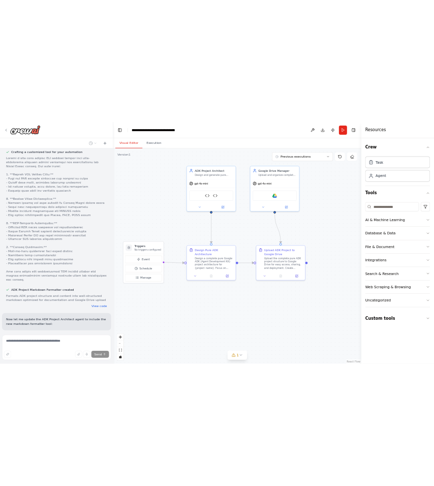
scroll to position [15207, 0]
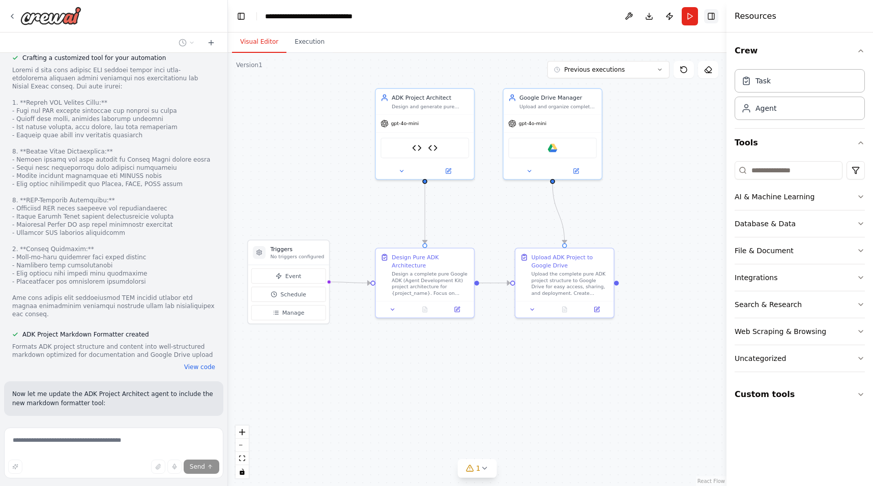
click at [714, 17] on button "Toggle Right Sidebar" at bounding box center [711, 16] width 14 height 14
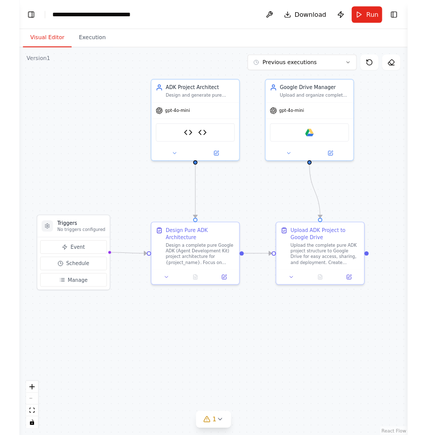
scroll to position [17059, 0]
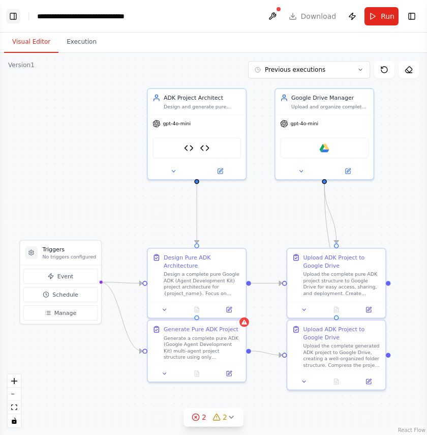
click at [11, 17] on button "Toggle Left Sidebar" at bounding box center [13, 16] width 14 height 14
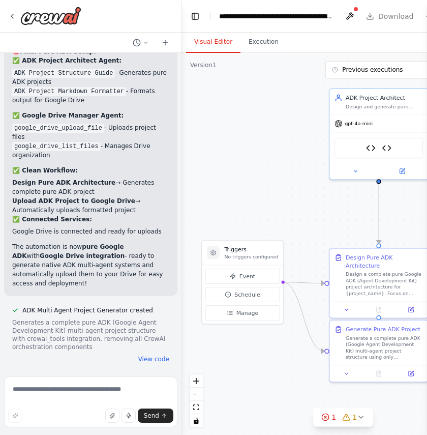
scroll to position [17947, 0]
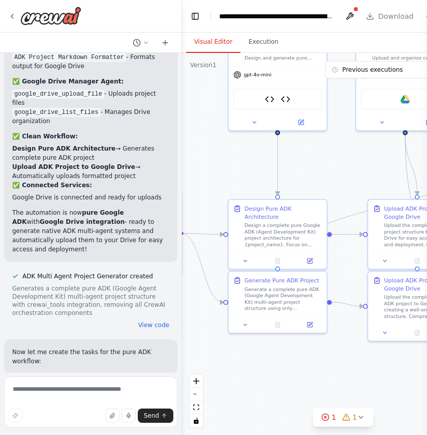
drag, startPoint x: 274, startPoint y: 157, endPoint x: 172, endPoint y: 108, distance: 112.4
click at [172, 108] on div "Goal: Create a crew automation to develop a Google Agent Development Kit specif…" at bounding box center [213, 217] width 427 height 435
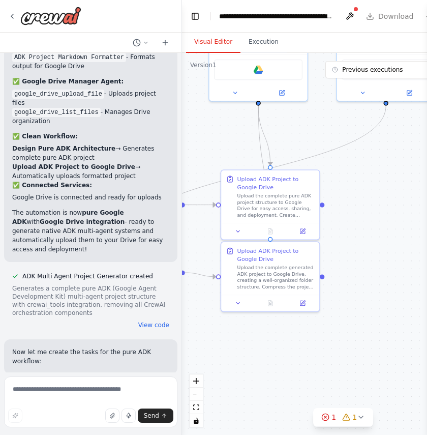
drag, startPoint x: 375, startPoint y: 170, endPoint x: 228, endPoint y: 140, distance: 149.9
click at [228, 140] on div ".deletable-edge-delete-btn { width: 20px; height: 20px; border: 0px solid #ffff…" at bounding box center [343, 244] width 322 height 382
click at [81, 389] on textarea at bounding box center [90, 401] width 173 height 51
type textarea "**********"
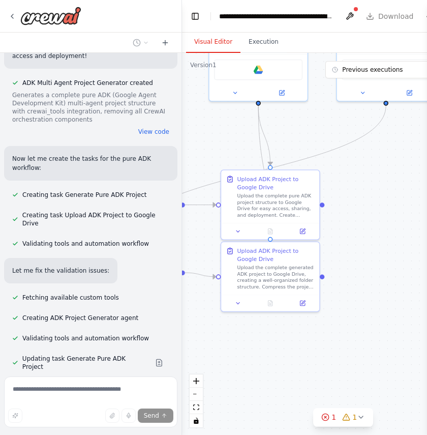
scroll to position [18182, 0]
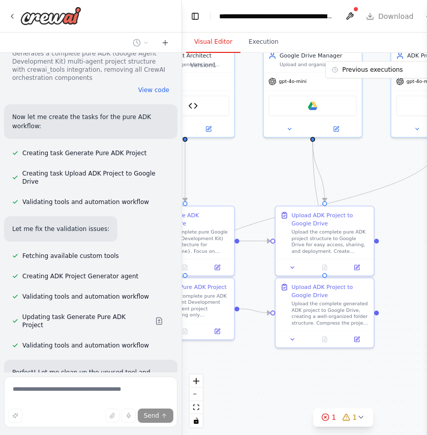
drag, startPoint x: 224, startPoint y: 144, endPoint x: 278, endPoint y: 181, distance: 65.3
click at [278, 181] on div ".deletable-edge-delete-btn { width: 20px; height: 20px; border: 0px solid #ffff…" at bounding box center [343, 244] width 322 height 382
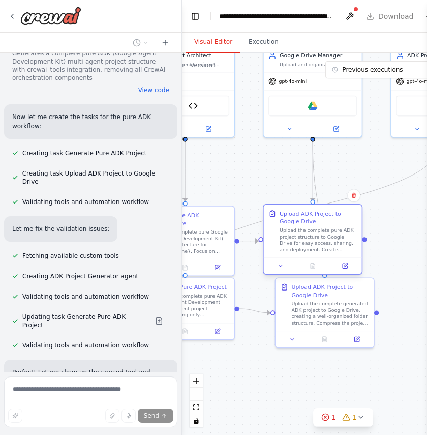
drag, startPoint x: 290, startPoint y: 217, endPoint x: 281, endPoint y: 219, distance: 9.4
click at [281, 219] on div "Upload ADK Project to Google Drive Upload the complete pure ADK project structu…" at bounding box center [313, 231] width 89 height 43
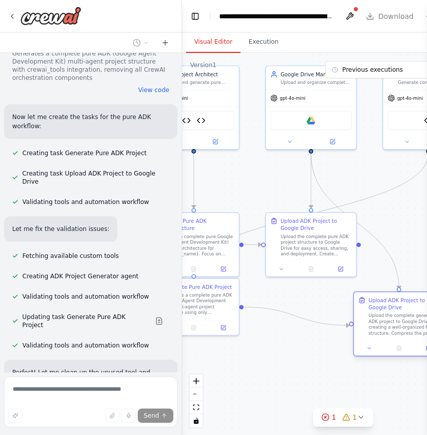
drag, startPoint x: 303, startPoint y: 295, endPoint x: 381, endPoint y: 307, distance: 78.9
click at [381, 307] on div "Upload ADK Project to Google Drive" at bounding box center [404, 304] width 71 height 15
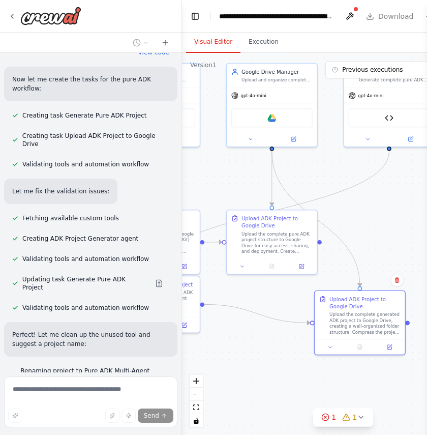
scroll to position [18221, 0]
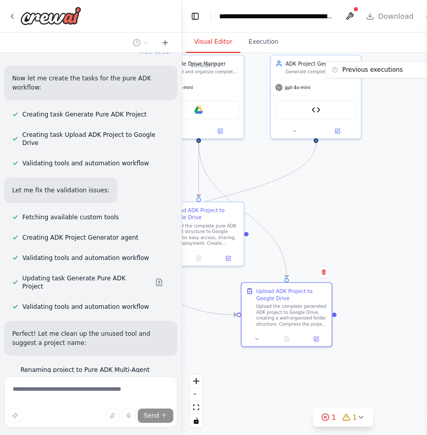
drag, startPoint x: 327, startPoint y: 389, endPoint x: 190, endPoint y: 367, distance: 139.1
click at [190, 367] on div ".deletable-edge-delete-btn { width: 20px; height: 20px; border: 0px solid #ffff…" at bounding box center [343, 244] width 322 height 382
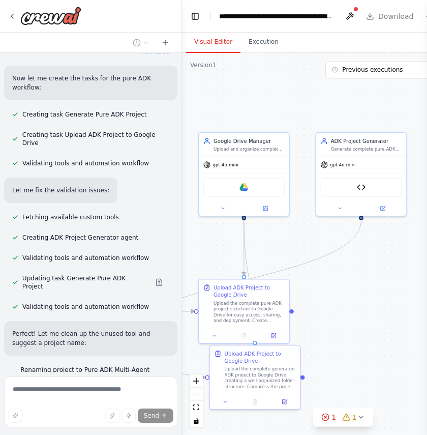
drag, startPoint x: 311, startPoint y: 163, endPoint x: 381, endPoint y: 251, distance: 113.0
click at [381, 251] on div ".deletable-edge-delete-btn { width: 20px; height: 20px; border: 0px solid #ffff…" at bounding box center [343, 244] width 322 height 382
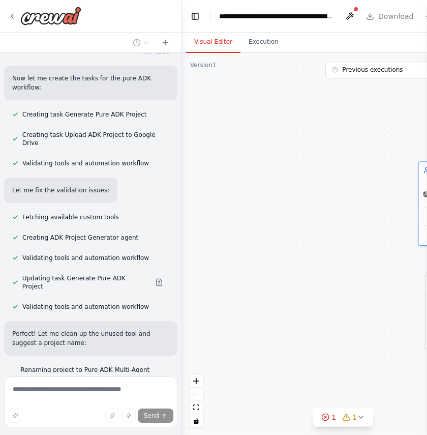
drag, startPoint x: 334, startPoint y: 139, endPoint x: 424, endPoint y: 171, distance: 95.1
click at [424, 171] on div "Goal: Create a crew automation to develop a Google Agent Development Kit specif…" at bounding box center [213, 217] width 427 height 435
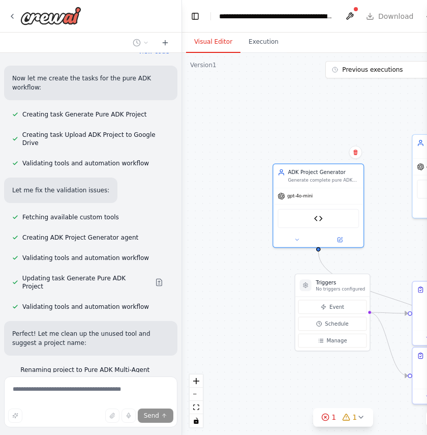
drag, startPoint x: 363, startPoint y: 232, endPoint x: 232, endPoint y: 234, distance: 130.7
click at [232, 234] on div ".deletable-edge-delete-btn { width: 20px; height: 20px; border: 0px solid #ffff…" at bounding box center [343, 244] width 322 height 382
click at [238, 281] on div ".deletable-edge-delete-btn { width: 20px; height: 20px; border: 0px solid #ffff…" at bounding box center [343, 244] width 322 height 382
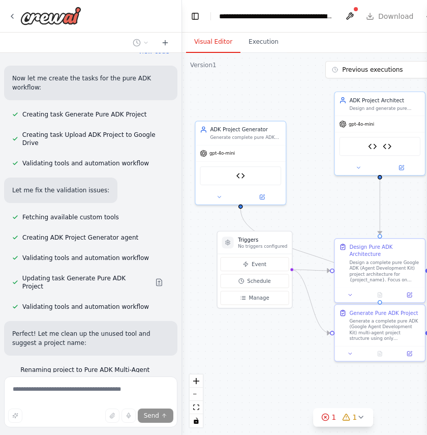
drag, startPoint x: 238, startPoint y: 281, endPoint x: 160, endPoint y: 238, distance: 88.8
click at [160, 238] on div "Goal: Create a crew automation to develop a Google Agent Development Kit specif…" at bounding box center [213, 217] width 427 height 435
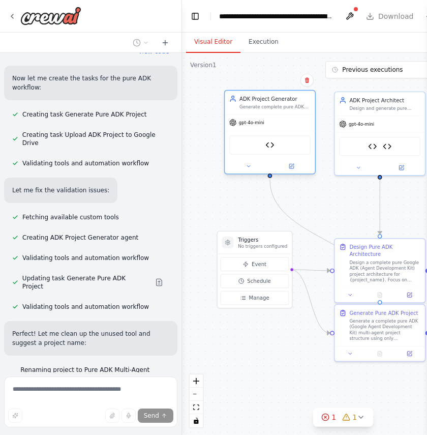
drag, startPoint x: 238, startPoint y: 132, endPoint x: 270, endPoint y: 102, distance: 43.2
click at [270, 102] on div "ADK Project Generator Generate complete pure ADK (Google Agent Development Kit)…" at bounding box center [275, 102] width 71 height 15
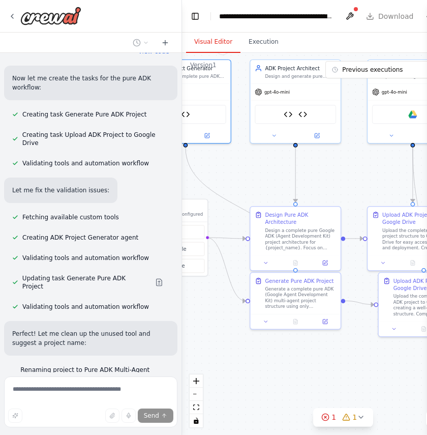
drag, startPoint x: 316, startPoint y: 396, endPoint x: 231, endPoint y: 364, distance: 90.3
click at [231, 364] on div ".deletable-edge-delete-btn { width: 20px; height: 20px; border: 0px solid #ffff…" at bounding box center [343, 244] width 322 height 382
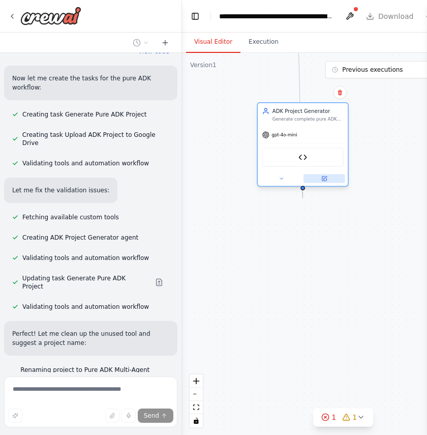
drag, startPoint x: 227, startPoint y: 135, endPoint x: 341, endPoint y: 176, distance: 121.2
click at [341, 176] on button at bounding box center [324, 178] width 41 height 9
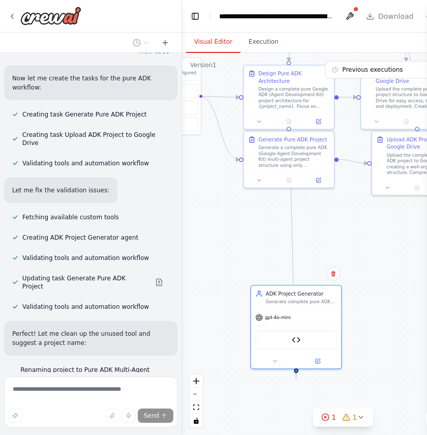
drag, startPoint x: 367, startPoint y: 277, endPoint x: 360, endPoint y: 458, distance: 181.2
click at [360, 435] on html "Goal: Create a crew automation to develop a Google Agent Development Kit specif…" at bounding box center [213, 217] width 427 height 435
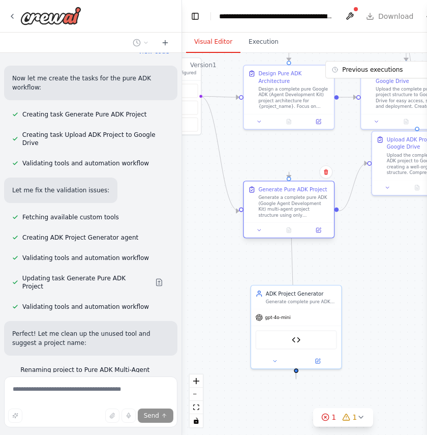
drag, startPoint x: 274, startPoint y: 157, endPoint x: 275, endPoint y: 204, distance: 47.8
click at [275, 204] on div "Generate a complete pure ADK (Google Agent Development Kit) multi-agent project…" at bounding box center [293, 206] width 71 height 23
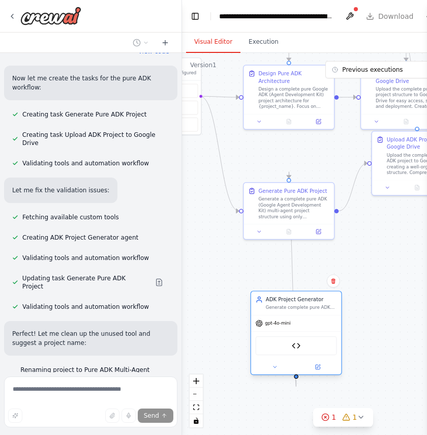
drag, startPoint x: 274, startPoint y: 295, endPoint x: 272, endPoint y: 302, distance: 7.4
click at [272, 302] on div "ADK Project Generator" at bounding box center [301, 299] width 71 height 7
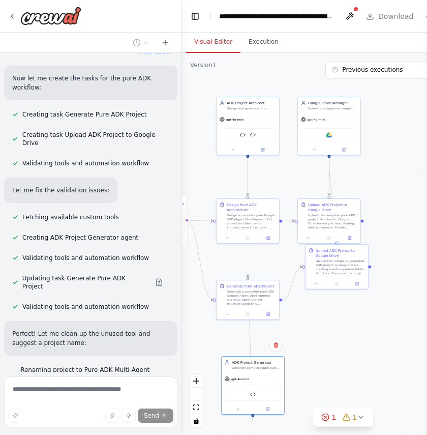
drag, startPoint x: 381, startPoint y: 260, endPoint x: 326, endPoint y: 330, distance: 88.7
click at [326, 330] on div ".deletable-edge-delete-btn { width: 20px; height: 20px; border: 0px solid #ffff…" at bounding box center [343, 244] width 322 height 382
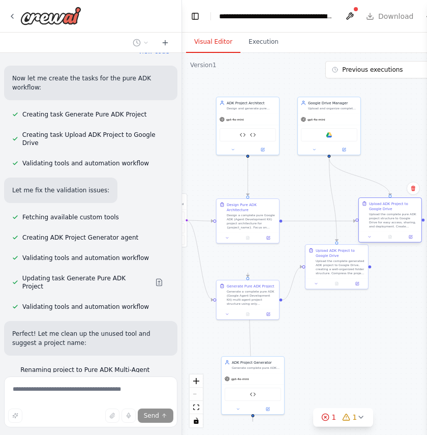
drag, startPoint x: 322, startPoint y: 214, endPoint x: 383, endPoint y: 212, distance: 60.6
click at [383, 212] on div "Upload the complete pure ADK project structure to Google Drive for easy access,…" at bounding box center [393, 220] width 49 height 16
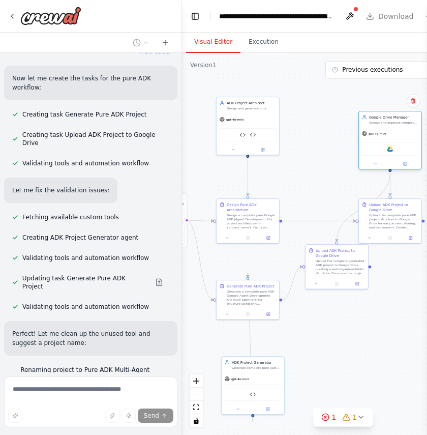
drag, startPoint x: 335, startPoint y: 128, endPoint x: 396, endPoint y: 145, distance: 63.4
click at [396, 145] on div "Google drive" at bounding box center [390, 148] width 56 height 13
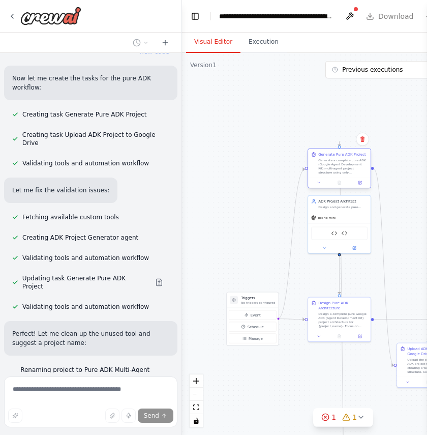
drag, startPoint x: 233, startPoint y: 298, endPoint x: 326, endPoint y: 169, distance: 158.6
click at [326, 169] on div "Generate a complete pure ADK (Google Agent Development Kit) multi-agent project…" at bounding box center [342, 166] width 49 height 16
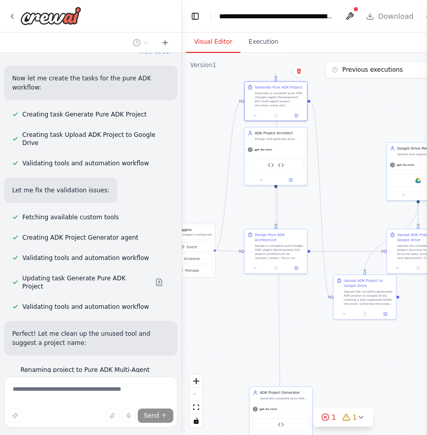
drag, startPoint x: 320, startPoint y: 357, endPoint x: 256, endPoint y: 288, distance: 93.2
click at [256, 288] on div ".deletable-edge-delete-btn { width: 20px; height: 20px; border: 0px solid #ffff…" at bounding box center [343, 244] width 322 height 382
drag, startPoint x: 276, startPoint y: 401, endPoint x: 351, endPoint y: 170, distance: 243.0
click at [351, 170] on div "ADK Project Generator Generate complete pure ADK (Google Agent Development Kit)…" at bounding box center [357, 165] width 63 height 16
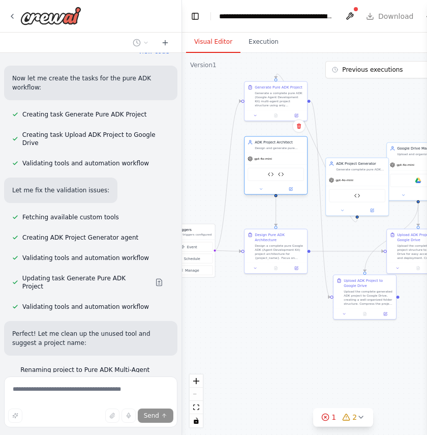
drag, startPoint x: 282, startPoint y: 160, endPoint x: 283, endPoint y: 169, distance: 9.2
click at [283, 169] on div "ADK Project Structure Guide ADK Project Markdown Formatter" at bounding box center [276, 174] width 56 height 13
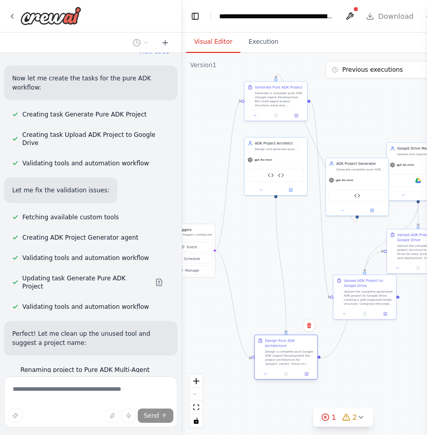
drag, startPoint x: 273, startPoint y: 240, endPoint x: 282, endPoint y: 346, distance: 106.2
click at [282, 346] on div "Design Pure ADK Architecture" at bounding box center [289, 343] width 49 height 10
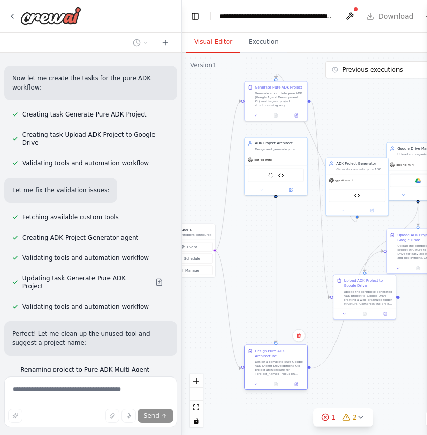
drag, startPoint x: 281, startPoint y: 368, endPoint x: 272, endPoint y: 378, distance: 13.4
click at [272, 378] on div "Design Pure ADK Architecture Design a complete pure Google ADK (Agent Developme…" at bounding box center [276, 362] width 63 height 34
drag, startPoint x: 272, startPoint y: 148, endPoint x: 270, endPoint y: 281, distance: 133.3
click at [270, 281] on div "Design and generate pure Google ADK (Agent Development Kit) projects with nativ…" at bounding box center [279, 280] width 49 height 4
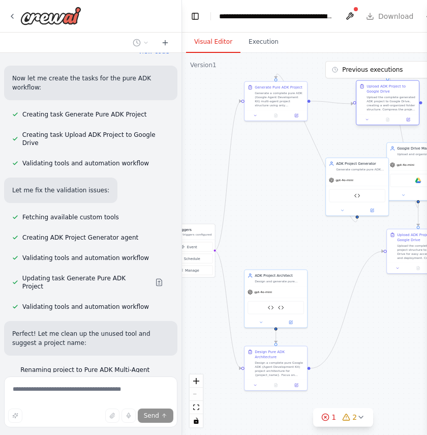
drag, startPoint x: 352, startPoint y: 297, endPoint x: 375, endPoint y: 105, distance: 193.6
click at [375, 105] on div "Upload the complete generated ADK project to Google Drive, creating a well-orga…" at bounding box center [391, 103] width 49 height 16
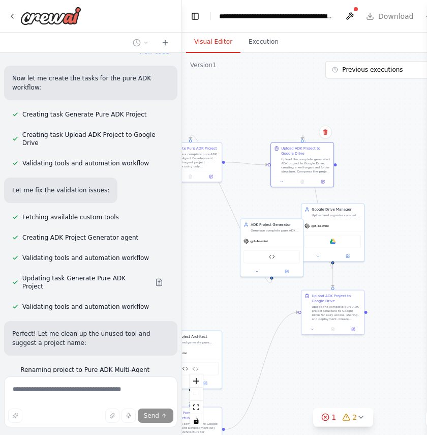
drag, startPoint x: 280, startPoint y: 213, endPoint x: 194, endPoint y: 274, distance: 105.0
click at [194, 274] on div ".deletable-edge-delete-btn { width: 20px; height: 20px; border: 0px solid #ffff…" at bounding box center [343, 244] width 322 height 382
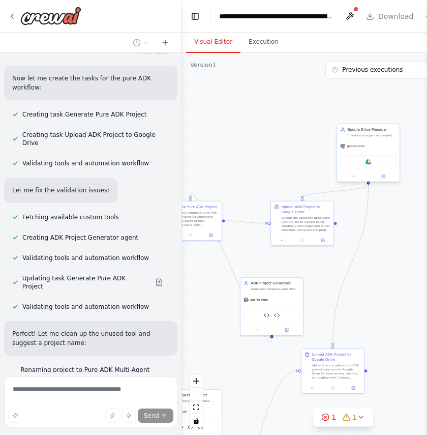
drag, startPoint x: 332, startPoint y: 222, endPoint x: 367, endPoint y: 143, distance: 85.6
click at [367, 143] on div "gpt-4o-mini" at bounding box center [368, 145] width 63 height 11
click at [308, 304] on div "Google drive" at bounding box center [333, 298] width 56 height 13
drag, startPoint x: 323, startPoint y: 270, endPoint x: 367, endPoint y: 135, distance: 142.0
click at [367, 135] on div "Google Drive Manager Upload and organize complete ADK project files to Google D…" at bounding box center [376, 132] width 49 height 10
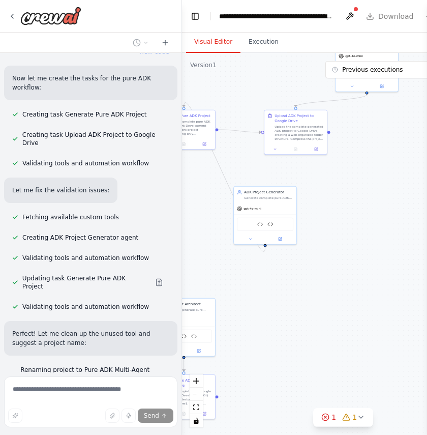
drag, startPoint x: 342, startPoint y: 322, endPoint x: 335, endPoint y: 231, distance: 91.3
click at [335, 231] on div ".deletable-edge-delete-btn { width: 20px; height: 20px; border: 0px solid #ffff…" at bounding box center [343, 244] width 322 height 382
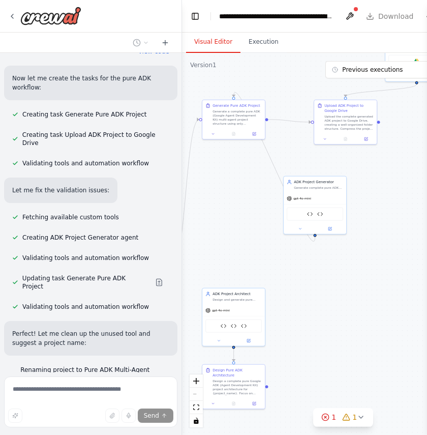
drag, startPoint x: 343, startPoint y: 226, endPoint x: 393, endPoint y: 216, distance: 50.9
click at [393, 216] on div ".deletable-edge-delete-btn { width: 20px; height: 20px; border: 0px solid #ffff…" at bounding box center [343, 244] width 322 height 382
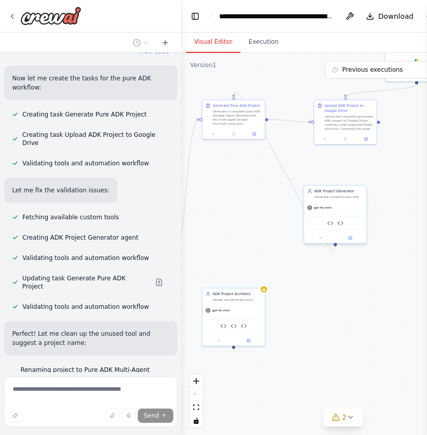
drag, startPoint x: 330, startPoint y: 188, endPoint x: 351, endPoint y: 199, distance: 24.1
click at [351, 199] on div "ADK Project Generator Generate complete pure ADK (Google Agent Development Kit)…" at bounding box center [335, 194] width 63 height 16
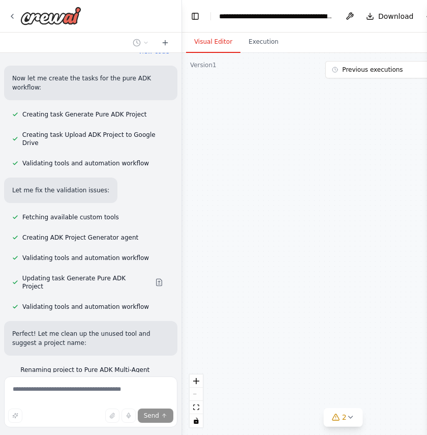
drag, startPoint x: 289, startPoint y: 175, endPoint x: 171, endPoint y: 177, distance: 118.5
click at [171, 177] on div "Goal: Create a crew automation to develop a Google Agent Development Kit specif…" at bounding box center [213, 217] width 427 height 435
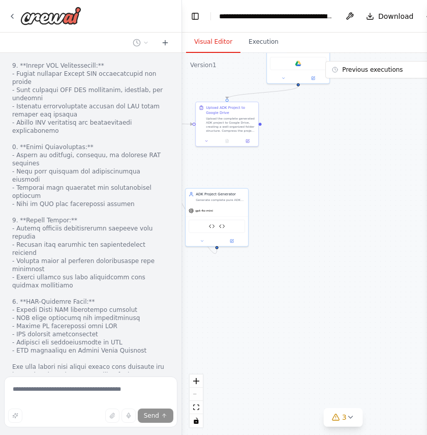
scroll to position [19320, 0]
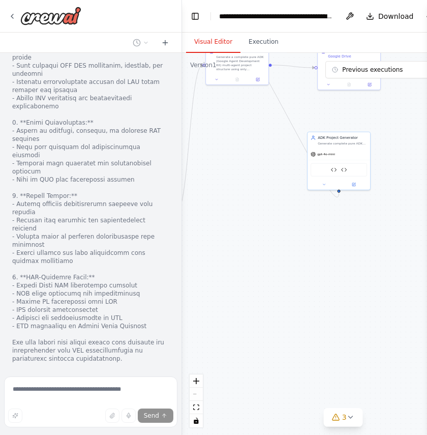
drag, startPoint x: 312, startPoint y: 318, endPoint x: 434, endPoint y: 262, distance: 134.3
click at [427, 262] on html "Goal: Create a crew automation to develop a Google Agent Development Kit specif…" at bounding box center [213, 217] width 427 height 435
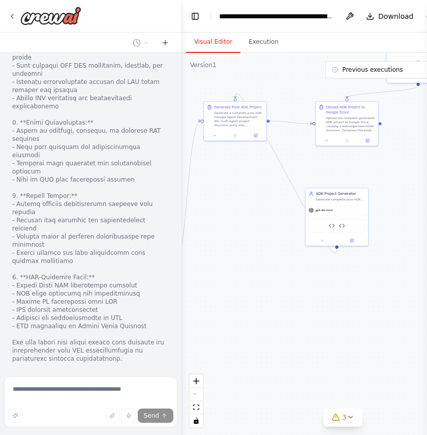
drag, startPoint x: 269, startPoint y: 223, endPoint x: 267, endPoint y: 279, distance: 55.5
click at [267, 279] on div ".deletable-edge-delete-btn { width: 20px; height: 20px; border: 0px solid #ffff…" at bounding box center [343, 244] width 322 height 382
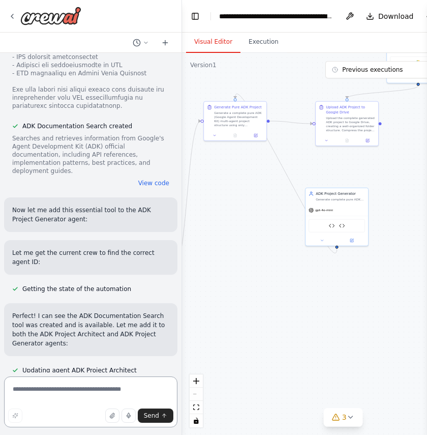
scroll to position [19565, 0]
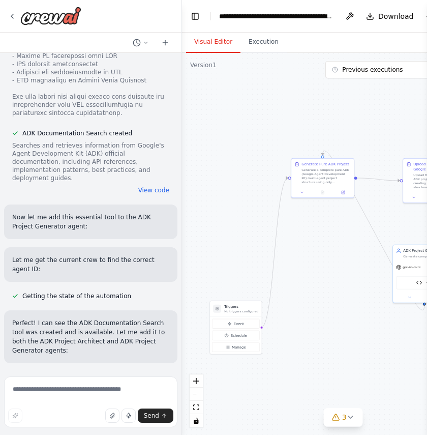
drag, startPoint x: 250, startPoint y: 246, endPoint x: 338, endPoint y: 303, distance: 104.4
click at [338, 303] on div ".deletable-edge-delete-btn { width: 20px; height: 20px; border: 0px solid #ffff…" at bounding box center [343, 244] width 322 height 382
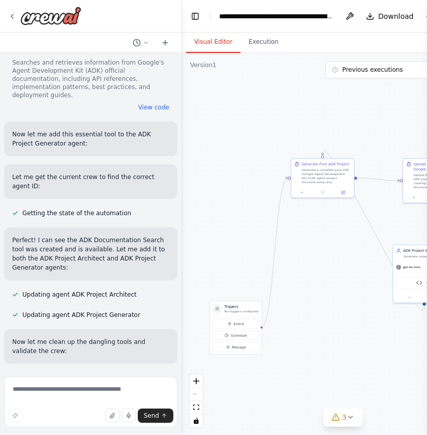
scroll to position [19799, 0]
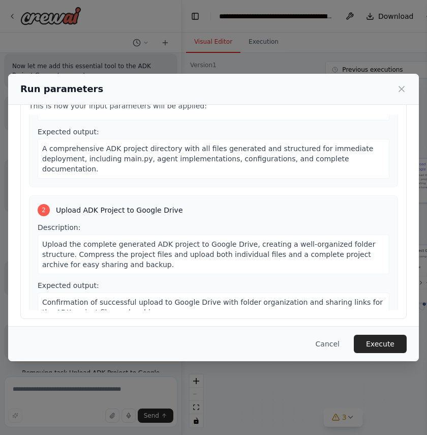
scroll to position [120, 0]
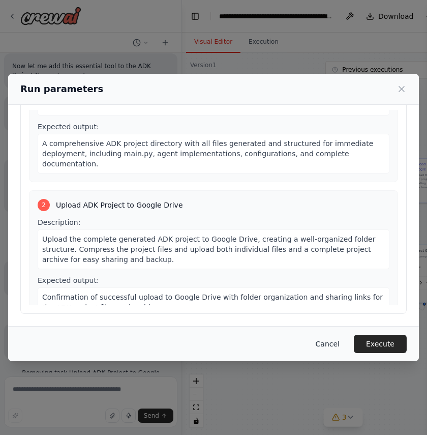
click at [334, 340] on button "Cancel" at bounding box center [328, 344] width 40 height 18
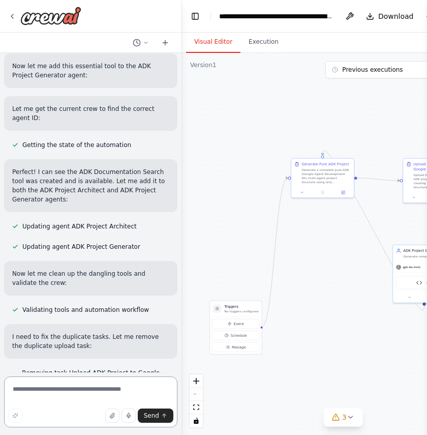
click at [107, 380] on textarea at bounding box center [90, 401] width 173 height 51
click at [64, 402] on textarea at bounding box center [90, 401] width 173 height 51
type textarea "**********"
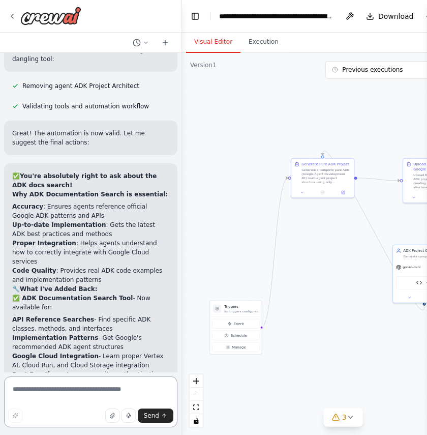
scroll to position [20260, 0]
